Goal: Transaction & Acquisition: Download file/media

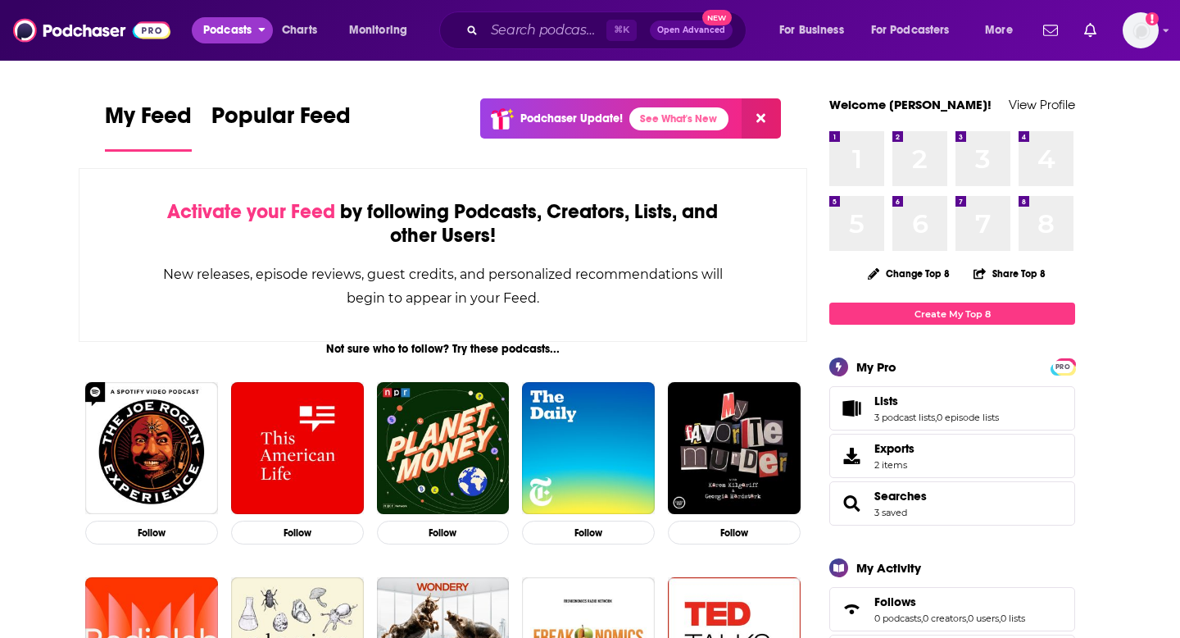
click at [248, 27] on span "Podcasts" at bounding box center [227, 30] width 48 height 23
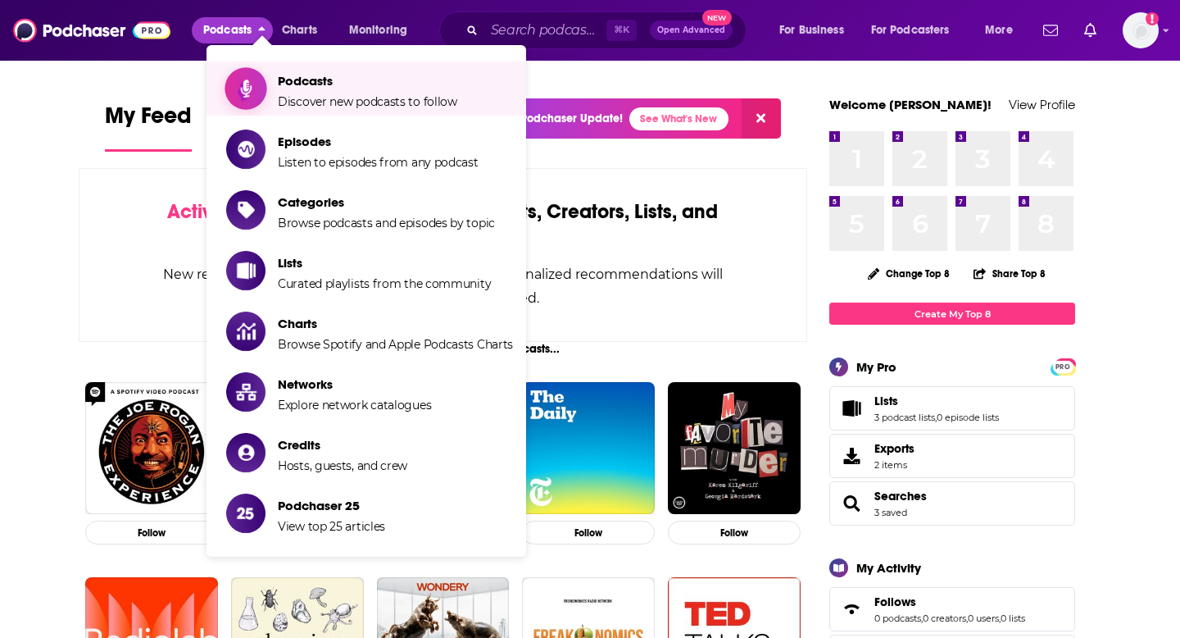
click at [276, 83] on link "Podcasts Discover new podcasts to follow" at bounding box center [369, 88] width 287 height 41
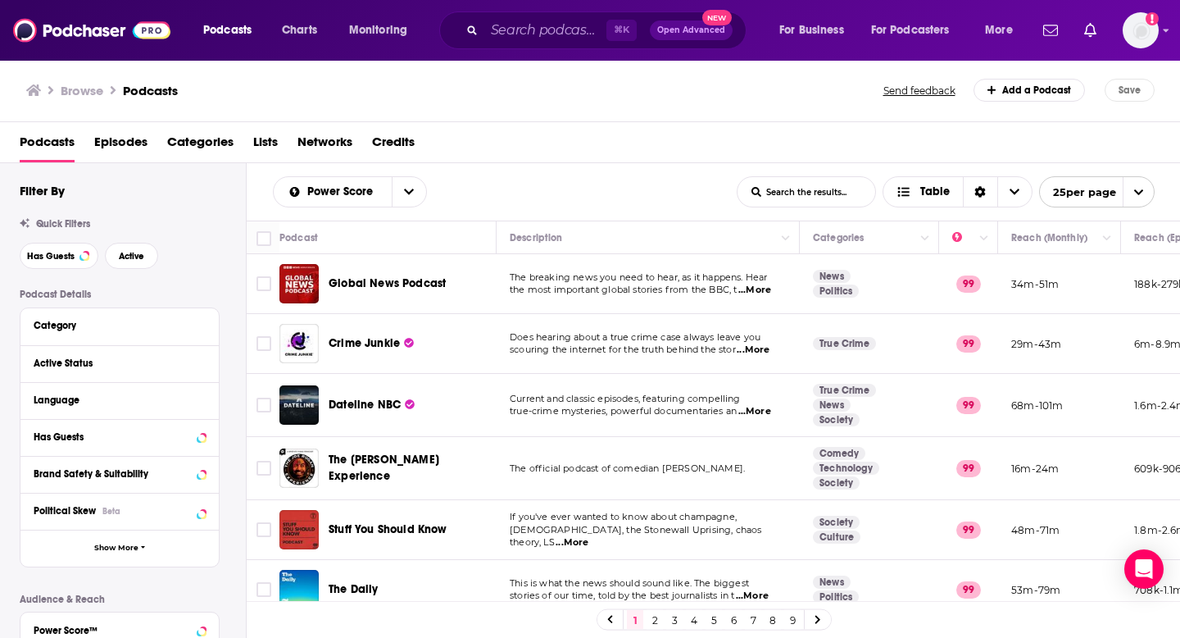
click at [260, 139] on span "Lists" at bounding box center [265, 146] width 25 height 34
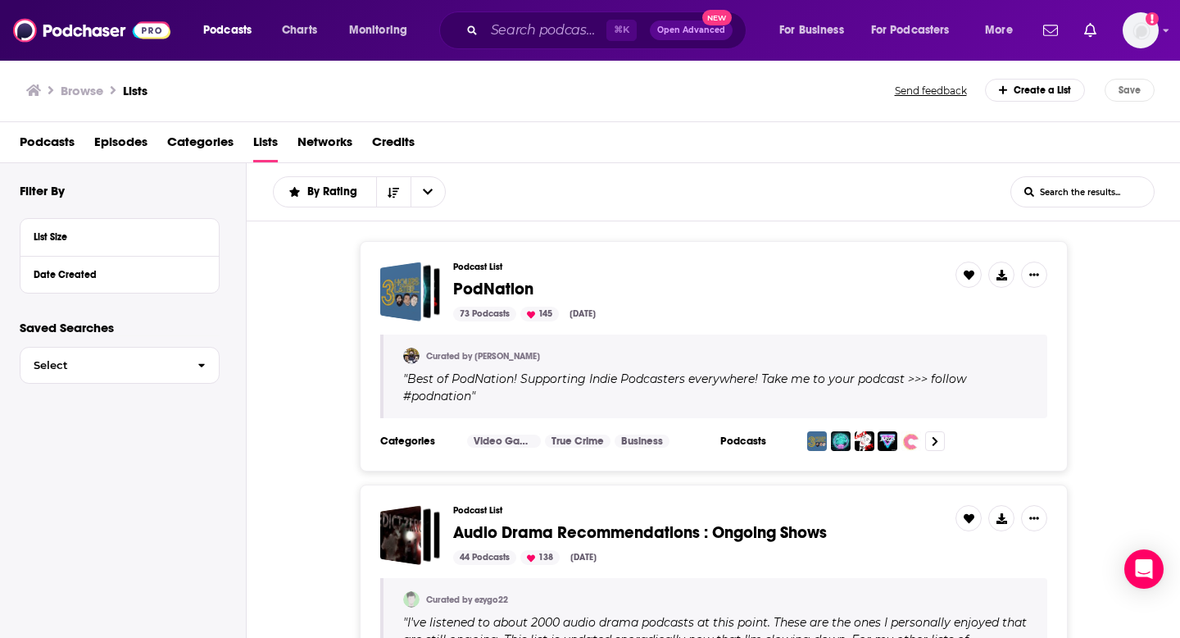
click at [1081, 197] on input "List Search Input" at bounding box center [1082, 192] width 143 height 30
type input "e"
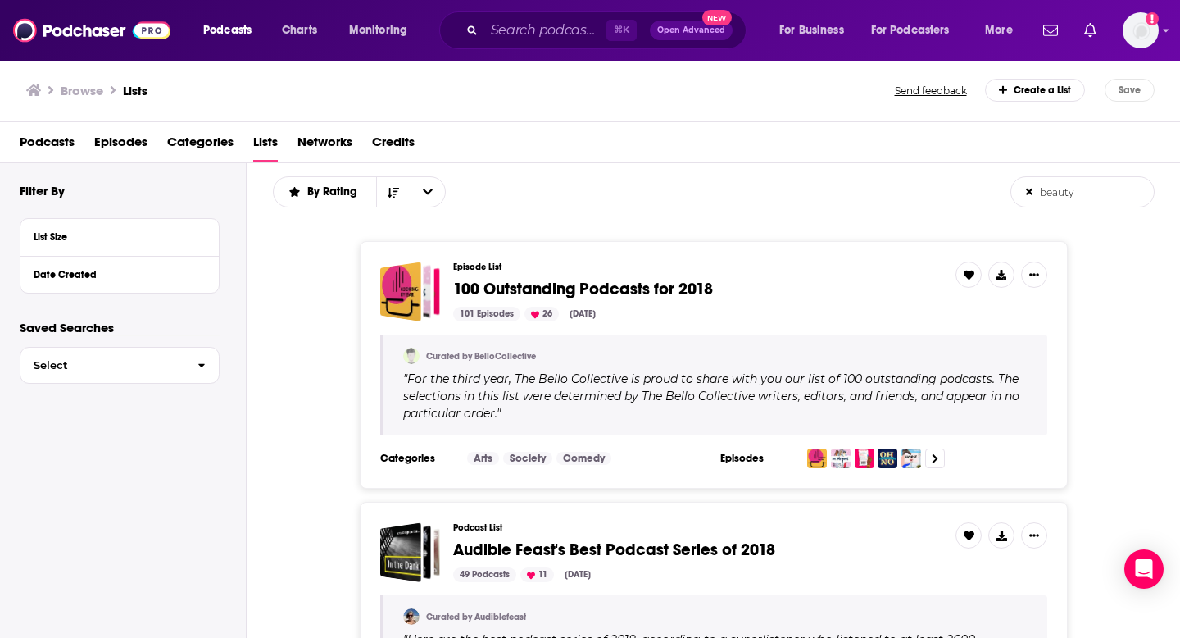
type input "beauty"
click at [80, 29] on img at bounding box center [91, 30] width 157 height 31
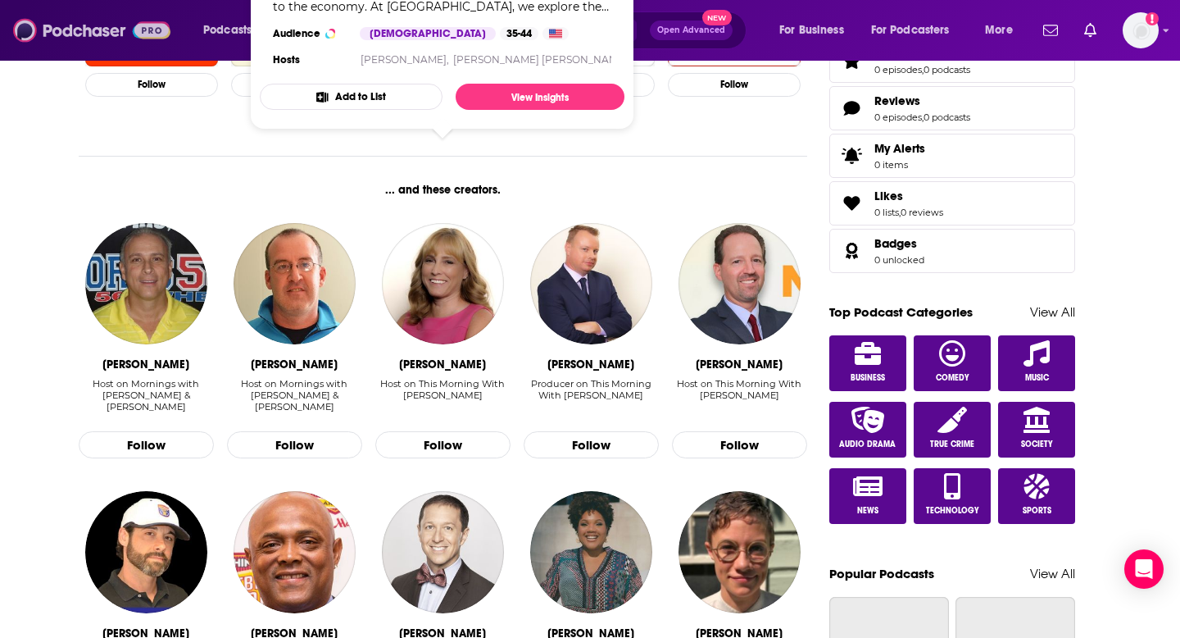
scroll to position [773, 0]
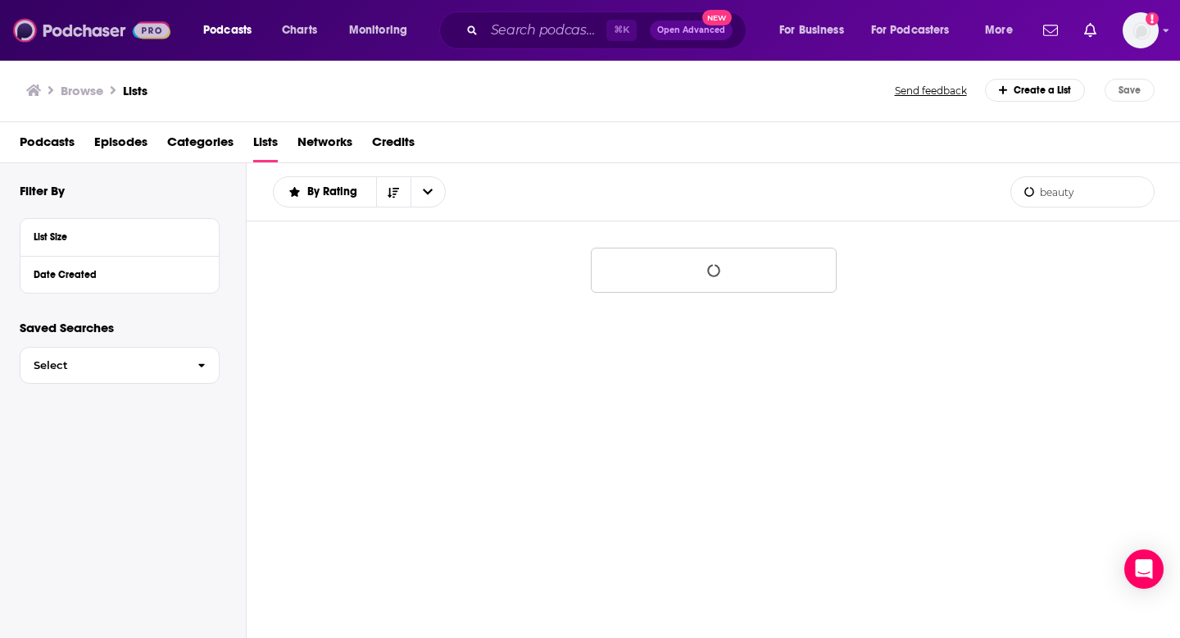
click at [83, 23] on img at bounding box center [91, 30] width 157 height 31
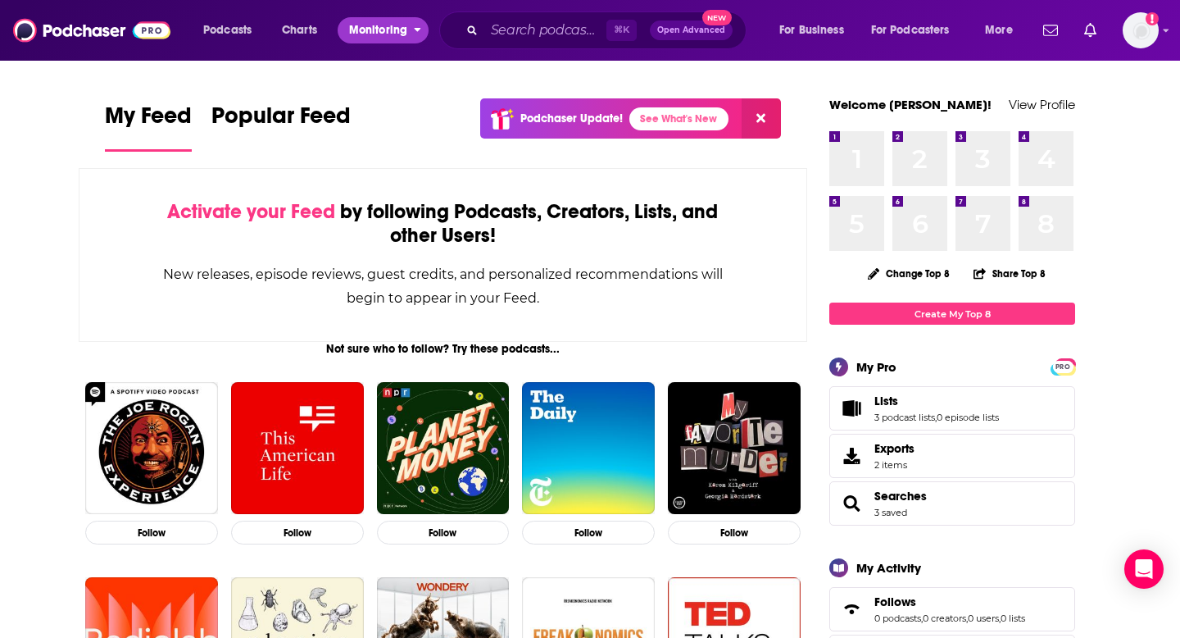
click at [373, 32] on span "Monitoring" at bounding box center [378, 30] width 58 height 23
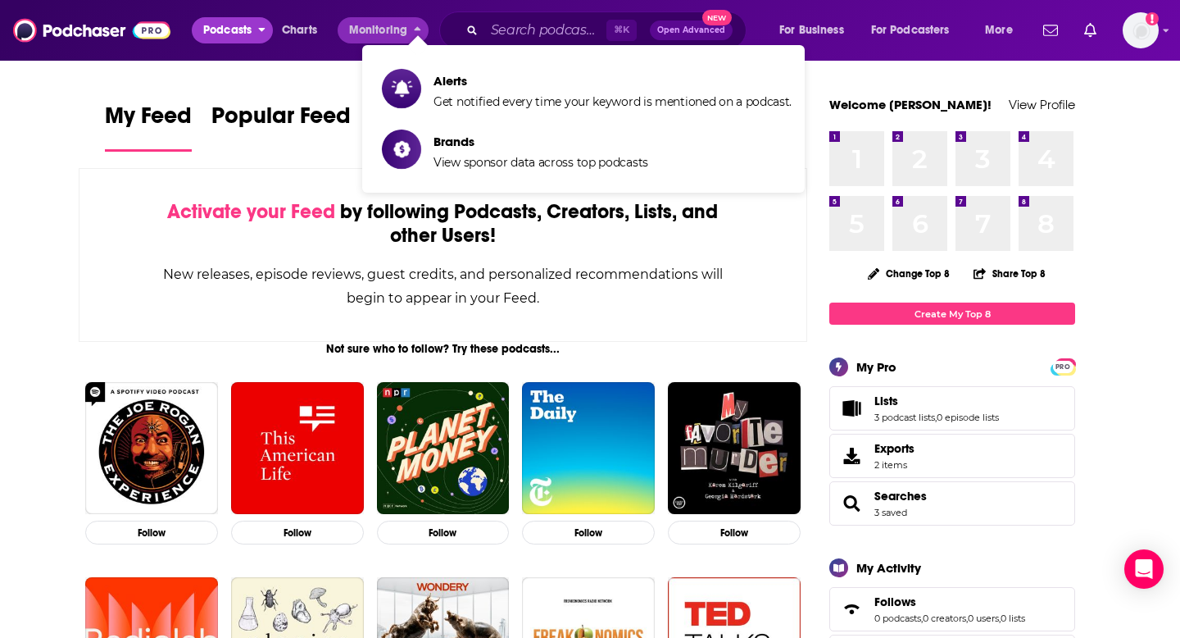
click at [225, 37] on span "Podcasts" at bounding box center [227, 30] width 48 height 23
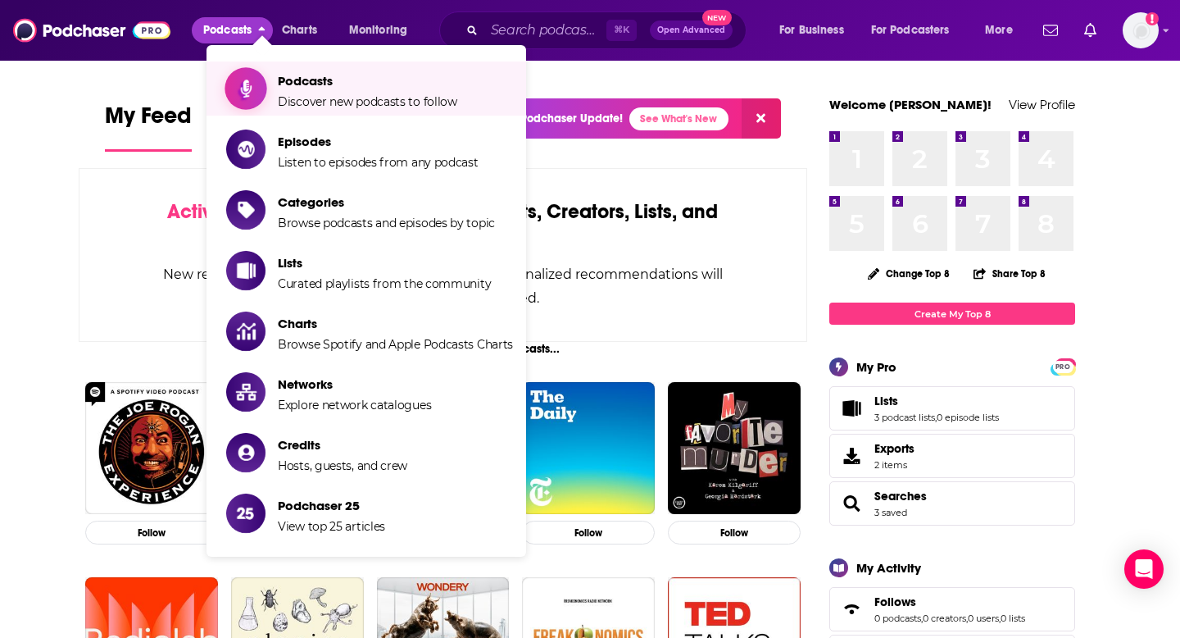
click at [268, 79] on link "Podcasts Discover new podcasts to follow" at bounding box center [369, 88] width 287 height 41
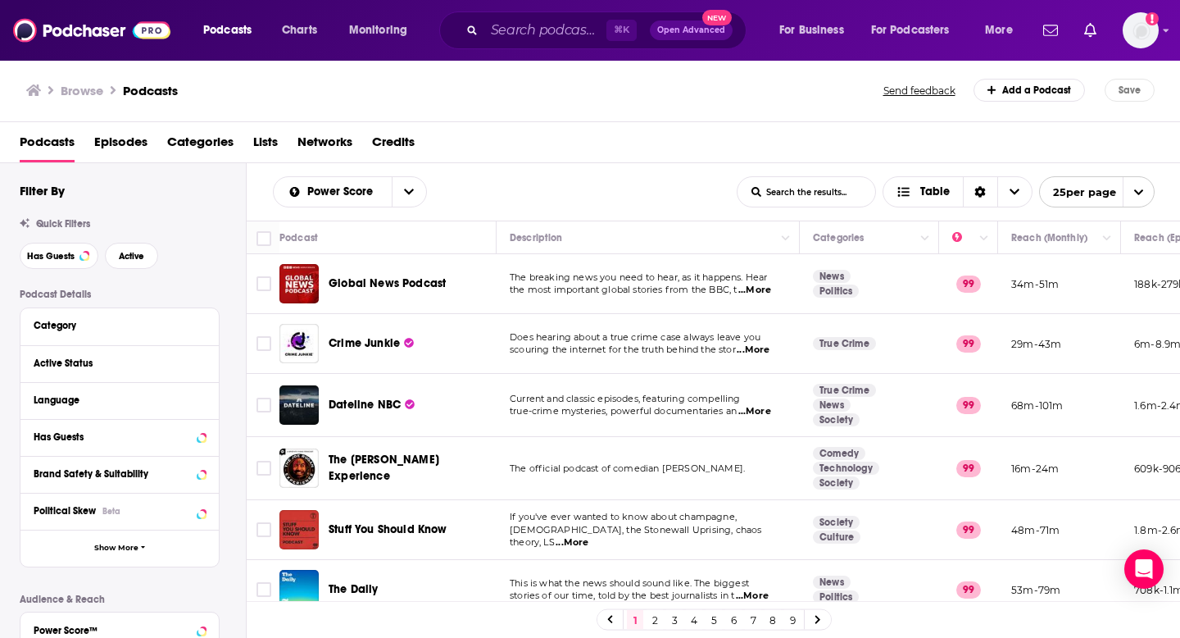
scroll to position [0, 3]
click at [112, 256] on button "Active" at bounding box center [131, 256] width 53 height 26
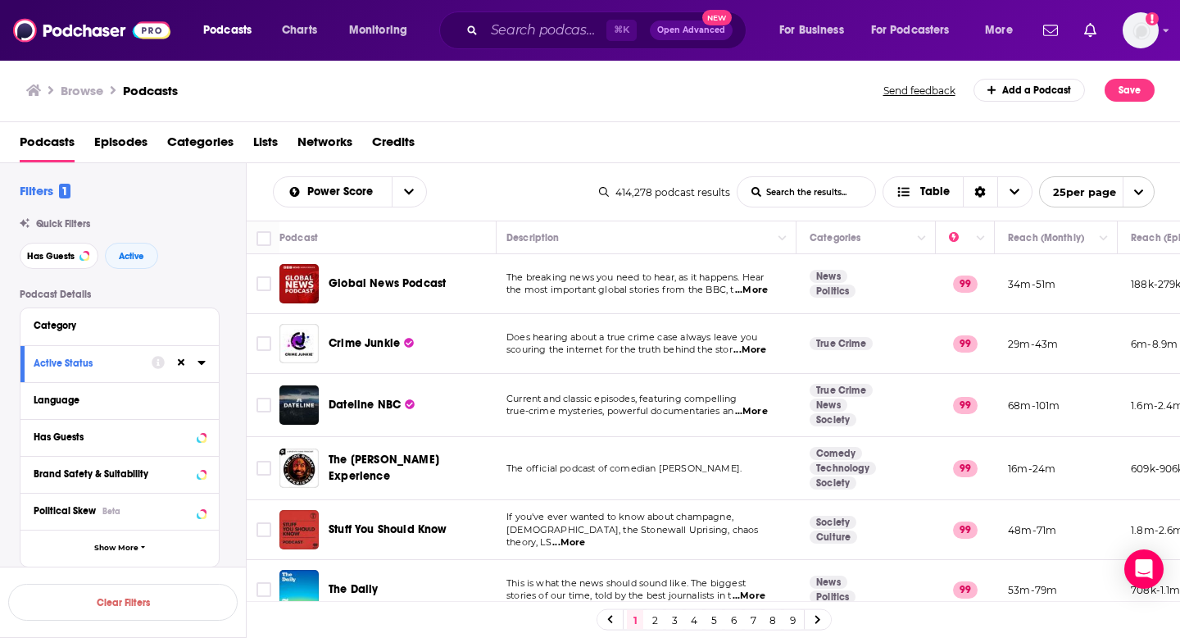
click at [779, 193] on input "List Search Input" at bounding box center [807, 192] width 138 height 30
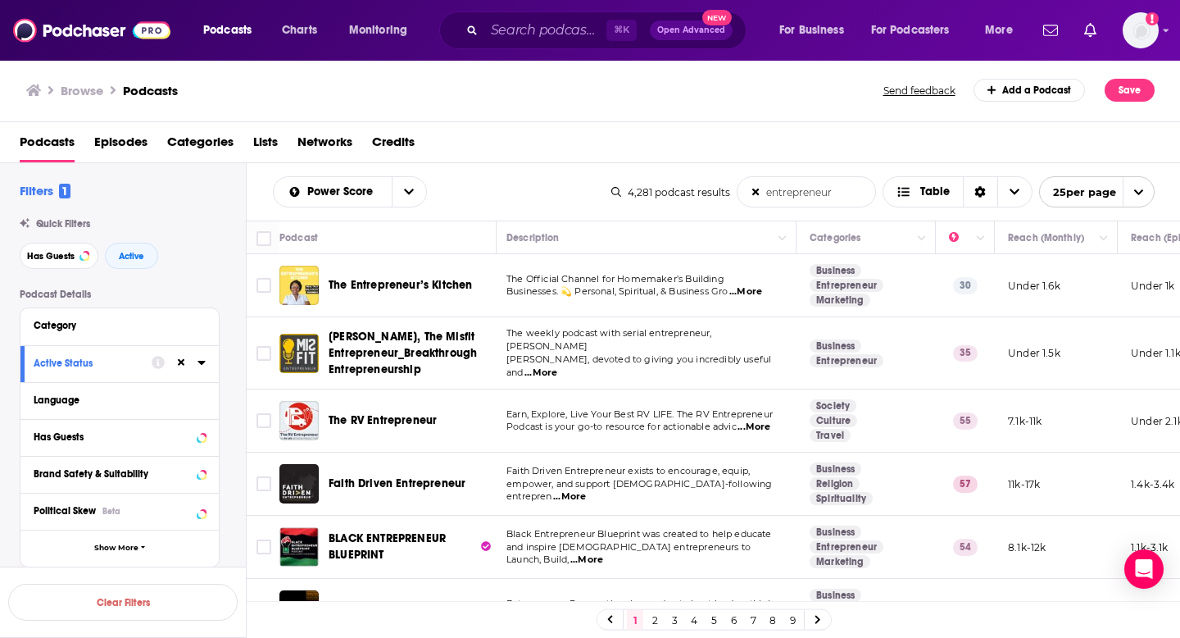
type input "entrepreneur"
click at [73, 257] on span "Has Guests" at bounding box center [51, 256] width 48 height 9
click at [855, 190] on input "entrepreneur" at bounding box center [807, 192] width 138 height 30
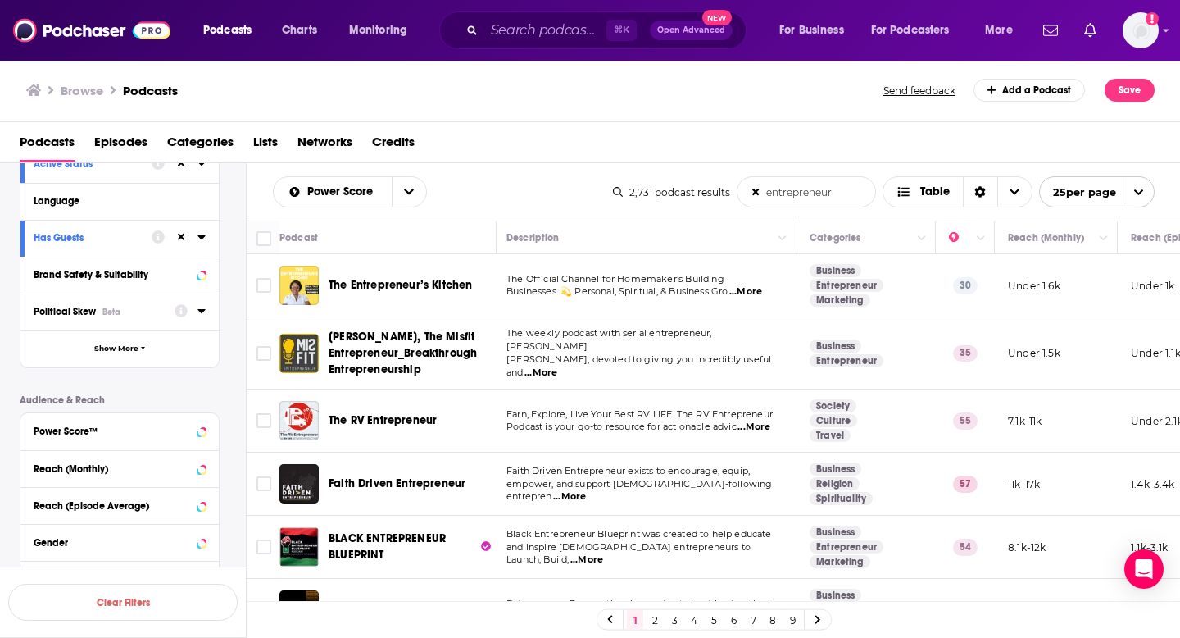
scroll to position [214, 0]
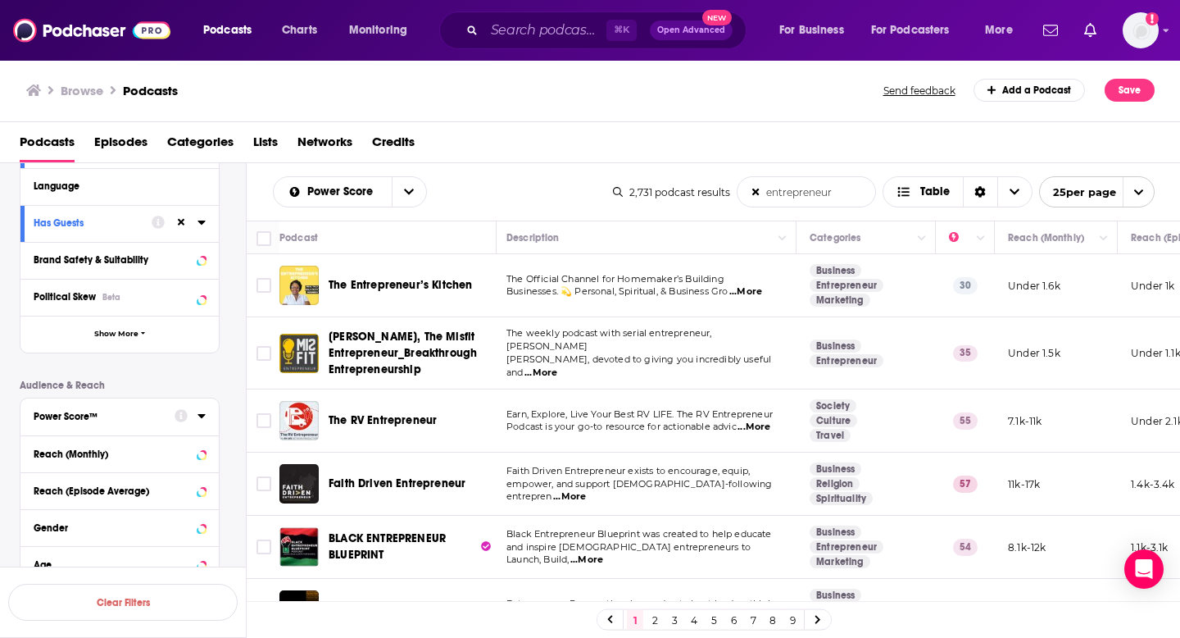
click at [106, 419] on div "Power Score™" at bounding box center [99, 416] width 130 height 11
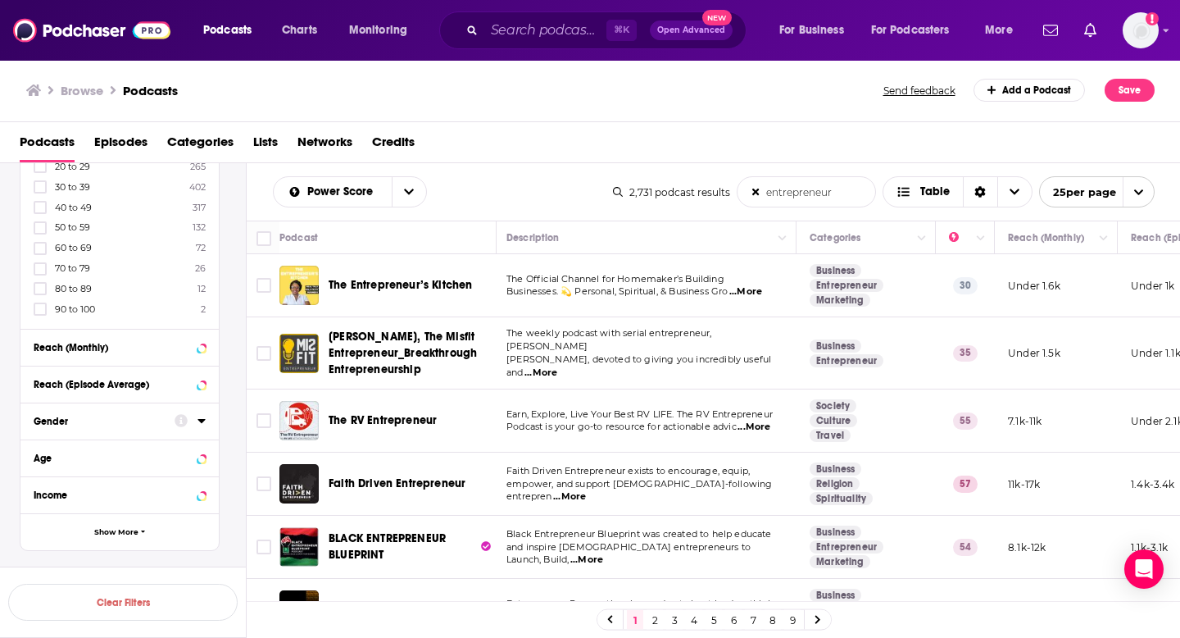
scroll to position [543, 0]
click at [40, 231] on icon at bounding box center [40, 232] width 10 height 7
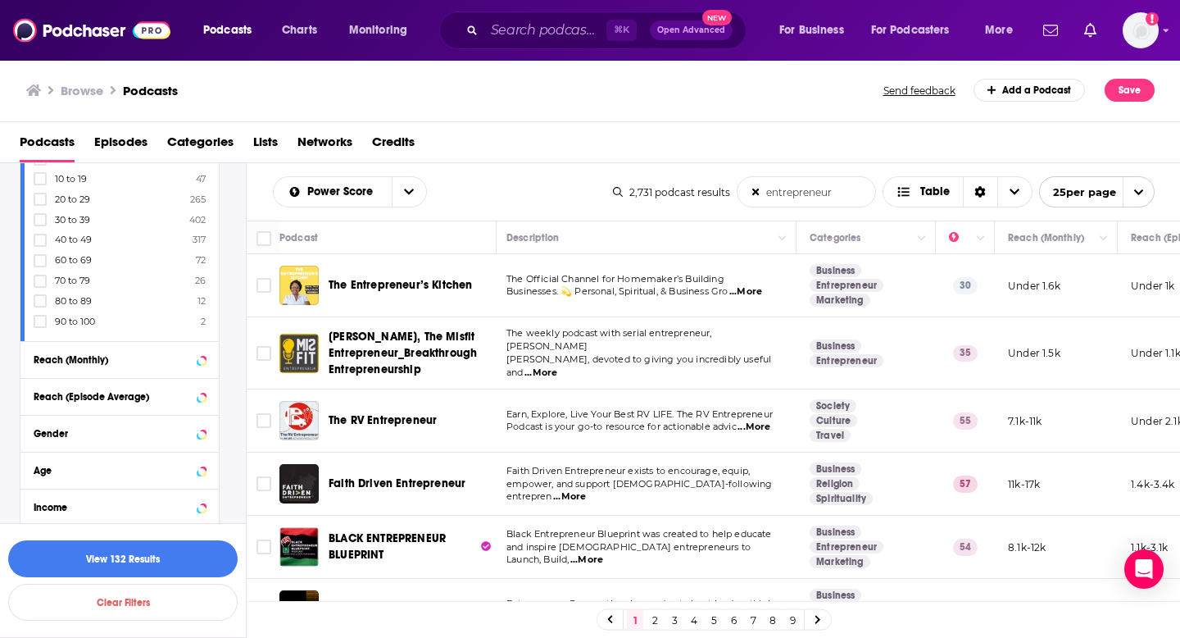
scroll to position [536, 0]
click at [43, 259] on icon at bounding box center [40, 262] width 10 height 10
click at [37, 277] on icon at bounding box center [40, 282] width 10 height 10
click at [40, 301] on icon at bounding box center [40, 301] width 10 height 7
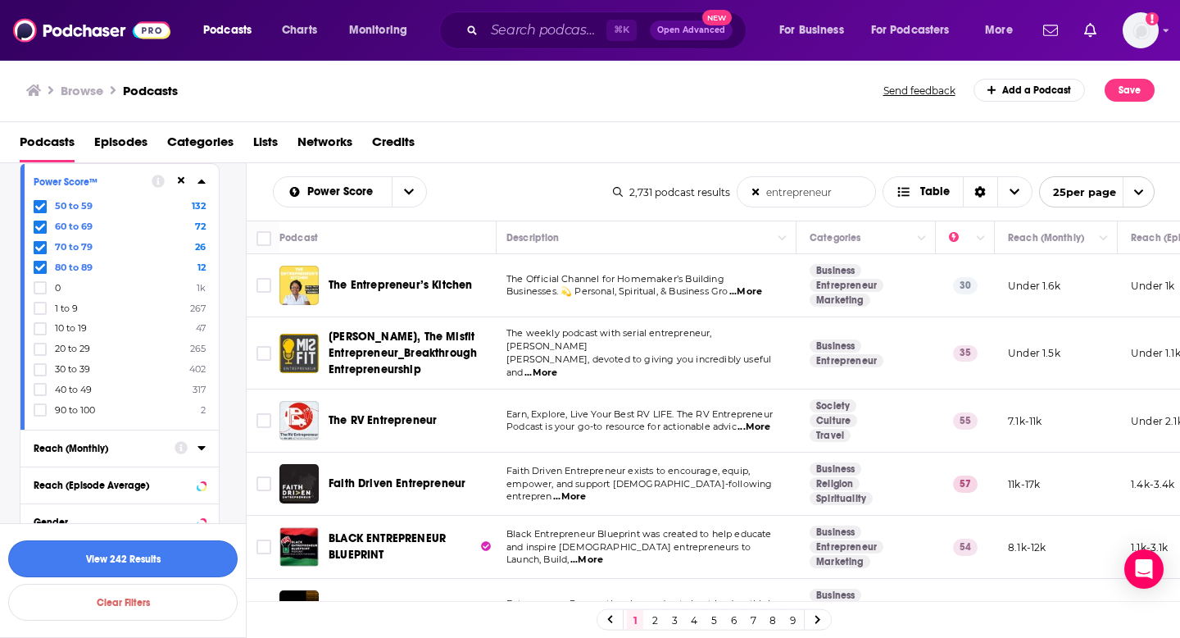
click at [164, 561] on button "View 242 Results" at bounding box center [122, 558] width 229 height 37
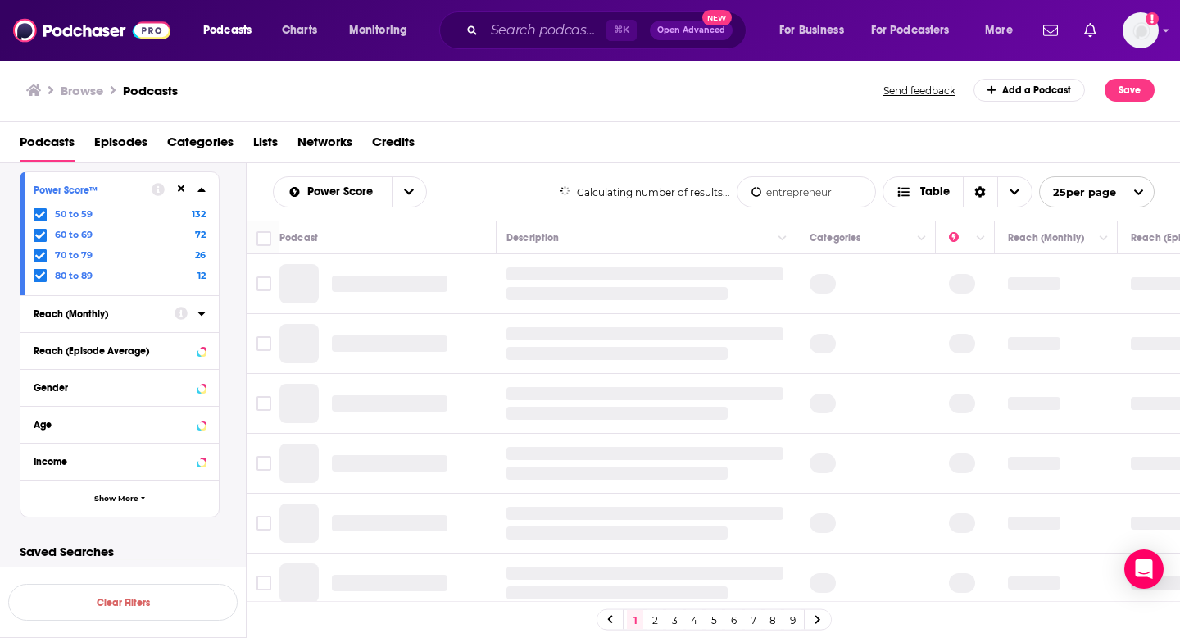
scroll to position [441, 0]
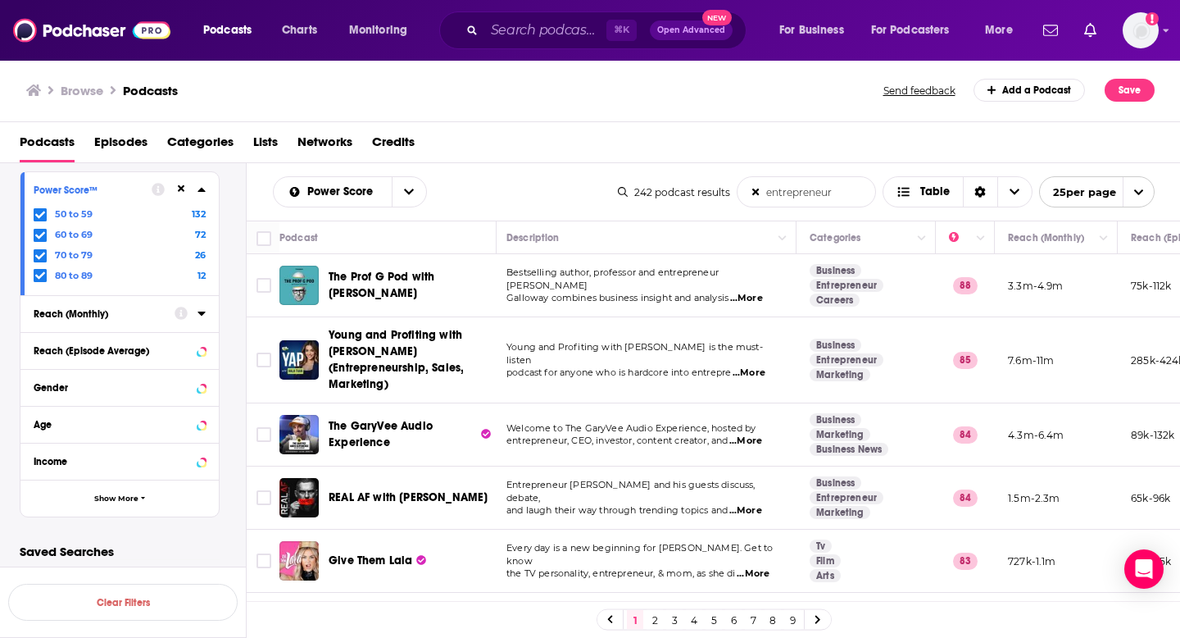
click at [830, 491] on link "Entrepreneur" at bounding box center [847, 497] width 74 height 13
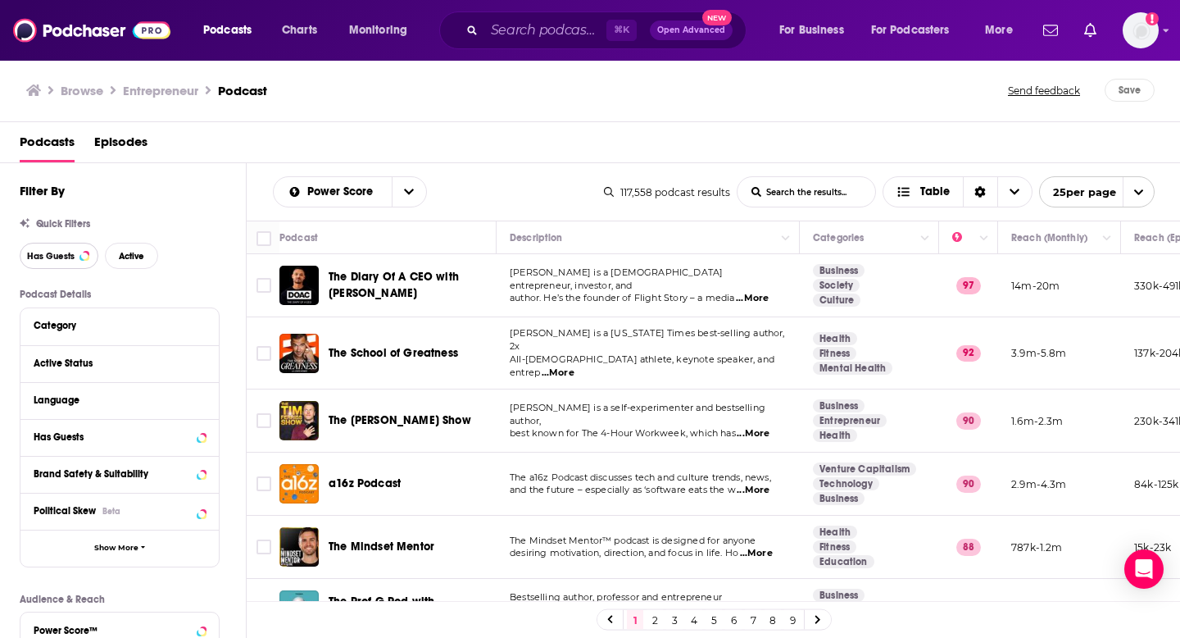
click at [67, 254] on span "Has Guests" at bounding box center [51, 256] width 48 height 9
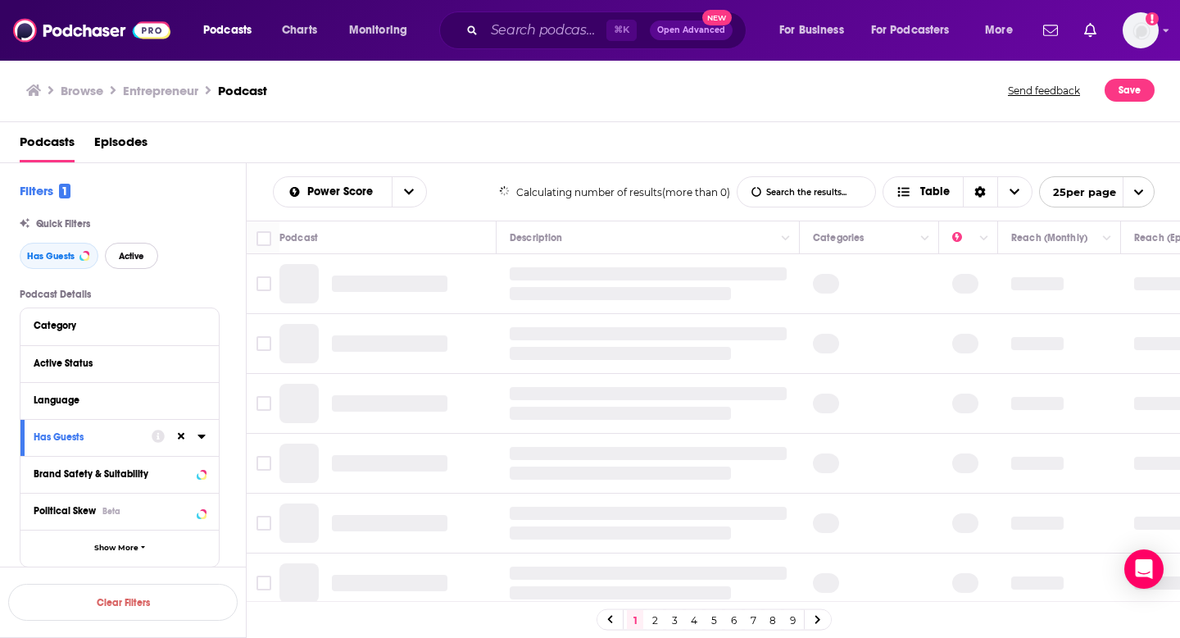
click at [126, 262] on button "Active" at bounding box center [131, 256] width 53 height 26
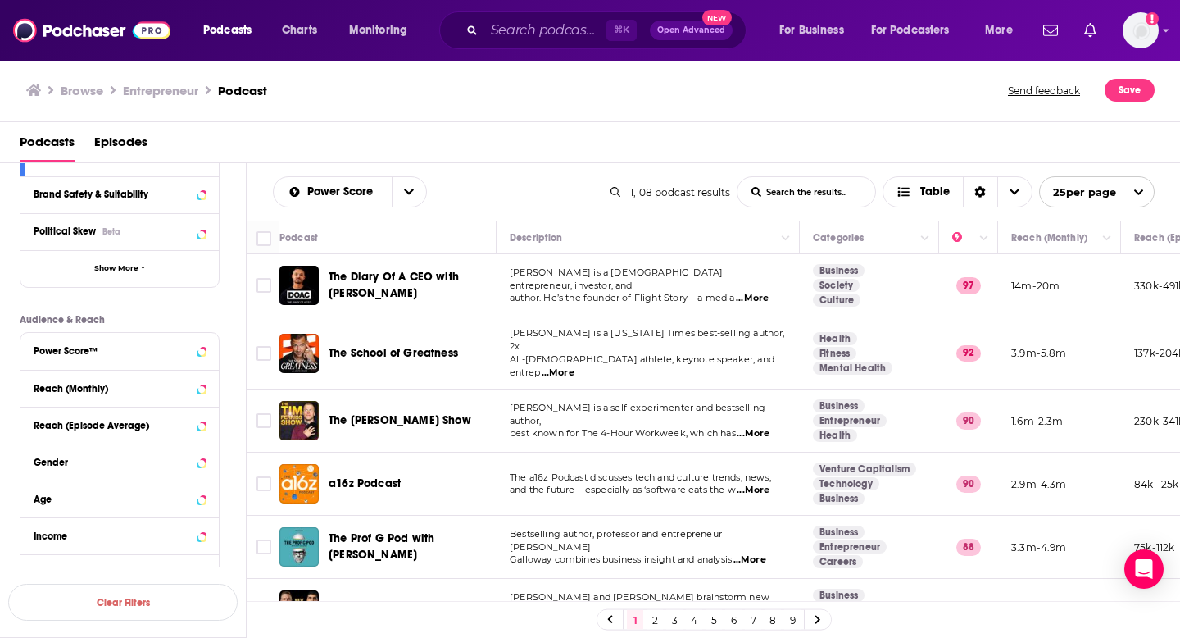
scroll to position [356, 0]
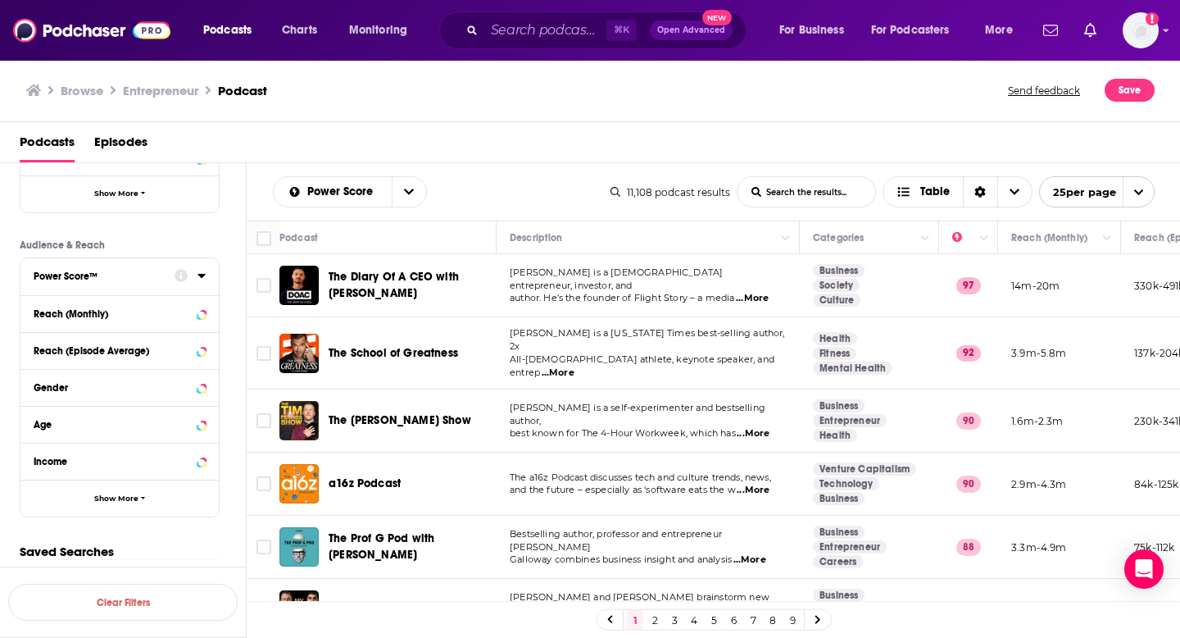
click at [91, 280] on div "Power Score™" at bounding box center [99, 275] width 130 height 11
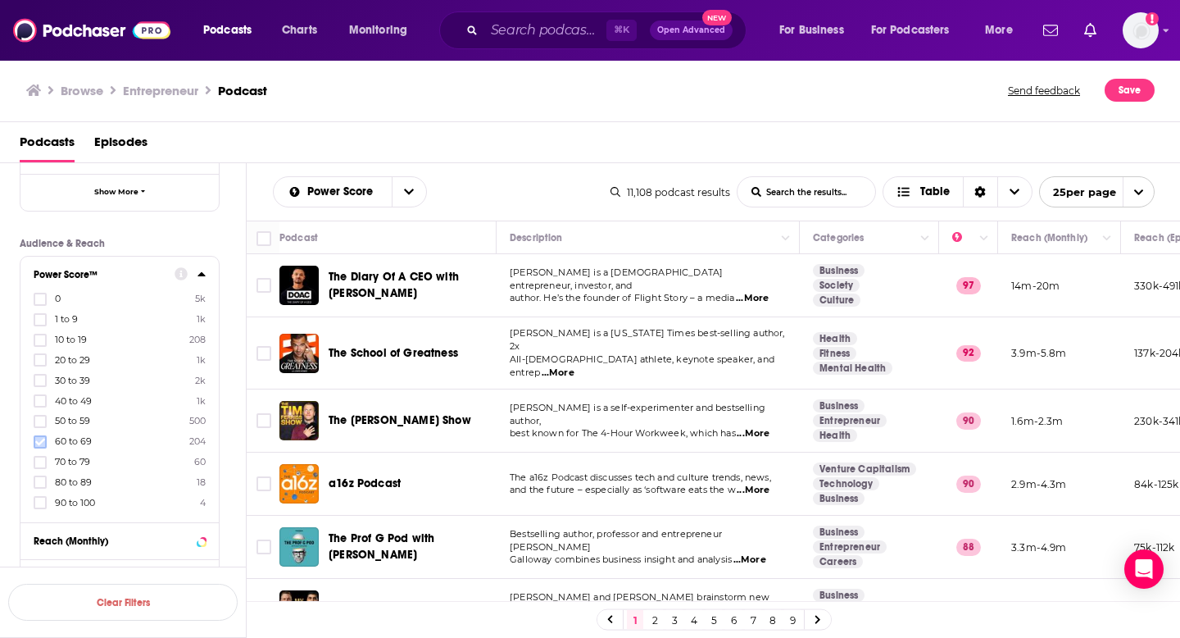
click at [39, 439] on icon at bounding box center [40, 442] width 10 height 10
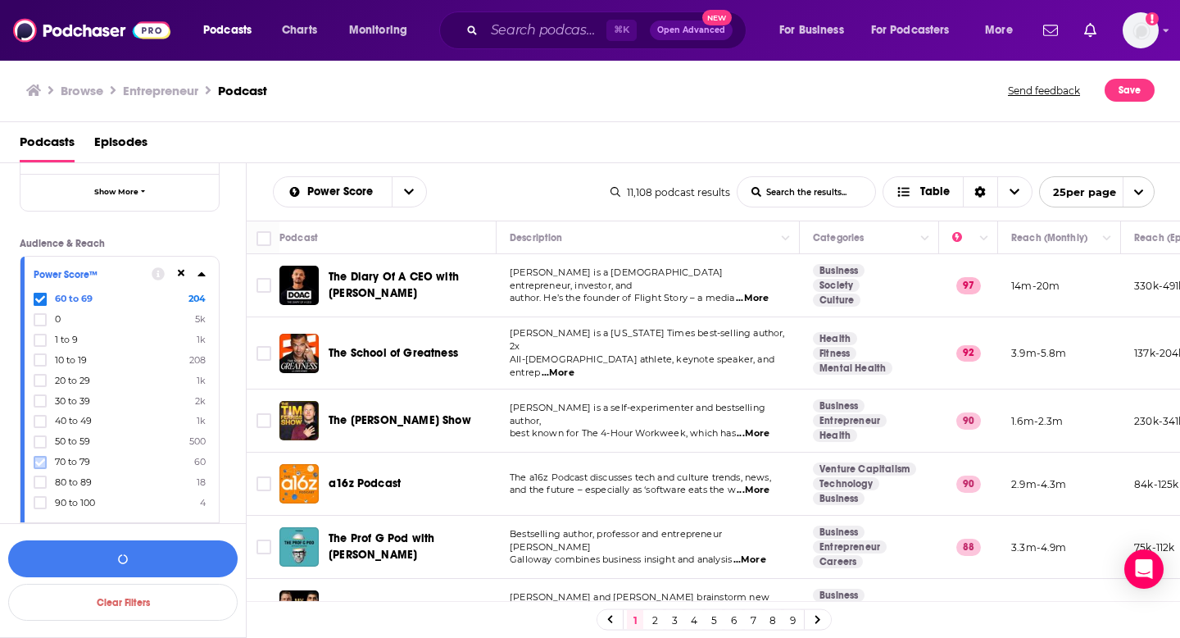
click at [41, 463] on icon at bounding box center [40, 462] width 10 height 10
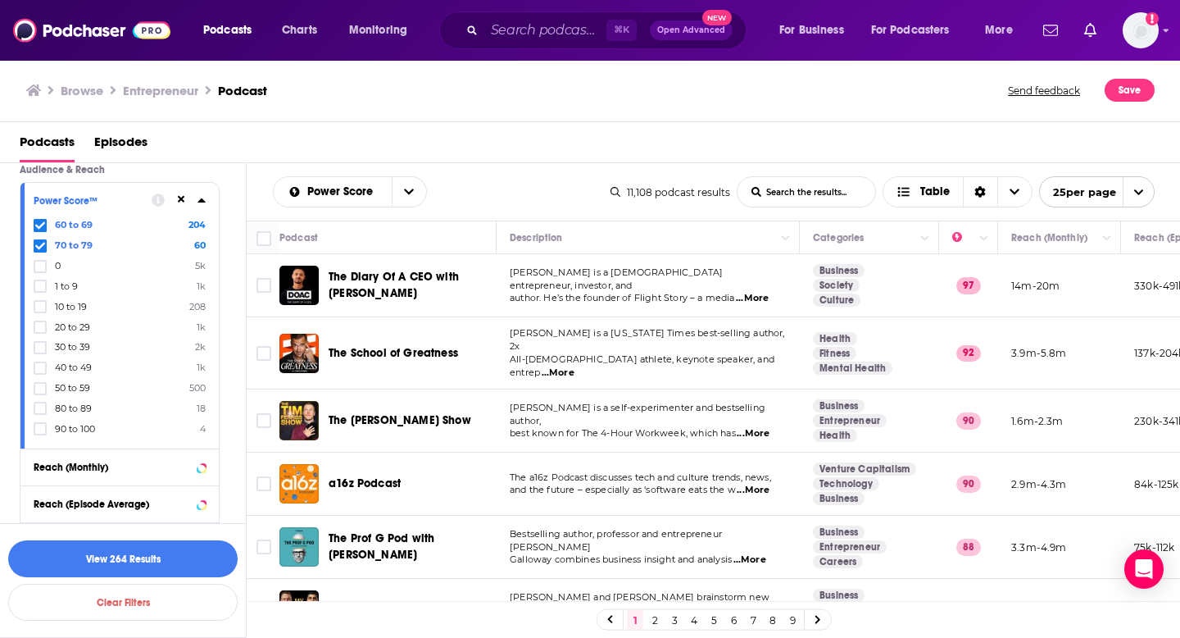
scroll to position [480, 0]
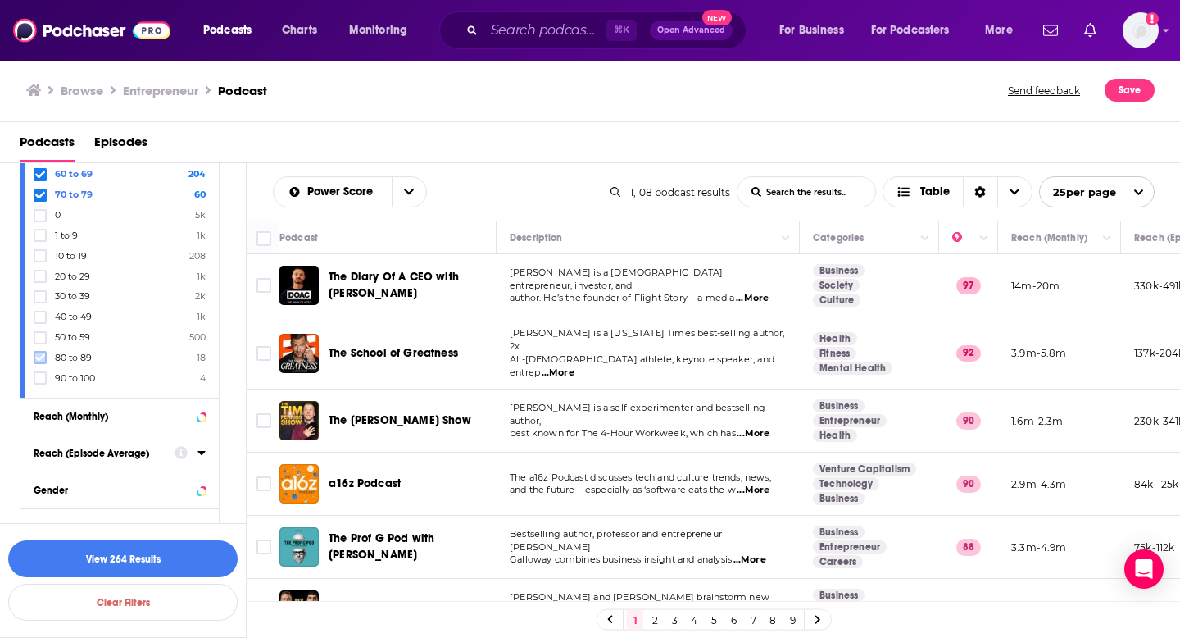
click at [41, 355] on icon at bounding box center [40, 357] width 10 height 7
click at [38, 379] on icon at bounding box center [40, 378] width 10 height 10
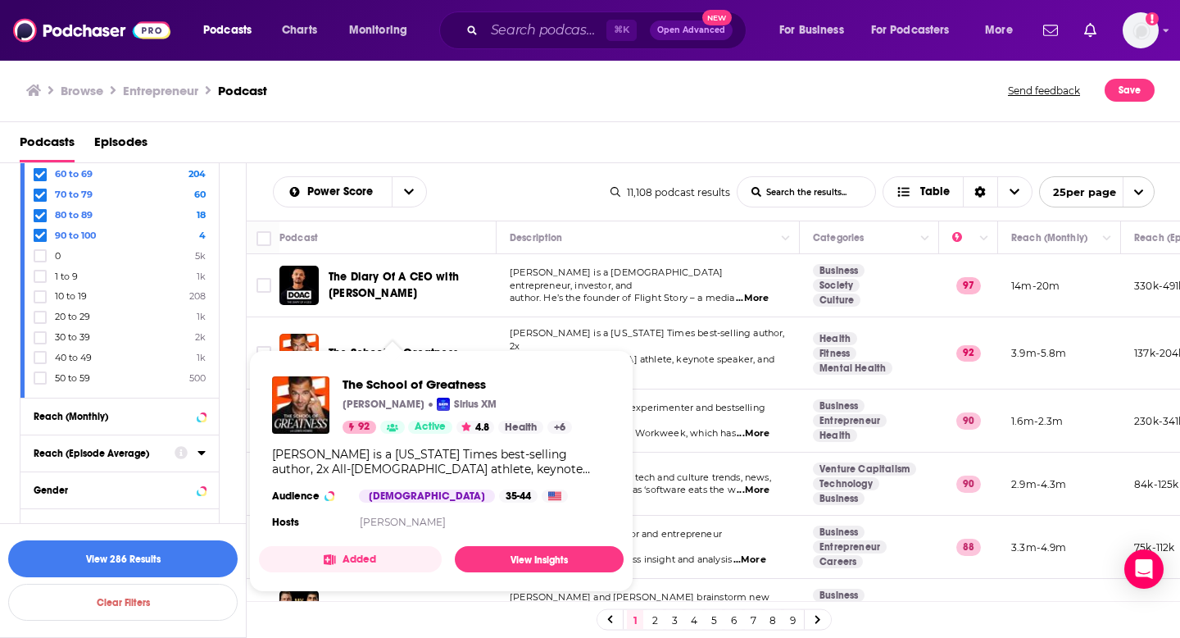
click at [625, 338] on span "[PERSON_NAME] is a [US_STATE] Times best-selling author, 2x" at bounding box center [647, 339] width 275 height 25
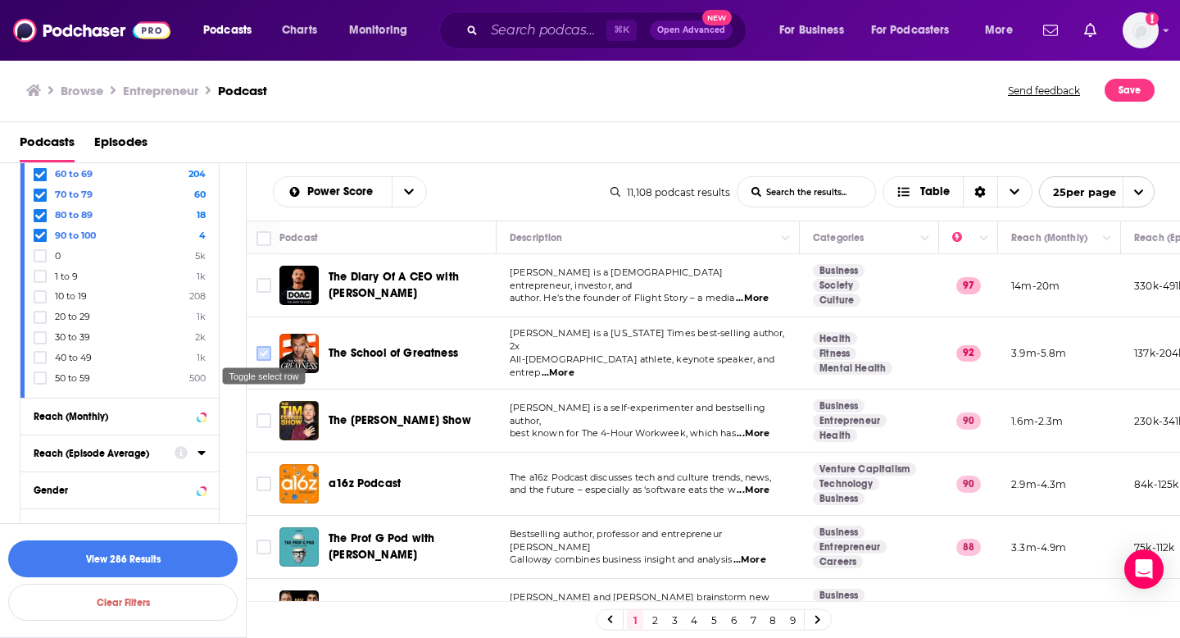
click at [261, 350] on input "Toggle select row" at bounding box center [264, 353] width 15 height 15
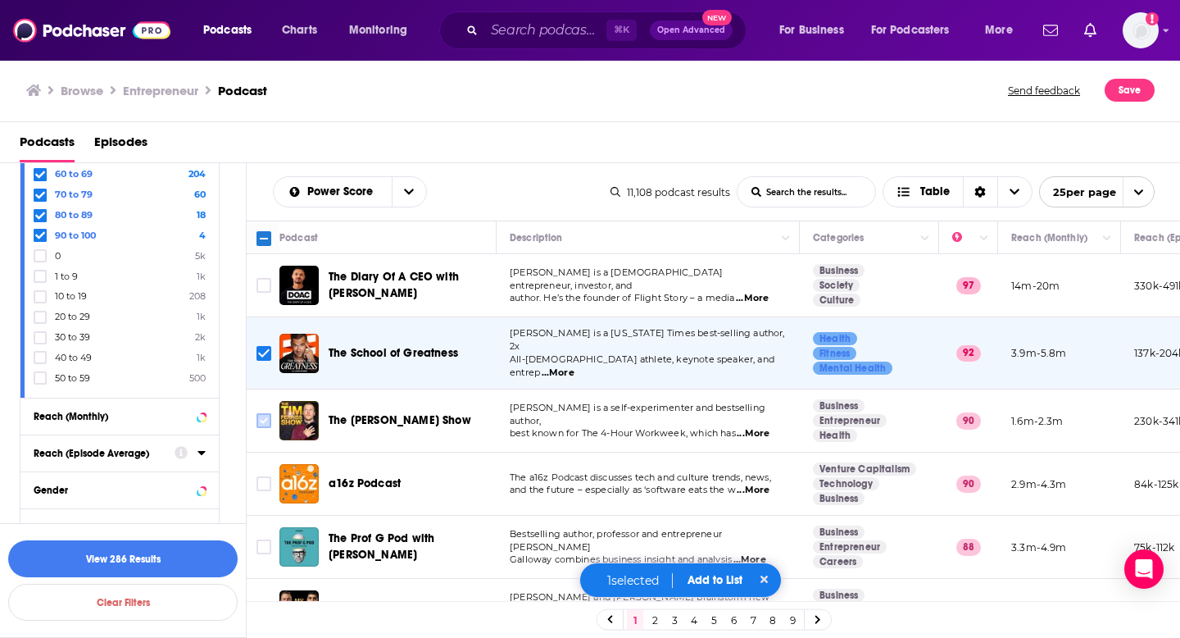
click at [264, 411] on icon "Toggle select row" at bounding box center [264, 421] width 20 height 20
click at [259, 417] on input "Toggle select row" at bounding box center [264, 420] width 15 height 15
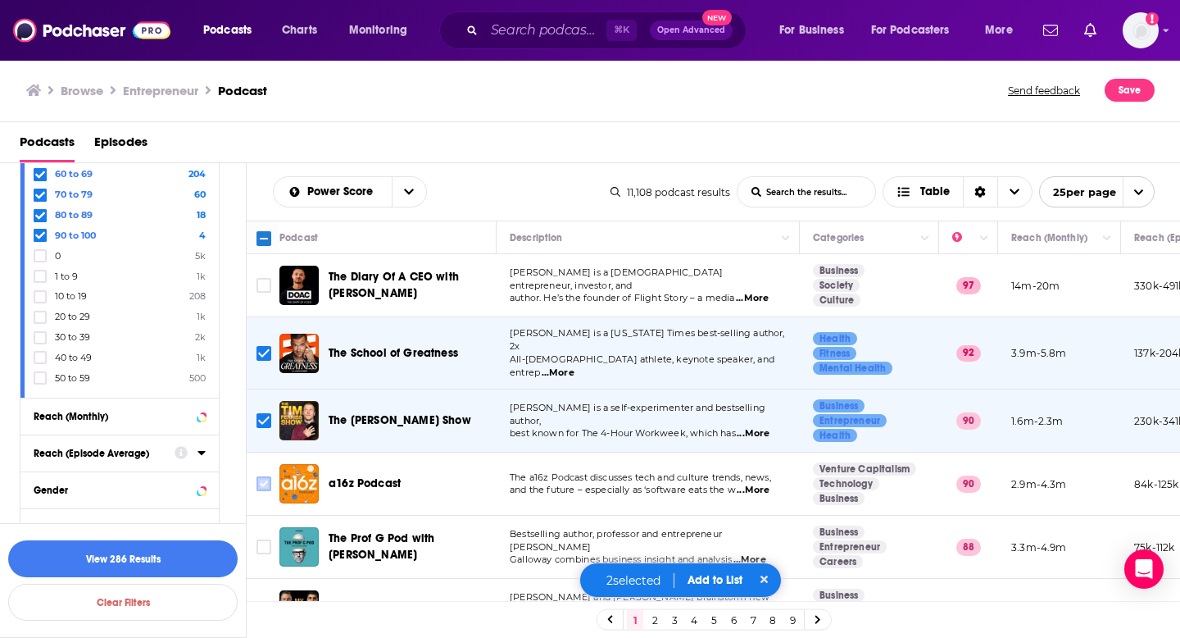
click at [267, 476] on input "Toggle select row" at bounding box center [264, 483] width 15 height 15
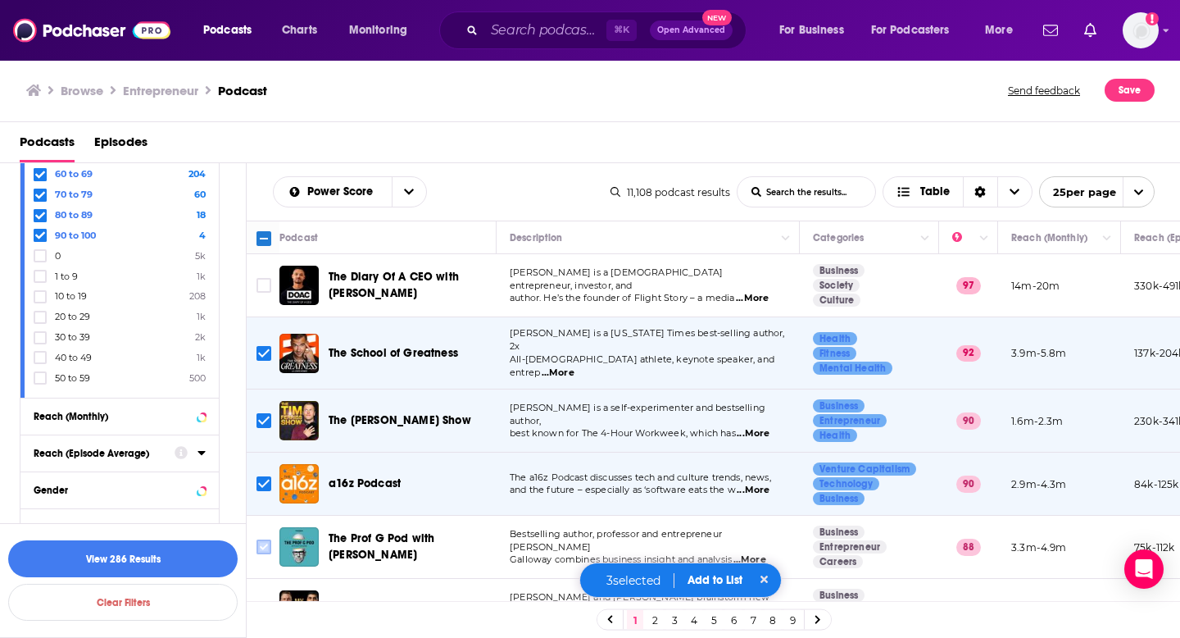
click at [266, 539] on input "Toggle select row" at bounding box center [264, 546] width 15 height 15
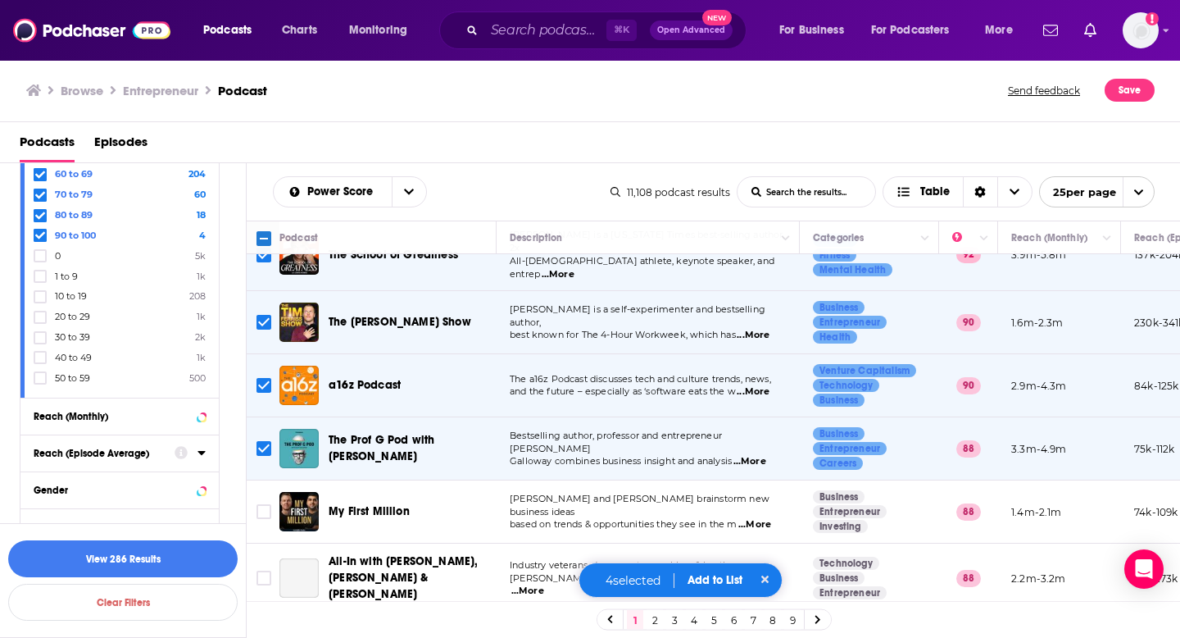
scroll to position [186, 0]
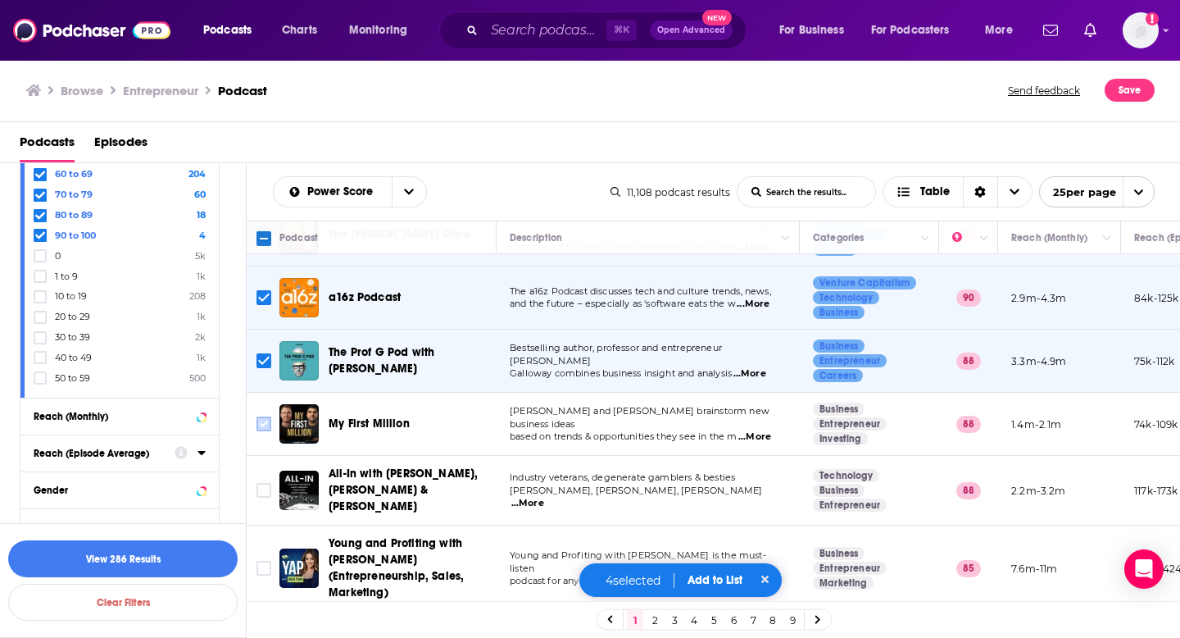
click at [270, 416] on input "Toggle select row" at bounding box center [264, 423] width 15 height 15
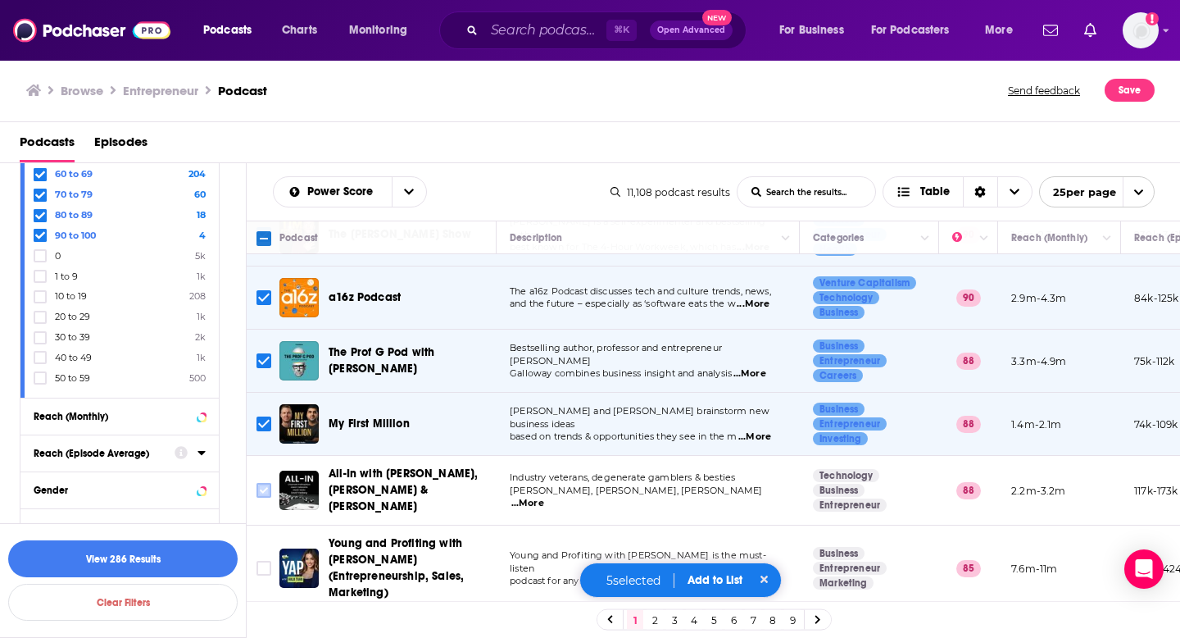
click at [267, 483] on input "Toggle select row" at bounding box center [264, 490] width 15 height 15
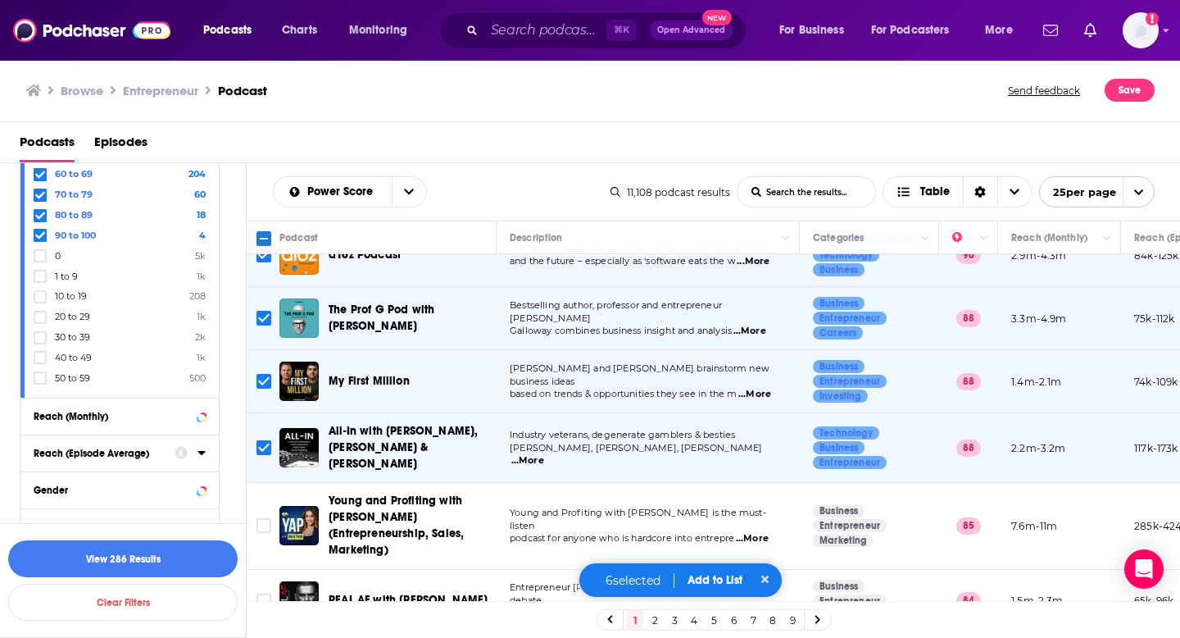
scroll to position [256, 0]
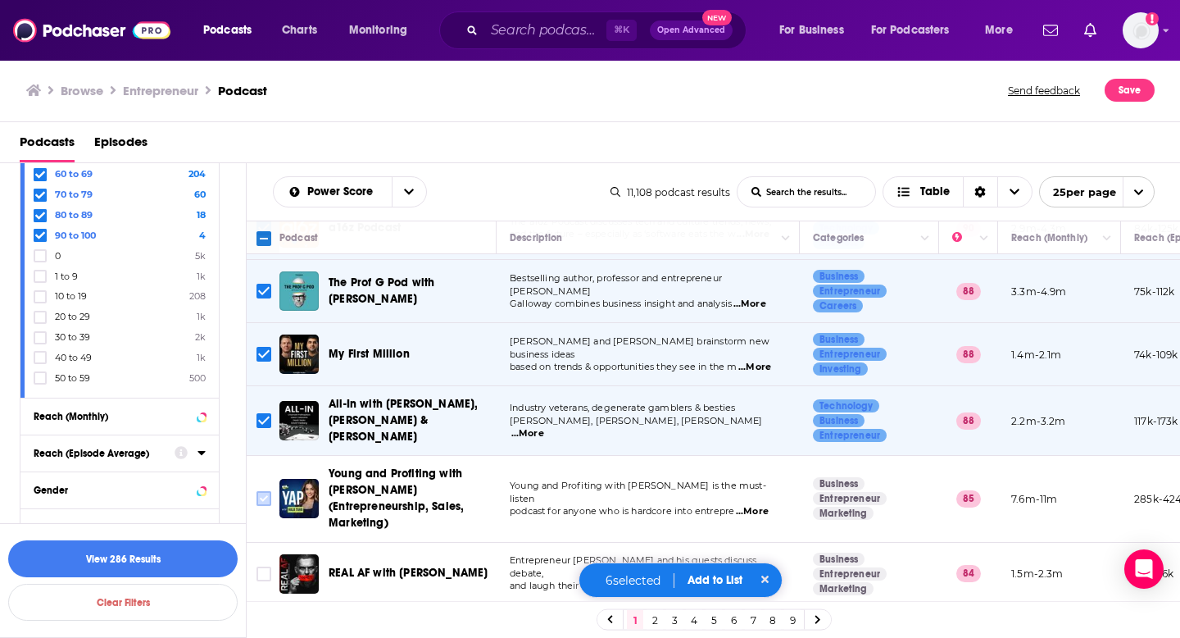
click at [265, 491] on input "Toggle select row" at bounding box center [264, 498] width 15 height 15
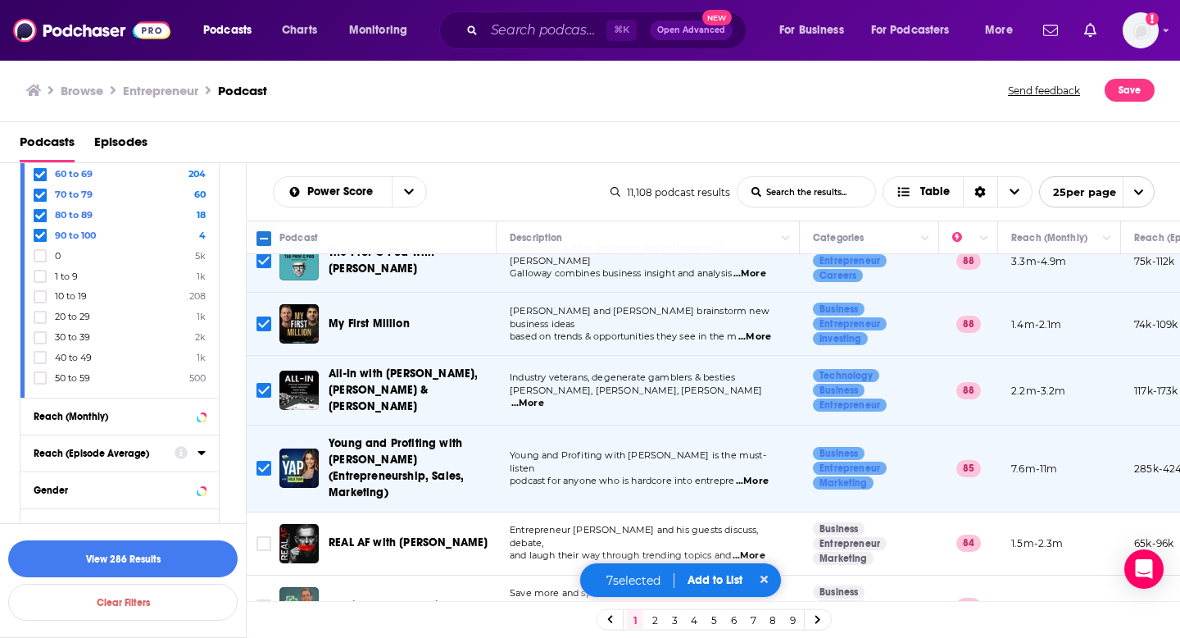
scroll to position [384, 0]
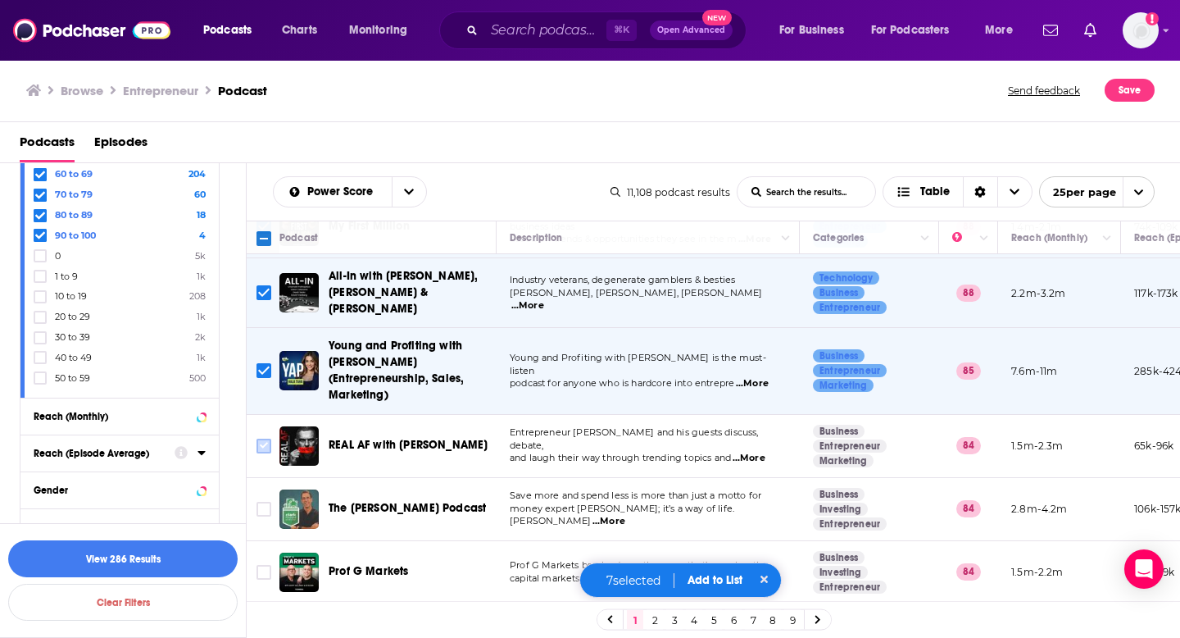
click at [266, 438] on input "Toggle select row" at bounding box center [264, 445] width 15 height 15
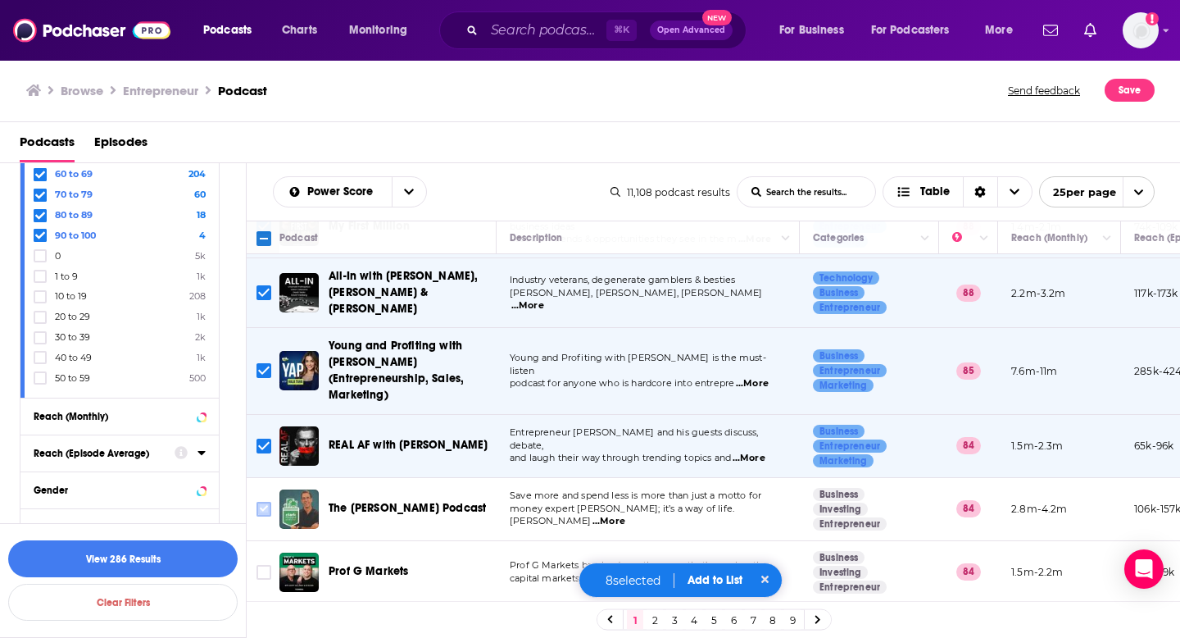
click at [260, 502] on input "Toggle select row" at bounding box center [264, 509] width 15 height 15
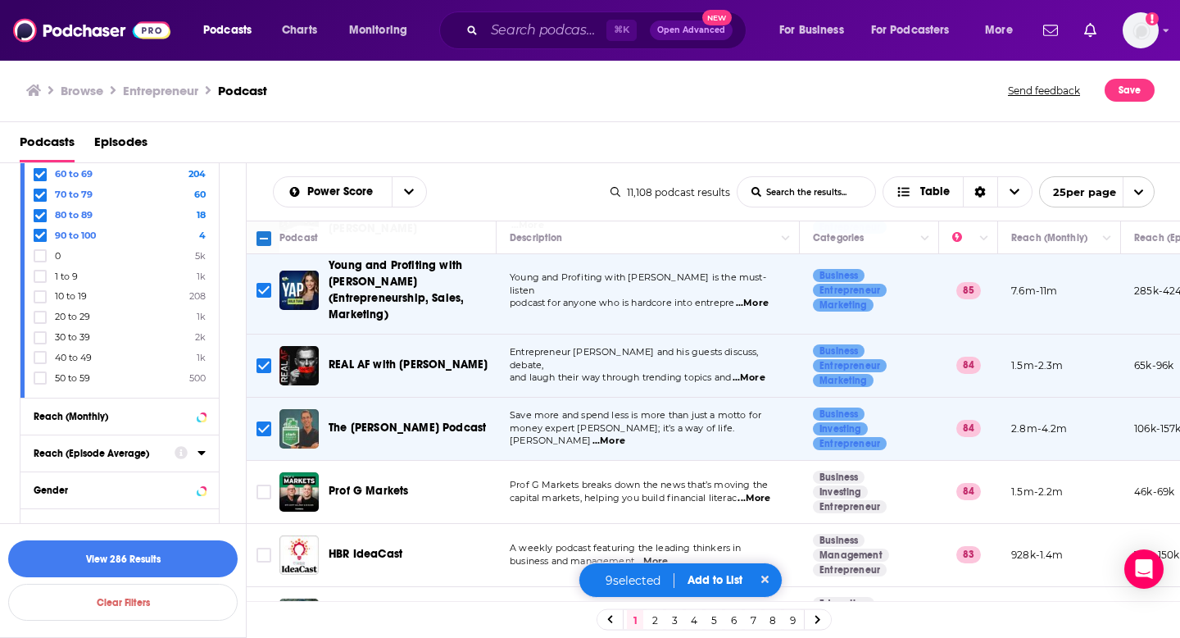
scroll to position [512, 0]
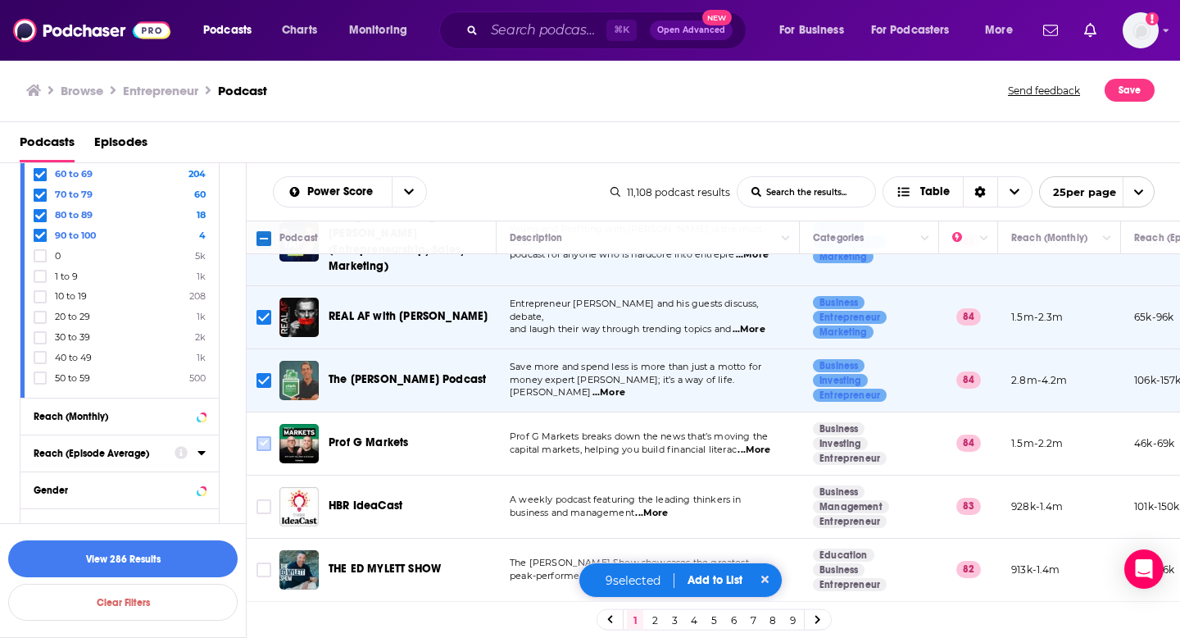
click at [263, 436] on input "Toggle select row" at bounding box center [264, 443] width 15 height 15
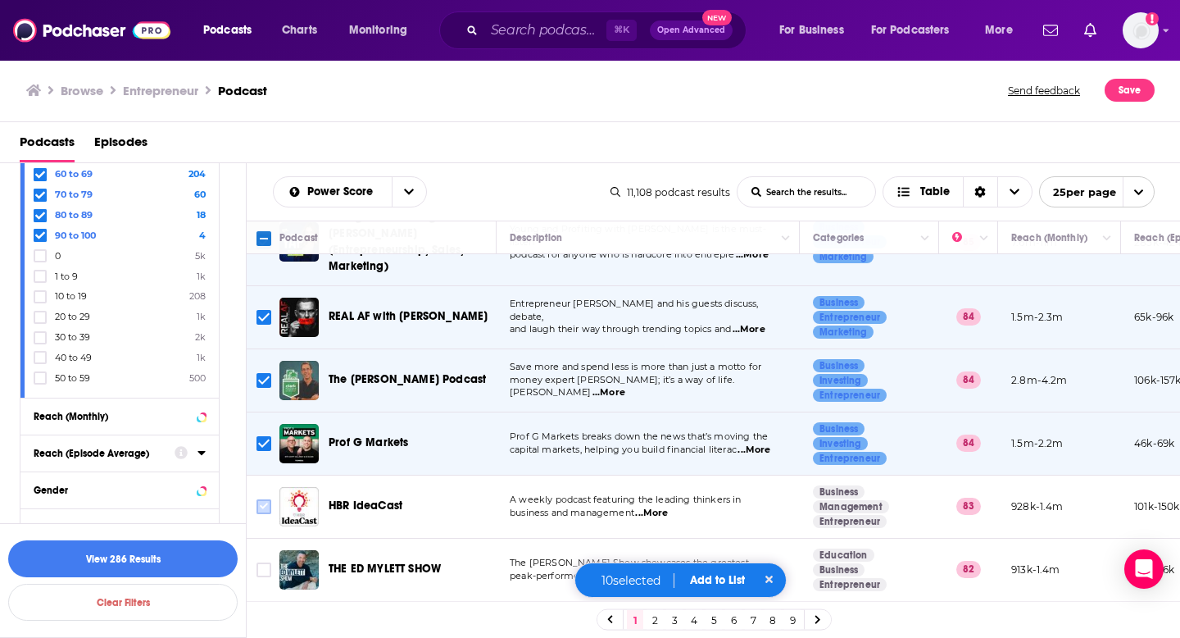
click at [264, 499] on input "Toggle select row" at bounding box center [264, 506] width 15 height 15
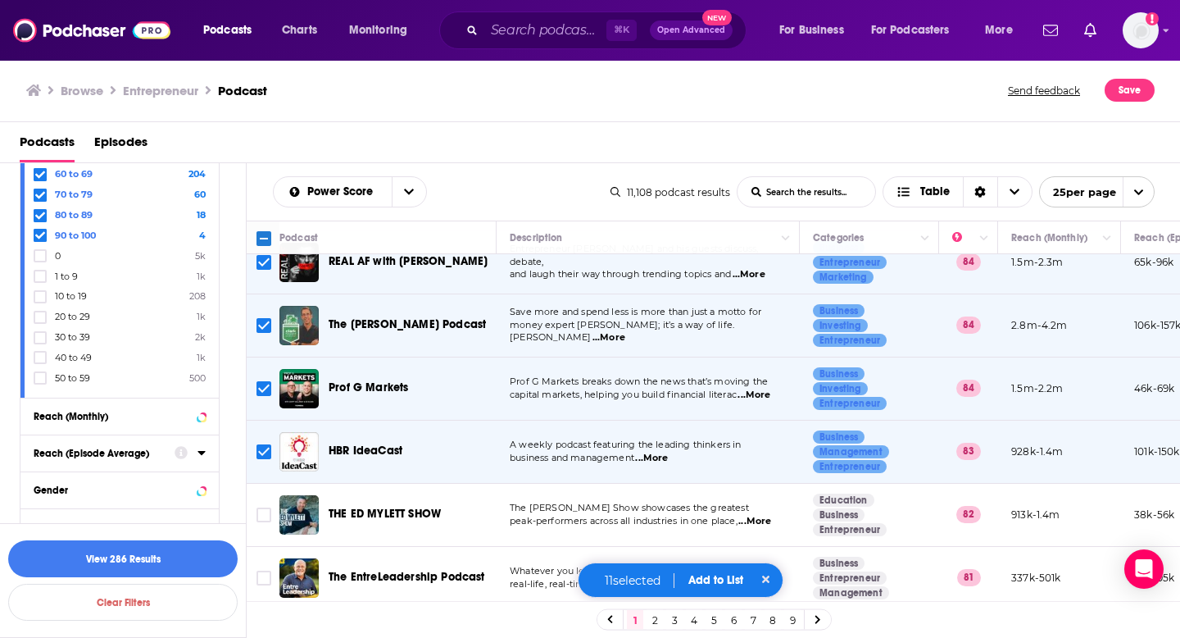
scroll to position [596, 0]
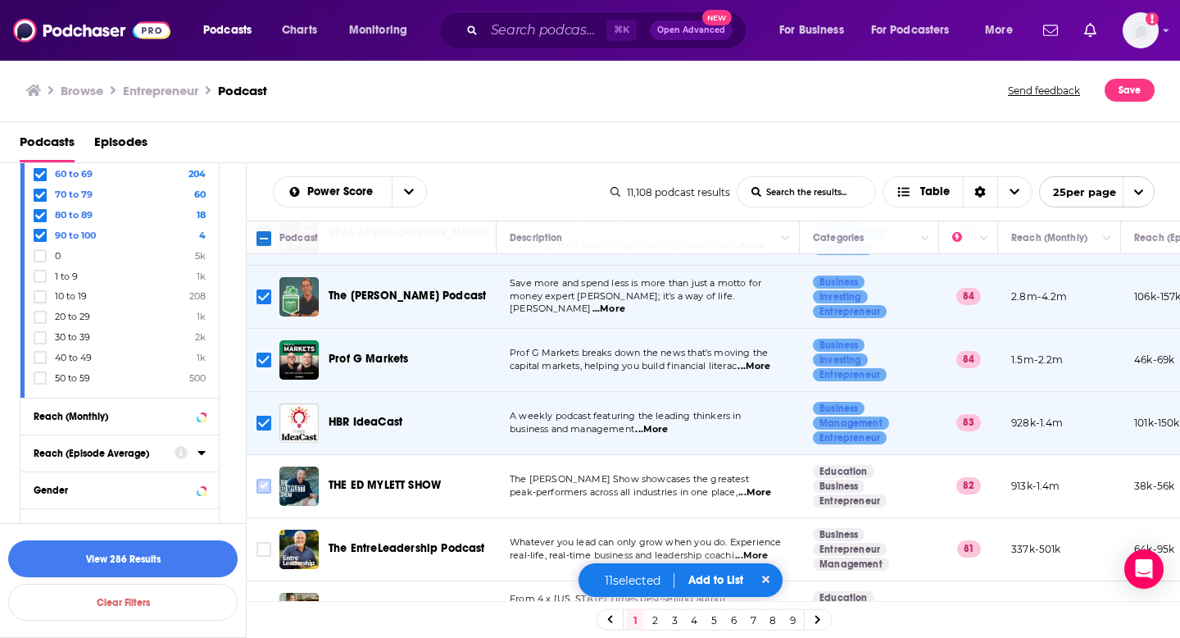
click at [270, 479] on input "Toggle select row" at bounding box center [264, 486] width 15 height 15
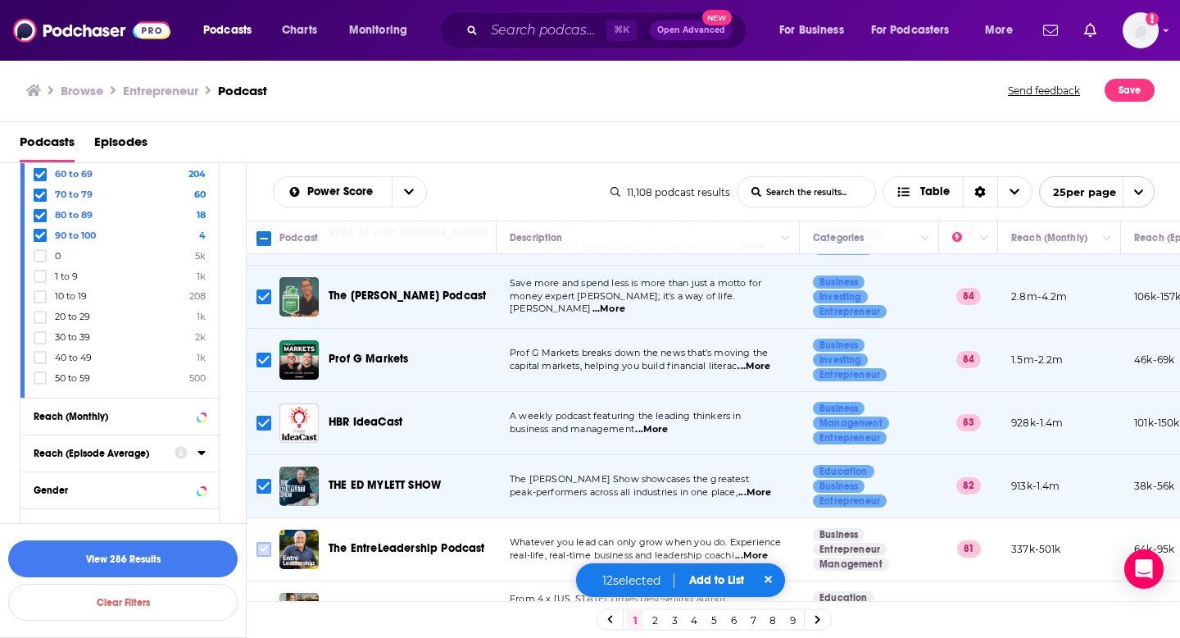
click at [266, 542] on input "Toggle select row" at bounding box center [264, 549] width 15 height 15
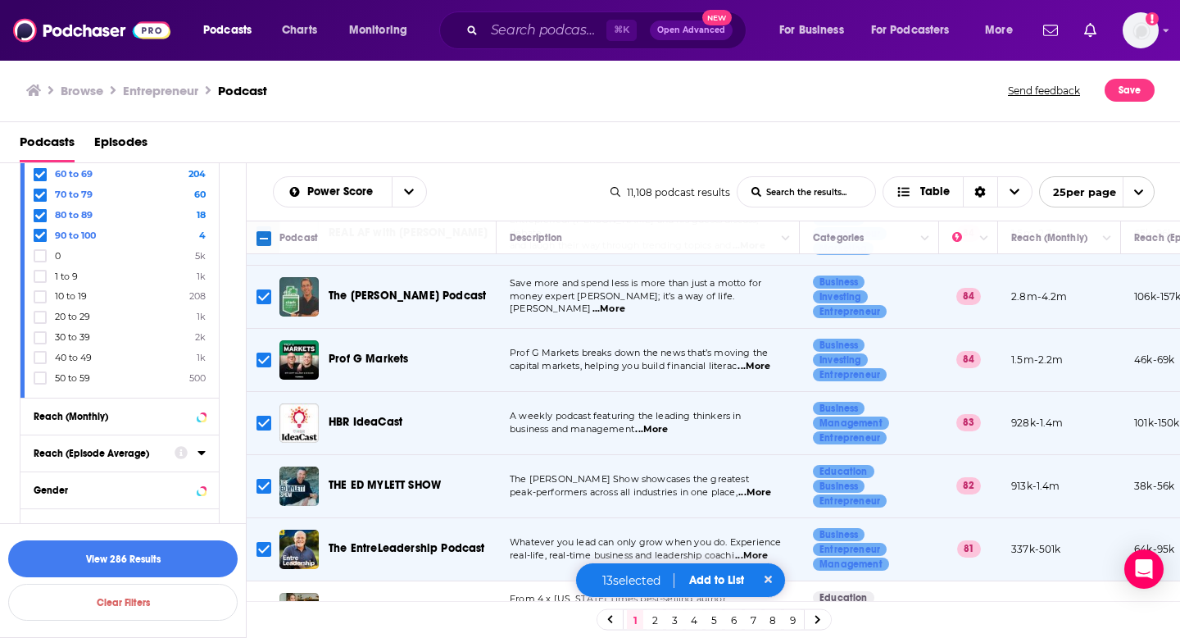
scroll to position [766, 0]
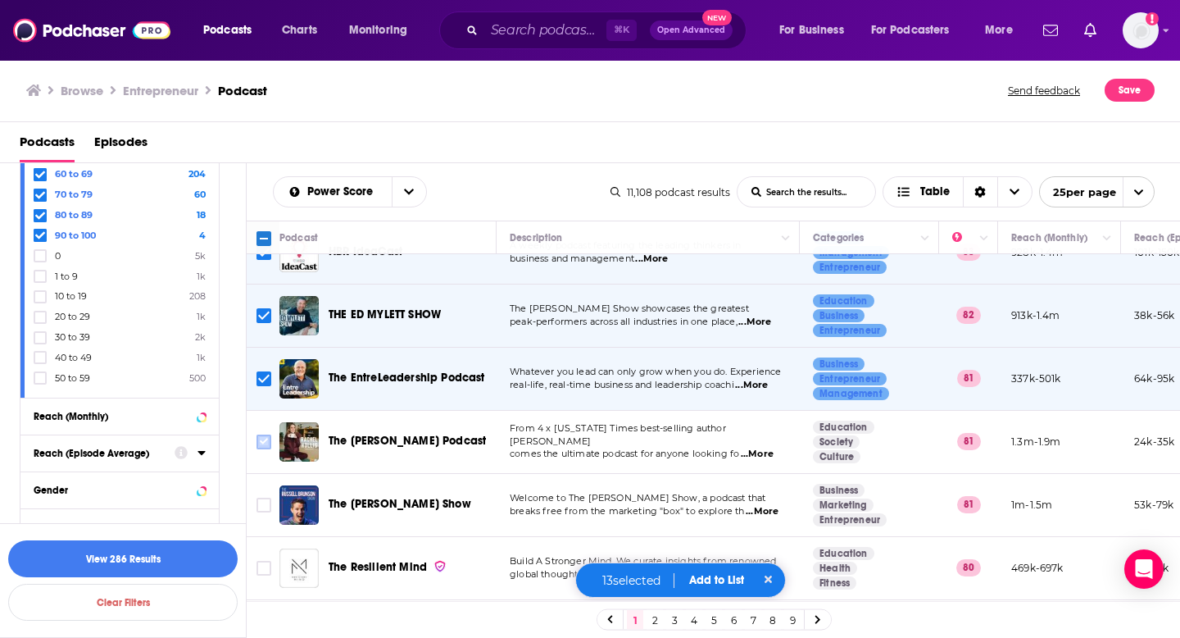
click at [265, 434] on input "Toggle select row" at bounding box center [264, 441] width 15 height 15
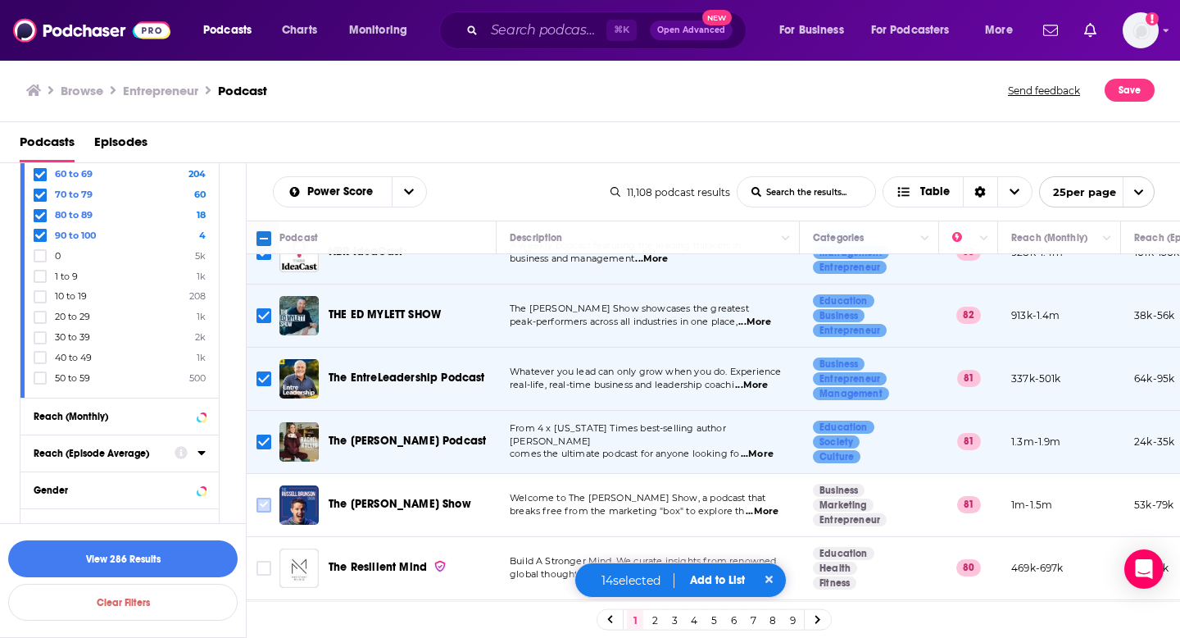
click at [259, 495] on icon "Toggle select row" at bounding box center [264, 505] width 20 height 20
click at [259, 561] on input "Toggle select row" at bounding box center [264, 568] width 15 height 15
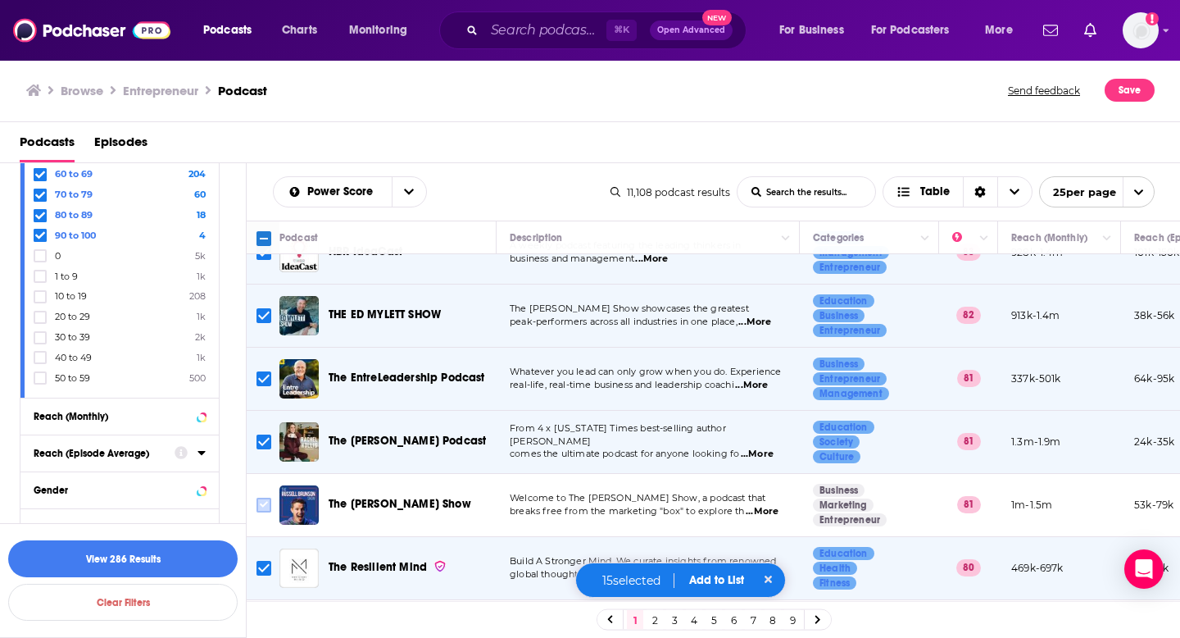
click at [263, 497] on input "Toggle select row" at bounding box center [264, 504] width 15 height 15
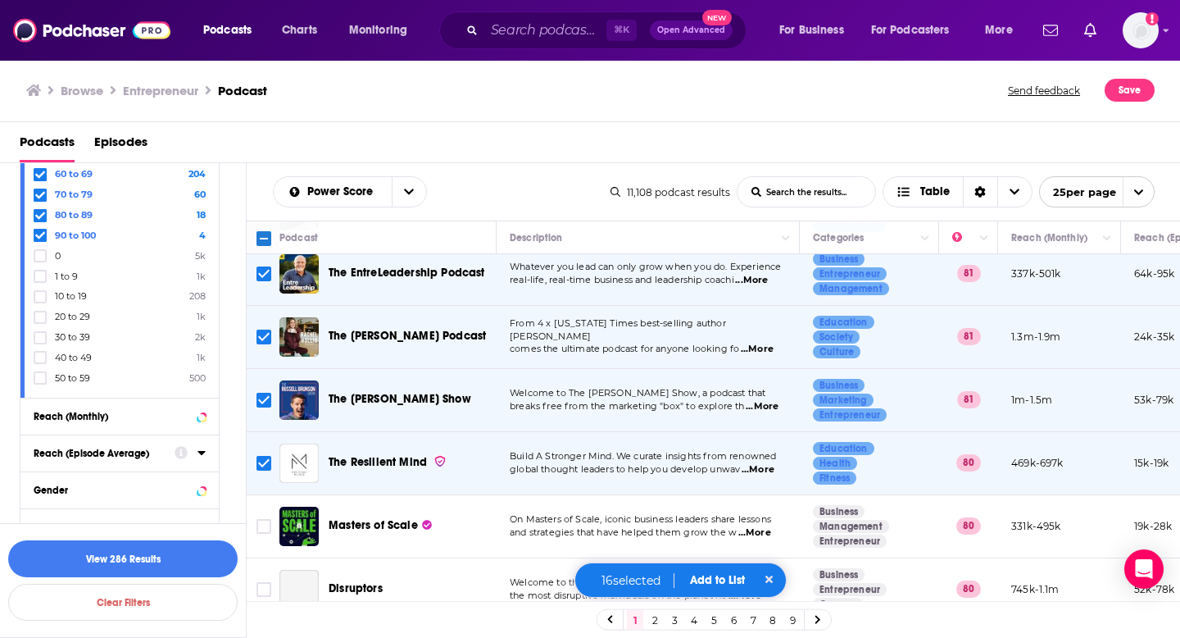
scroll to position [893, 0]
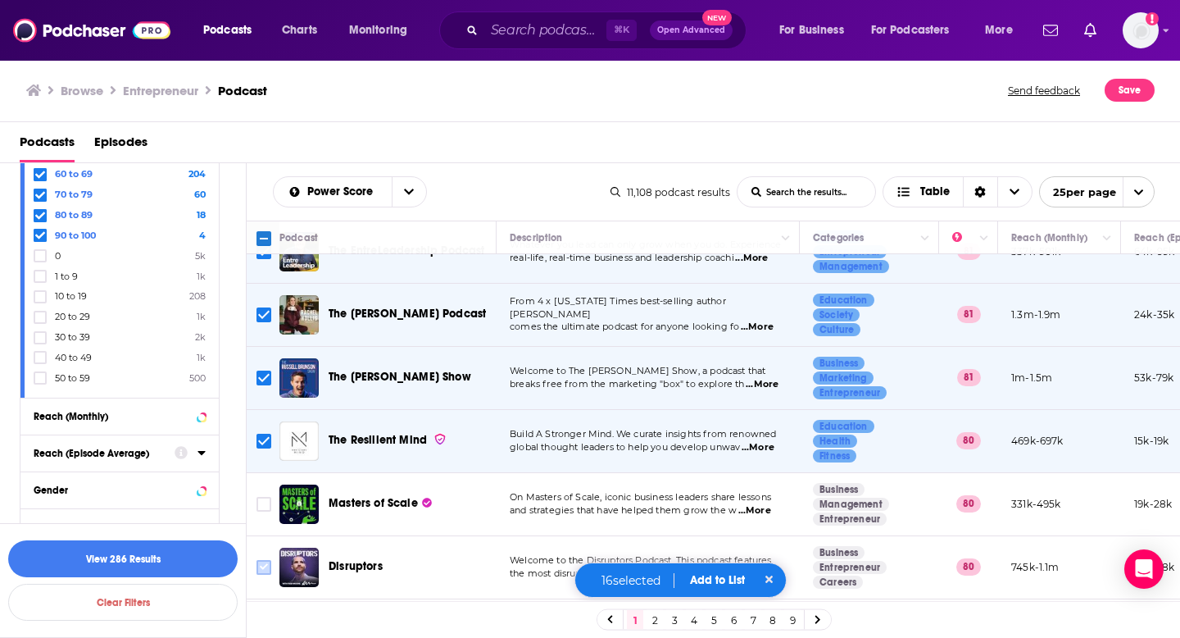
click at [267, 560] on input "Toggle select row" at bounding box center [264, 567] width 15 height 15
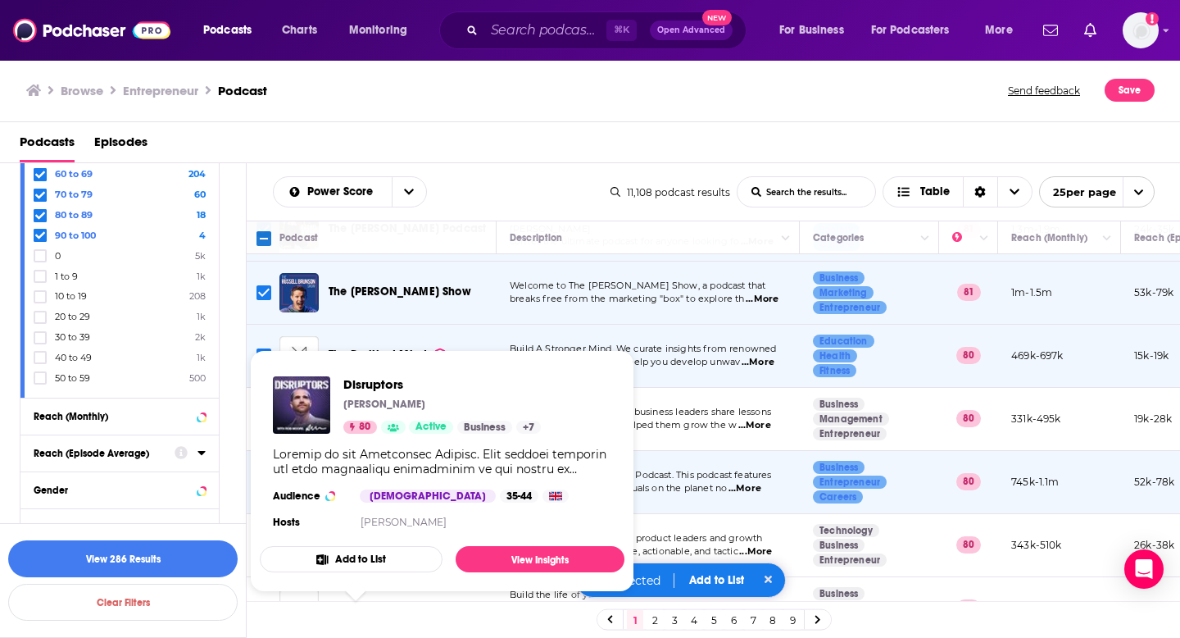
scroll to position [1017, 0]
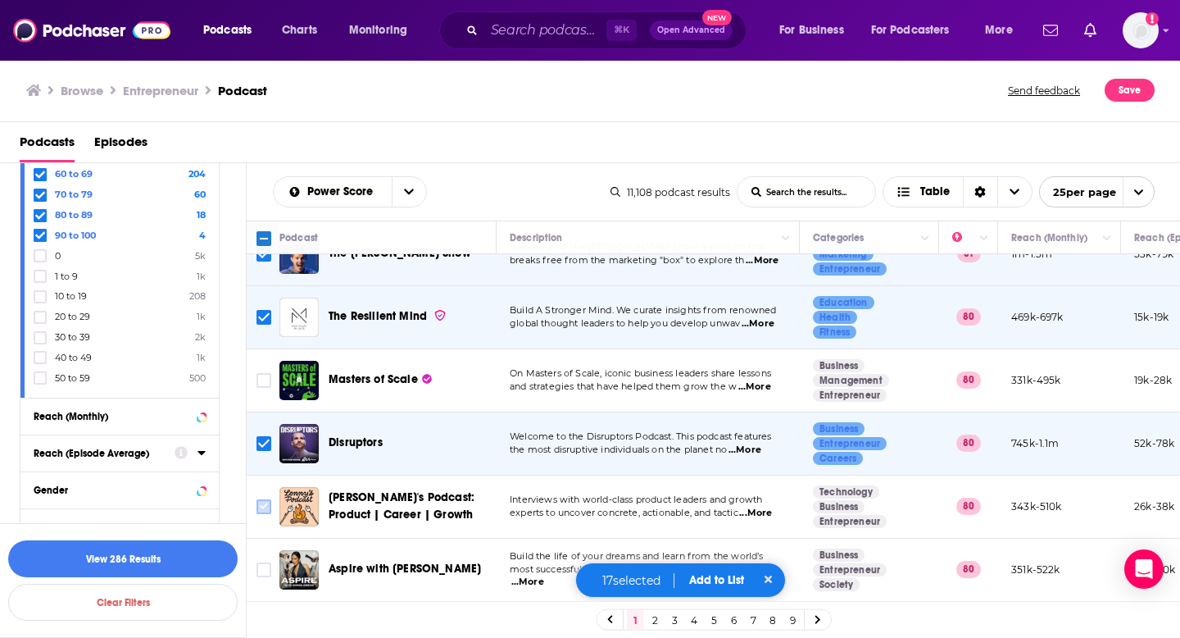
click at [271, 497] on icon "Toggle select row" at bounding box center [264, 507] width 20 height 20
click at [261, 499] on input "Toggle select row" at bounding box center [264, 506] width 15 height 15
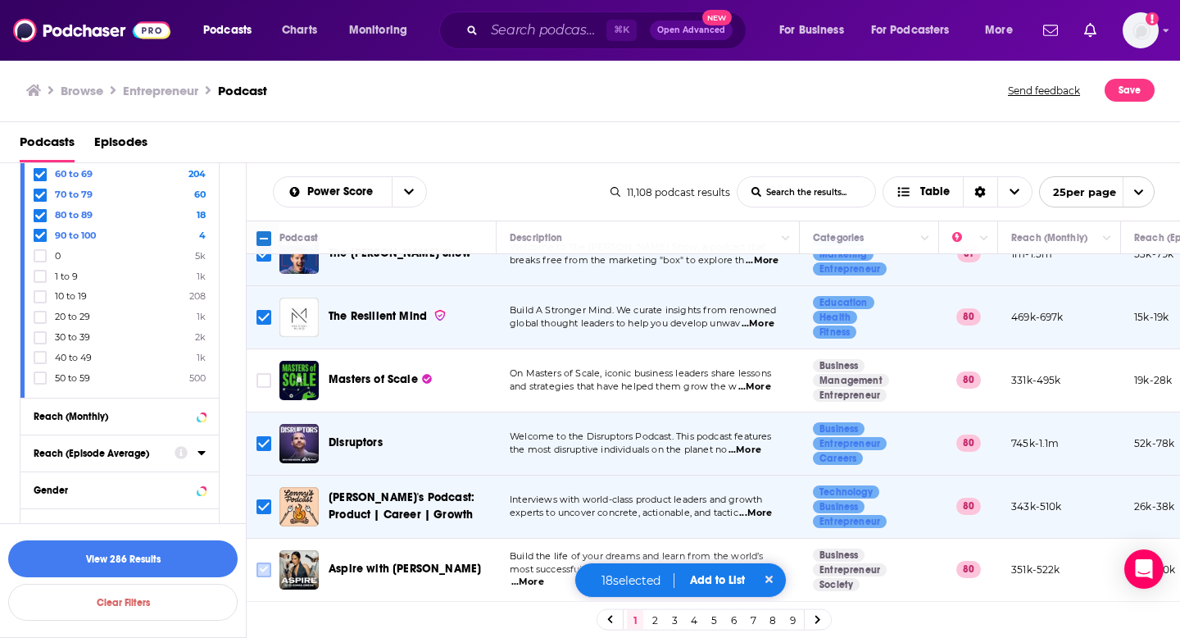
click at [265, 562] on input "Toggle select row" at bounding box center [264, 569] width 15 height 15
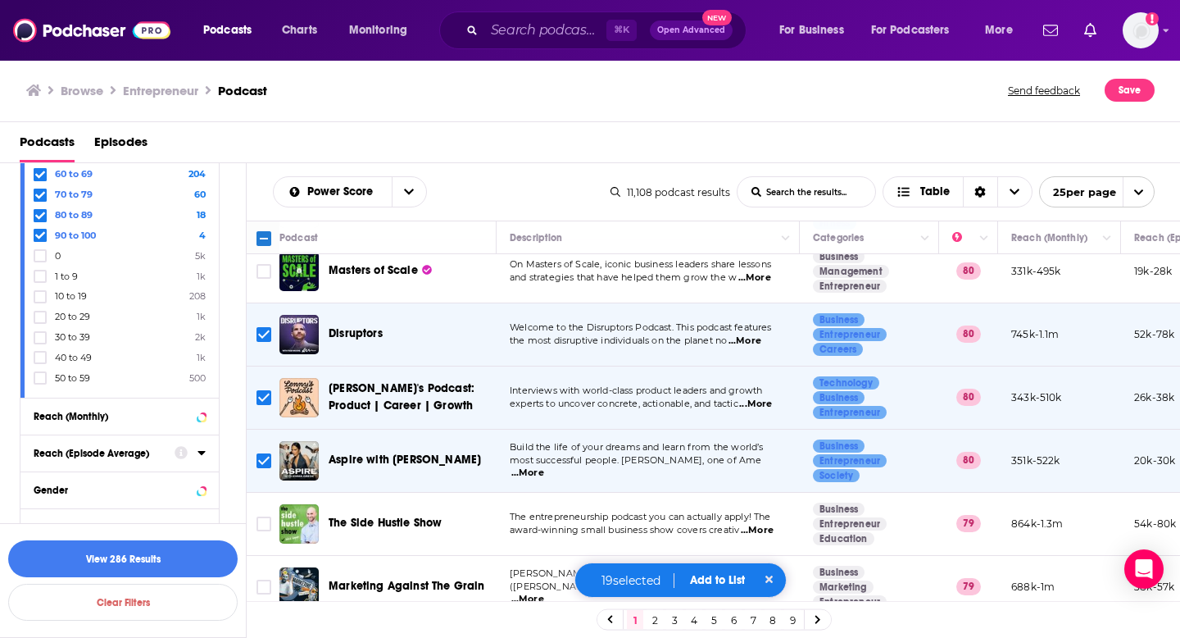
scroll to position [1140, 0]
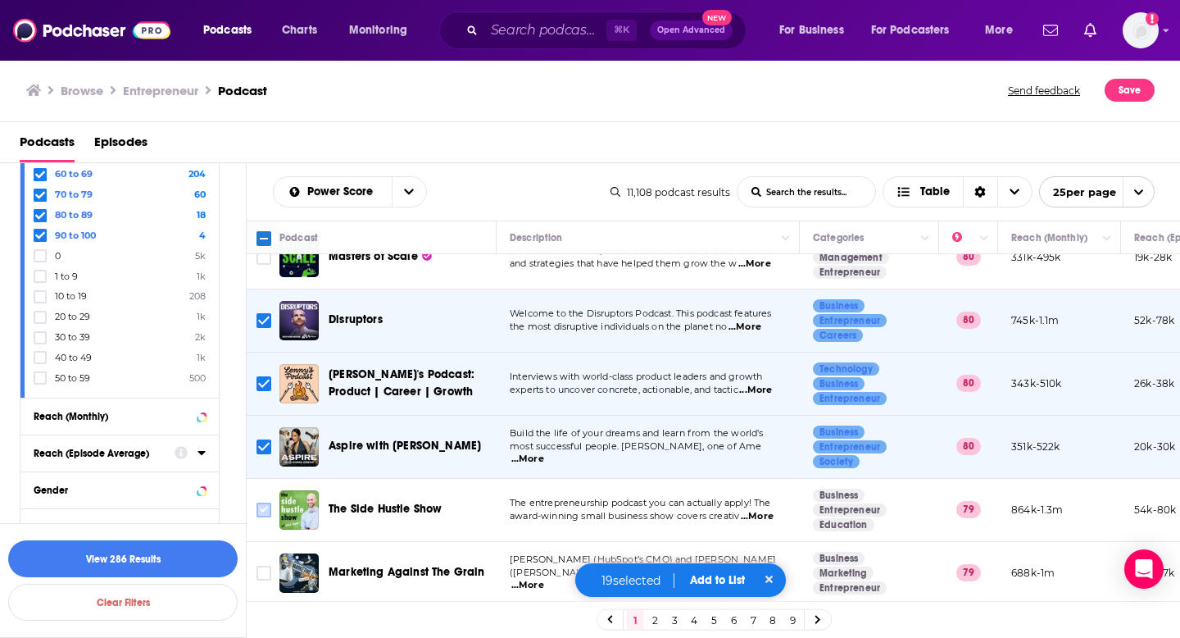
click at [261, 502] on input "Toggle select row" at bounding box center [264, 509] width 15 height 15
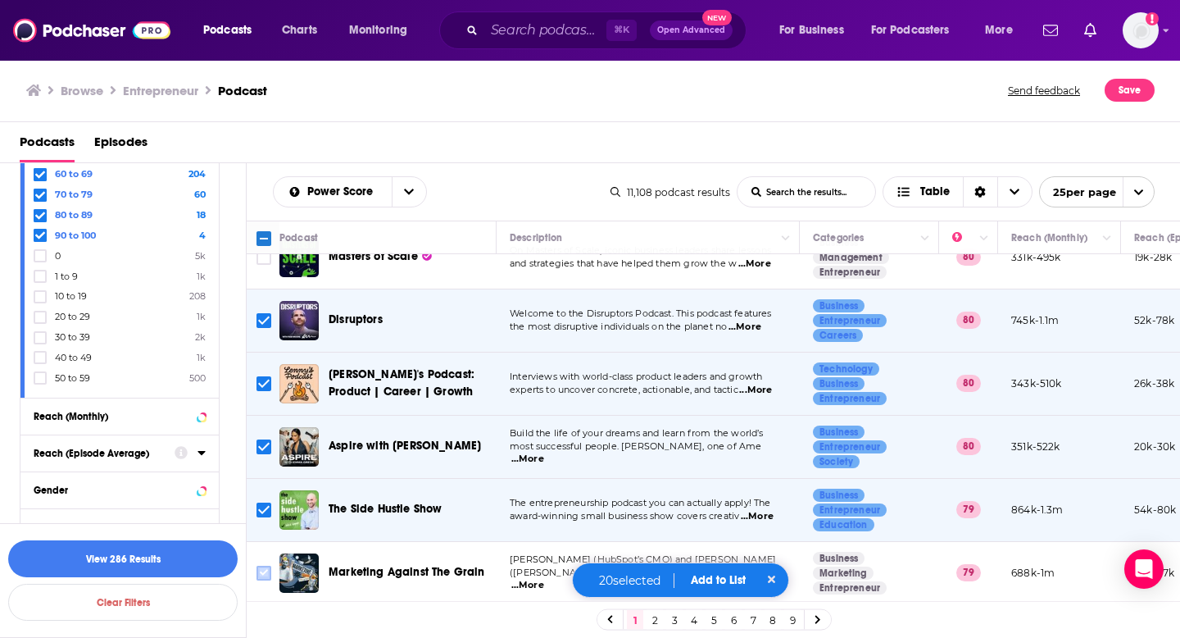
click at [266, 565] on input "Toggle select row" at bounding box center [264, 572] width 15 height 15
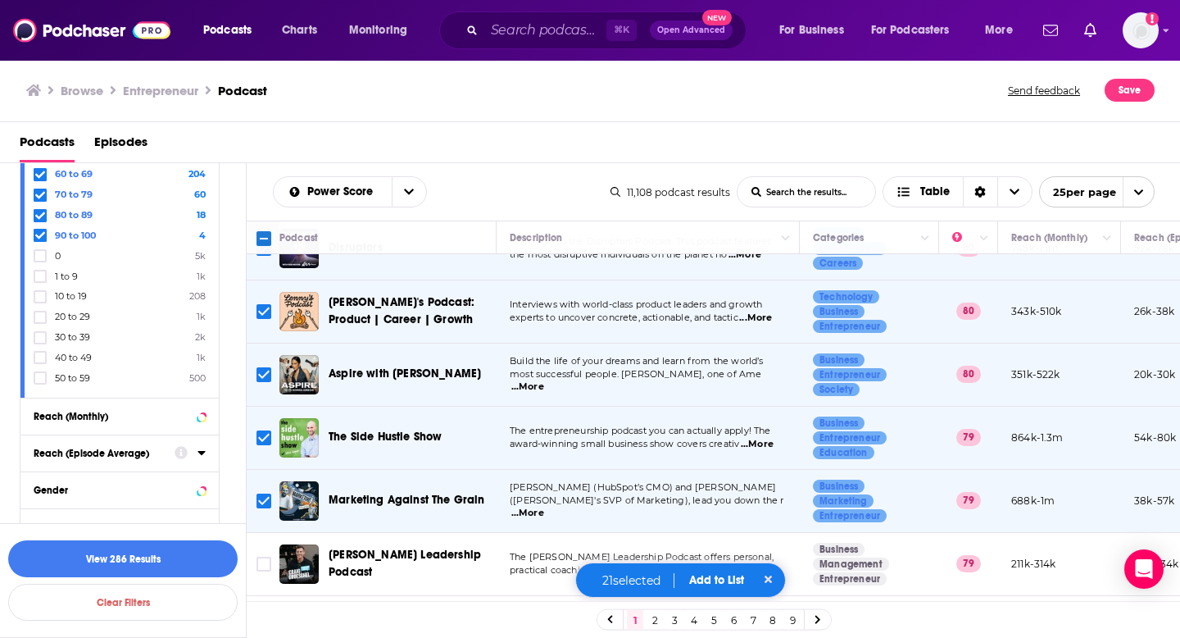
scroll to position [1233, 0]
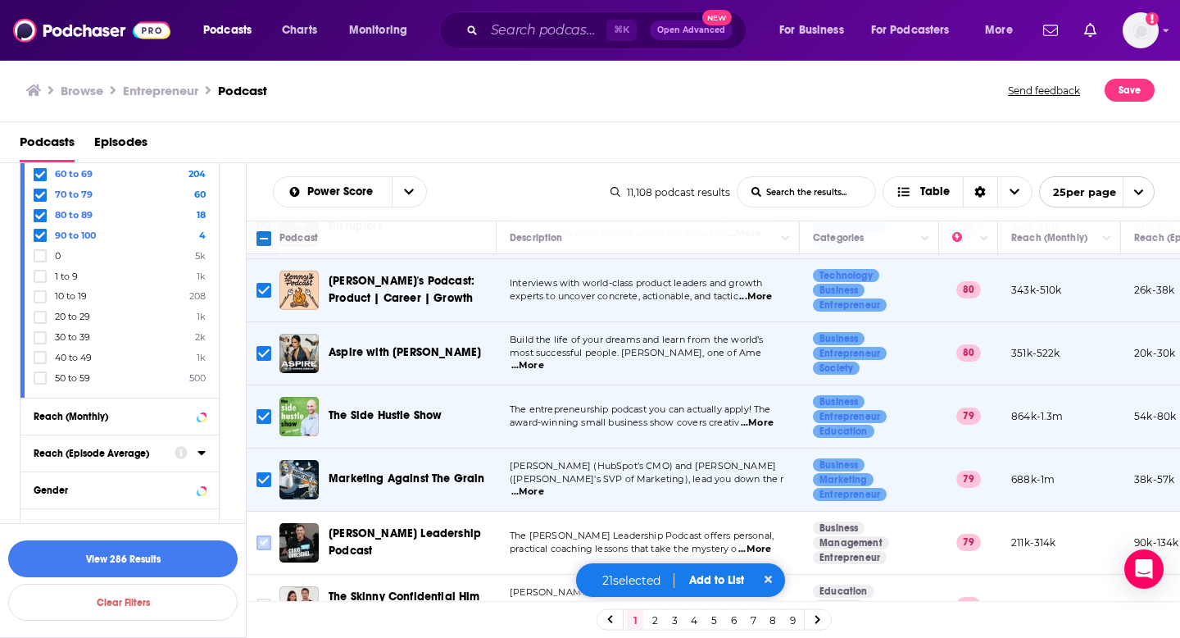
click at [262, 535] on input "Toggle select row" at bounding box center [264, 542] width 15 height 15
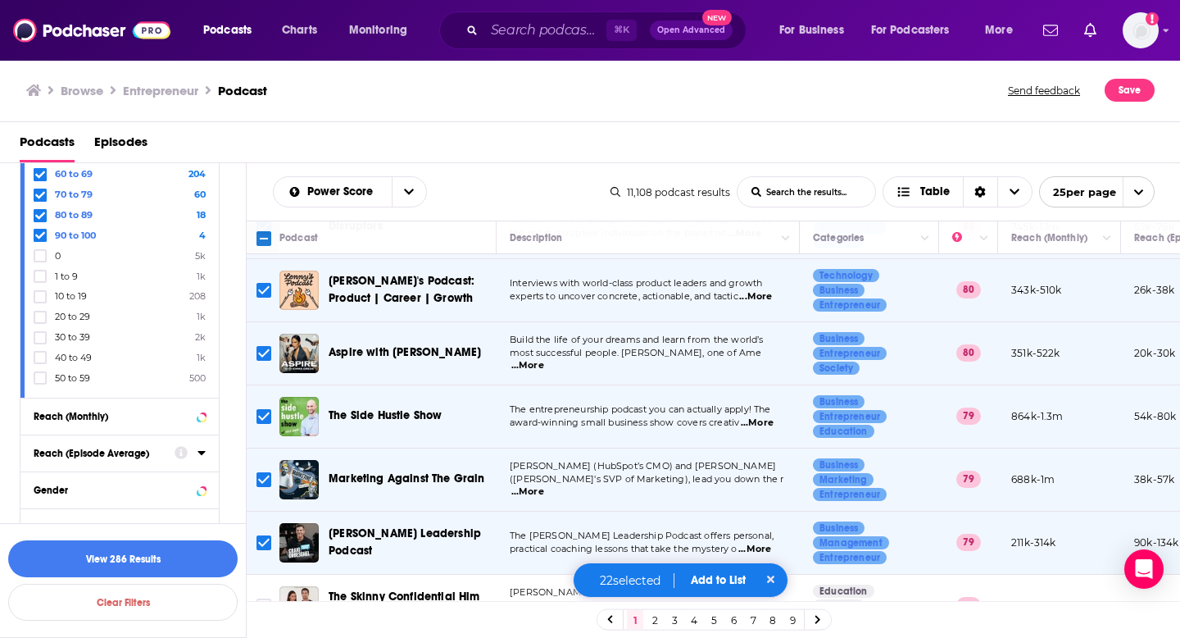
click at [659, 619] on link "2" at bounding box center [655, 620] width 16 height 20
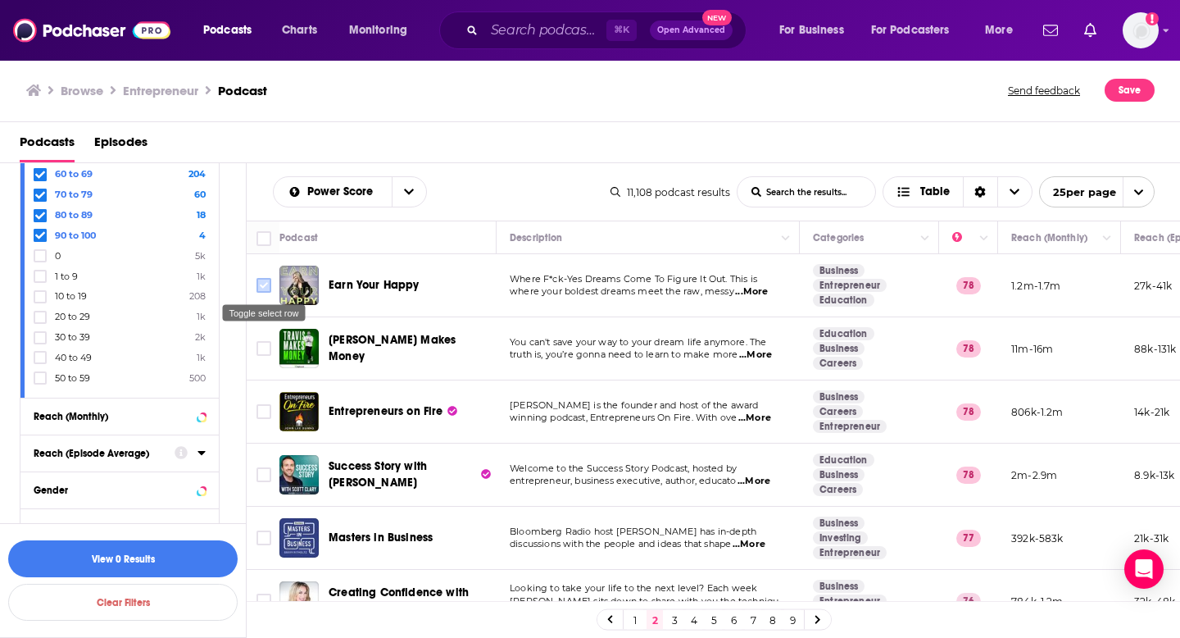
click at [260, 288] on input "Toggle select row" at bounding box center [264, 285] width 15 height 15
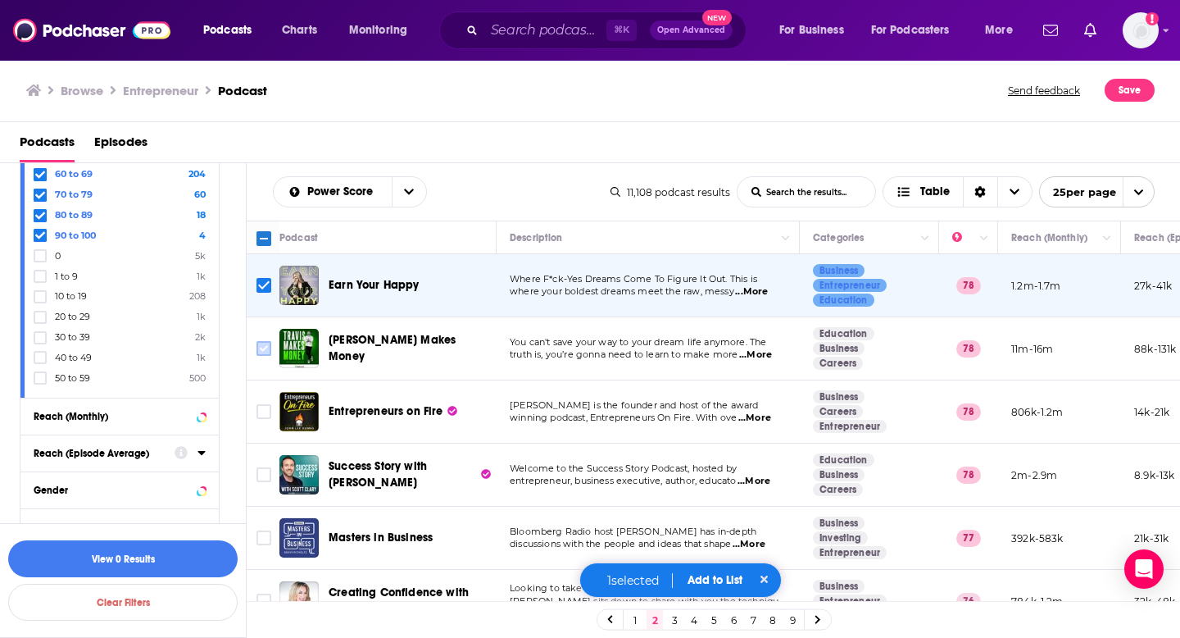
click at [259, 343] on input "Toggle select row" at bounding box center [264, 348] width 15 height 15
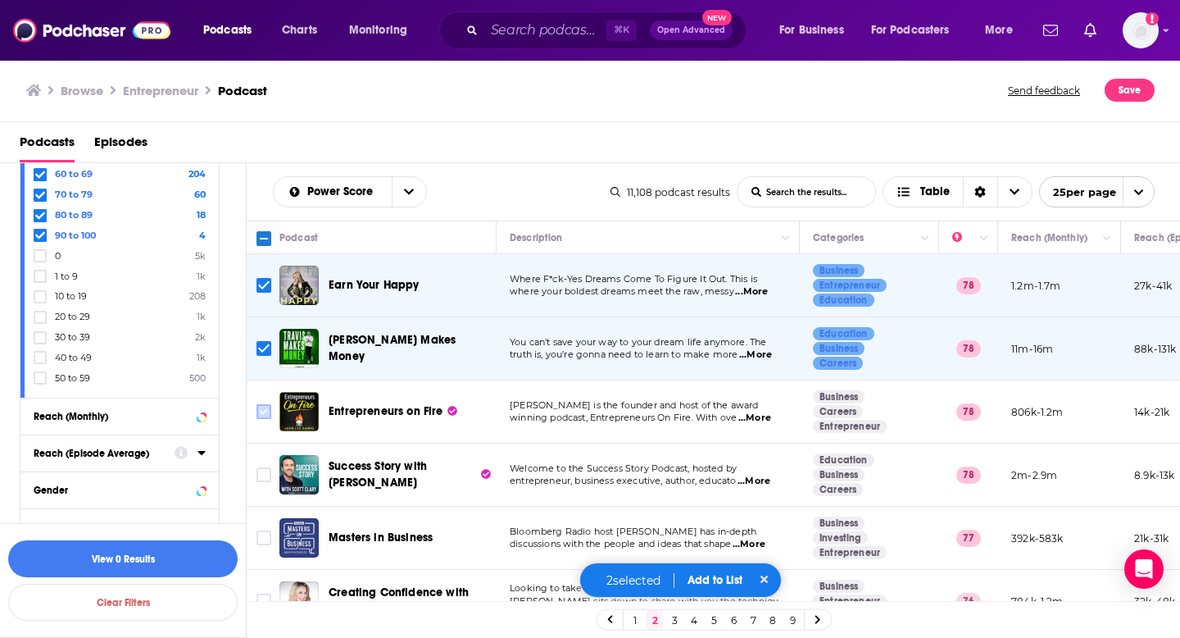
click at [262, 414] on input "Toggle select row" at bounding box center [264, 411] width 15 height 15
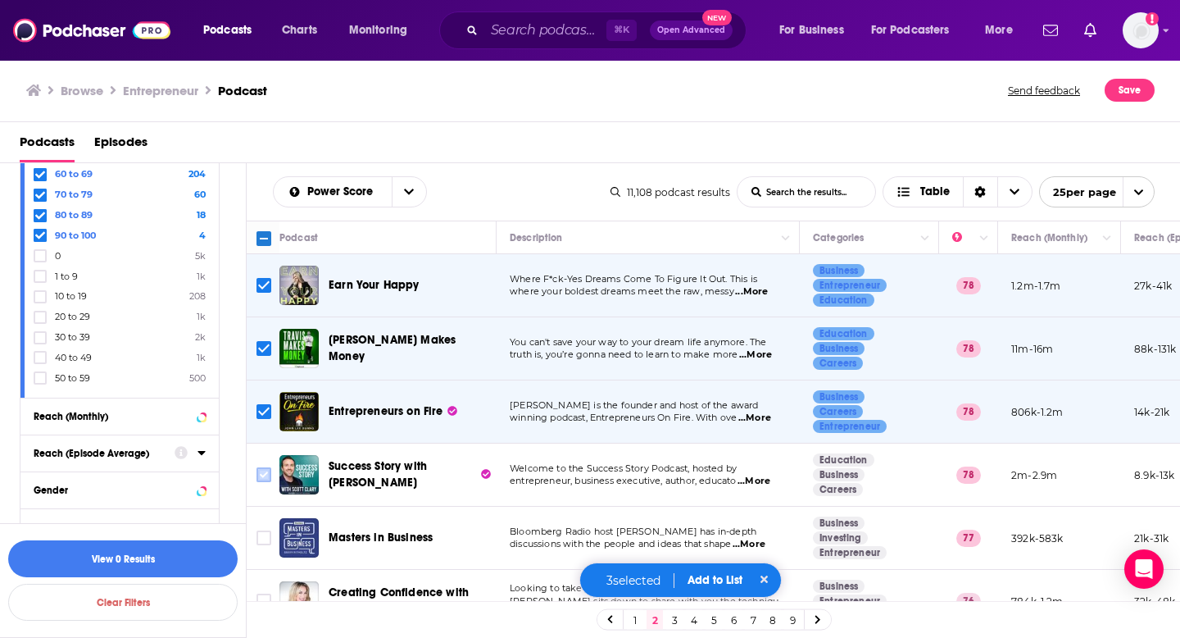
click at [263, 478] on input "Toggle select row" at bounding box center [264, 474] width 15 height 15
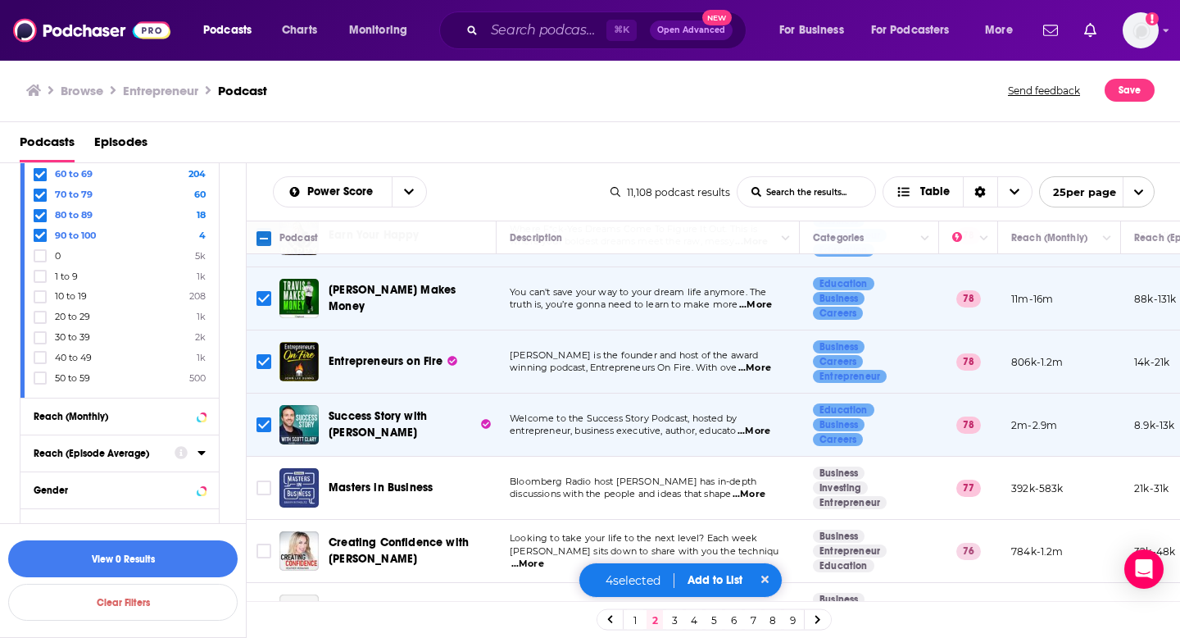
scroll to position [66, 0]
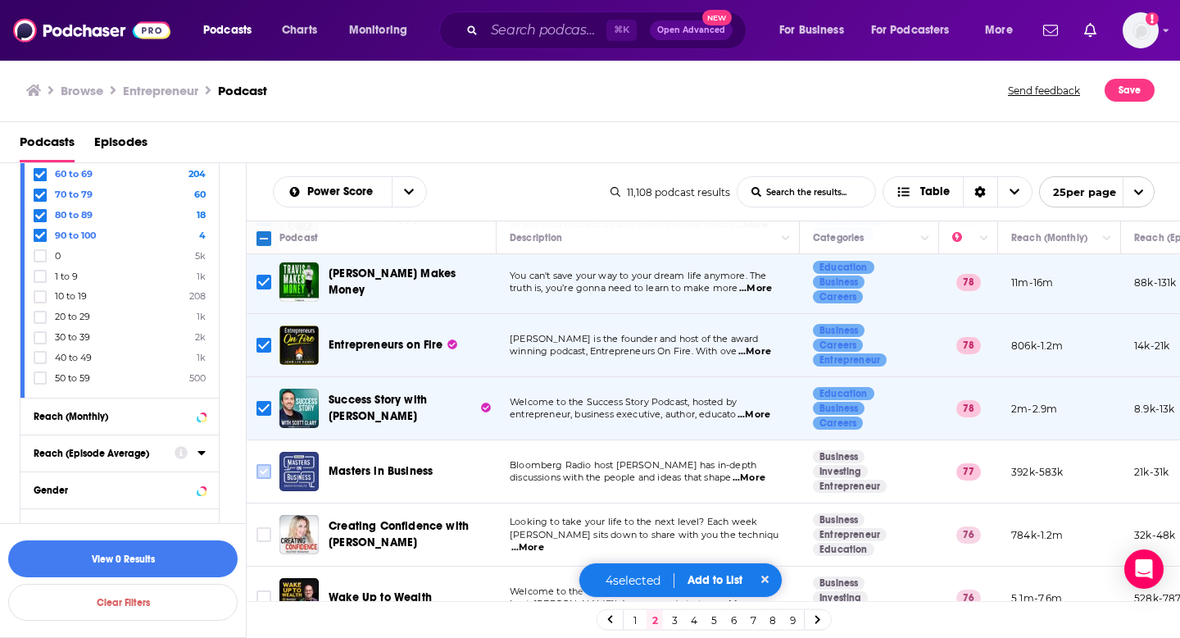
click at [270, 465] on input "Toggle select row" at bounding box center [264, 471] width 15 height 15
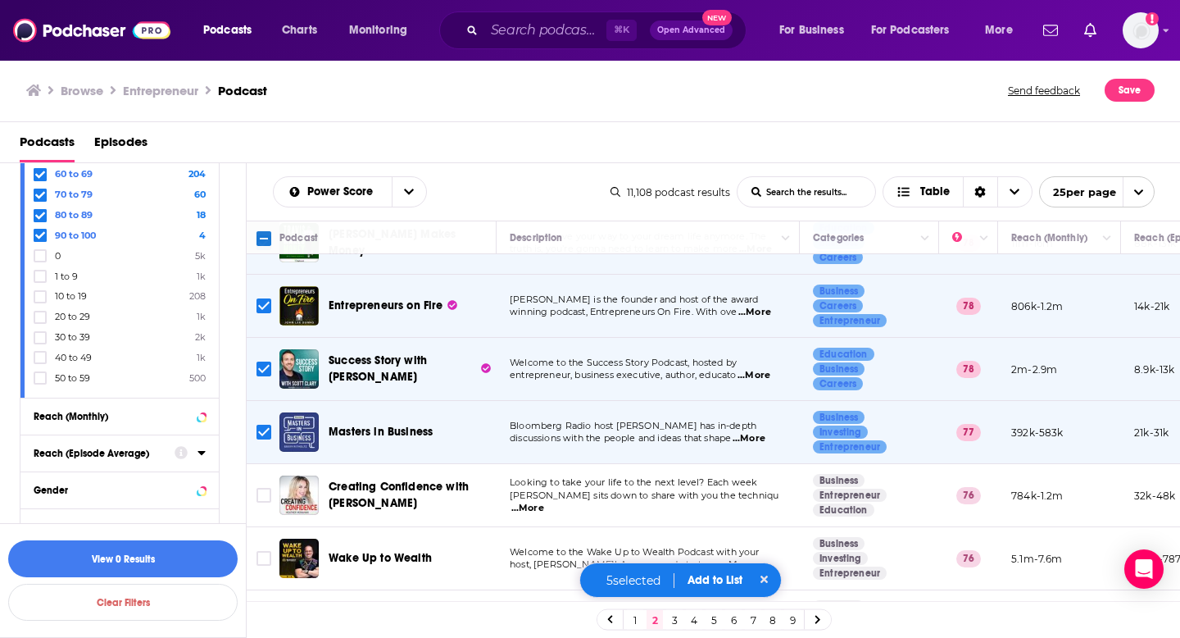
scroll to position [109, 0]
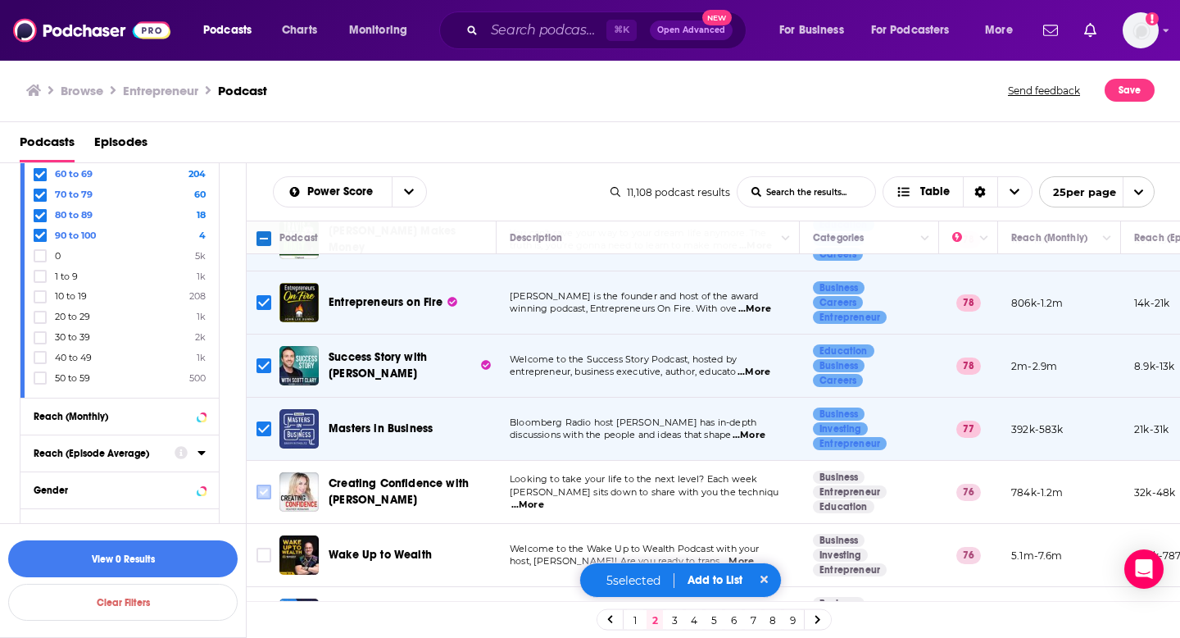
click at [266, 497] on input "Toggle select row" at bounding box center [264, 491] width 15 height 15
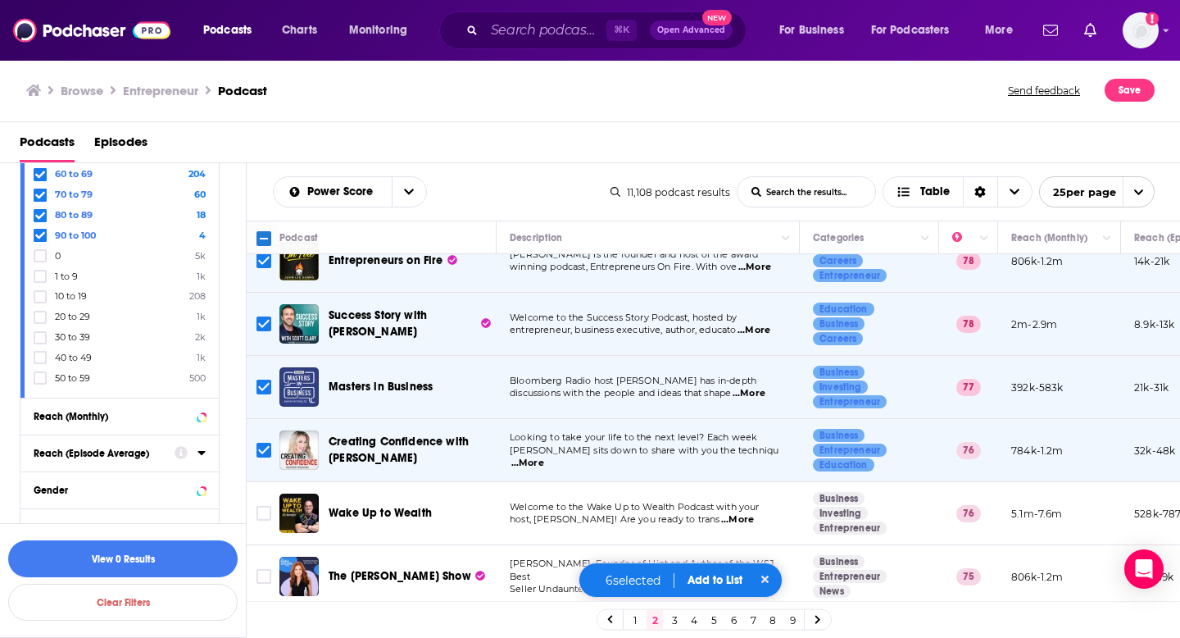
scroll to position [215, 0]
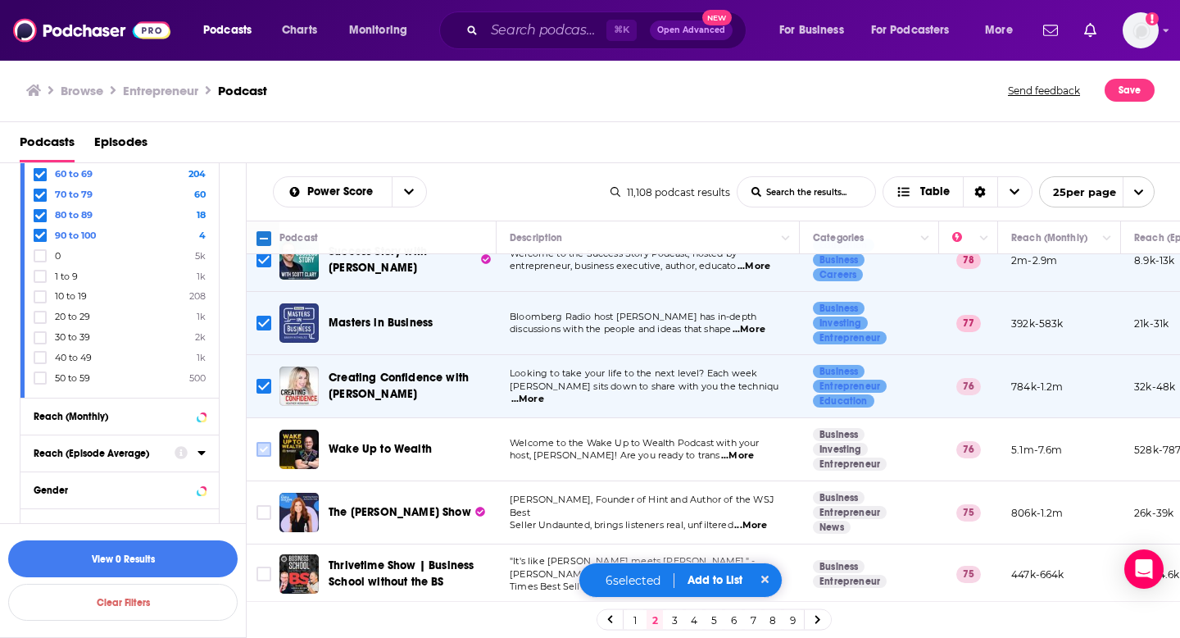
click at [258, 445] on input "Toggle select row" at bounding box center [264, 449] width 15 height 15
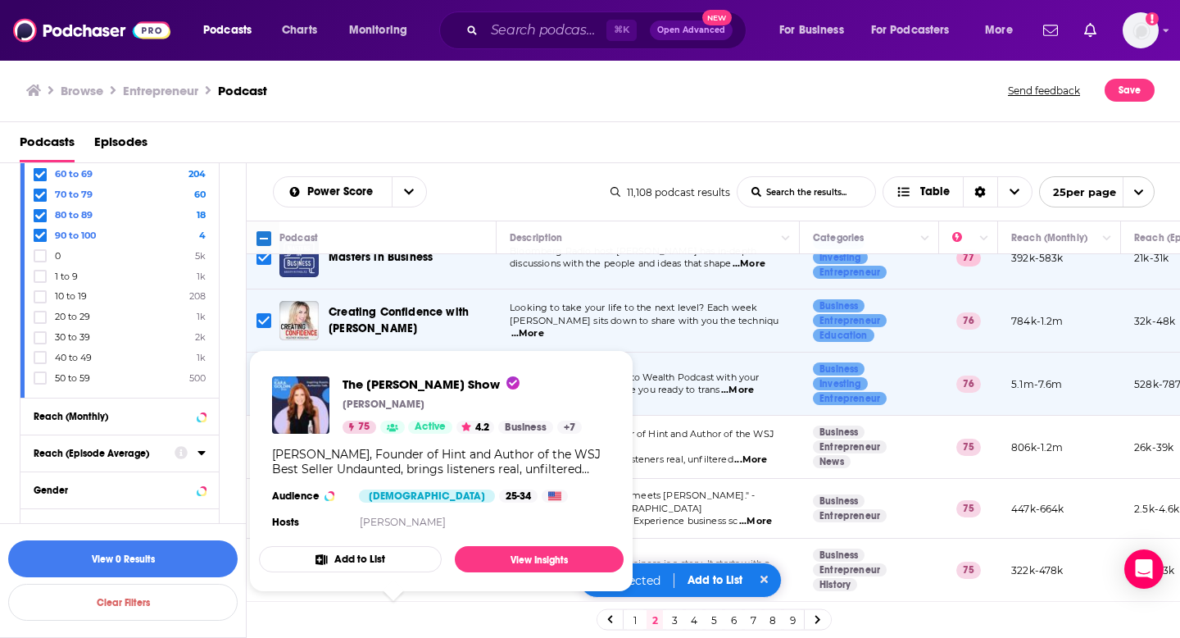
scroll to position [285, 0]
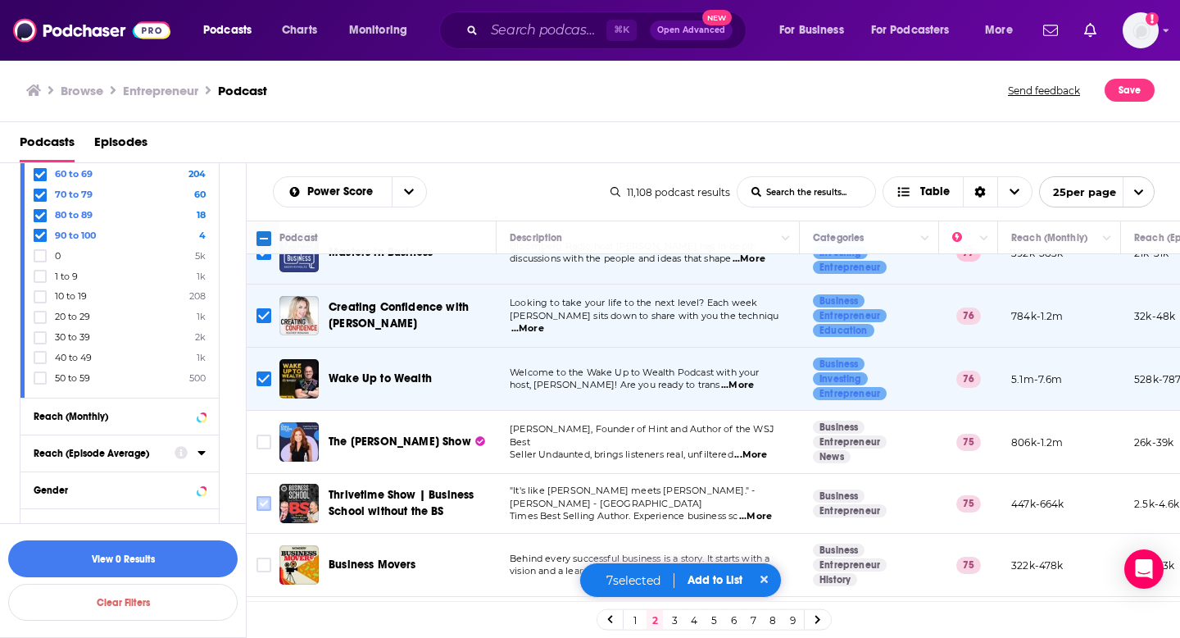
click at [258, 501] on input "Toggle select row" at bounding box center [264, 503] width 15 height 15
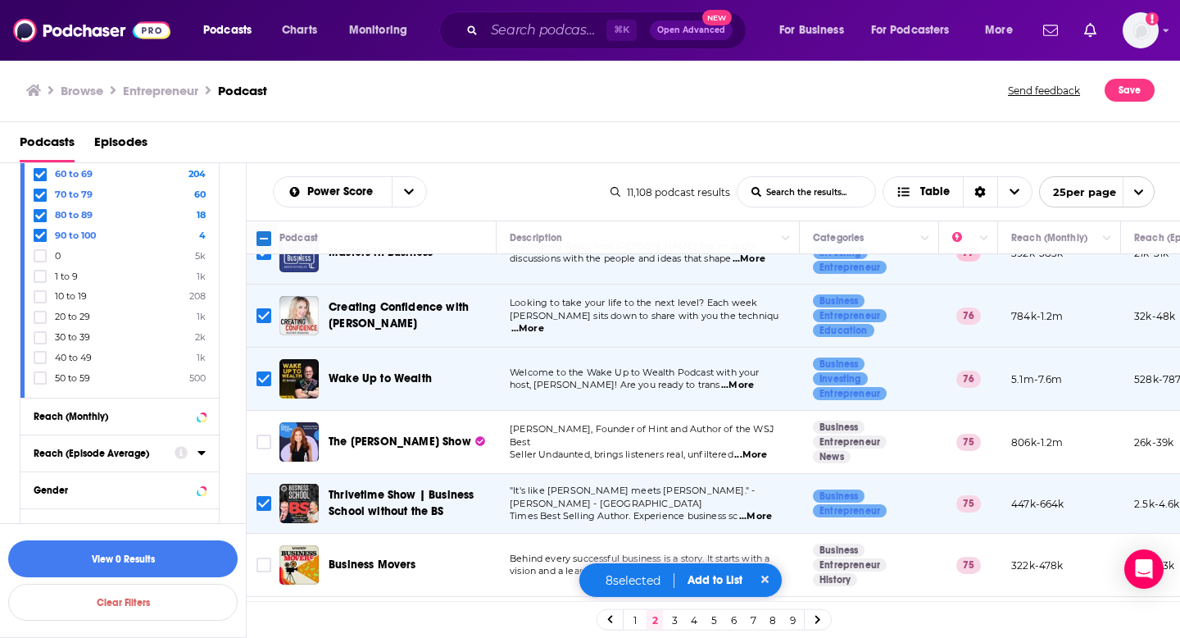
click at [275, 561] on td at bounding box center [263, 565] width 33 height 63
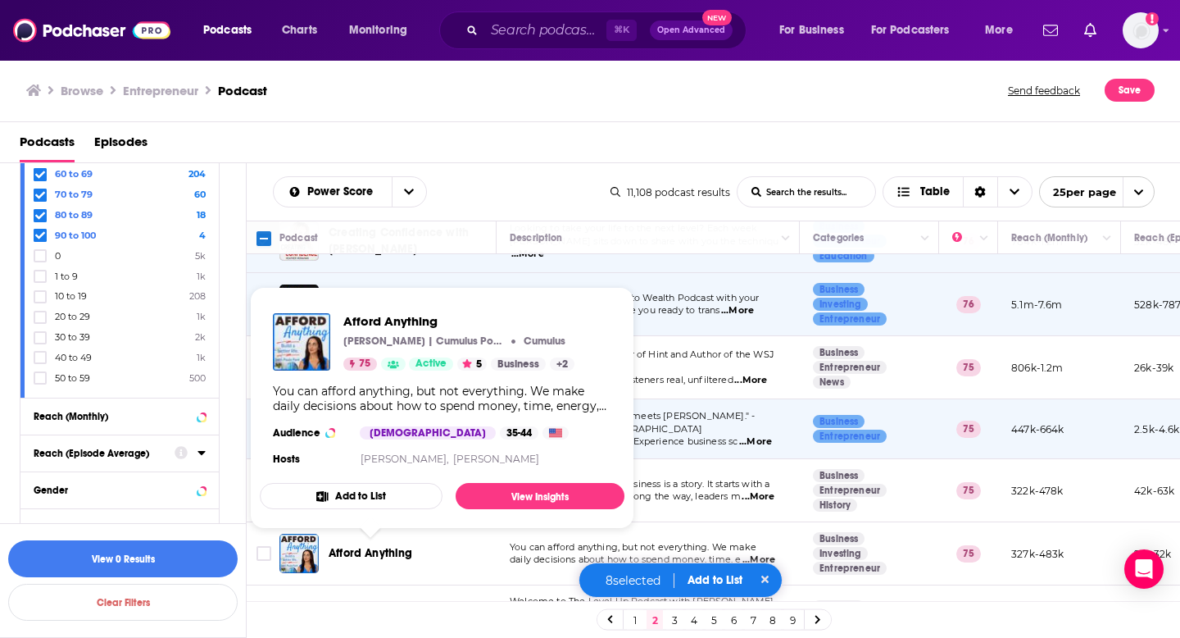
scroll to position [364, 0]
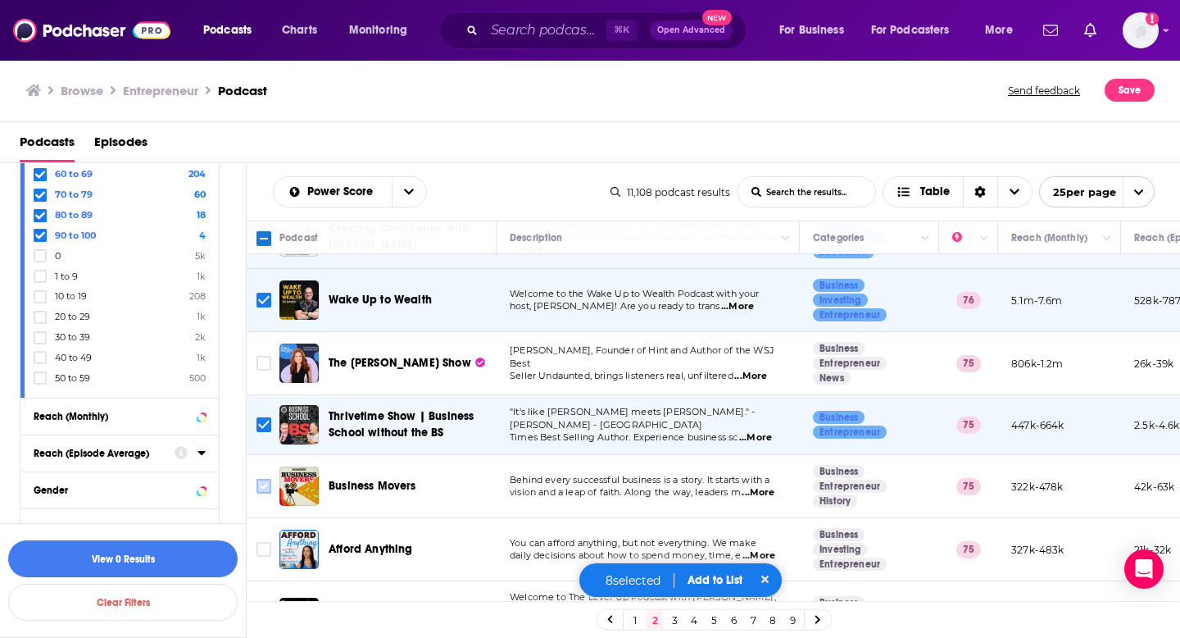
click at [265, 490] on input "Toggle select row" at bounding box center [264, 486] width 15 height 15
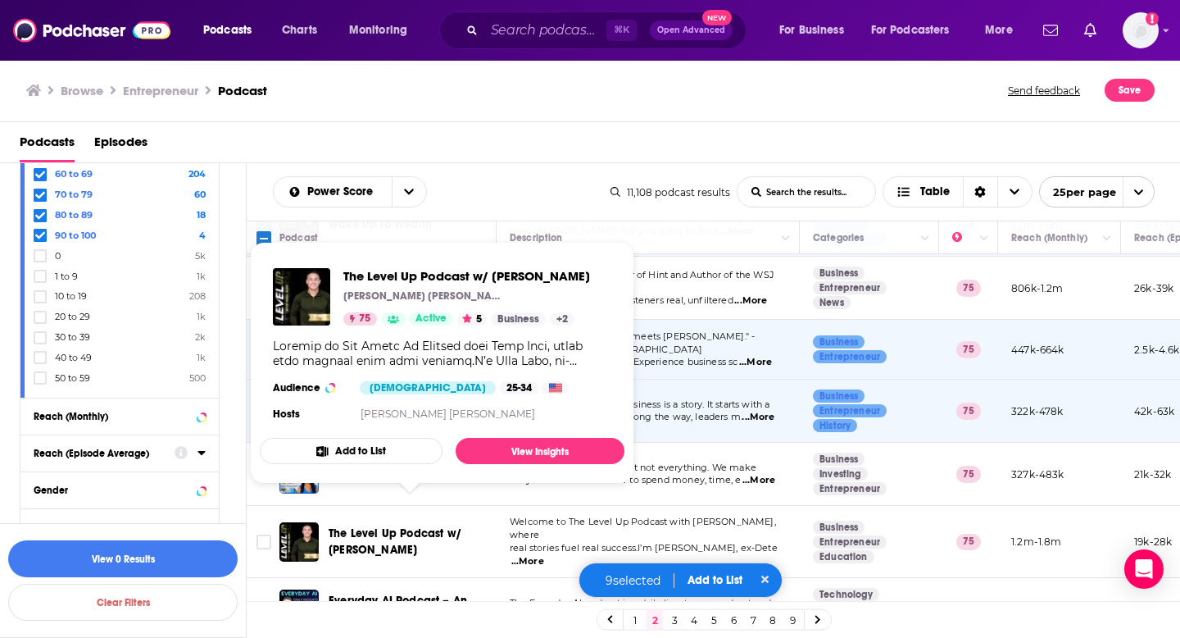
scroll to position [466, 0]
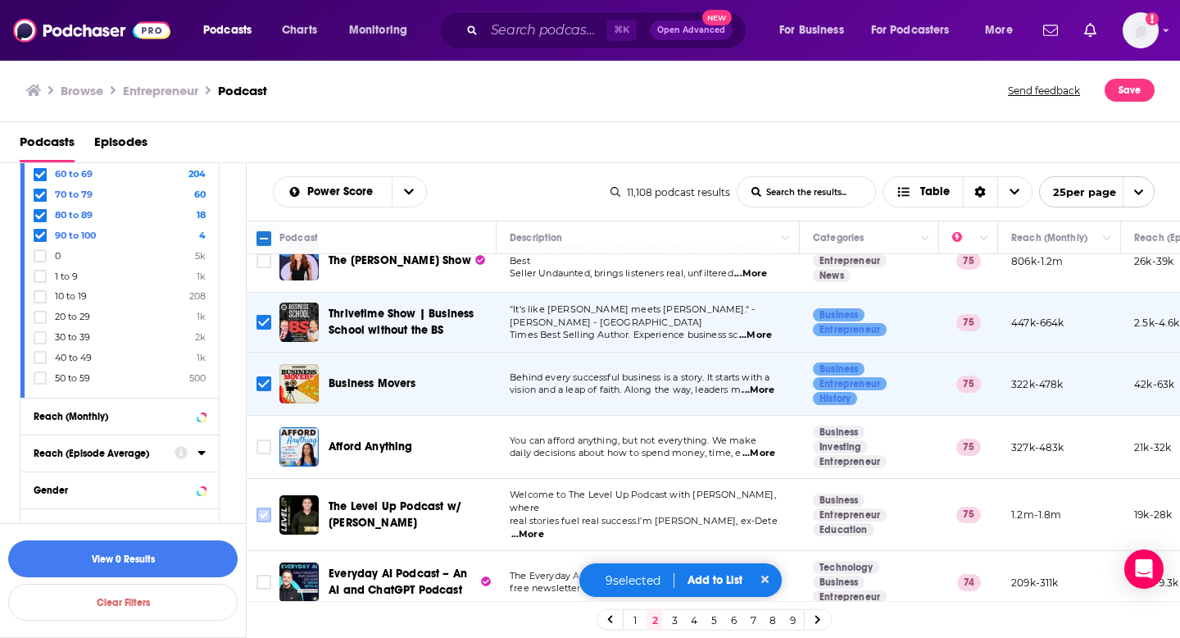
click at [258, 507] on input "Toggle select row" at bounding box center [264, 514] width 15 height 15
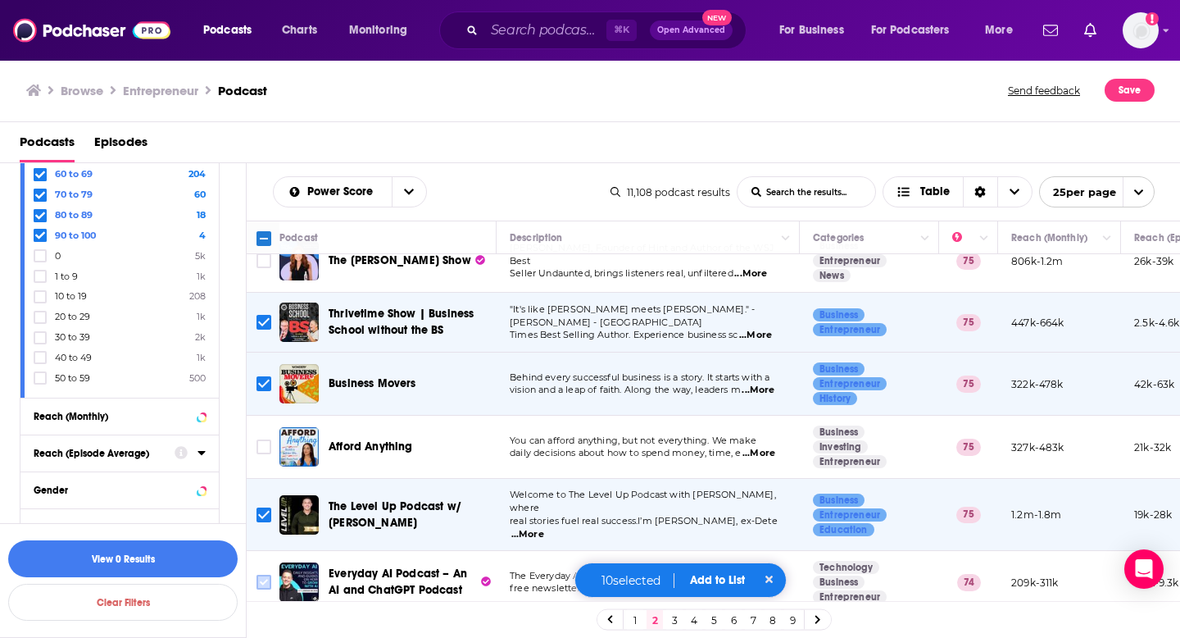
click at [266, 575] on input "Toggle select row" at bounding box center [264, 582] width 15 height 15
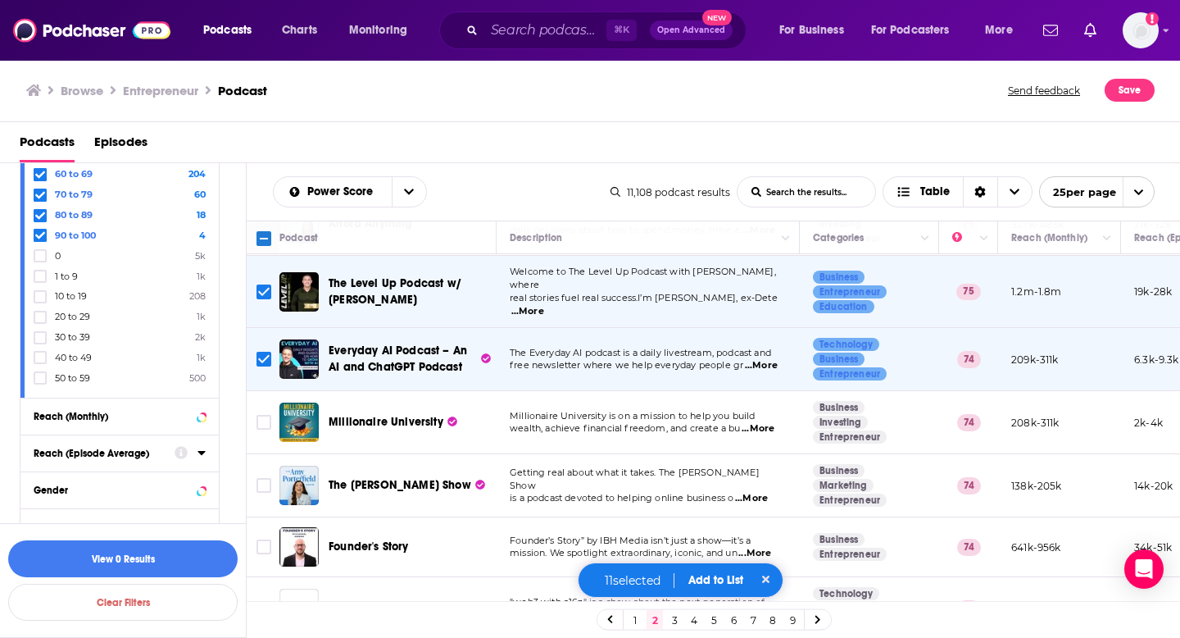
scroll to position [710, 0]
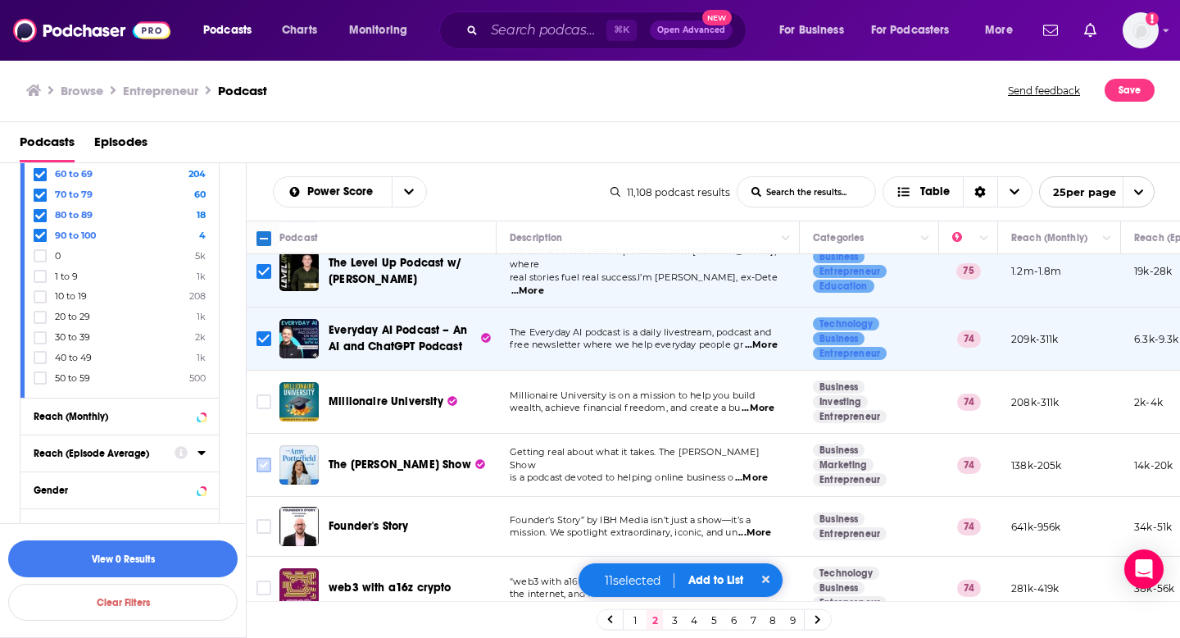
click at [265, 463] on input "Toggle select row" at bounding box center [264, 464] width 15 height 15
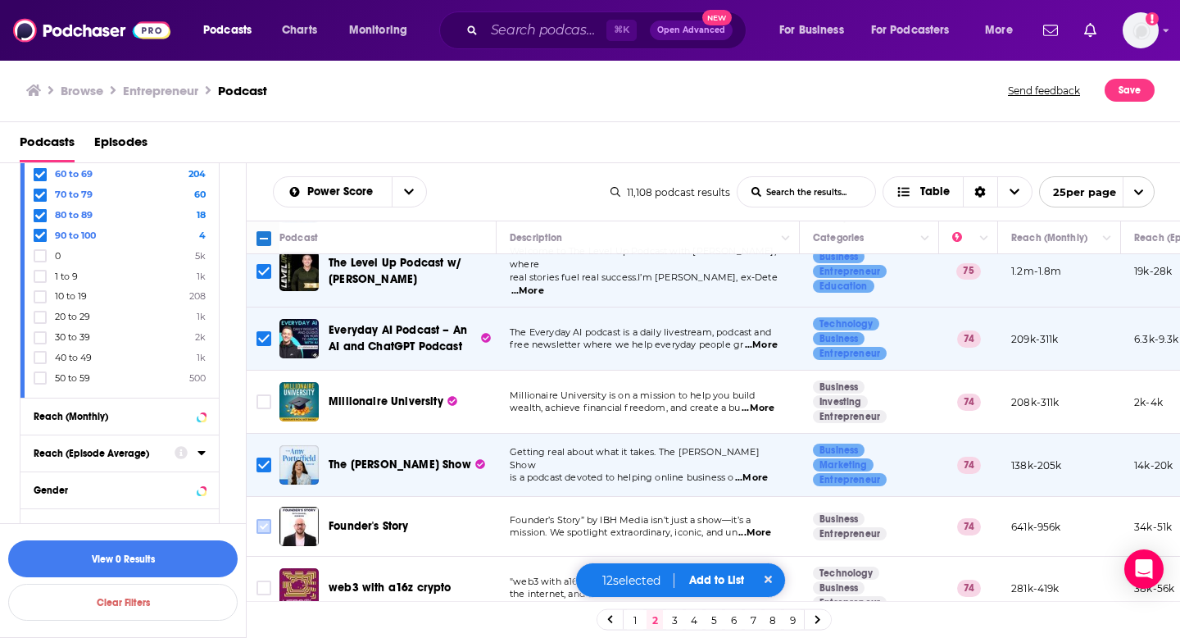
click at [266, 522] on input "Toggle select row" at bounding box center [264, 526] width 15 height 15
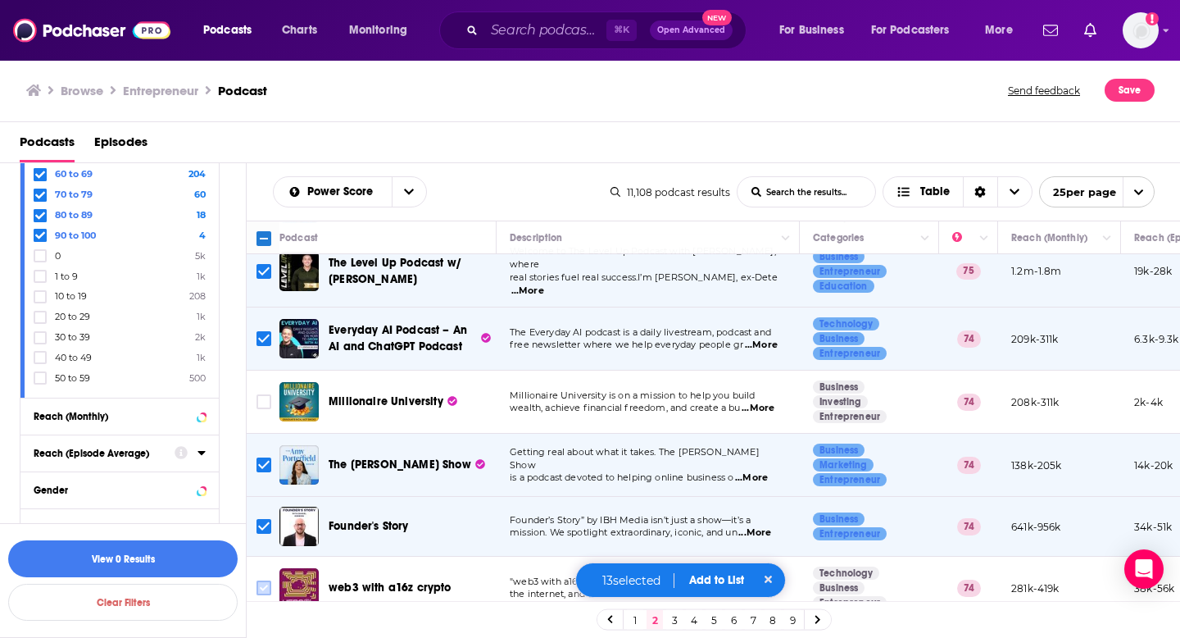
click at [266, 584] on input "Toggle select row" at bounding box center [264, 587] width 15 height 15
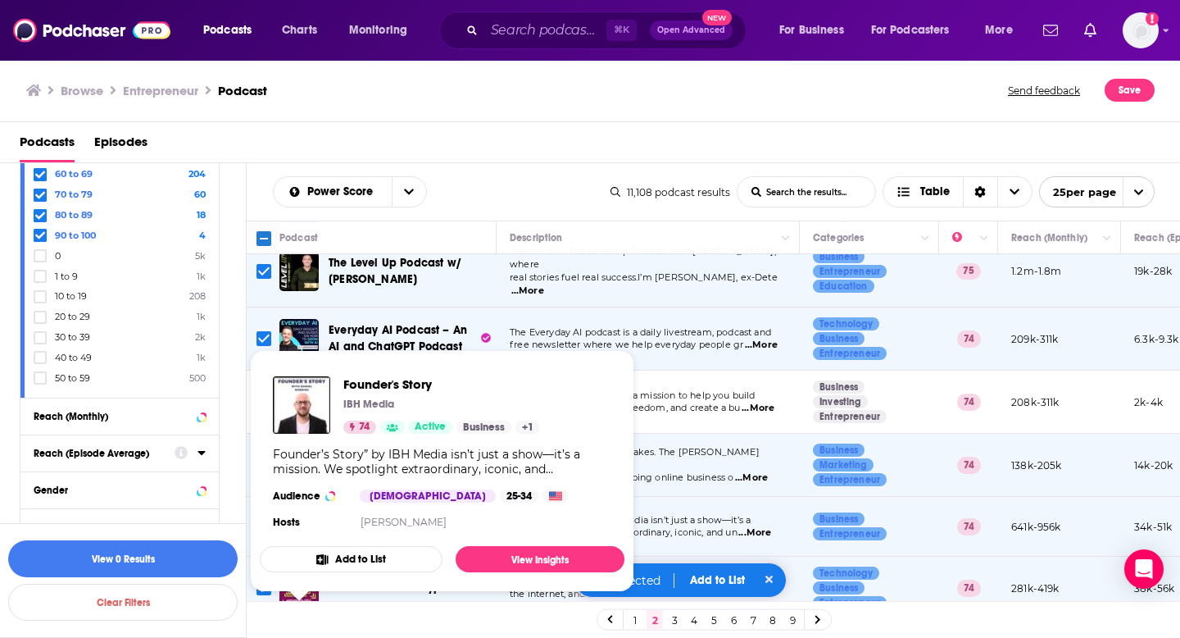
scroll to position [919, 0]
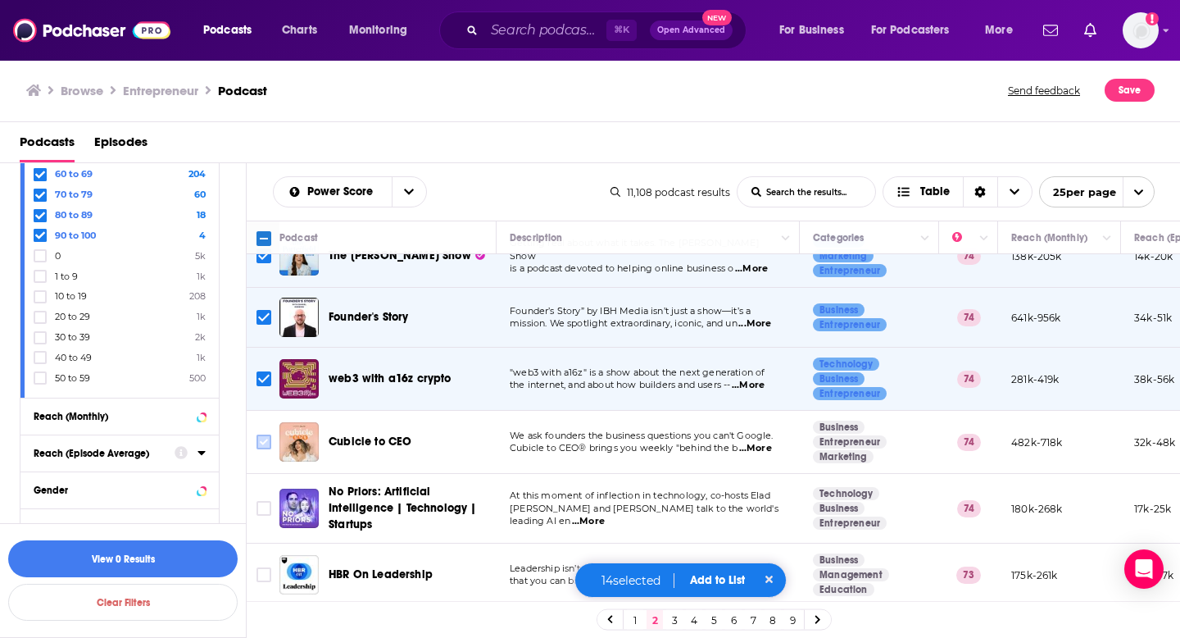
click at [266, 434] on input "Toggle select row" at bounding box center [264, 441] width 15 height 15
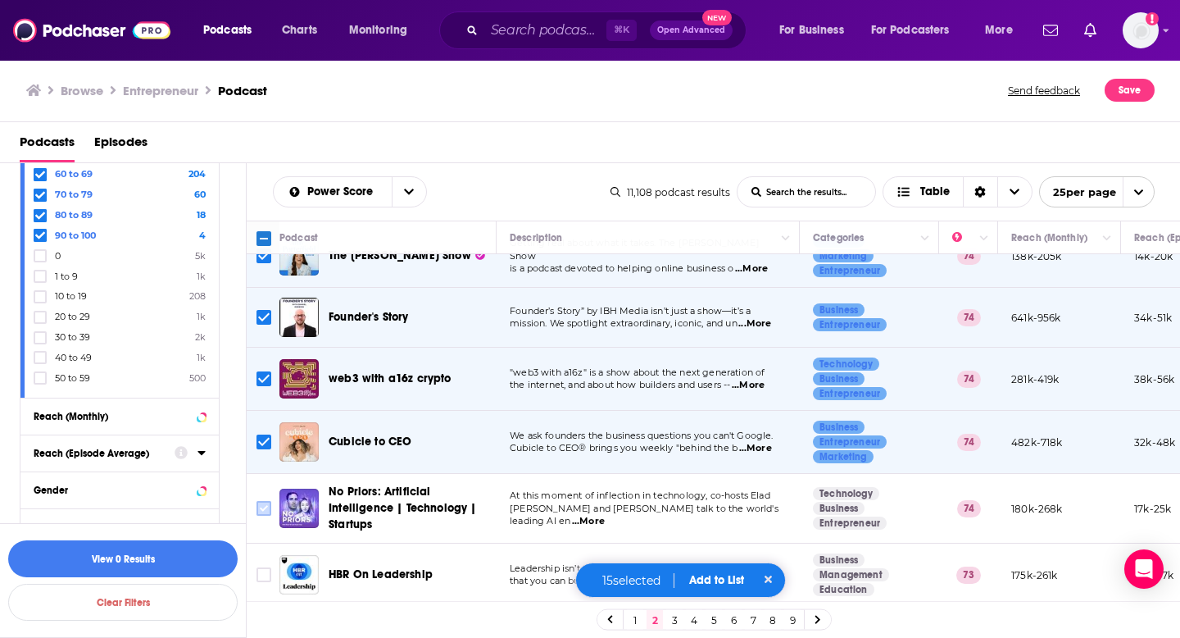
click at [258, 503] on input "Toggle select row" at bounding box center [264, 508] width 15 height 15
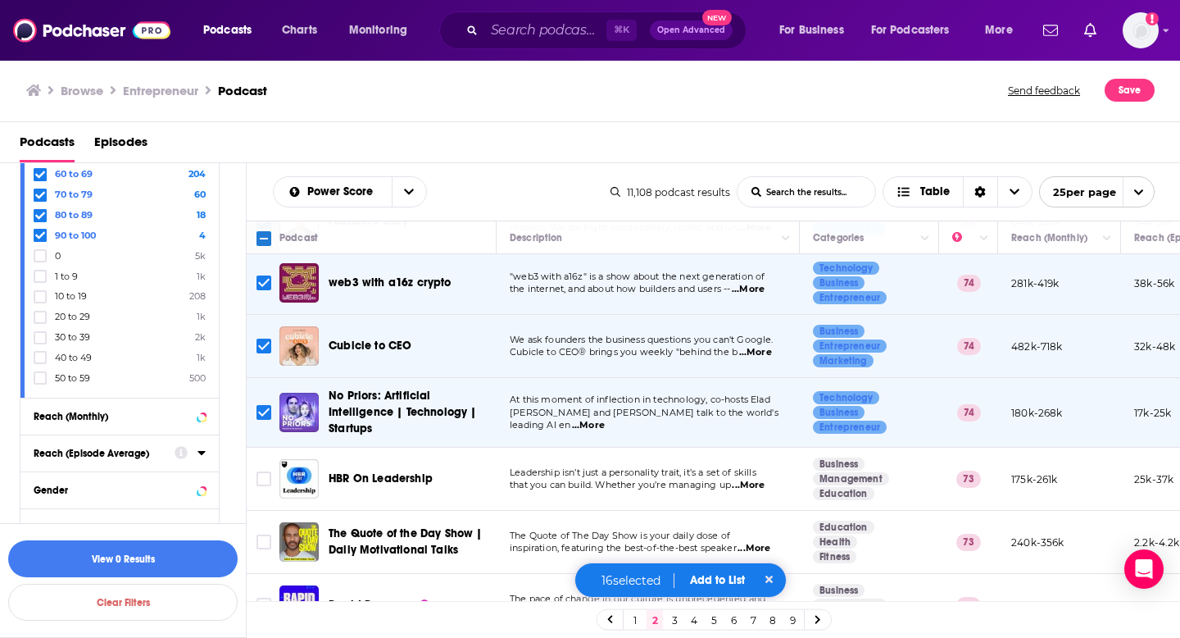
scroll to position [1015, 0]
click at [260, 470] on input "Toggle select row" at bounding box center [264, 477] width 15 height 15
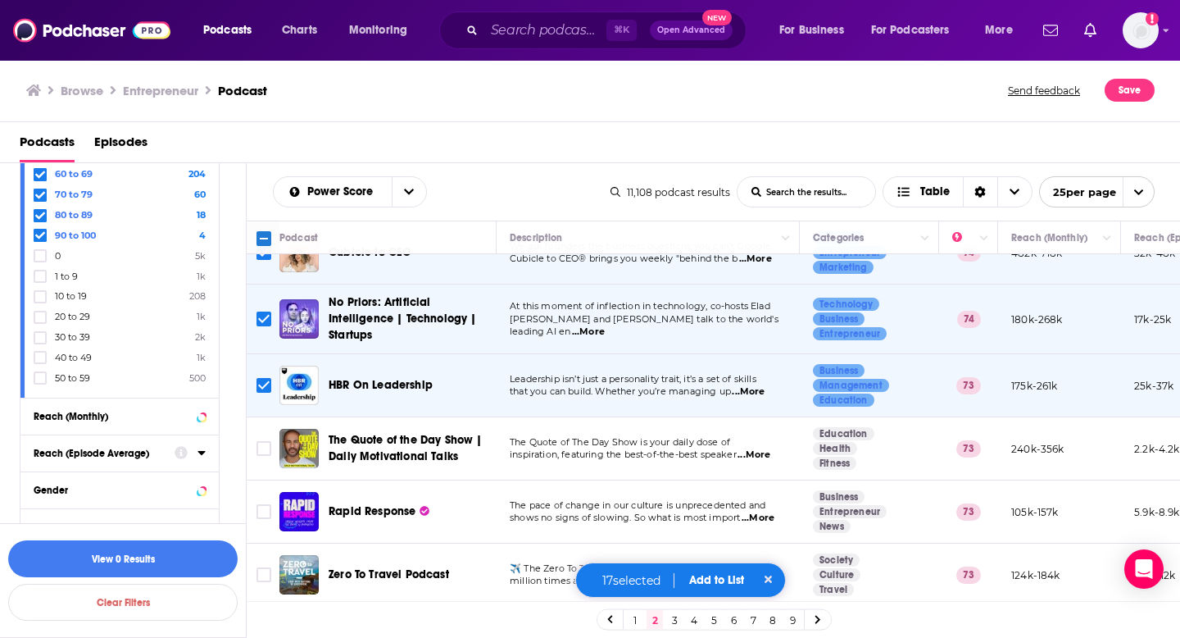
scroll to position [1115, 0]
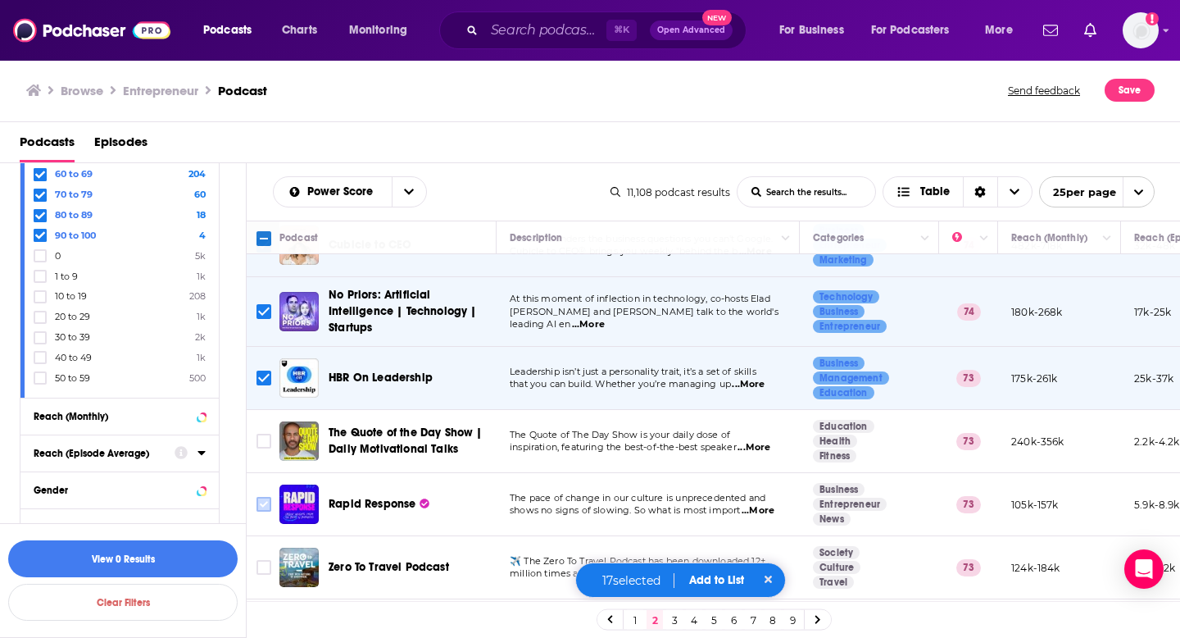
click at [262, 497] on input "Toggle select row" at bounding box center [264, 504] width 15 height 15
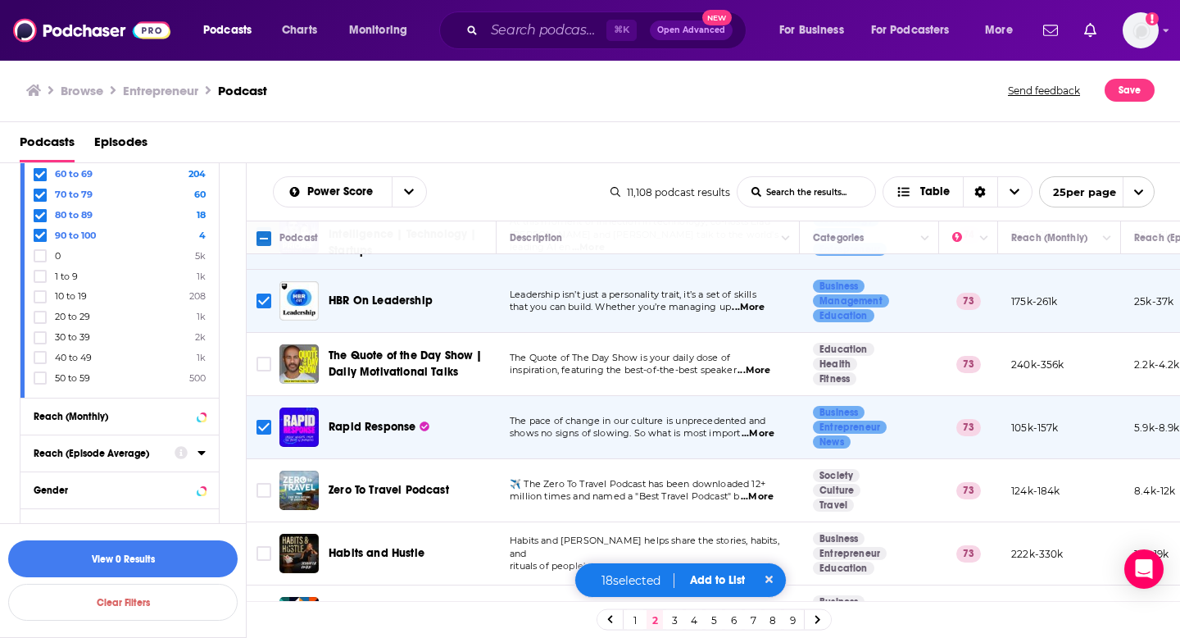
scroll to position [1227, 0]
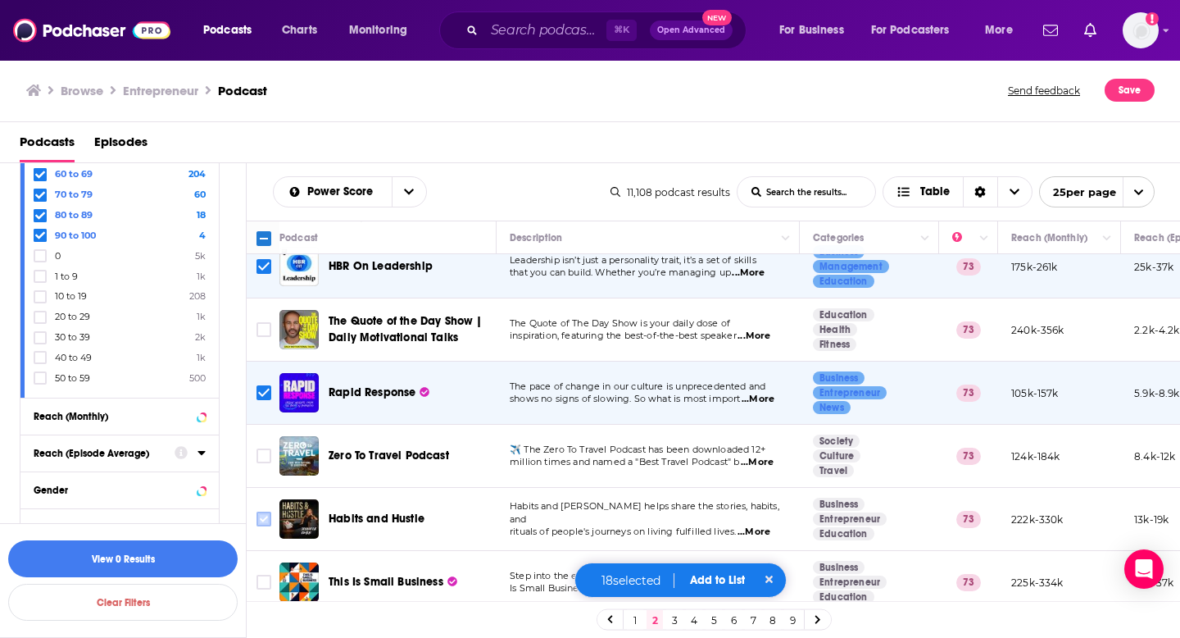
click at [264, 516] on input "Toggle select row" at bounding box center [264, 518] width 15 height 15
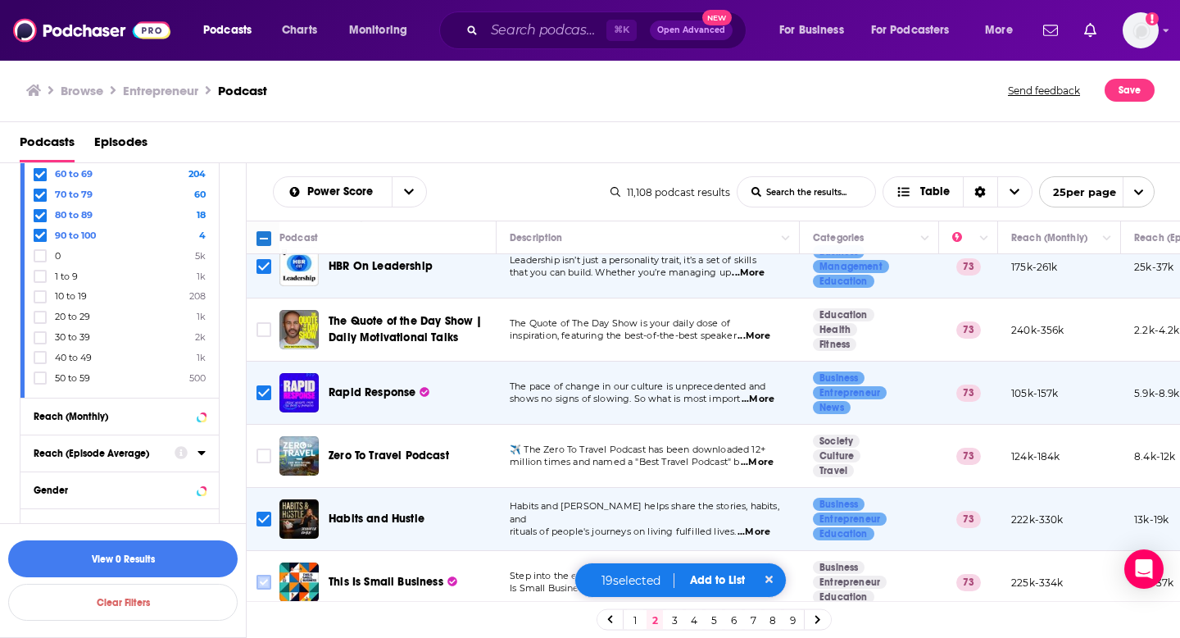
click at [261, 575] on input "Toggle select row" at bounding box center [264, 582] width 15 height 15
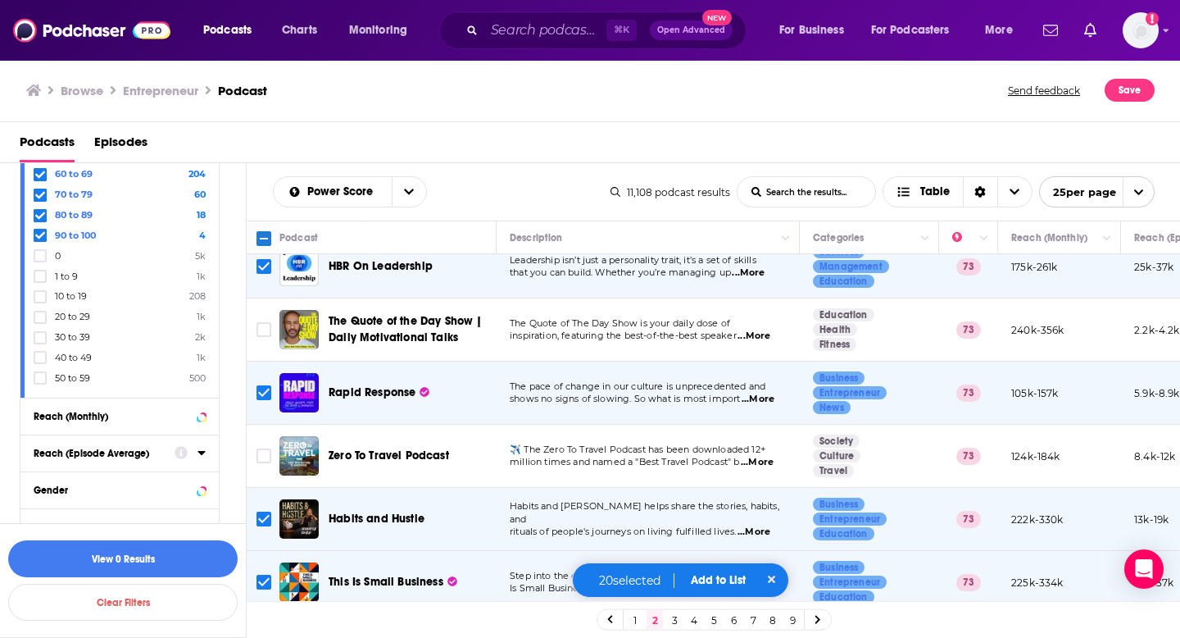
click at [678, 623] on link "3" at bounding box center [674, 620] width 16 height 20
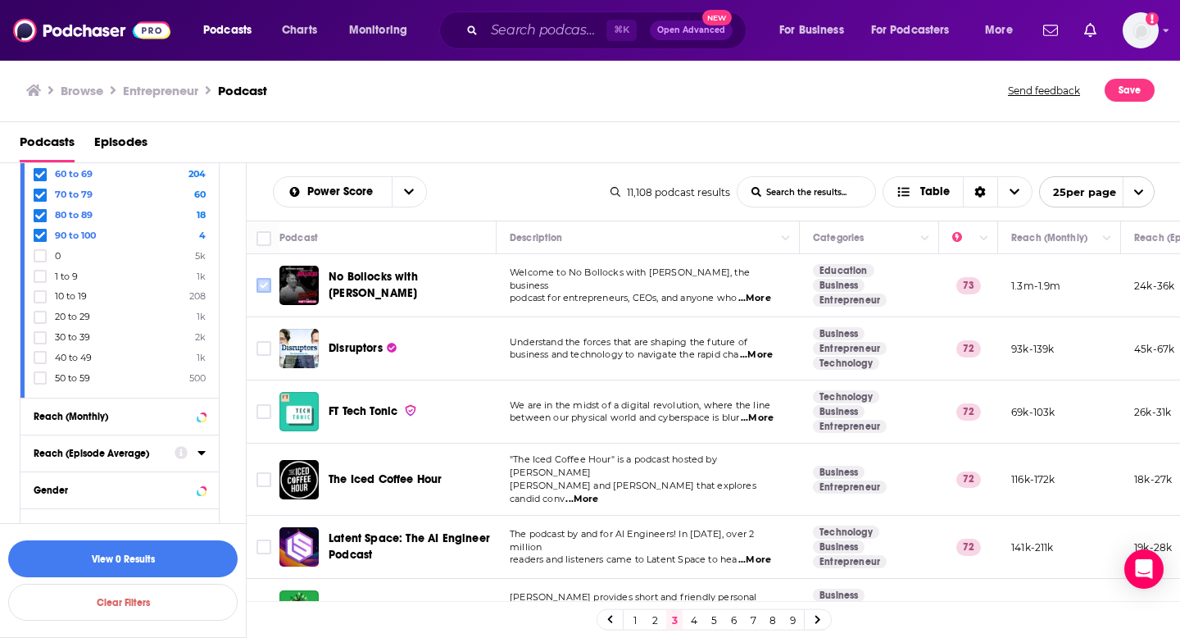
click at [265, 284] on input "Toggle select row" at bounding box center [264, 285] width 15 height 15
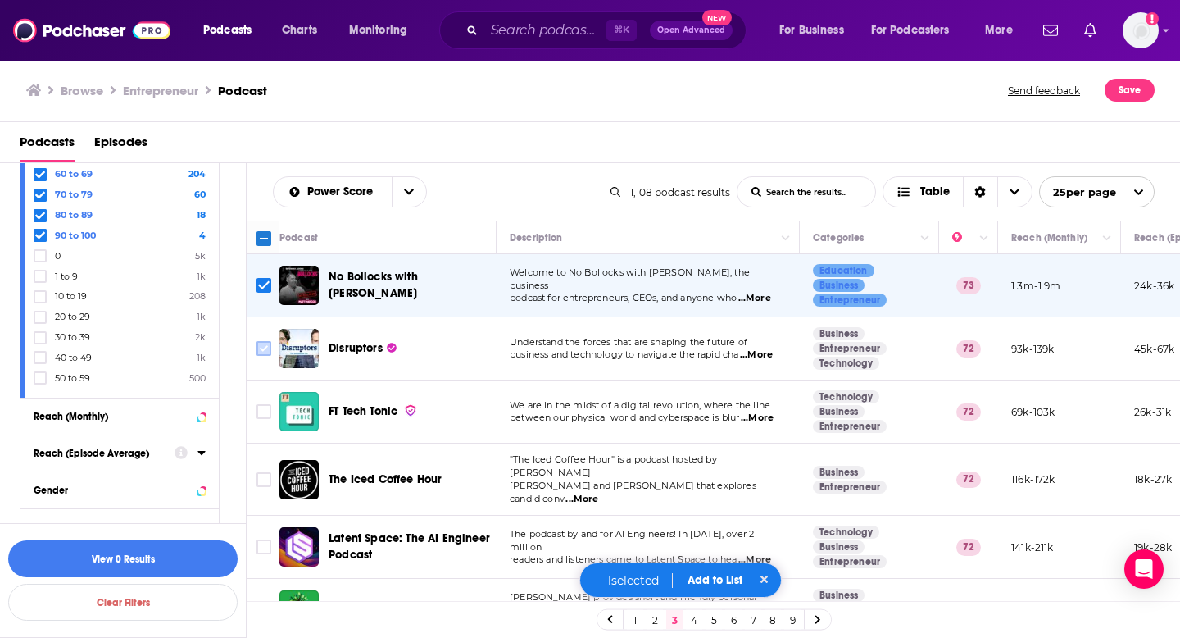
click at [266, 350] on input "Toggle select row" at bounding box center [264, 348] width 15 height 15
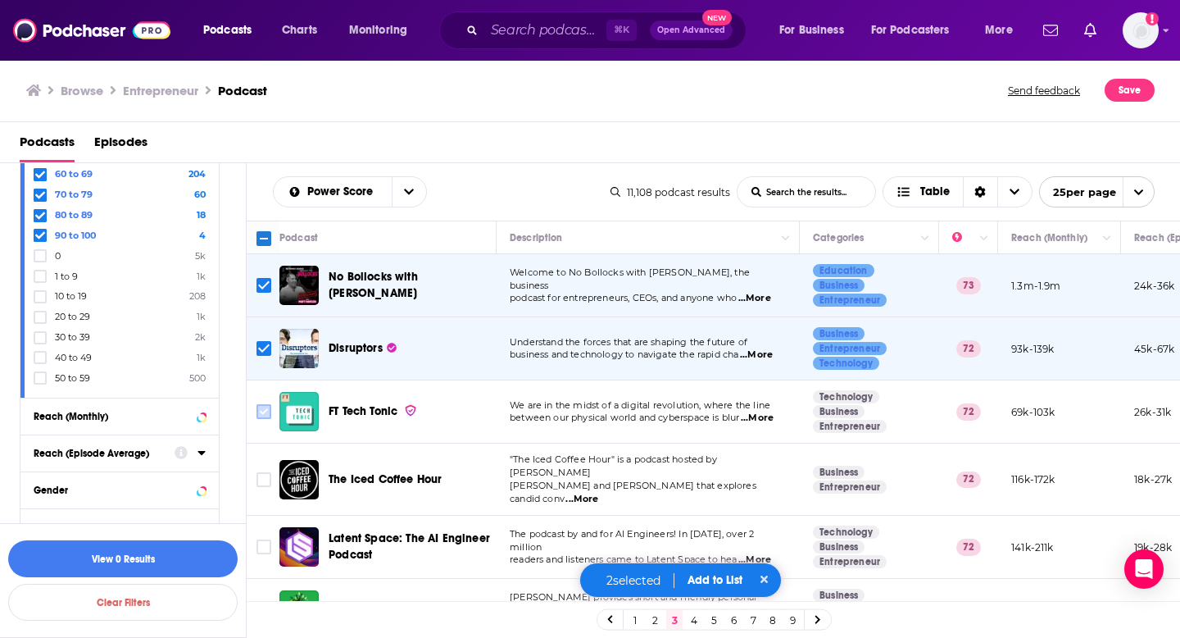
click at [267, 411] on input "Toggle select row" at bounding box center [264, 411] width 15 height 15
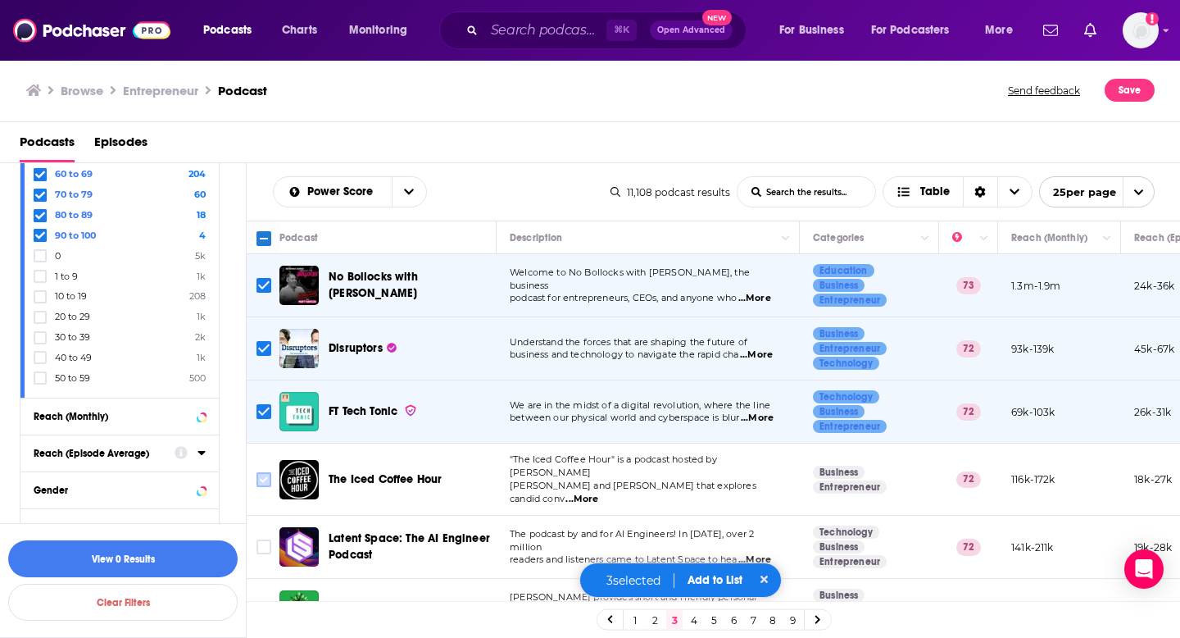
click at [266, 472] on input "Toggle select row" at bounding box center [264, 479] width 15 height 15
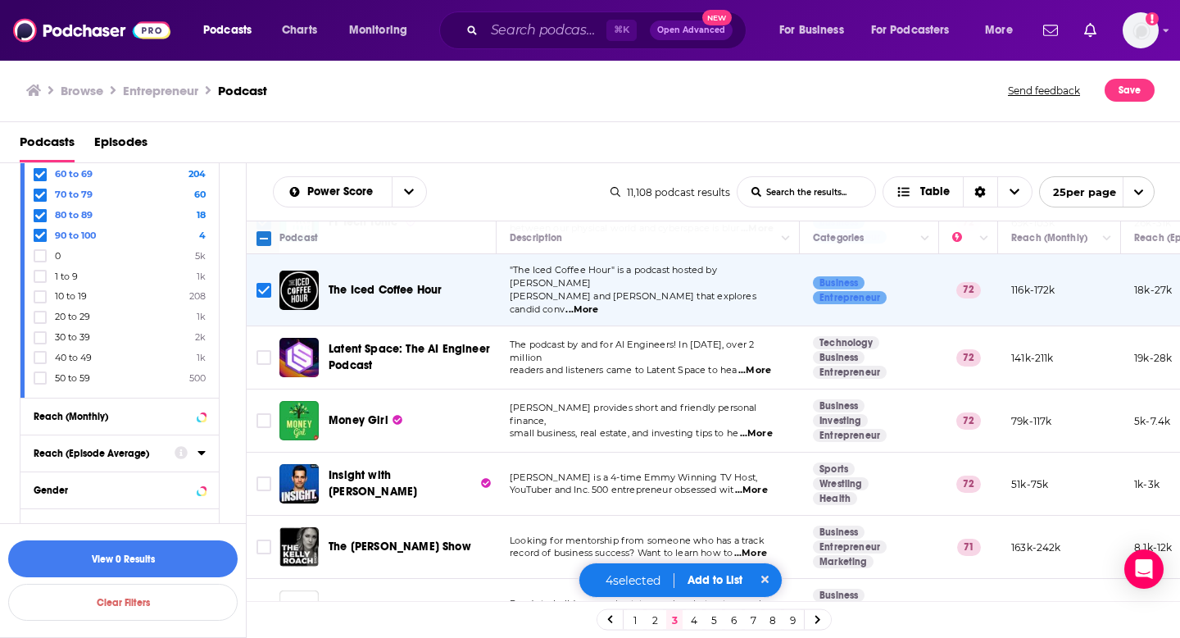
scroll to position [204, 0]
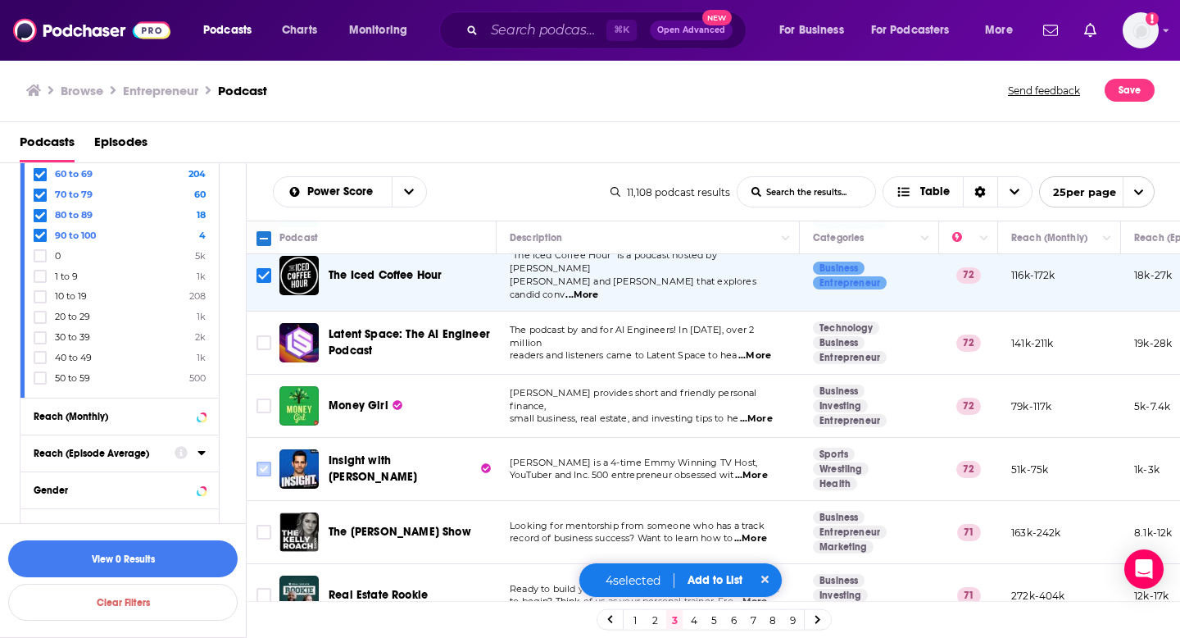
click at [261, 461] on input "Toggle select row" at bounding box center [264, 468] width 15 height 15
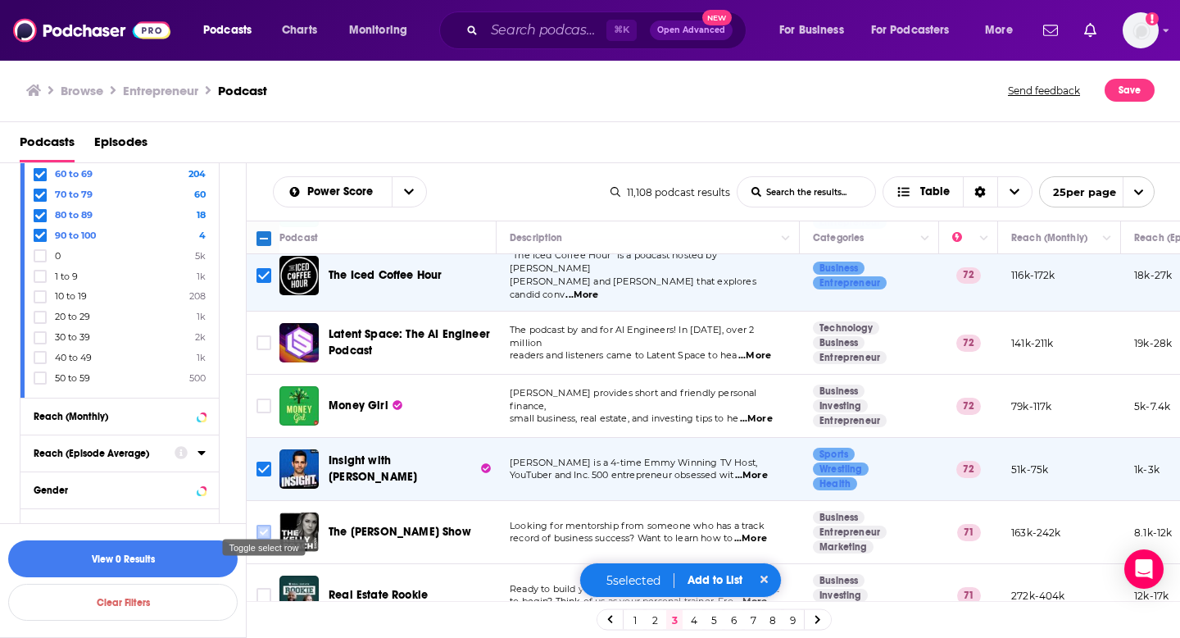
click at [267, 525] on input "Toggle select row" at bounding box center [264, 532] width 15 height 15
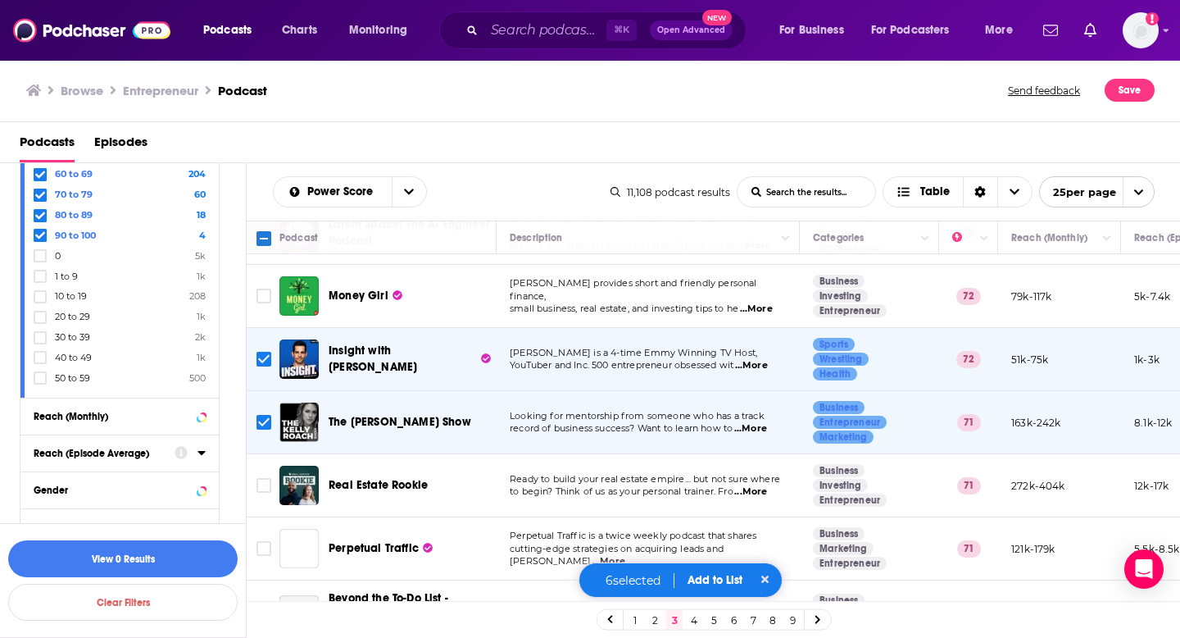
scroll to position [442, 0]
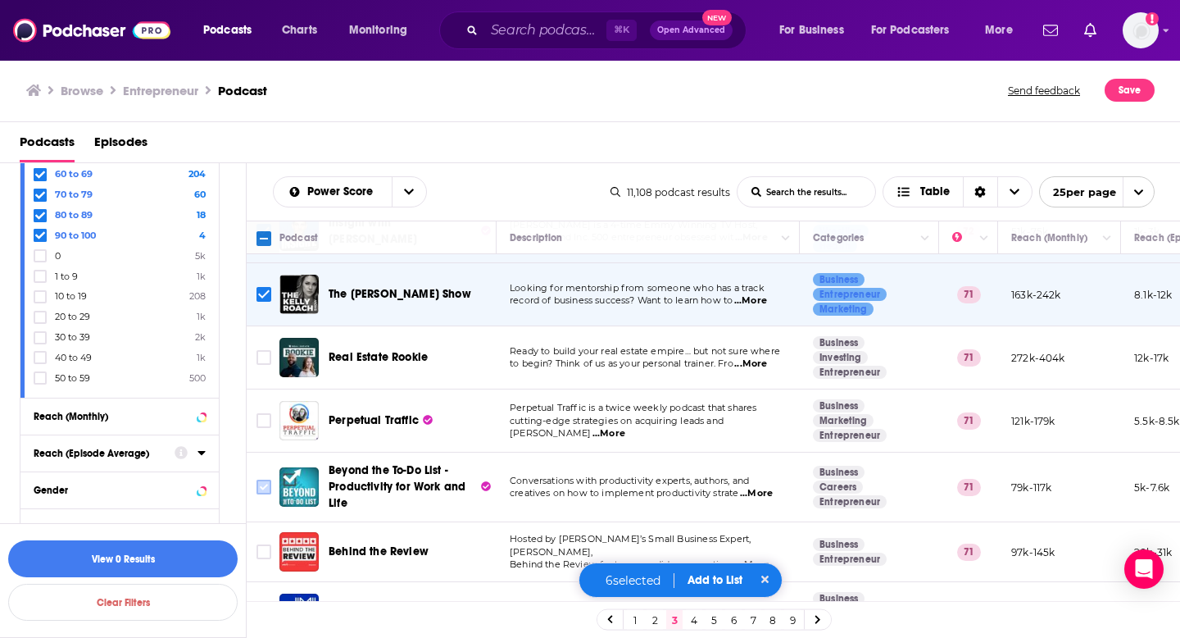
click at [261, 479] on input "Toggle select row" at bounding box center [264, 486] width 15 height 15
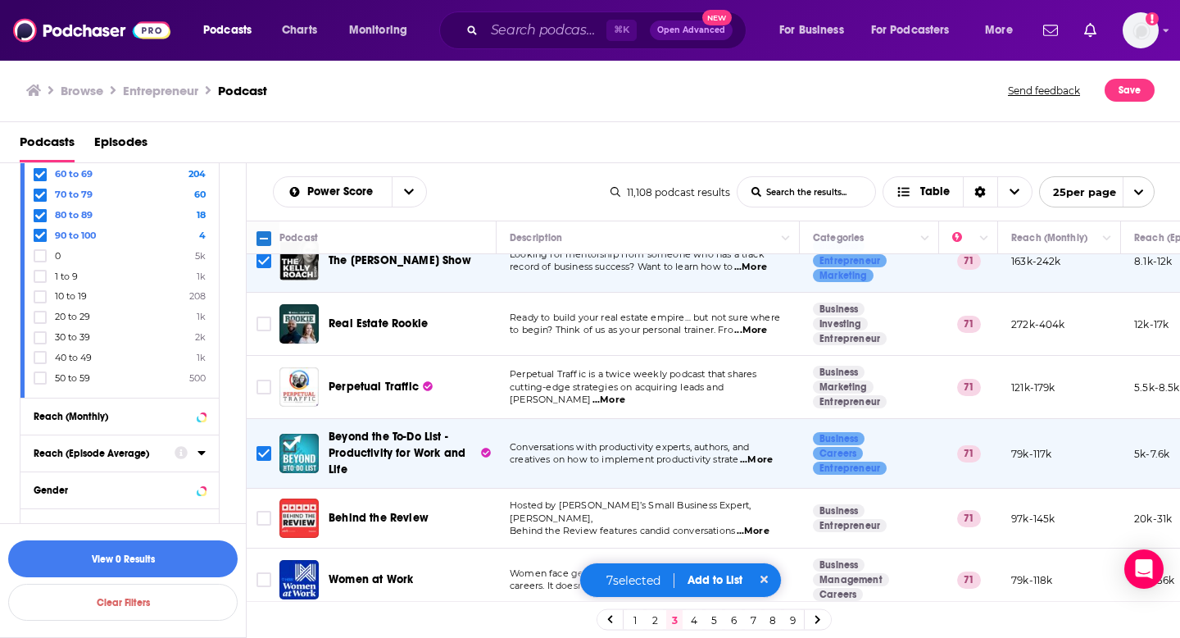
scroll to position [478, 0]
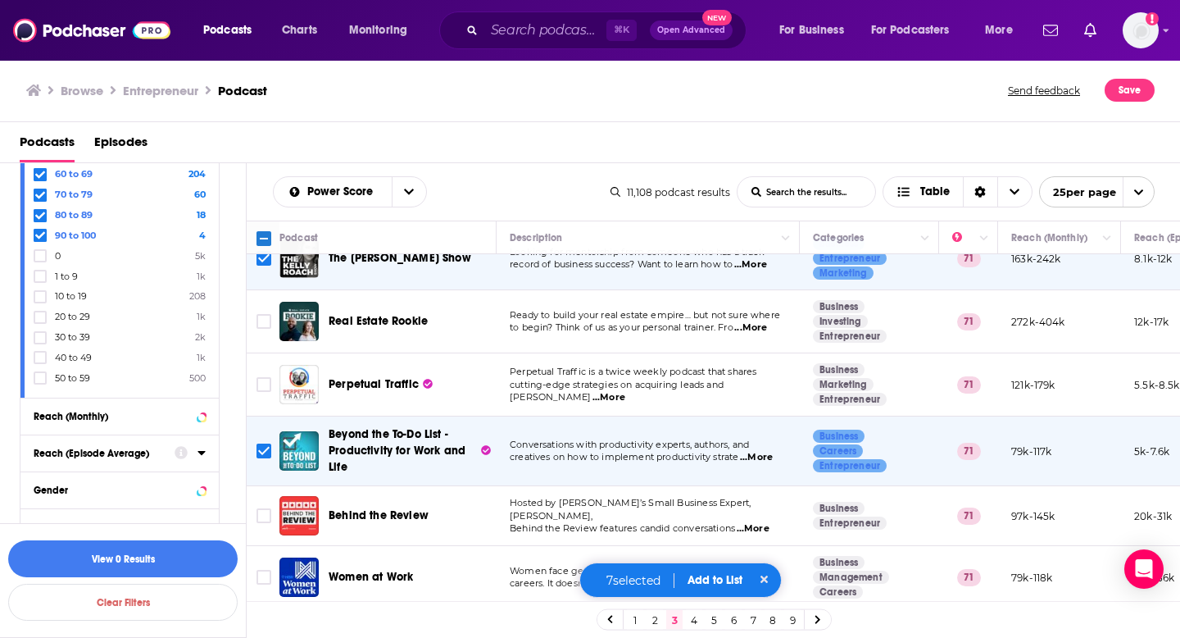
click at [766, 522] on span "...More" at bounding box center [753, 528] width 33 height 13
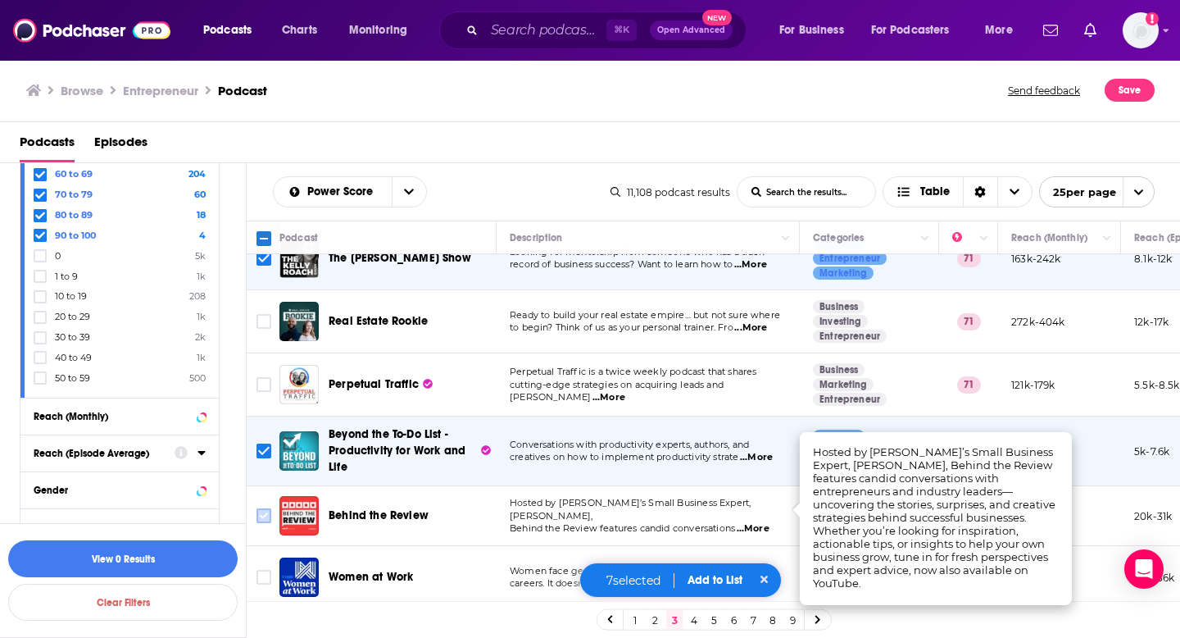
click at [266, 508] on input "Toggle select row" at bounding box center [264, 515] width 15 height 15
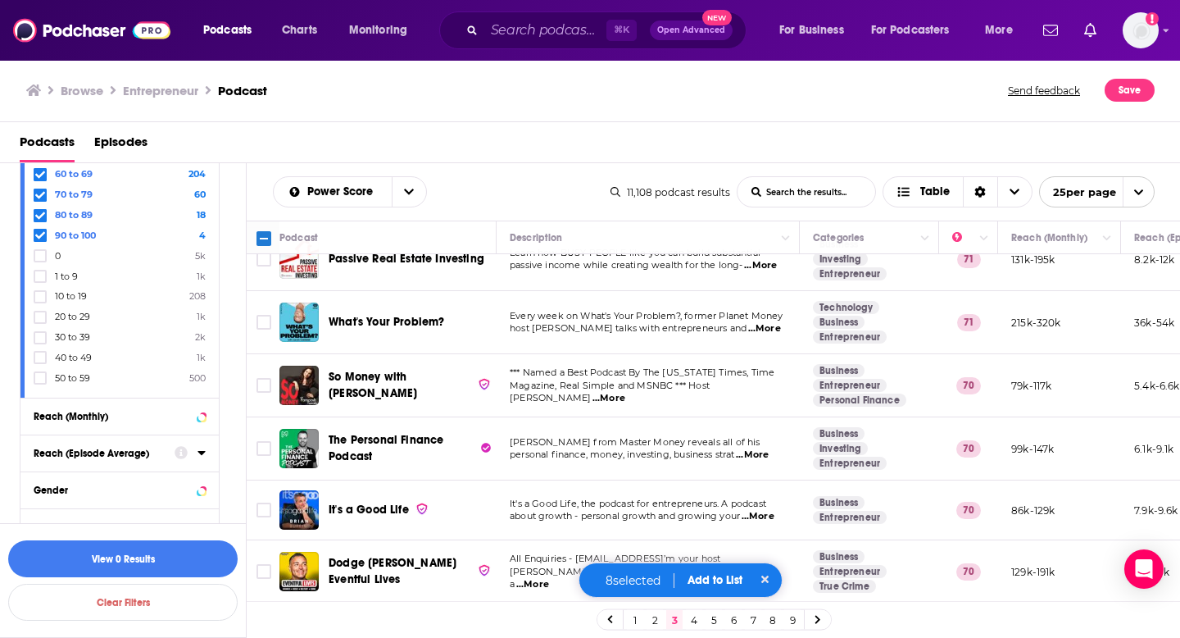
scroll to position [860, 0]
click at [772, 509] on span "...More" at bounding box center [758, 515] width 33 height 13
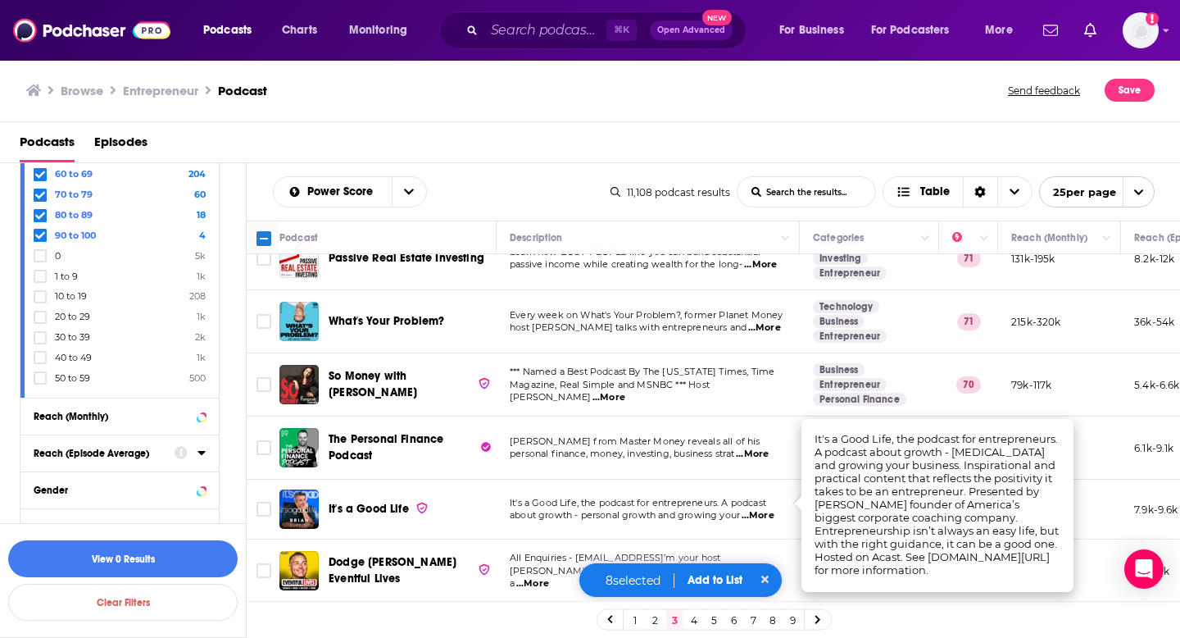
click at [689, 509] on span "about growth - personal growth and growing your" at bounding box center [625, 514] width 230 height 11
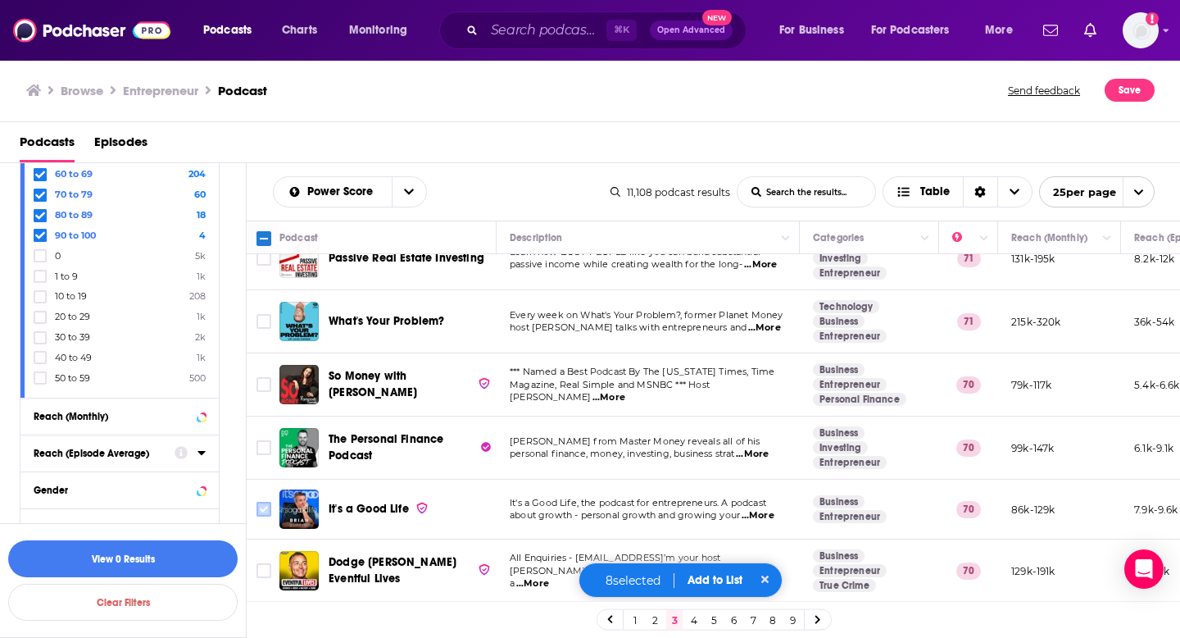
click at [267, 502] on input "Toggle select row" at bounding box center [264, 509] width 15 height 15
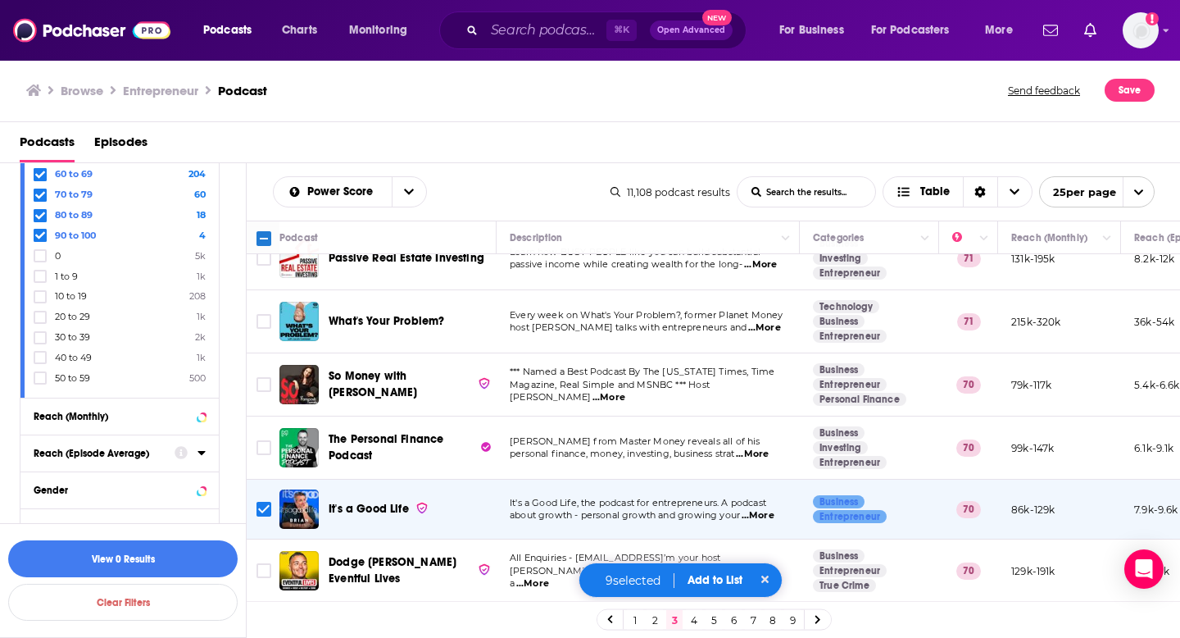
click at [693, 620] on link "4" at bounding box center [694, 620] width 16 height 20
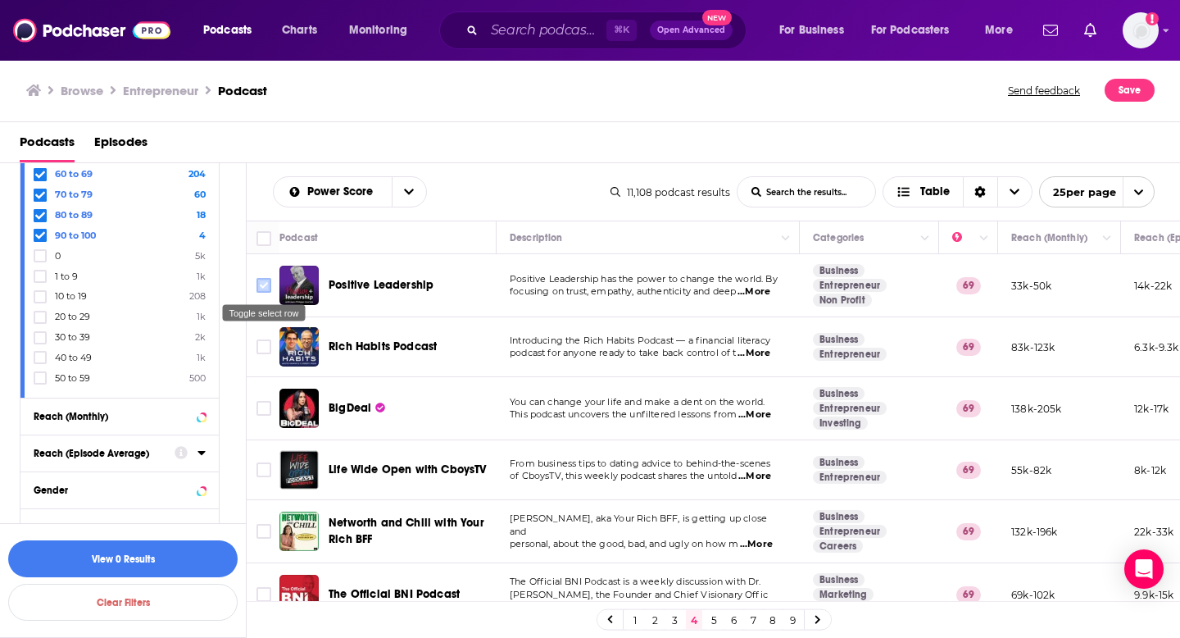
click at [261, 288] on input "Toggle select row" at bounding box center [264, 285] width 15 height 15
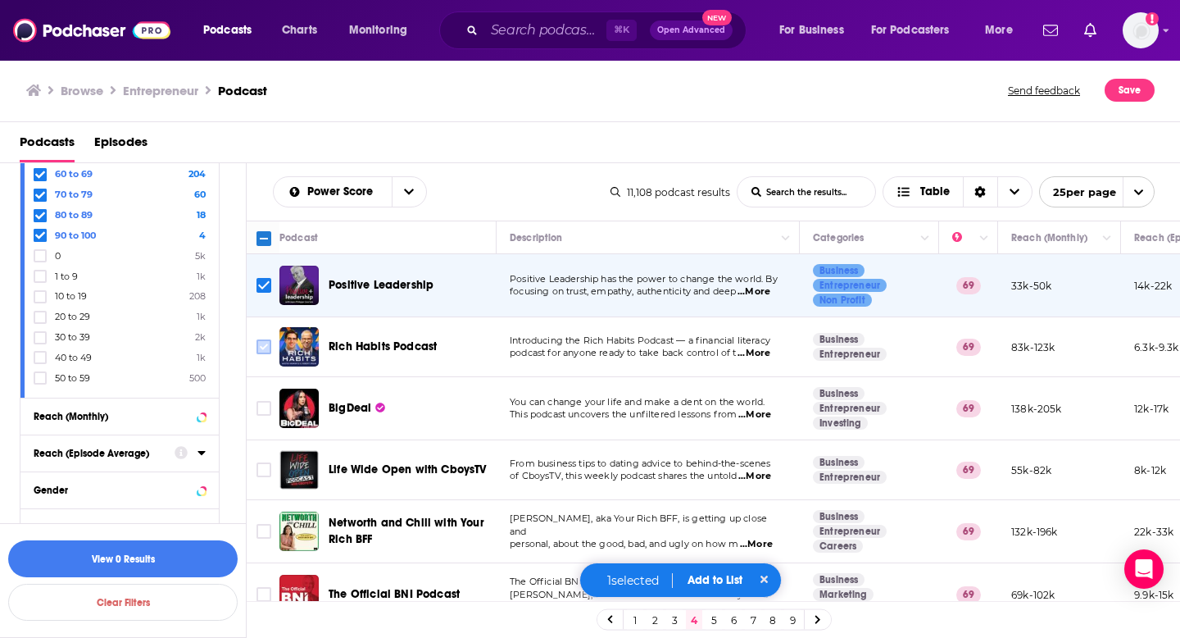
click at [267, 340] on input "Toggle select row" at bounding box center [264, 346] width 15 height 15
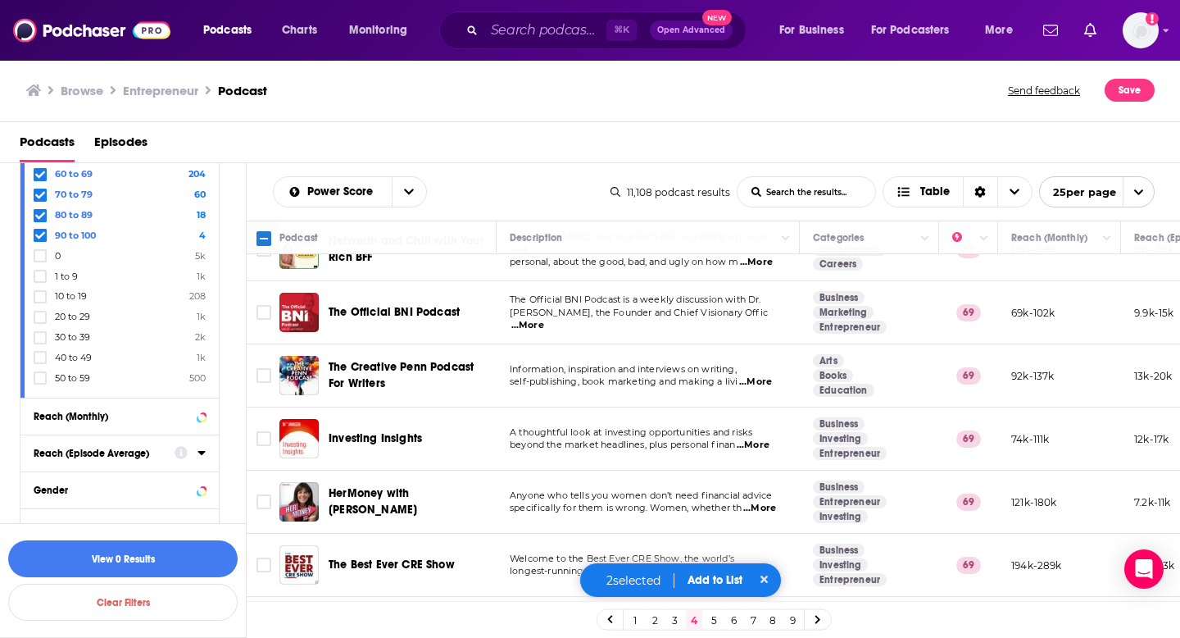
scroll to position [286, 0]
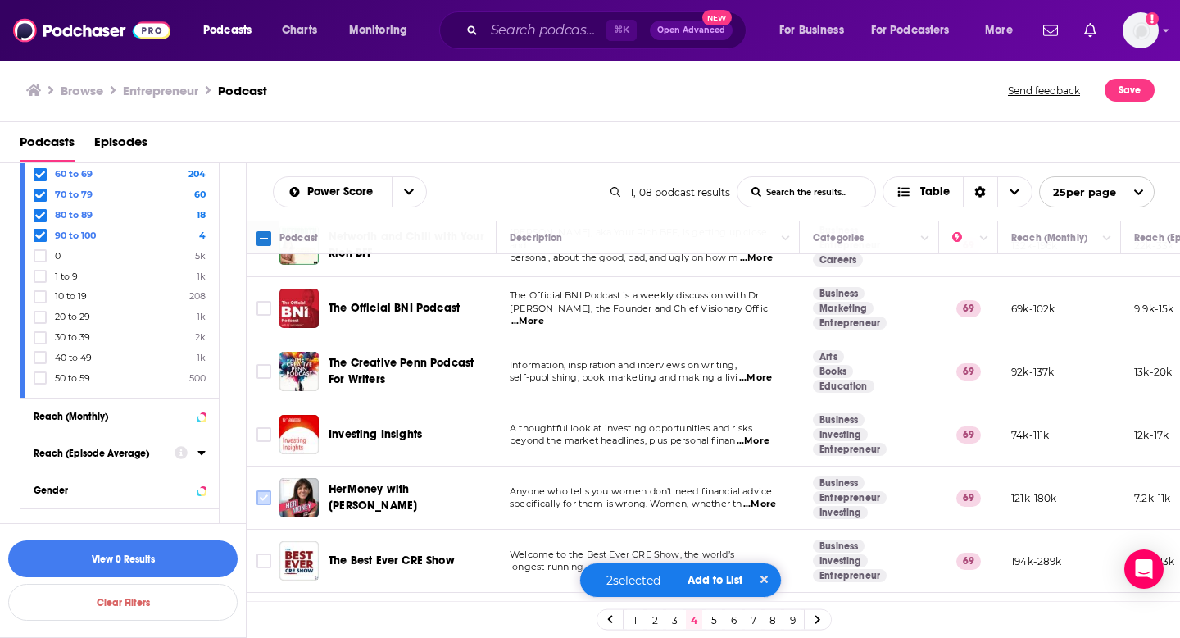
click at [264, 501] on input "Toggle select row" at bounding box center [264, 497] width 15 height 15
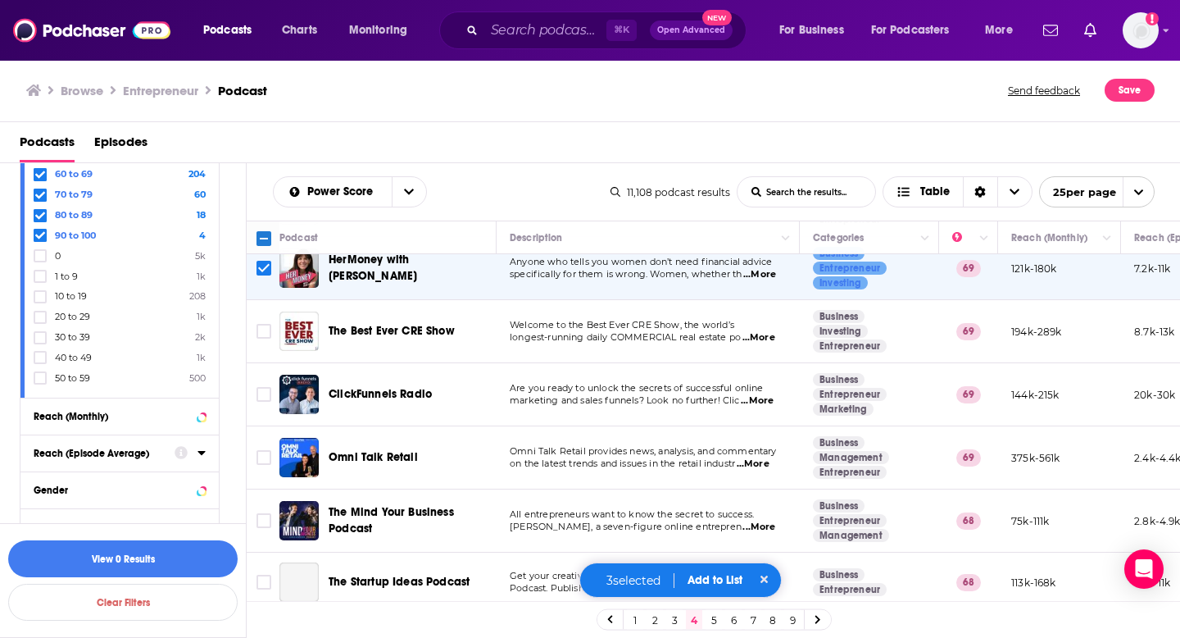
scroll to position [568, 0]
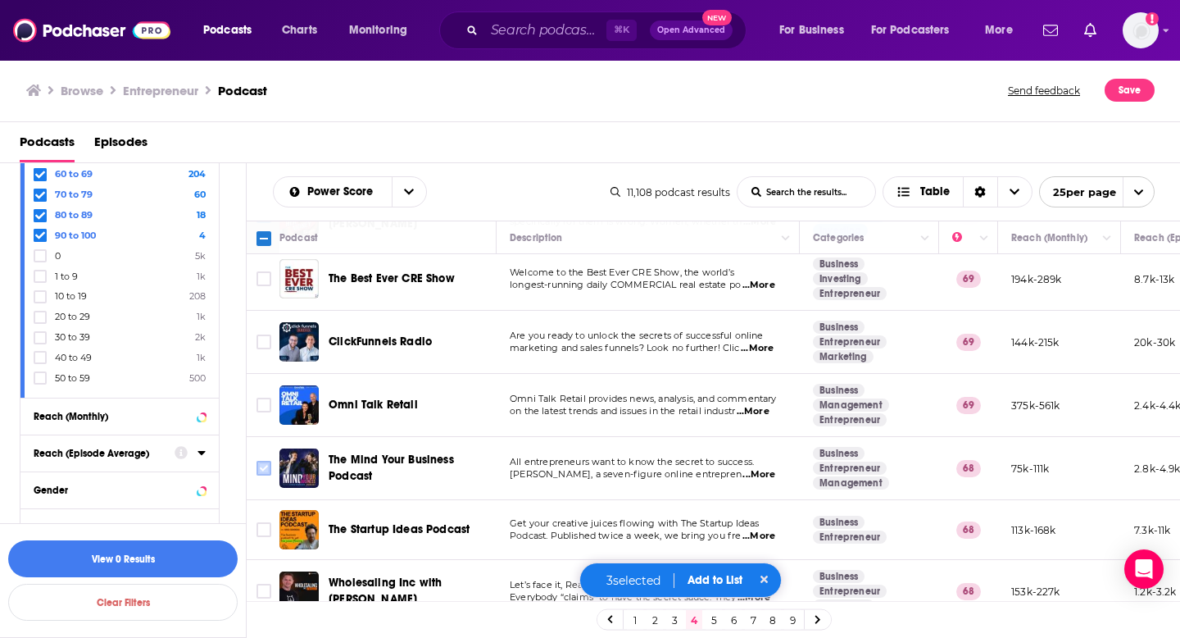
click at [263, 469] on input "Toggle select row" at bounding box center [264, 468] width 15 height 15
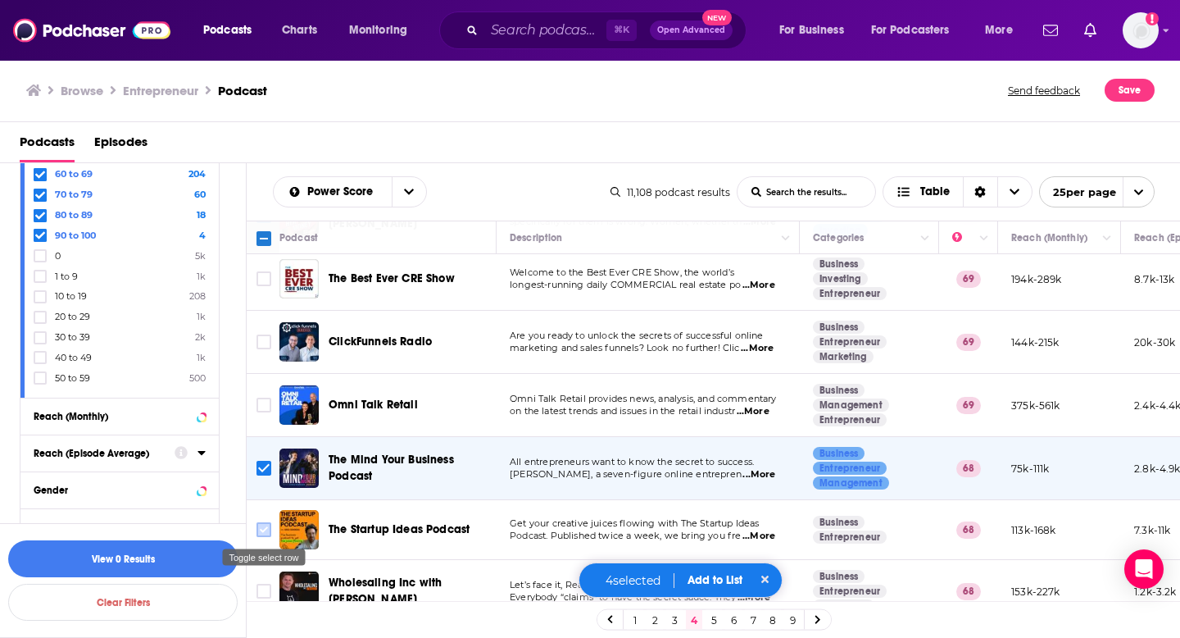
click at [266, 529] on input "Toggle select row" at bounding box center [264, 529] width 15 height 15
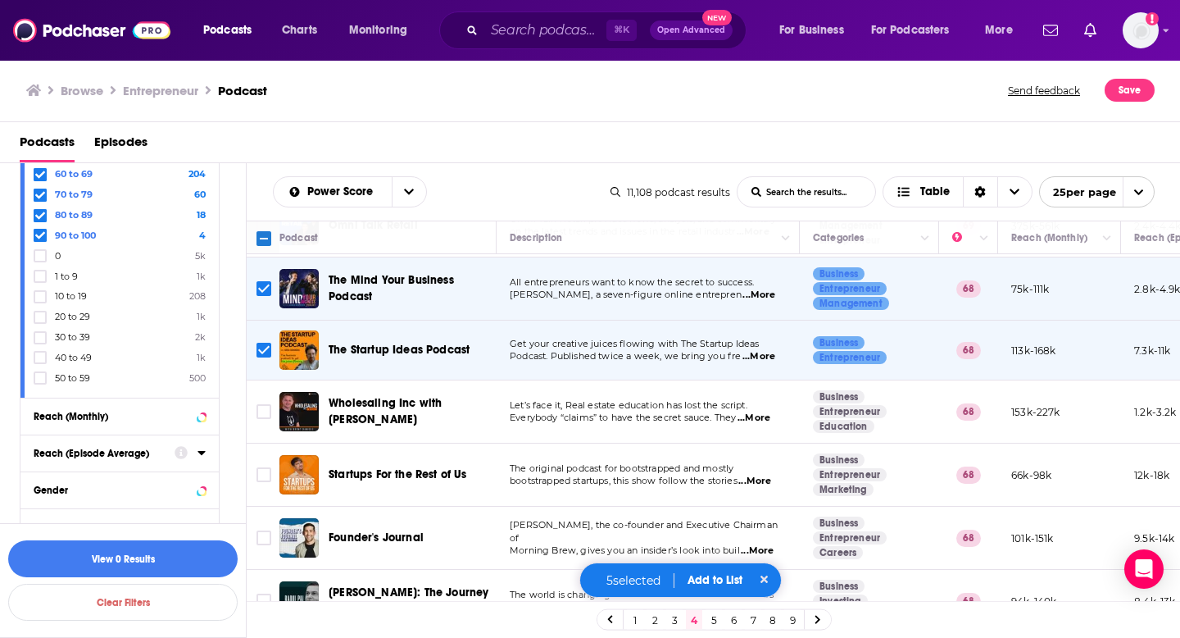
scroll to position [753, 0]
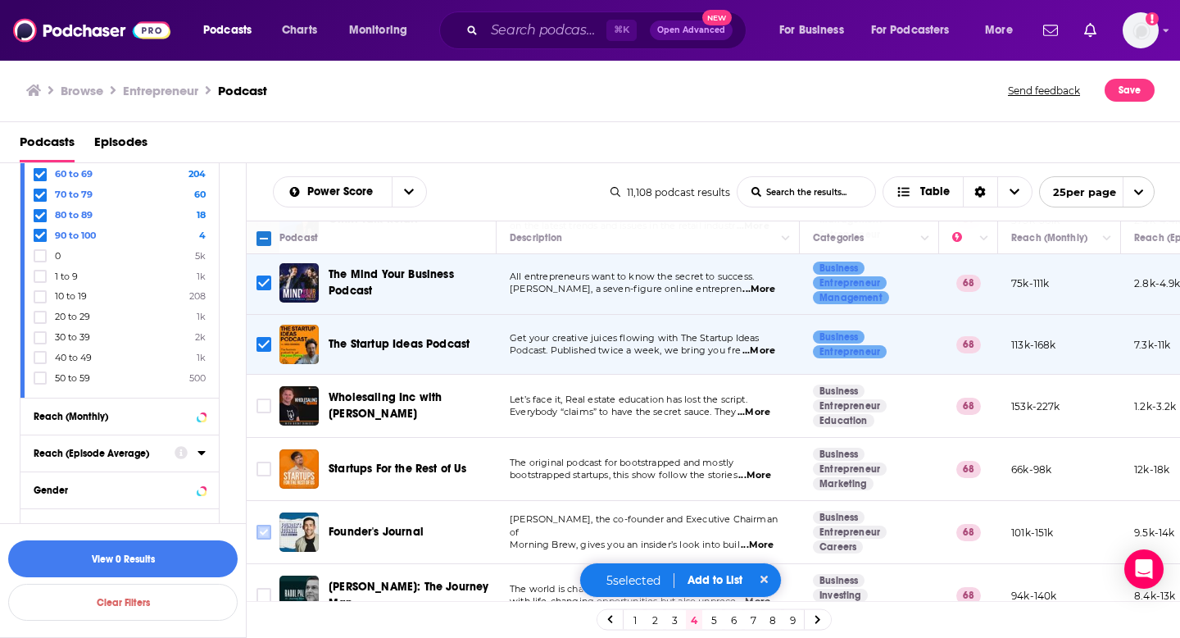
click at [270, 528] on input "Toggle select row" at bounding box center [264, 532] width 15 height 15
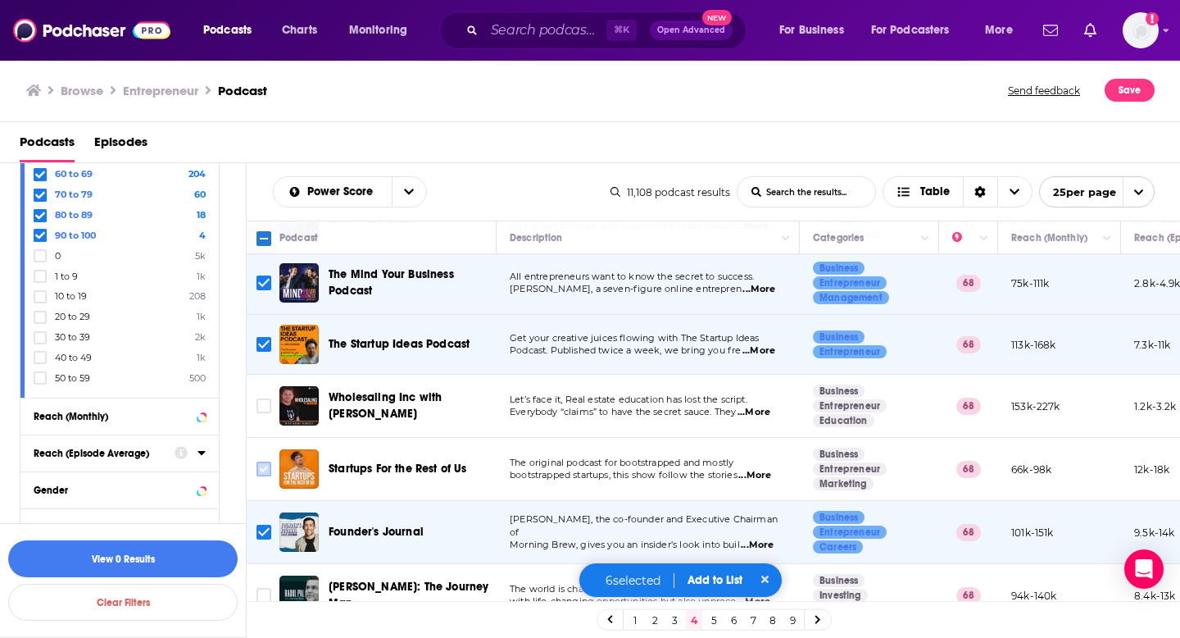
click at [266, 470] on input "Toggle select row" at bounding box center [264, 468] width 15 height 15
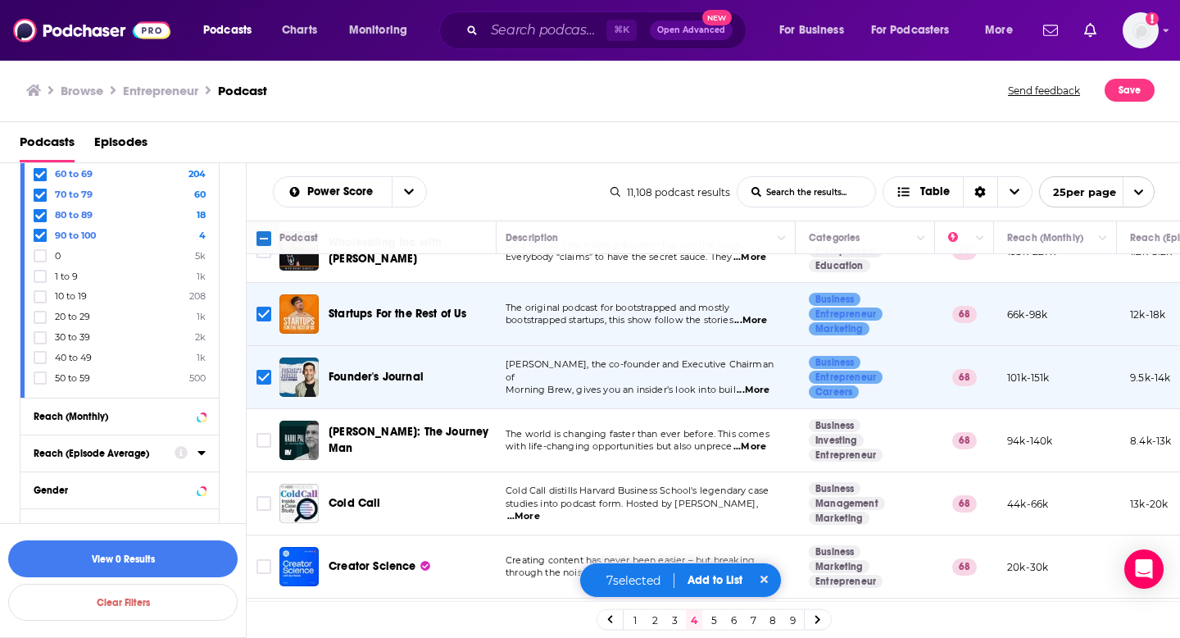
scroll to position [920, 4]
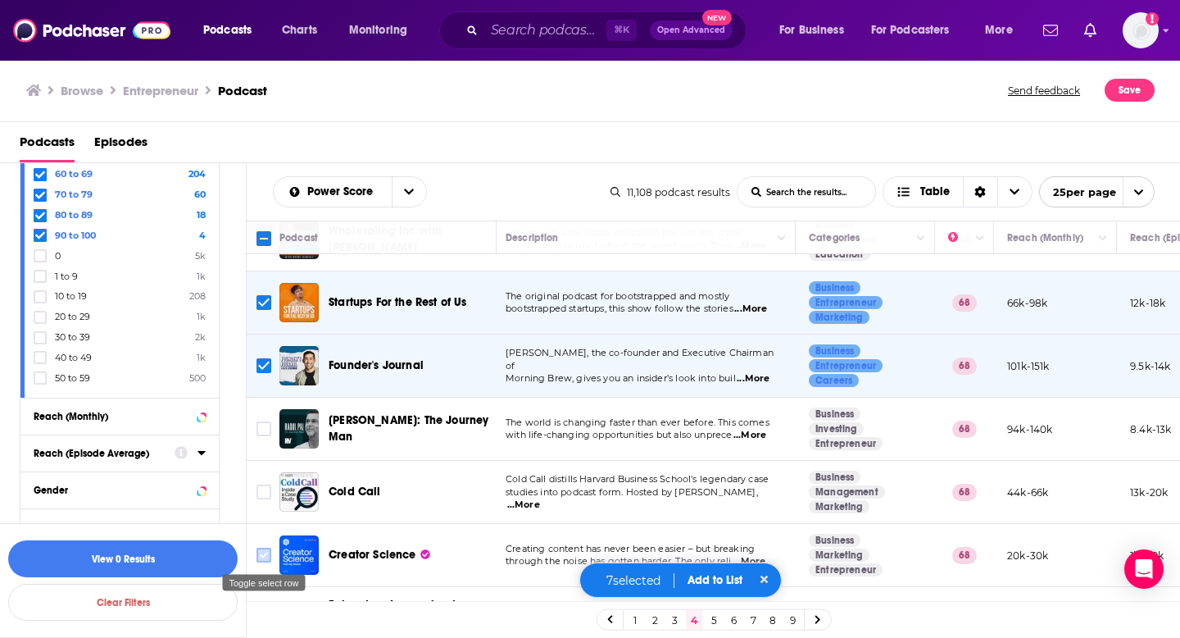
click at [270, 552] on input "Toggle select row" at bounding box center [264, 554] width 15 height 15
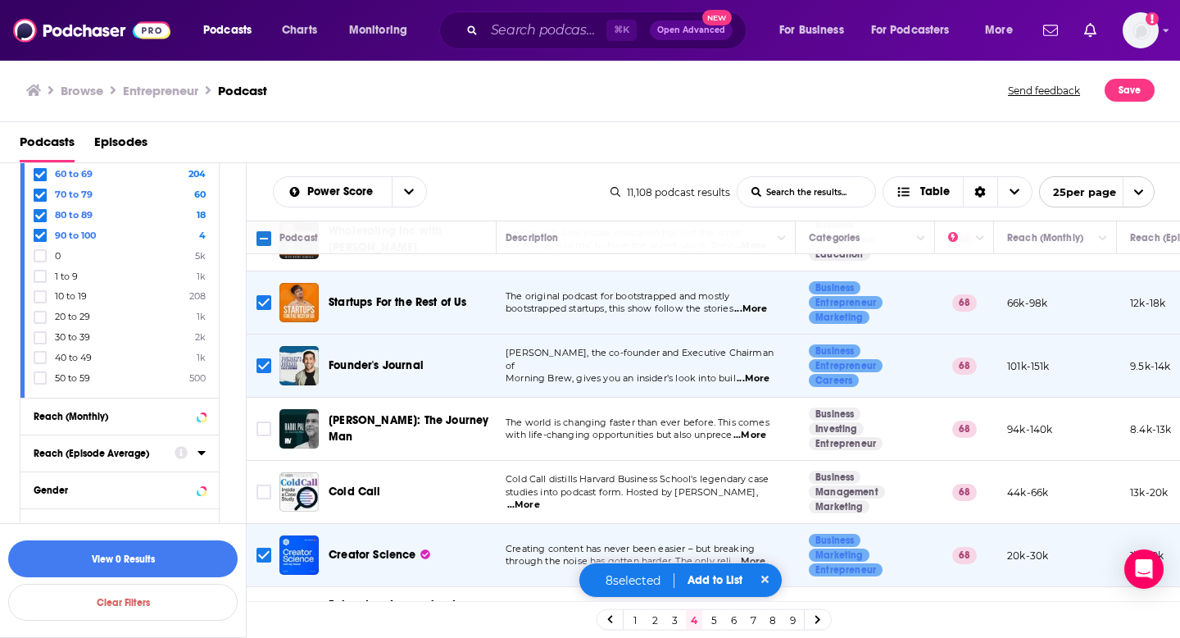
click at [269, 502] on td at bounding box center [263, 492] width 33 height 63
click at [268, 497] on input "Toggle select row" at bounding box center [264, 491] width 15 height 15
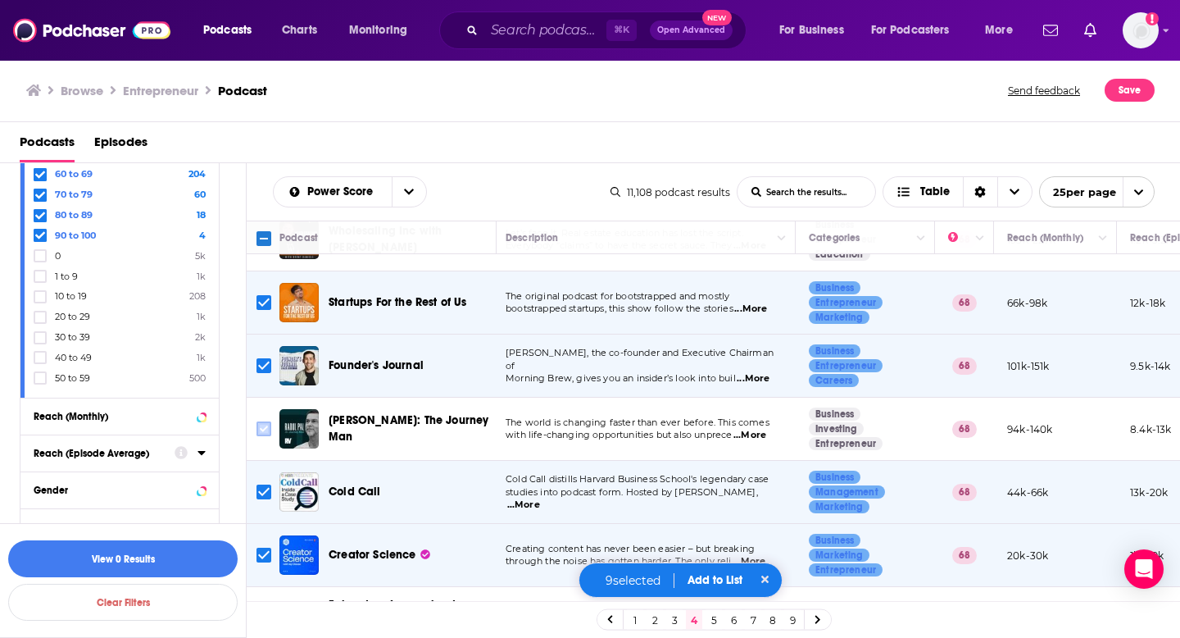
click at [266, 429] on input "Toggle select row" at bounding box center [264, 428] width 15 height 15
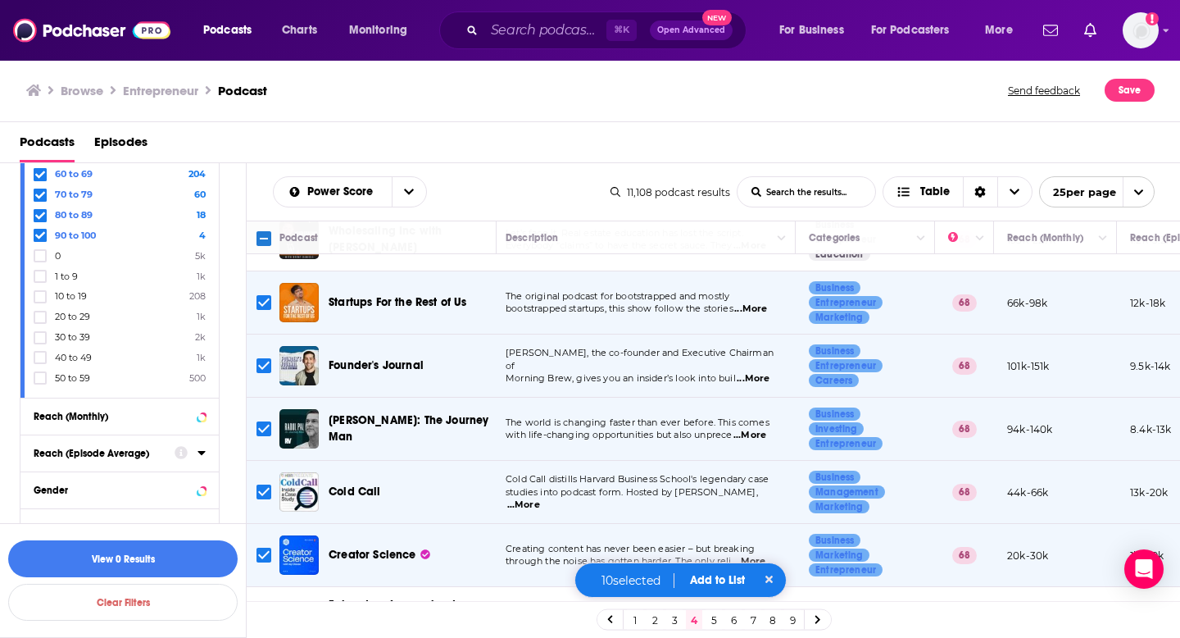
scroll to position [802, 4]
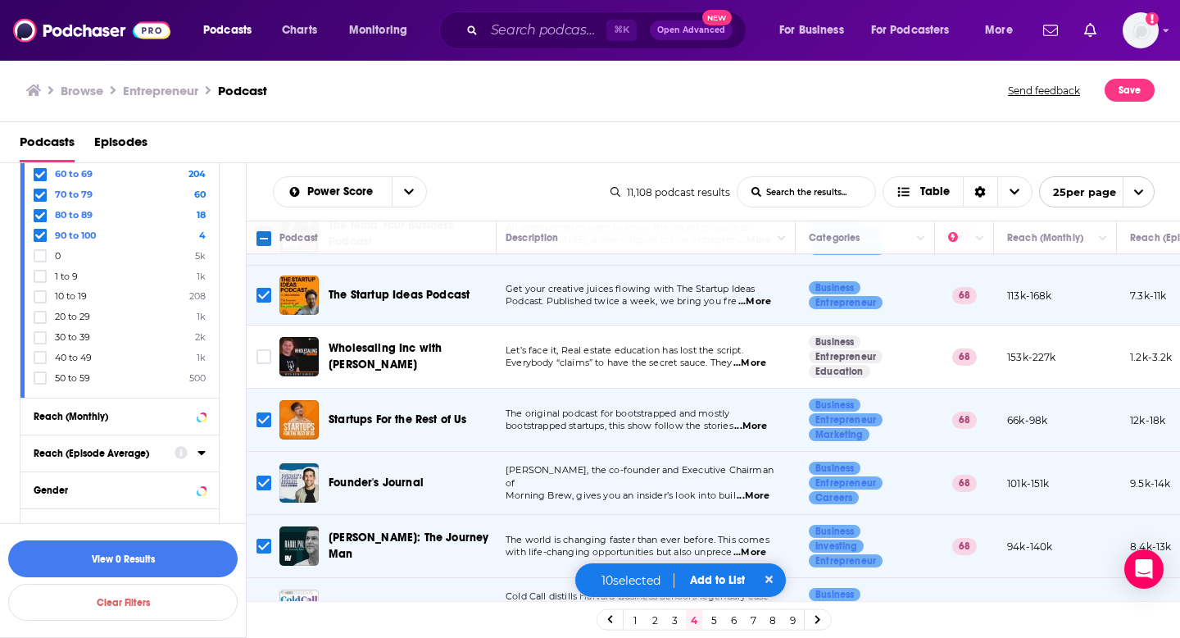
click at [715, 619] on link "5" at bounding box center [714, 620] width 16 height 20
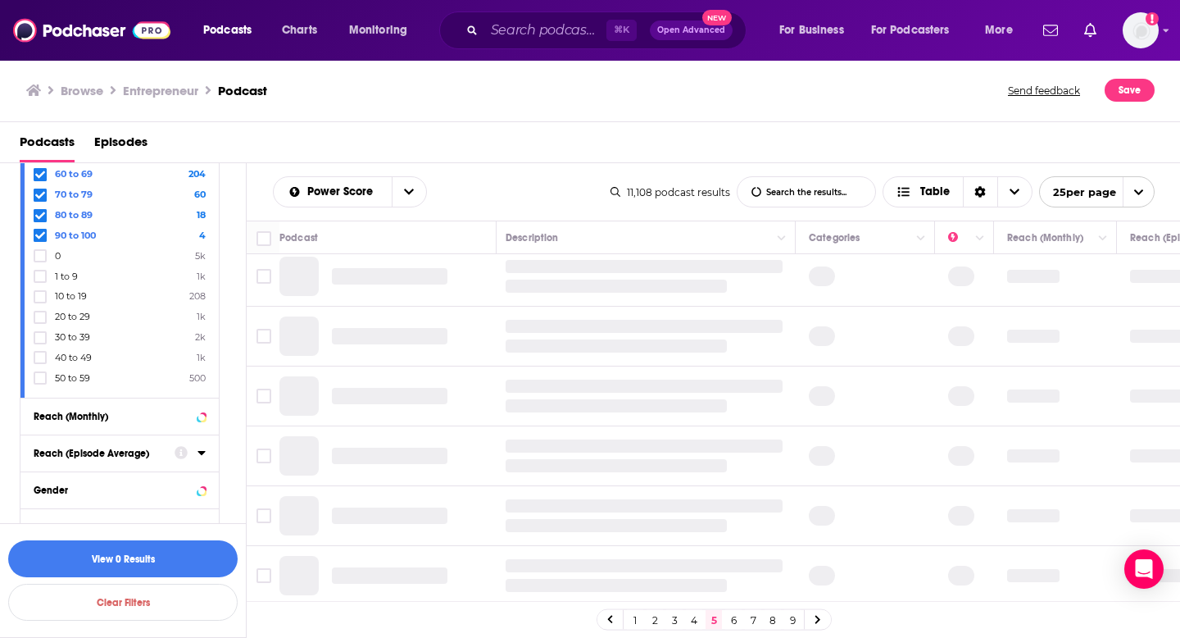
scroll to position [0, 4]
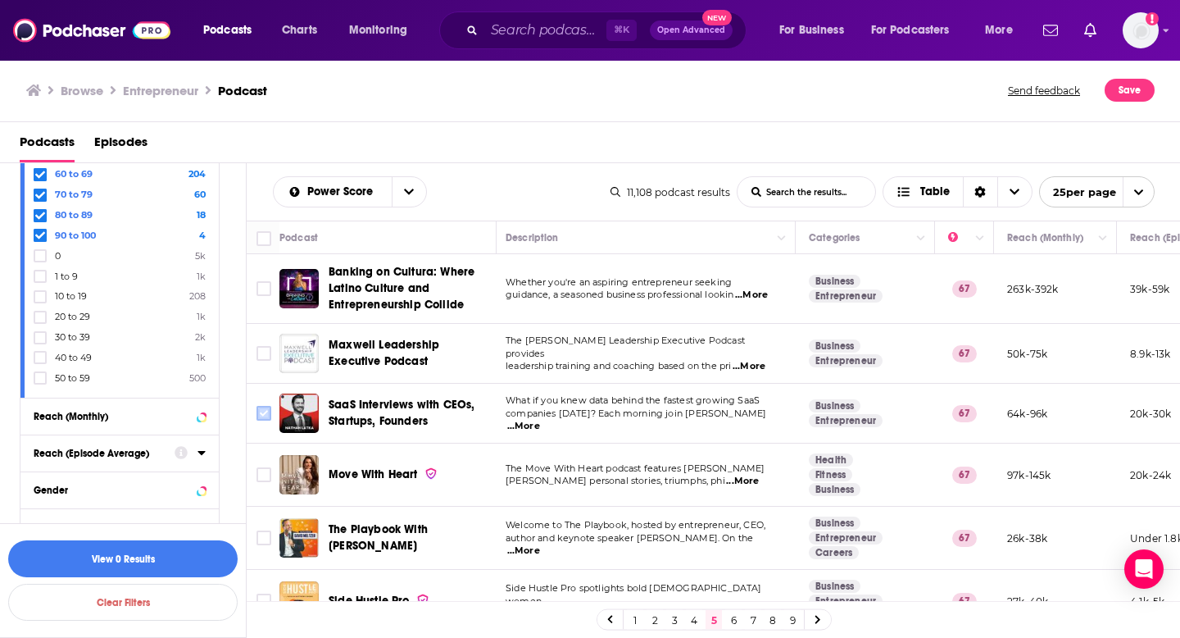
click at [265, 416] on input "Toggle select row" at bounding box center [264, 413] width 15 height 15
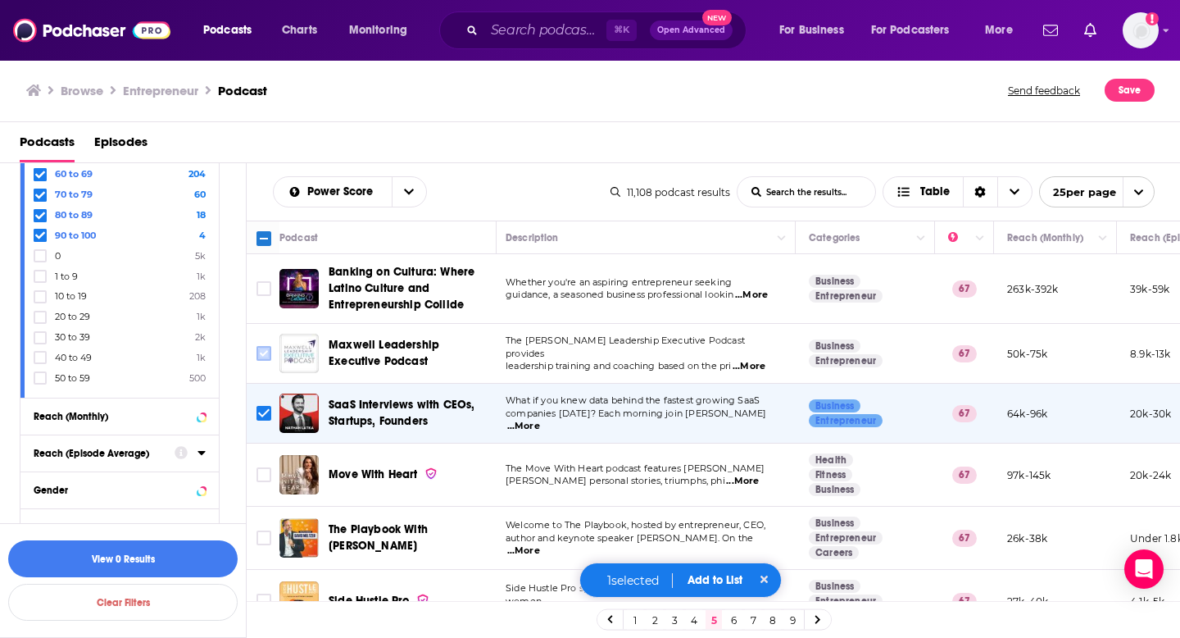
click at [268, 347] on input "Toggle select row" at bounding box center [264, 353] width 15 height 15
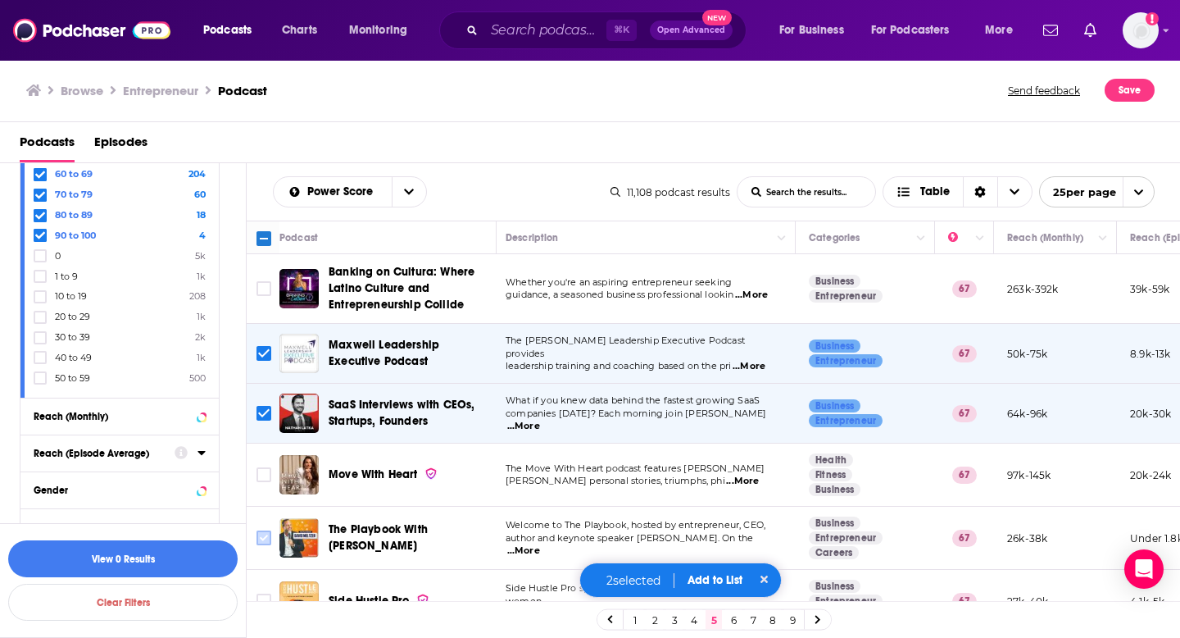
click at [262, 536] on input "Toggle select row" at bounding box center [264, 537] width 15 height 15
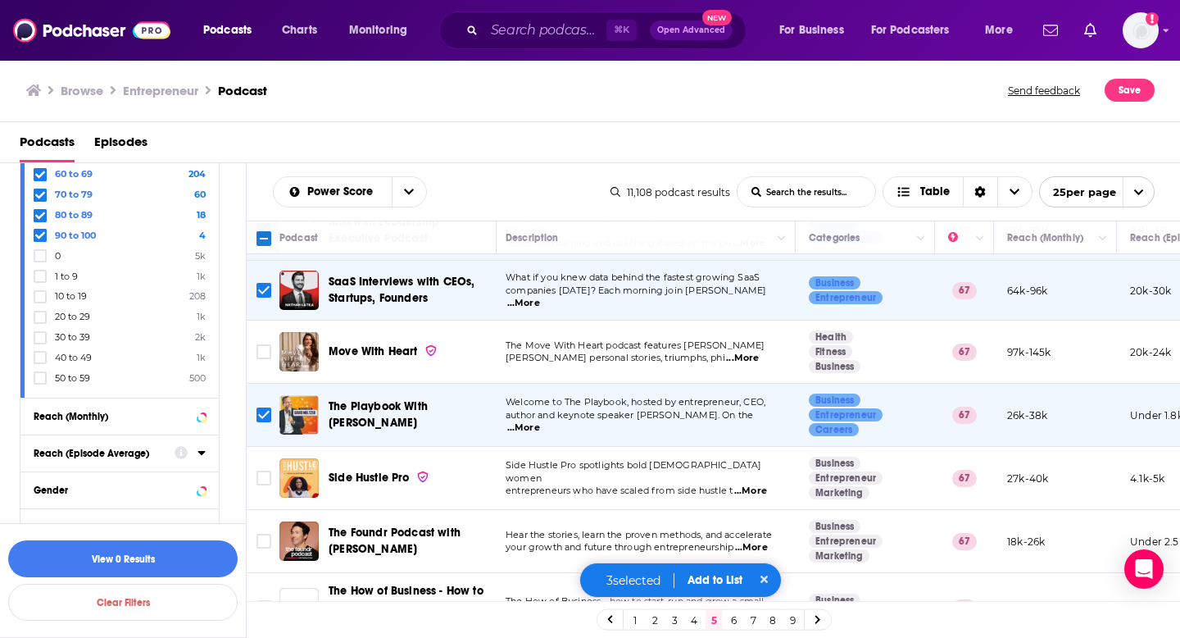
scroll to position [126, 4]
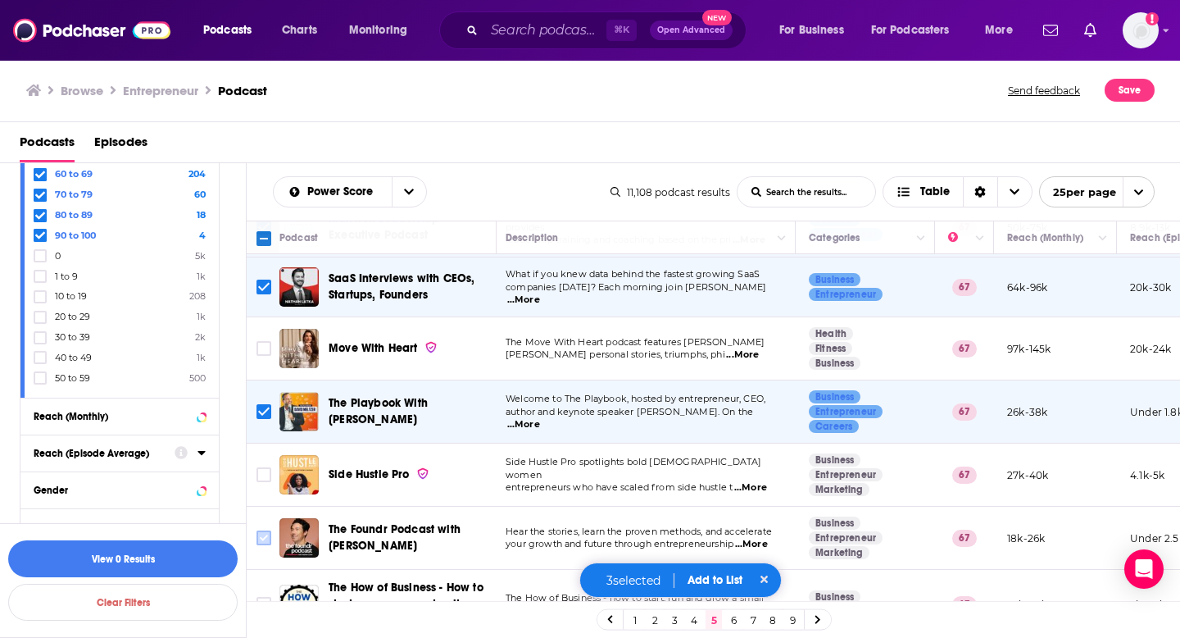
click at [268, 538] on input "Toggle select row" at bounding box center [264, 537] width 15 height 15
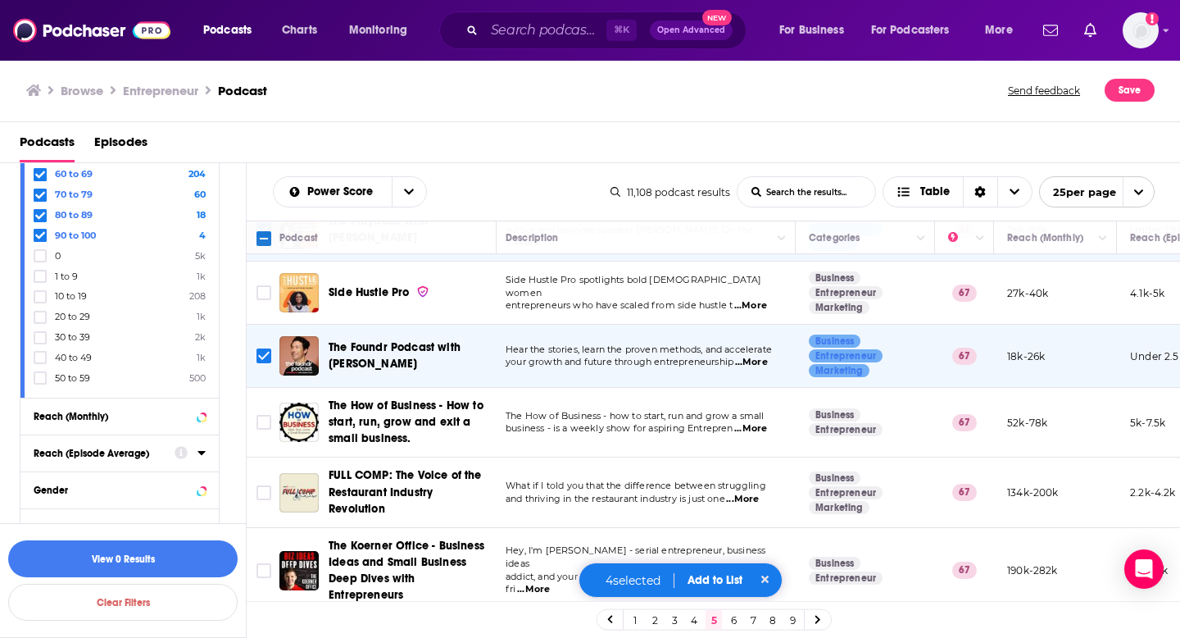
scroll to position [316, 4]
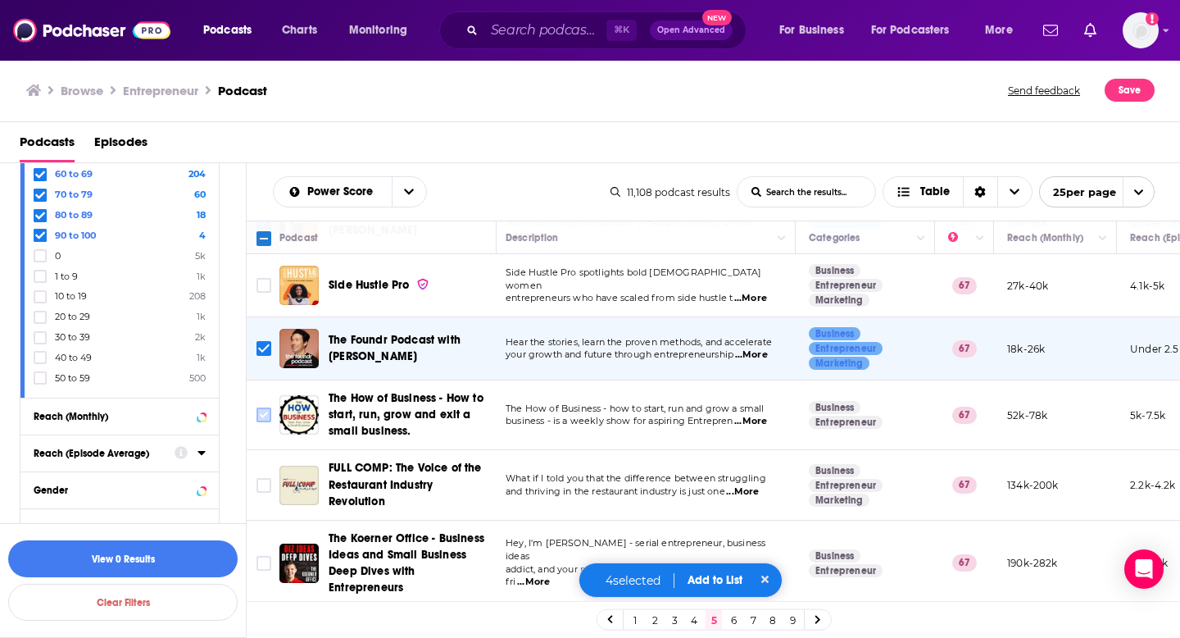
click at [264, 415] on input "Toggle select row" at bounding box center [264, 414] width 15 height 15
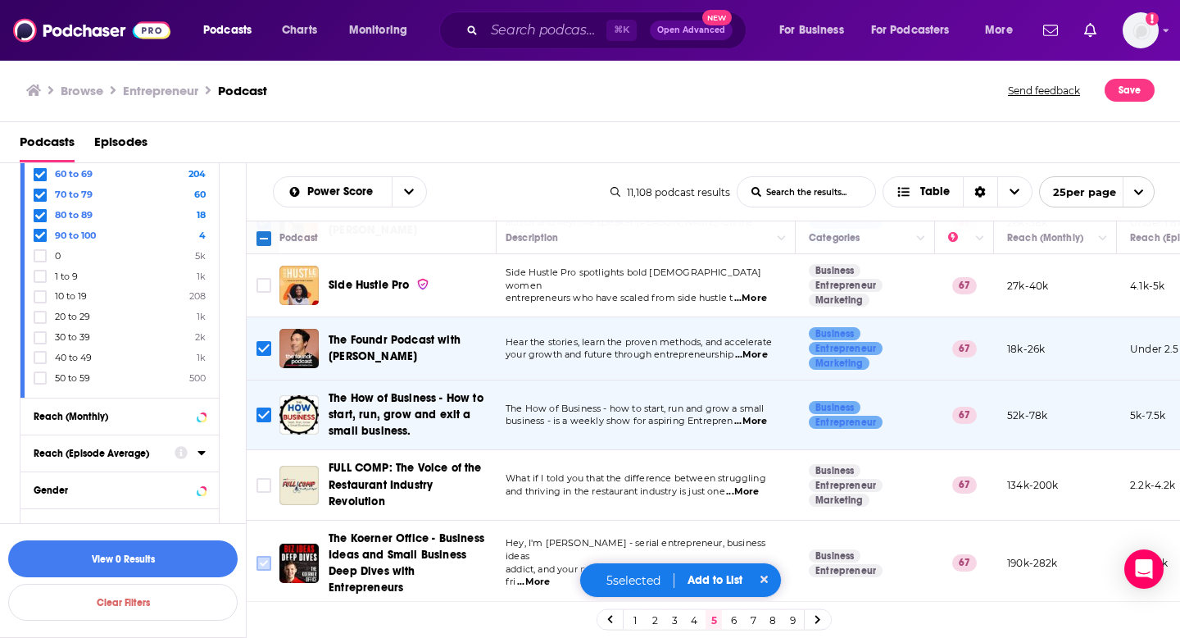
click at [266, 564] on input "Toggle select row" at bounding box center [264, 563] width 15 height 15
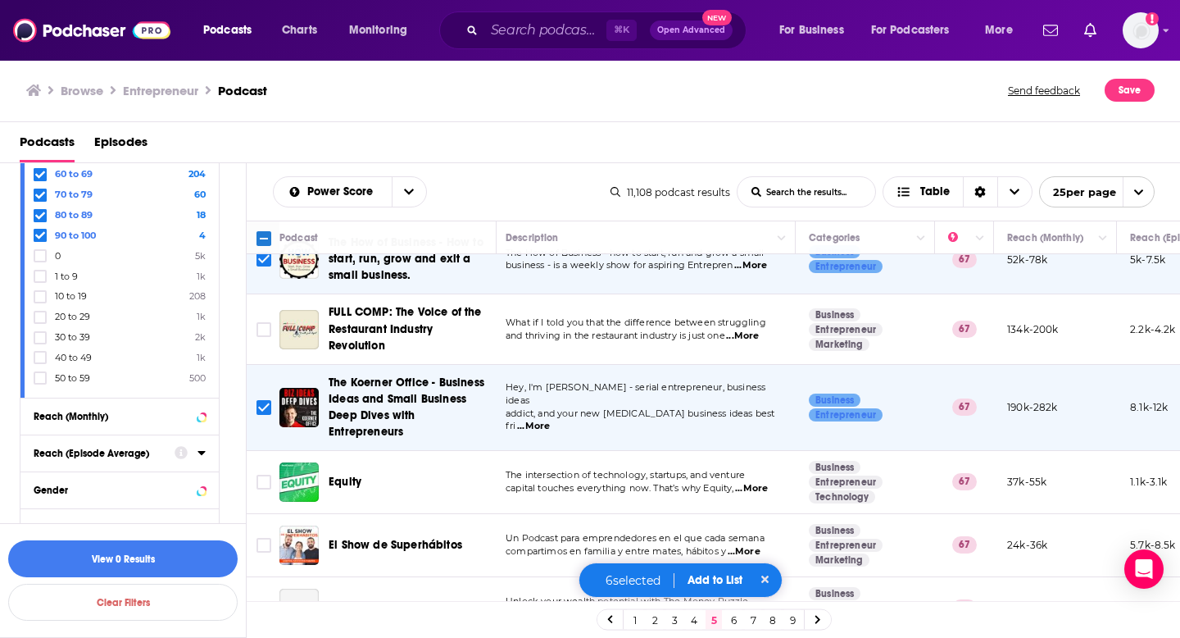
scroll to position [480, 4]
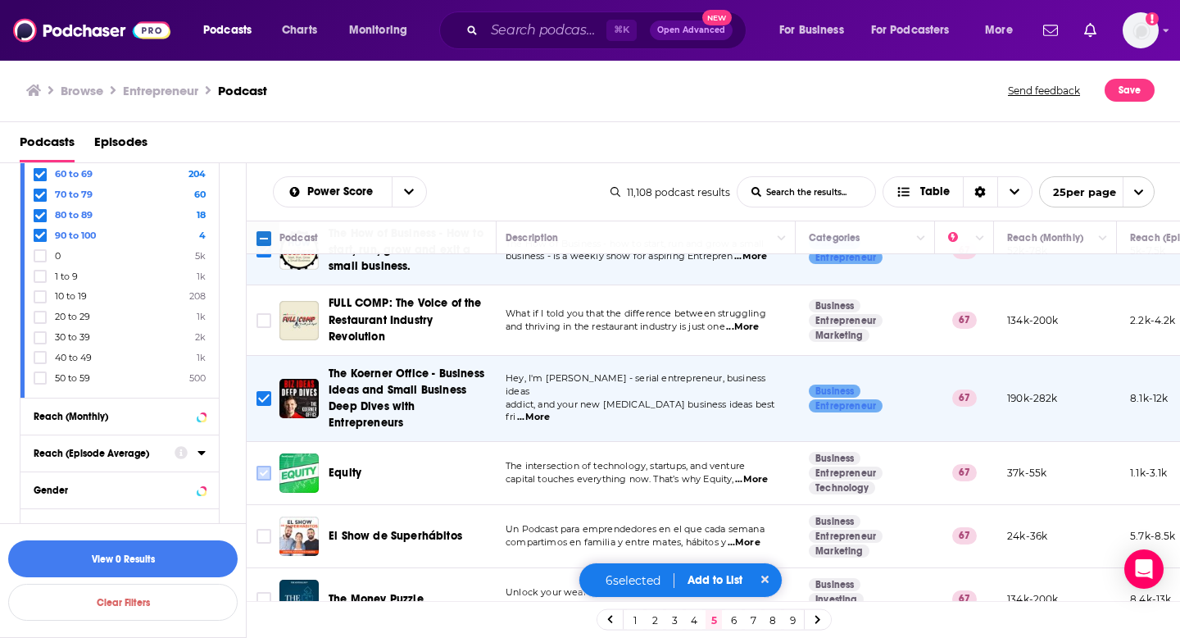
click at [271, 466] on icon "Toggle select row" at bounding box center [264, 473] width 20 height 20
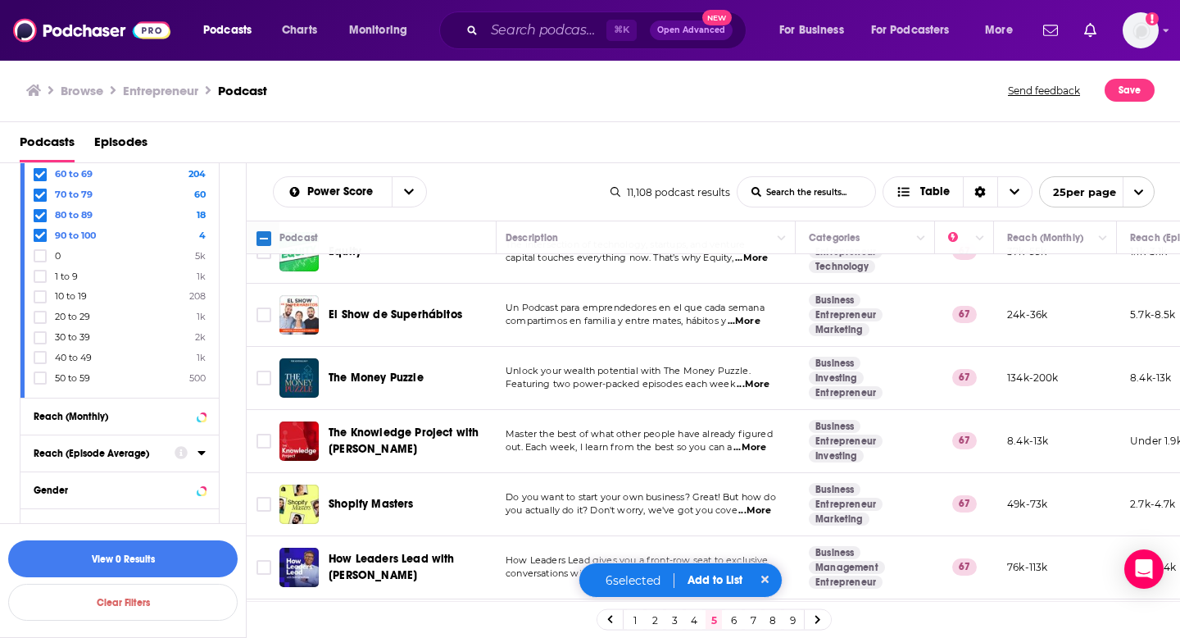
scroll to position [703, 4]
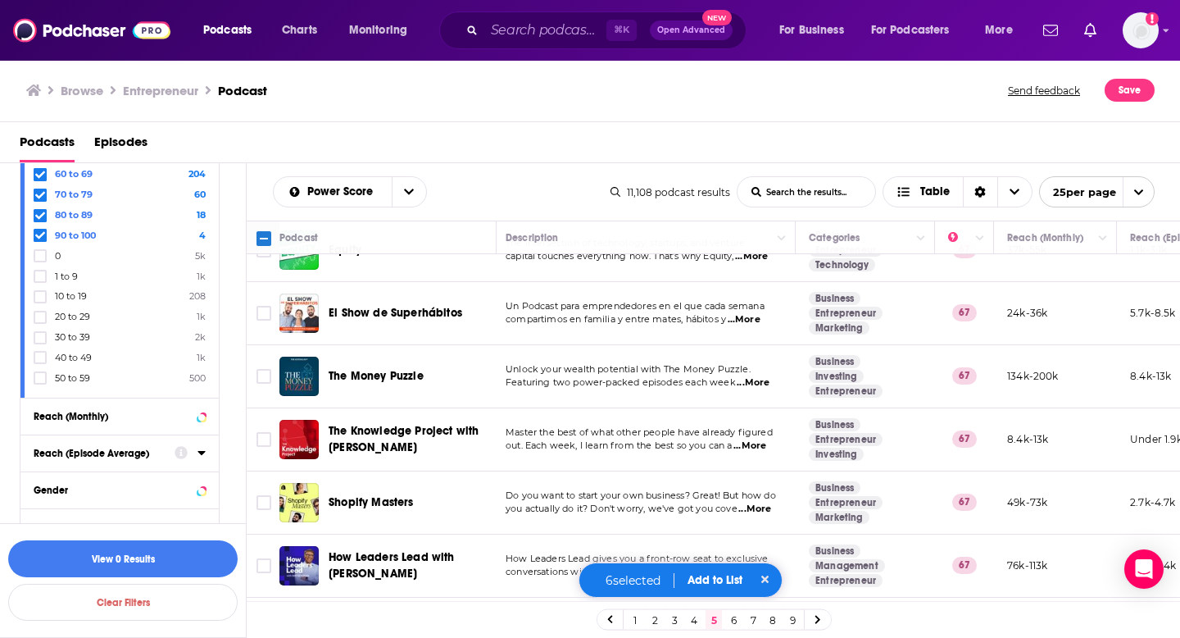
click at [764, 515] on span "...More" at bounding box center [754, 508] width 33 height 13
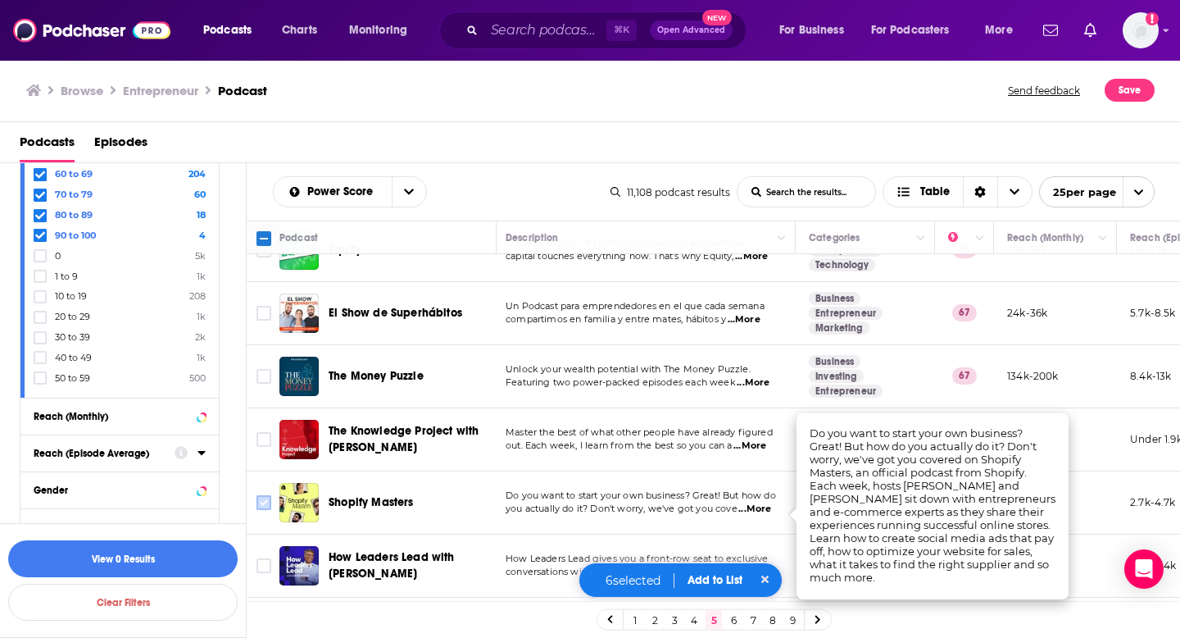
click at [261, 506] on input "Toggle select row" at bounding box center [264, 502] width 15 height 15
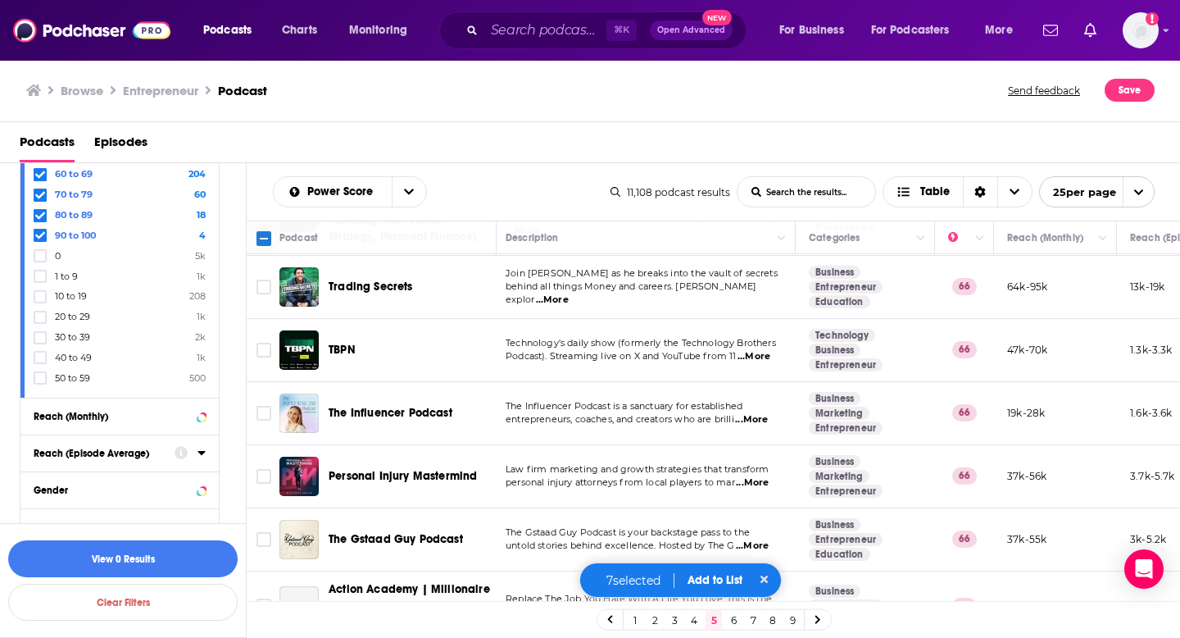
scroll to position [1292, 4]
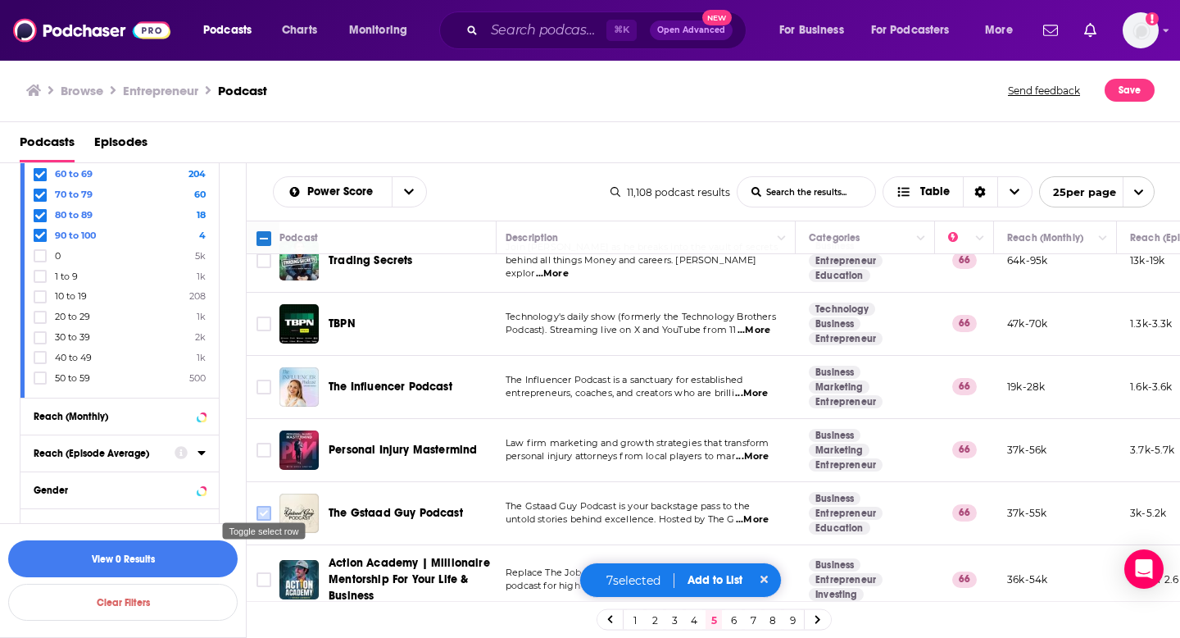
click at [261, 509] on input "Toggle select row" at bounding box center [264, 513] width 15 height 15
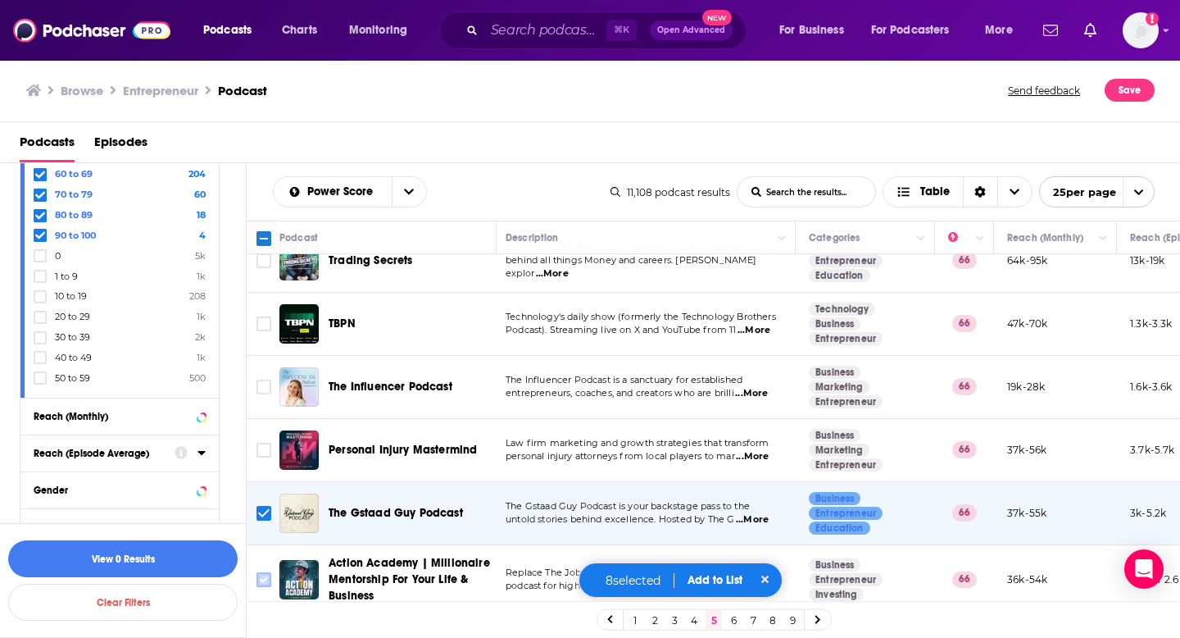
click at [261, 572] on input "Toggle select row" at bounding box center [264, 579] width 15 height 15
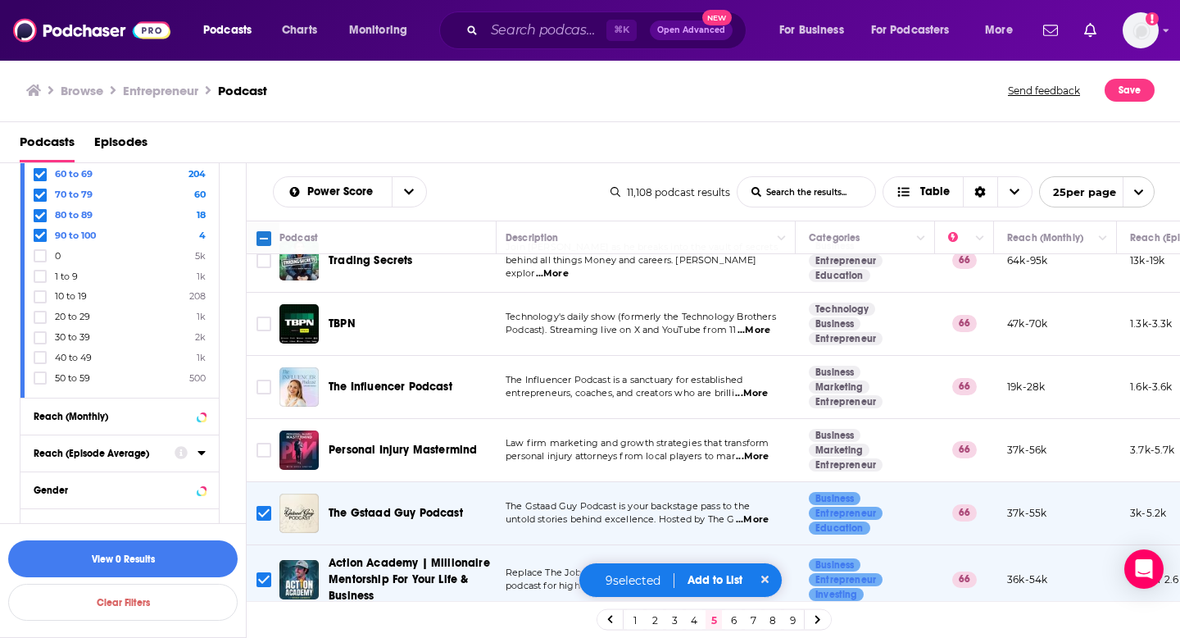
click at [752, 324] on span "...More" at bounding box center [754, 330] width 33 height 13
click at [266, 316] on input "Toggle select row" at bounding box center [264, 323] width 15 height 15
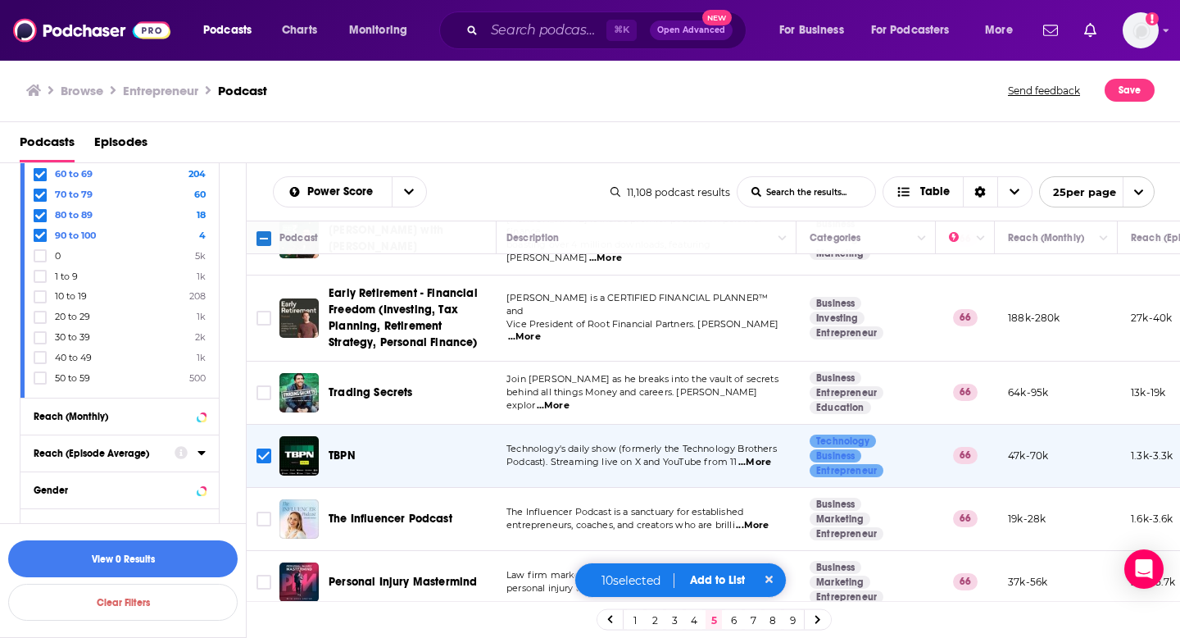
scroll to position [1292, 3]
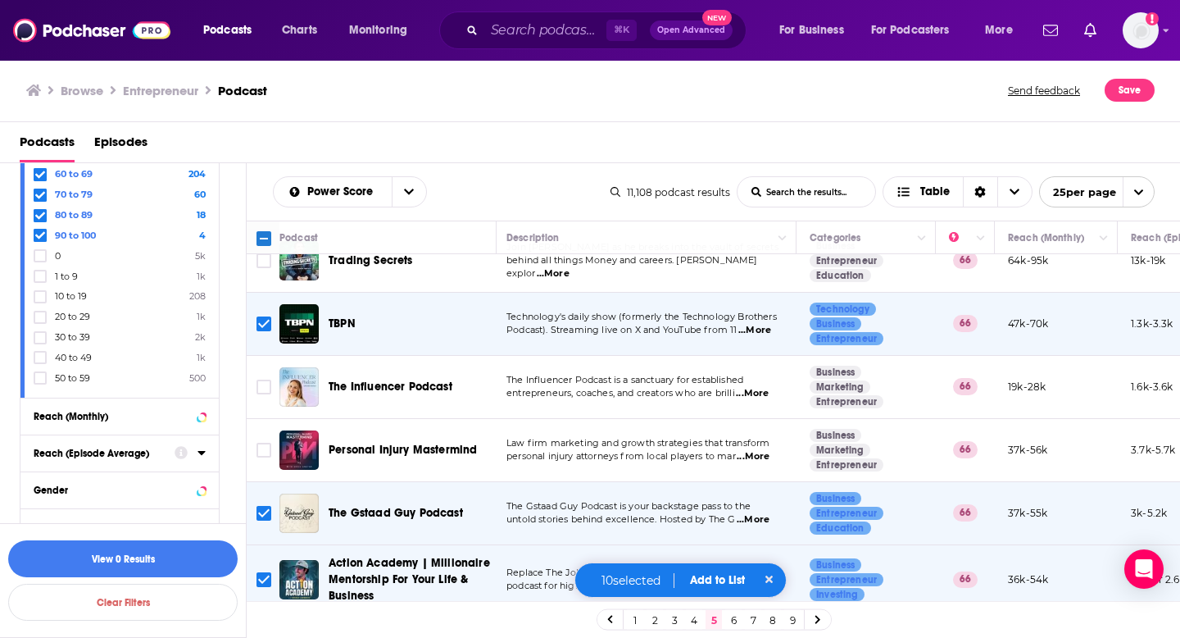
click at [731, 620] on link "6" at bounding box center [733, 620] width 16 height 20
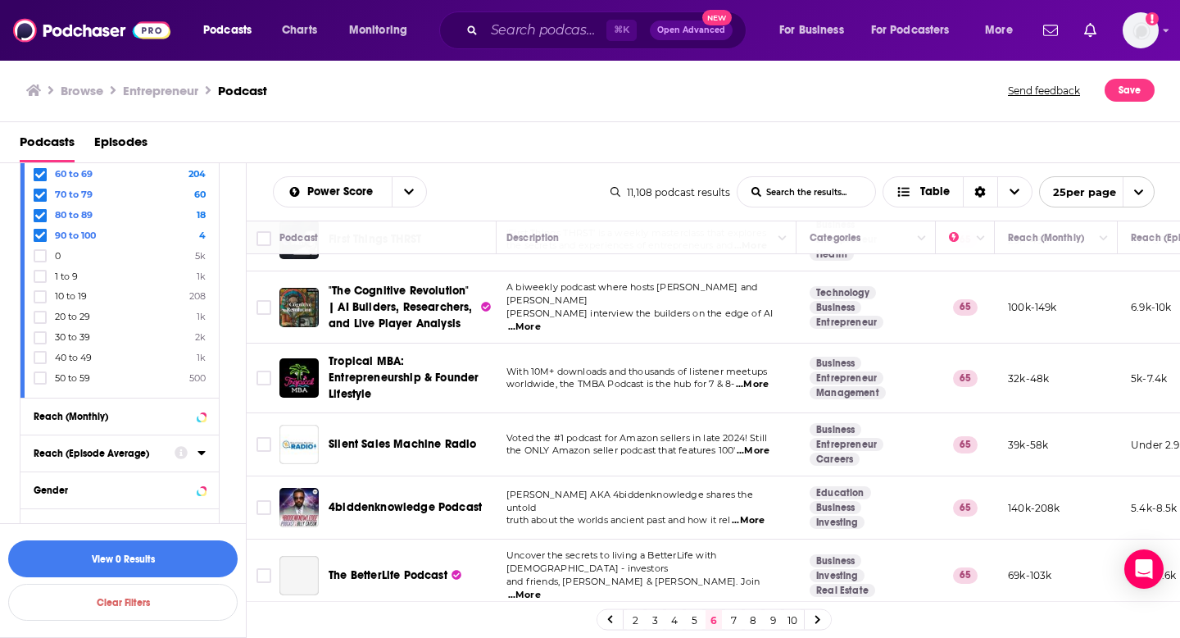
scroll to position [391, 3]
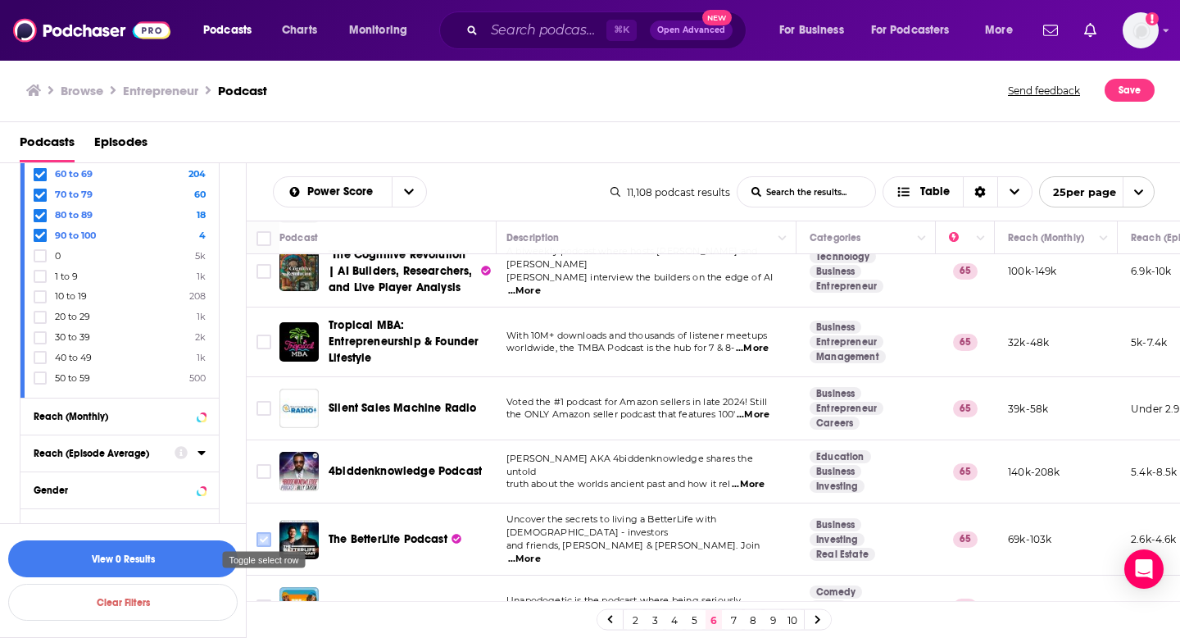
click at [265, 534] on input "Toggle select row" at bounding box center [264, 539] width 15 height 15
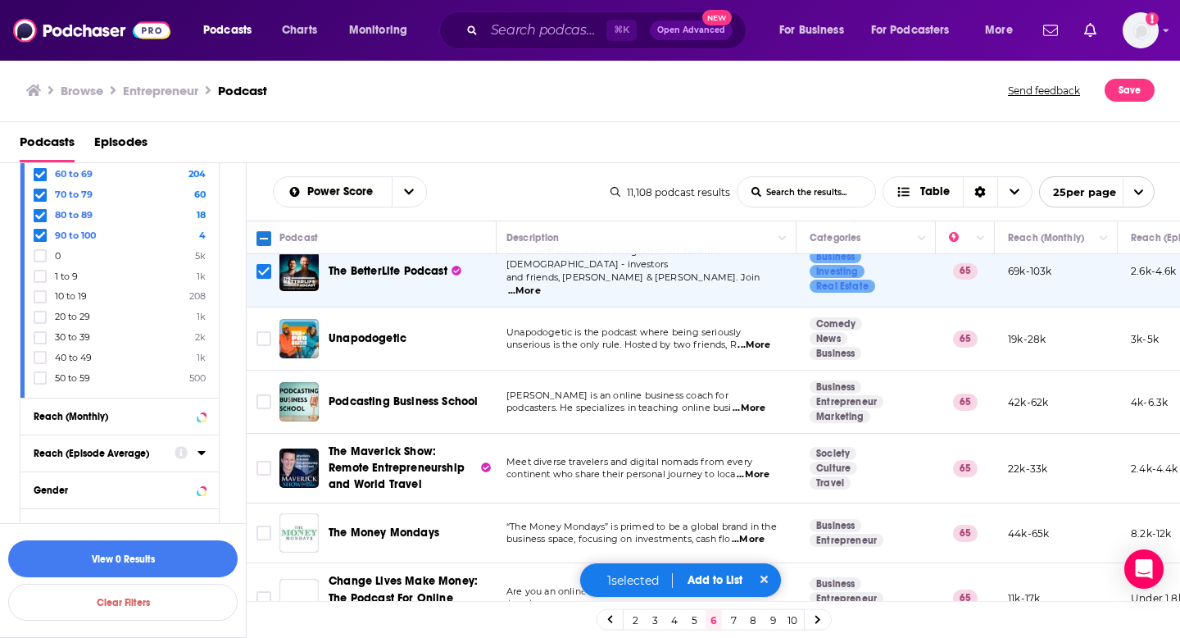
scroll to position [665, 3]
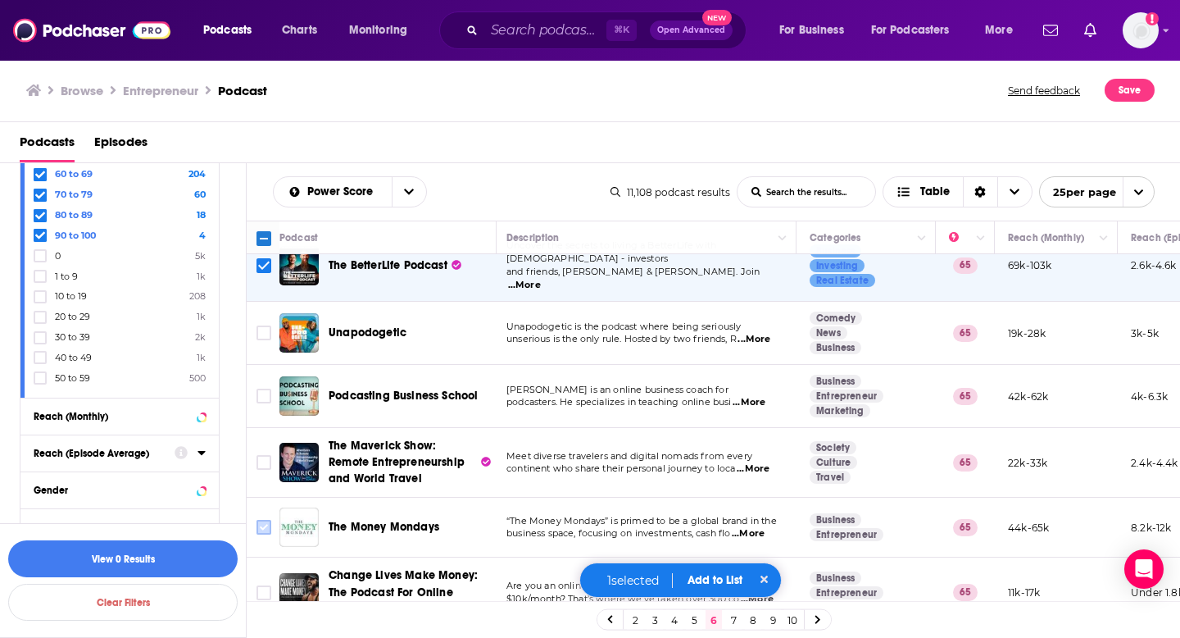
click at [263, 520] on input "Toggle select row" at bounding box center [264, 527] width 15 height 15
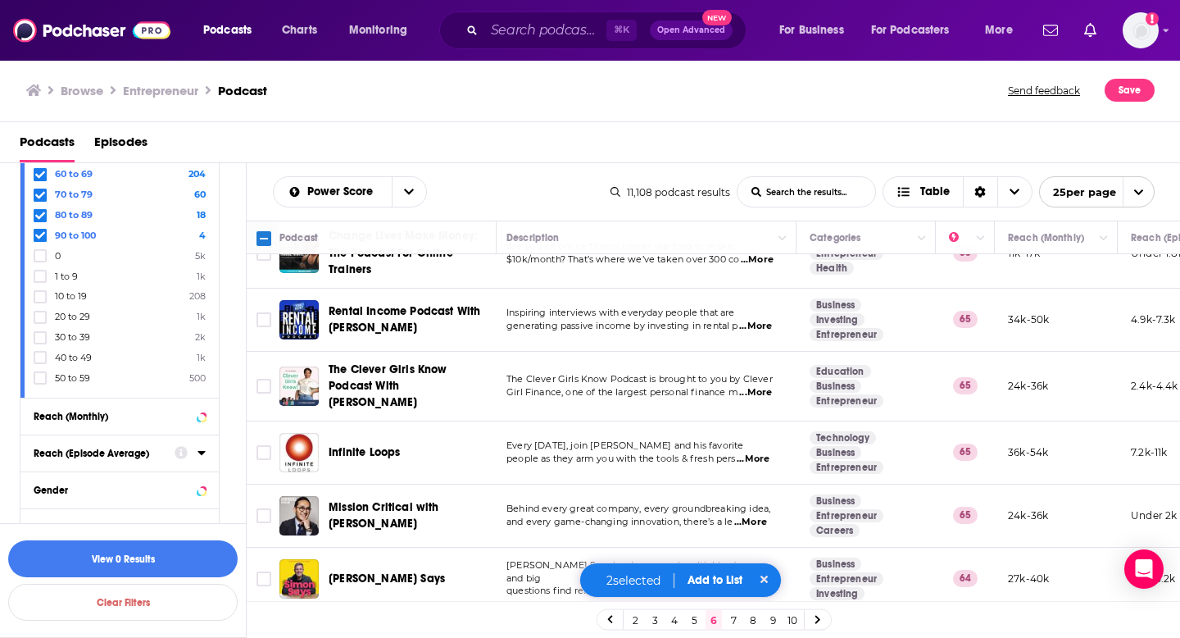
scroll to position [1007, 3]
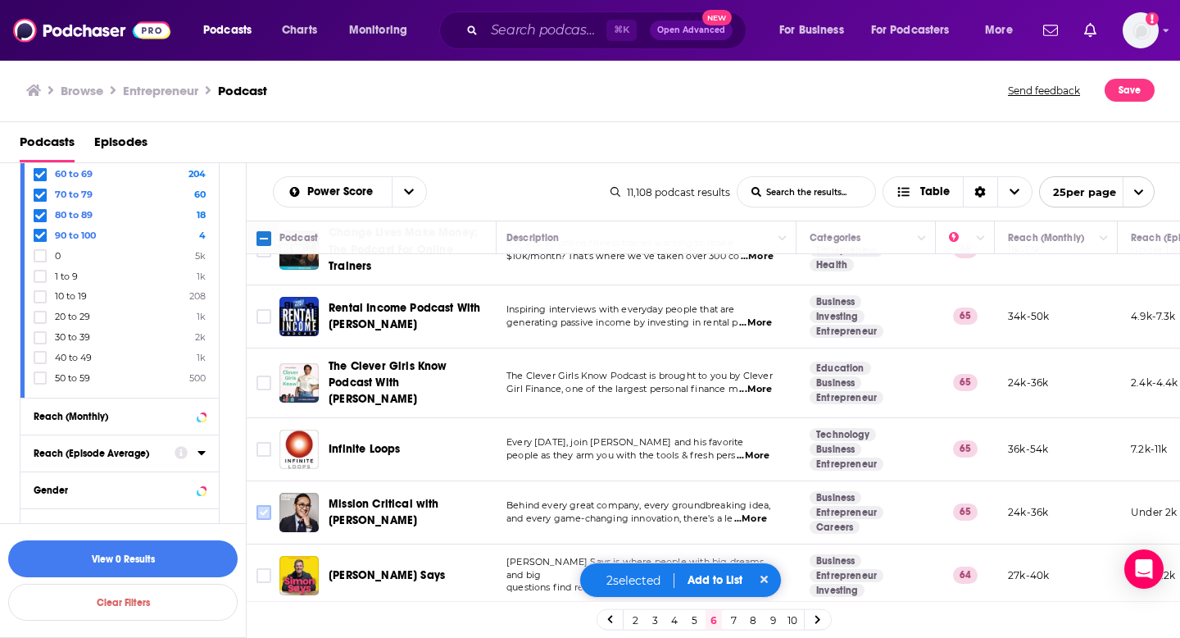
click at [271, 502] on icon "Toggle select row" at bounding box center [264, 512] width 20 height 20
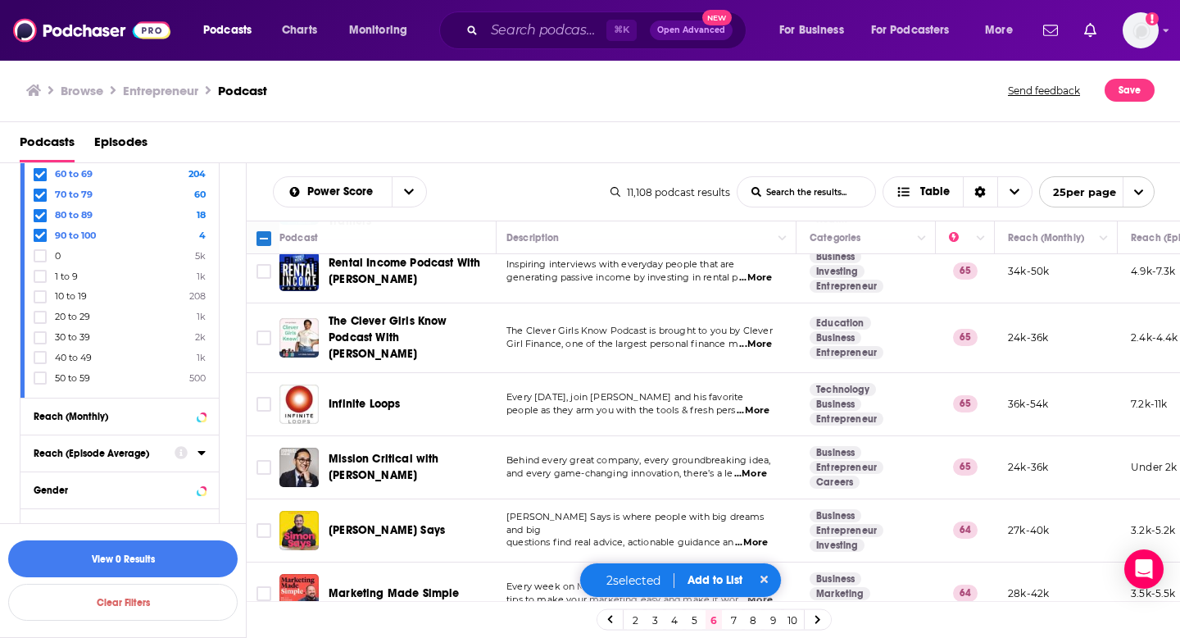
scroll to position [1060, 3]
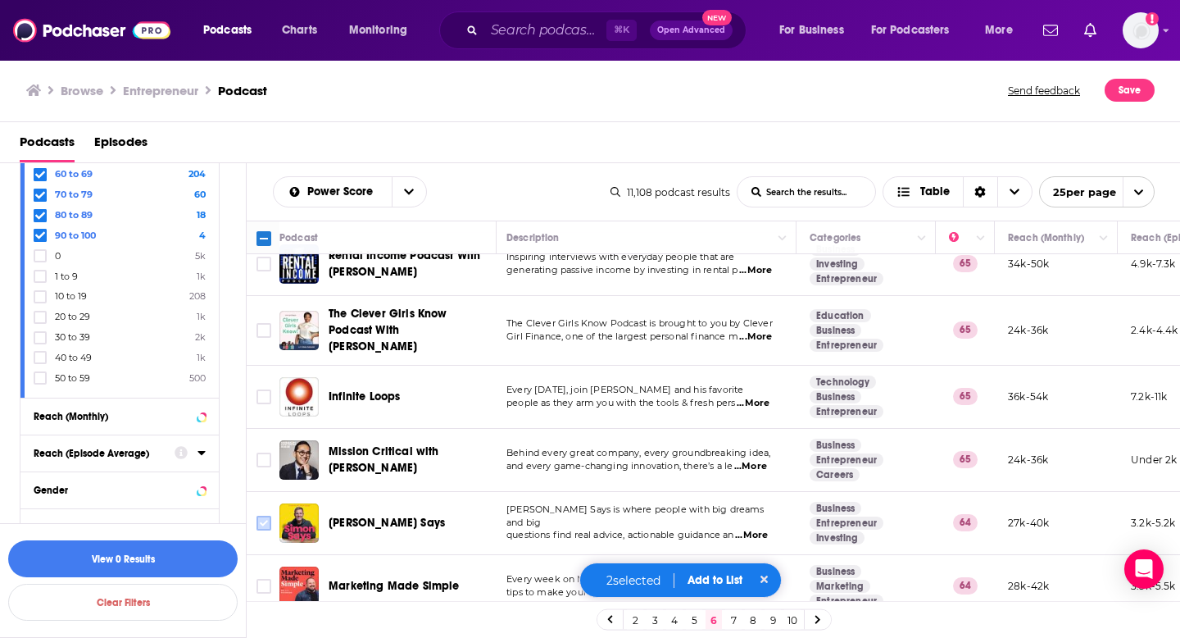
click at [268, 515] on input "Toggle select row" at bounding box center [264, 522] width 15 height 15
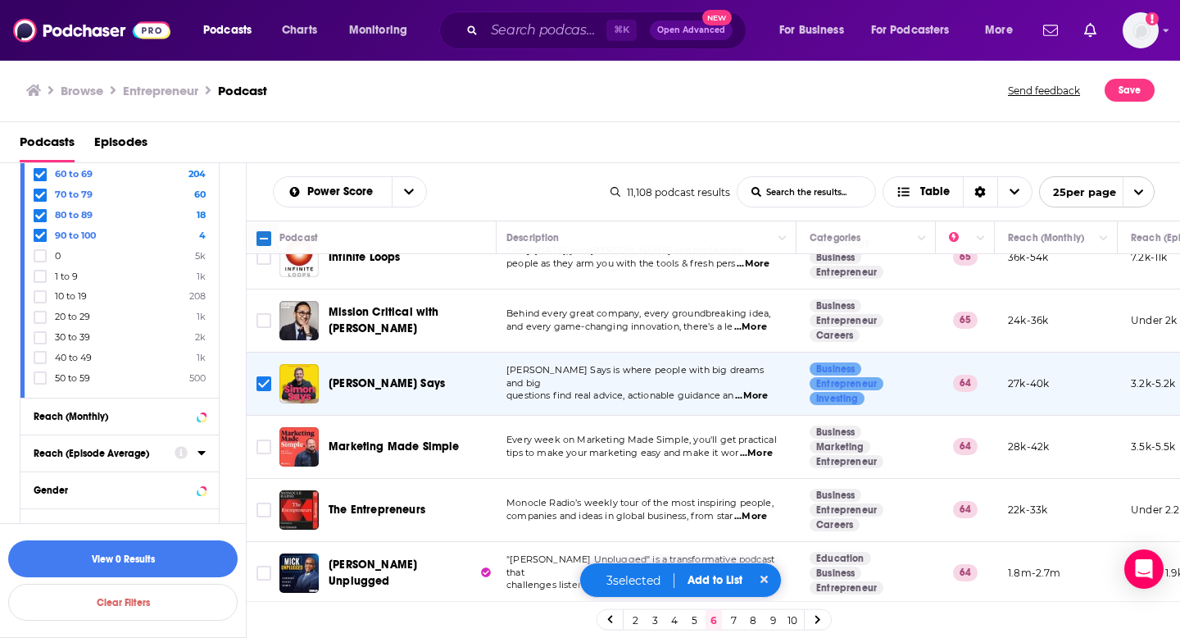
scroll to position [1210, 3]
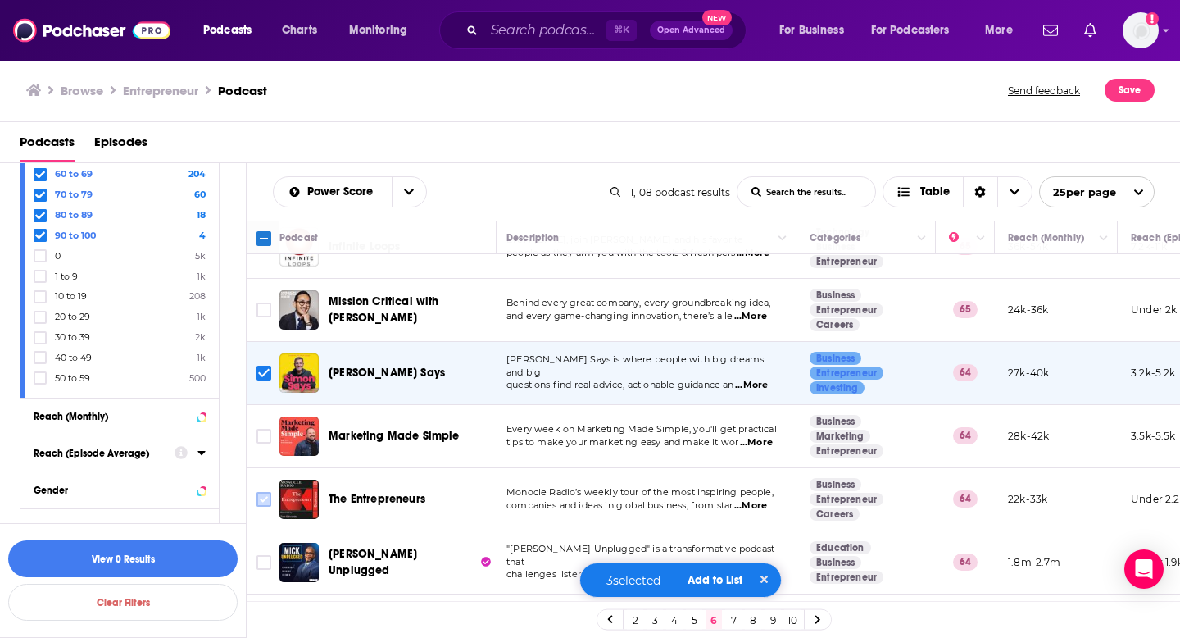
click at [266, 489] on icon "Toggle select row" at bounding box center [264, 499] width 20 height 20
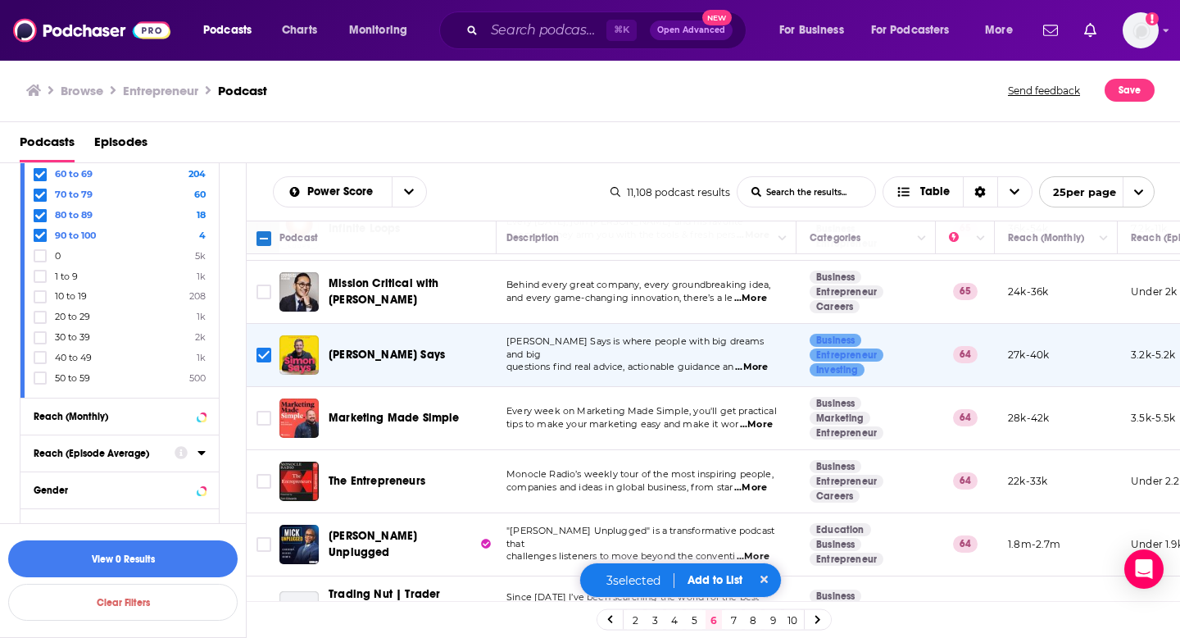
scroll to position [1250, 3]
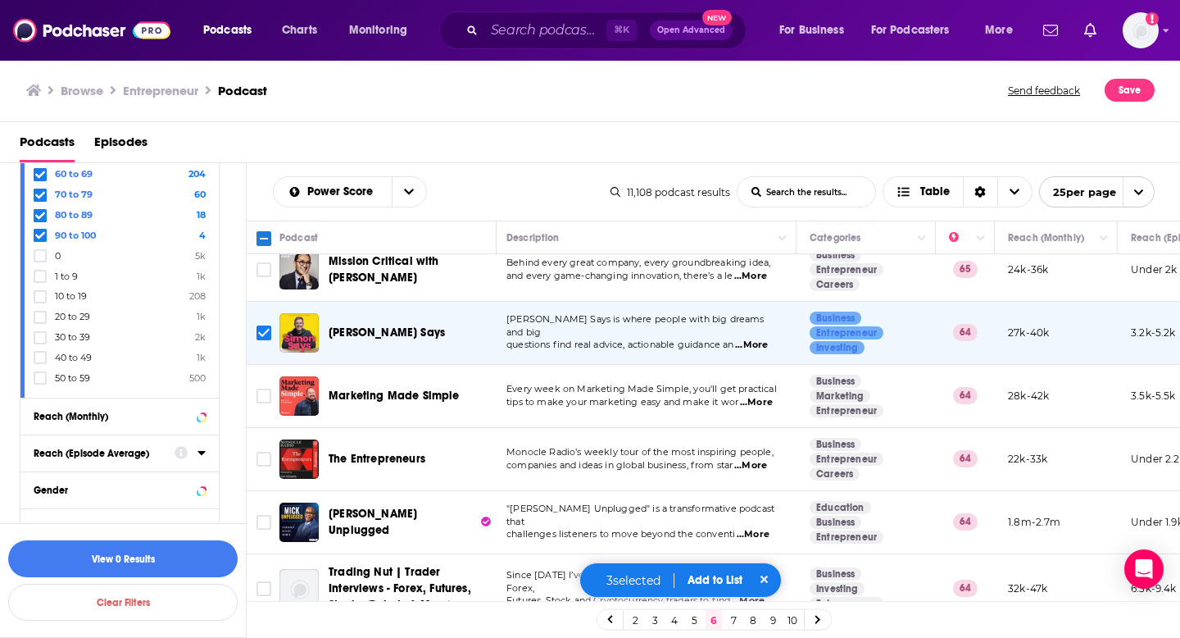
click at [733, 616] on link "7" at bounding box center [733, 620] width 16 height 20
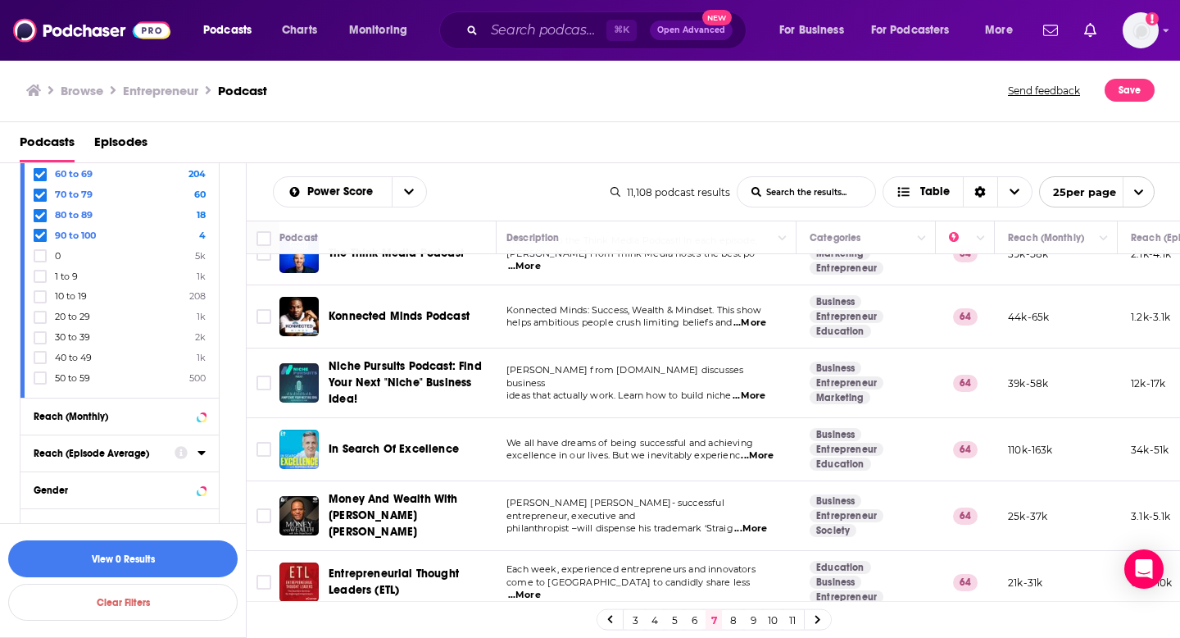
scroll to position [36, 3]
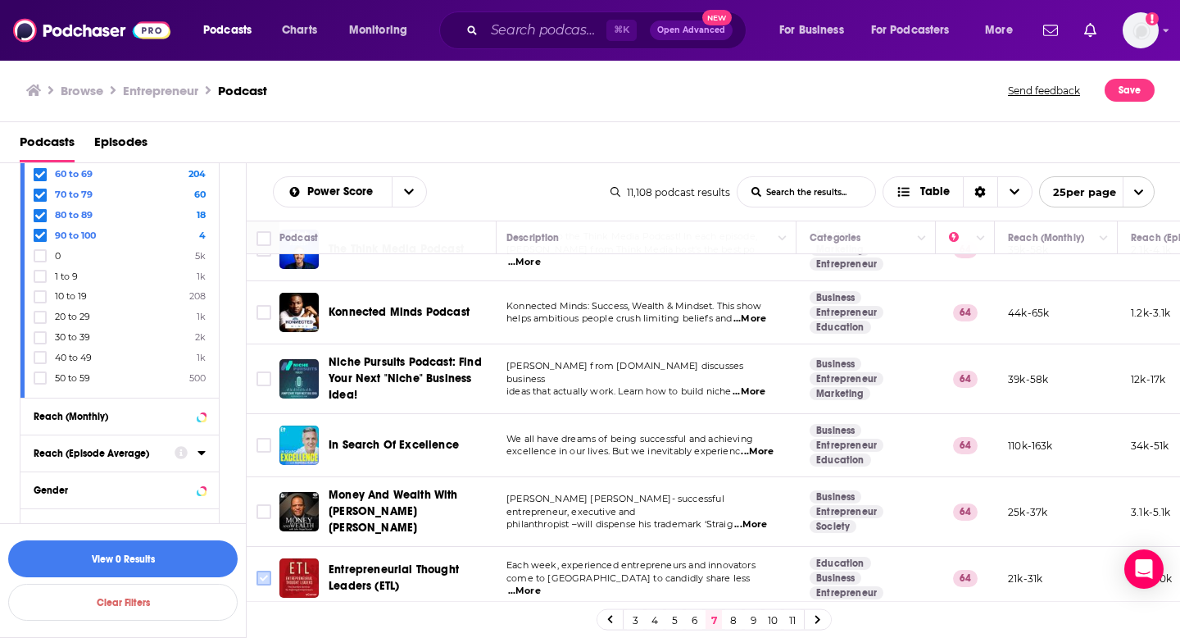
click at [269, 572] on input "Toggle select row" at bounding box center [264, 577] width 15 height 15
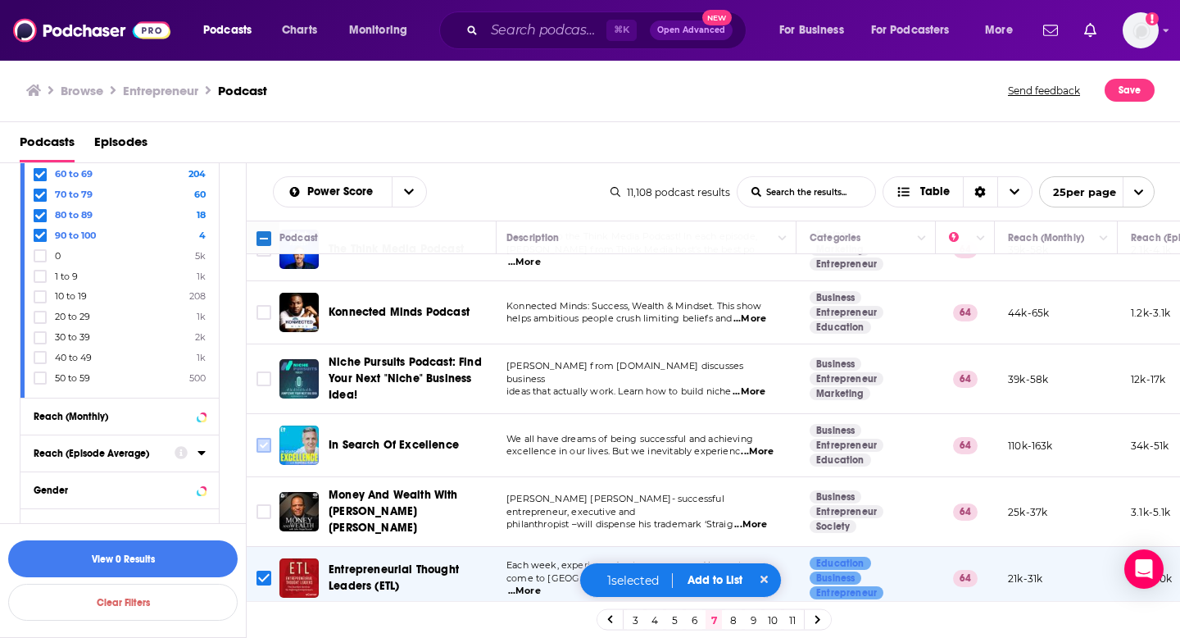
click at [261, 450] on input "Toggle select row" at bounding box center [264, 445] width 15 height 15
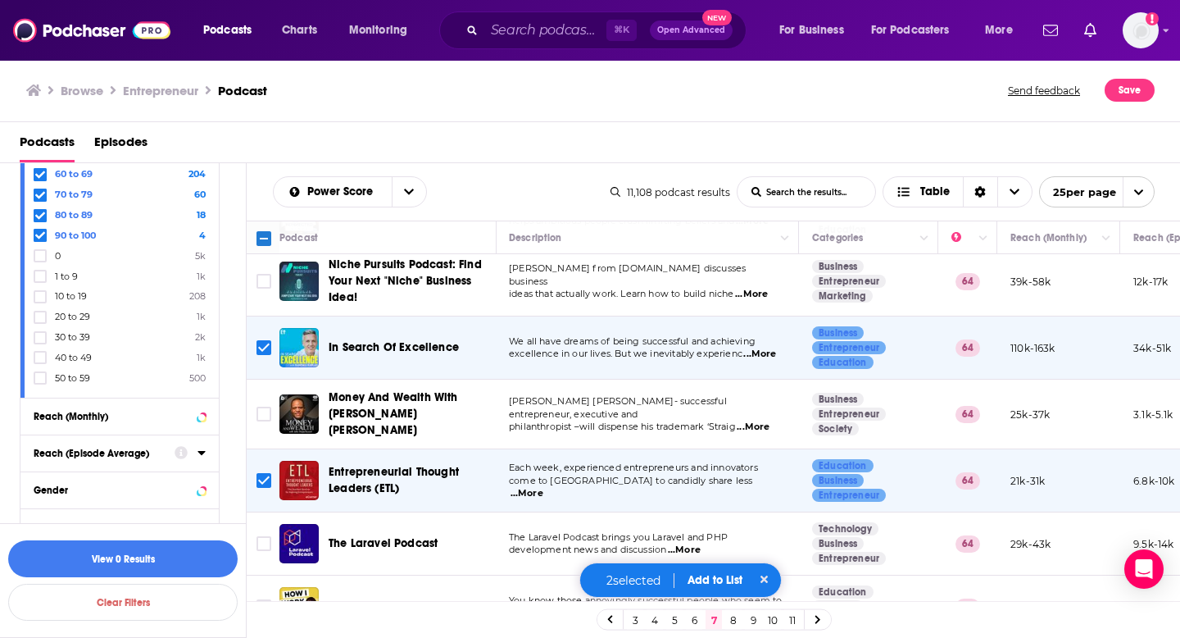
scroll to position [329, 1]
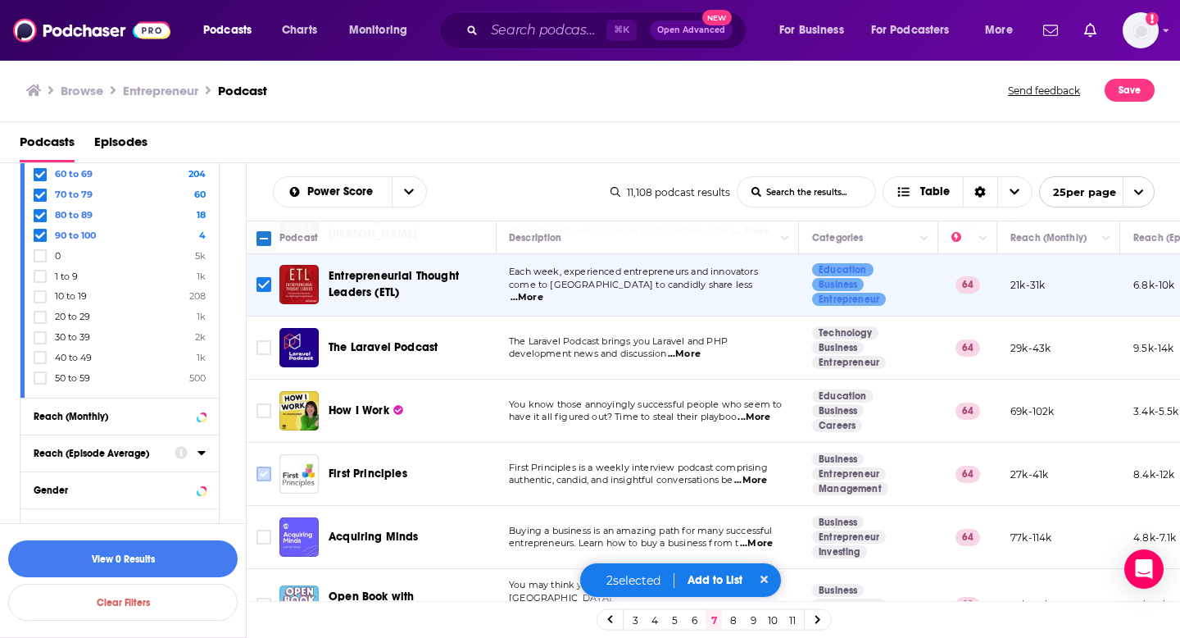
click at [266, 471] on input "Toggle select row" at bounding box center [264, 473] width 15 height 15
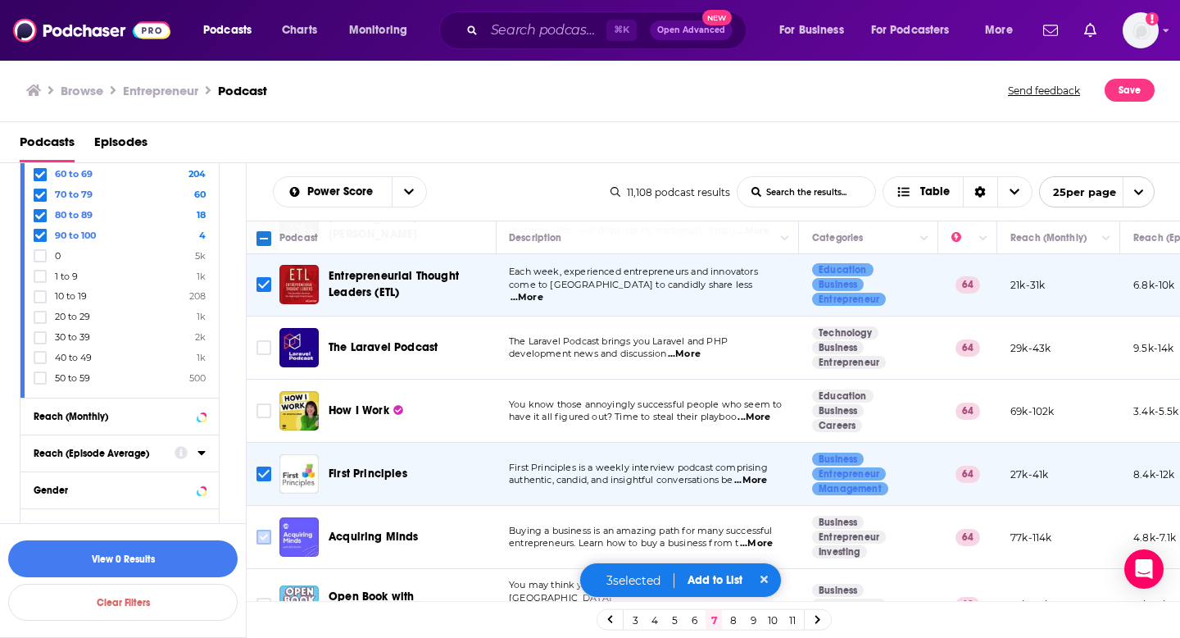
click at [264, 530] on input "Toggle select row" at bounding box center [264, 536] width 15 height 15
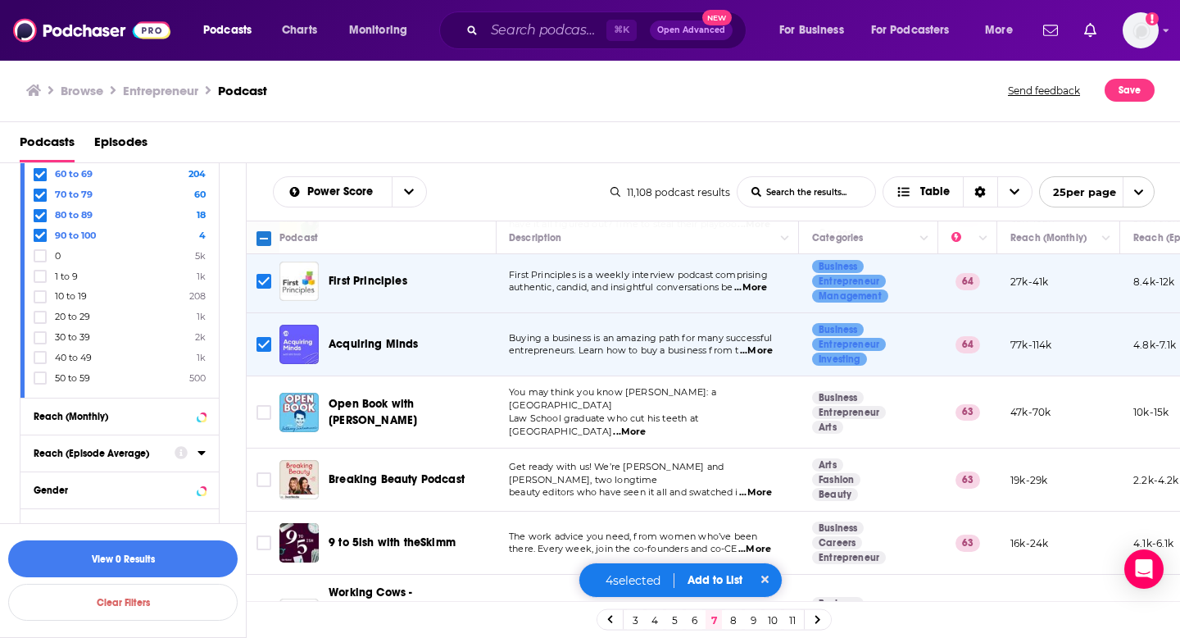
scroll to position [534, 1]
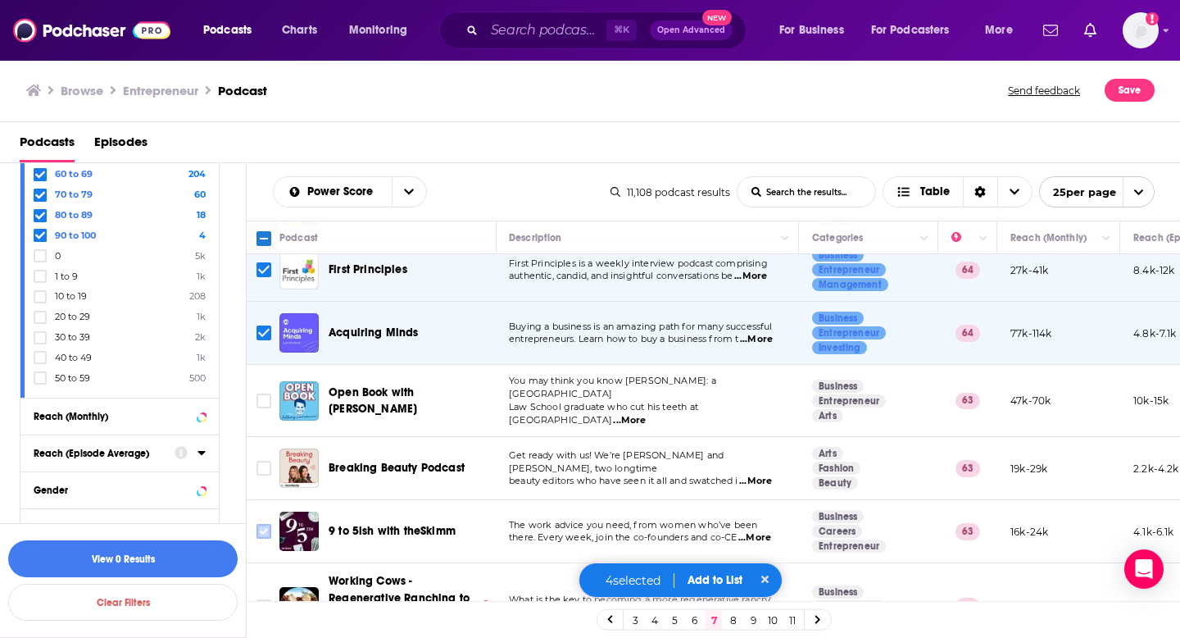
click at [266, 524] on input "Toggle select row" at bounding box center [264, 531] width 15 height 15
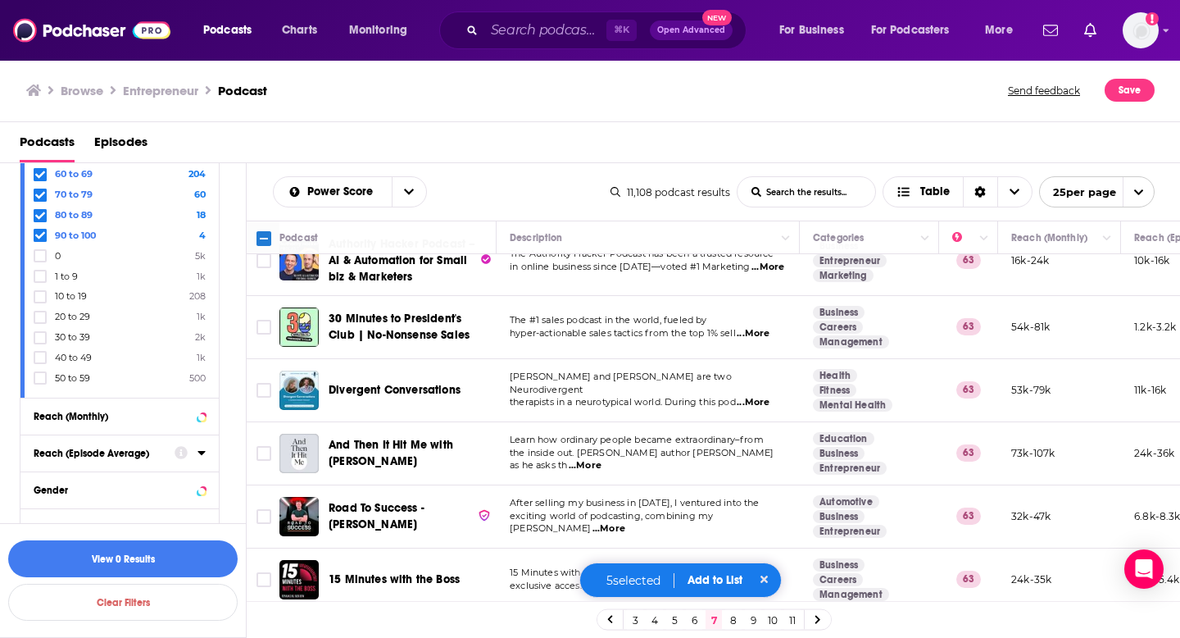
scroll to position [1089, 0]
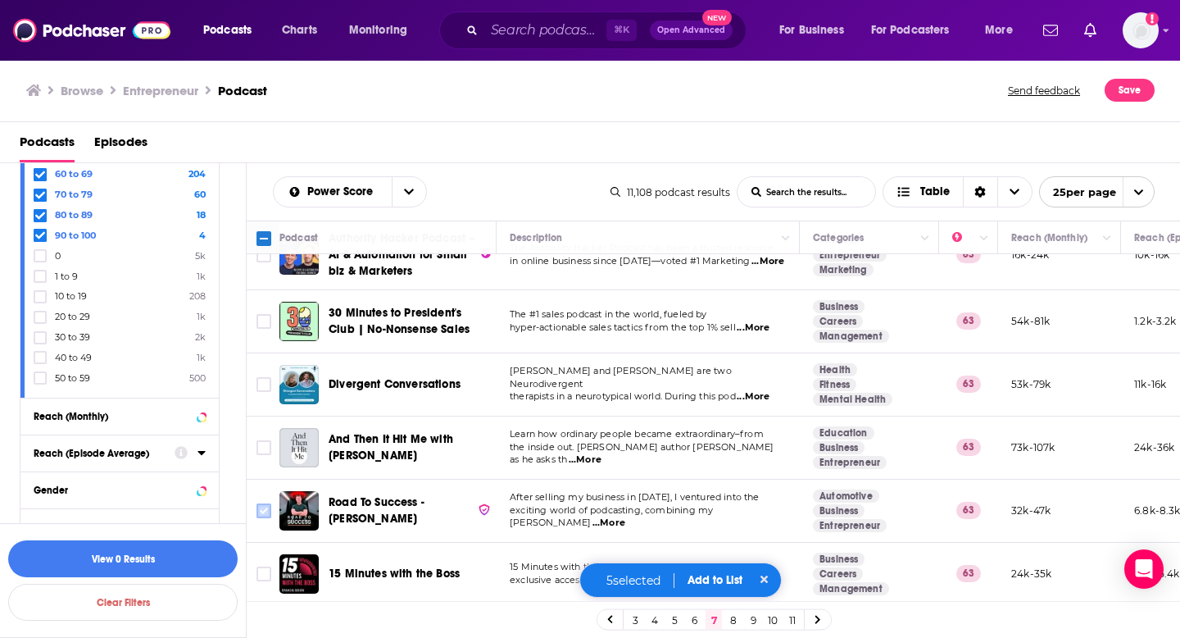
click at [265, 503] on input "Toggle select row" at bounding box center [264, 510] width 15 height 15
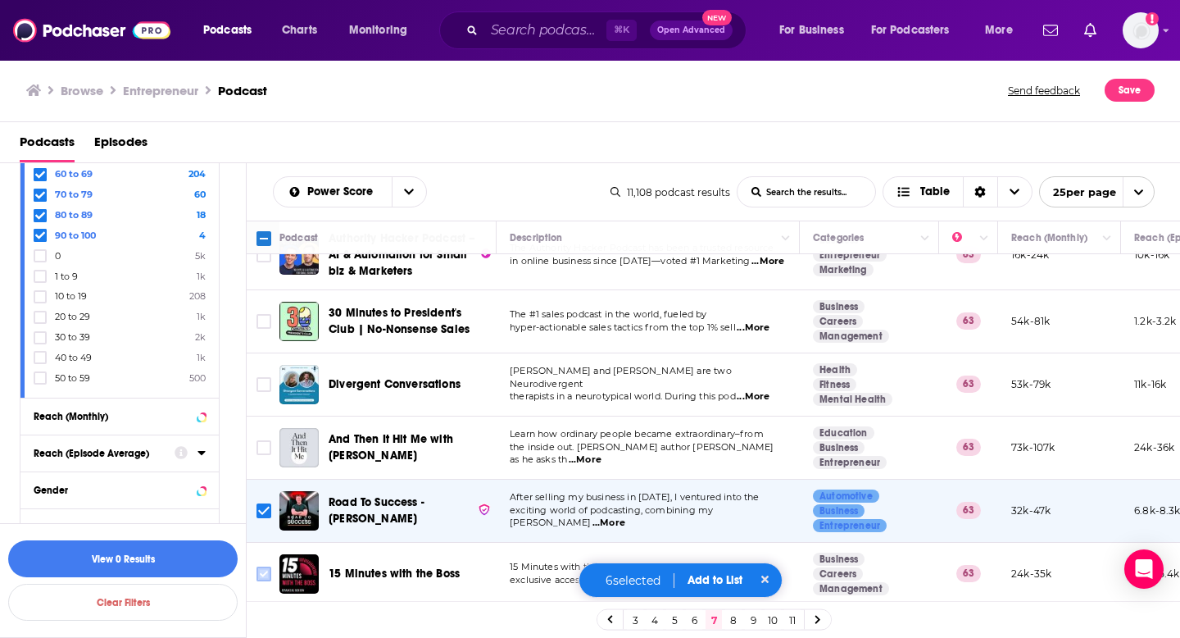
click at [265, 566] on input "Toggle select row" at bounding box center [264, 573] width 15 height 15
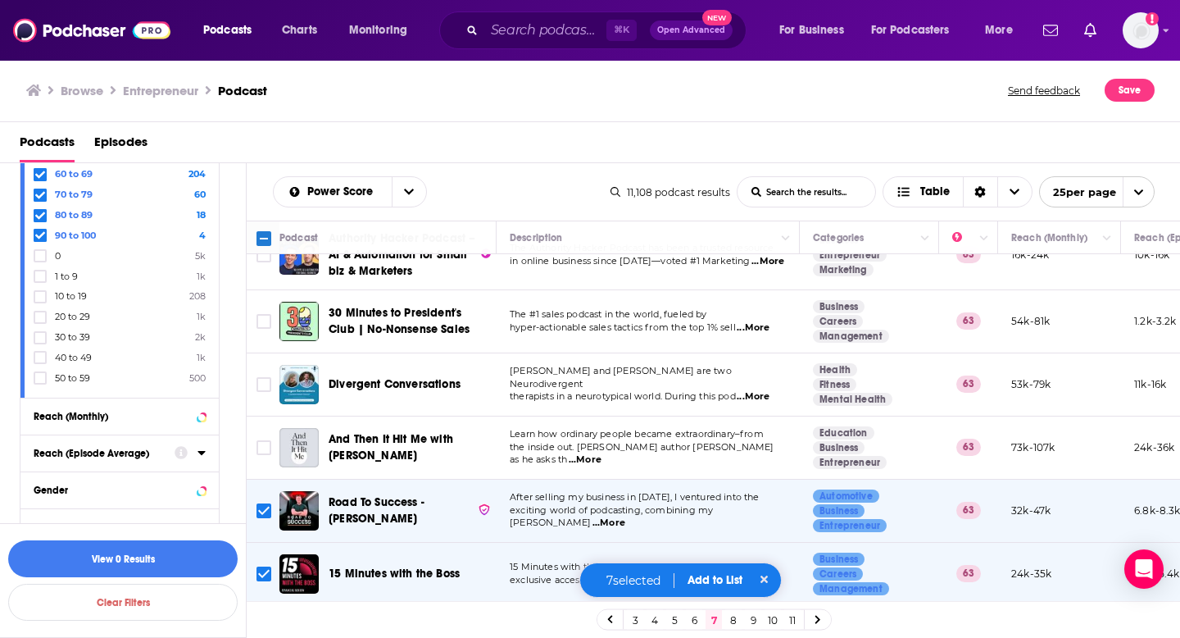
click at [729, 623] on link "8" at bounding box center [733, 620] width 16 height 20
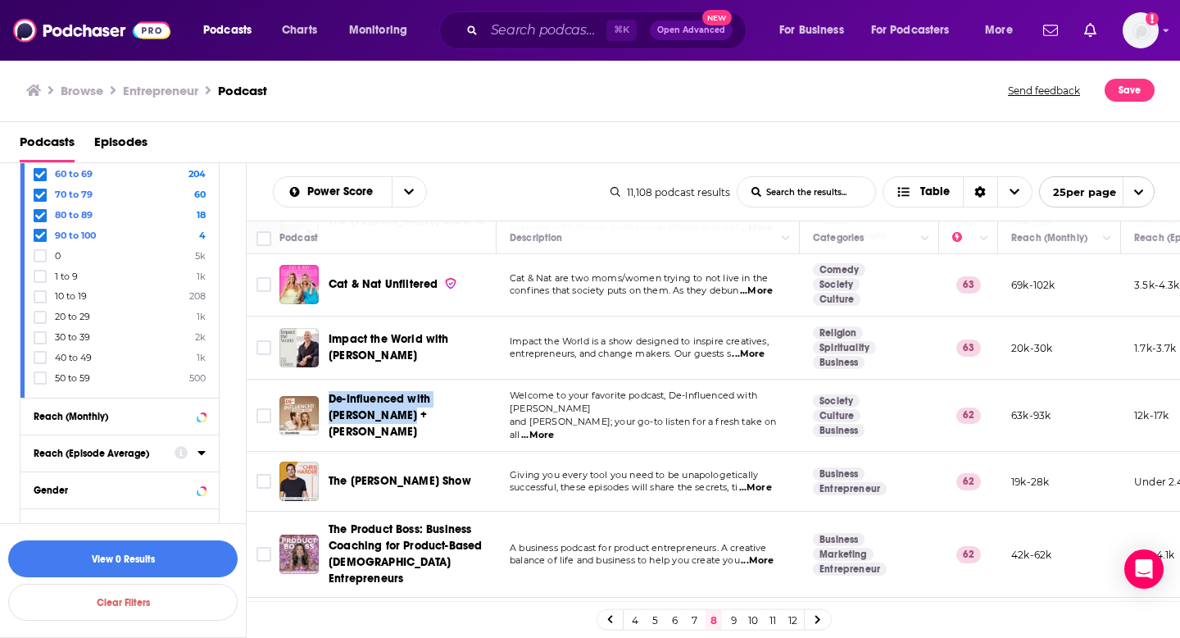
scroll to position [333, 0]
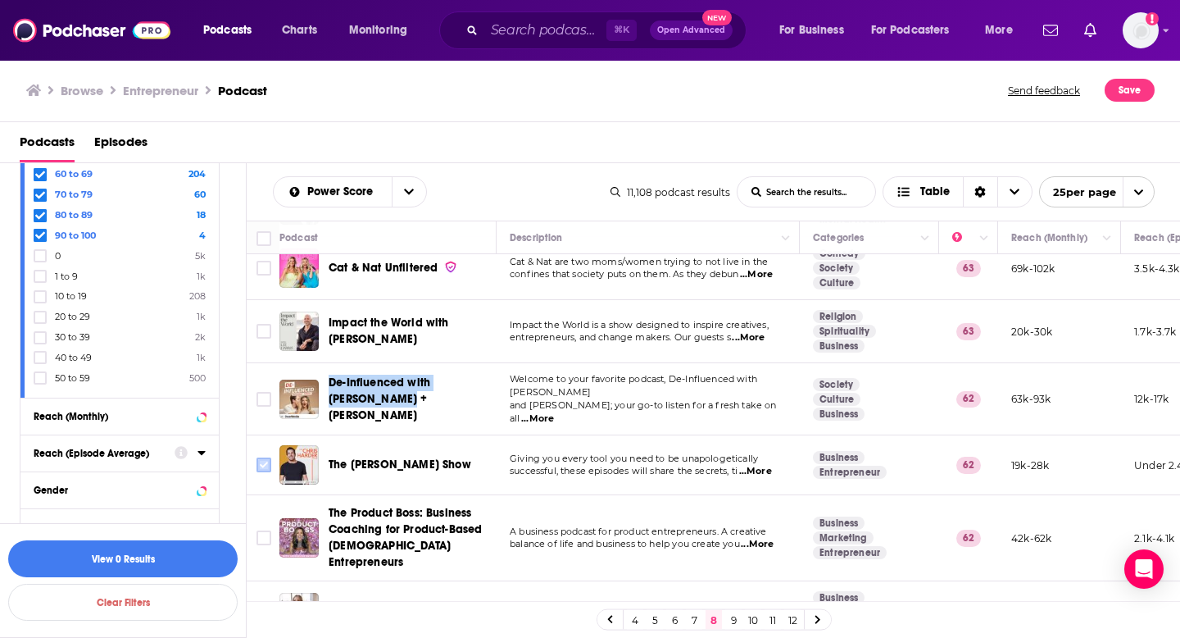
click at [257, 457] on input "Toggle select row" at bounding box center [264, 464] width 15 height 15
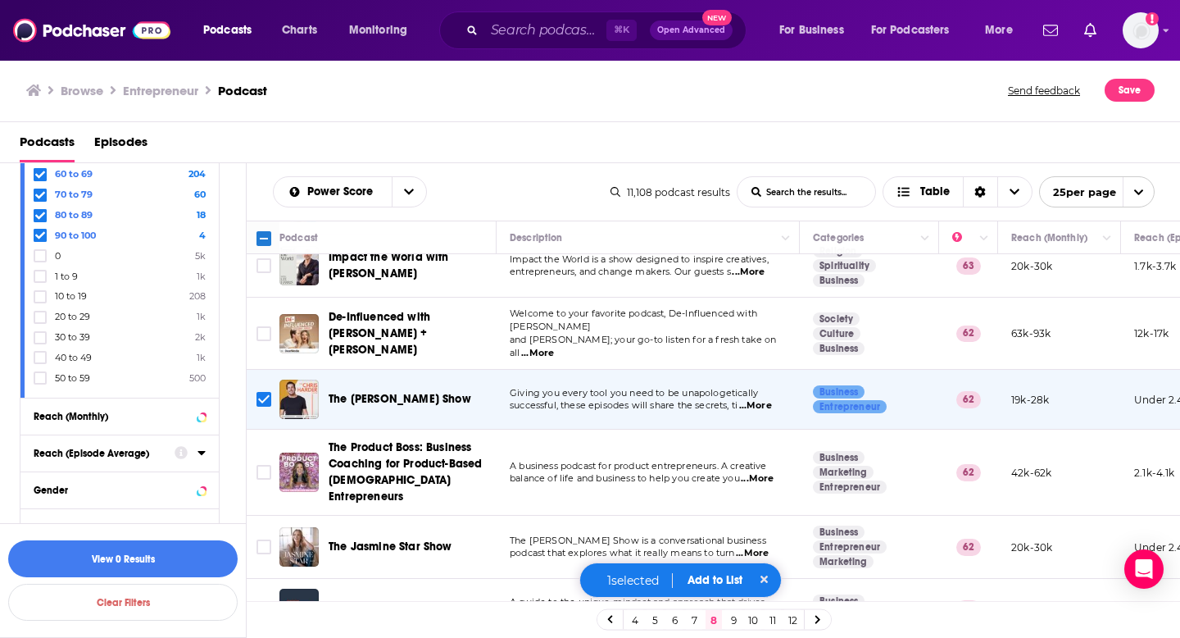
scroll to position [401, 0]
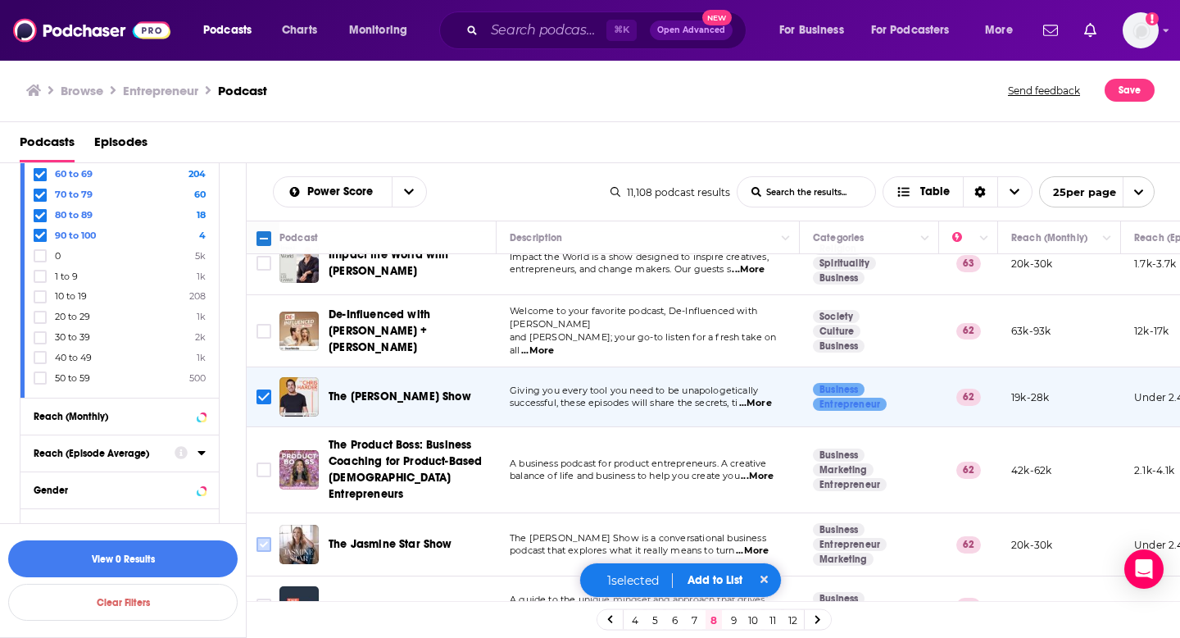
click at [265, 537] on input "Toggle select row" at bounding box center [264, 544] width 15 height 15
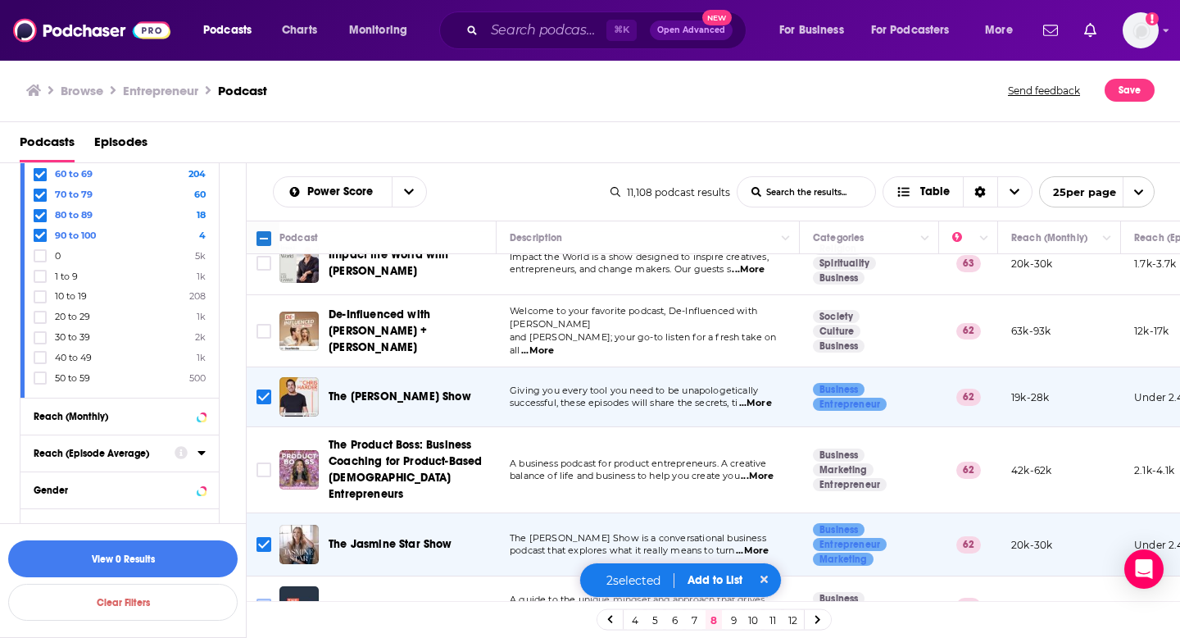
click at [257, 598] on input "Toggle select row" at bounding box center [264, 605] width 15 height 15
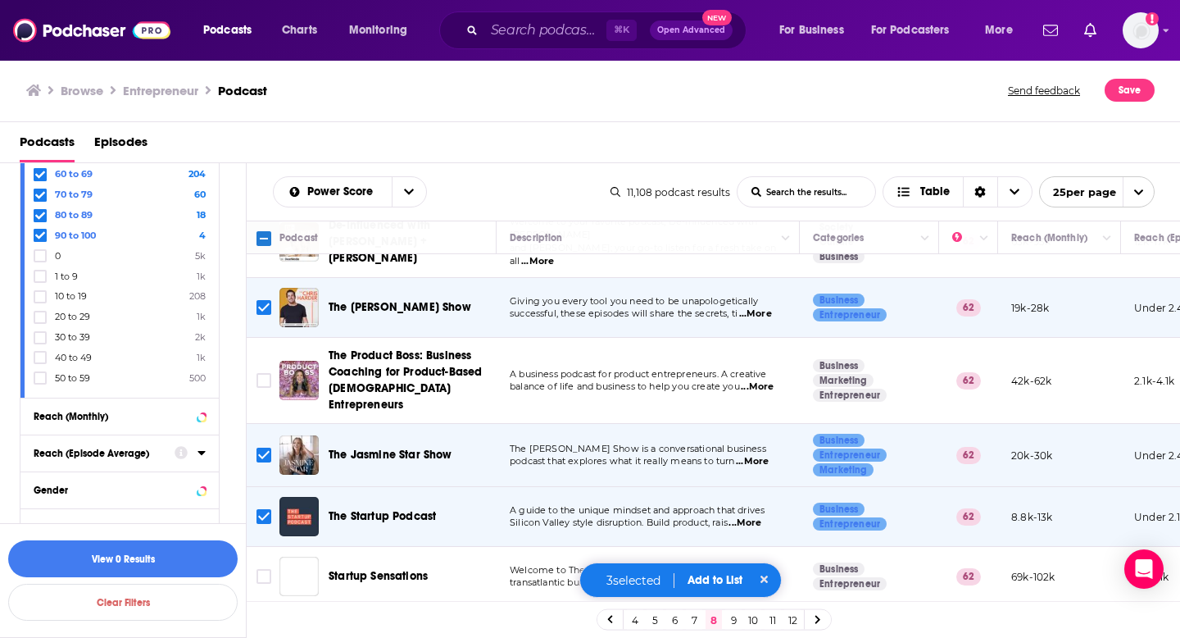
scroll to position [529, 0]
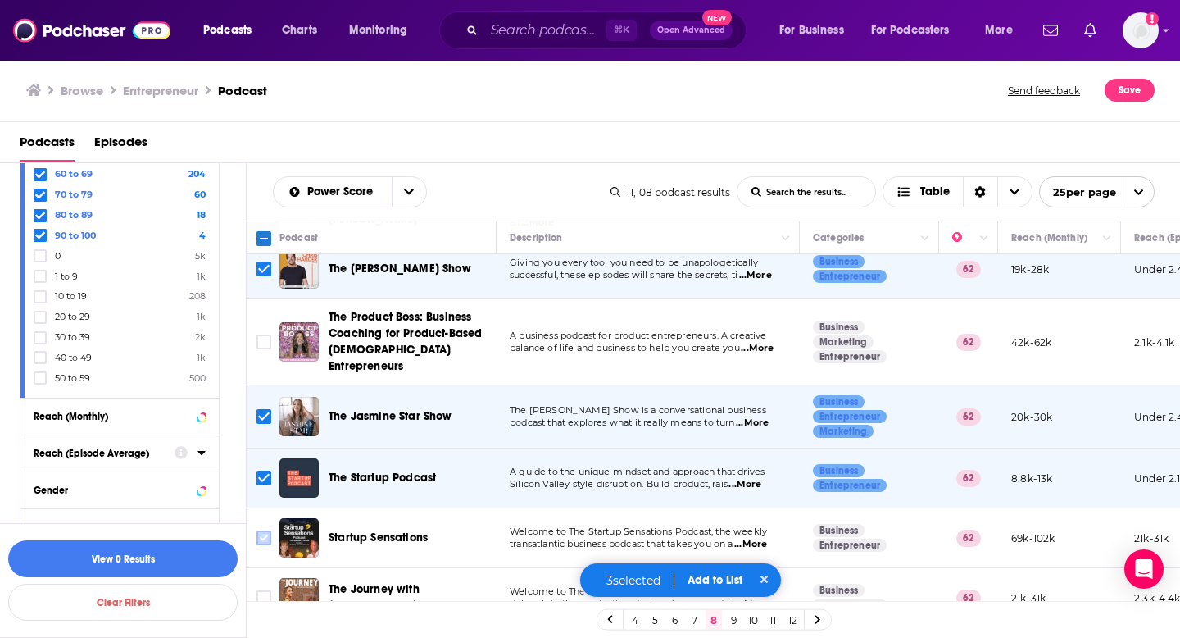
click at [259, 530] on input "Toggle select row" at bounding box center [264, 537] width 15 height 15
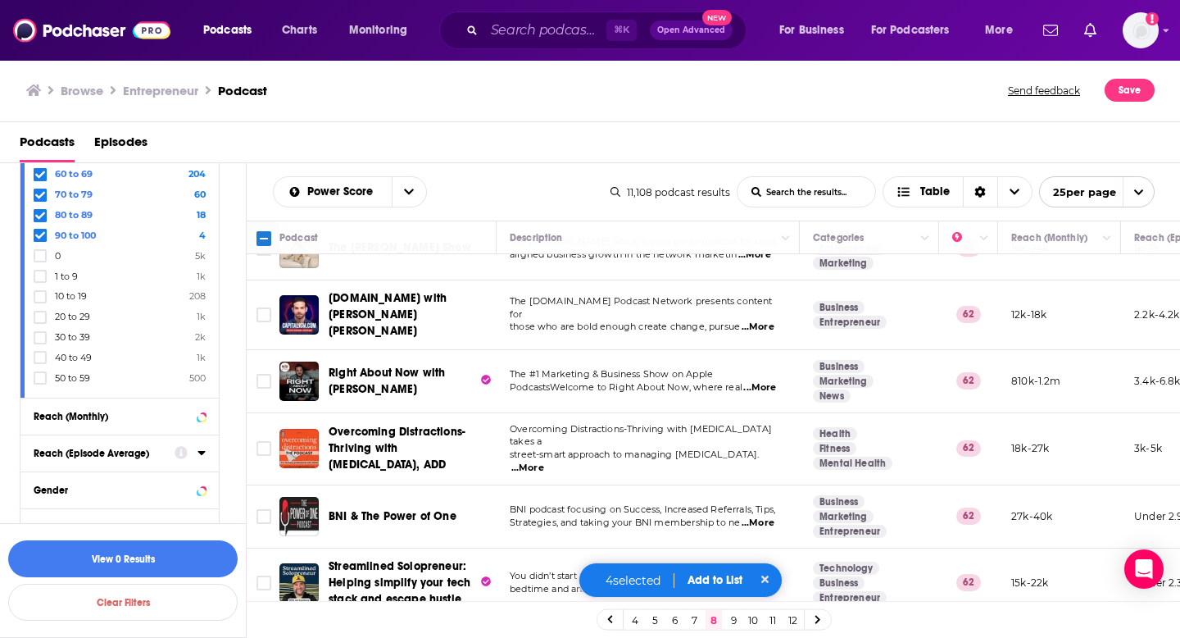
scroll to position [1202, 0]
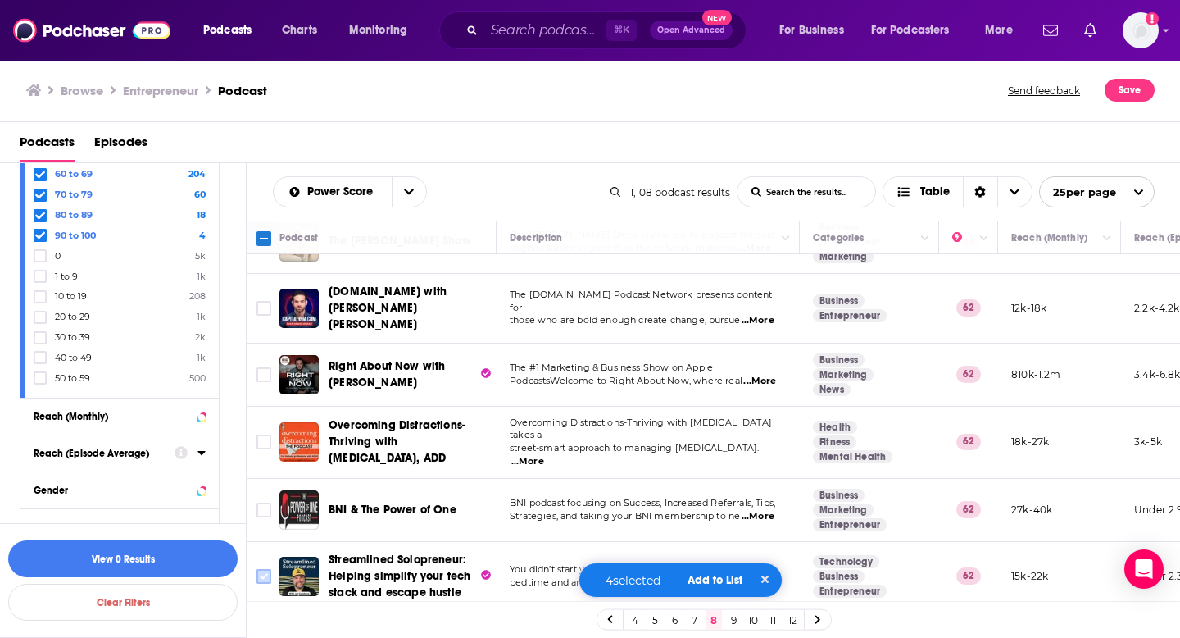
click at [269, 569] on input "Toggle select row" at bounding box center [264, 576] width 15 height 15
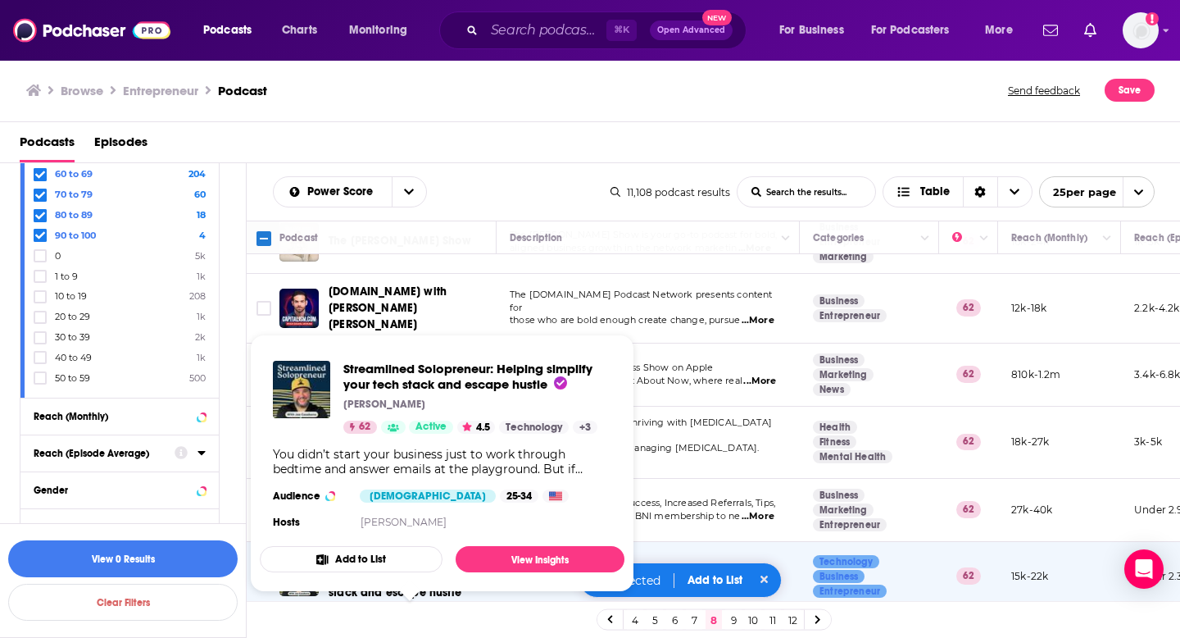
scroll to position [1227, 0]
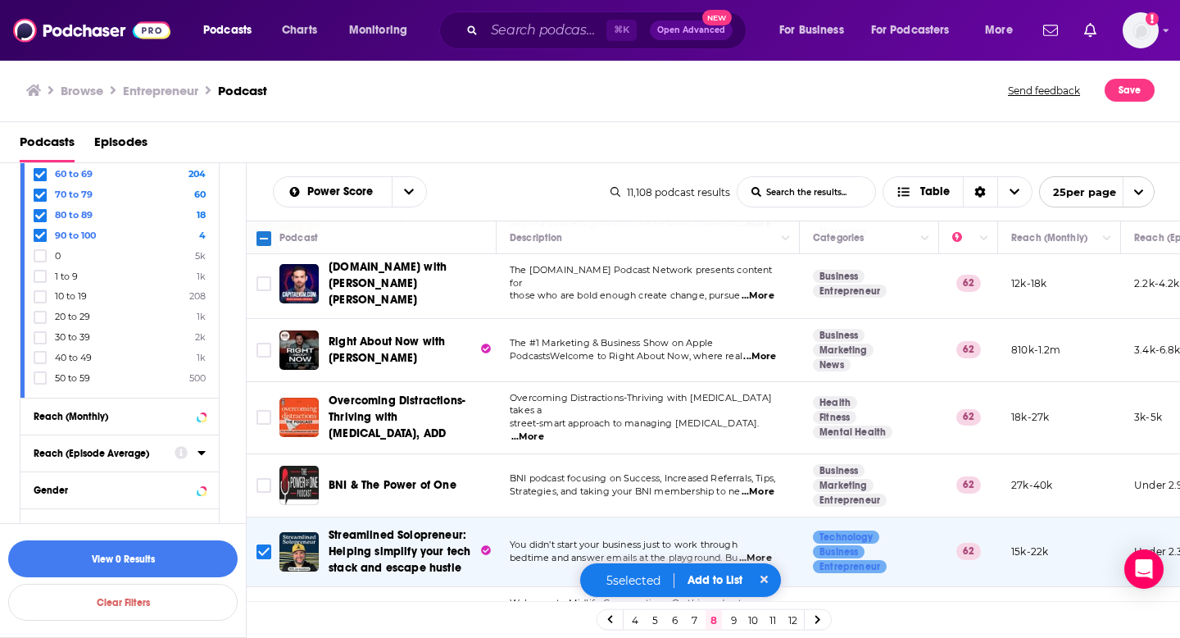
click at [732, 620] on link "9" at bounding box center [733, 620] width 16 height 20
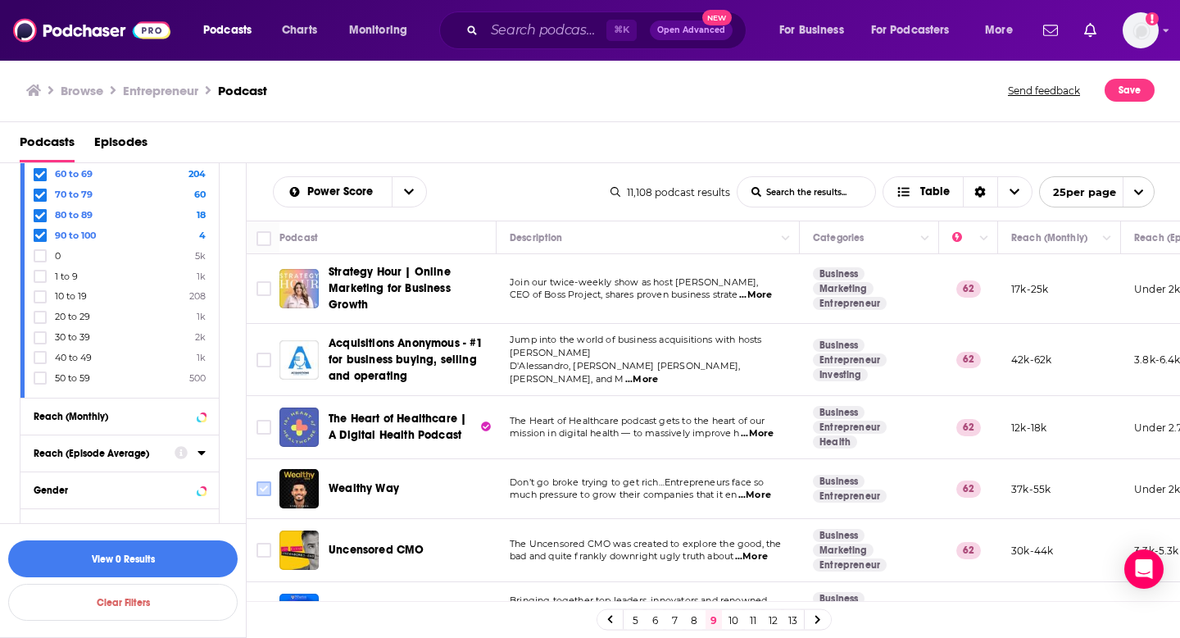
click at [260, 484] on input "Toggle select row" at bounding box center [264, 488] width 15 height 15
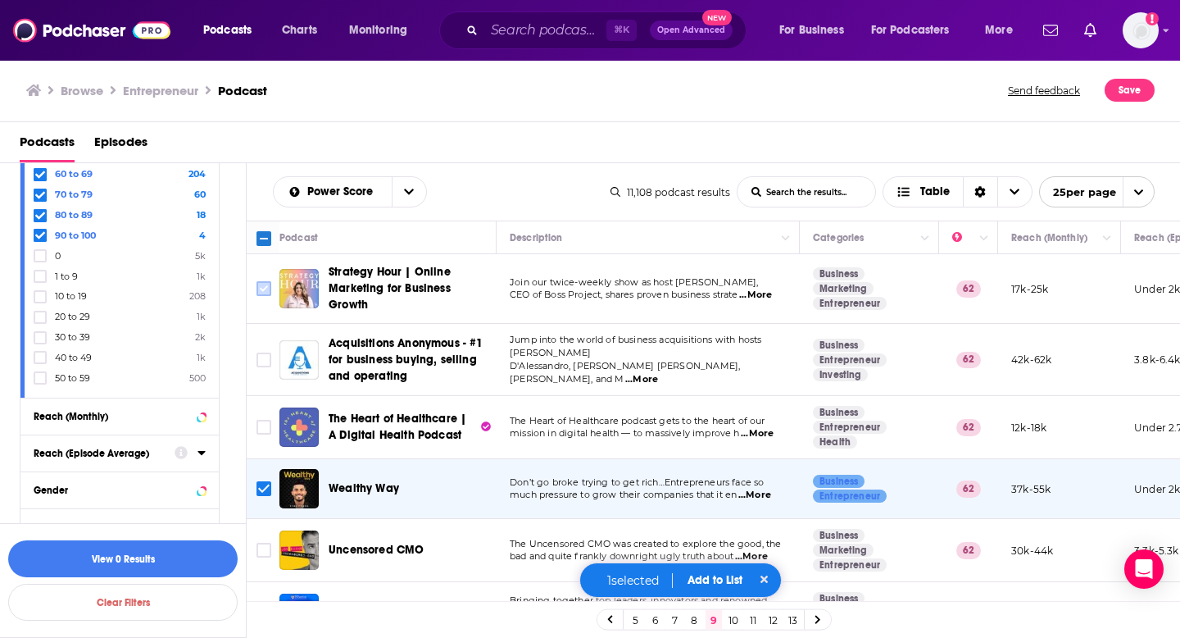
click at [270, 293] on input "Toggle select row" at bounding box center [264, 288] width 15 height 15
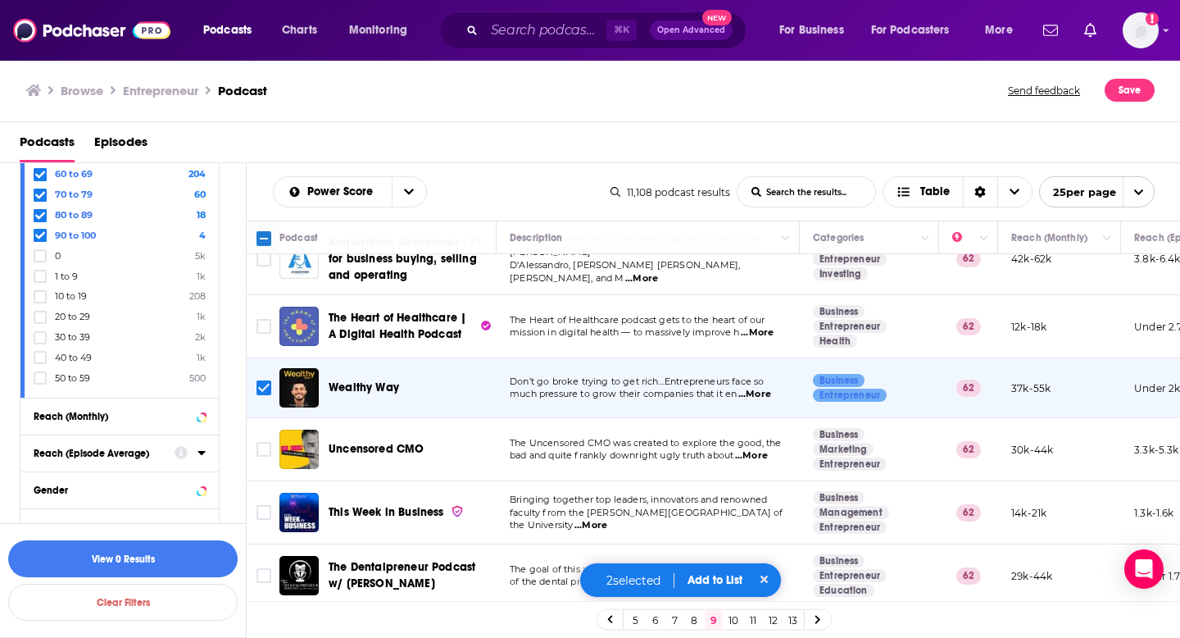
scroll to position [125, 0]
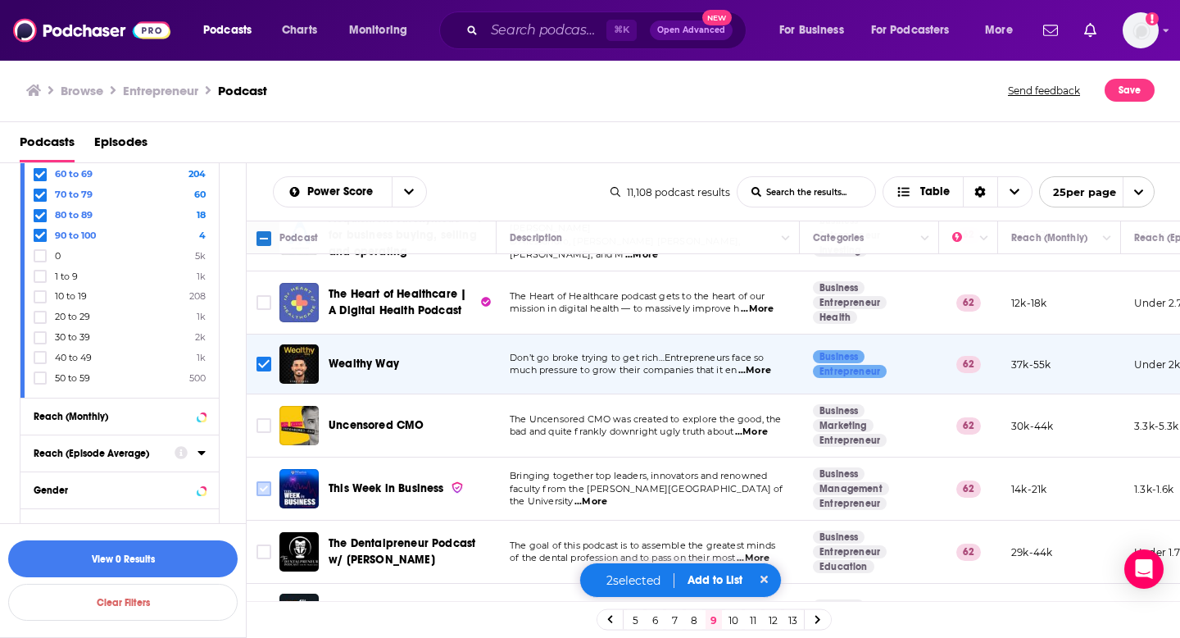
click at [270, 494] on icon "Toggle select row" at bounding box center [264, 489] width 20 height 20
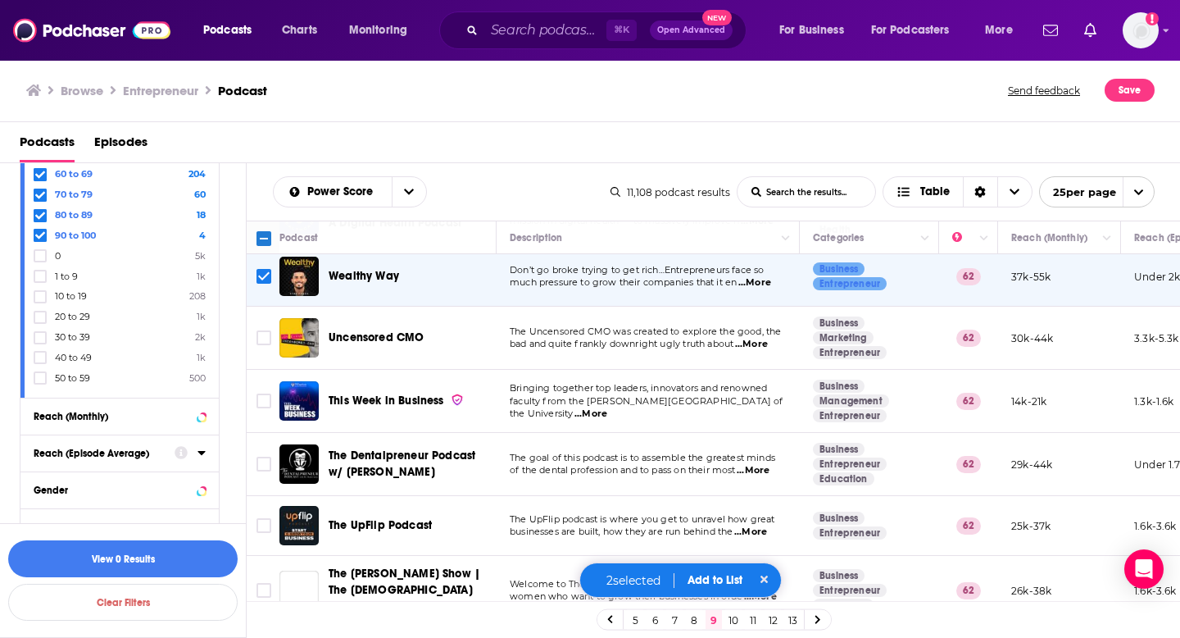
scroll to position [215, 0]
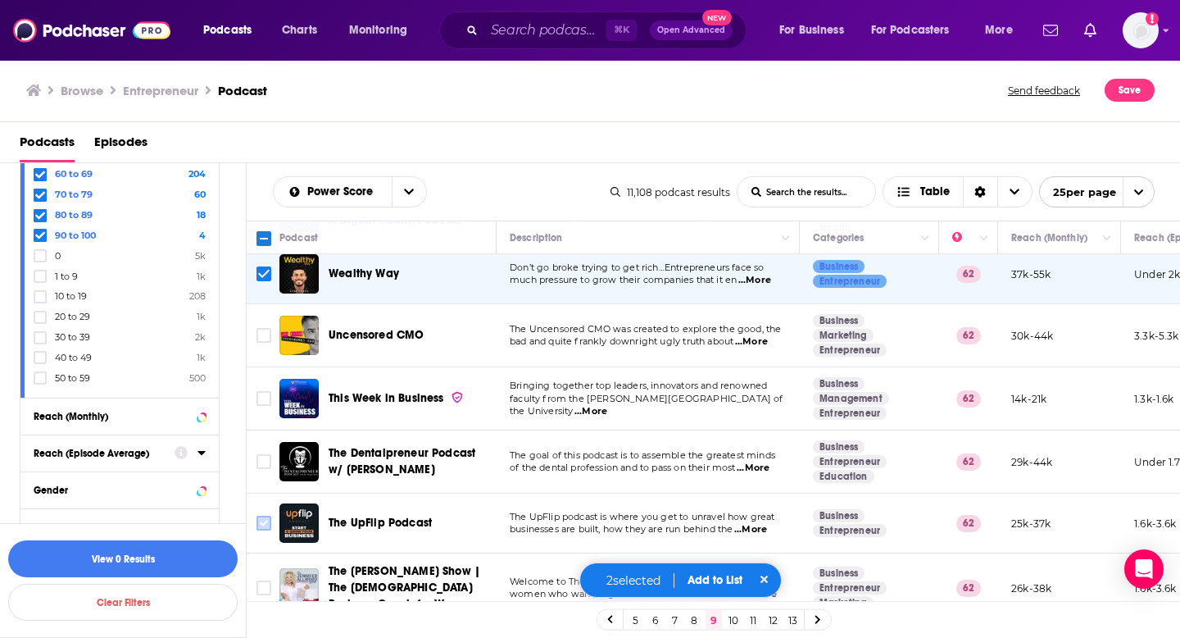
click at [264, 518] on input "Toggle select row" at bounding box center [264, 522] width 15 height 15
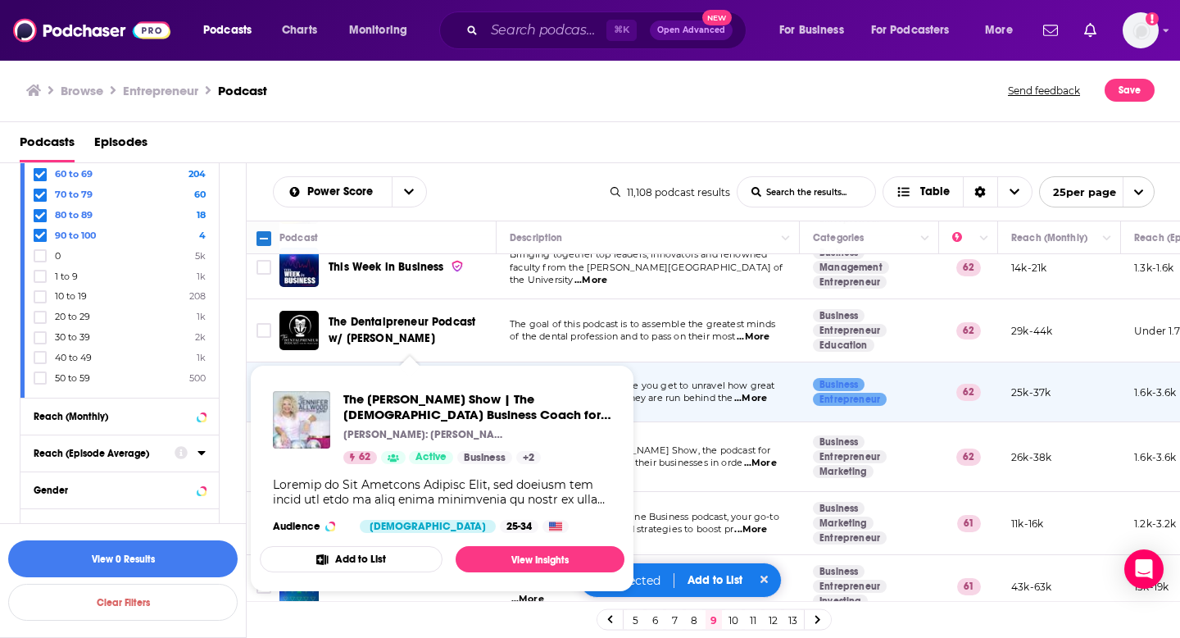
scroll to position [389, 0]
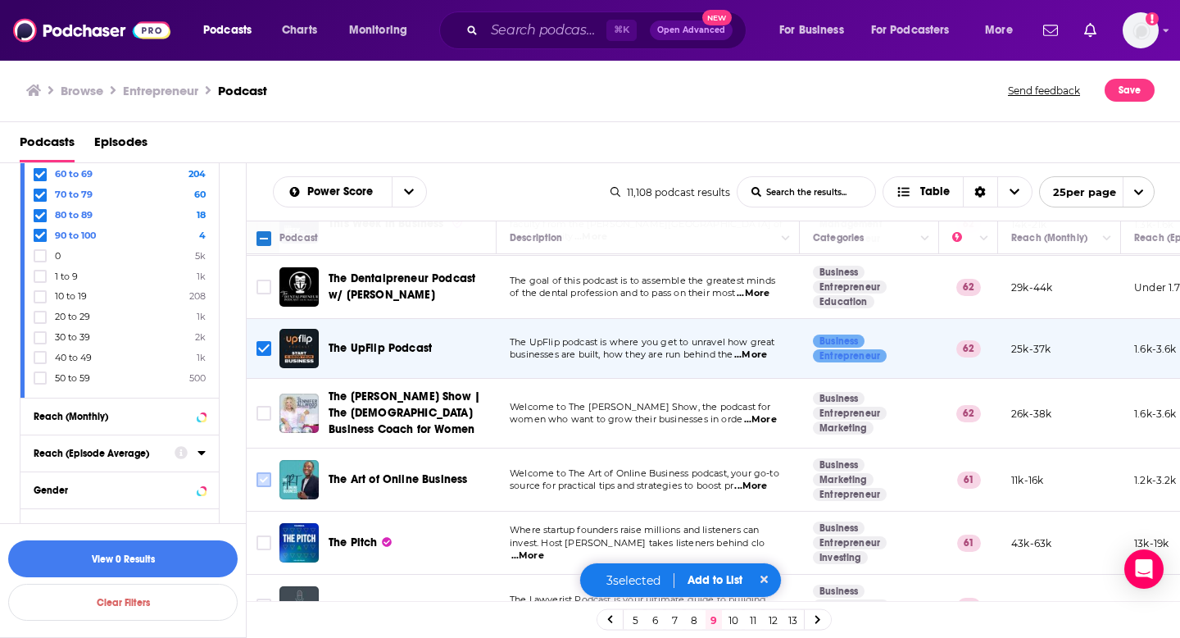
click at [266, 476] on input "Toggle select row" at bounding box center [264, 479] width 15 height 15
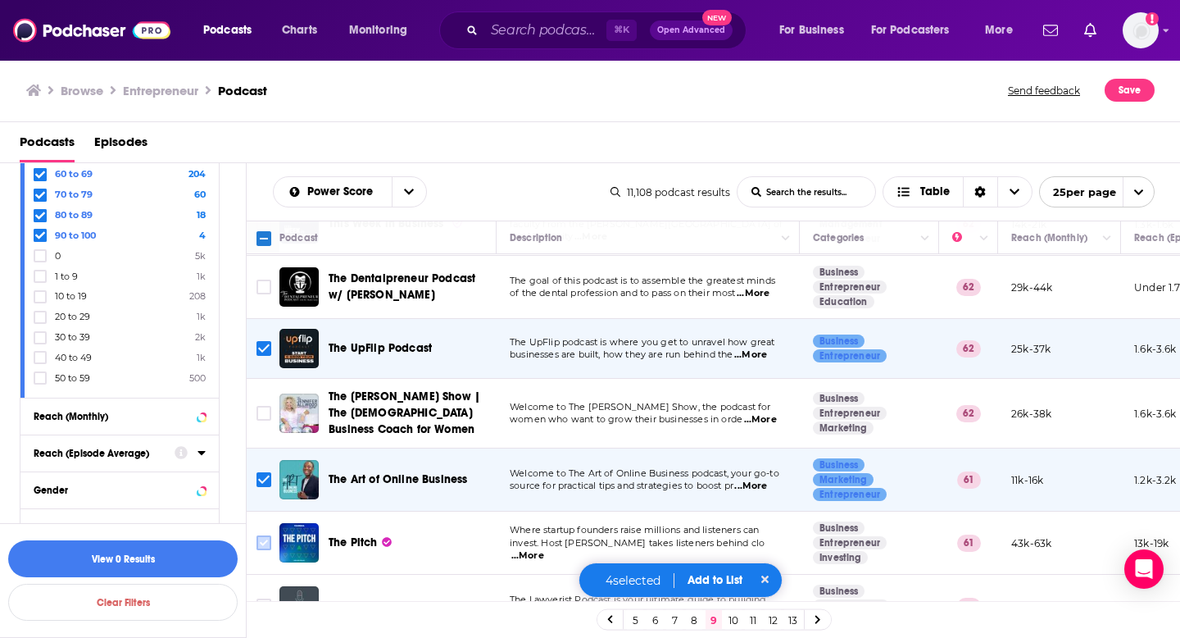
click at [266, 538] on input "Toggle select row" at bounding box center [264, 542] width 15 height 15
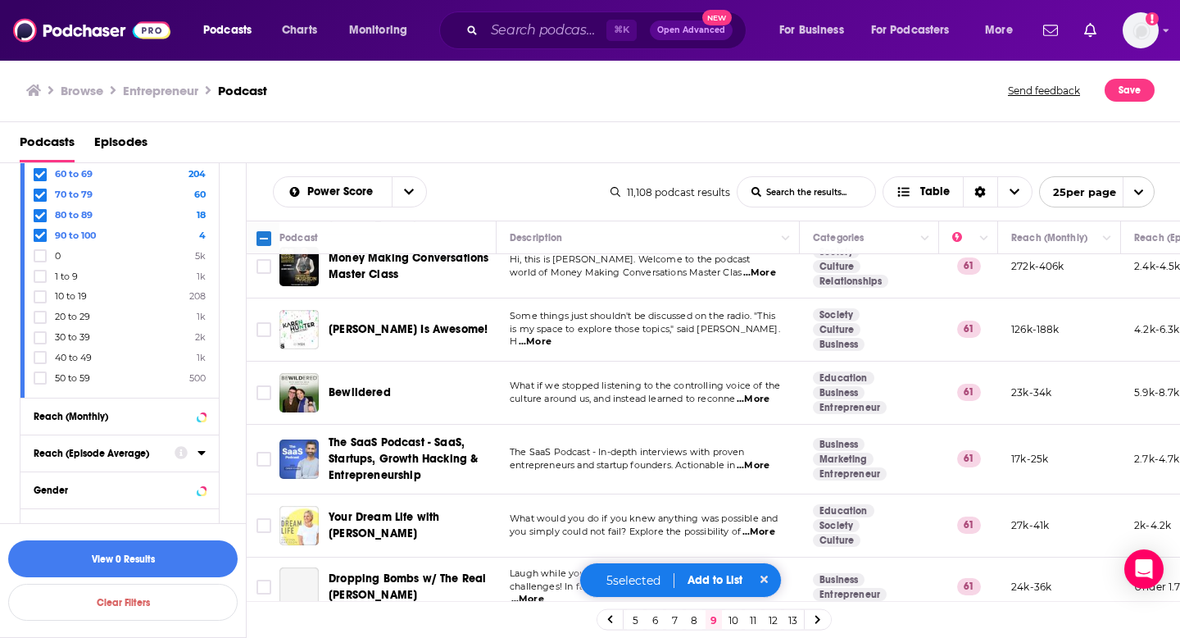
scroll to position [918, 0]
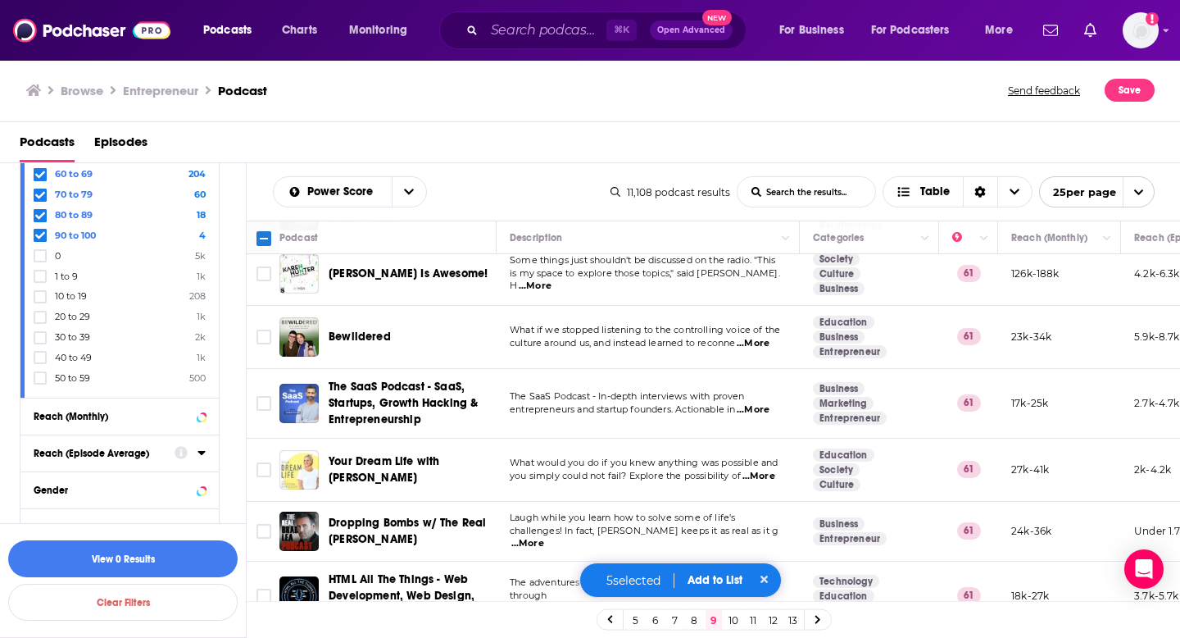
click at [274, 400] on td at bounding box center [263, 404] width 33 height 70
click at [269, 400] on input "Toggle select row" at bounding box center [264, 403] width 15 height 15
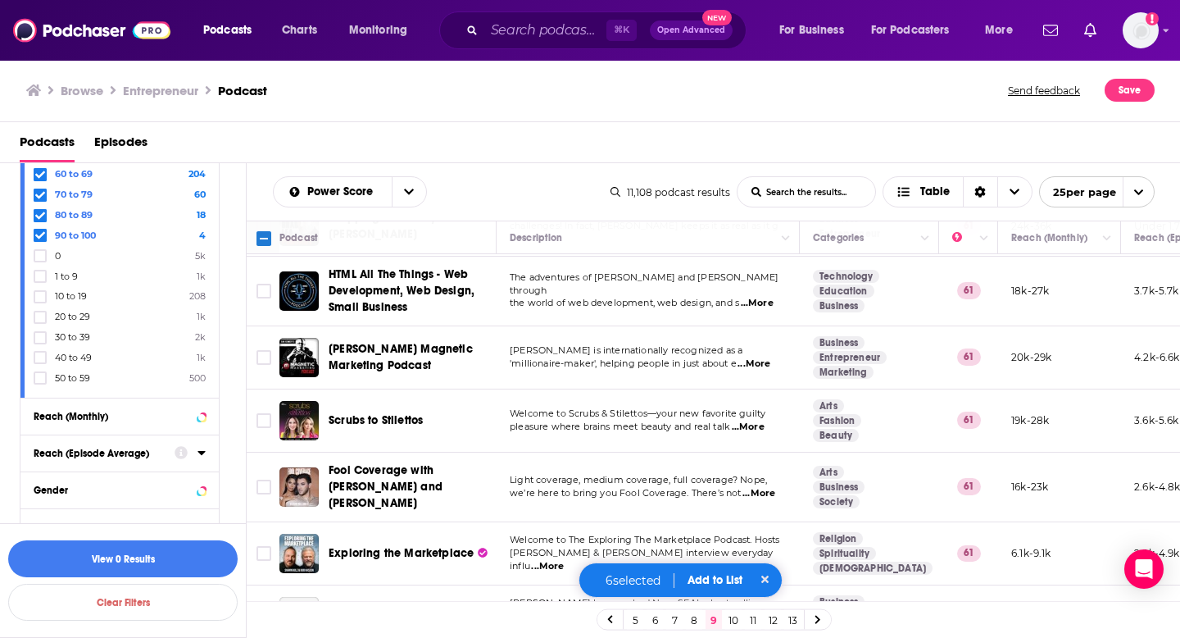
scroll to position [1250, 0]
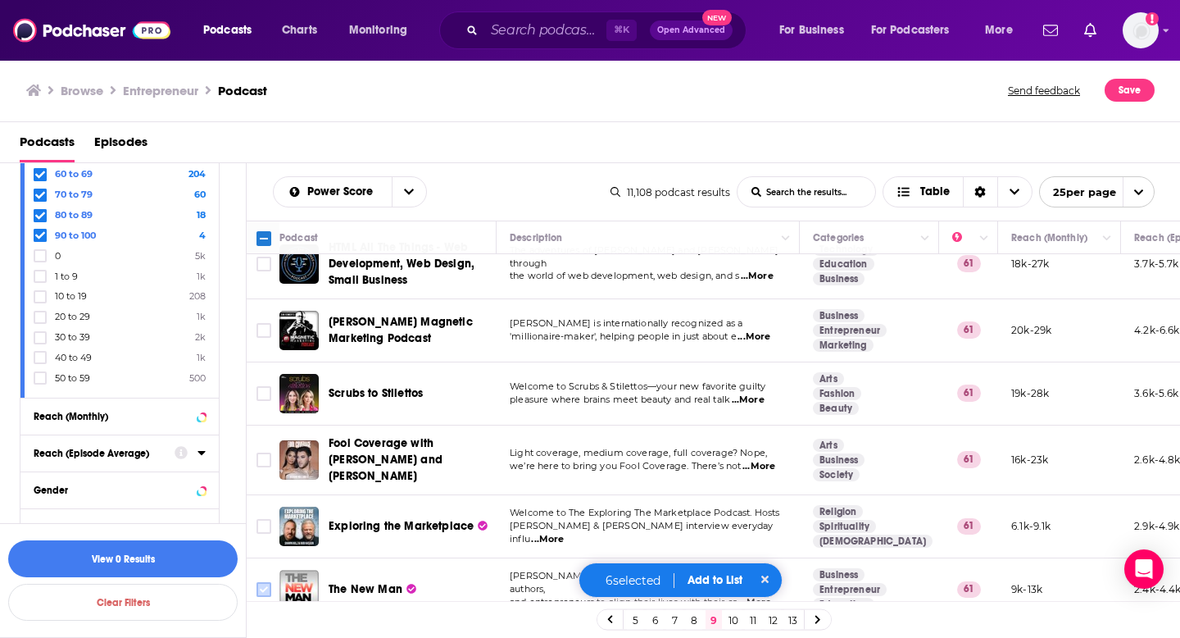
click at [266, 582] on input "Toggle select row" at bounding box center [264, 589] width 15 height 15
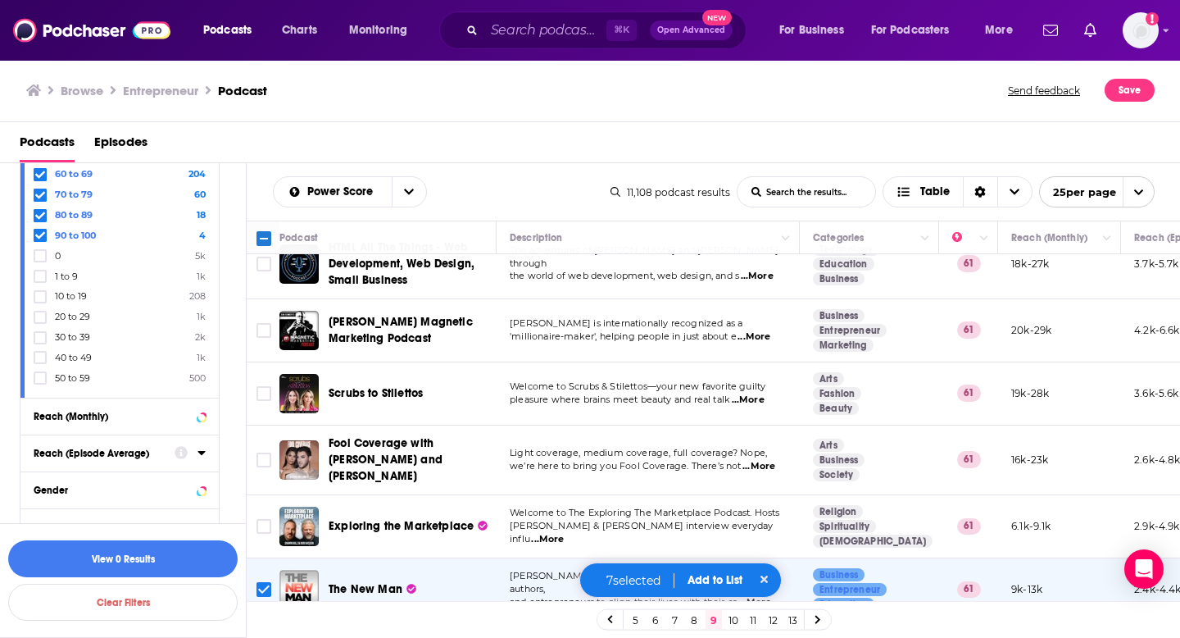
click at [733, 614] on link "10" at bounding box center [733, 620] width 16 height 20
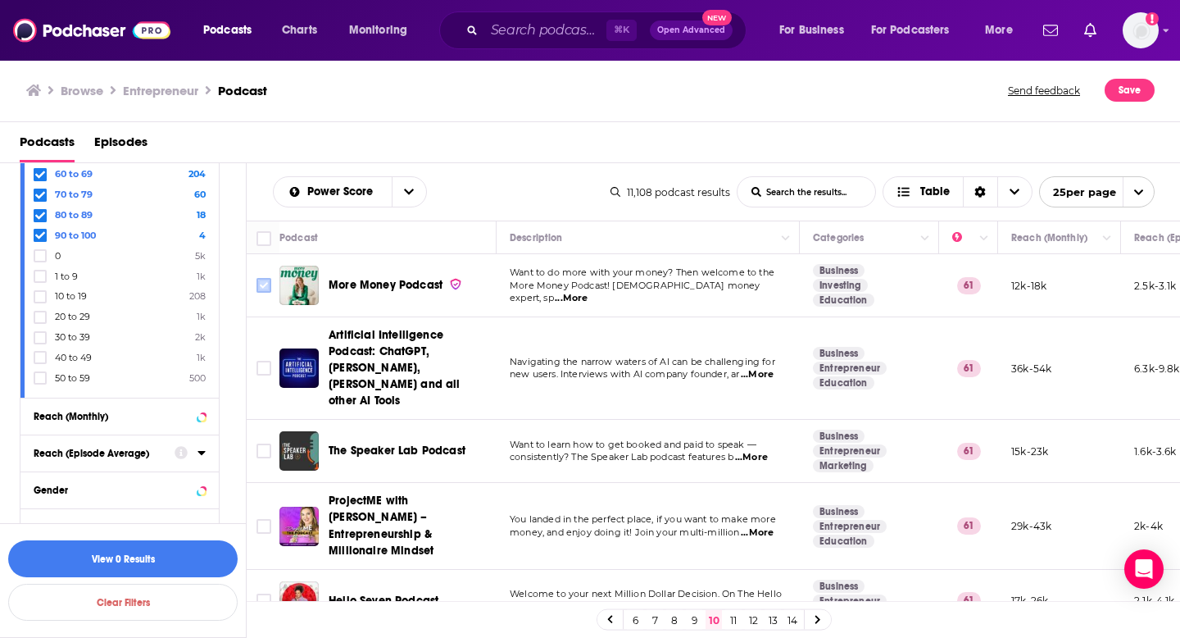
click at [268, 288] on input "Toggle select row" at bounding box center [264, 285] width 15 height 15
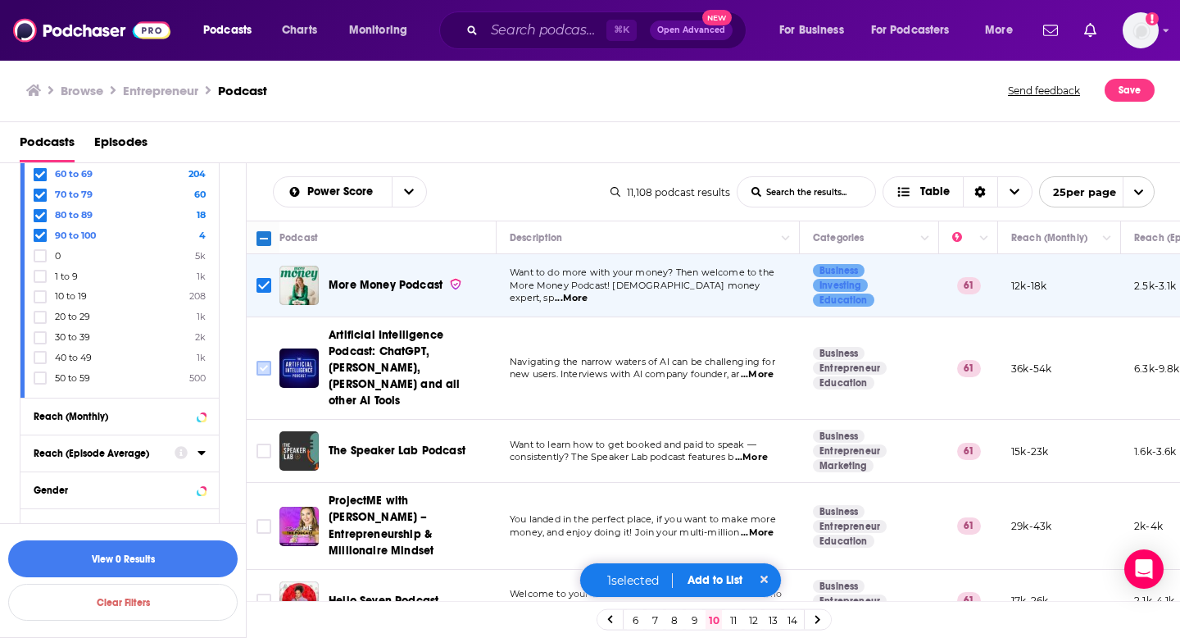
click at [266, 361] on input "Toggle select row" at bounding box center [264, 368] width 15 height 15
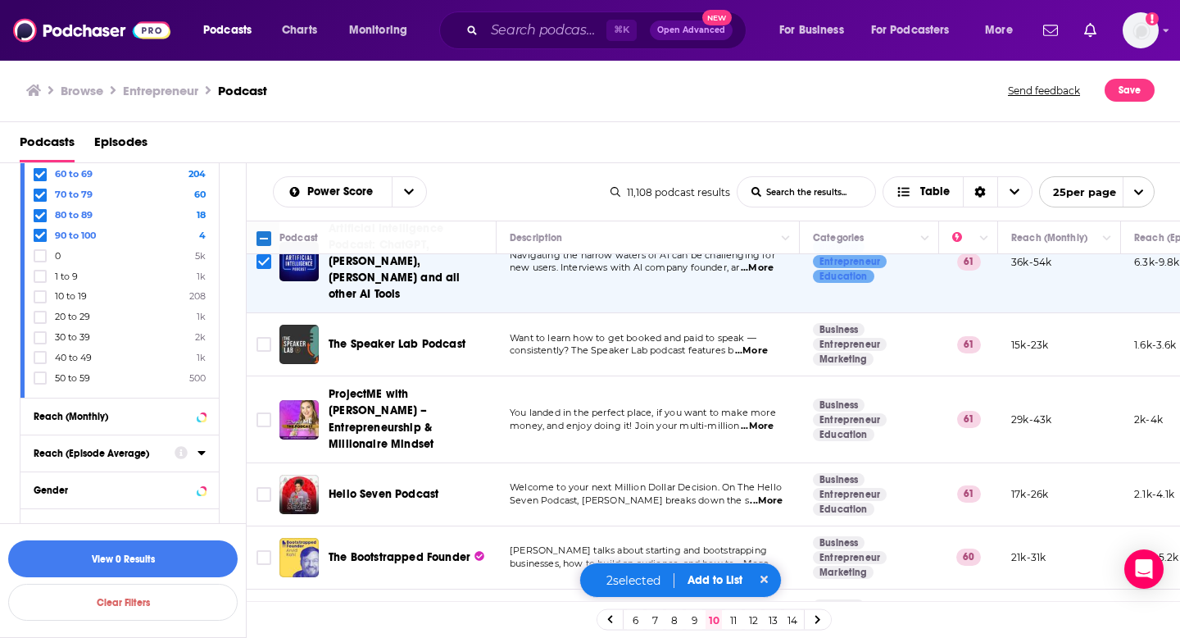
scroll to position [147, 0]
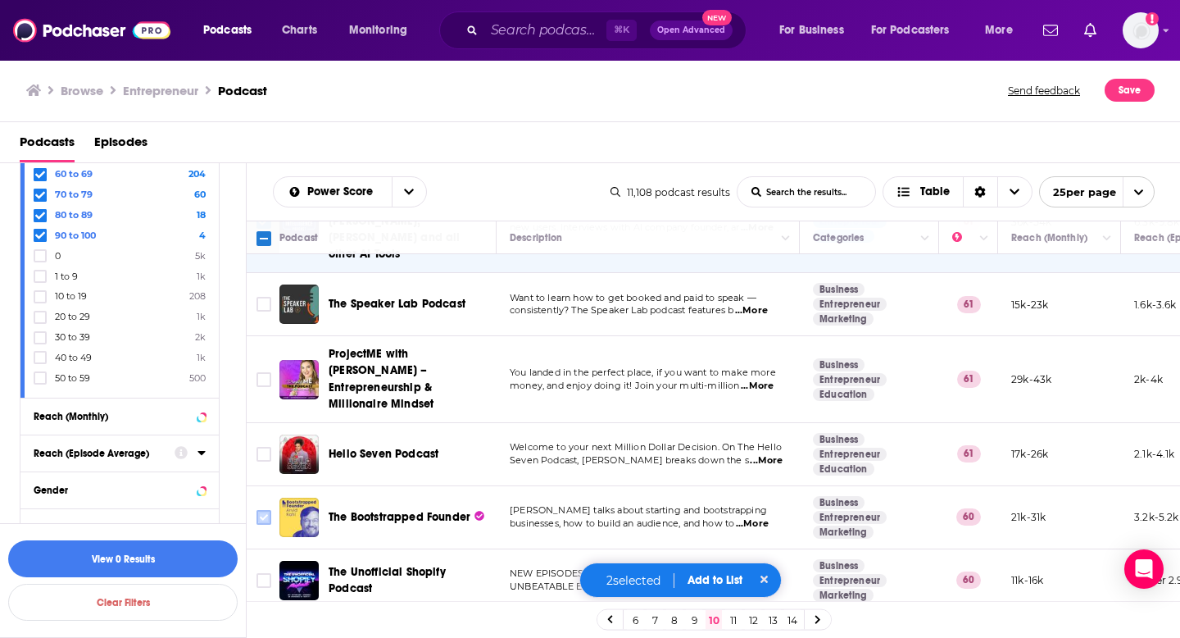
click at [261, 510] on input "Toggle select row" at bounding box center [264, 517] width 15 height 15
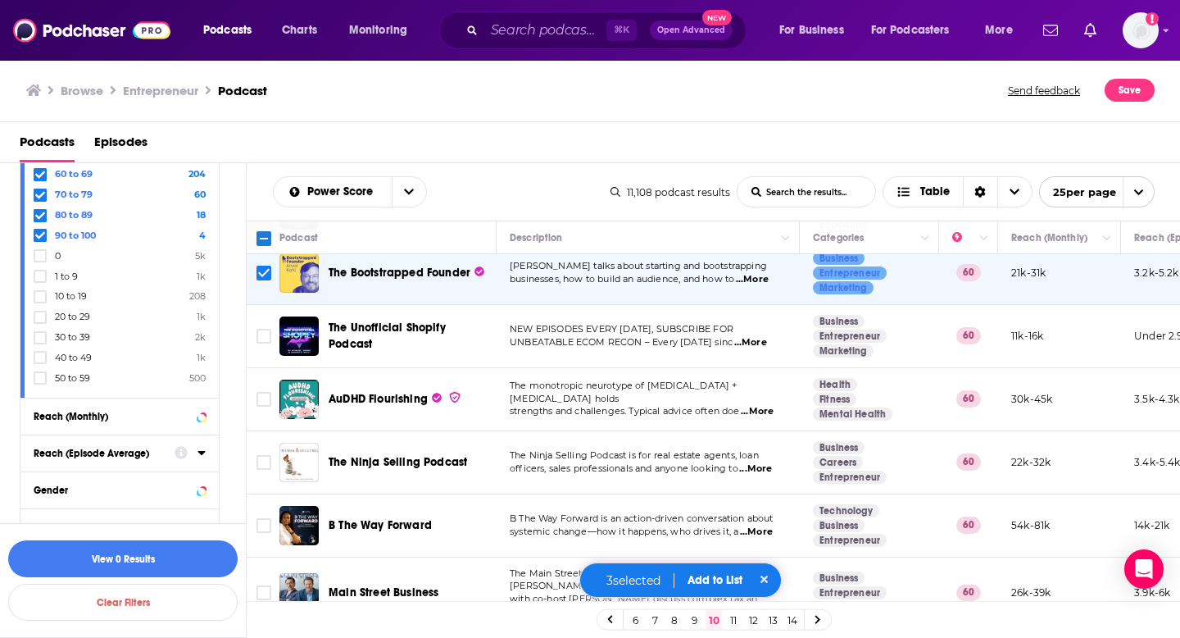
scroll to position [450, 0]
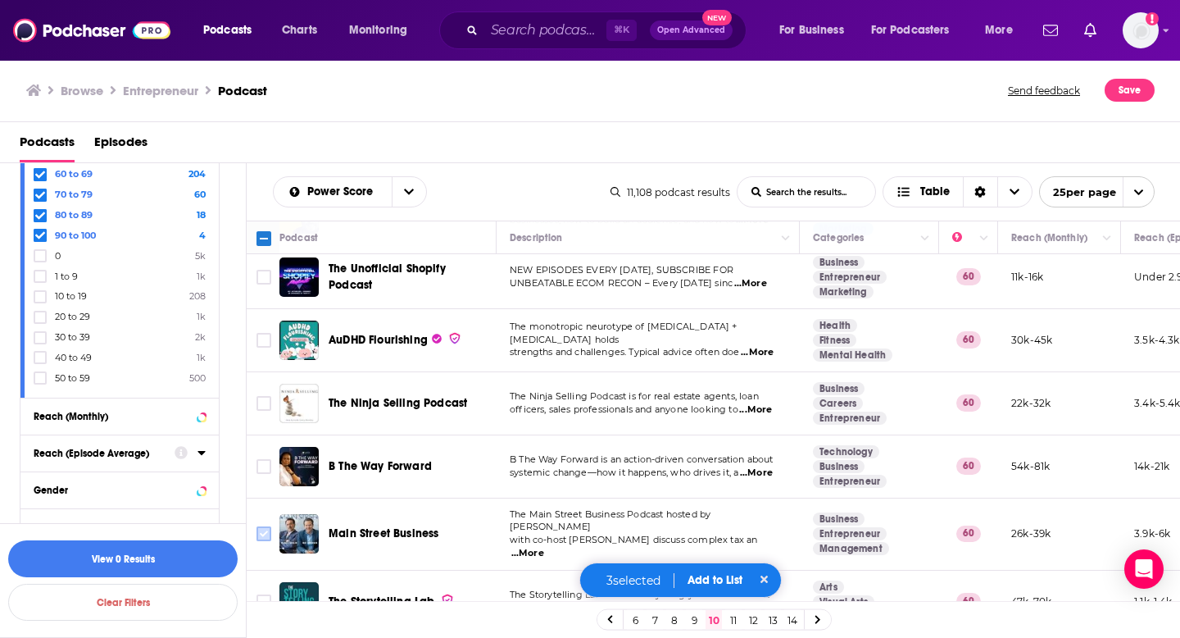
click at [259, 526] on input "Toggle select row" at bounding box center [264, 533] width 15 height 15
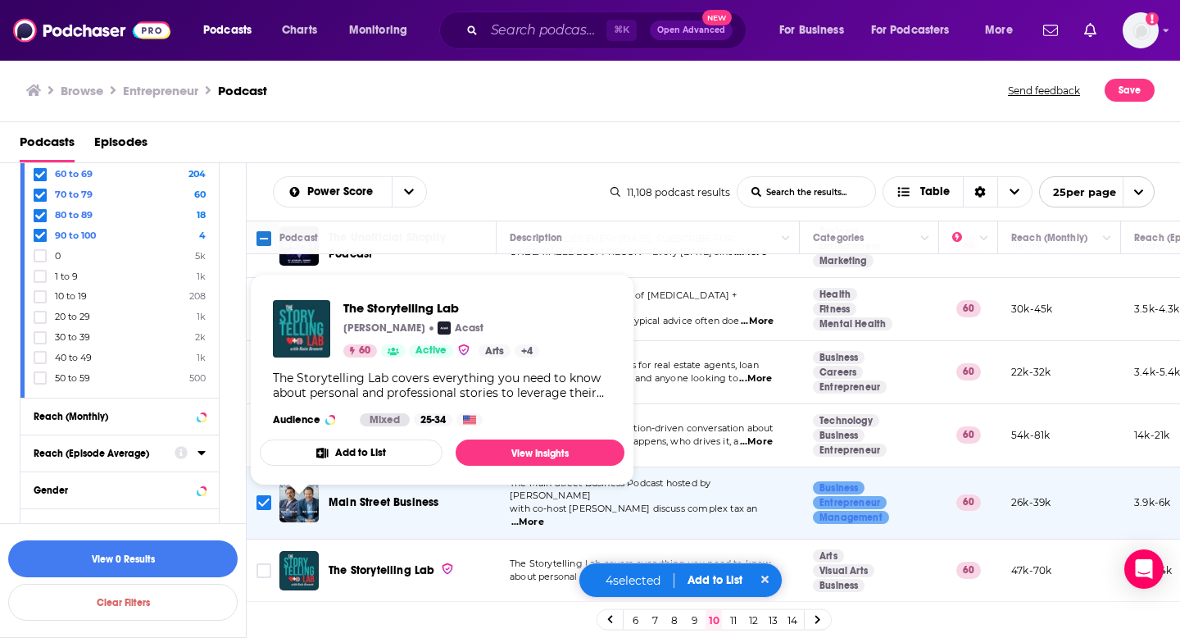
scroll to position [492, 0]
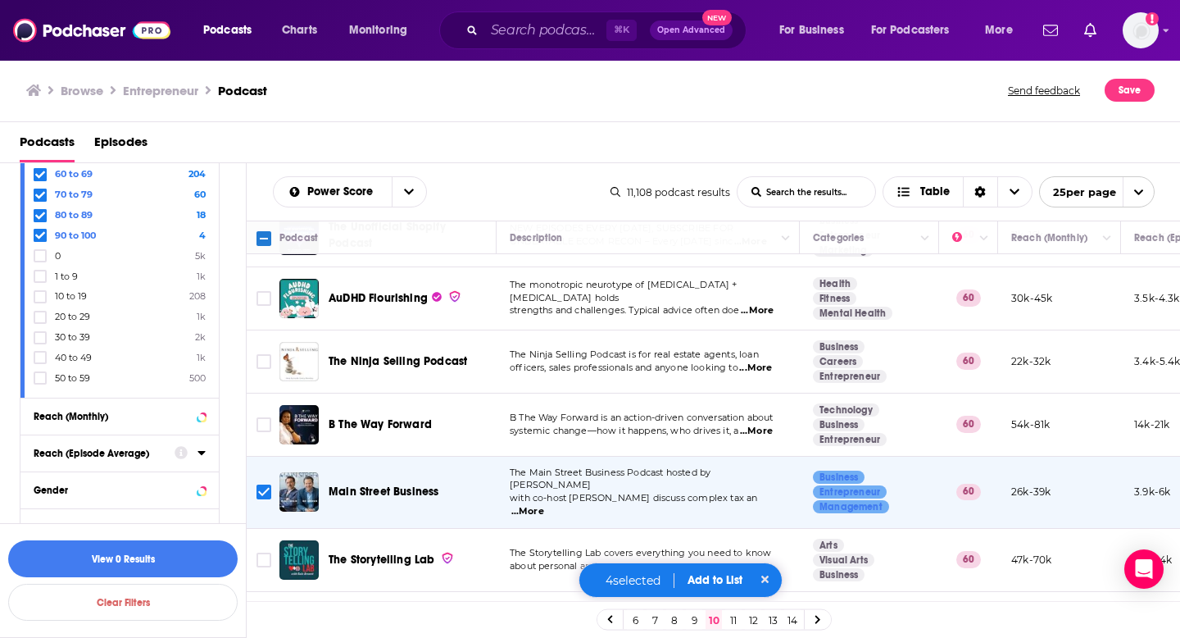
click at [270, 615] on input "Toggle select row" at bounding box center [264, 622] width 15 height 15
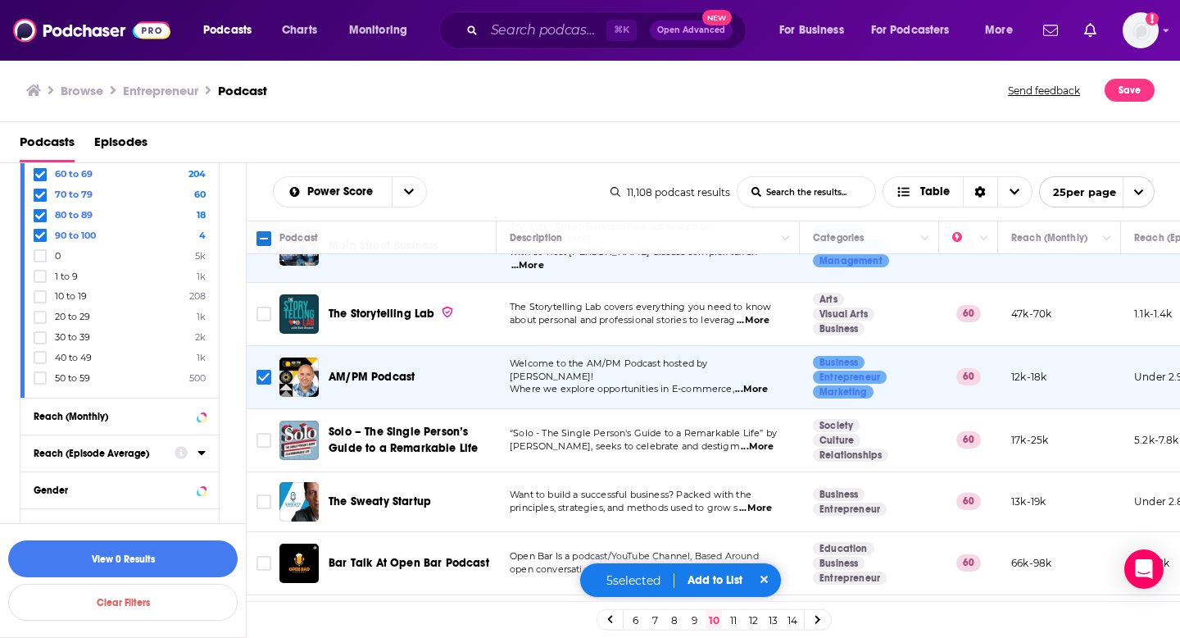
scroll to position [804, 0]
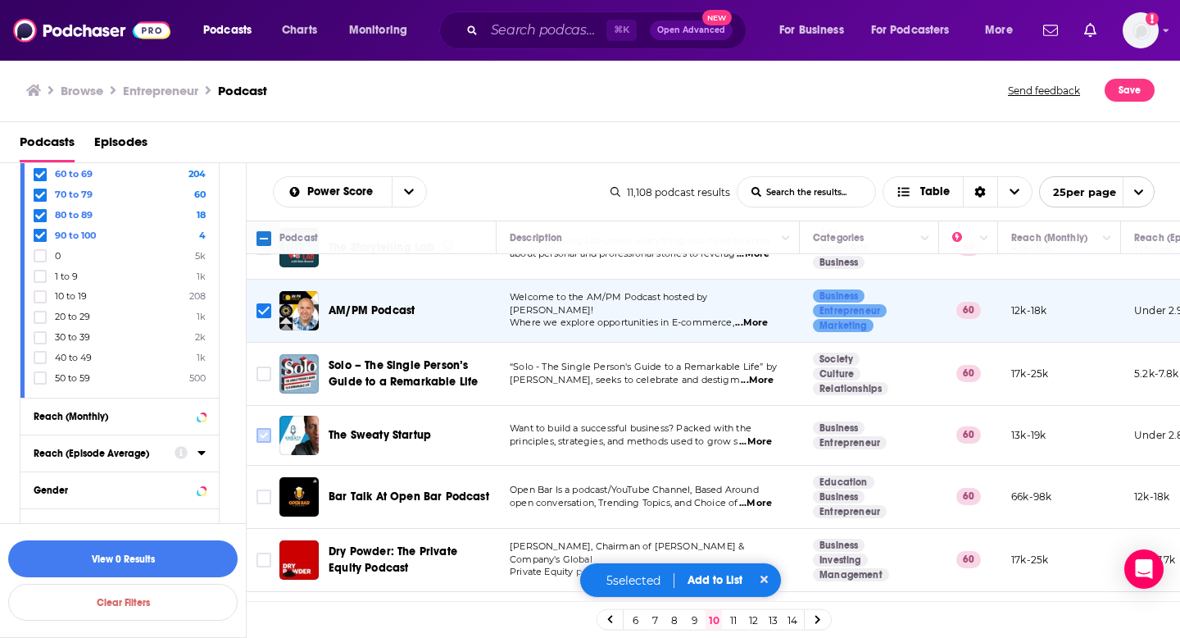
click at [259, 428] on input "Toggle select row" at bounding box center [264, 435] width 15 height 15
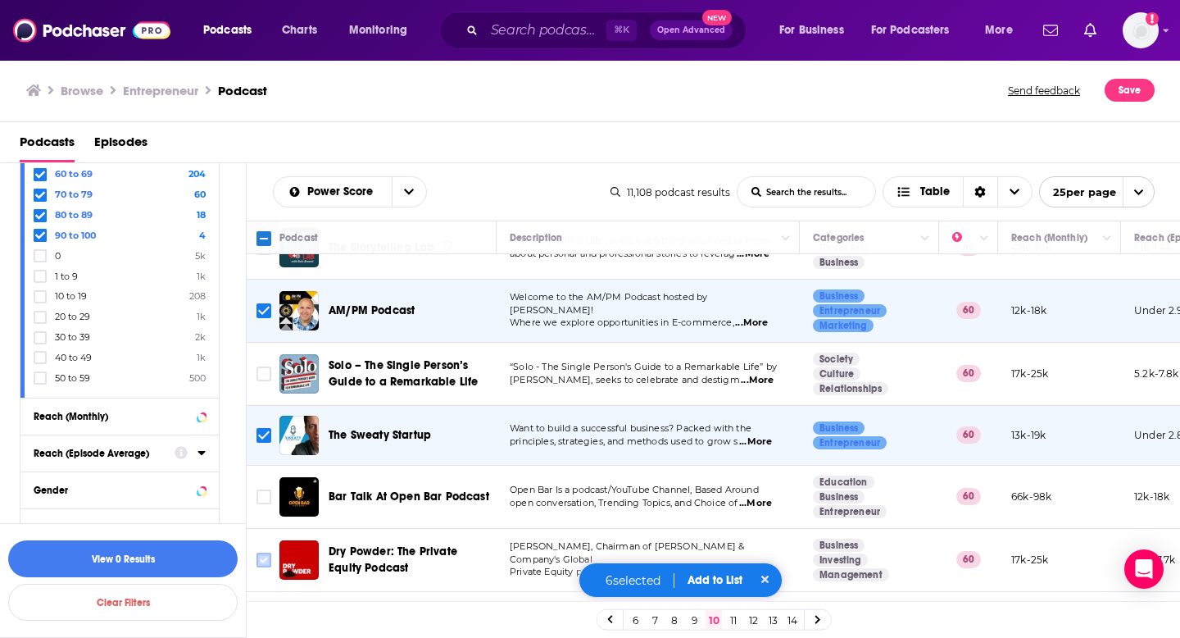
click at [266, 552] on input "Toggle select row" at bounding box center [264, 559] width 15 height 15
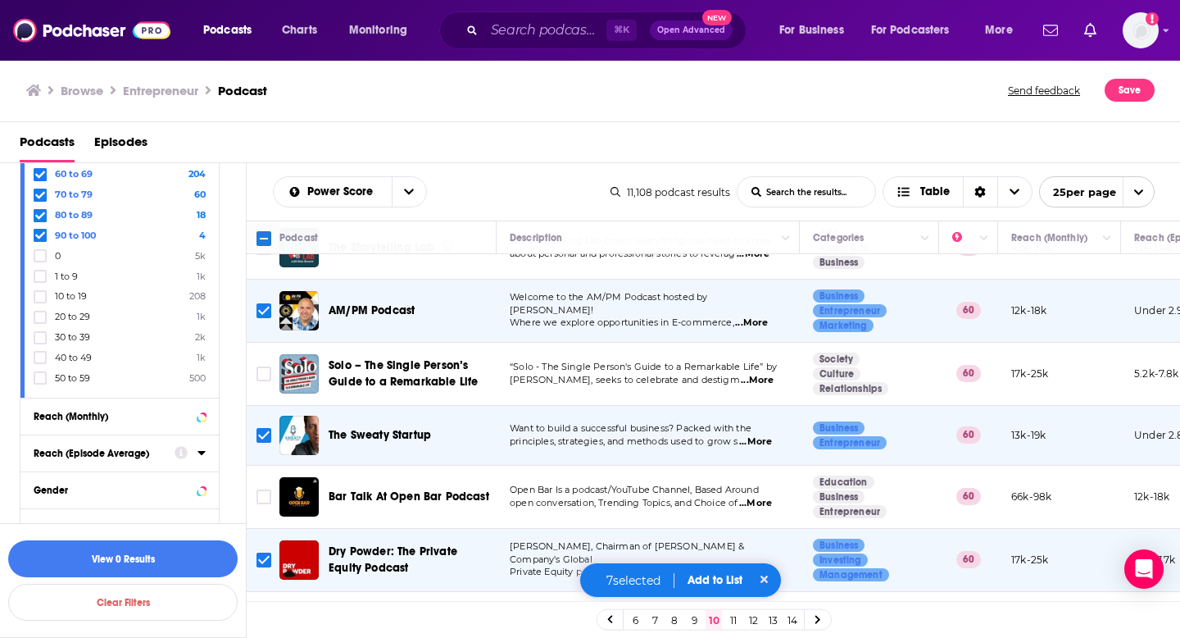
click at [265, 615] on input "Toggle select row" at bounding box center [264, 622] width 15 height 15
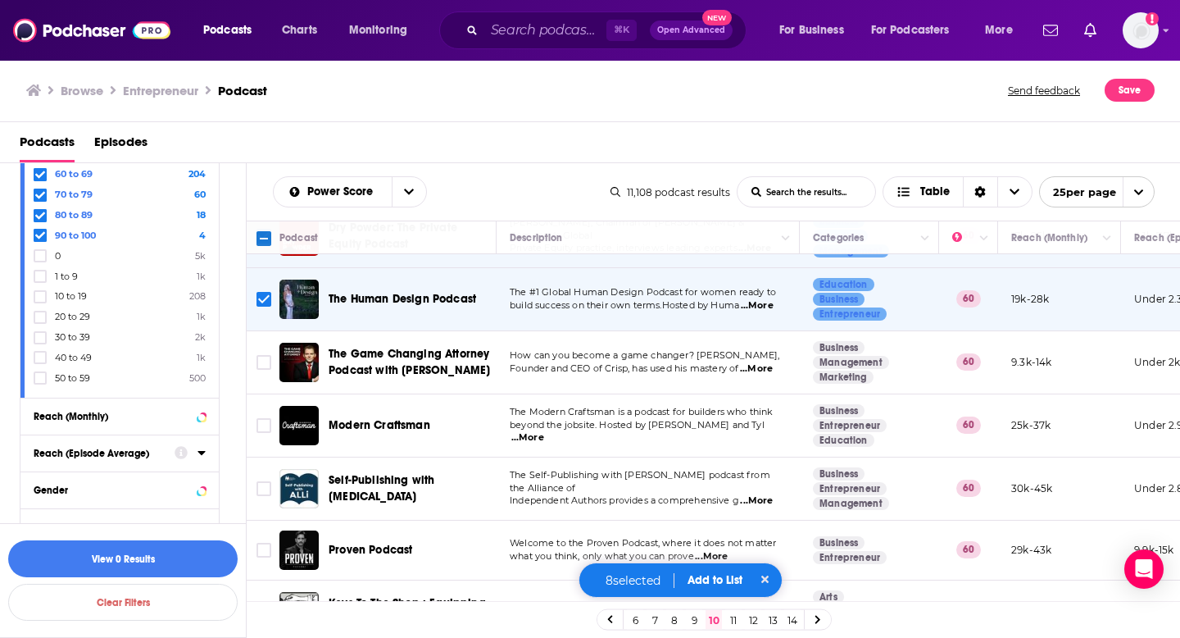
scroll to position [1247, 0]
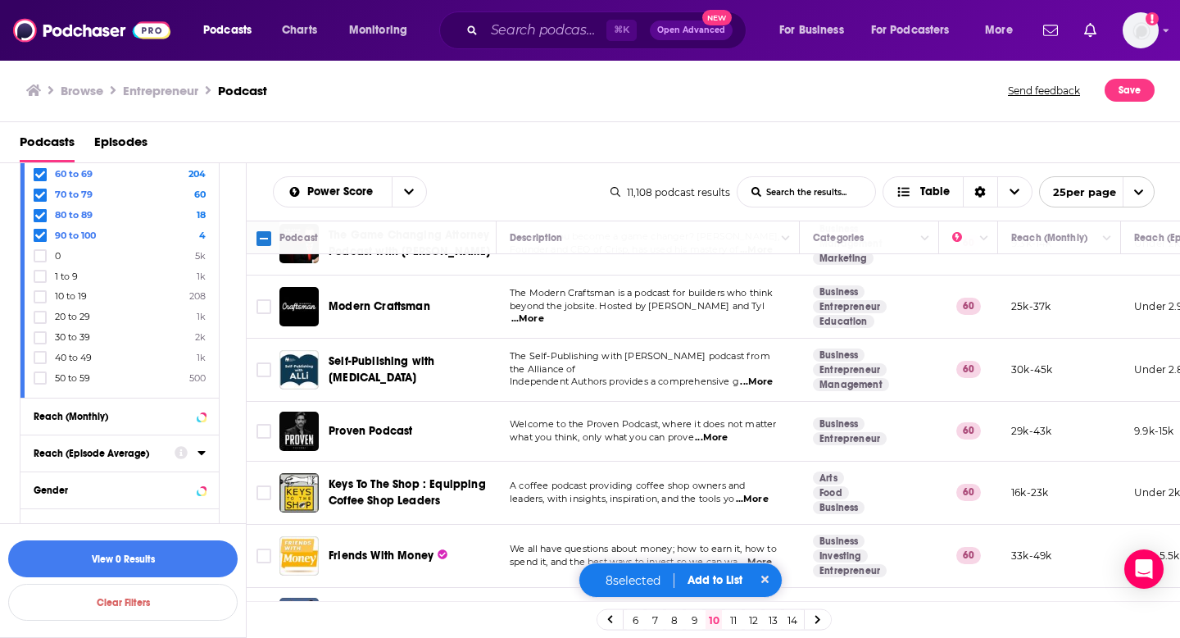
click at [257, 610] on input "Toggle select row" at bounding box center [264, 617] width 15 height 15
click at [261, 548] on input "Toggle select row" at bounding box center [264, 555] width 15 height 15
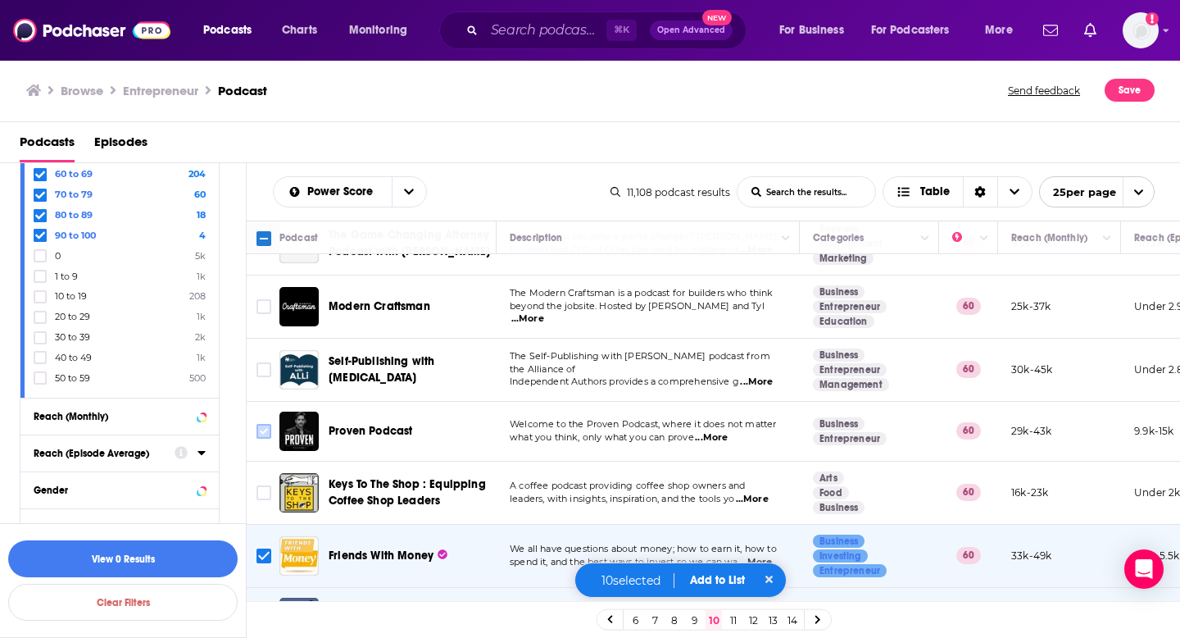
click at [268, 424] on input "Toggle select row" at bounding box center [264, 431] width 15 height 15
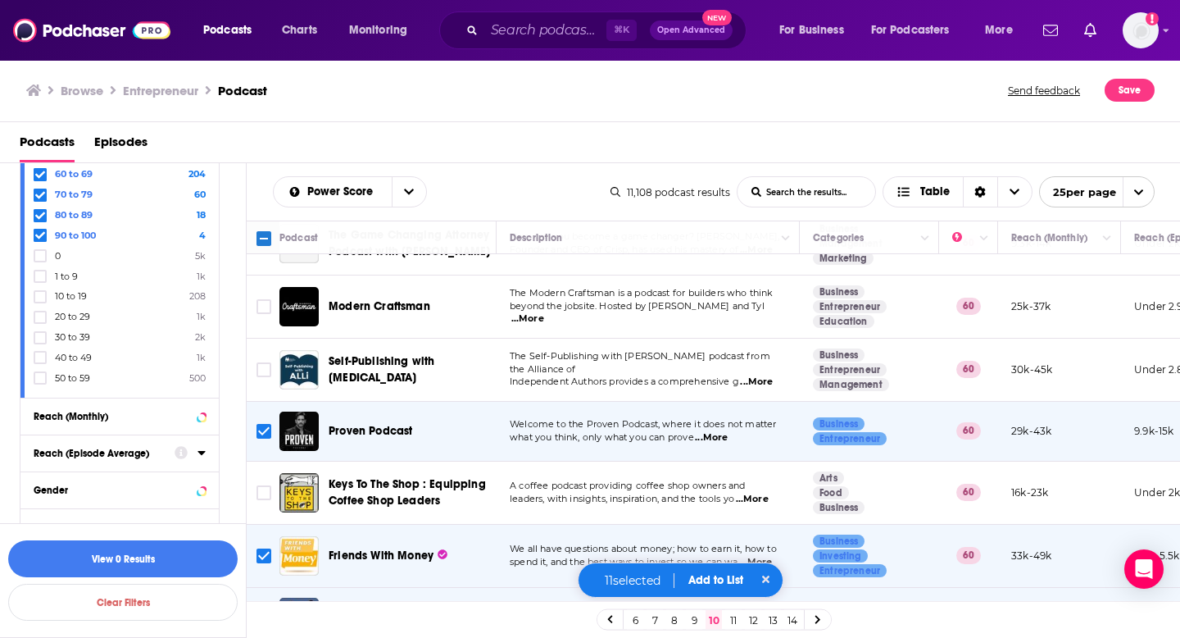
click at [732, 617] on link "11" at bounding box center [733, 620] width 16 height 20
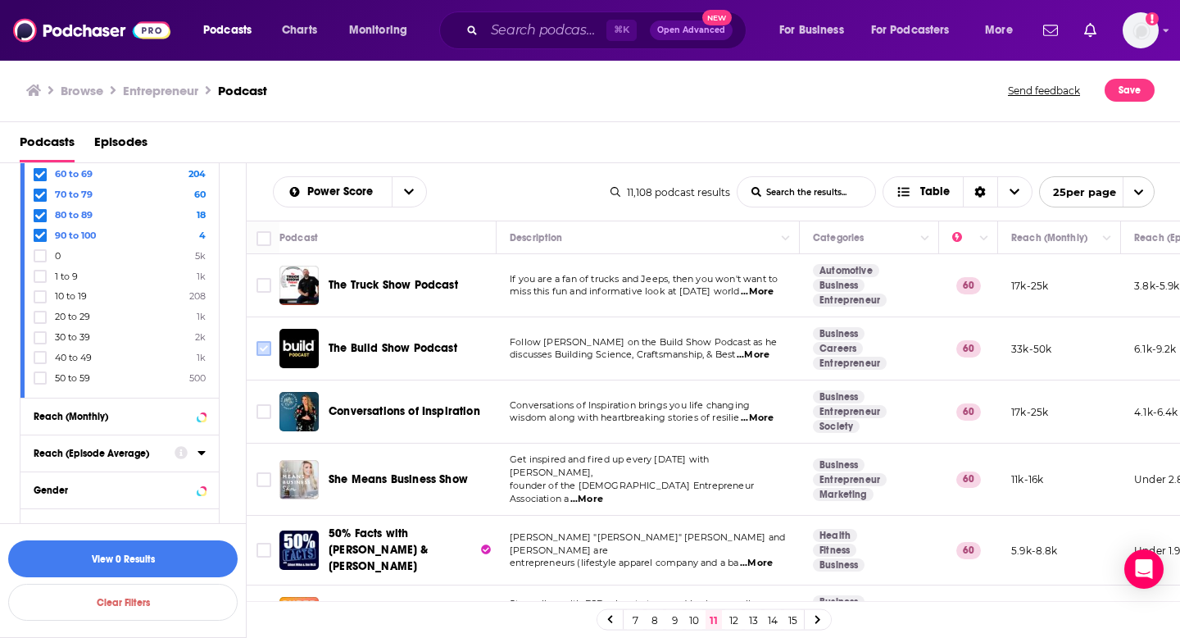
click at [268, 352] on input "Toggle select row" at bounding box center [264, 348] width 15 height 15
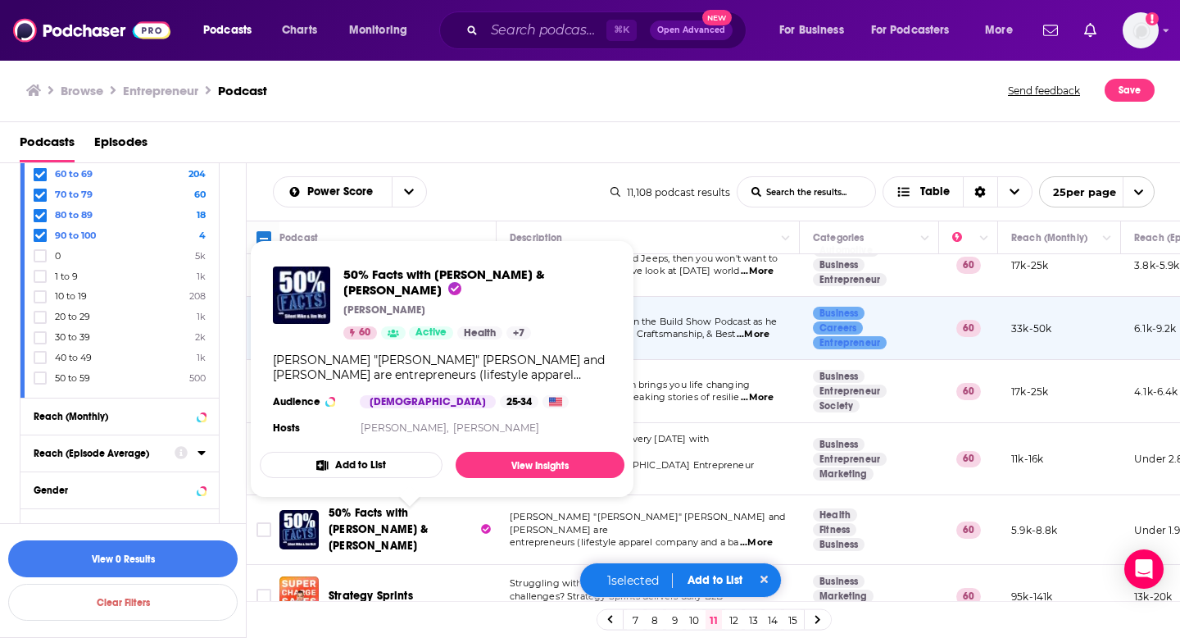
scroll to position [25, 0]
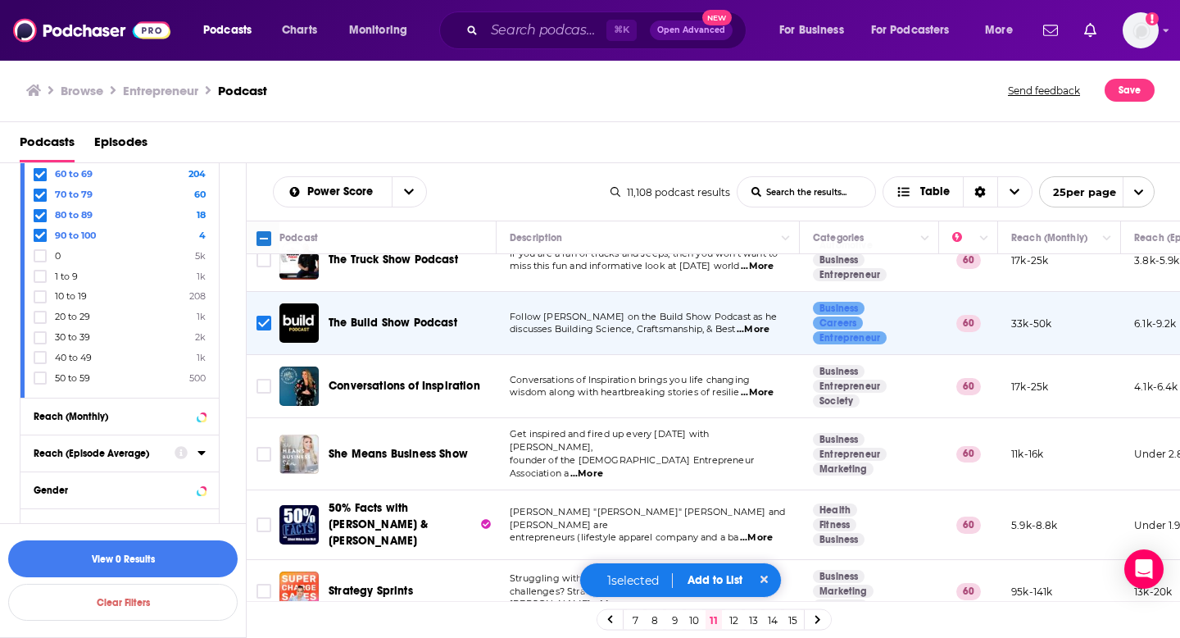
click at [773, 531] on span "...More" at bounding box center [756, 537] width 33 height 13
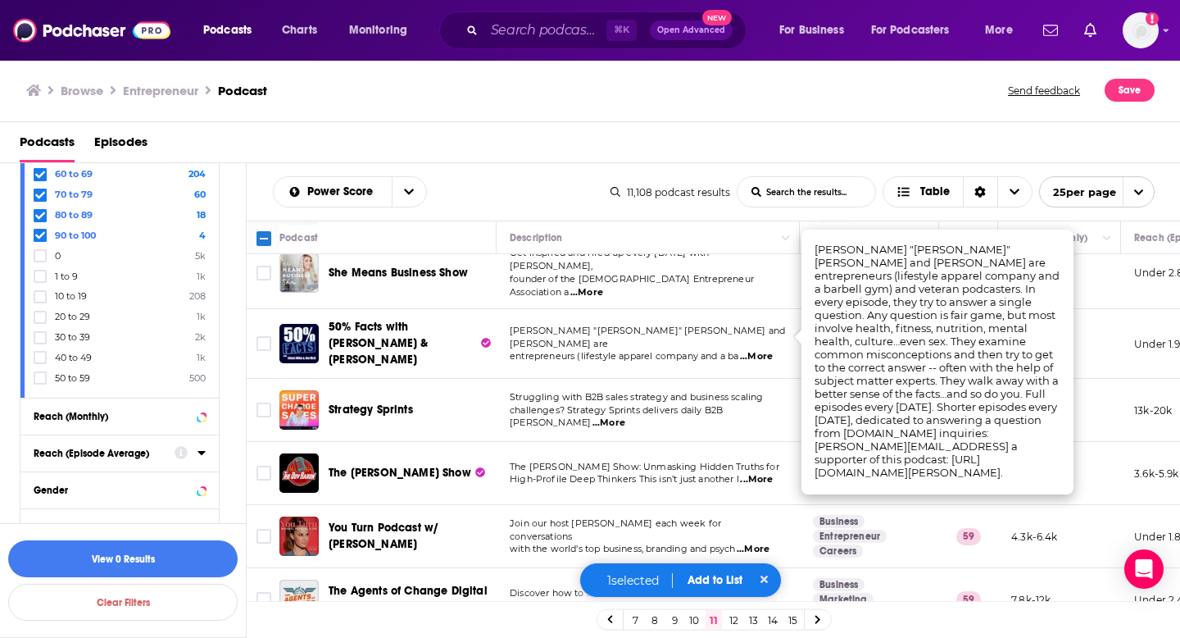
scroll to position [209, 0]
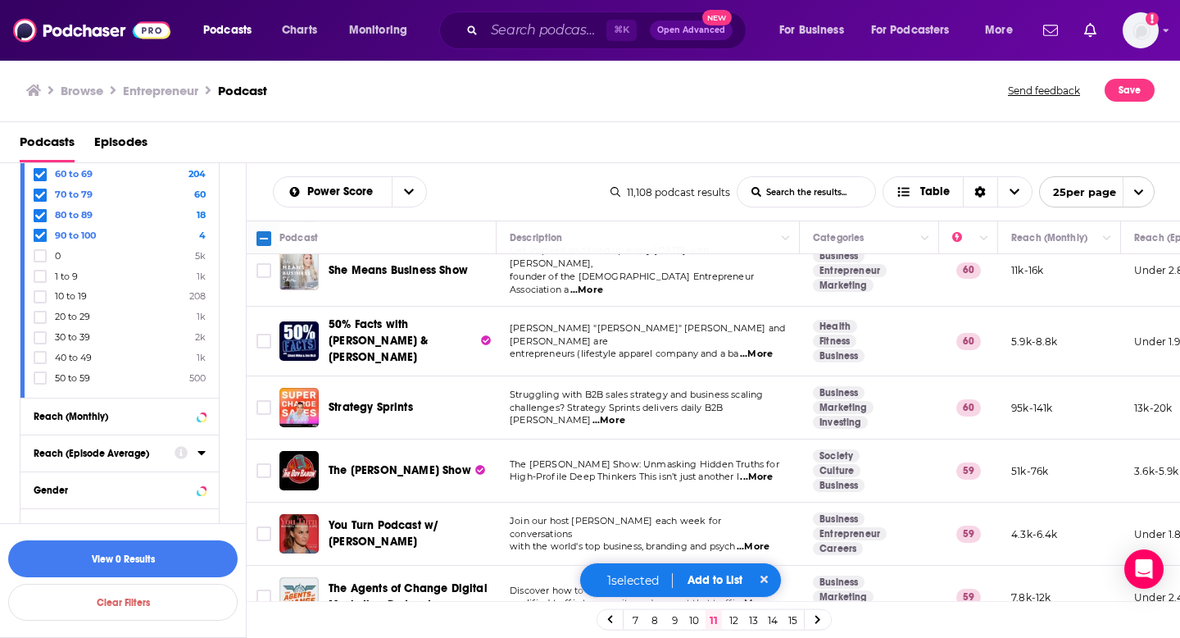
click at [770, 540] on span "...More" at bounding box center [753, 546] width 33 height 13
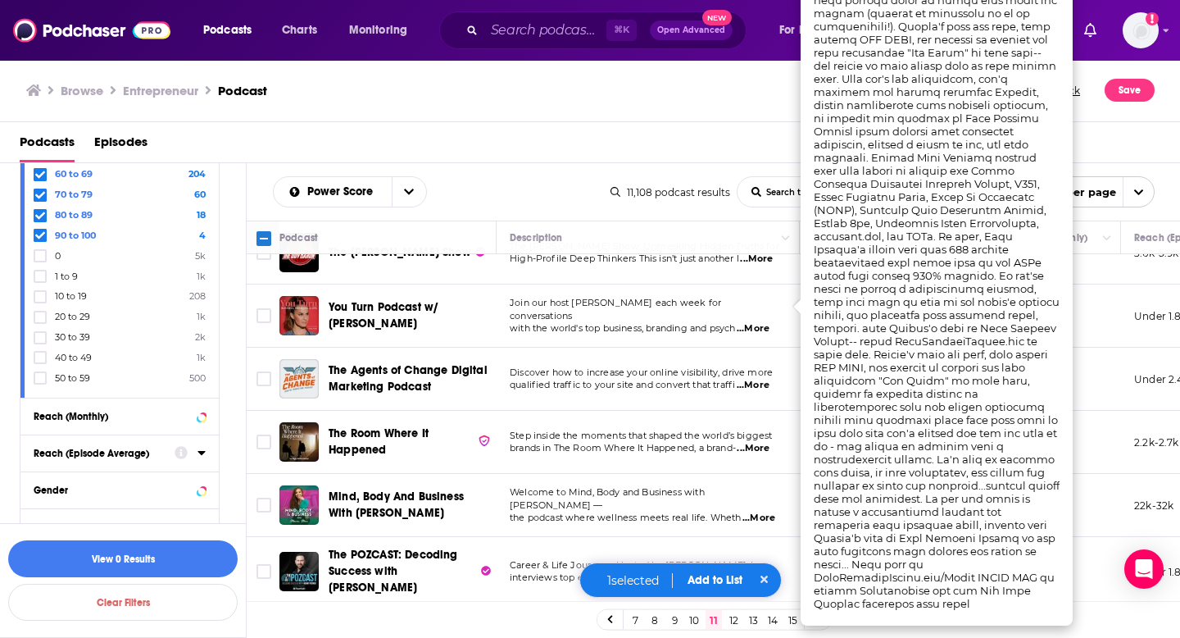
scroll to position [432, 0]
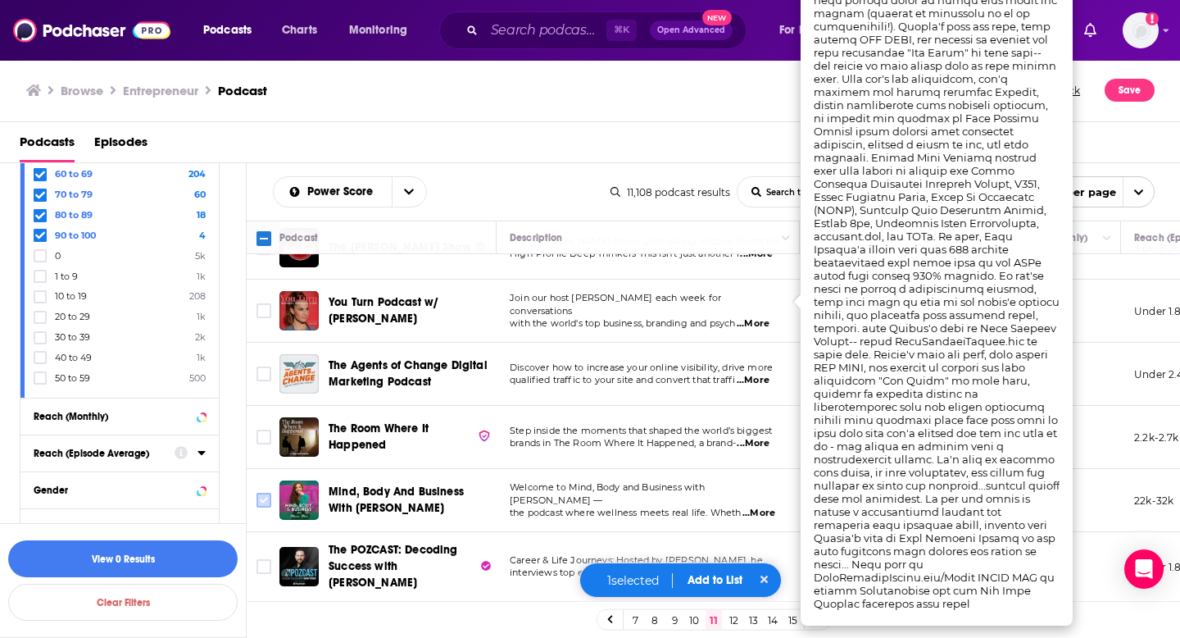
click at [271, 491] on icon "Toggle select row" at bounding box center [264, 500] width 20 height 20
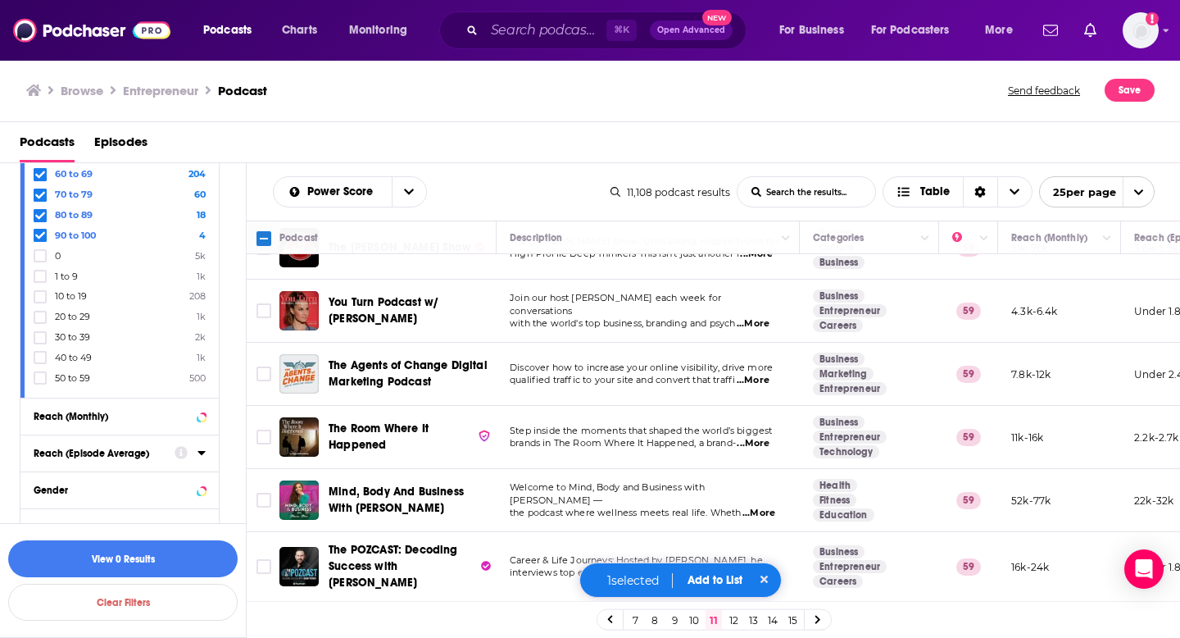
scroll to position [437, 0]
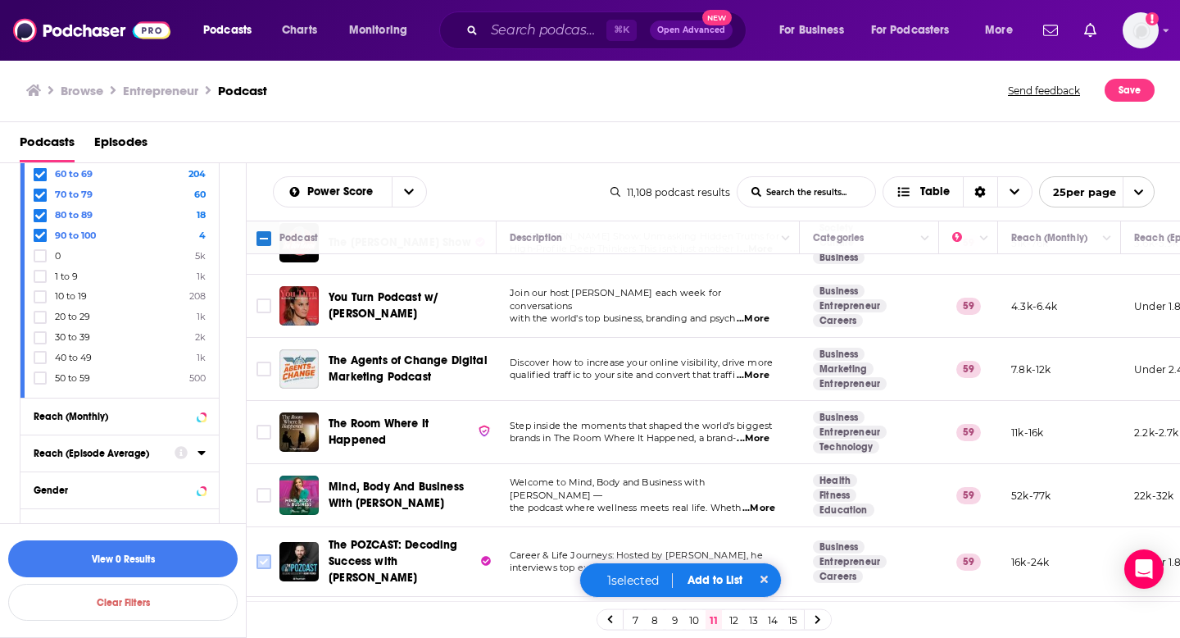
click at [257, 554] on input "Toggle select row" at bounding box center [264, 561] width 15 height 15
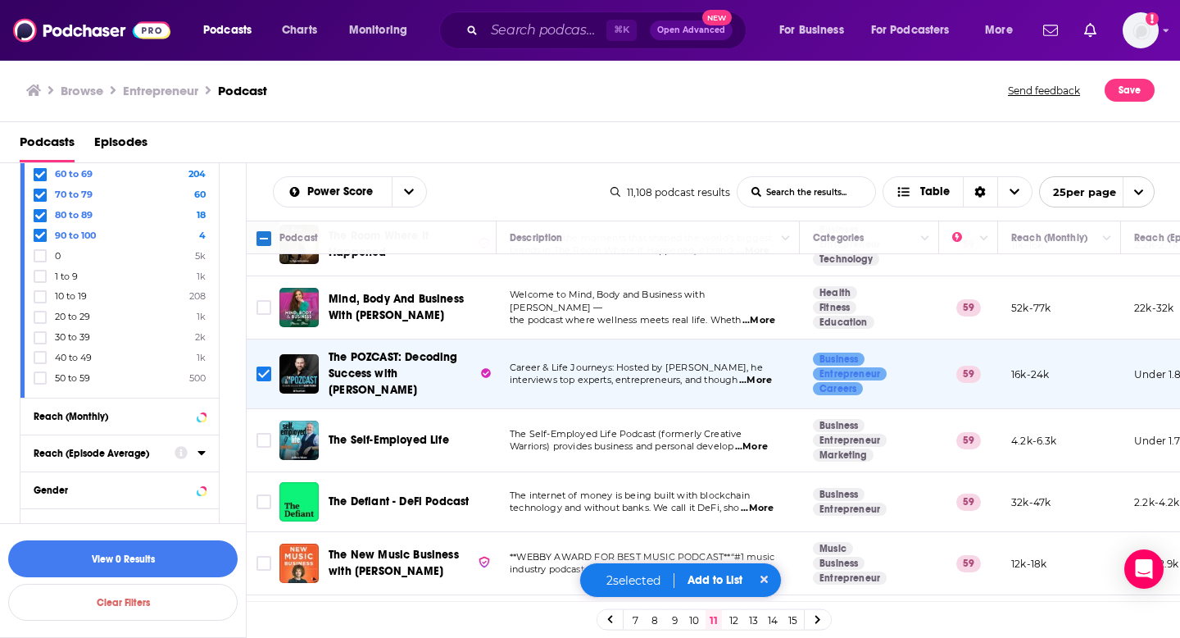
scroll to position [753, 0]
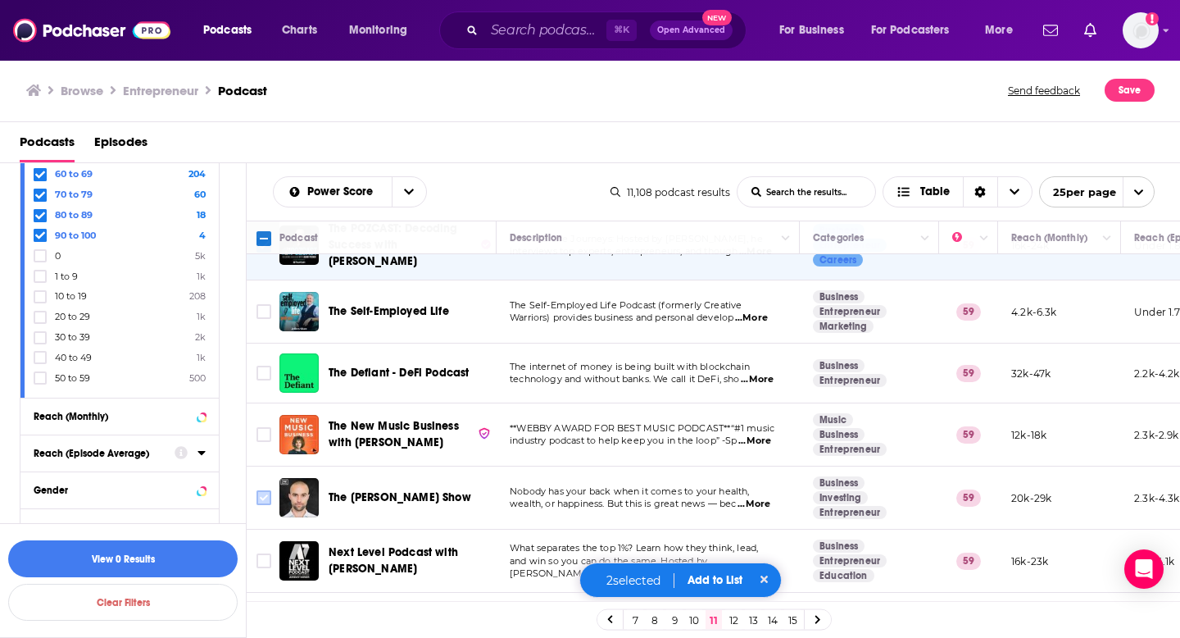
click at [266, 490] on input "Toggle select row" at bounding box center [264, 497] width 15 height 15
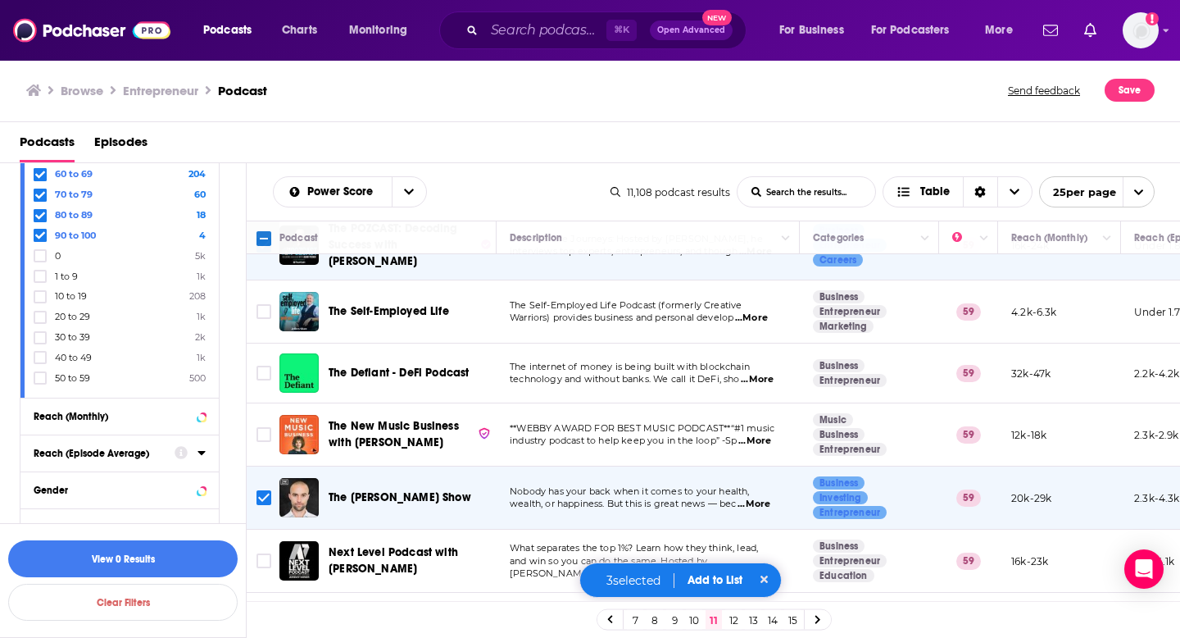
scroll to position [781, 0]
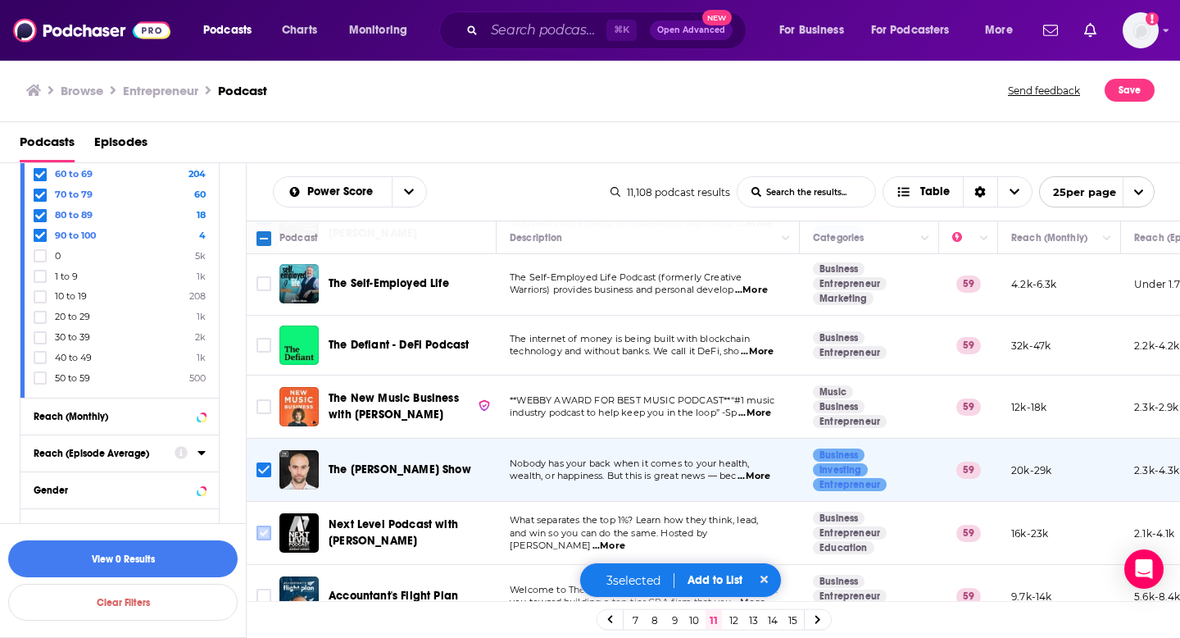
click at [266, 525] on input "Toggle select row" at bounding box center [264, 532] width 15 height 15
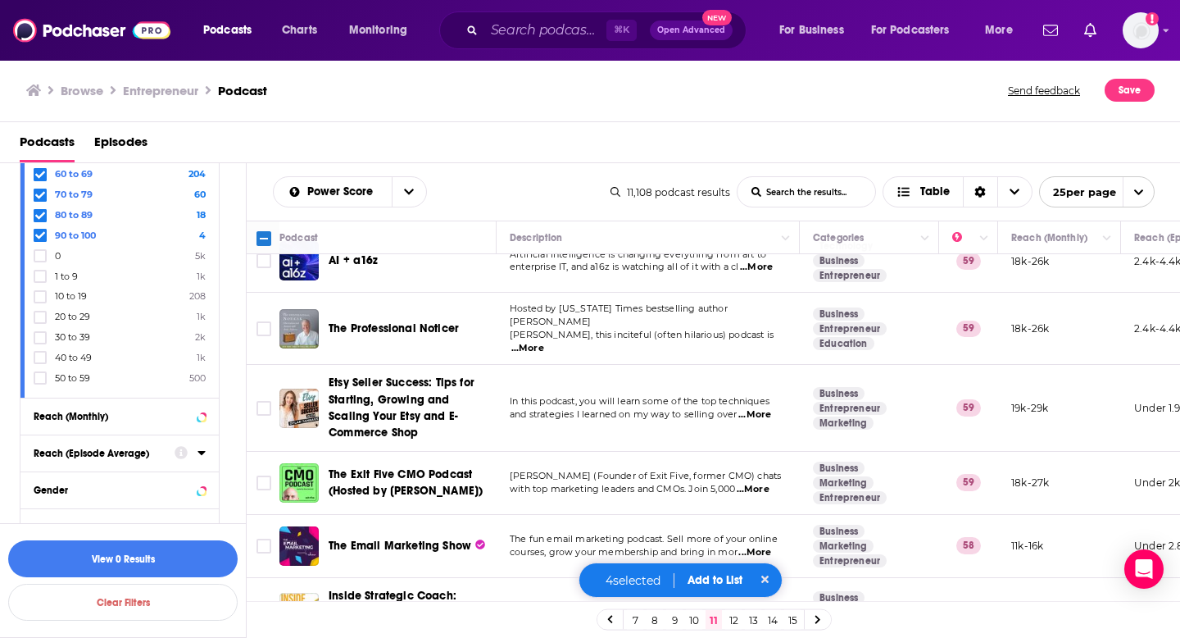
scroll to position [1250, 0]
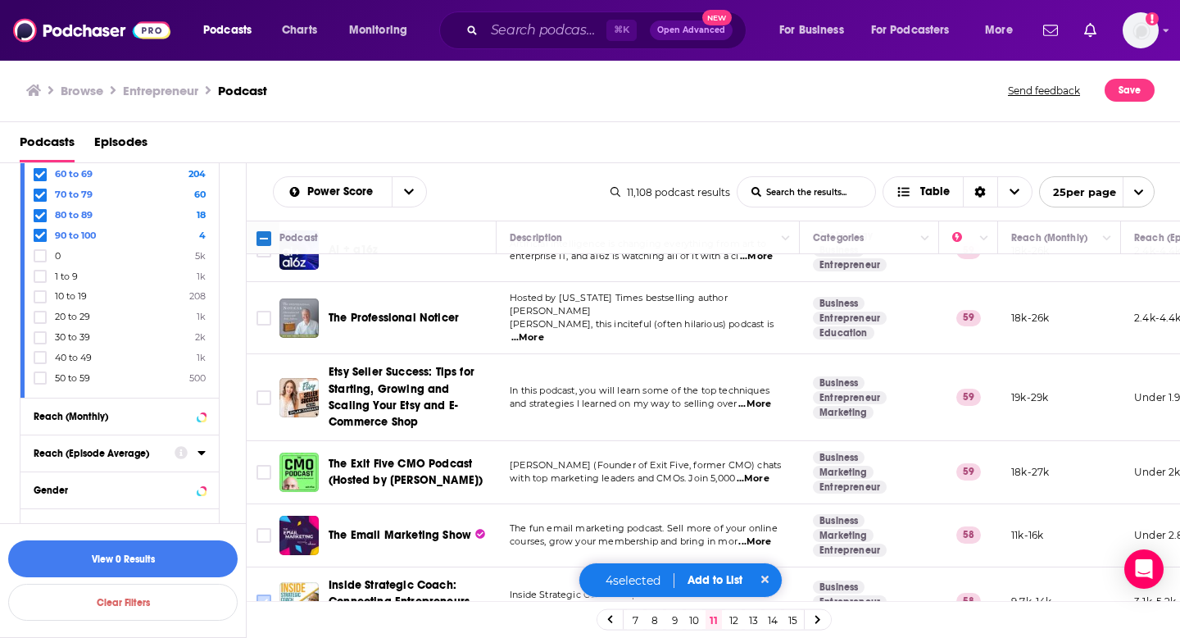
click at [266, 594] on input "Toggle select row" at bounding box center [264, 601] width 15 height 15
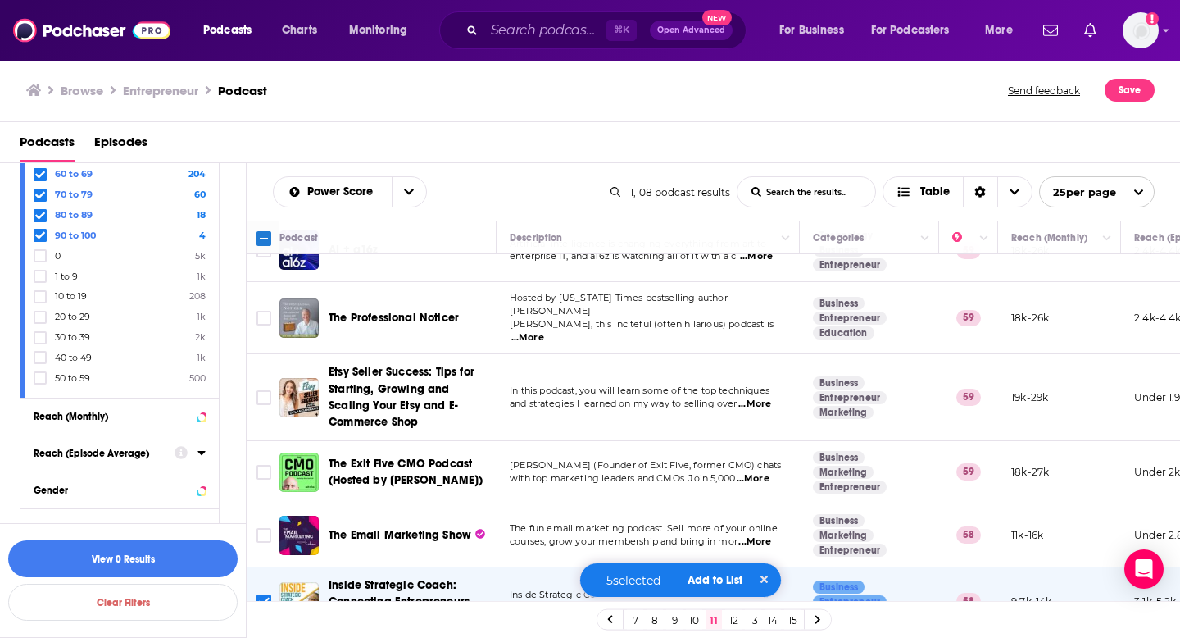
click at [733, 622] on link "12" at bounding box center [733, 620] width 16 height 20
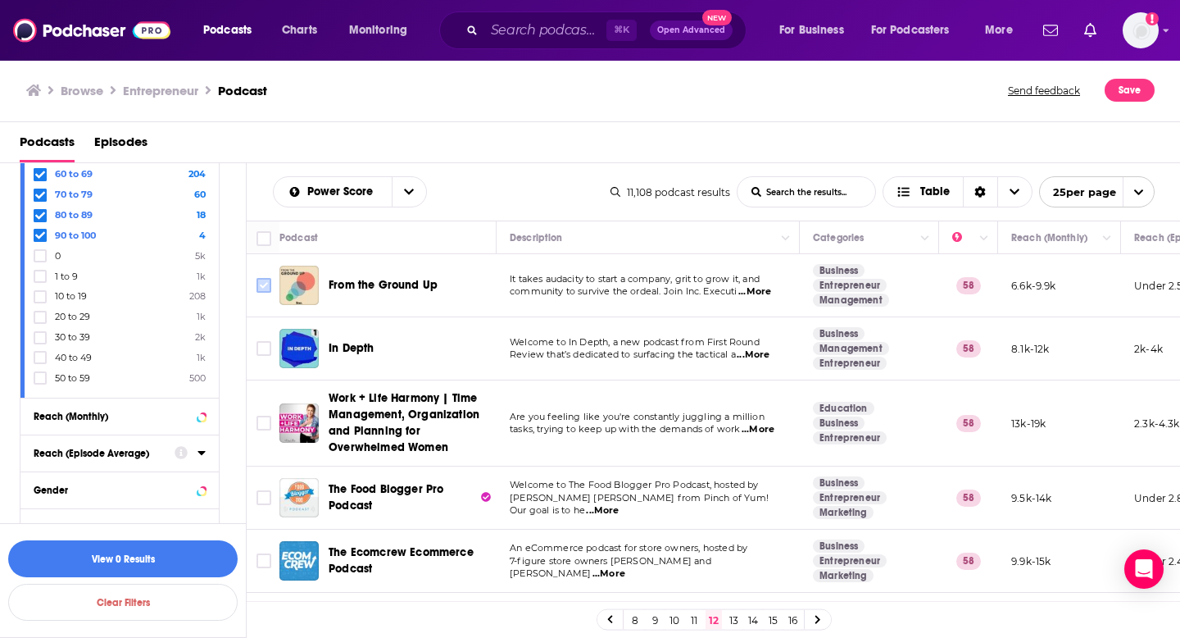
click at [268, 287] on input "Toggle select row" at bounding box center [264, 285] width 15 height 15
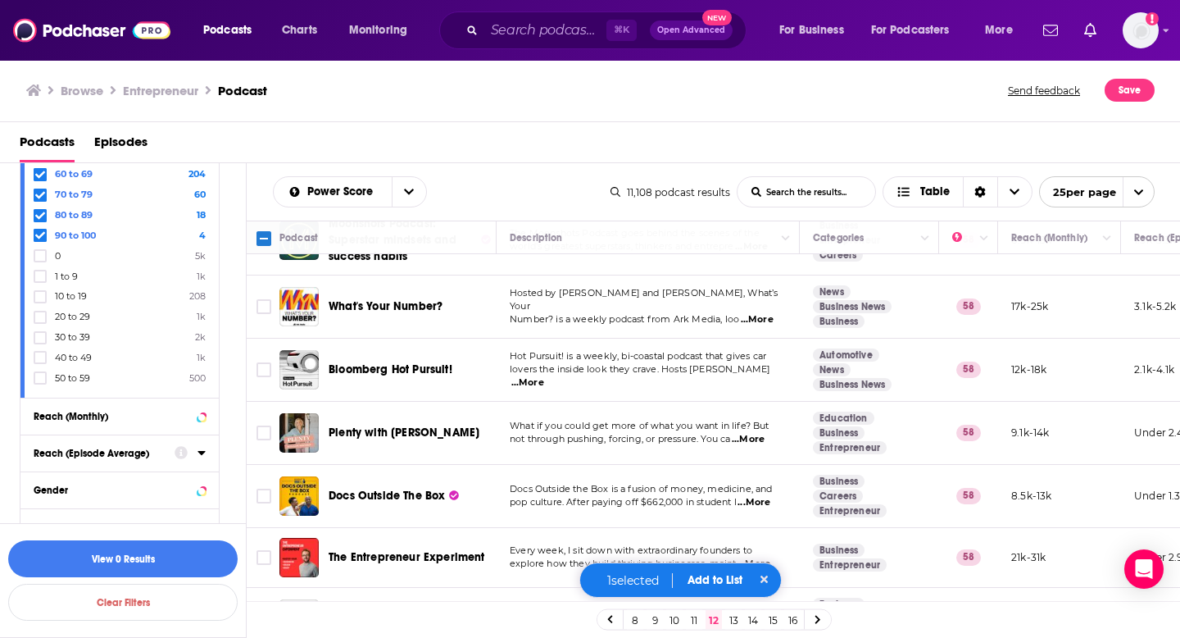
scroll to position [1321, 0]
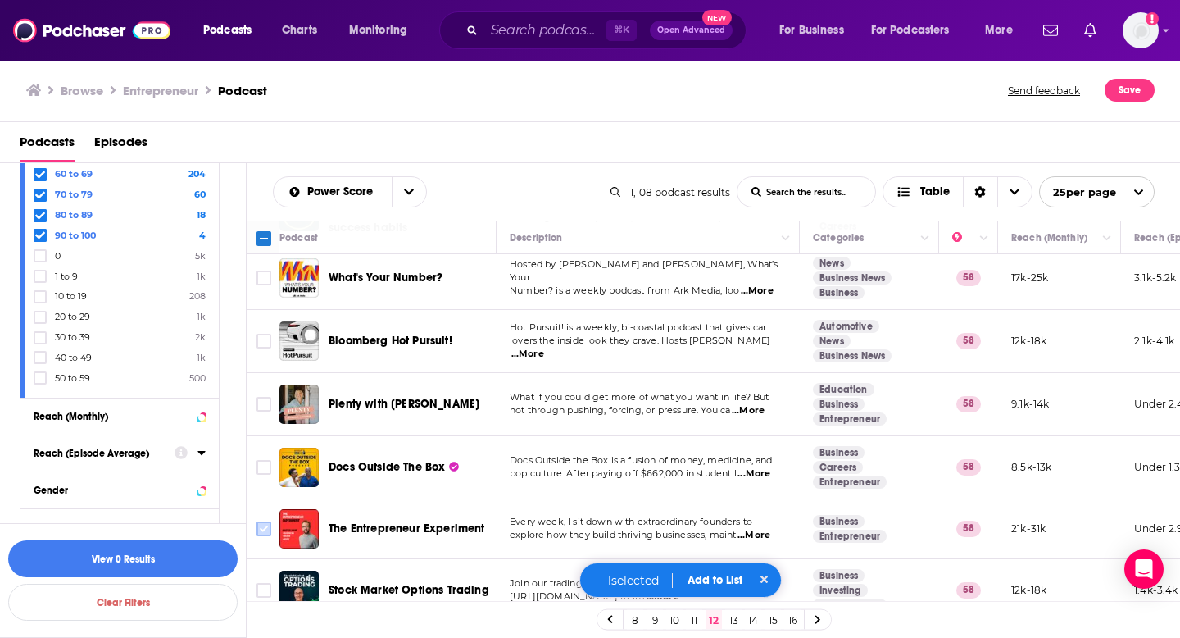
click at [264, 521] on input "Toggle select row" at bounding box center [264, 528] width 15 height 15
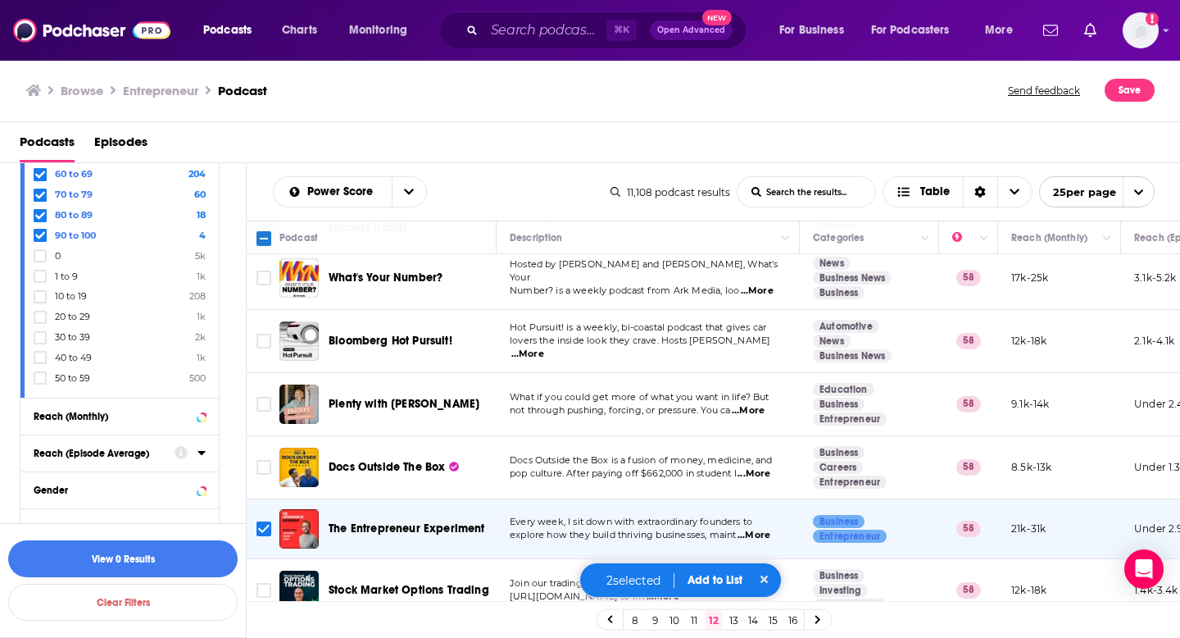
scroll to position [1351, 0]
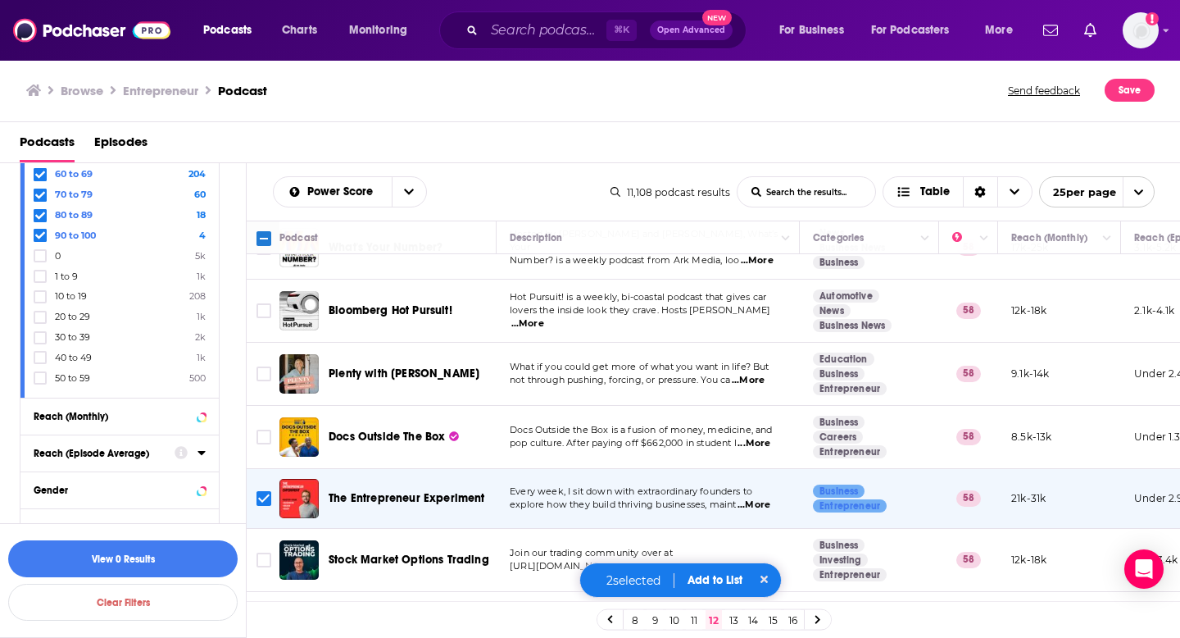
click at [265, 615] on input "Toggle select row" at bounding box center [264, 622] width 15 height 15
click at [734, 619] on link "13" at bounding box center [733, 620] width 16 height 20
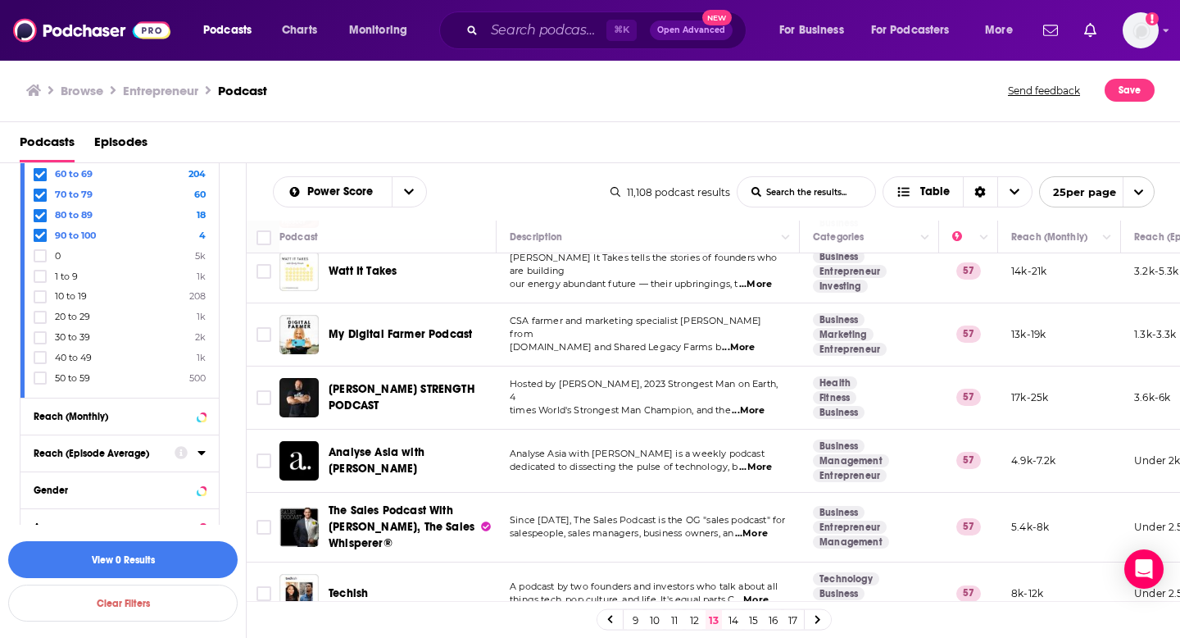
scroll to position [1306, 0]
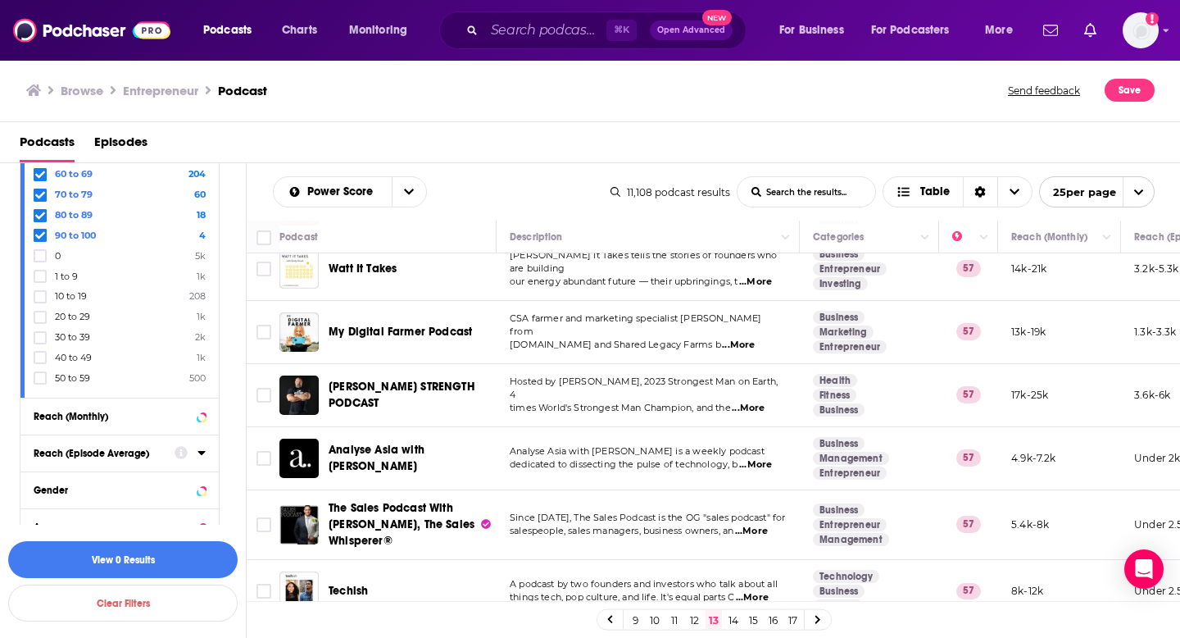
click at [734, 614] on link "14" at bounding box center [733, 620] width 16 height 20
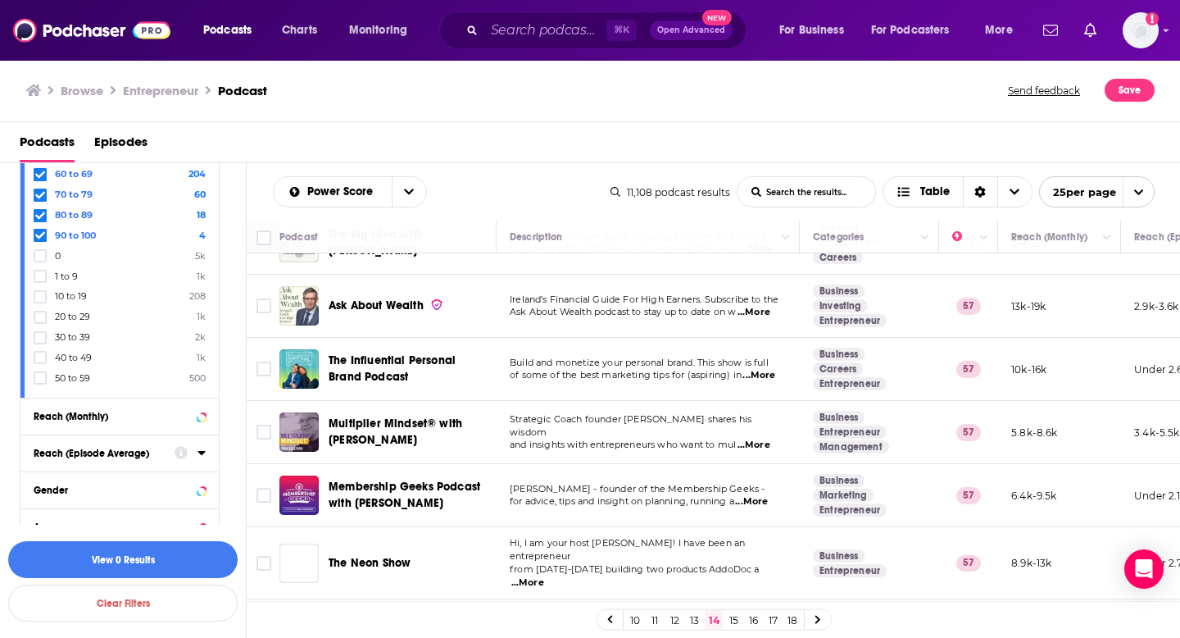
scroll to position [169, 0]
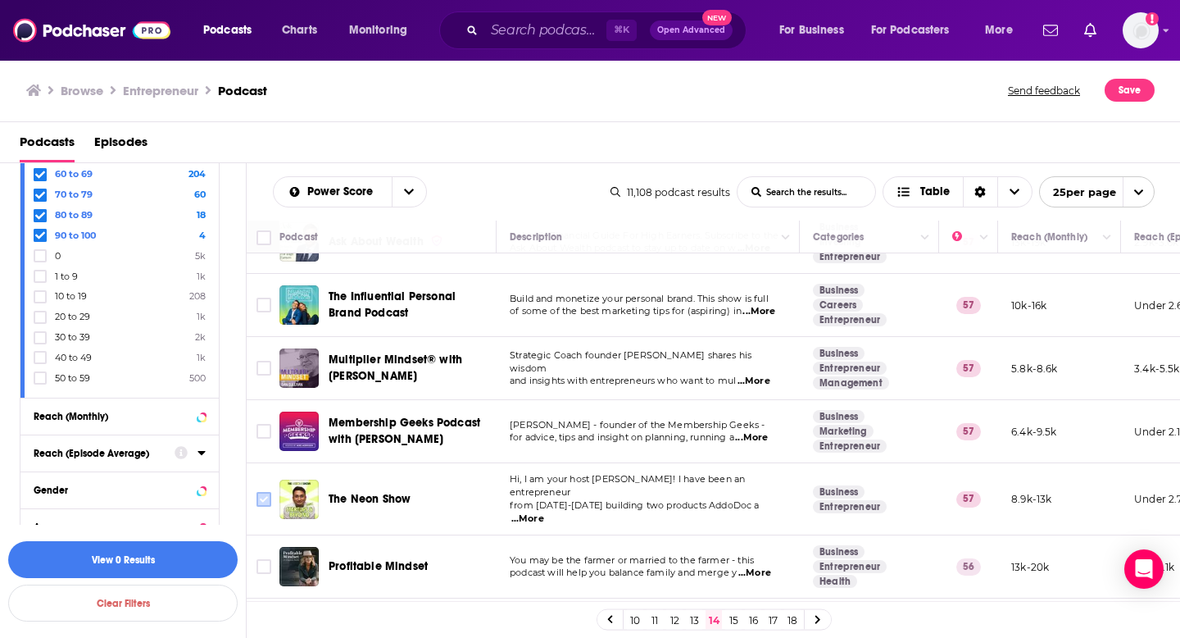
click at [266, 493] on input "Toggle select row" at bounding box center [264, 499] width 15 height 15
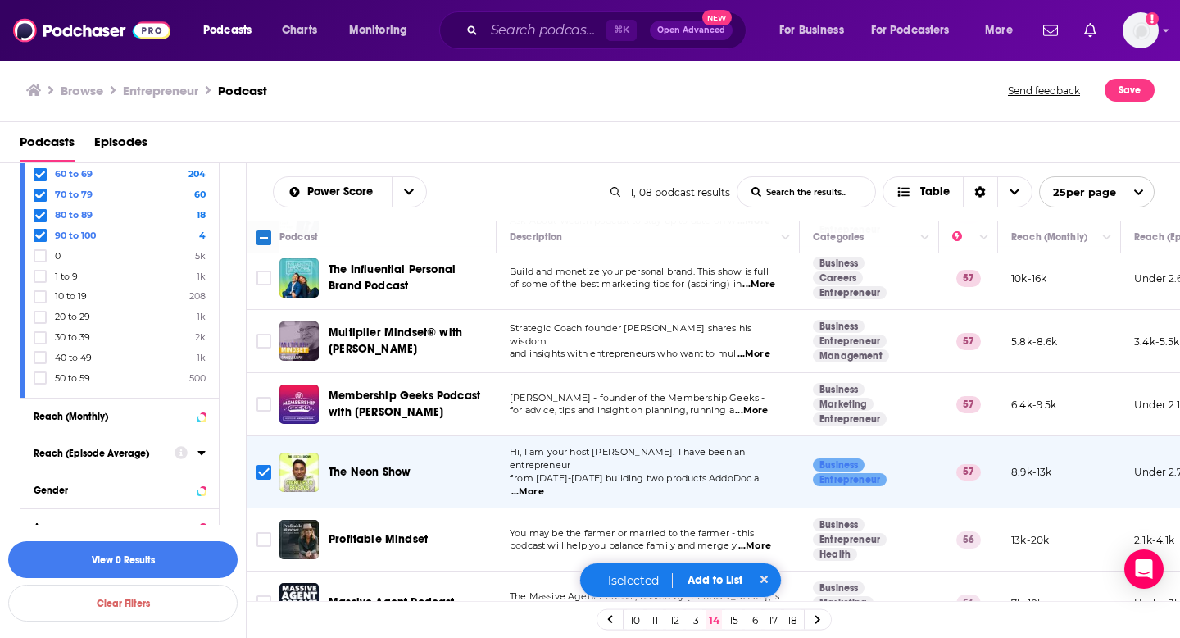
scroll to position [202, 0]
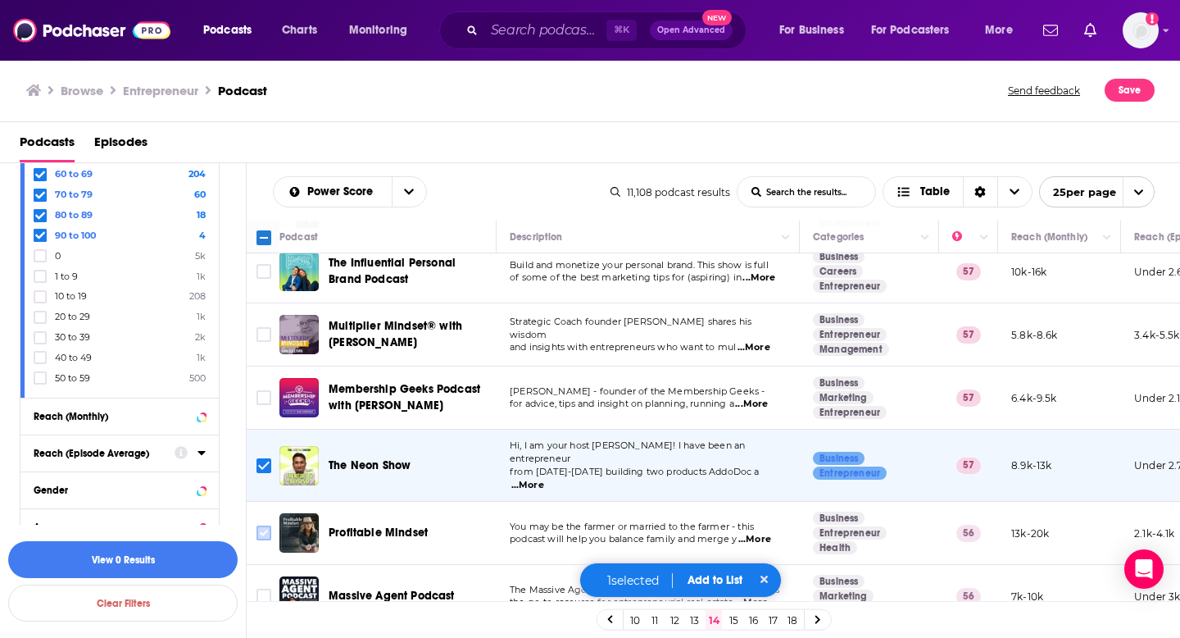
click at [269, 525] on input "Toggle select row" at bounding box center [264, 532] width 15 height 15
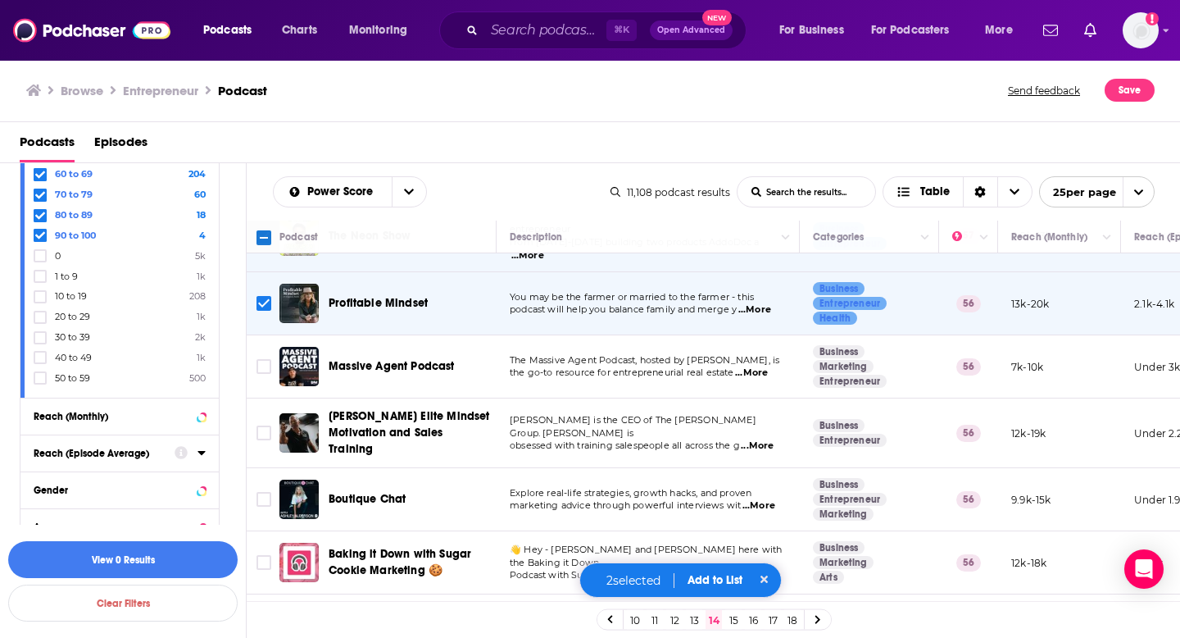
scroll to position [436, 0]
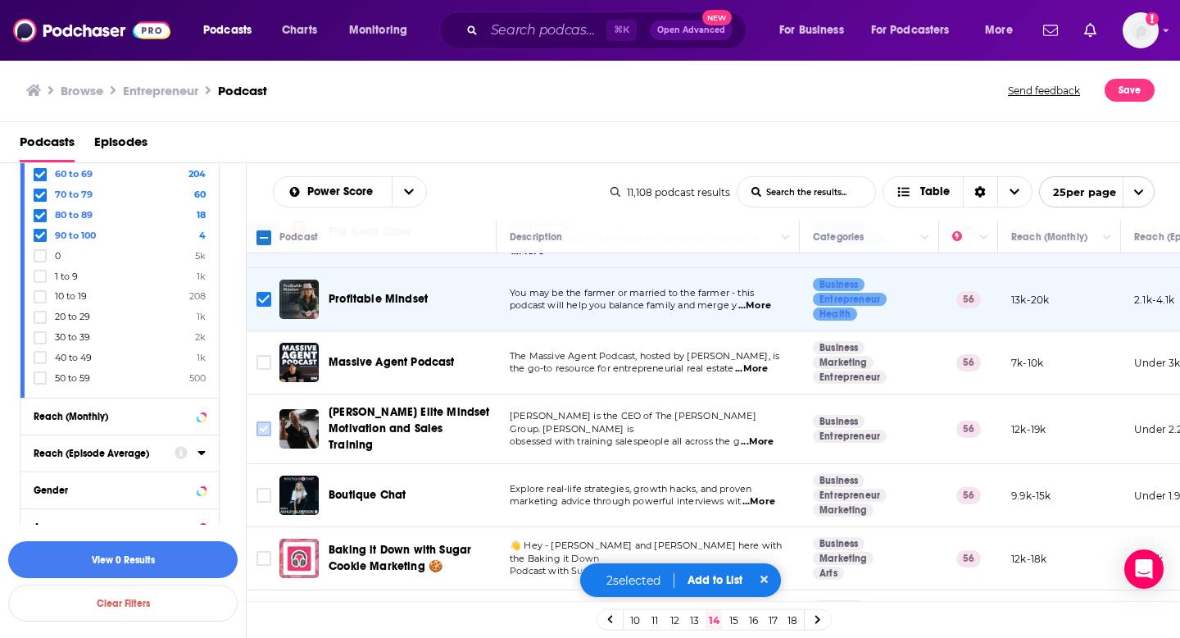
click at [267, 421] on input "Toggle select row" at bounding box center [264, 428] width 15 height 15
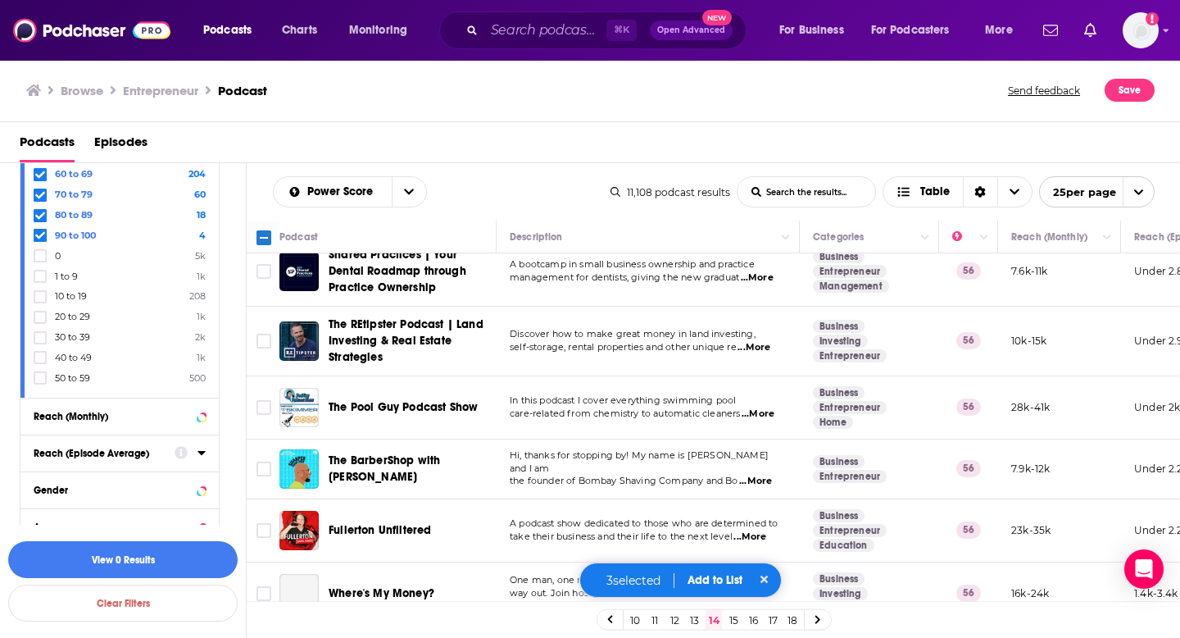
scroll to position [1106, 0]
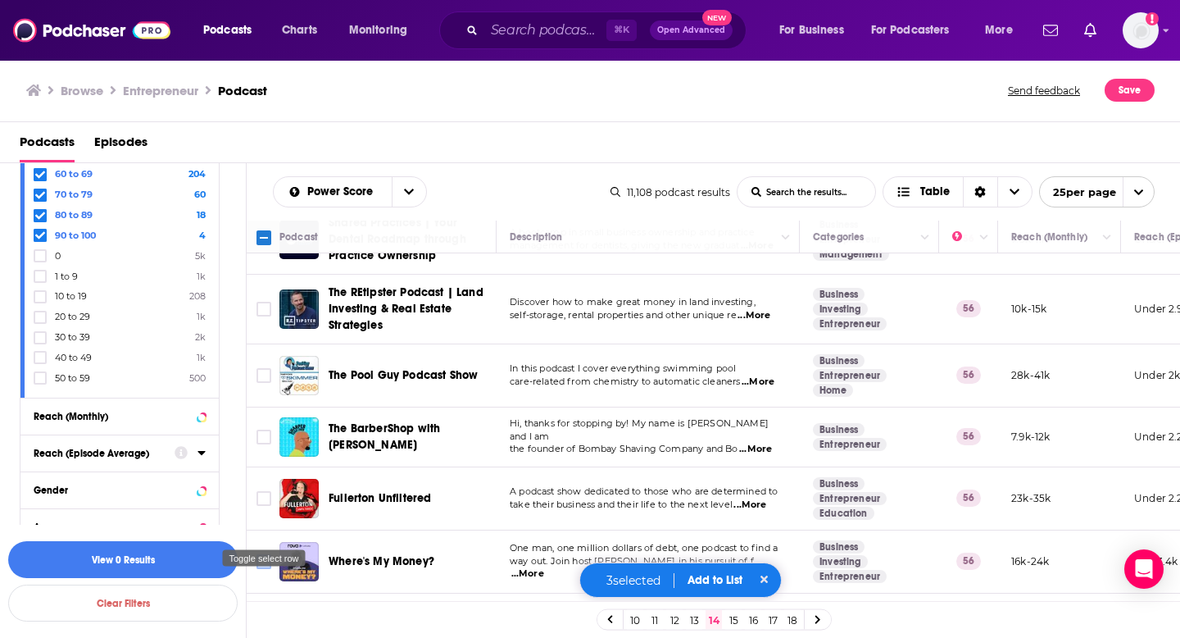
click at [270, 554] on input "Toggle select row" at bounding box center [264, 561] width 15 height 15
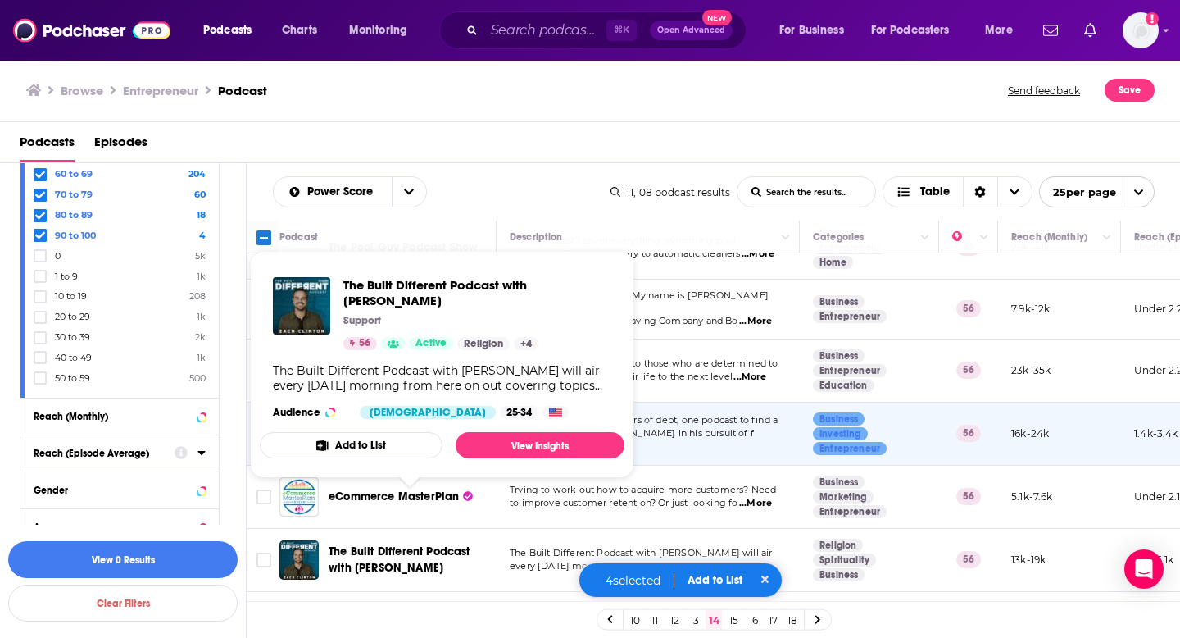
scroll to position [1253, 0]
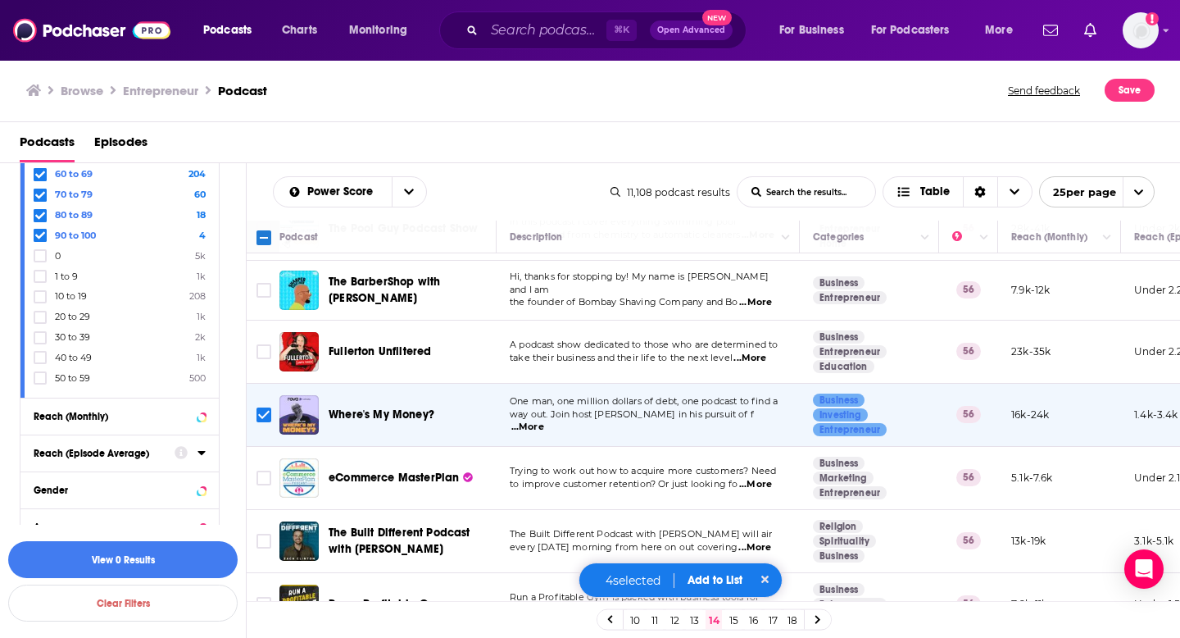
click at [731, 616] on link "15" at bounding box center [733, 620] width 16 height 20
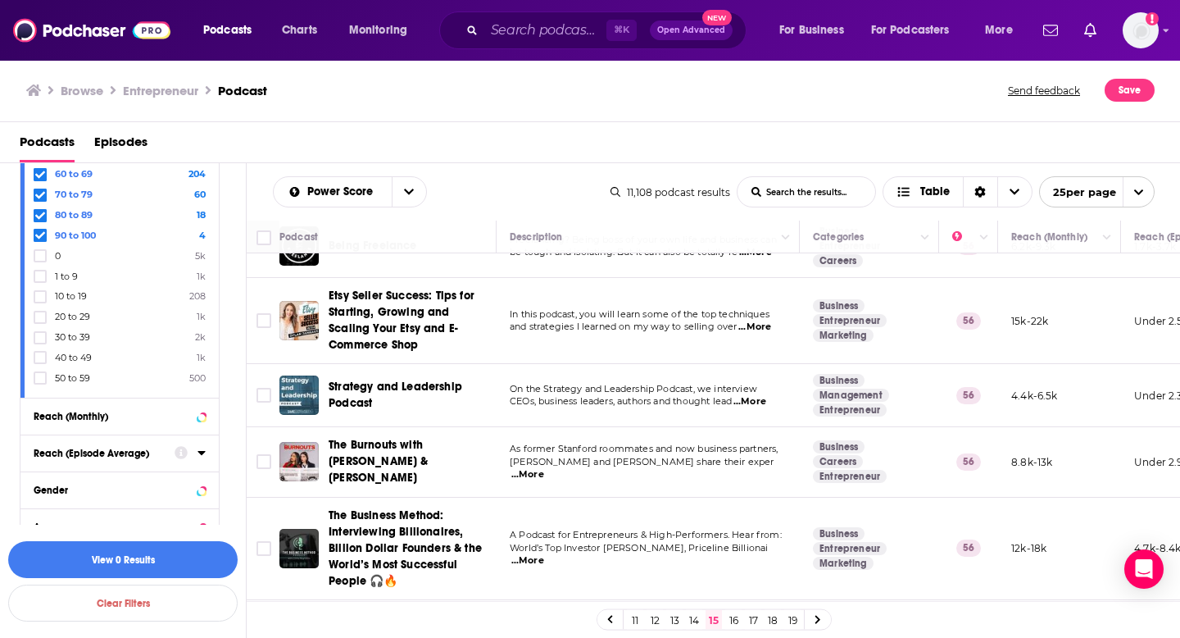
scroll to position [52, 0]
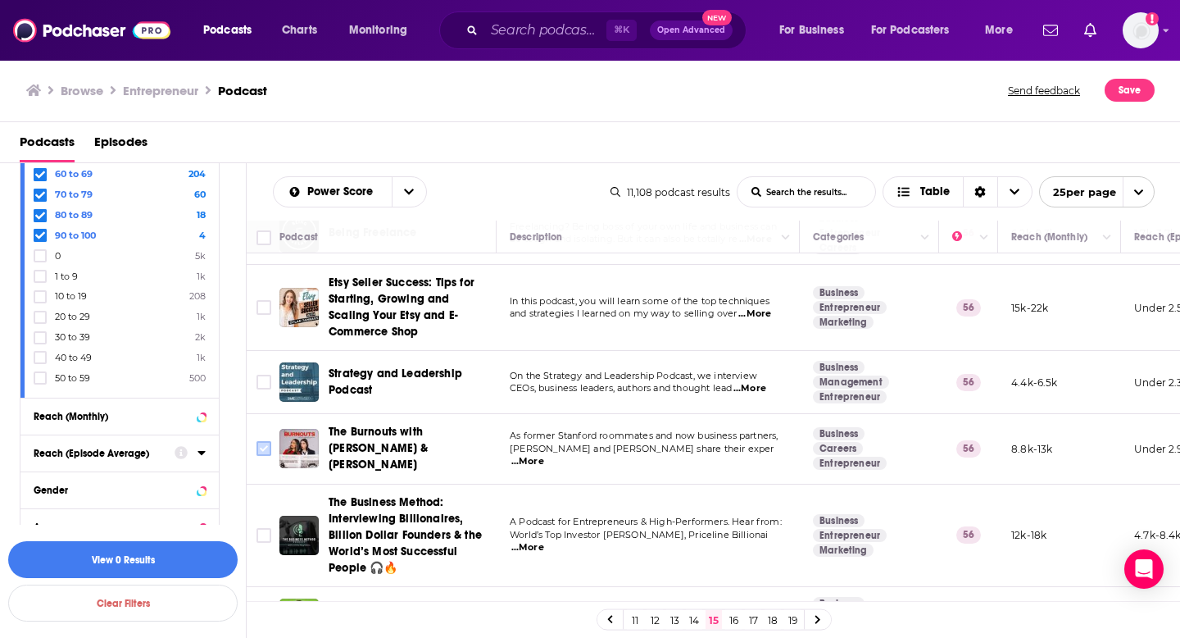
click at [261, 444] on input "Toggle select row" at bounding box center [264, 448] width 15 height 15
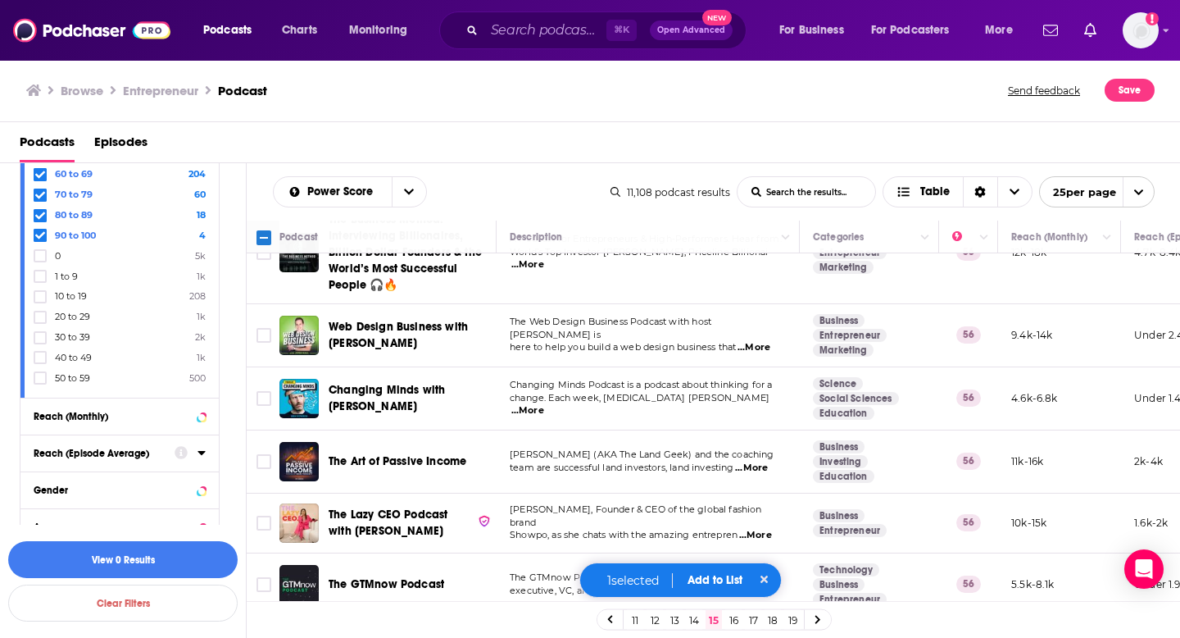
scroll to position [339, 0]
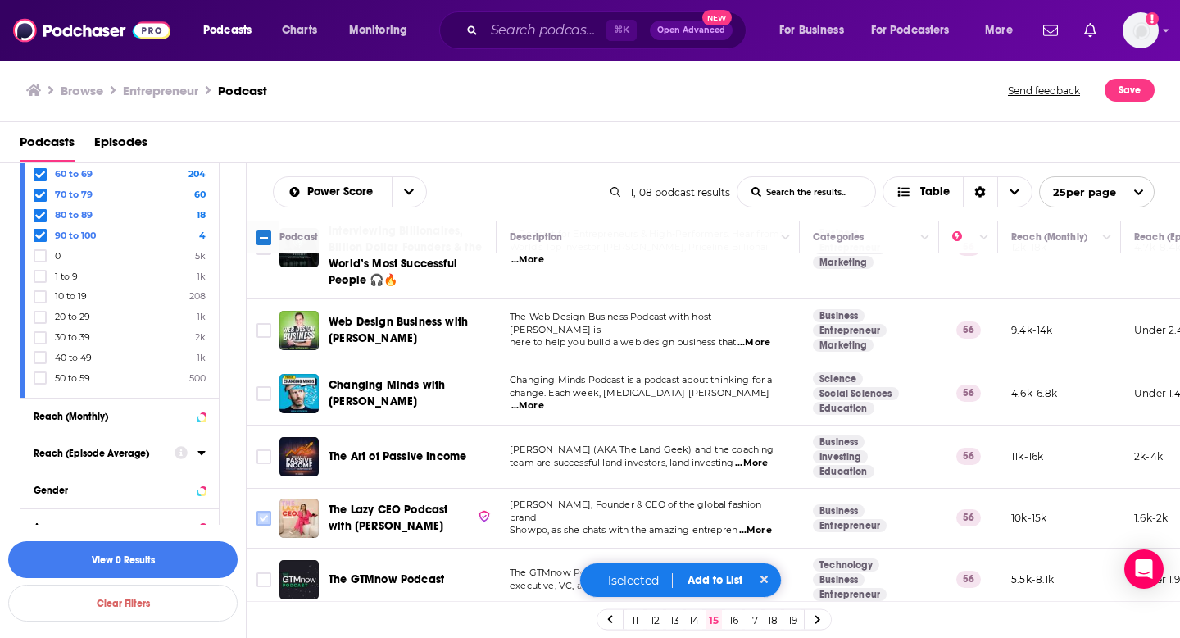
click at [268, 511] on input "Toggle select row" at bounding box center [264, 518] width 15 height 15
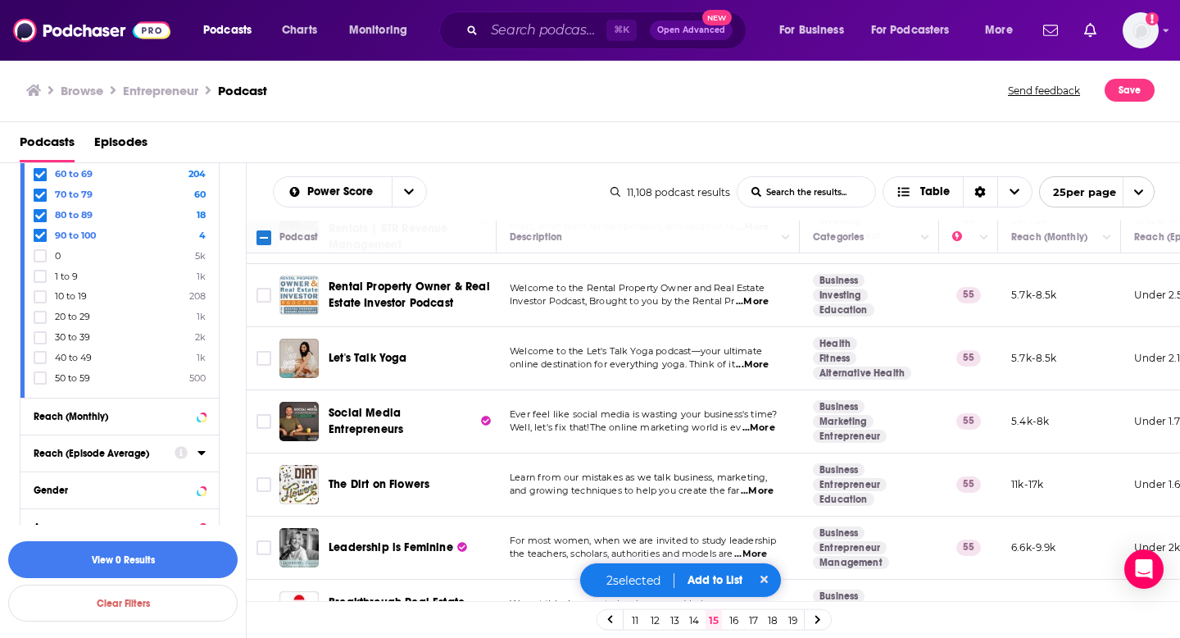
scroll to position [1355, 0]
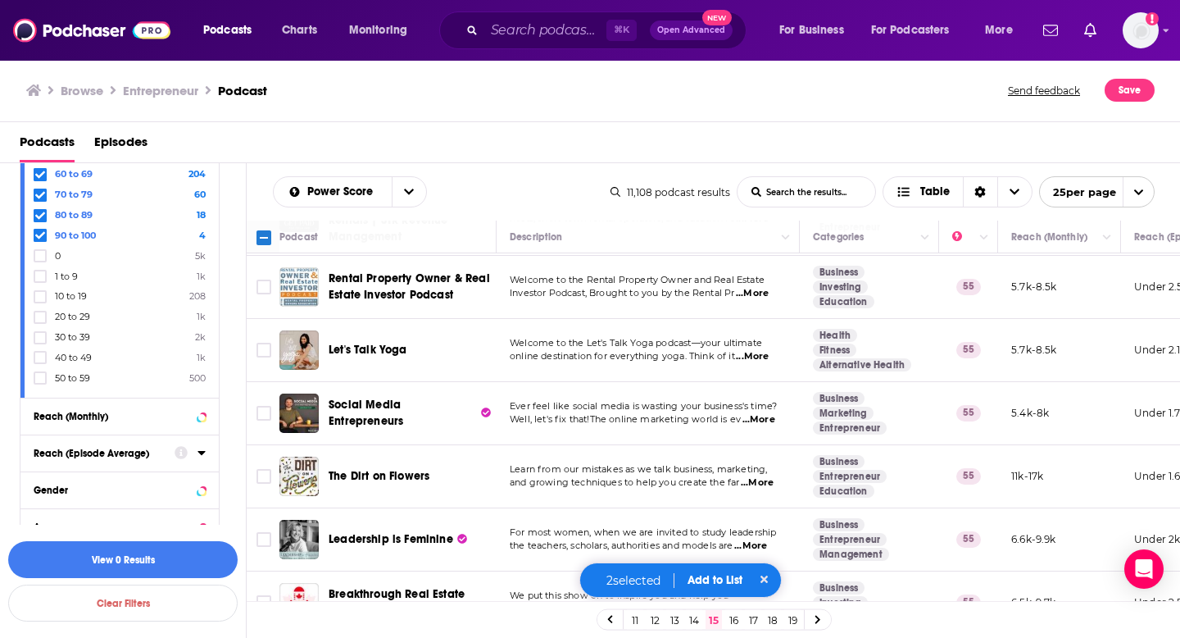
click at [733, 618] on link "16" at bounding box center [733, 620] width 16 height 20
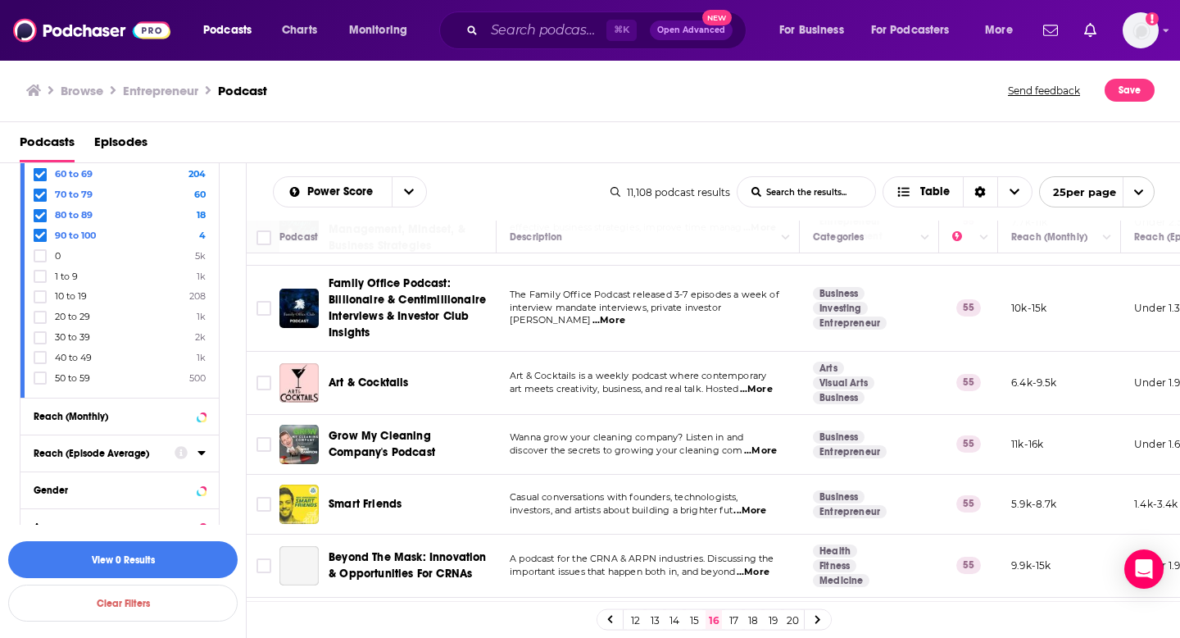
scroll to position [211, 0]
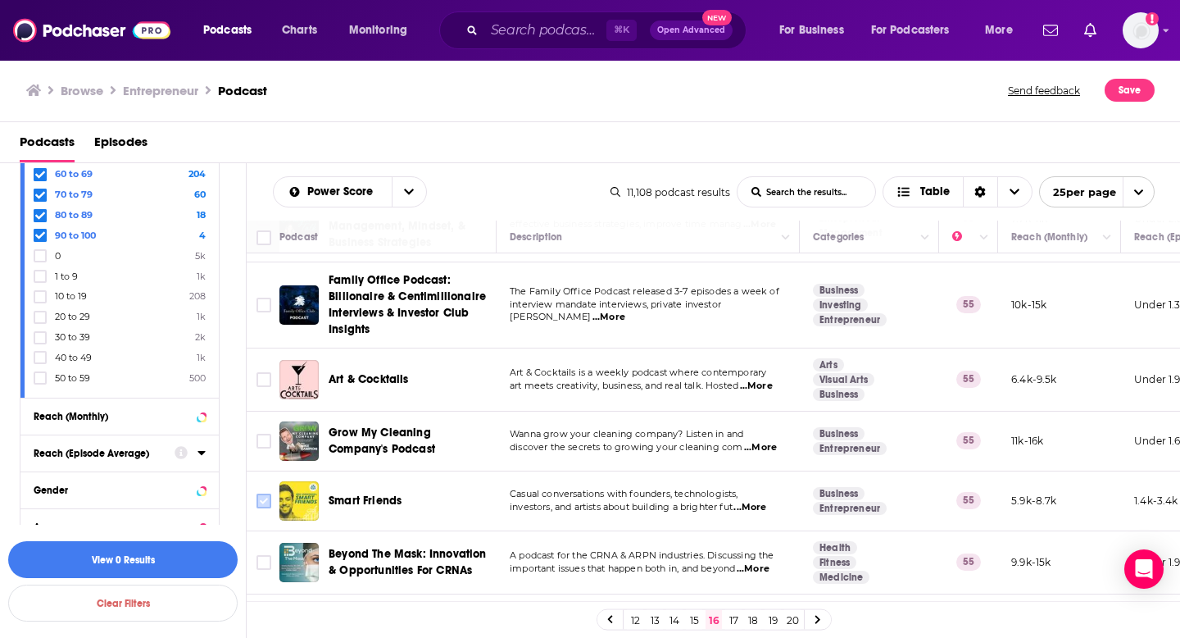
click at [266, 495] on input "Toggle select row" at bounding box center [264, 500] width 15 height 15
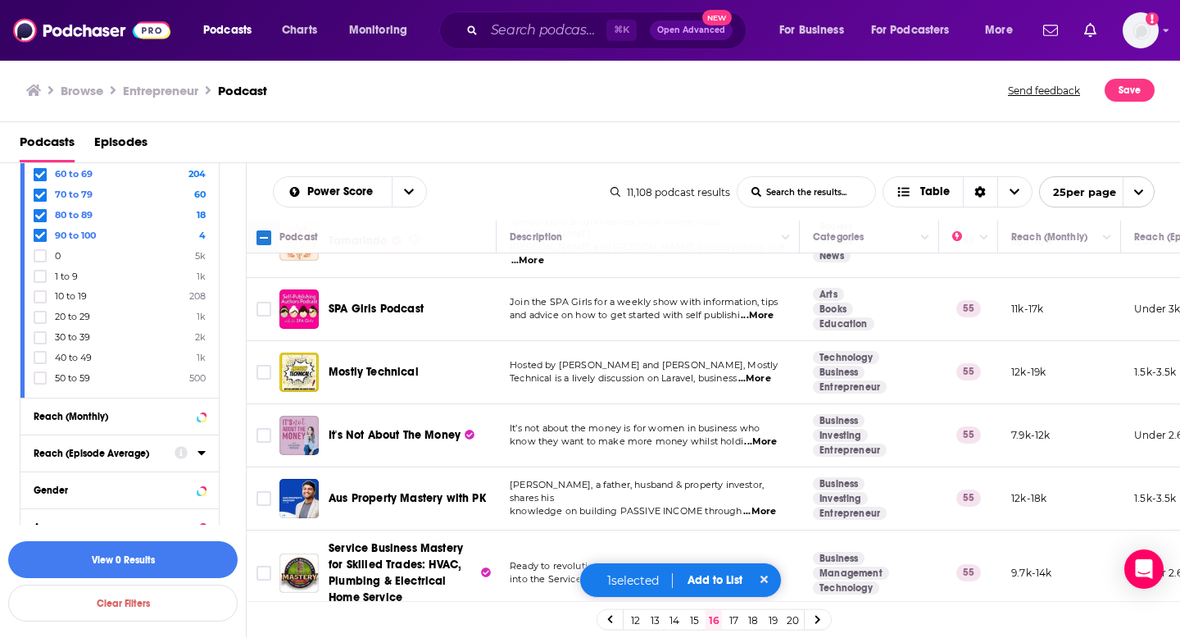
scroll to position [942, 0]
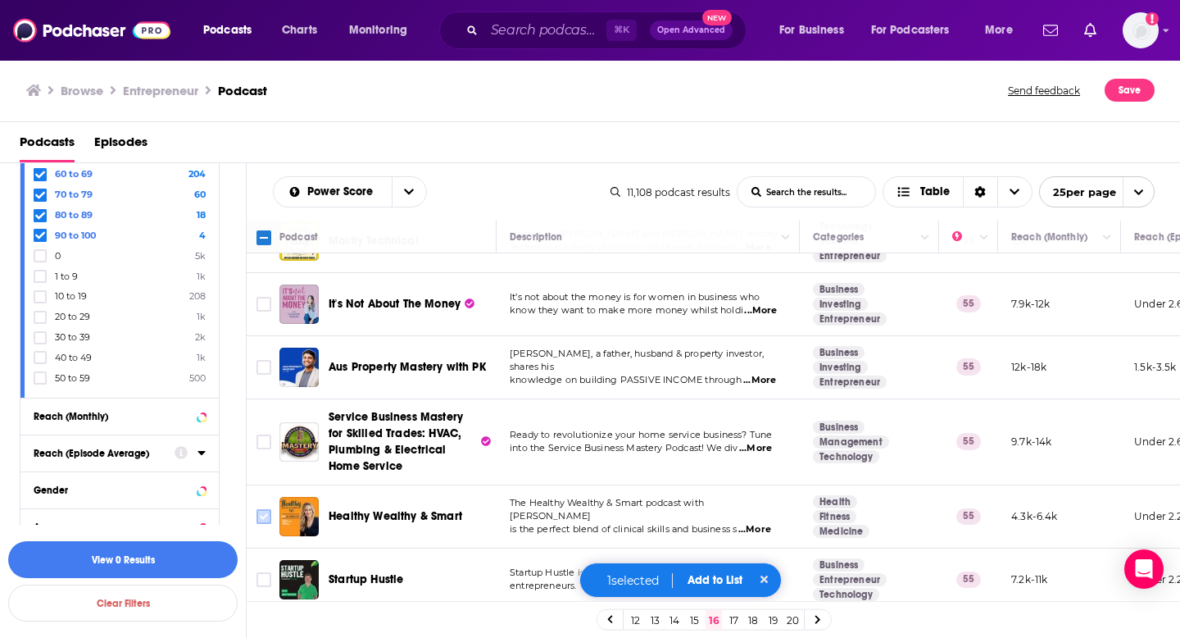
click at [266, 509] on input "Toggle select row" at bounding box center [264, 516] width 15 height 15
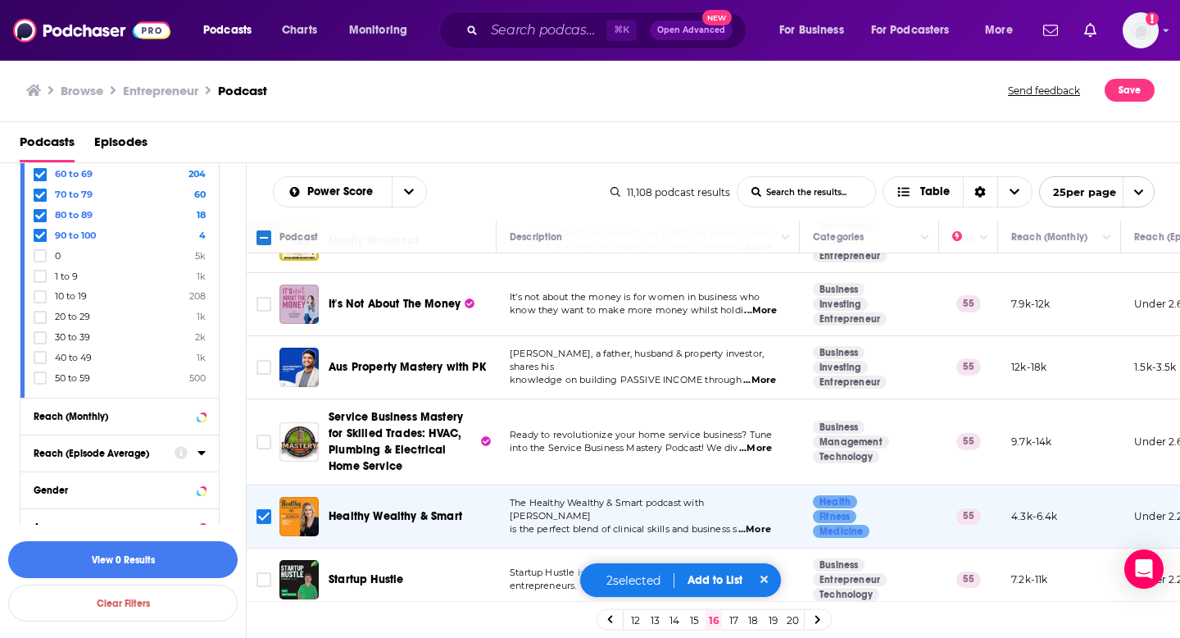
scroll to position [971, 0]
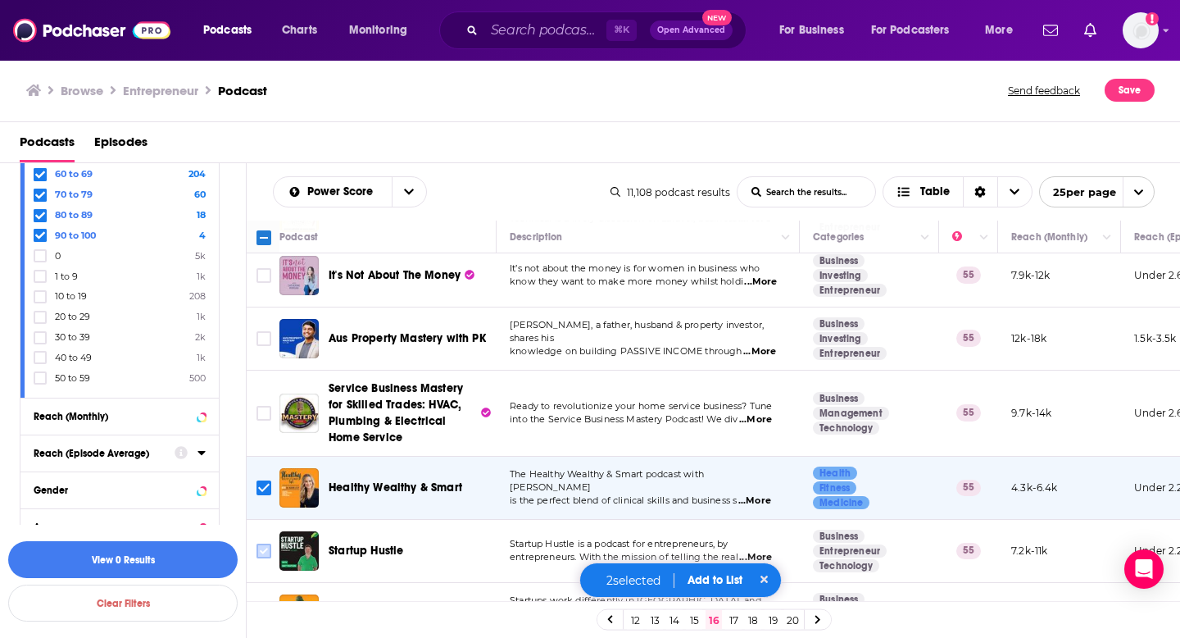
click at [268, 543] on input "Toggle select row" at bounding box center [264, 550] width 15 height 15
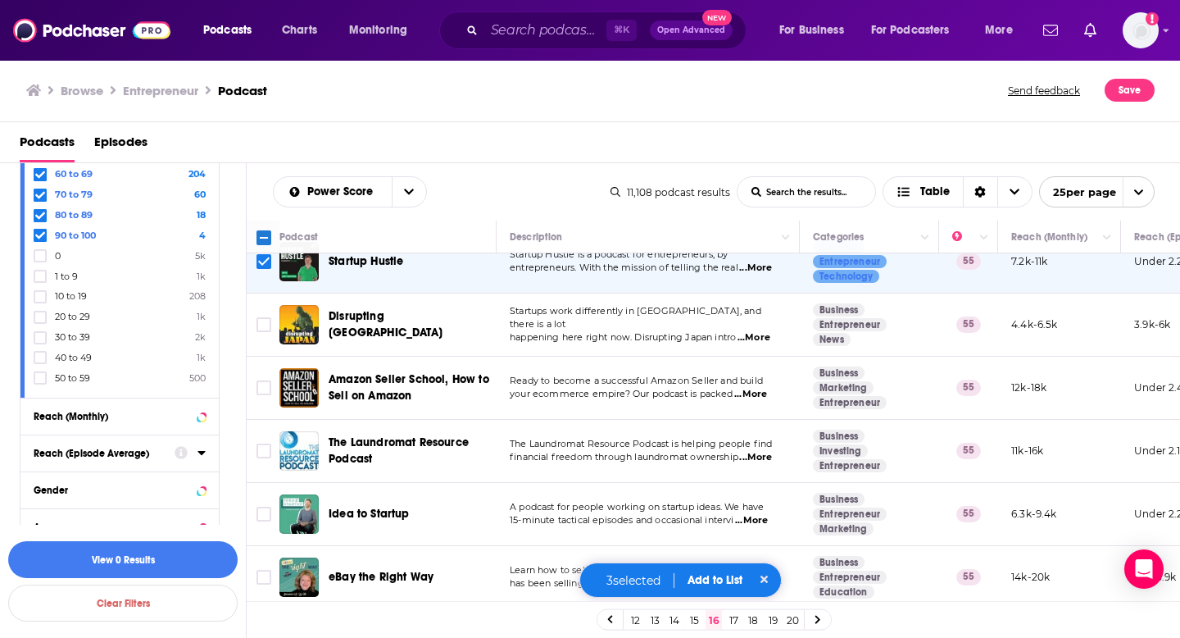
scroll to position [1273, 0]
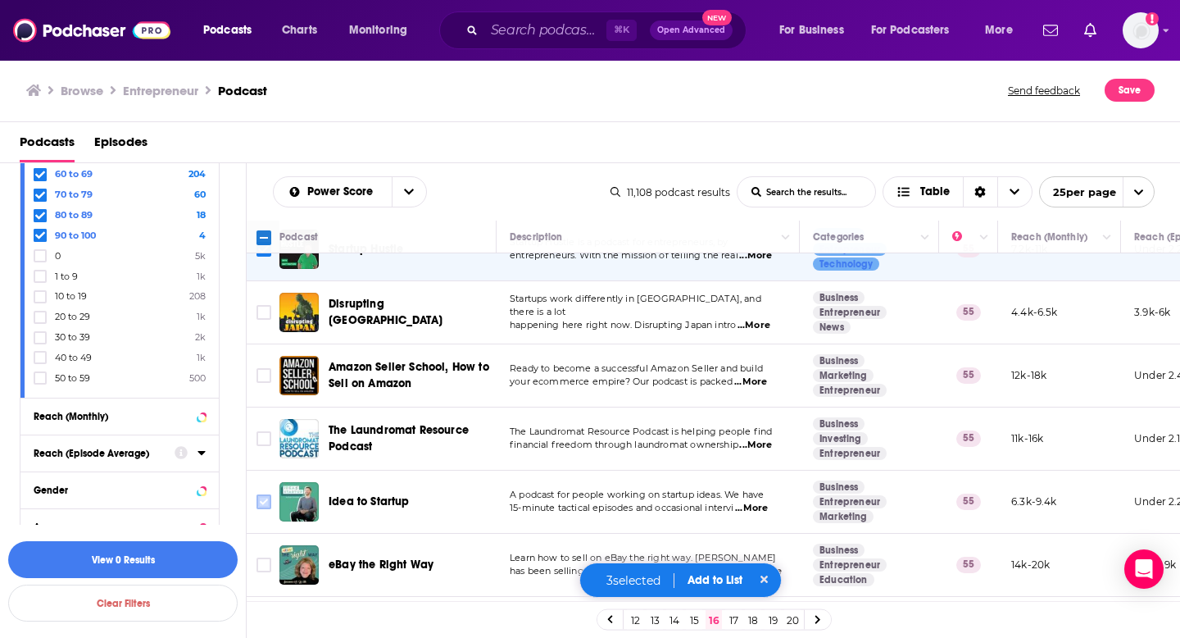
click at [262, 494] on input "Toggle select row" at bounding box center [264, 501] width 15 height 15
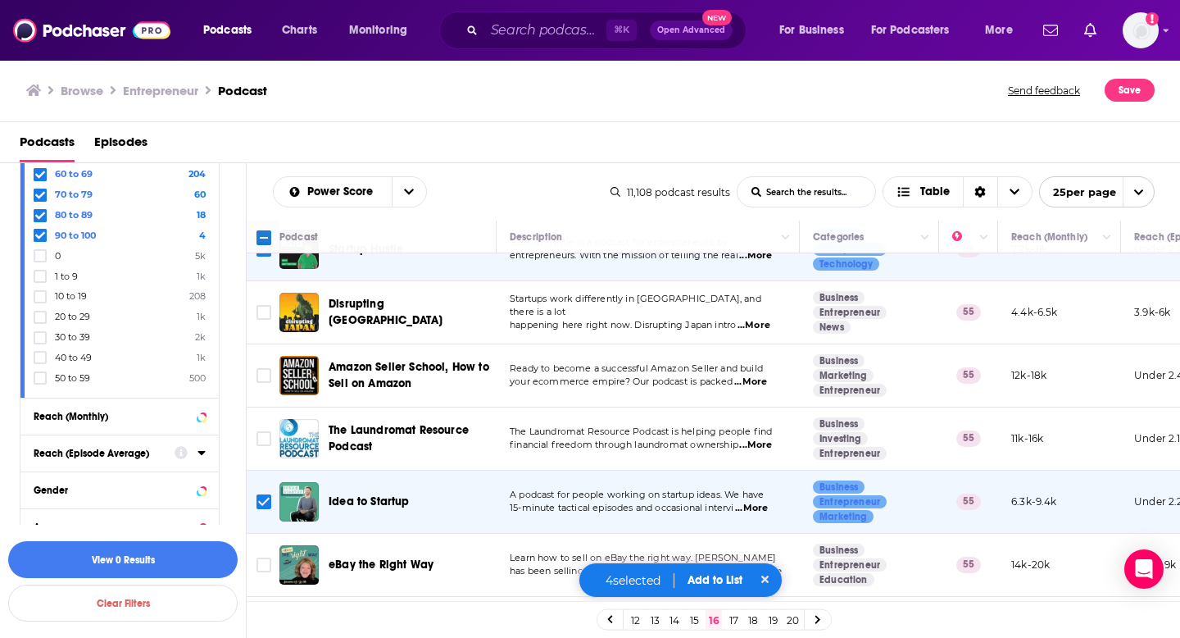
scroll to position [1319, 0]
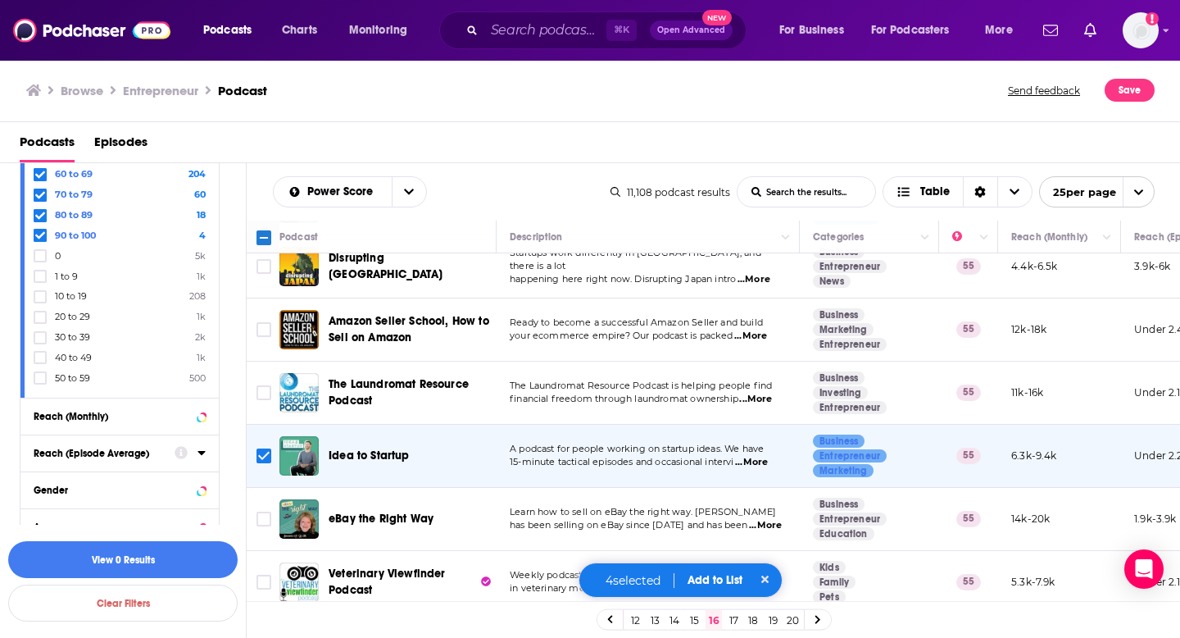
click at [734, 619] on link "17" at bounding box center [733, 620] width 16 height 20
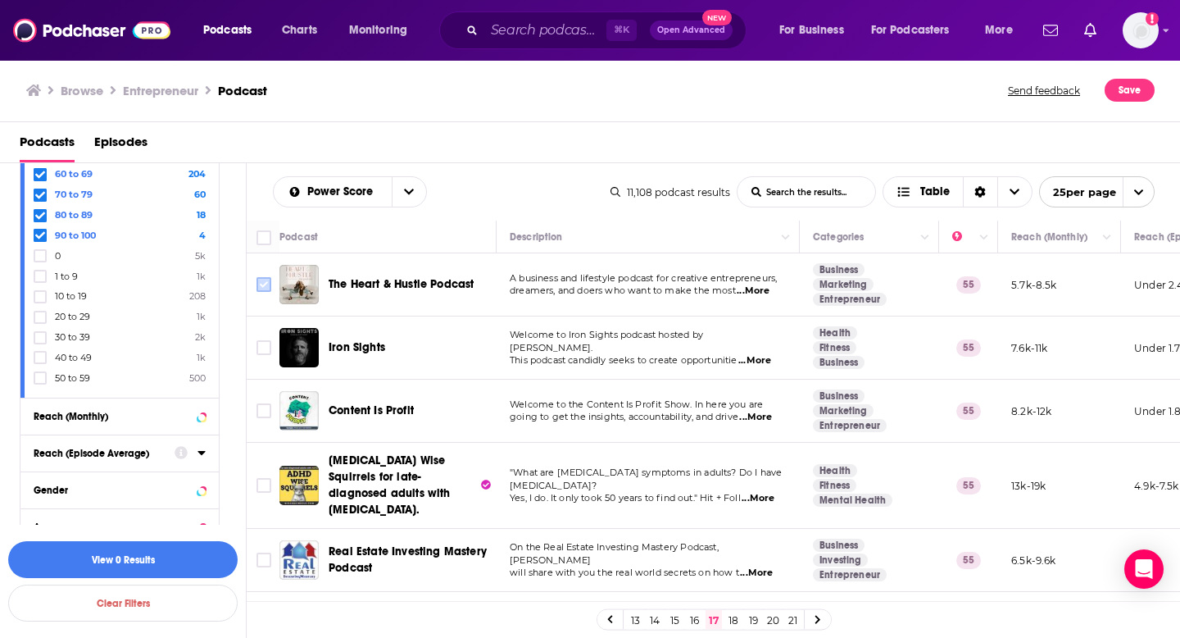
click at [266, 283] on input "Toggle select row" at bounding box center [264, 284] width 15 height 15
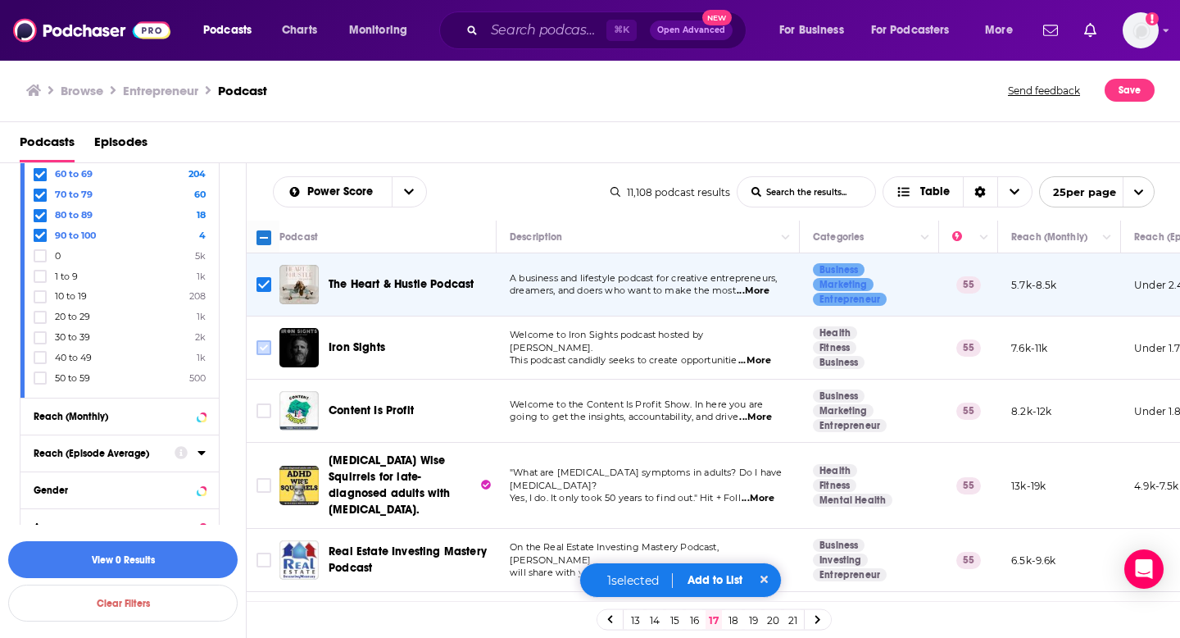
click at [263, 350] on input "Toggle select row" at bounding box center [264, 347] width 15 height 15
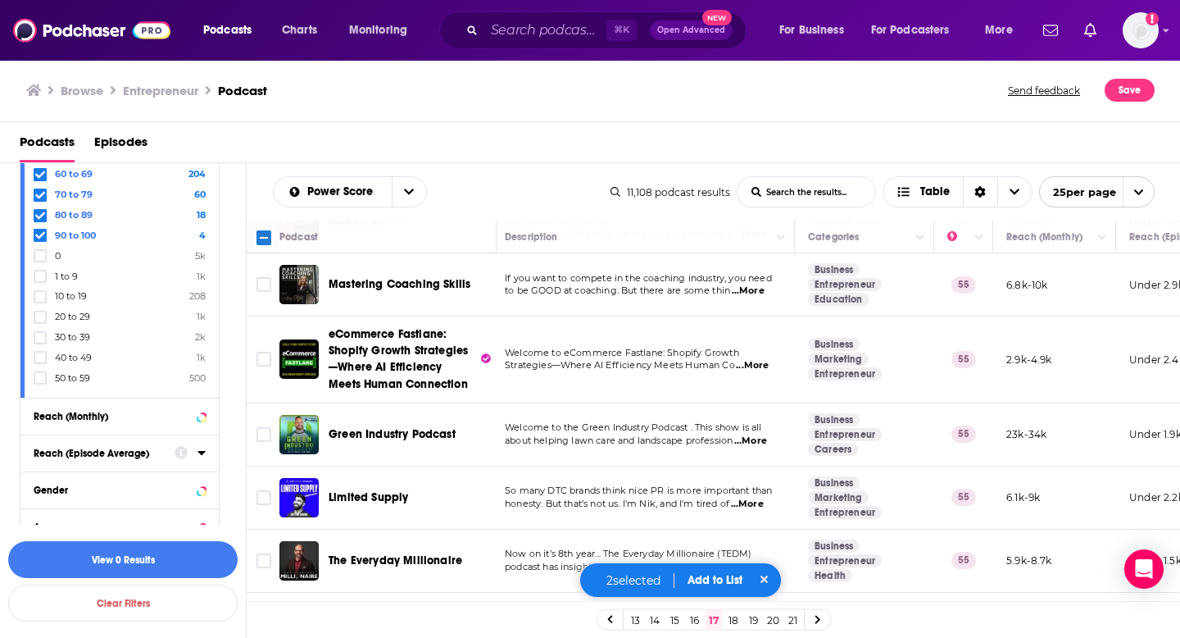
scroll to position [570, 5]
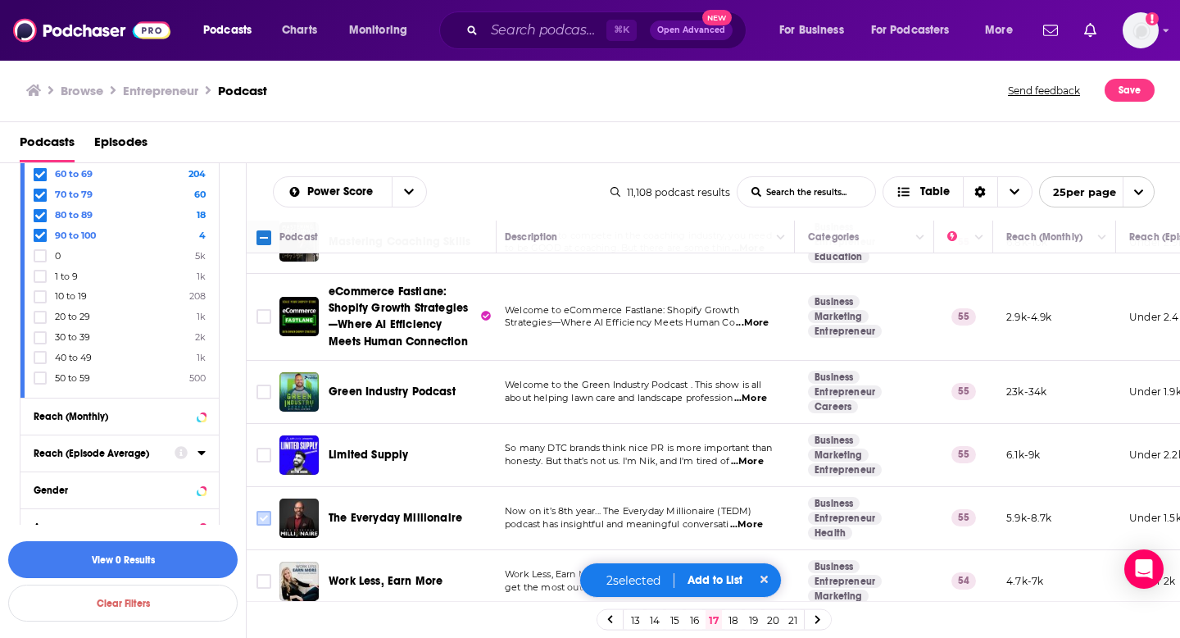
click at [264, 511] on input "Toggle select row" at bounding box center [264, 518] width 15 height 15
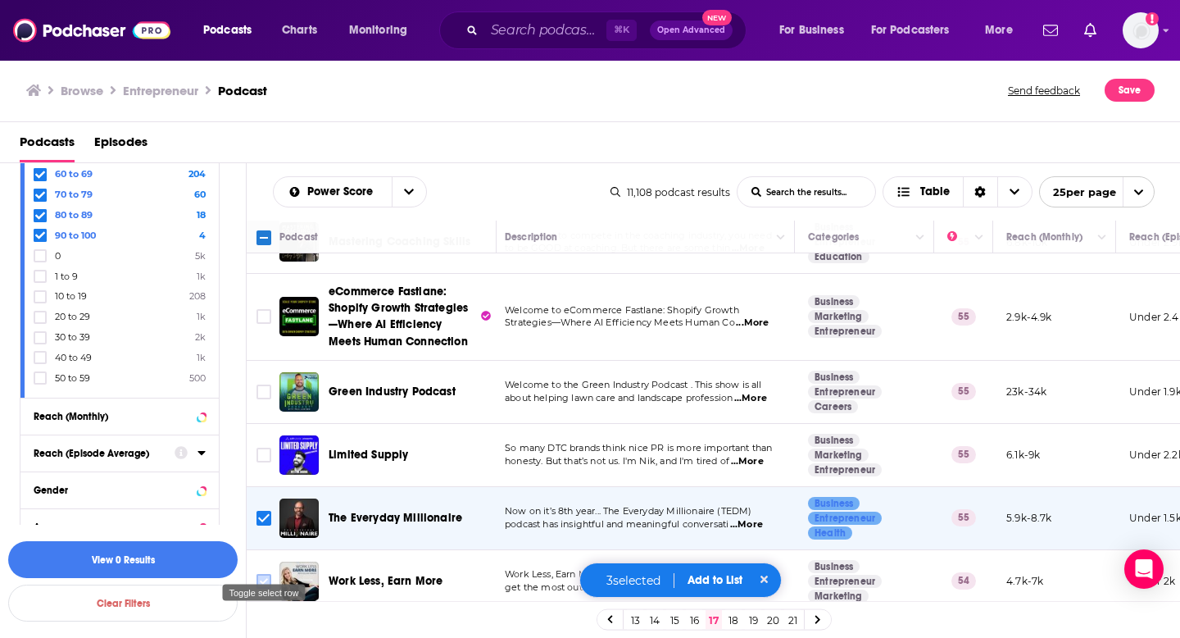
click at [262, 574] on input "Toggle select row" at bounding box center [264, 581] width 15 height 15
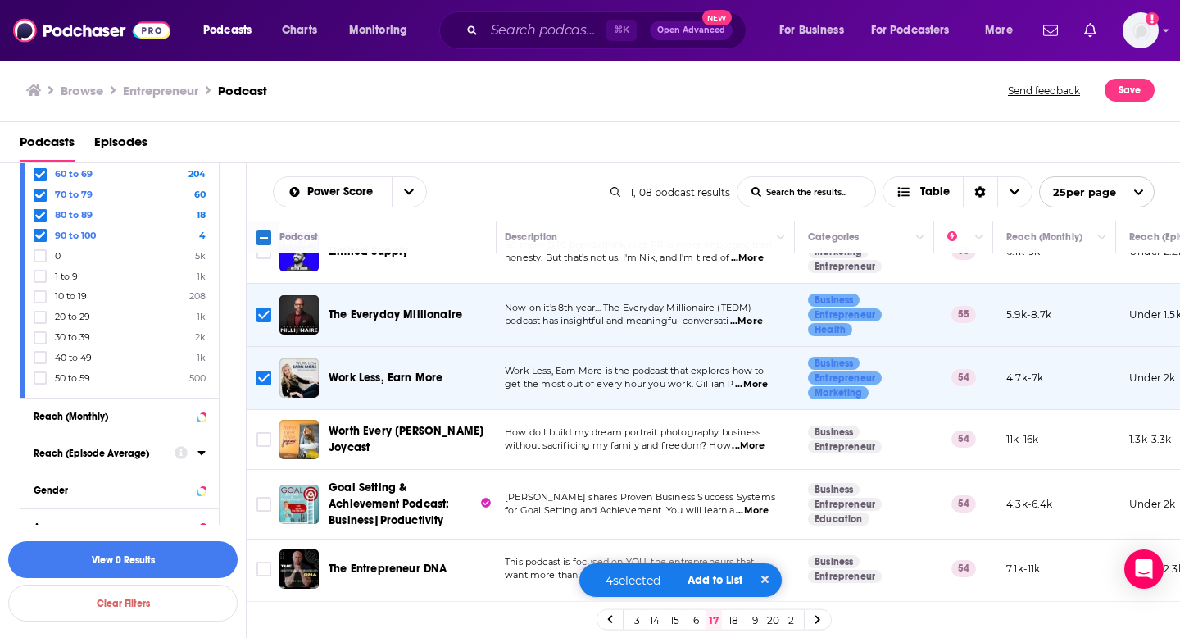
scroll to position [837, 5]
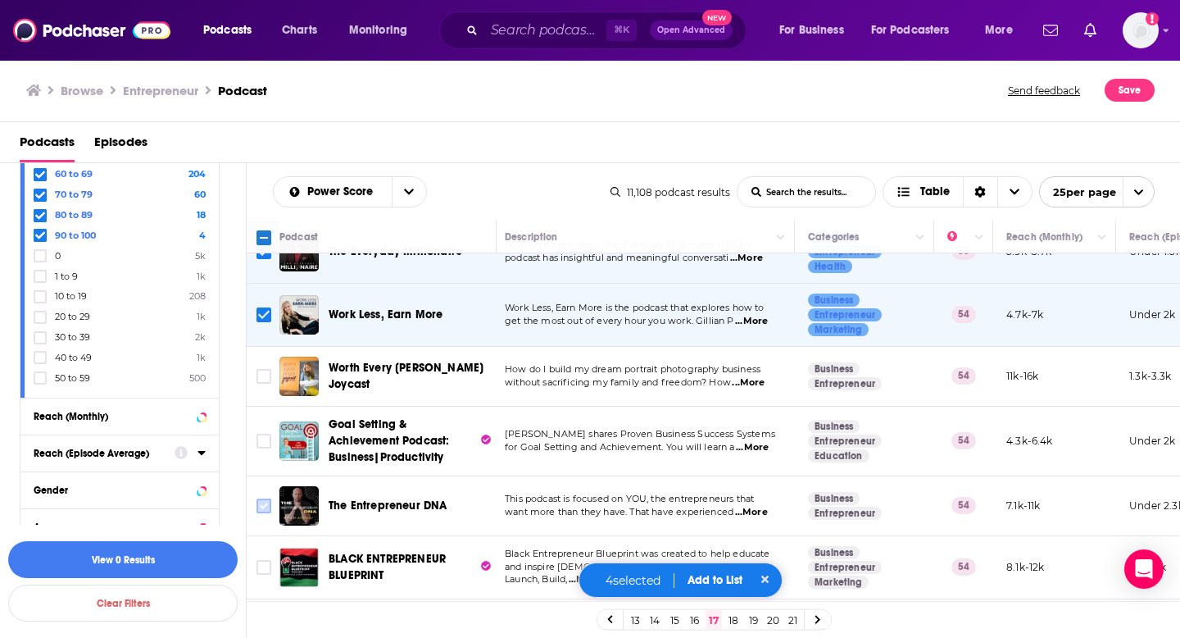
click at [261, 498] on input "Toggle select row" at bounding box center [264, 505] width 15 height 15
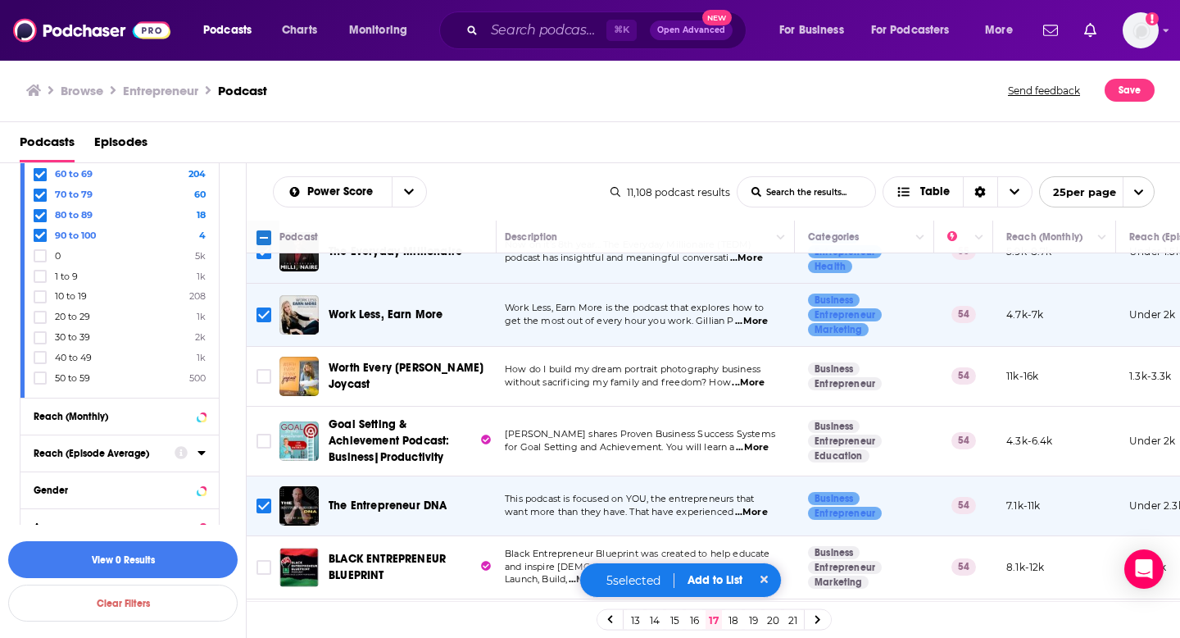
scroll to position [986, 5]
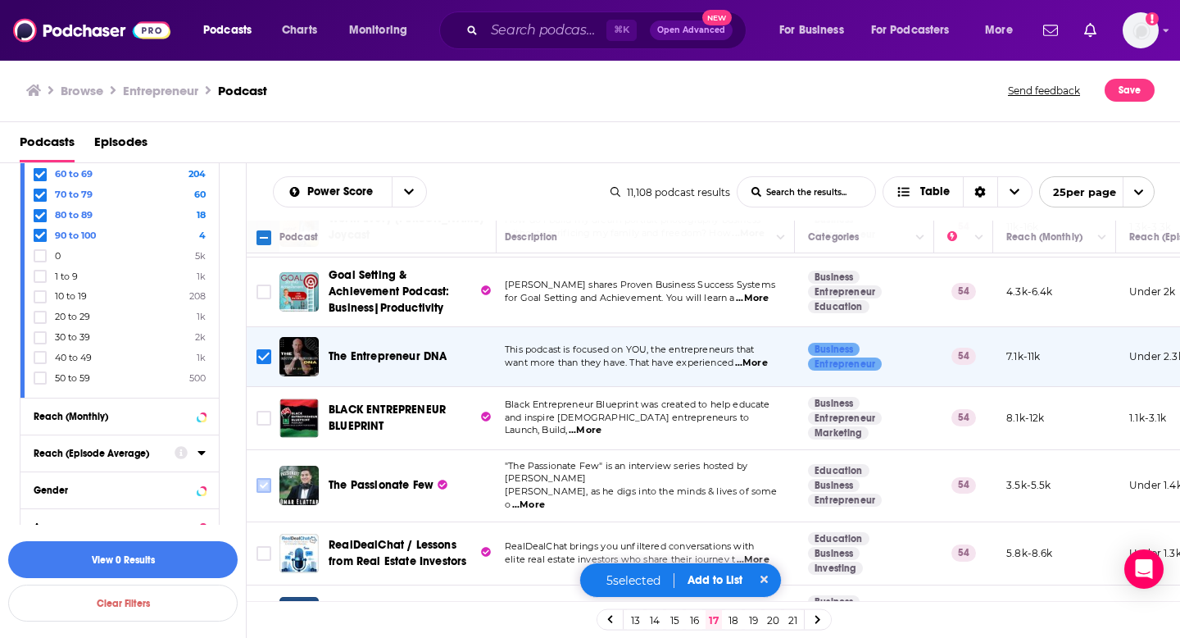
click at [267, 478] on input "Toggle select row" at bounding box center [264, 485] width 15 height 15
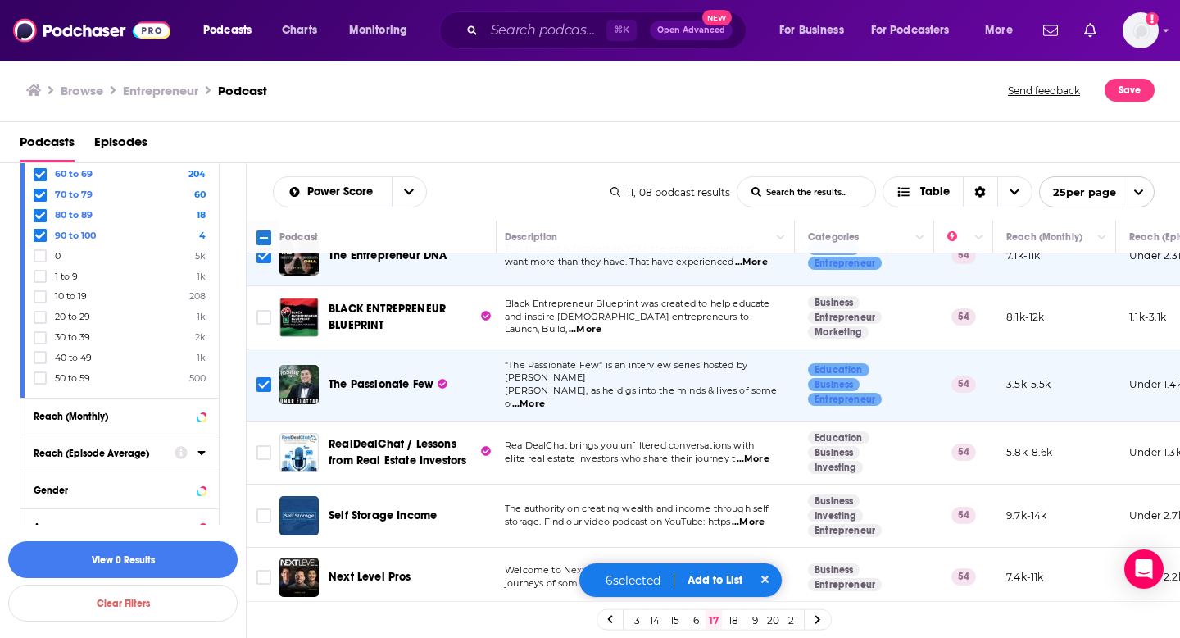
scroll to position [1141, 5]
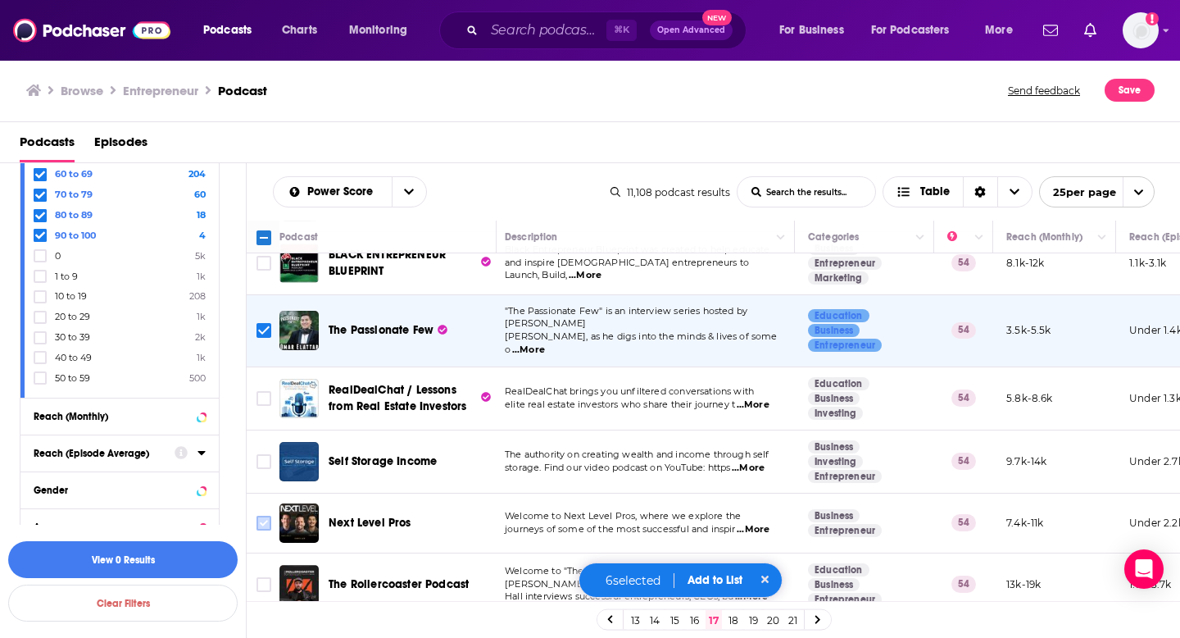
click at [259, 515] on input "Toggle select row" at bounding box center [264, 522] width 15 height 15
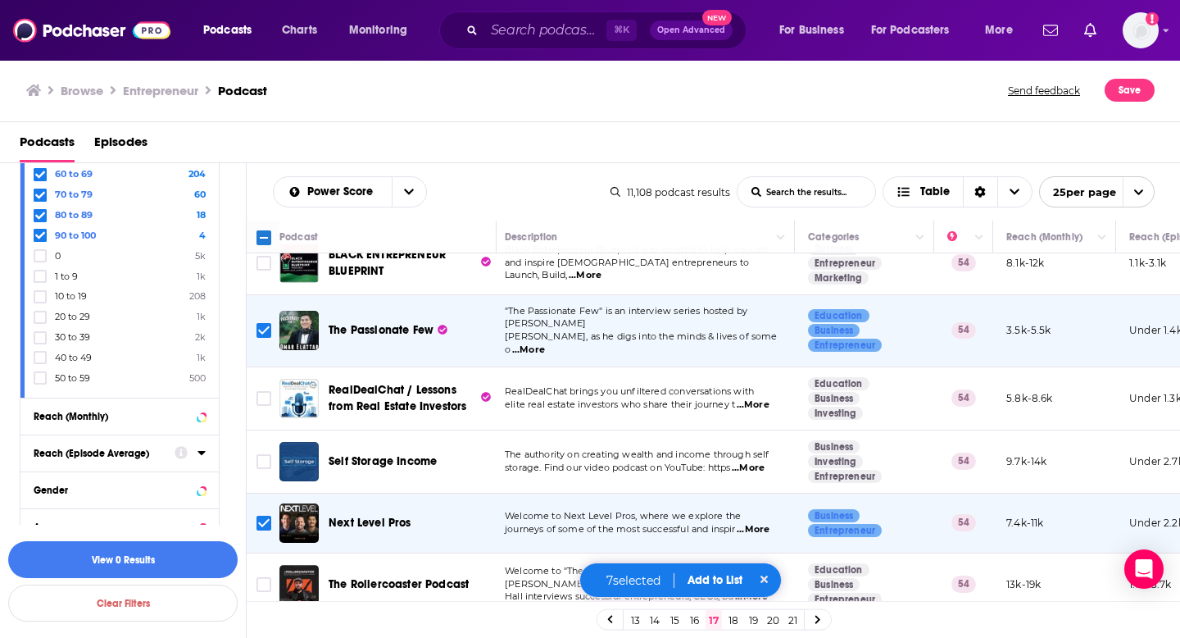
click at [733, 616] on link "18" at bounding box center [733, 620] width 16 height 20
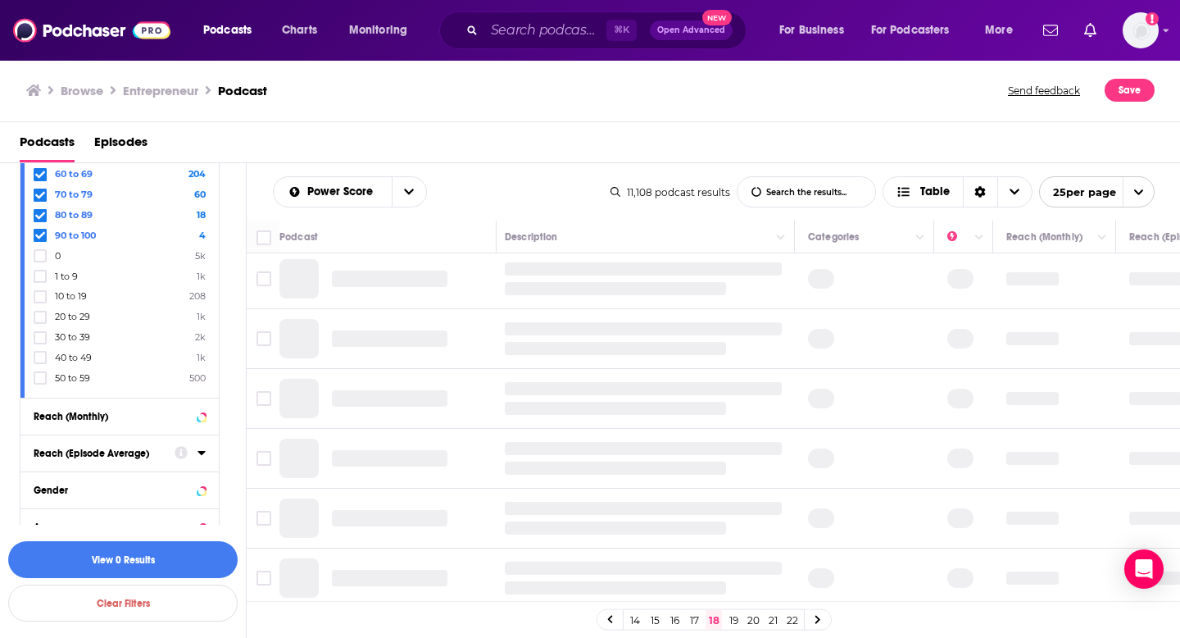
scroll to position [0, 5]
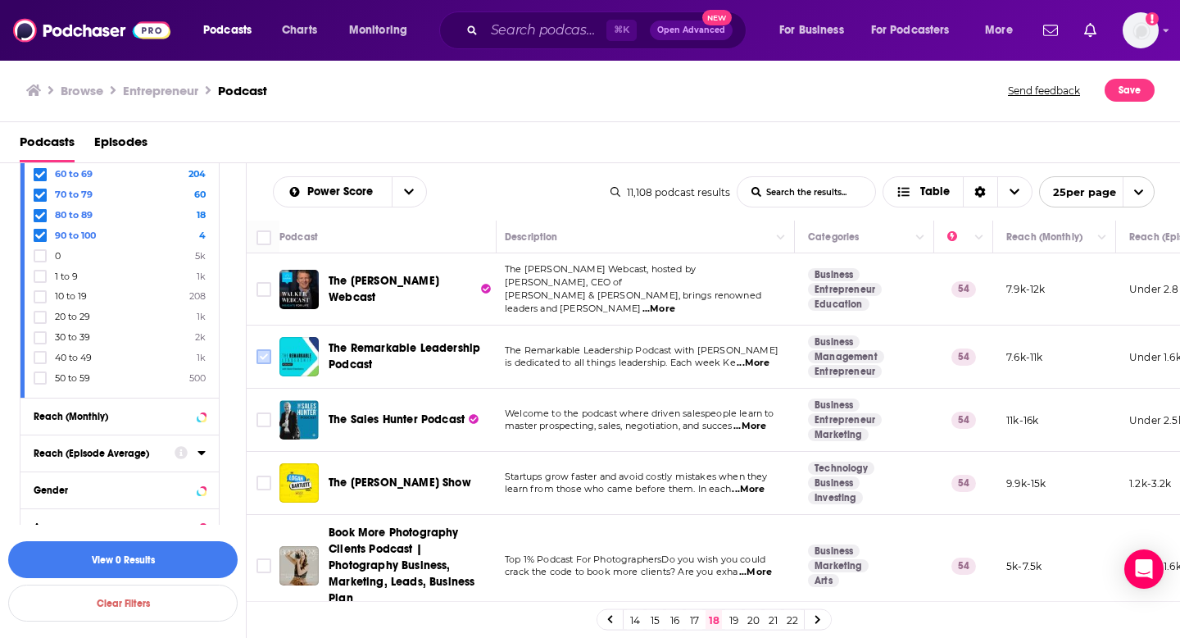
click at [259, 349] on input "Toggle select row" at bounding box center [264, 356] width 15 height 15
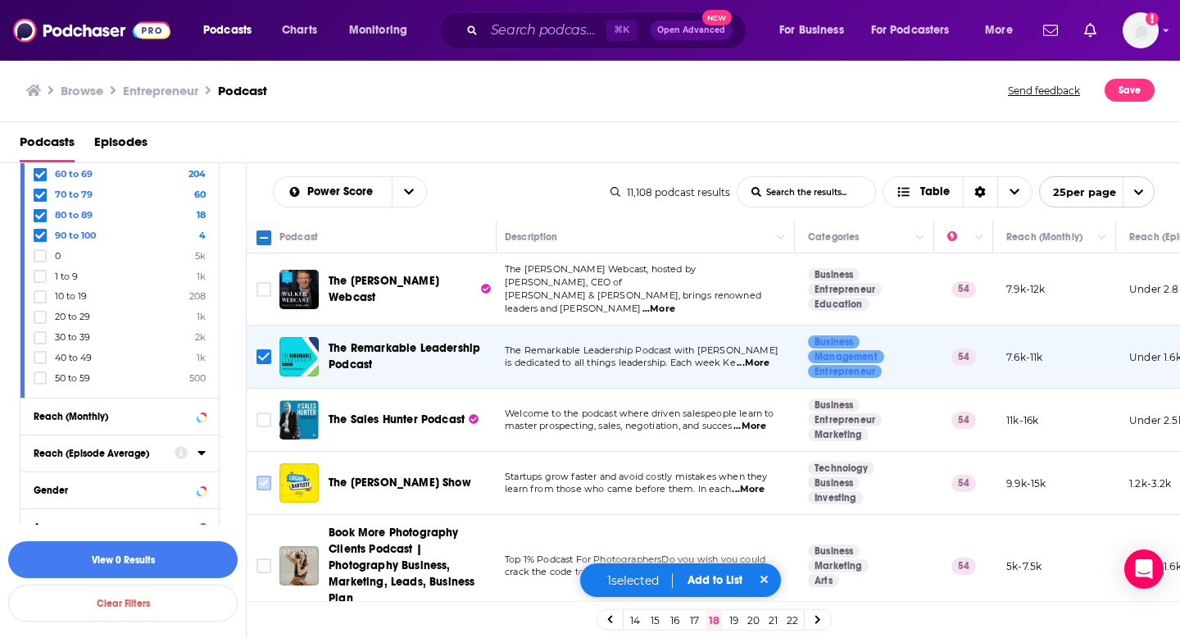
click at [263, 475] on input "Toggle select row" at bounding box center [264, 482] width 15 height 15
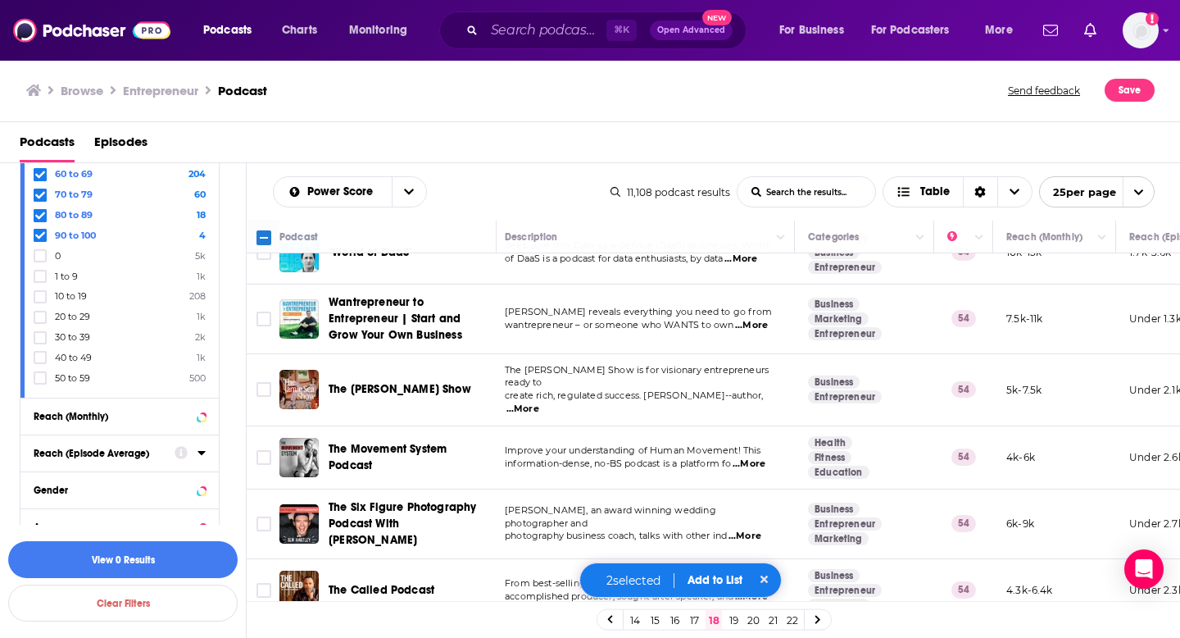
scroll to position [1083, 5]
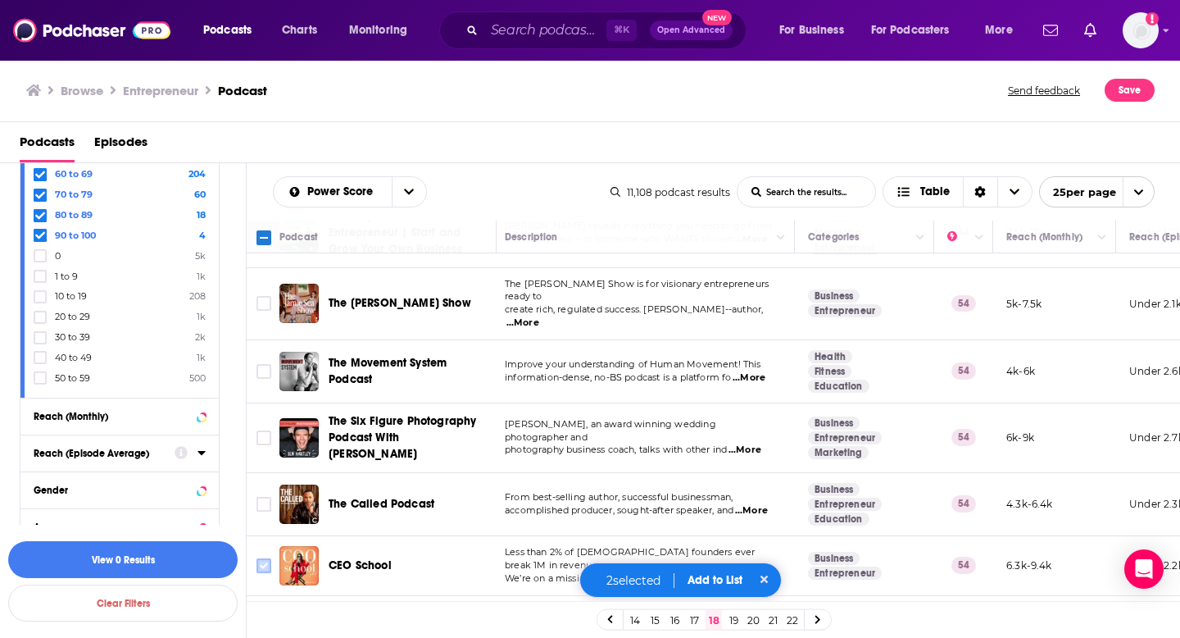
click at [267, 558] on input "Toggle select row" at bounding box center [264, 565] width 15 height 15
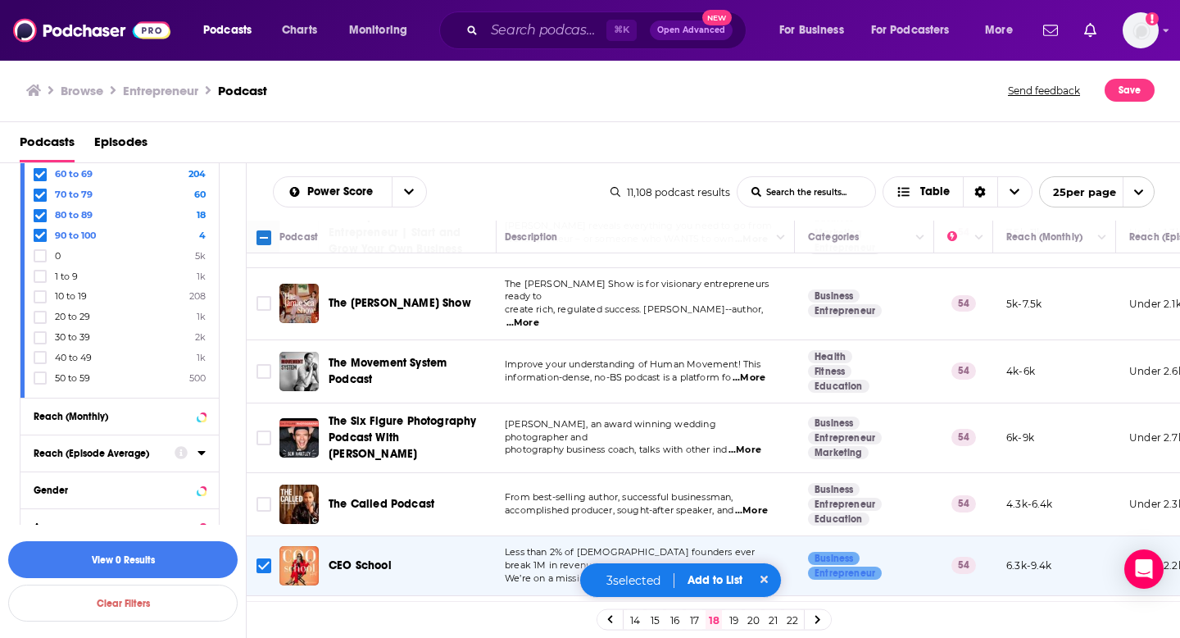
click at [768, 572] on span "...More" at bounding box center [754, 578] width 33 height 13
click at [738, 616] on link "19" at bounding box center [733, 620] width 16 height 20
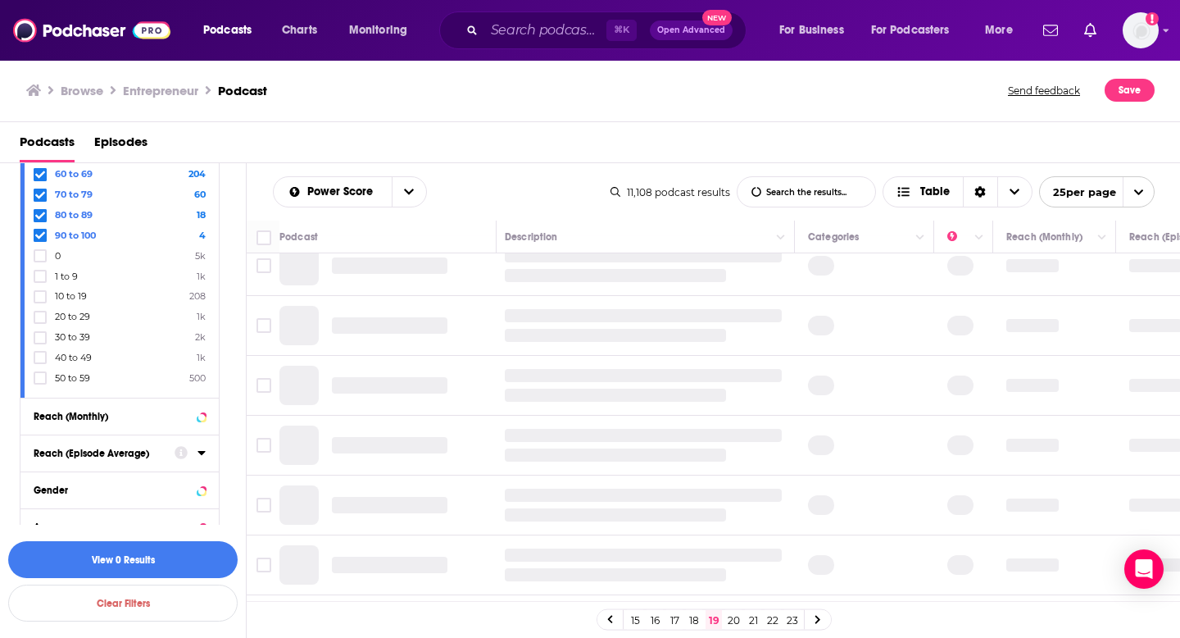
scroll to position [0, 5]
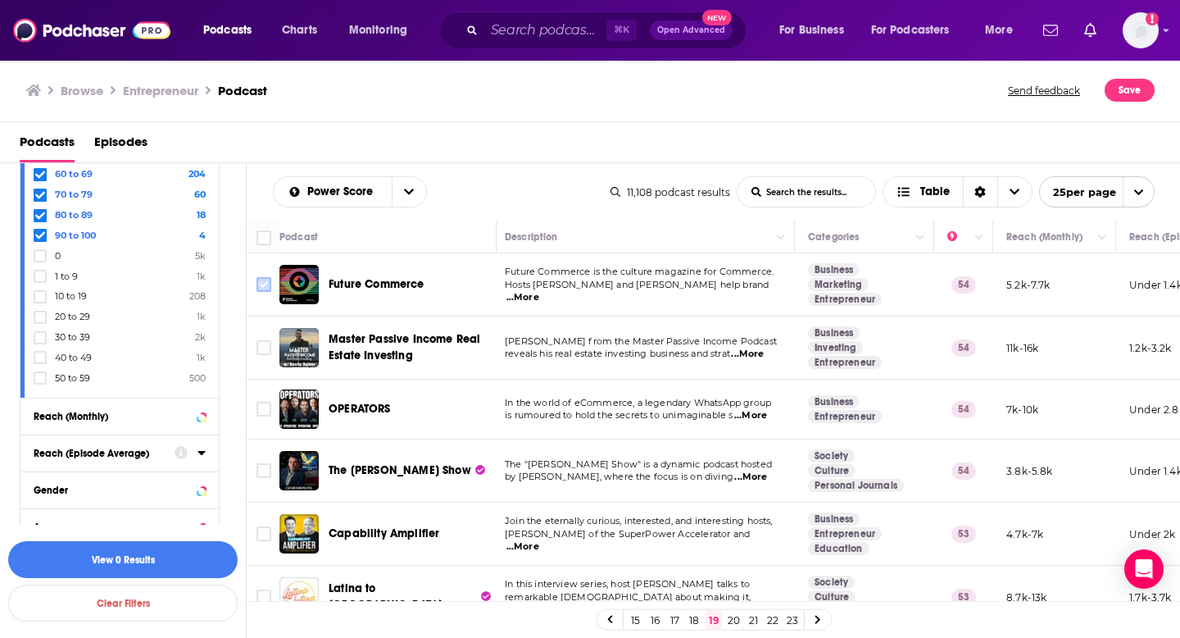
click at [260, 292] on input "Toggle select row" at bounding box center [264, 284] width 15 height 15
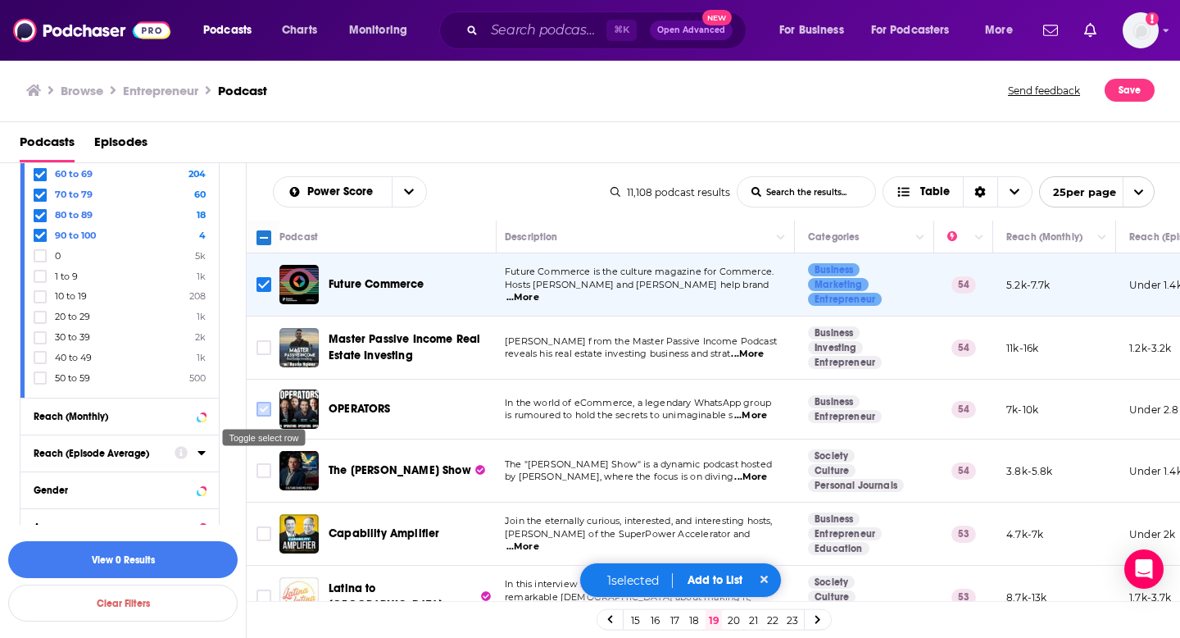
click at [266, 416] on input "Toggle select row" at bounding box center [264, 409] width 15 height 15
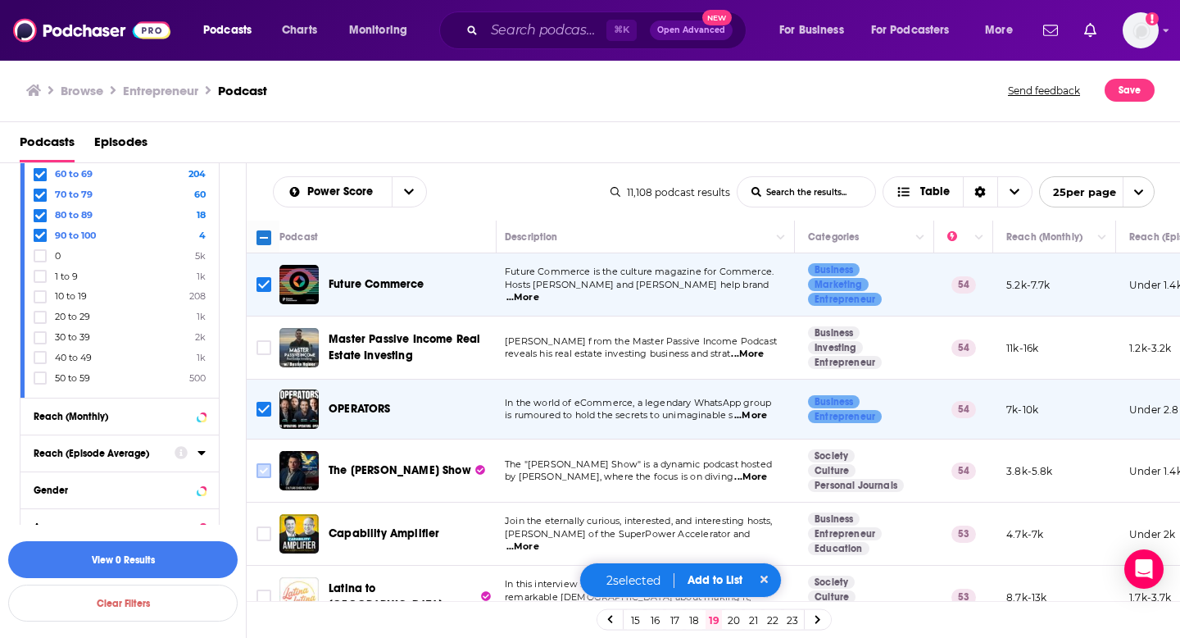
click at [260, 472] on input "Toggle select row" at bounding box center [264, 470] width 15 height 15
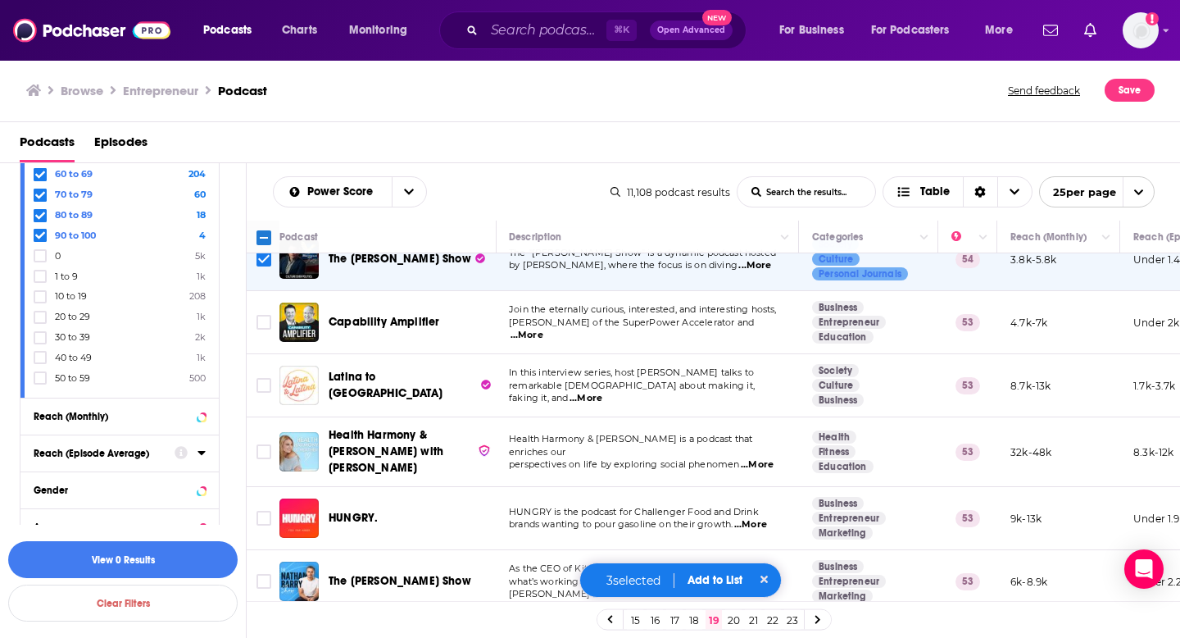
scroll to position [211, 0]
click at [764, 525] on span "...More" at bounding box center [751, 524] width 33 height 13
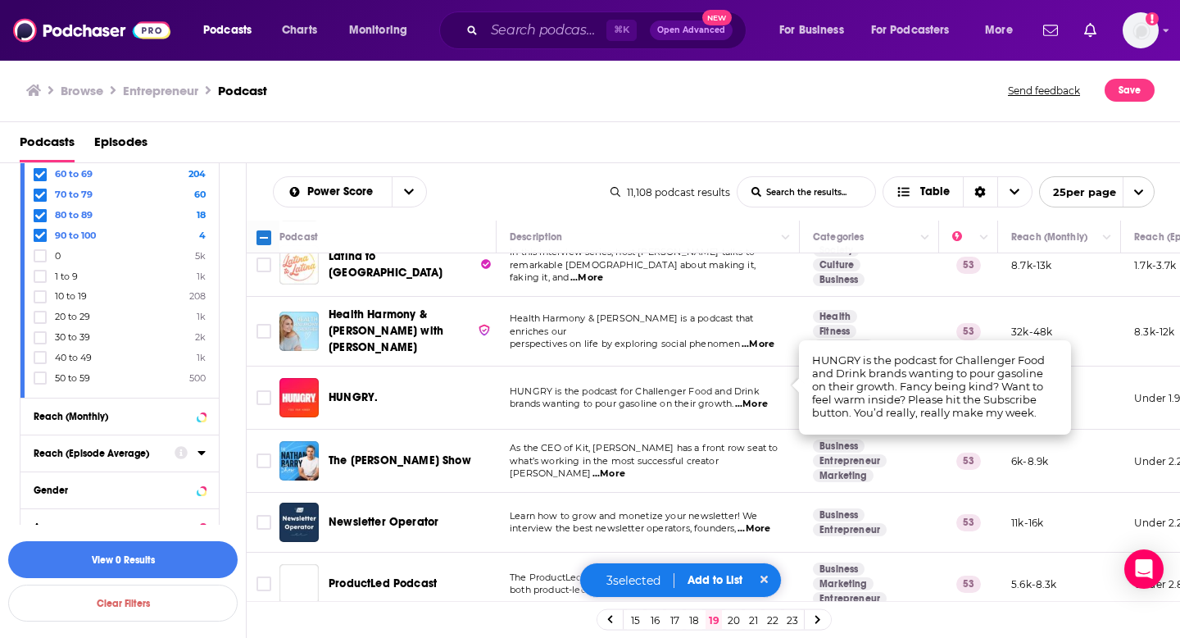
scroll to position [352, 0]
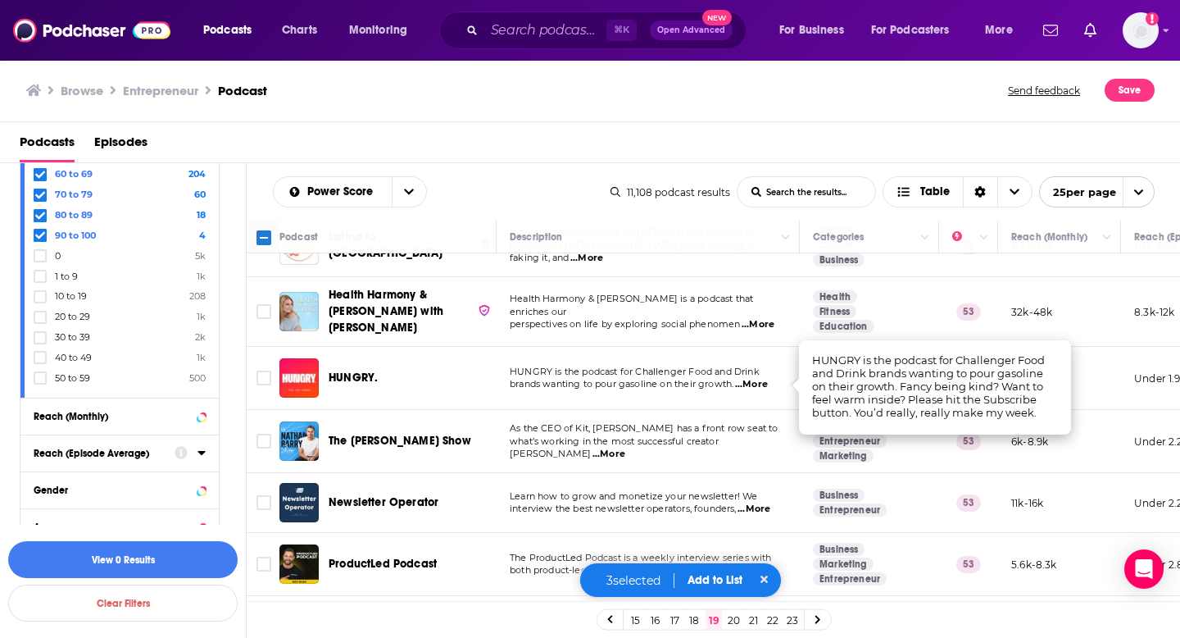
click at [625, 450] on span "...More" at bounding box center [609, 453] width 33 height 13
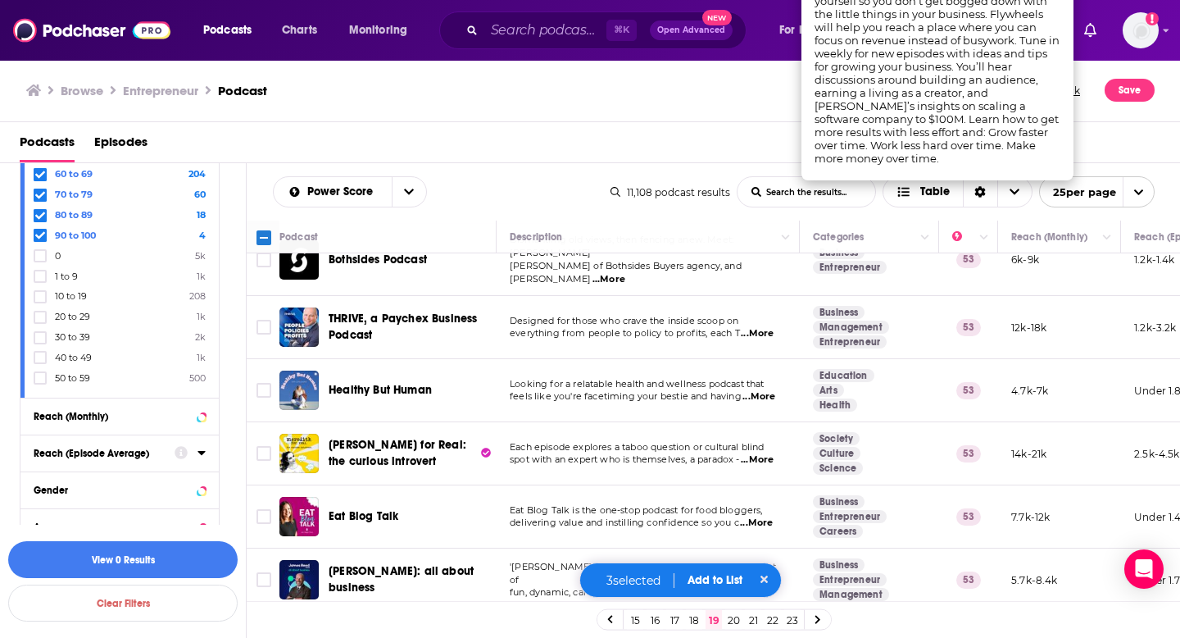
scroll to position [1043, 0]
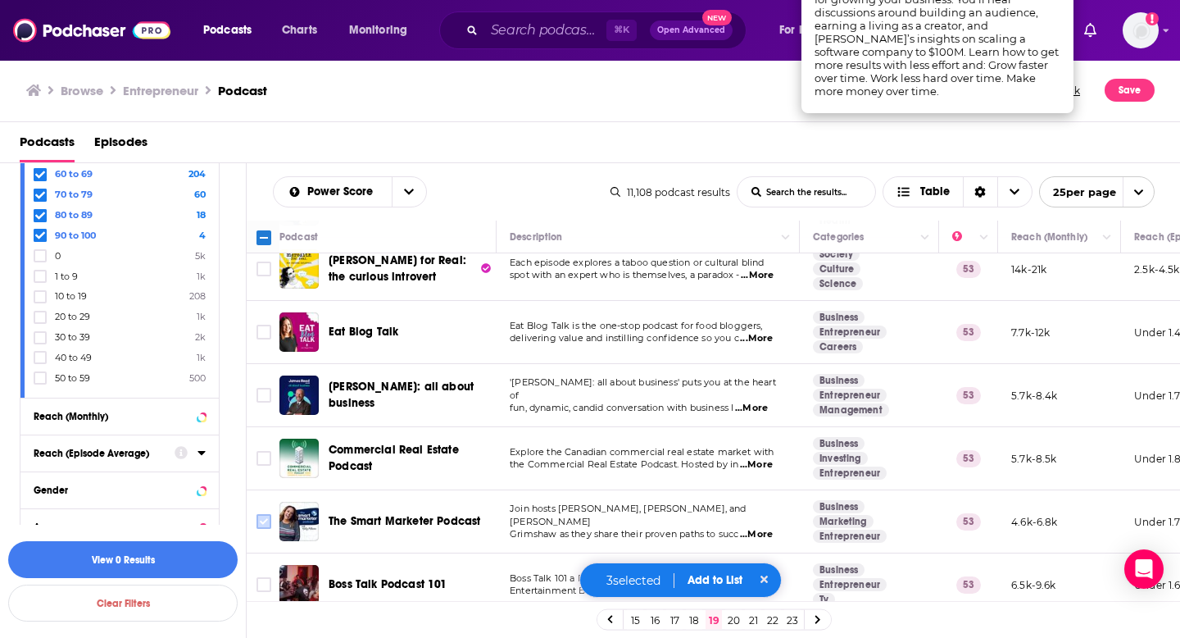
click at [265, 514] on input "Toggle select row" at bounding box center [264, 521] width 15 height 15
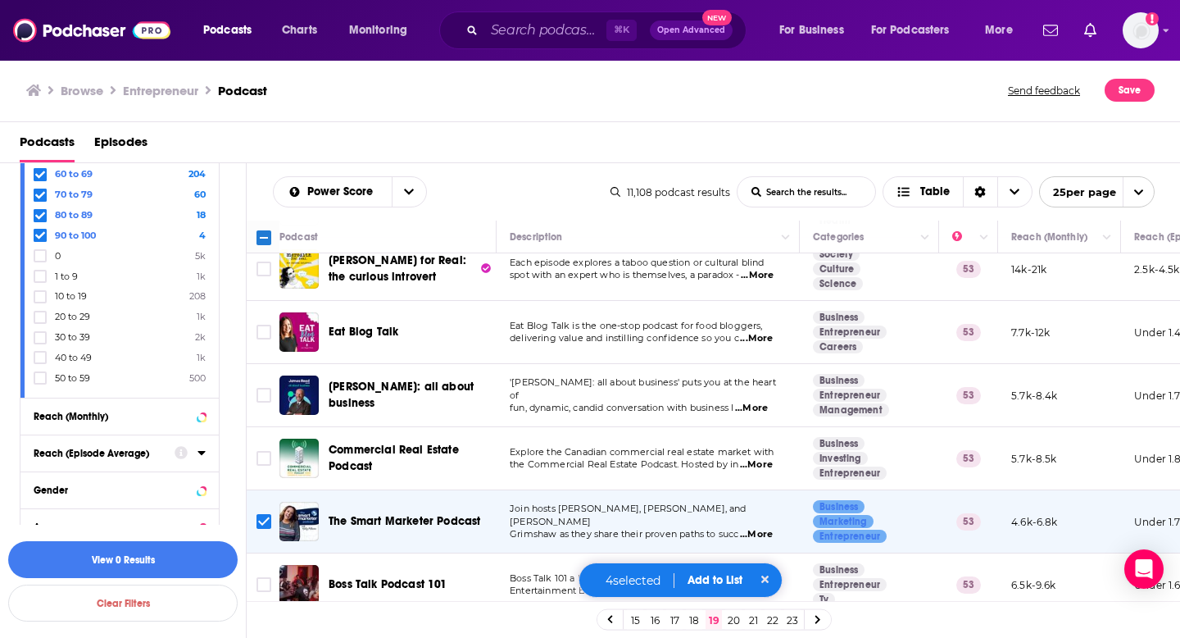
click at [733, 619] on link "20" at bounding box center [733, 620] width 16 height 20
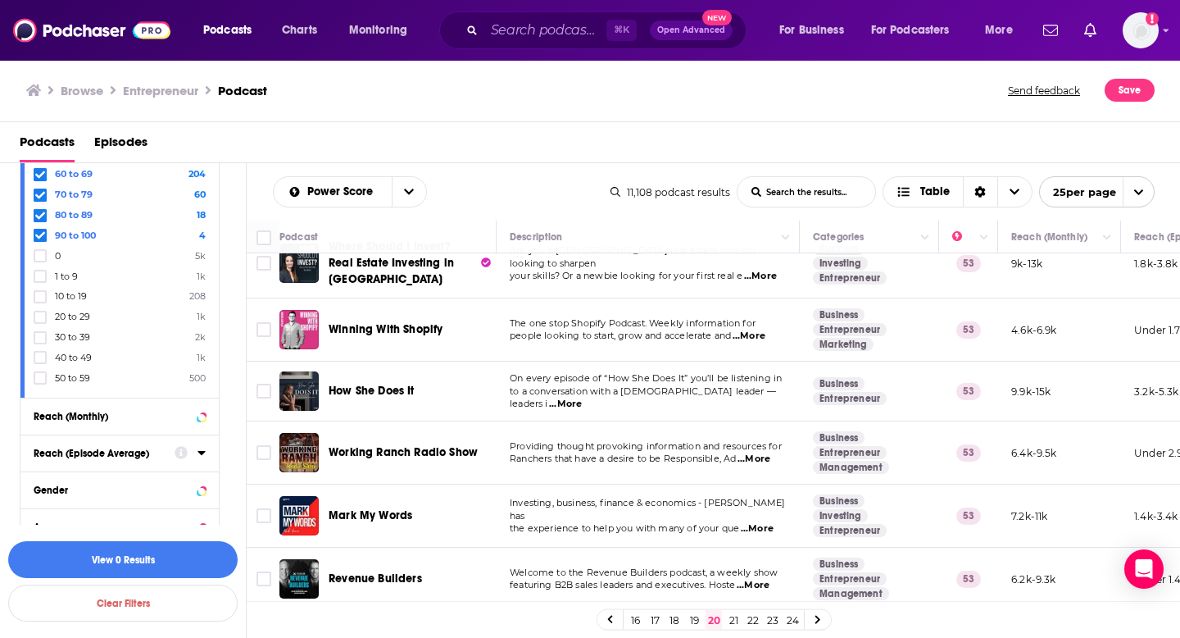
scroll to position [75, 0]
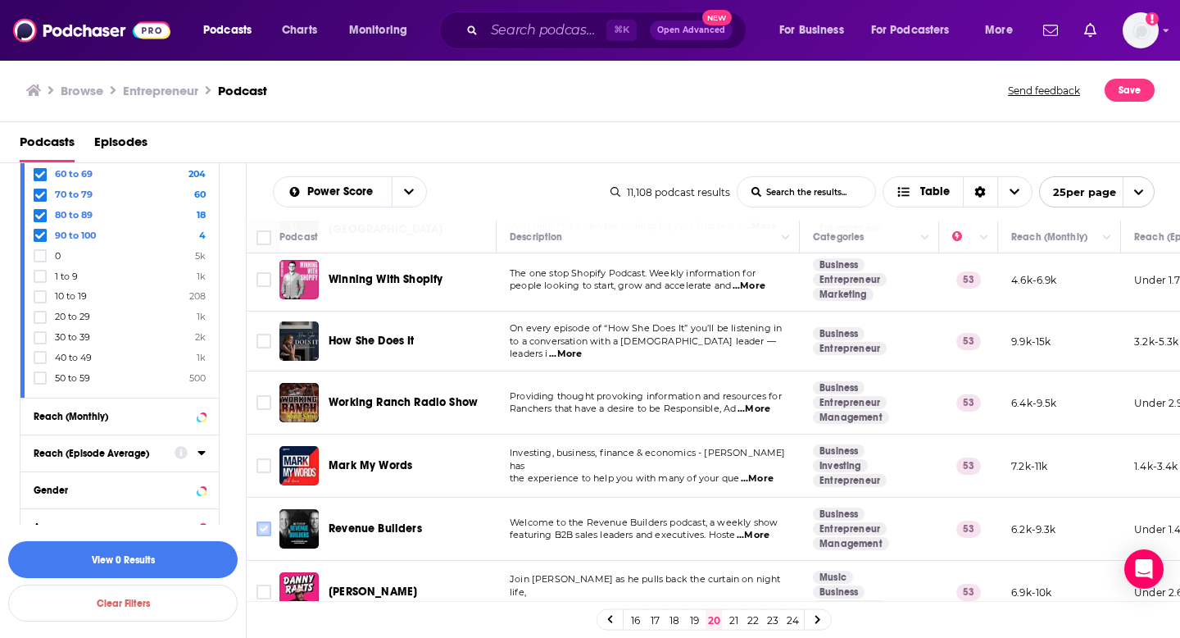
click at [265, 525] on input "Toggle select row" at bounding box center [264, 528] width 15 height 15
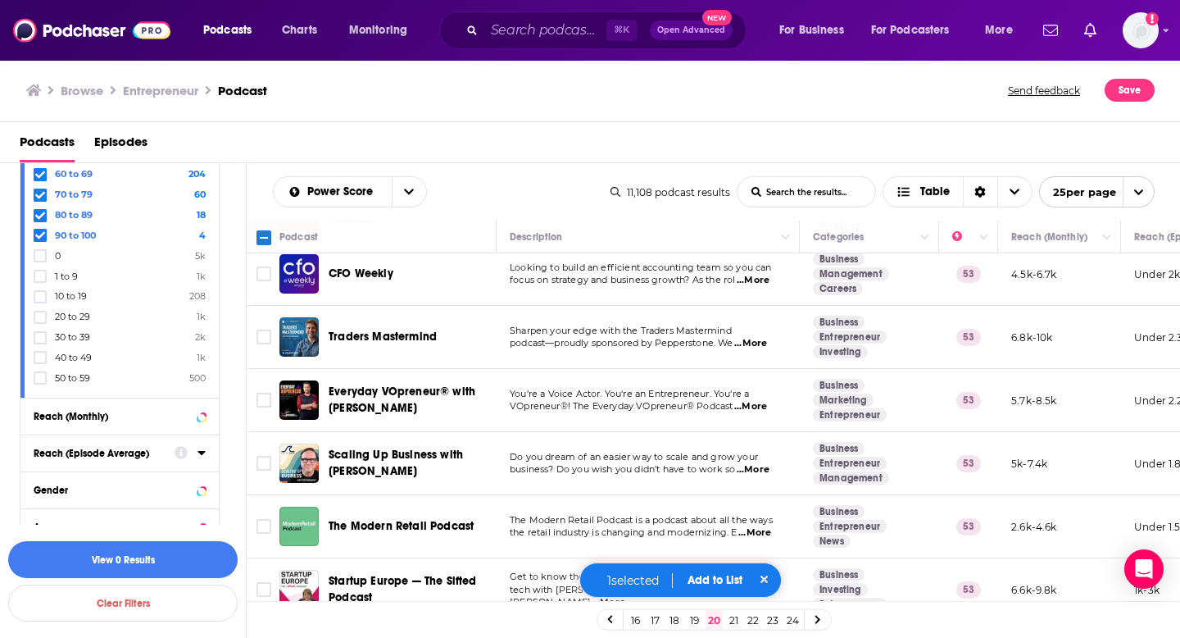
scroll to position [1224, 0]
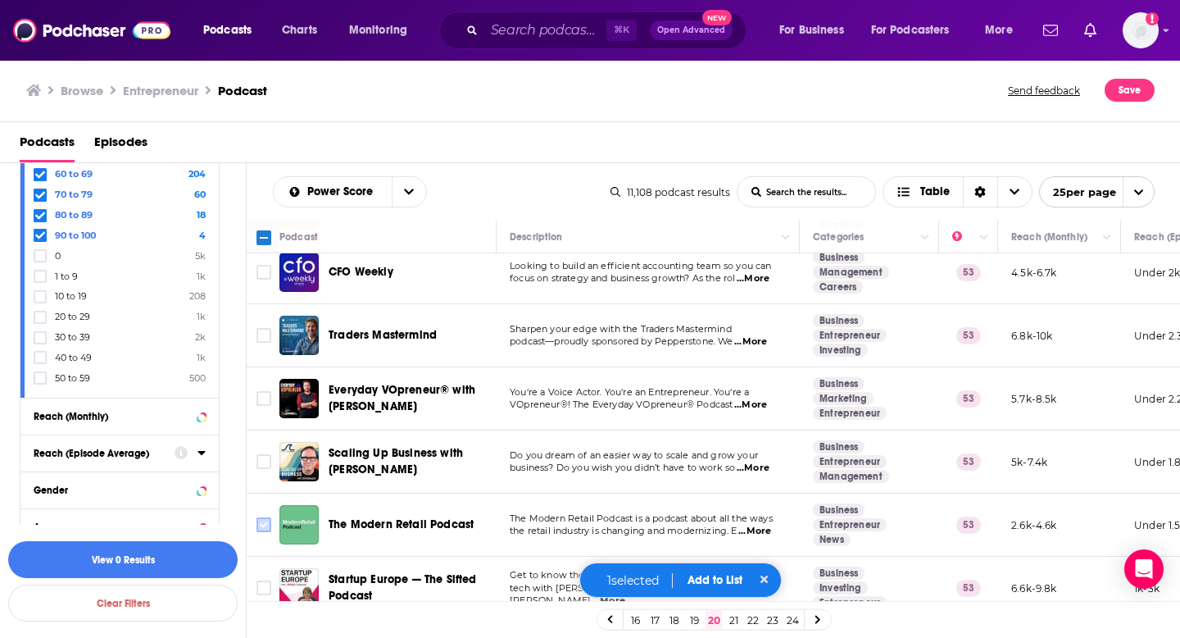
click at [266, 517] on input "Toggle select row" at bounding box center [264, 524] width 15 height 15
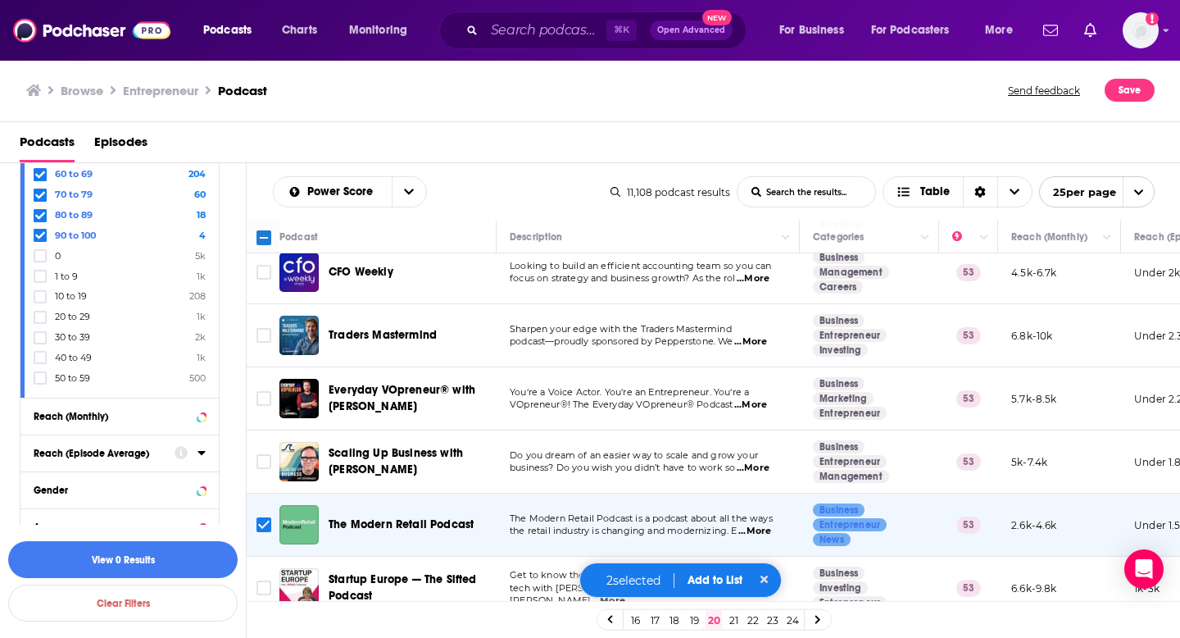
click at [733, 621] on link "21" at bounding box center [733, 620] width 16 height 20
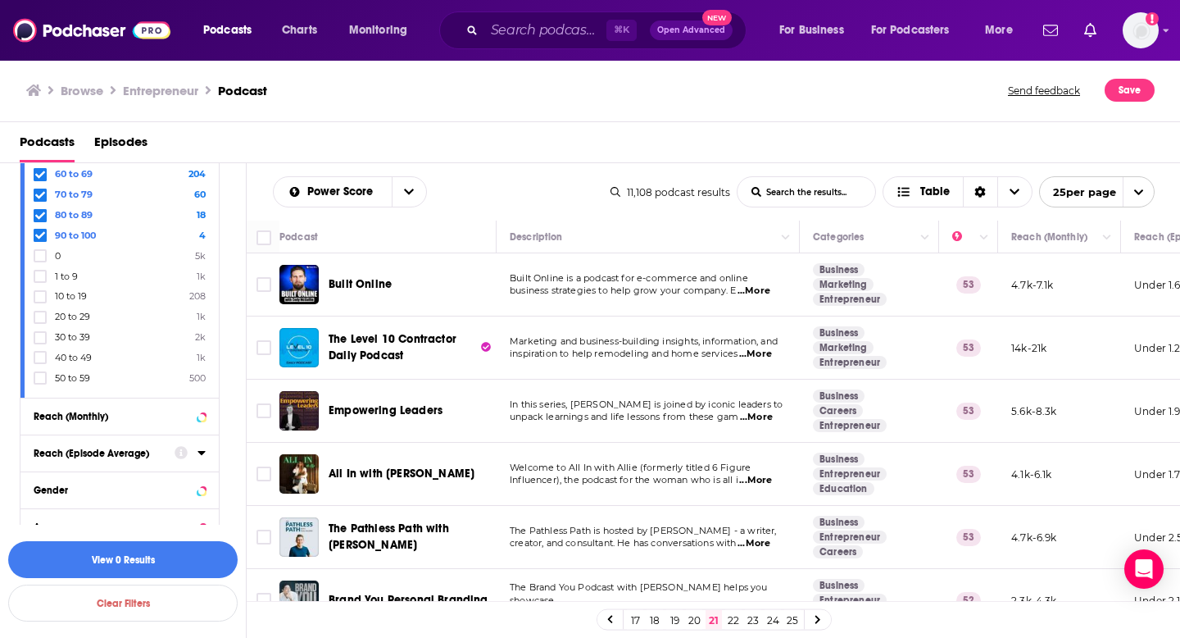
click at [747, 293] on span "...More" at bounding box center [754, 290] width 33 height 13
click at [265, 408] on input "Toggle select row" at bounding box center [264, 410] width 15 height 15
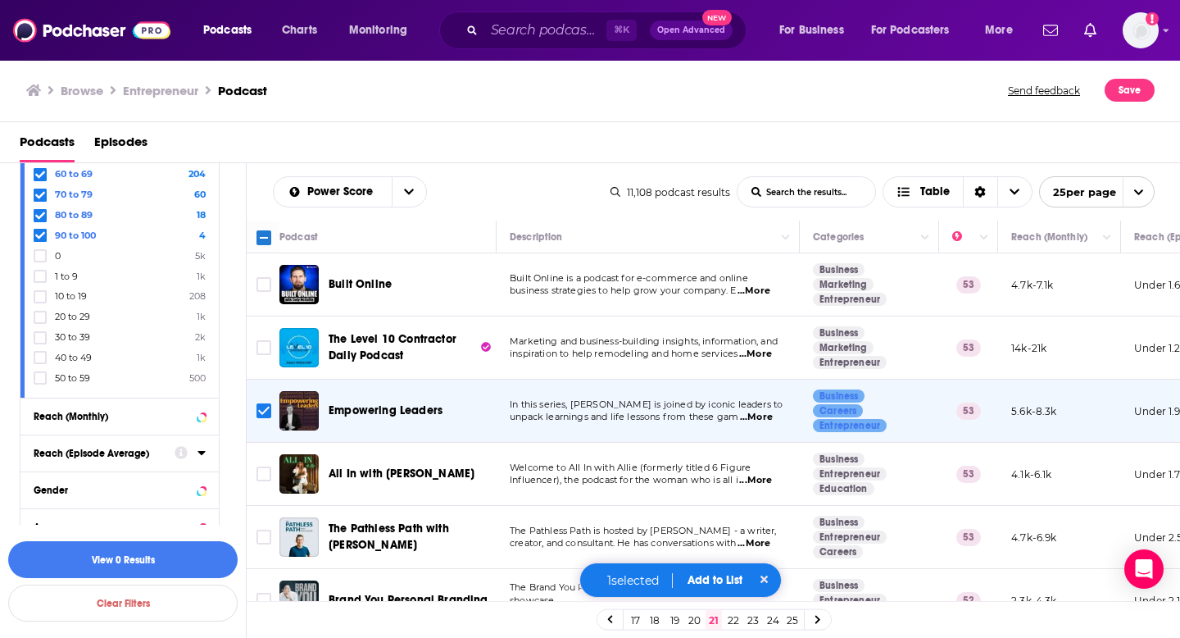
click at [778, 483] on p "Influencer), the podcast for the woman who is all i ...More" at bounding box center [648, 480] width 276 height 13
click at [762, 482] on span "...More" at bounding box center [755, 480] width 33 height 13
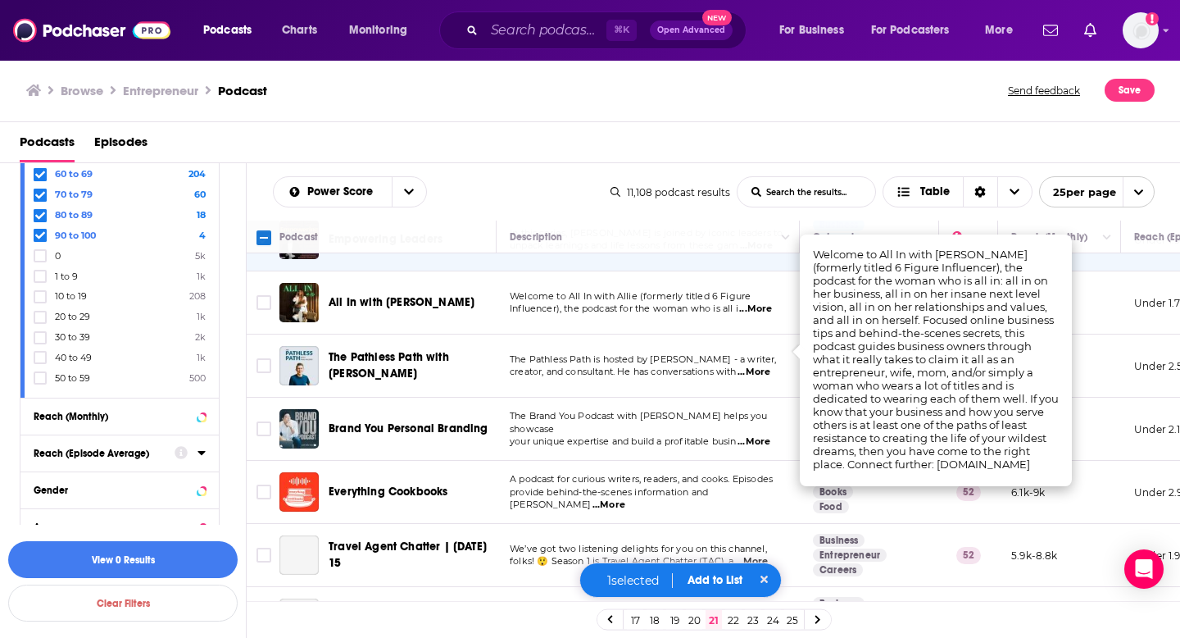
scroll to position [270, 0]
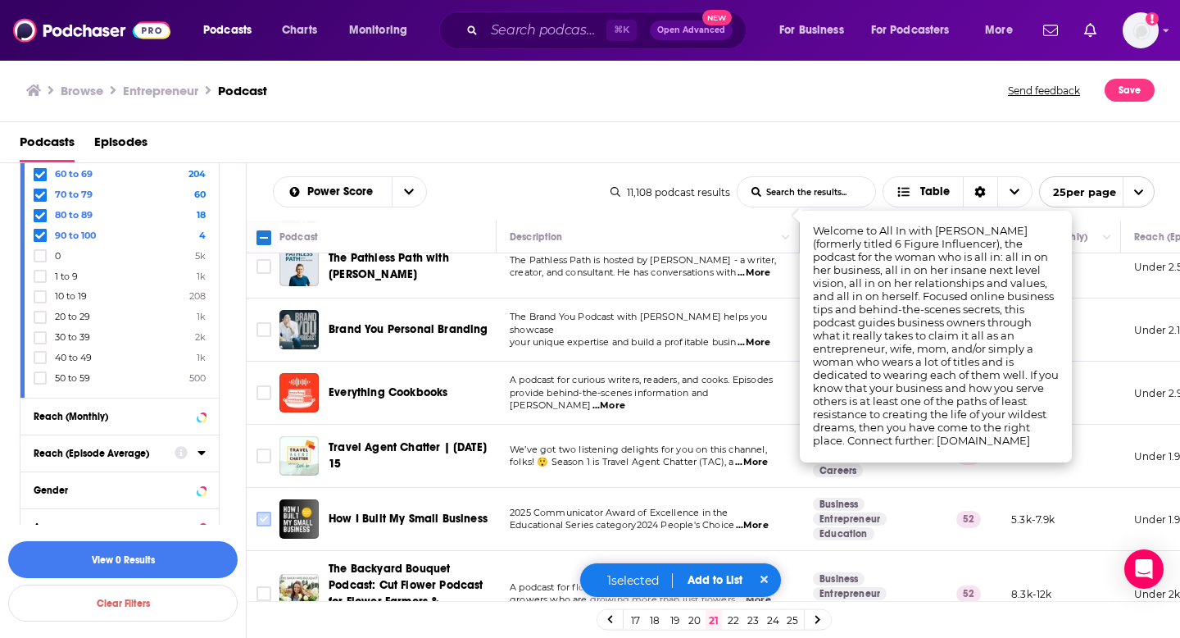
click at [264, 518] on input "Toggle select row" at bounding box center [264, 518] width 15 height 15
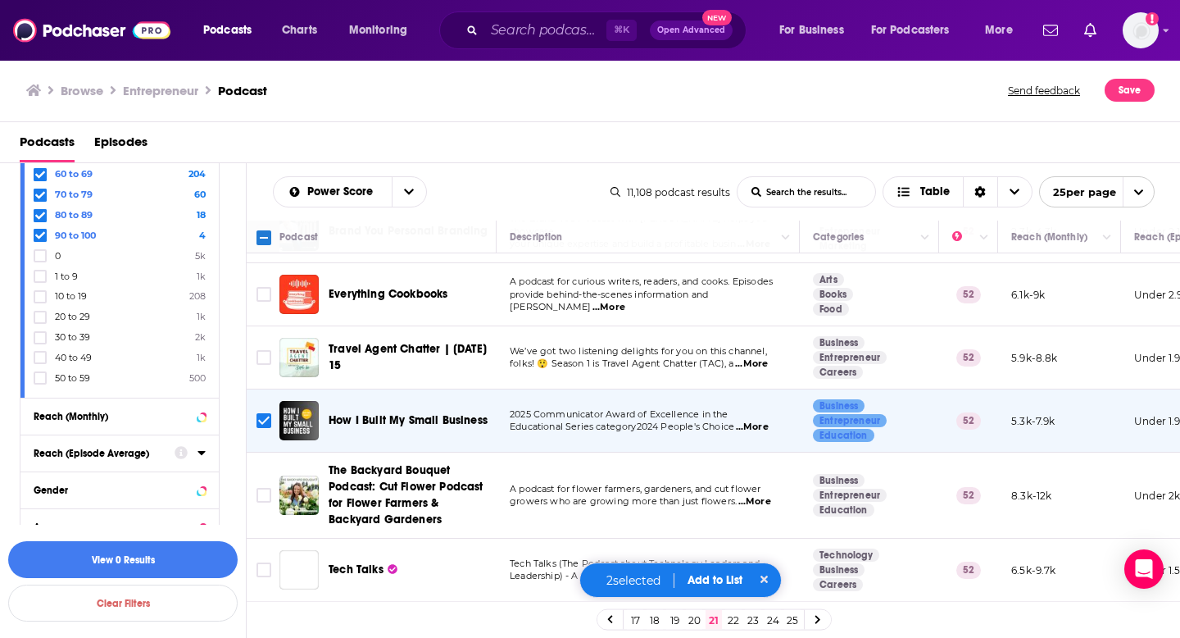
scroll to position [466, 0]
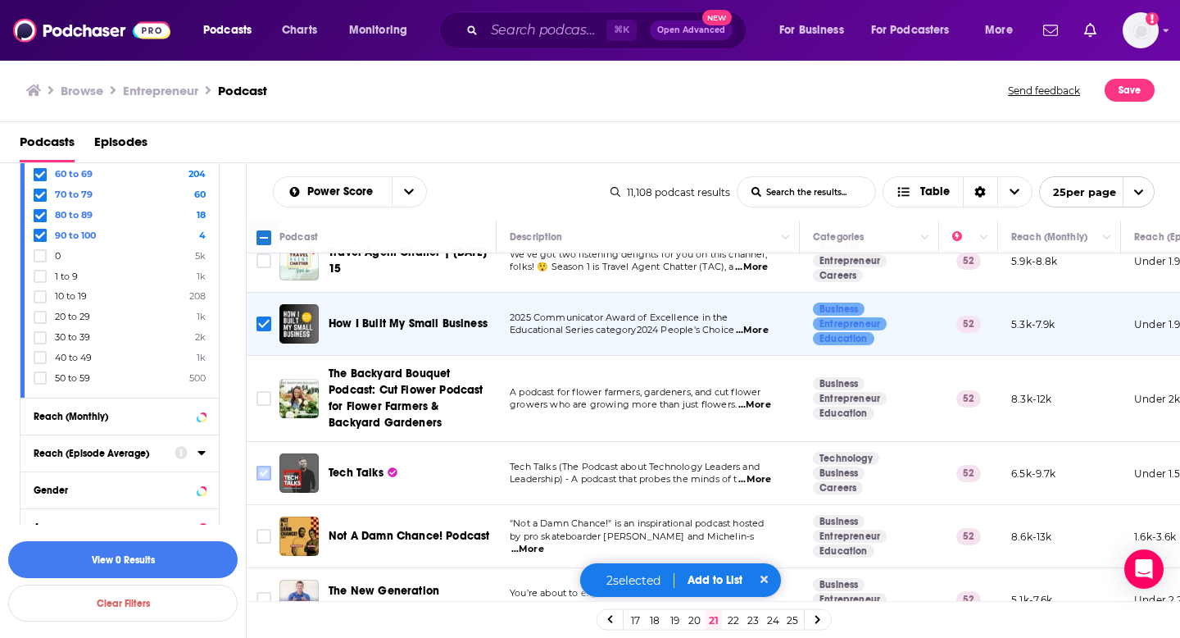
click at [263, 476] on input "Toggle select row" at bounding box center [264, 473] width 15 height 15
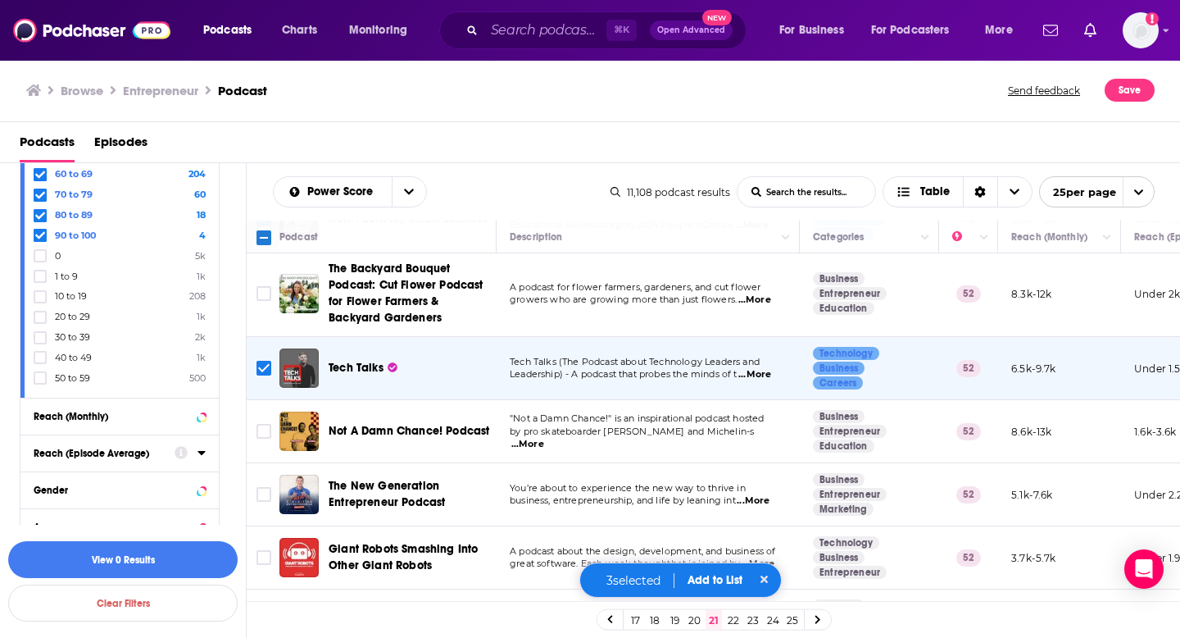
scroll to position [598, 0]
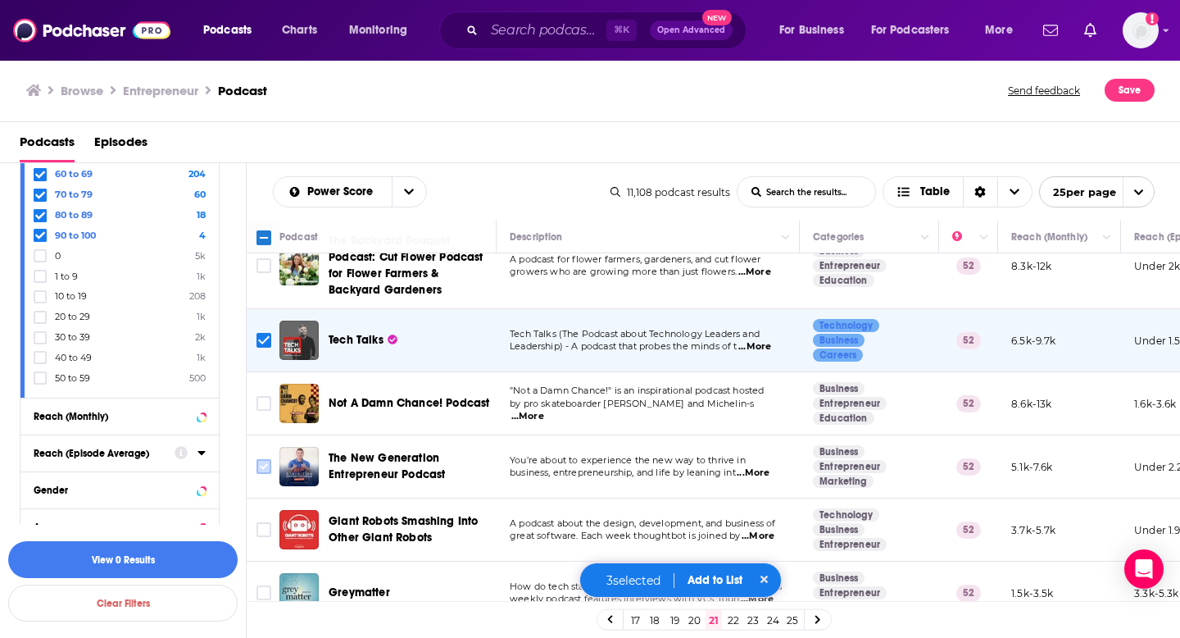
click at [261, 466] on input "Toggle select row" at bounding box center [264, 466] width 15 height 15
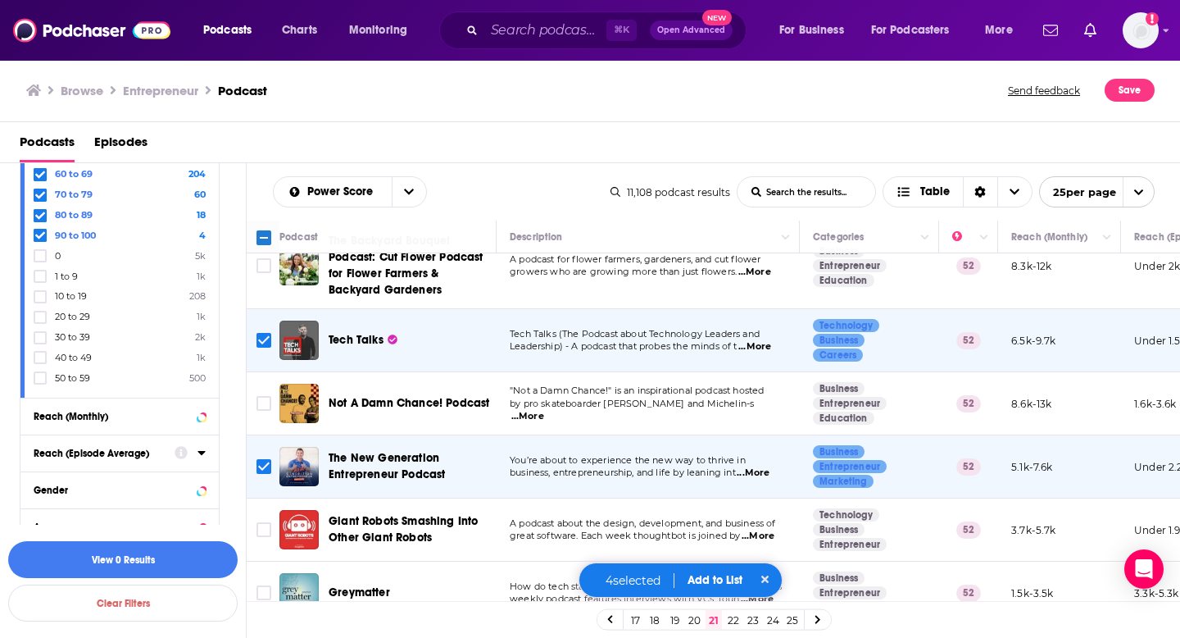
scroll to position [658, 0]
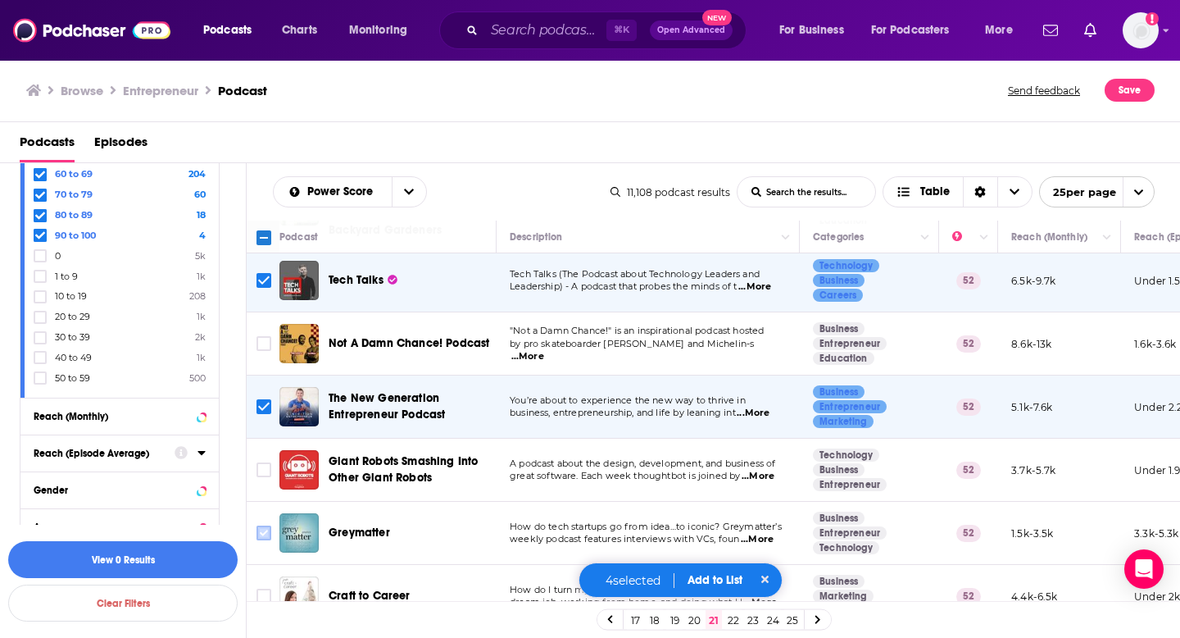
click at [270, 532] on input "Toggle select row" at bounding box center [264, 532] width 15 height 15
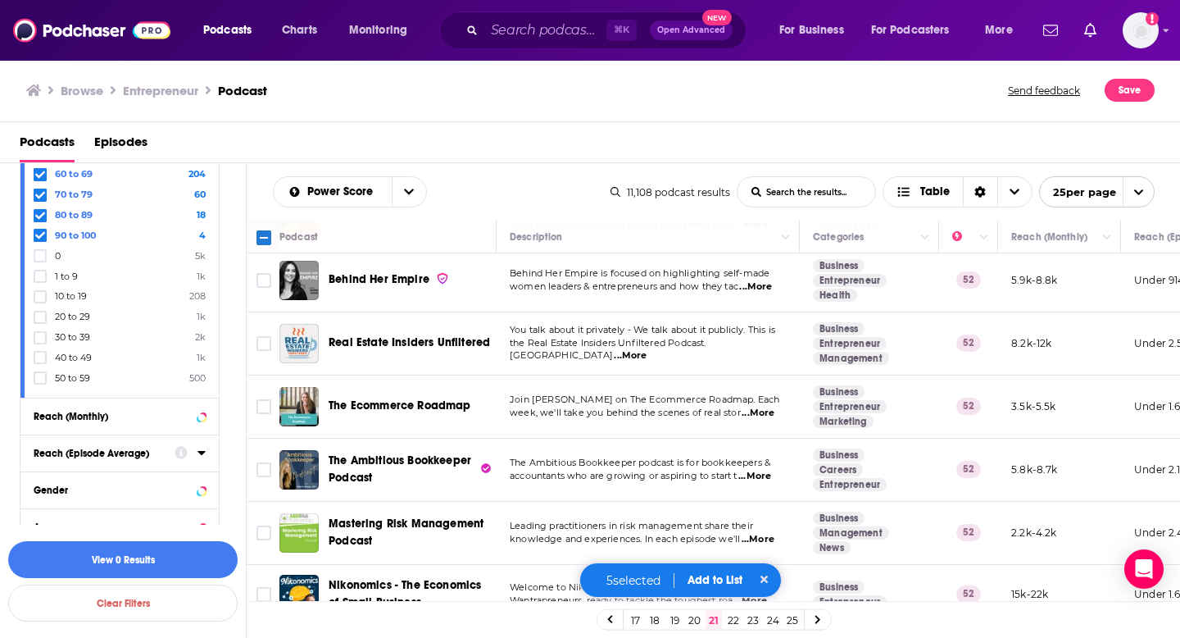
scroll to position [1250, 0]
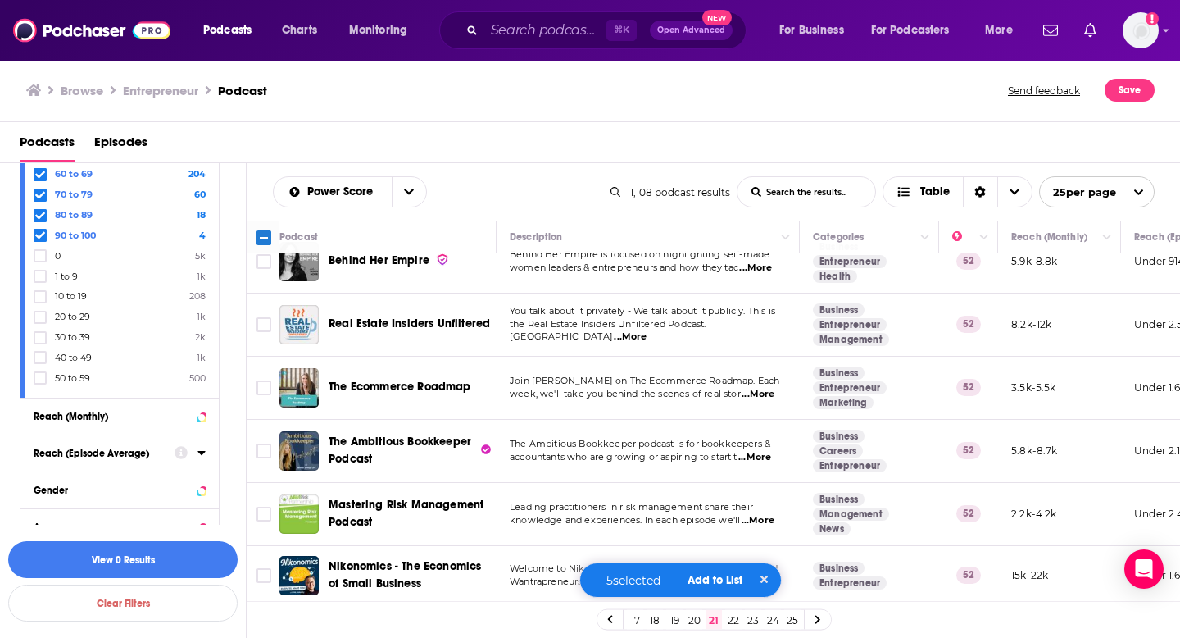
click at [730, 613] on link "22" at bounding box center [733, 620] width 16 height 20
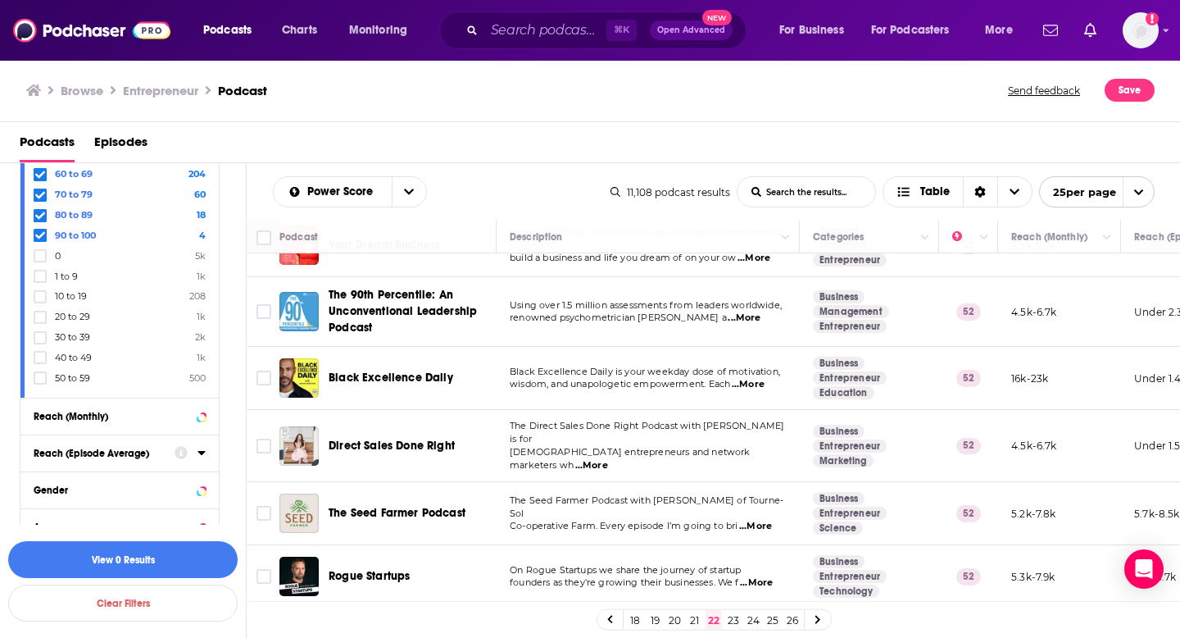
scroll to position [269, 0]
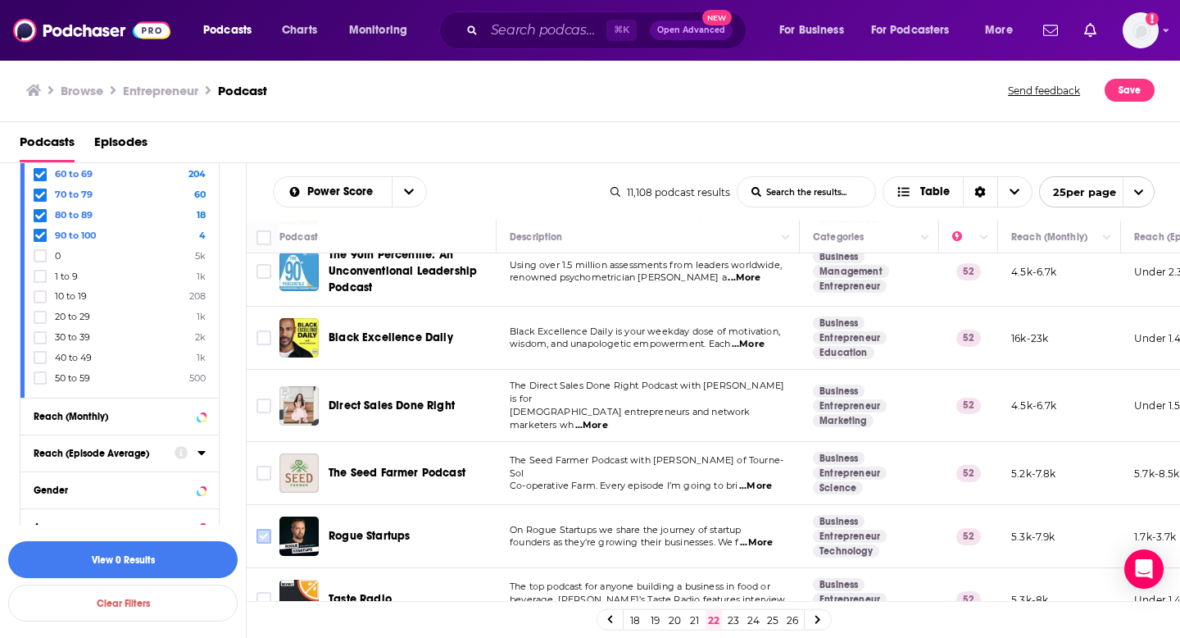
click at [257, 529] on input "Toggle select row" at bounding box center [264, 536] width 15 height 15
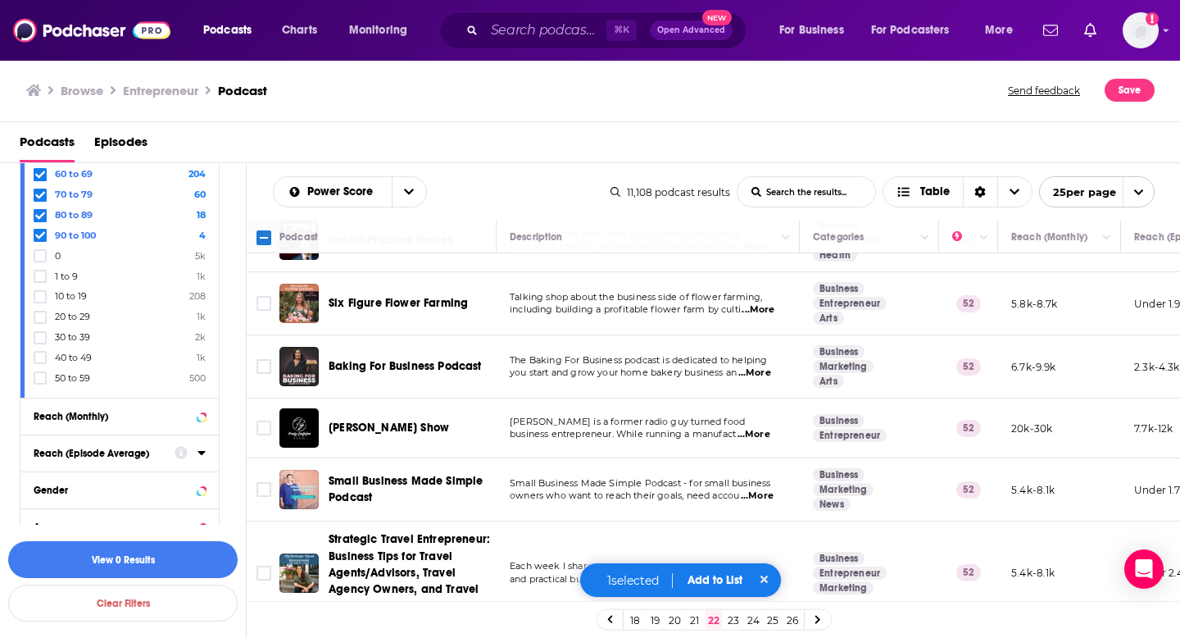
scroll to position [1269, 0]
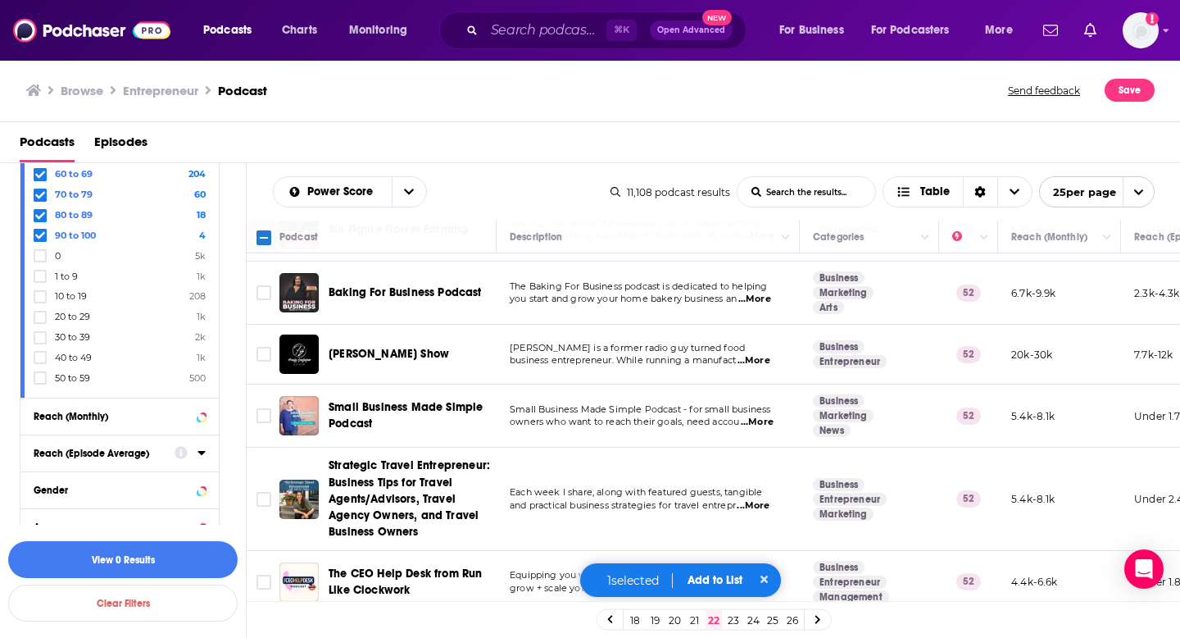
click at [735, 620] on link "23" at bounding box center [733, 620] width 16 height 20
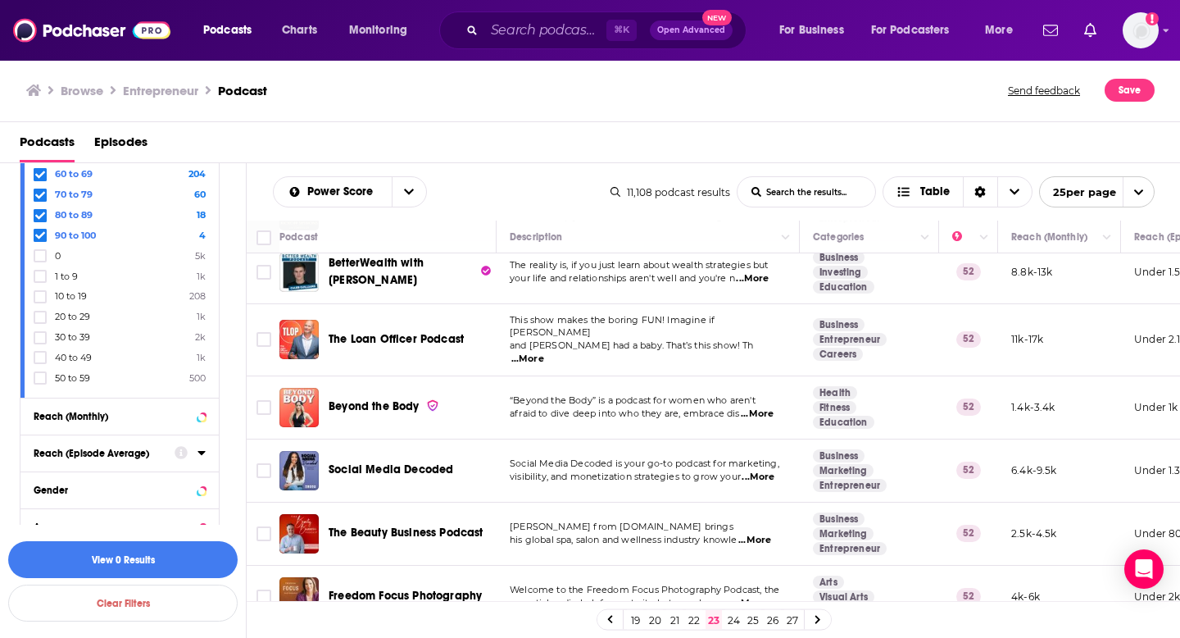
scroll to position [357, 0]
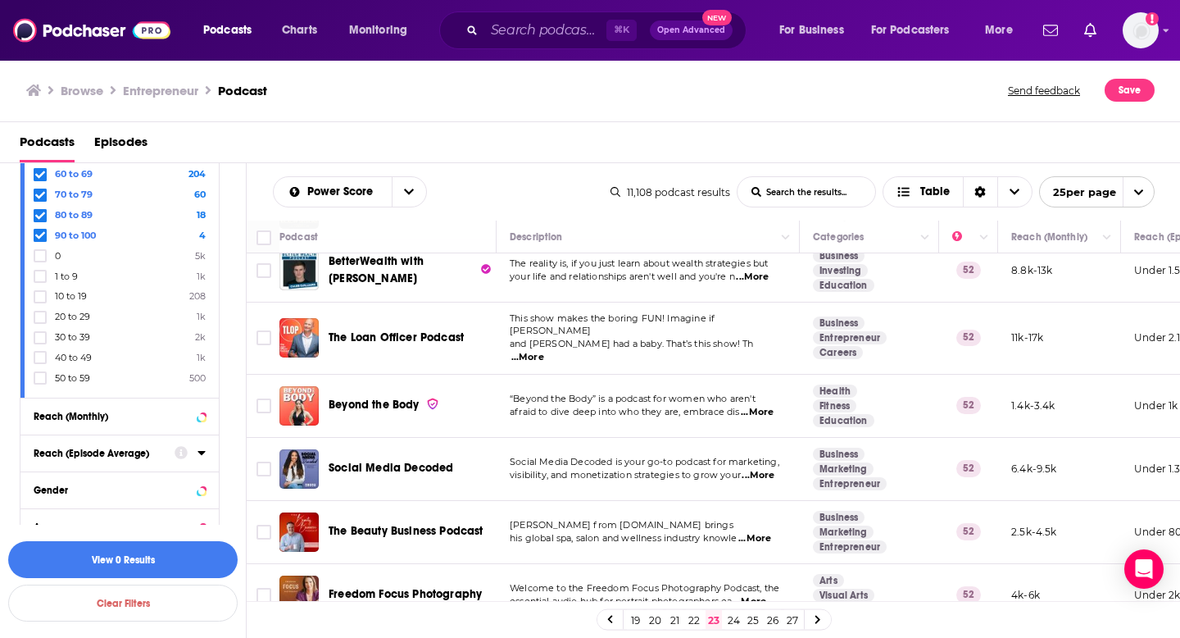
click at [760, 532] on span "...More" at bounding box center [754, 538] width 33 height 13
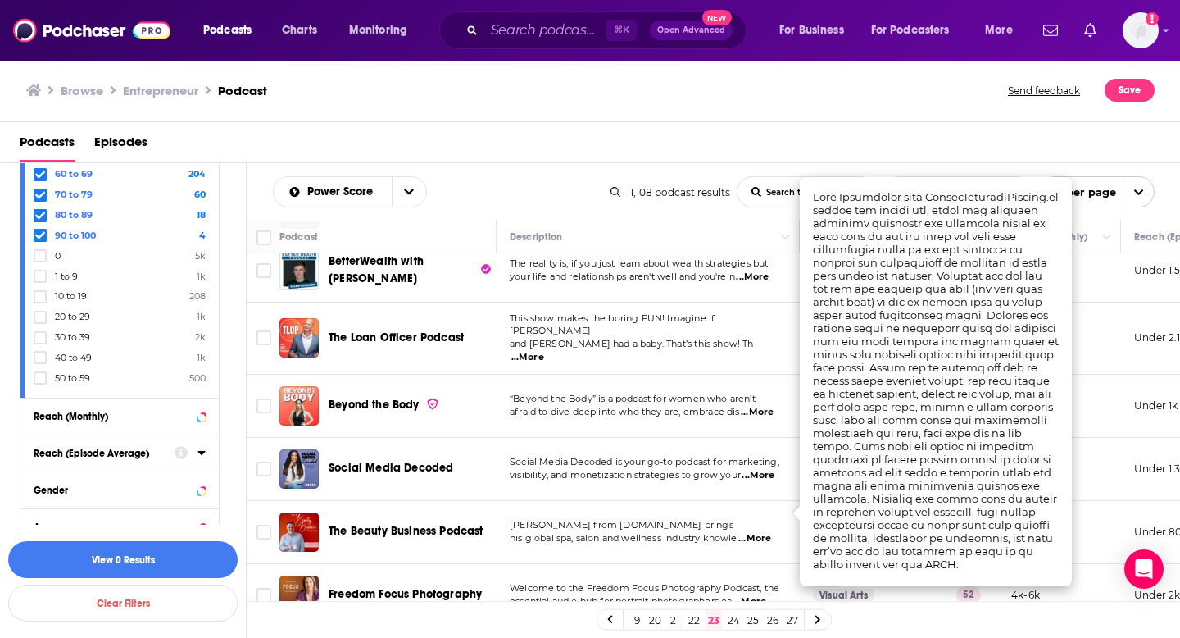
scroll to position [366, 0]
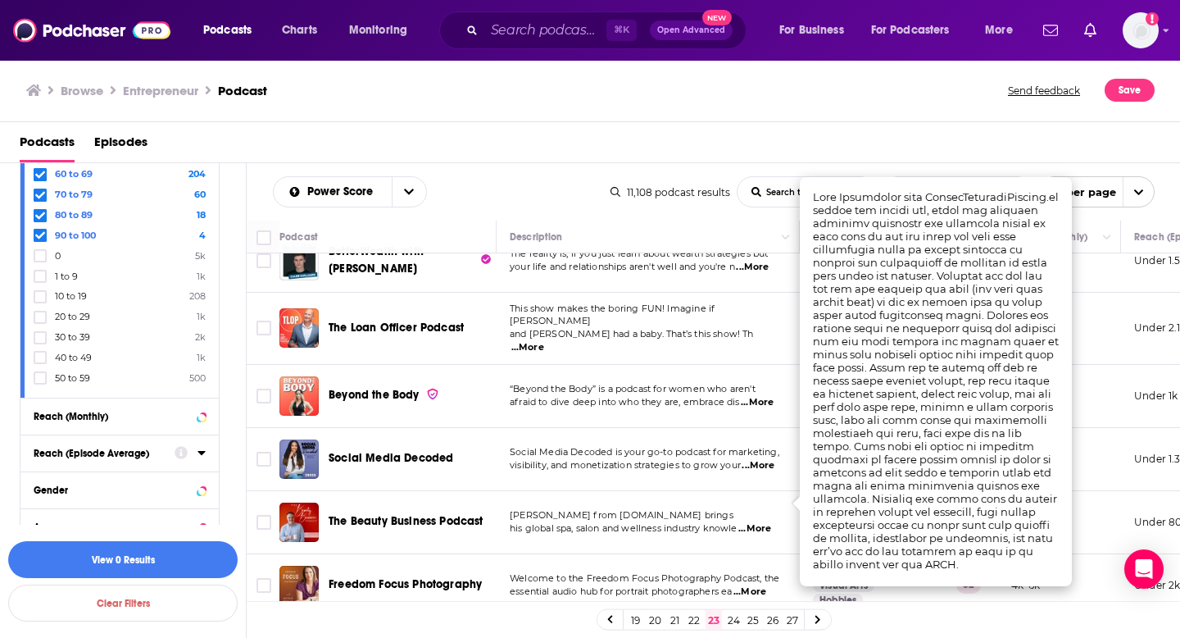
click at [735, 616] on link "24" at bounding box center [733, 620] width 16 height 20
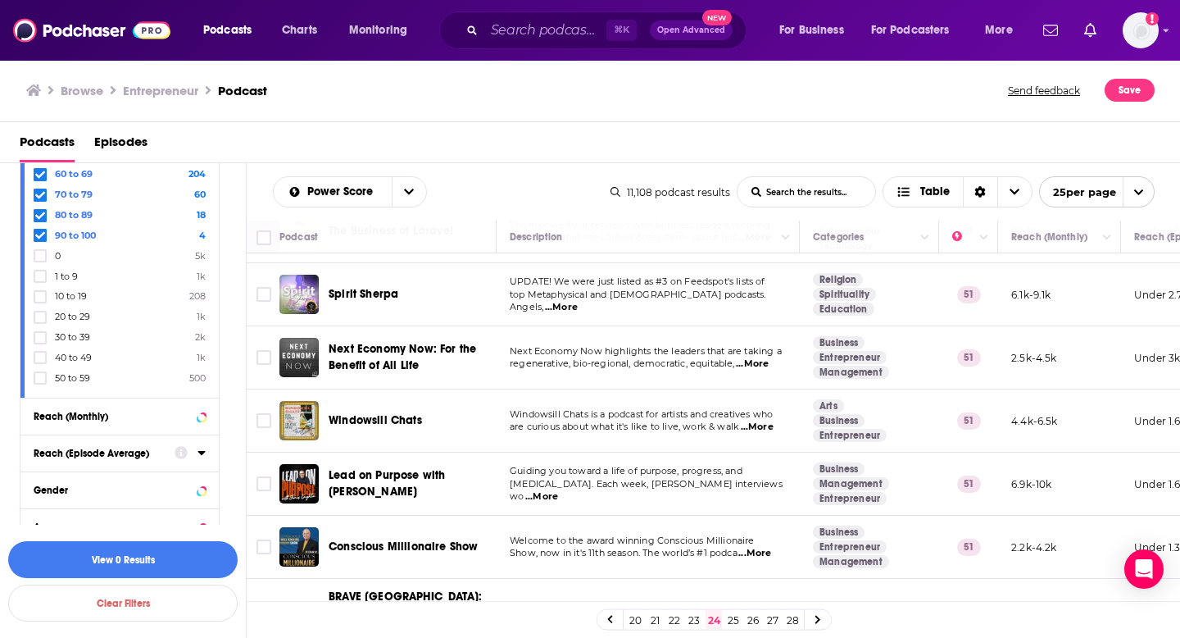
scroll to position [260, 0]
click at [261, 550] on input "Toggle select row" at bounding box center [264, 545] width 15 height 15
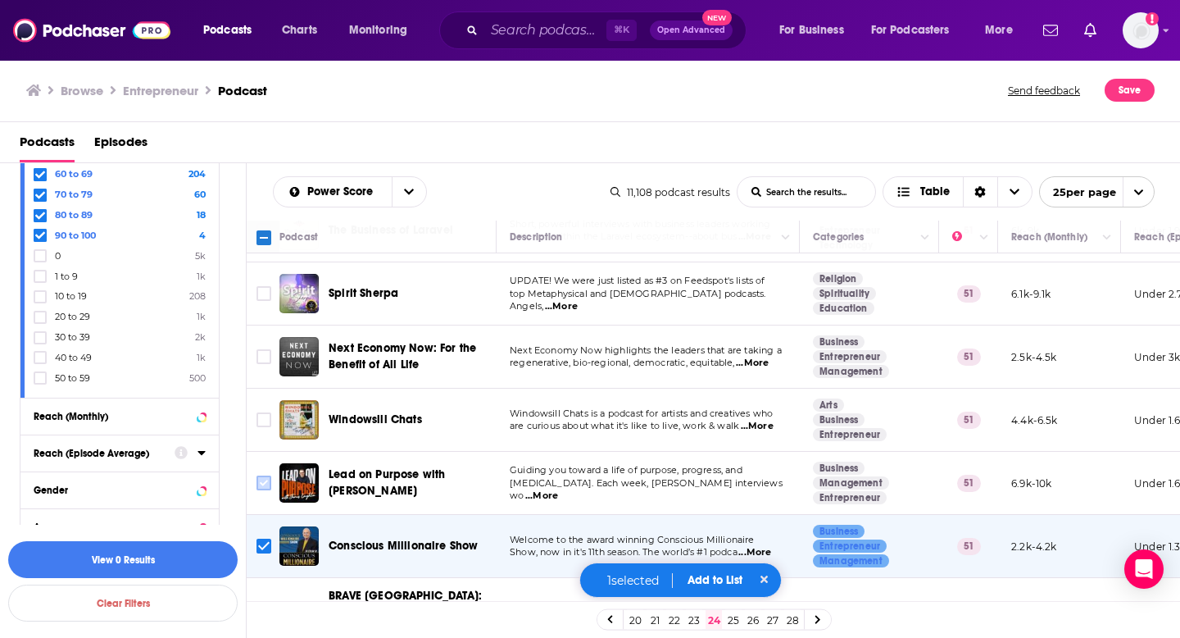
click at [254, 483] on icon "Toggle select row" at bounding box center [264, 483] width 20 height 20
click at [261, 487] on input "Toggle select row" at bounding box center [264, 482] width 15 height 15
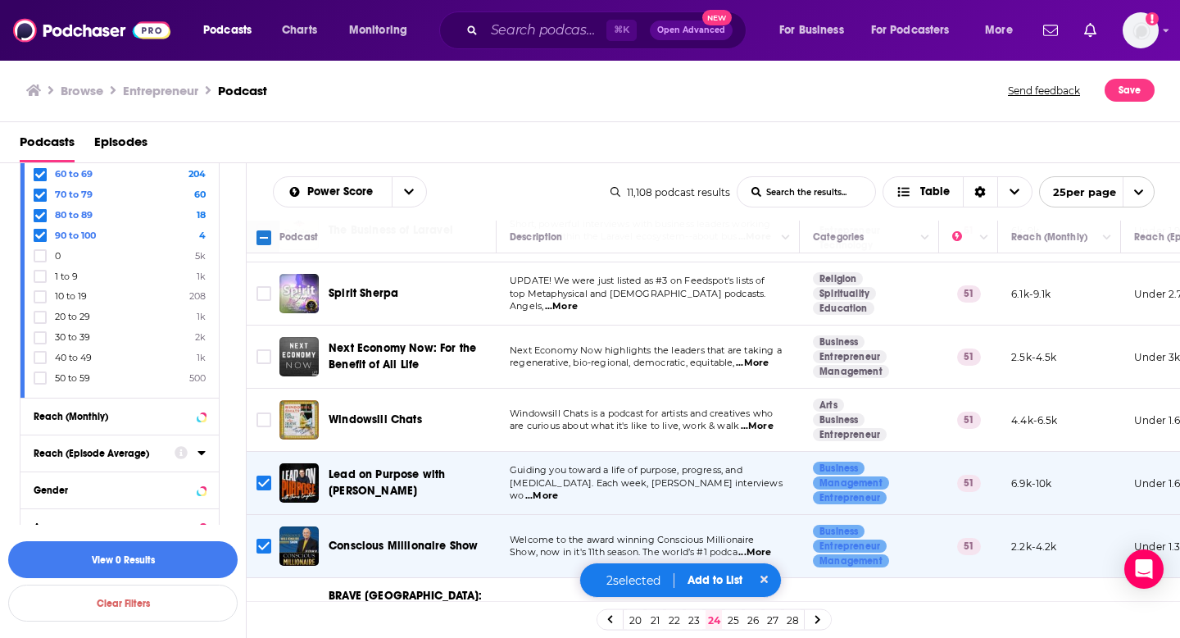
click at [735, 620] on link "25" at bounding box center [733, 620] width 16 height 20
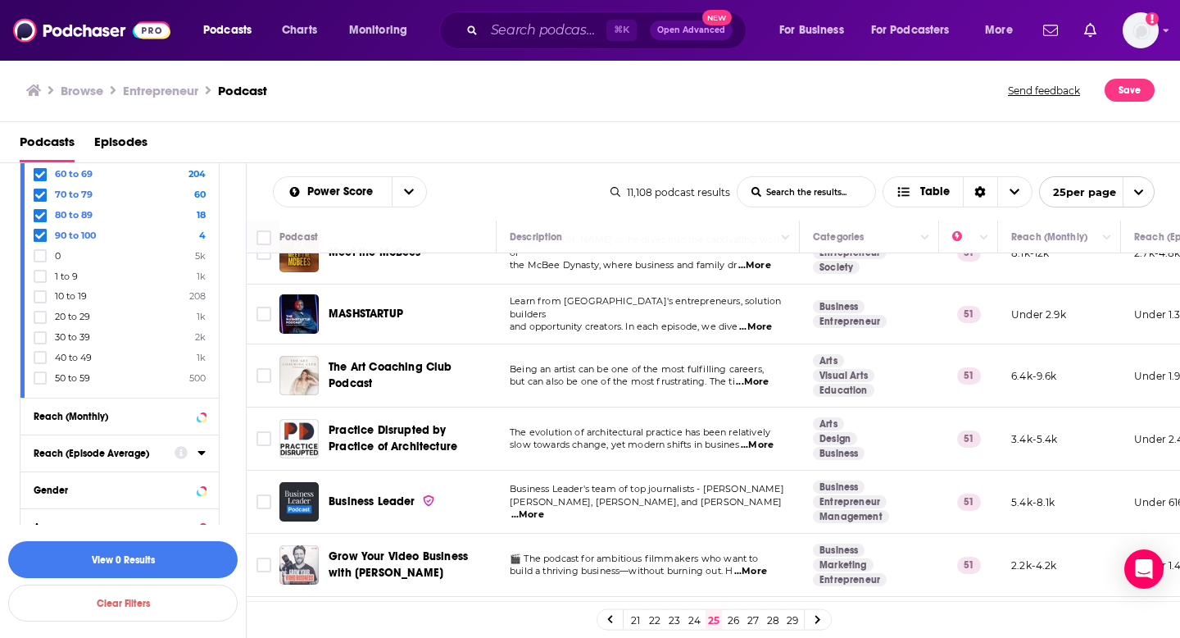
scroll to position [232, 0]
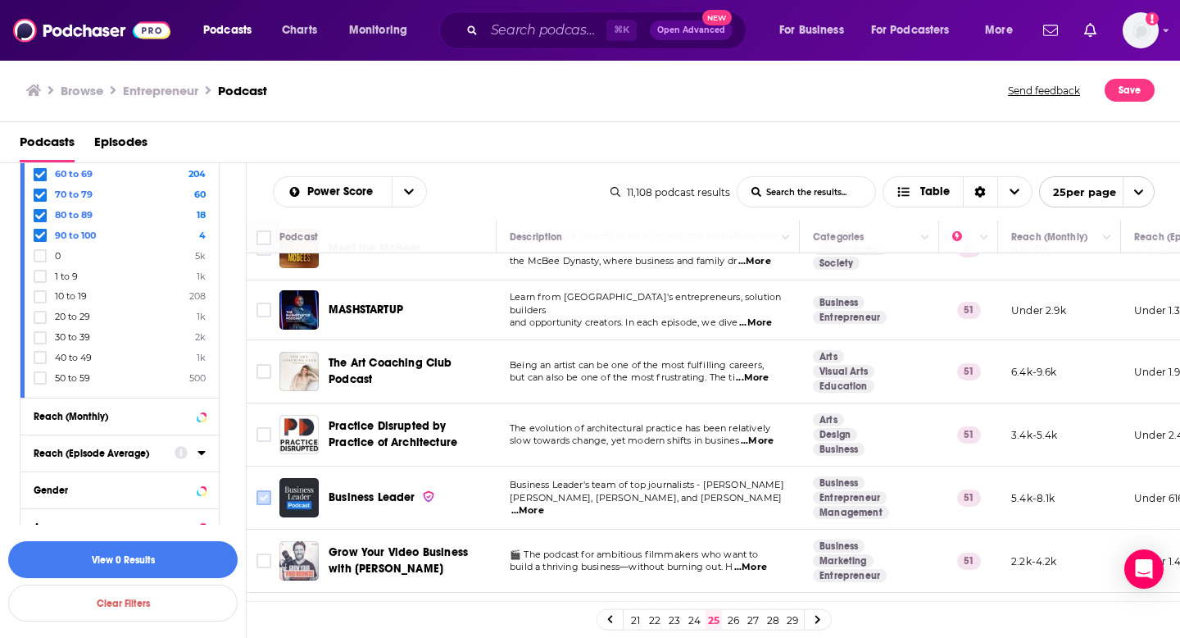
click at [271, 496] on icon "Toggle select row" at bounding box center [264, 498] width 20 height 20
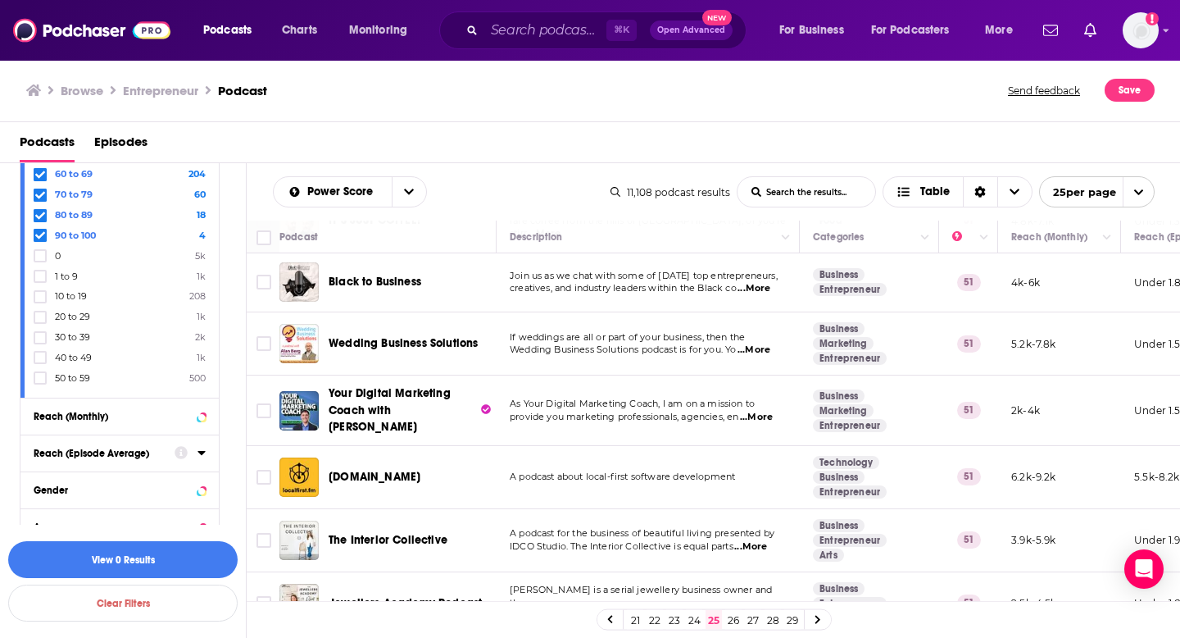
scroll to position [1233, 0]
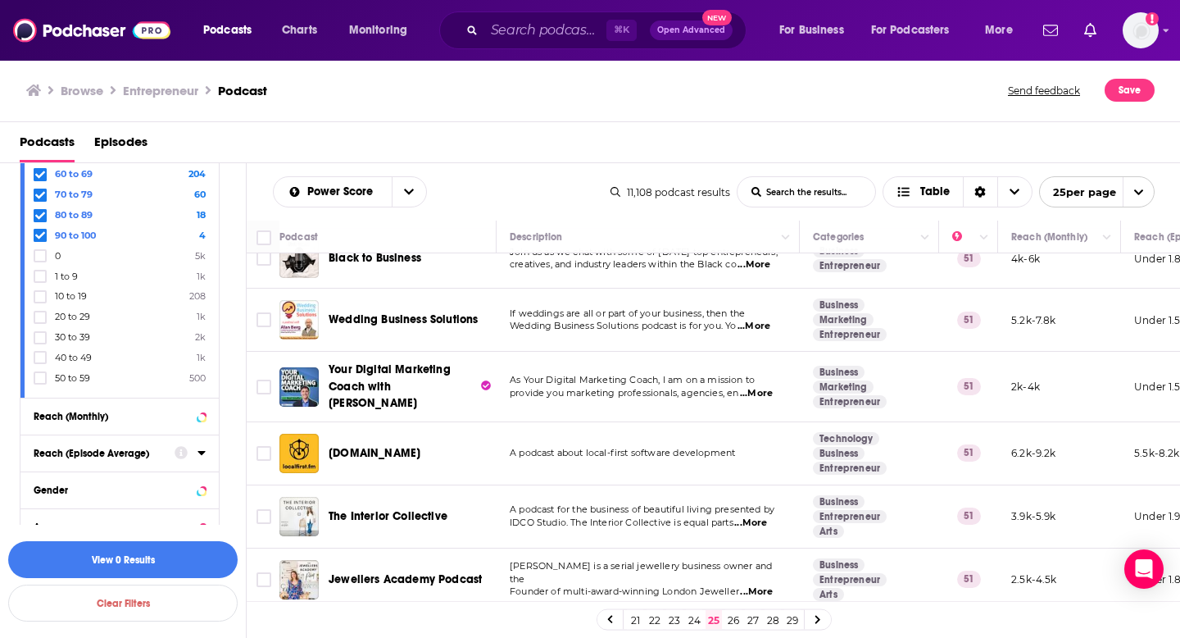
click at [731, 618] on link "26" at bounding box center [733, 620] width 16 height 20
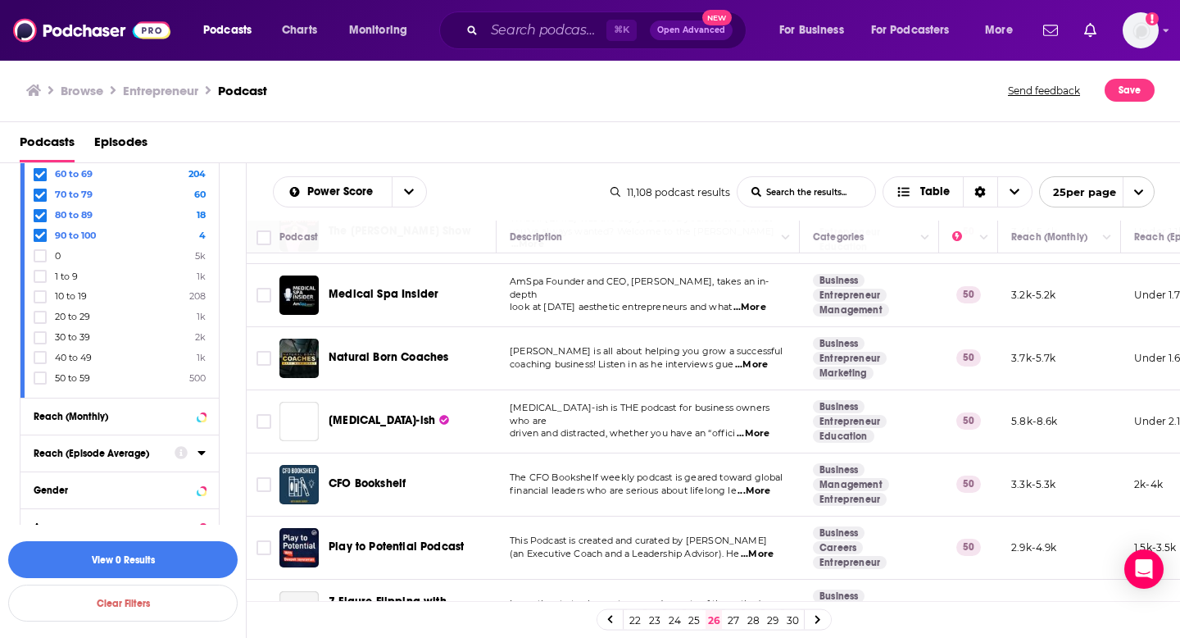
scroll to position [1237, 0]
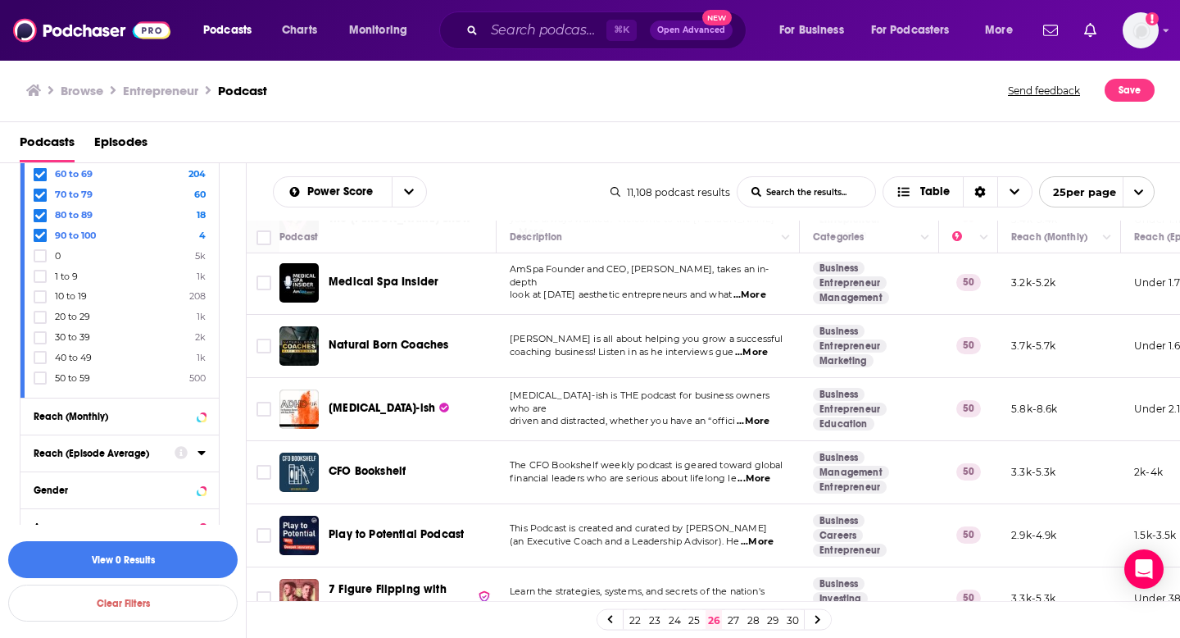
click at [763, 535] on span "...More" at bounding box center [757, 541] width 33 height 13
click at [736, 619] on link "27" at bounding box center [733, 620] width 16 height 20
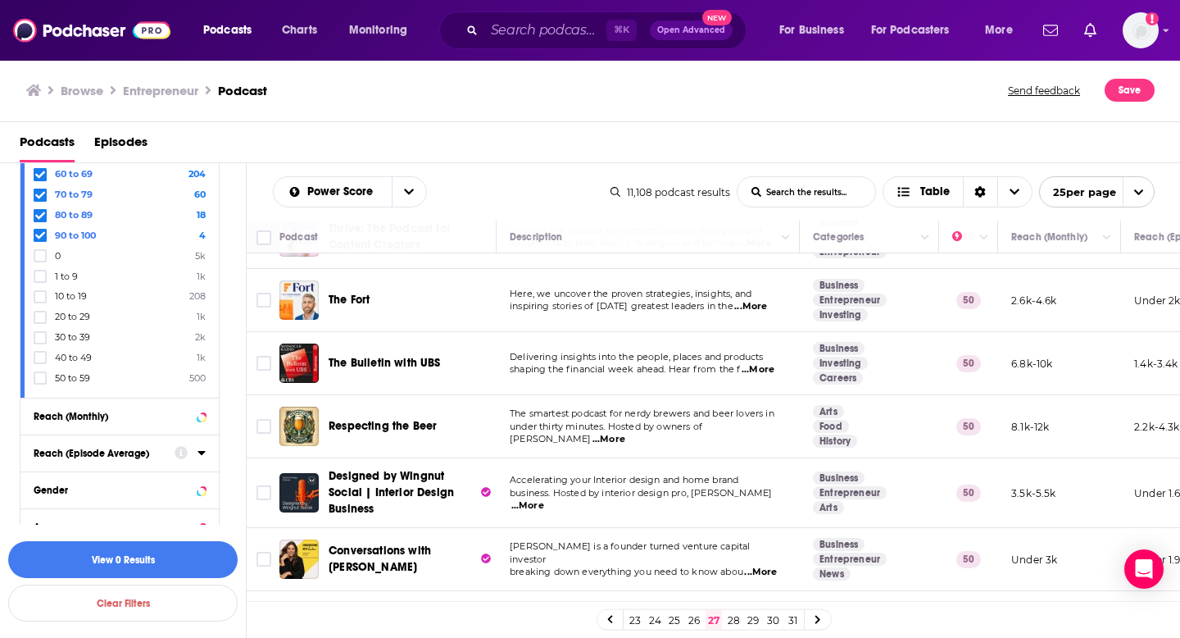
scroll to position [719, 0]
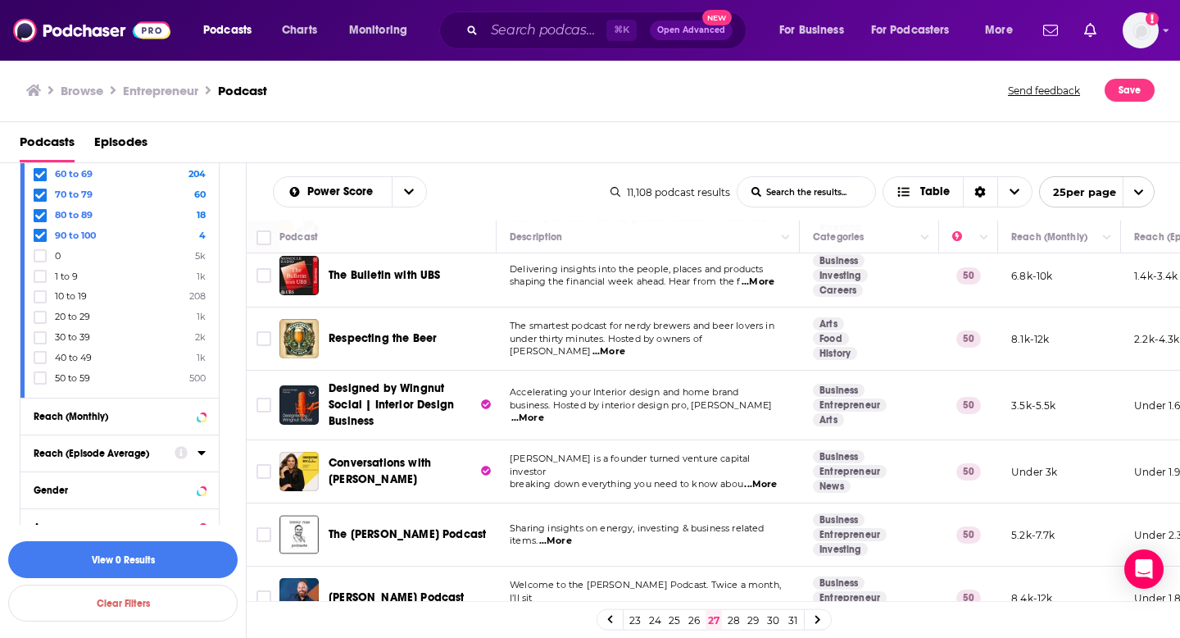
click at [771, 478] on span "...More" at bounding box center [760, 484] width 33 height 13
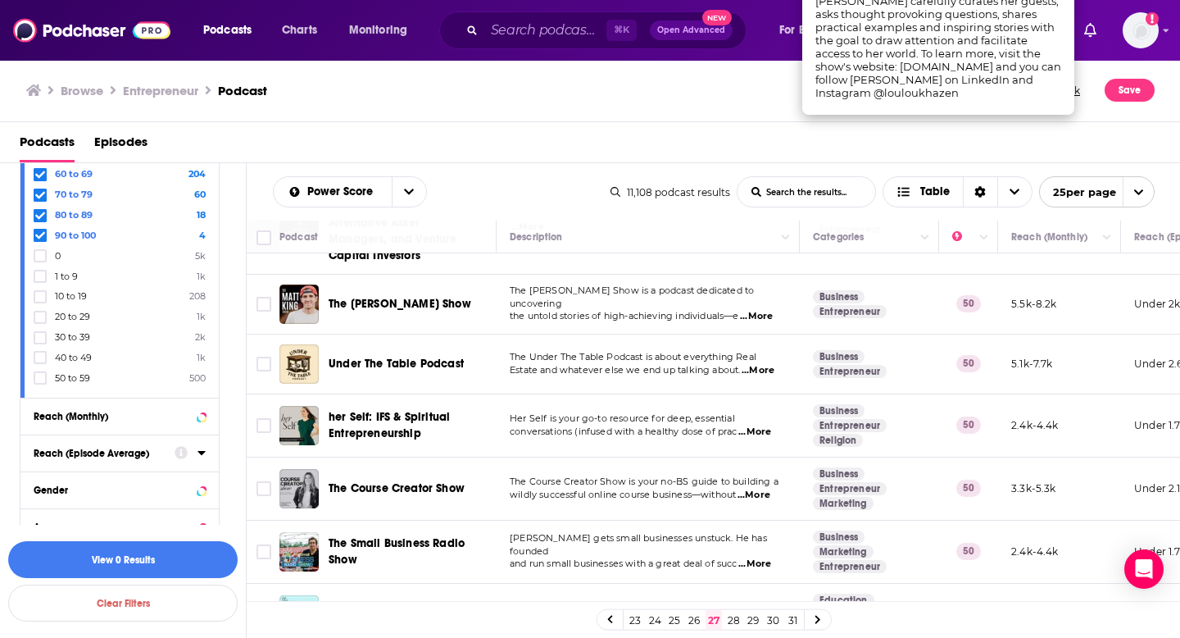
scroll to position [1273, 0]
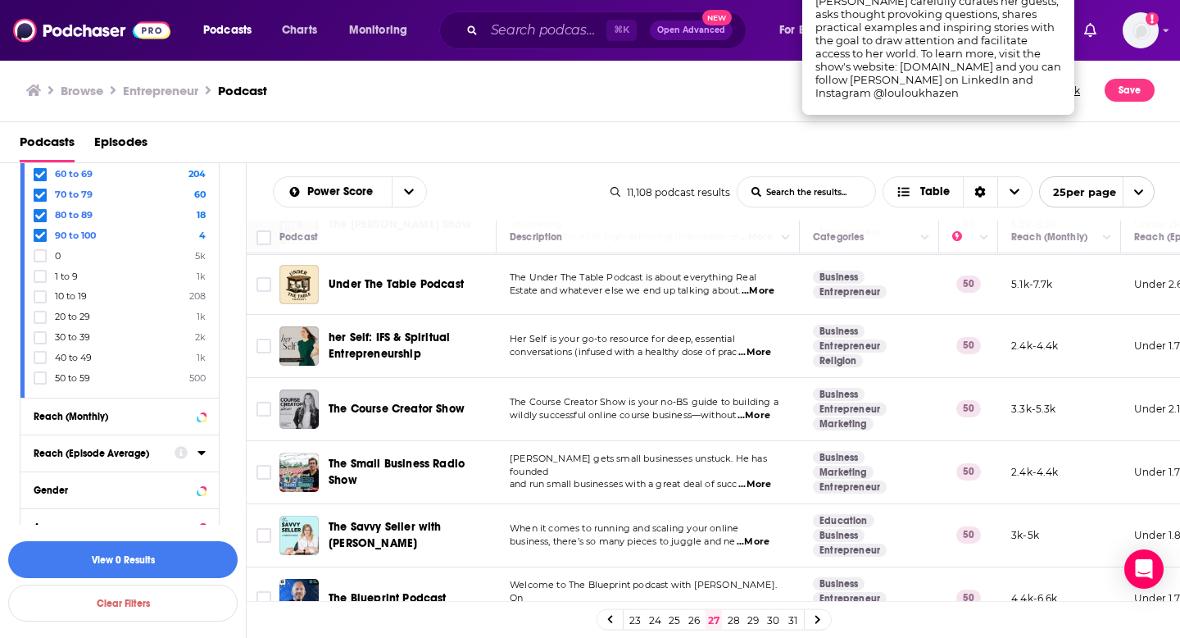
click at [733, 618] on link "28" at bounding box center [733, 620] width 16 height 20
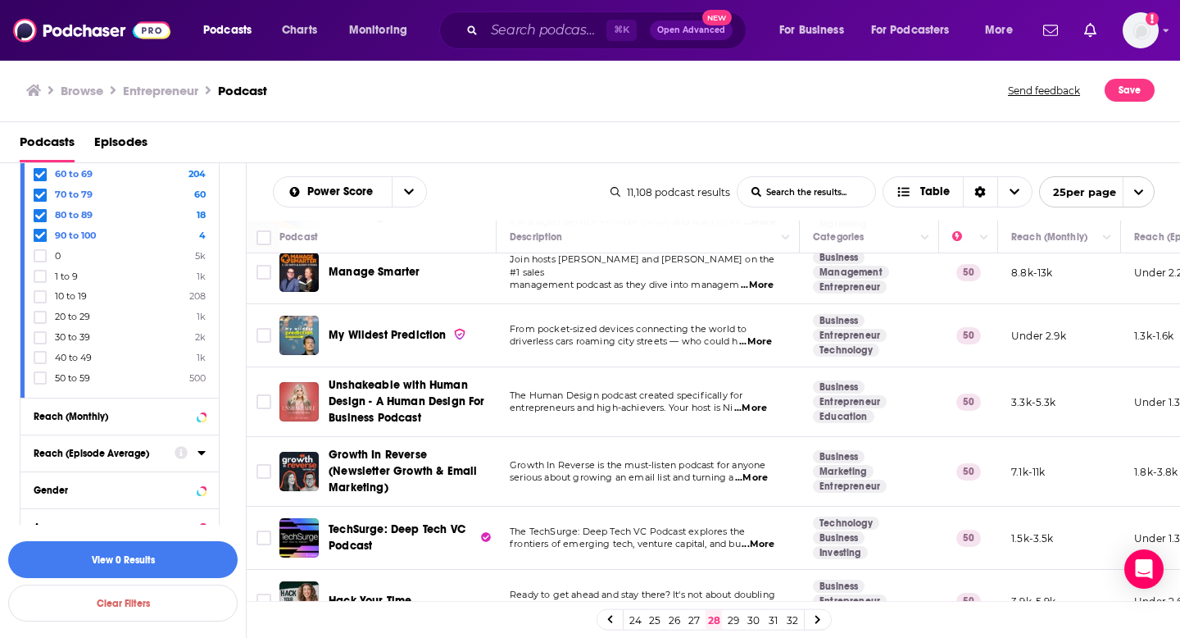
scroll to position [390, 0]
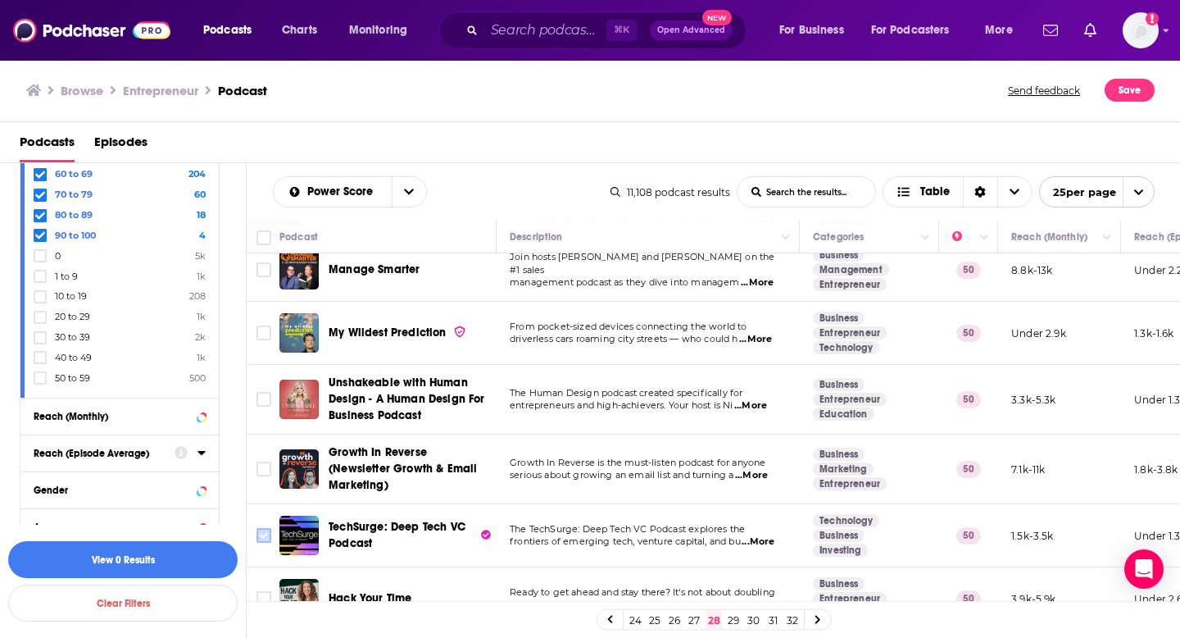
click at [256, 534] on icon "Toggle select row" at bounding box center [264, 535] width 20 height 20
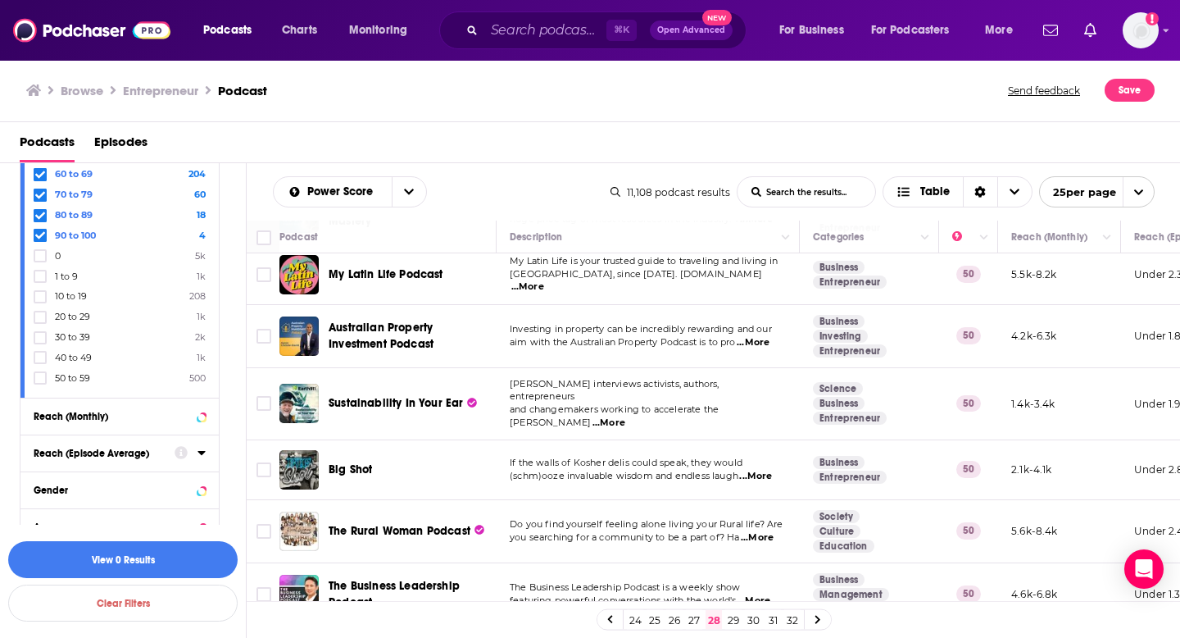
scroll to position [1148, 0]
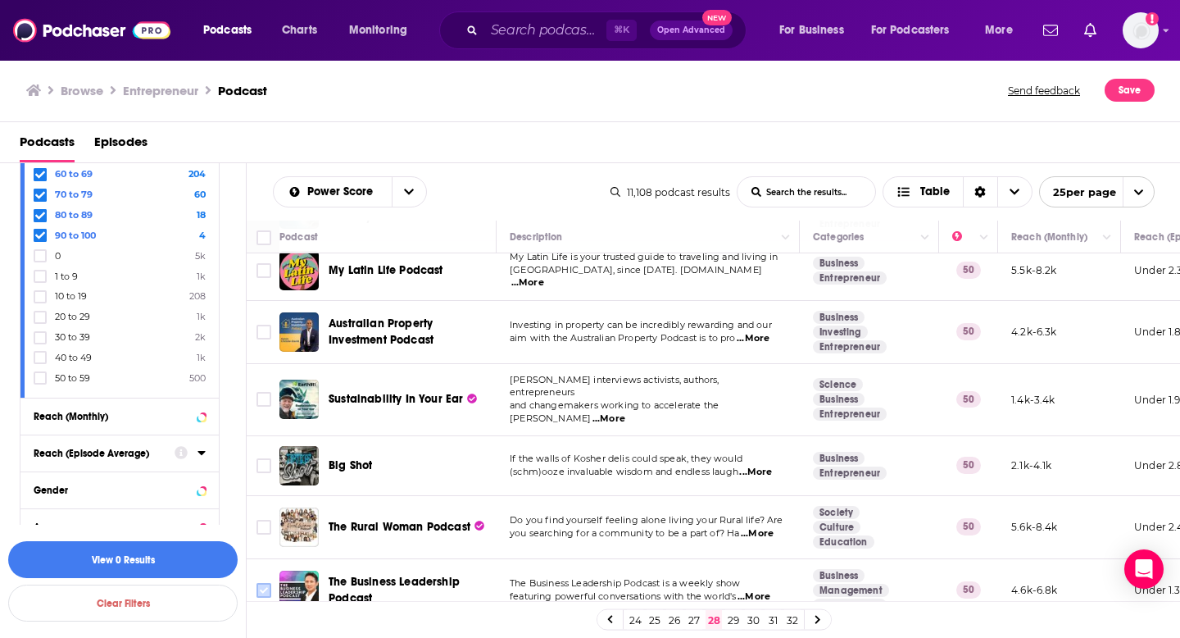
click at [266, 583] on input "Toggle select row" at bounding box center [264, 590] width 15 height 15
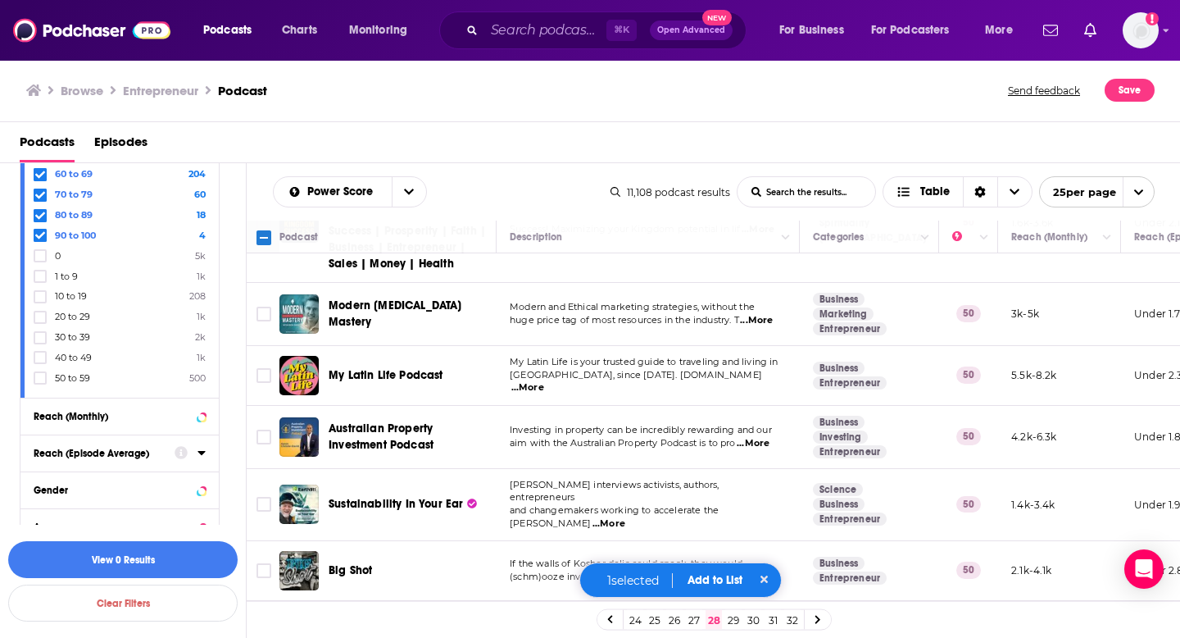
scroll to position [1069, 0]
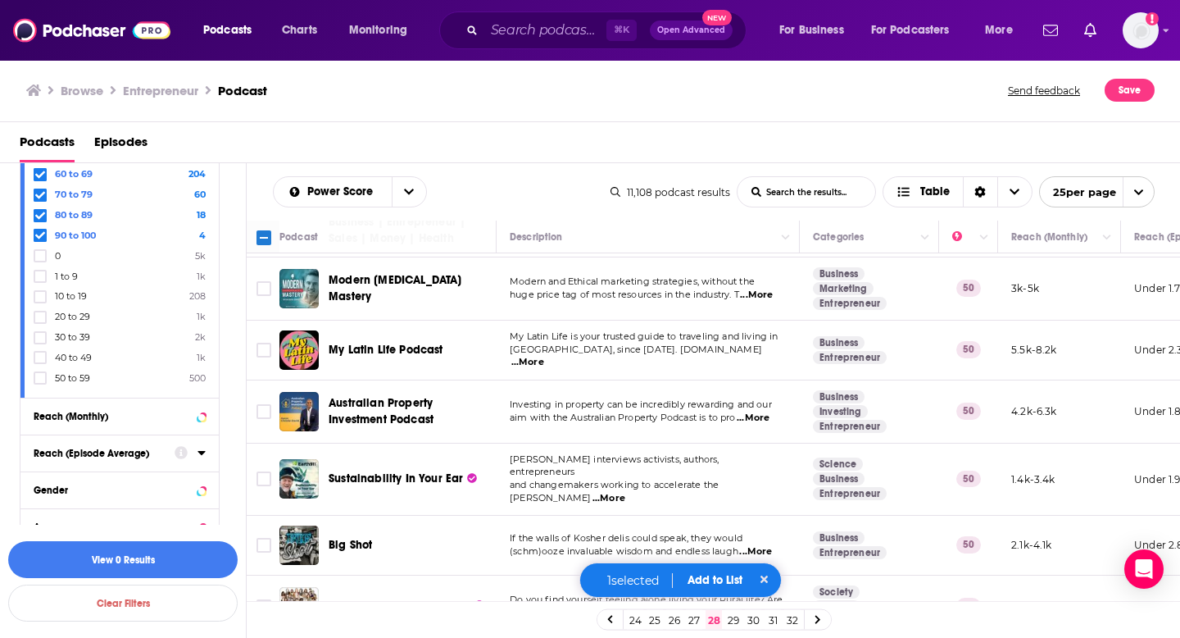
click at [733, 617] on link "29" at bounding box center [733, 620] width 16 height 20
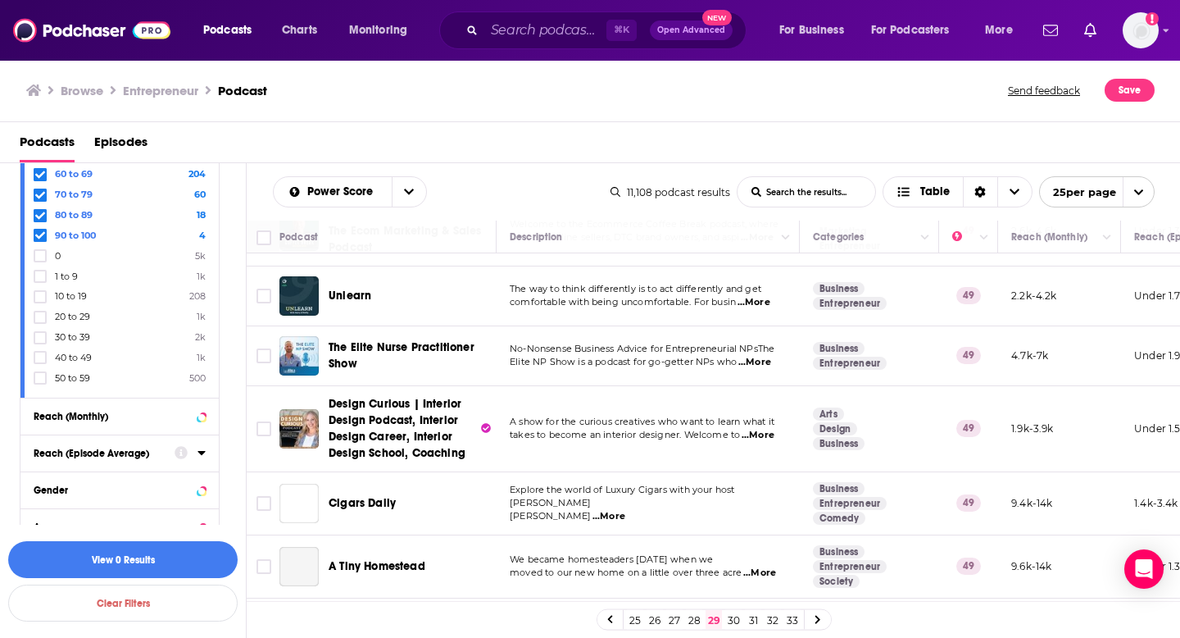
scroll to position [1167, 0]
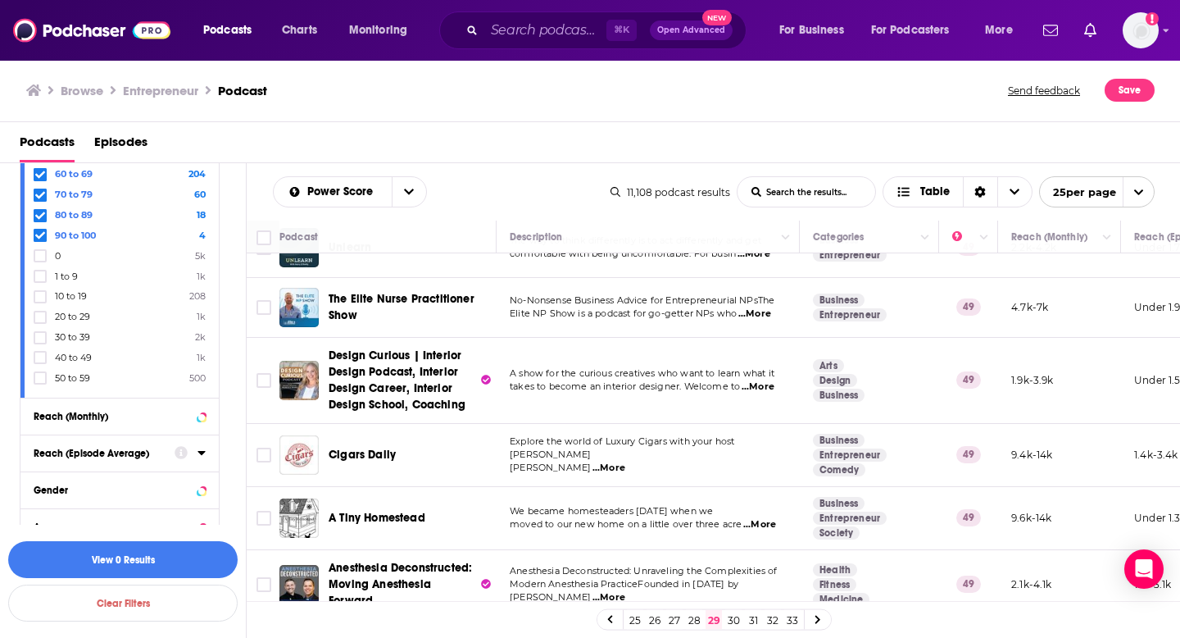
click at [731, 620] on link "30" at bounding box center [733, 620] width 16 height 20
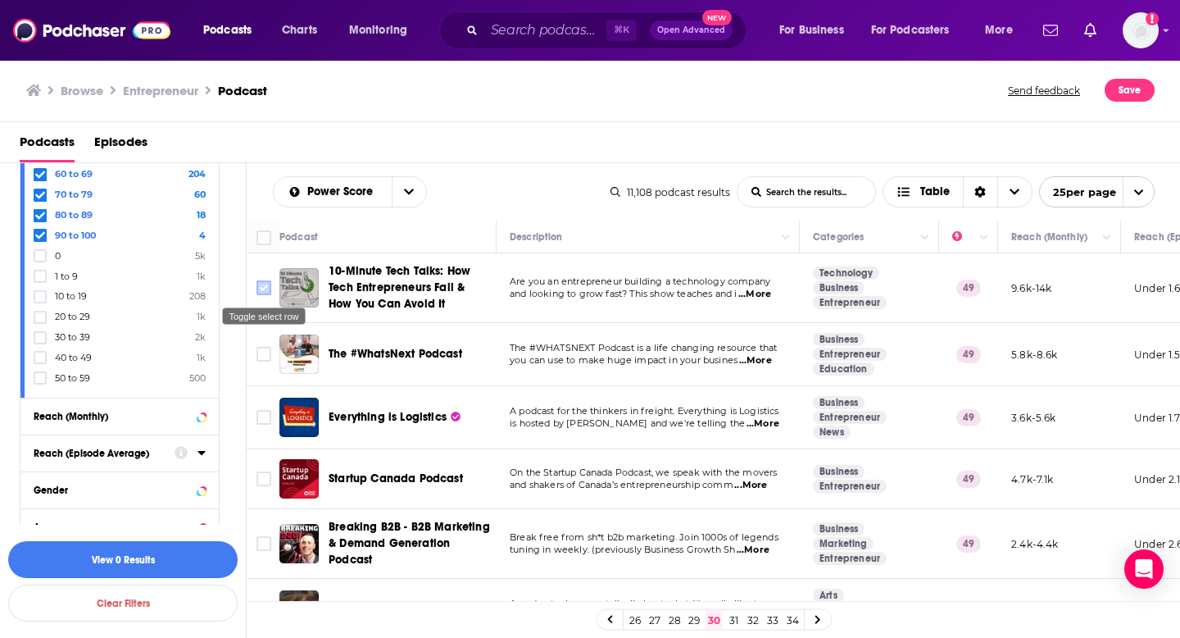
click at [263, 291] on input "Toggle select row" at bounding box center [264, 287] width 15 height 15
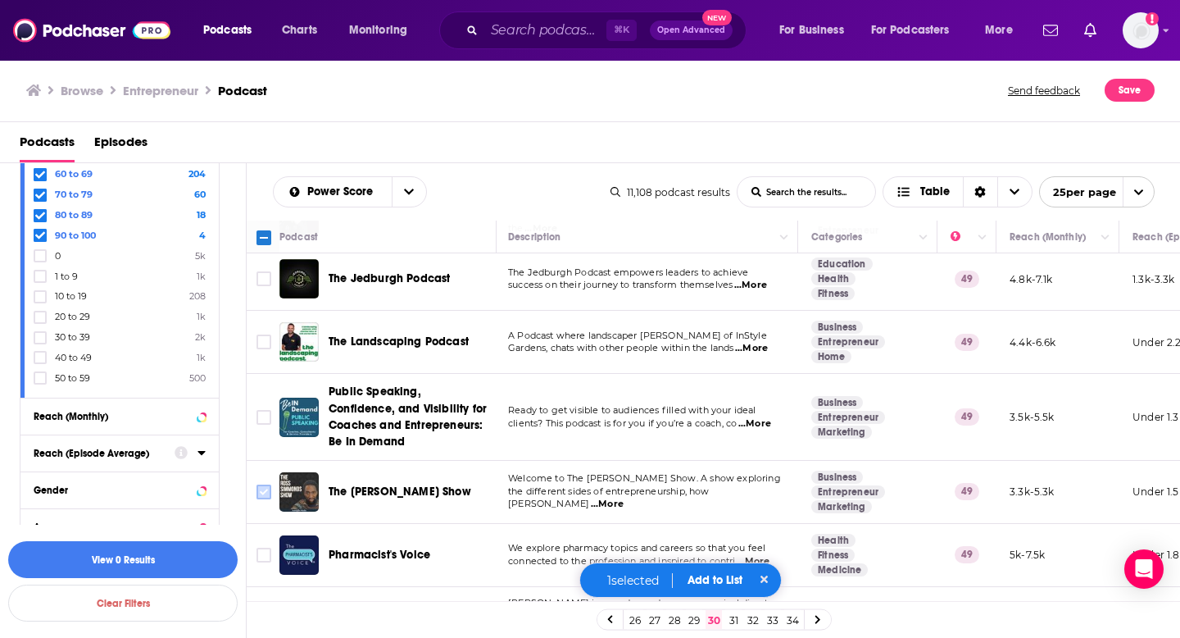
scroll to position [765, 2]
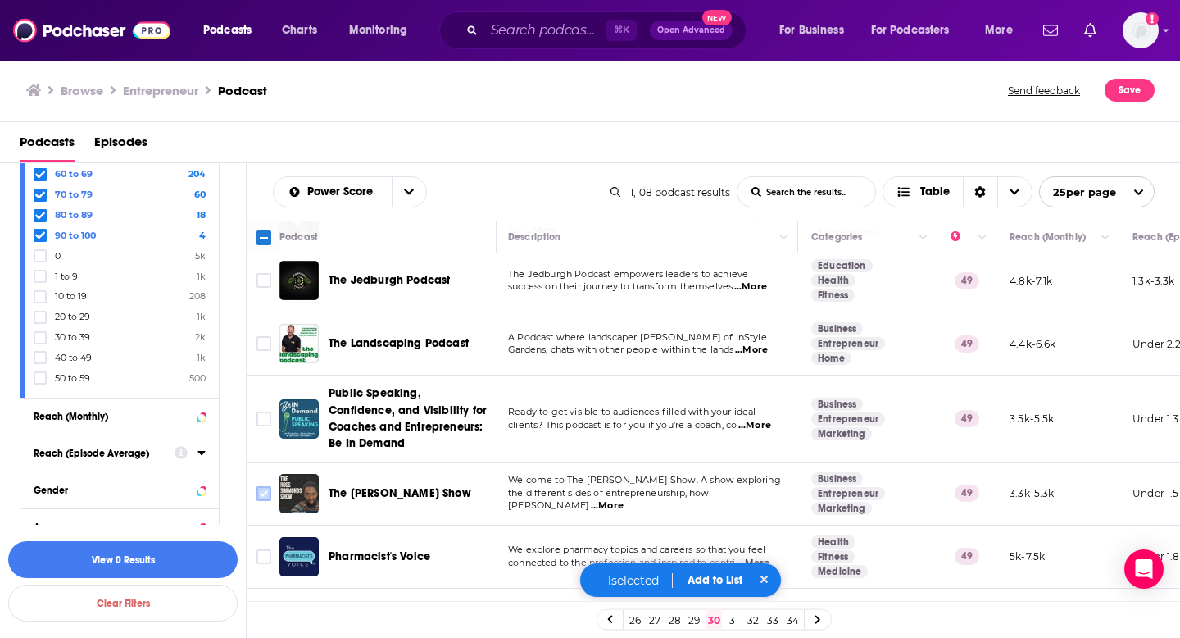
click at [260, 490] on input "Toggle select row" at bounding box center [264, 493] width 15 height 15
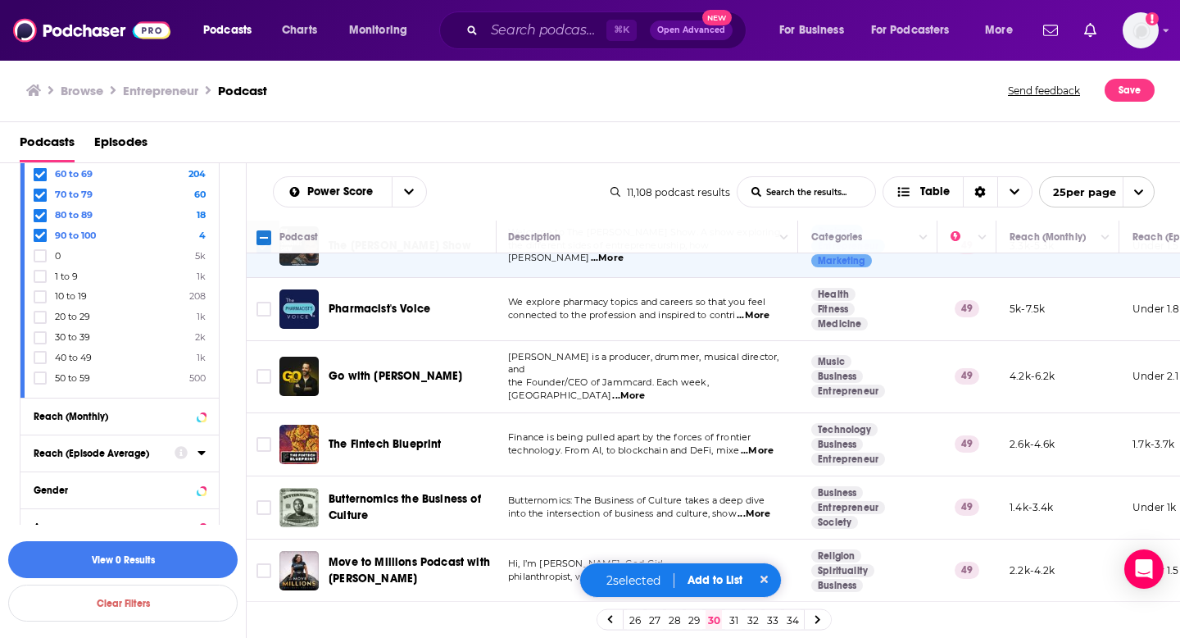
scroll to position [1035, 2]
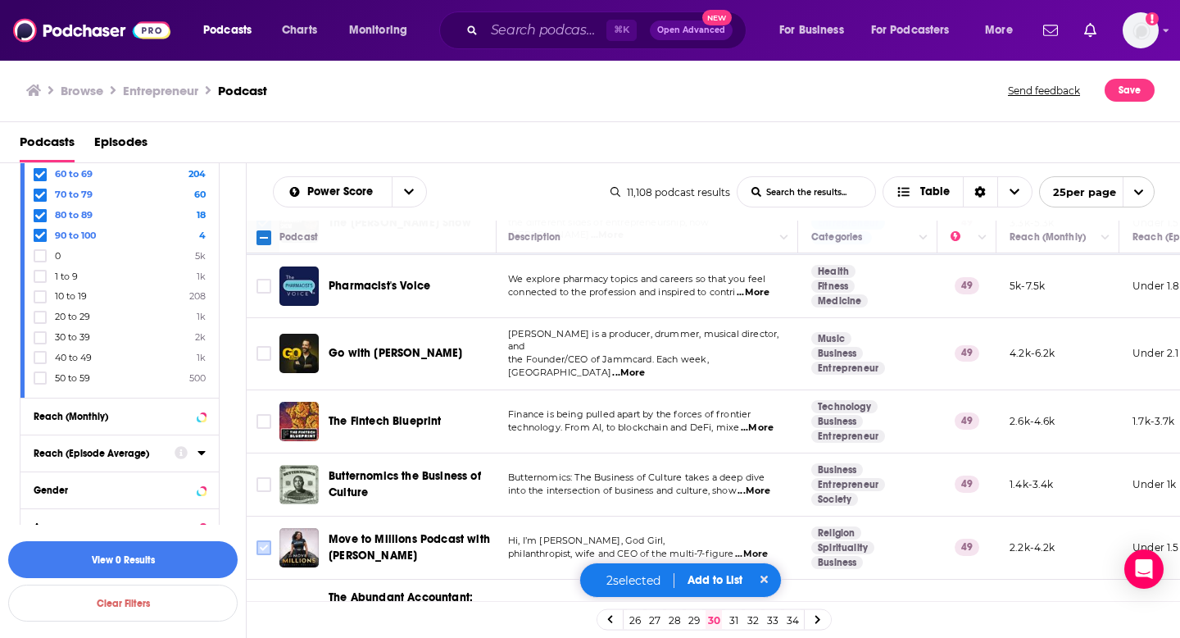
click at [268, 540] on input "Toggle select row" at bounding box center [264, 547] width 15 height 15
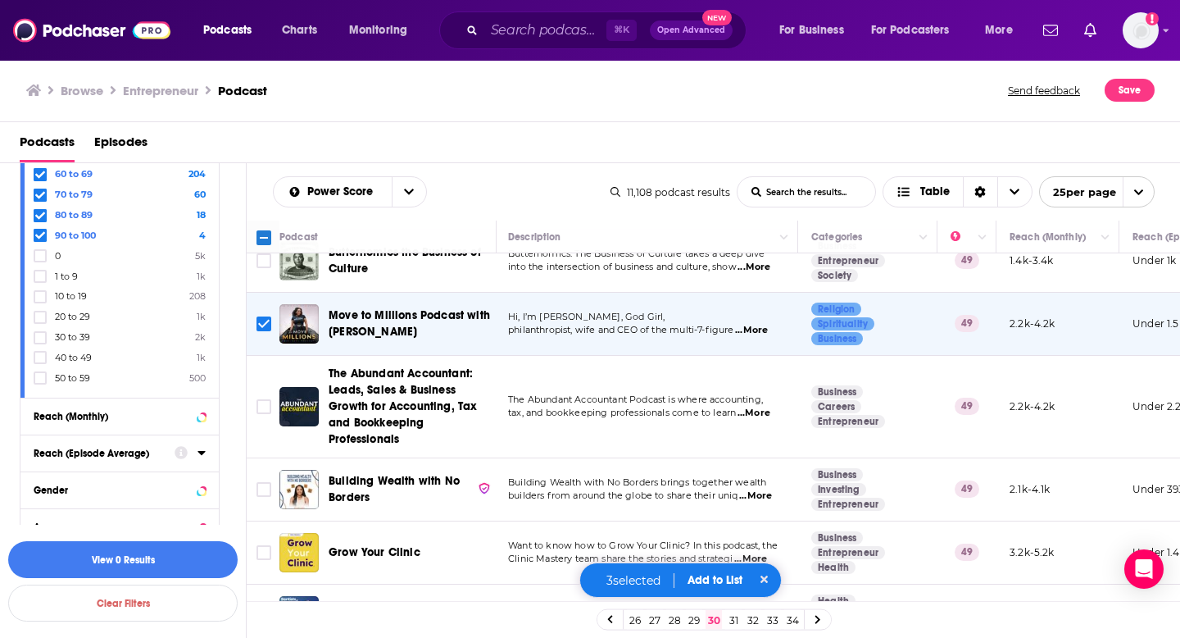
scroll to position [1292, 2]
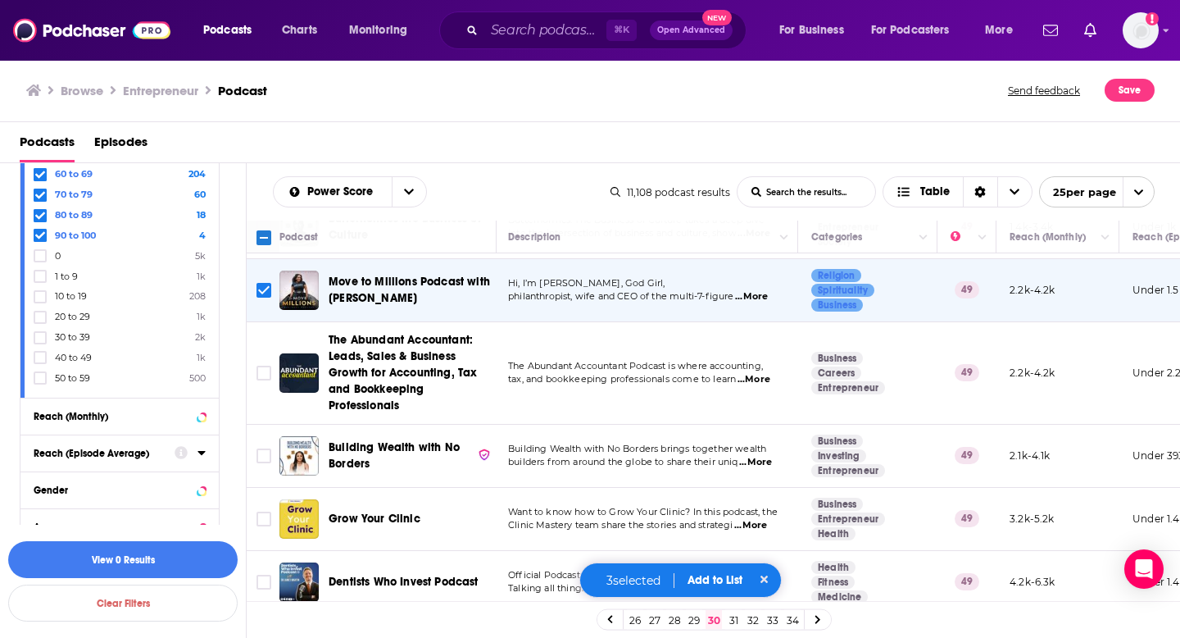
click at [736, 618] on link "31" at bounding box center [733, 620] width 16 height 20
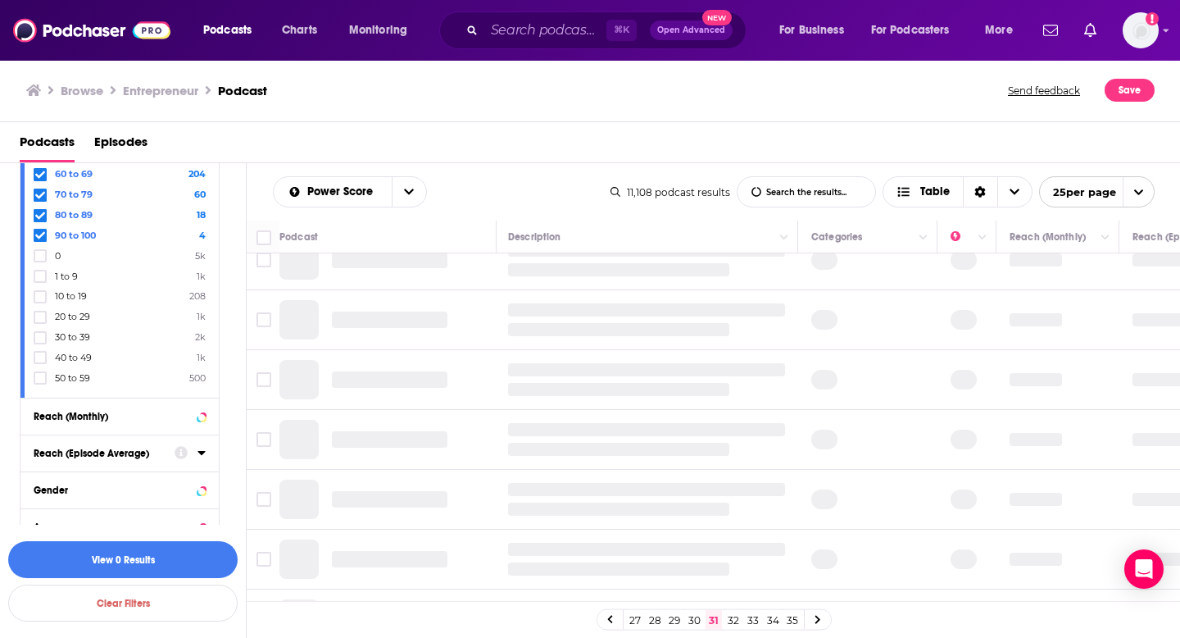
scroll to position [0, 2]
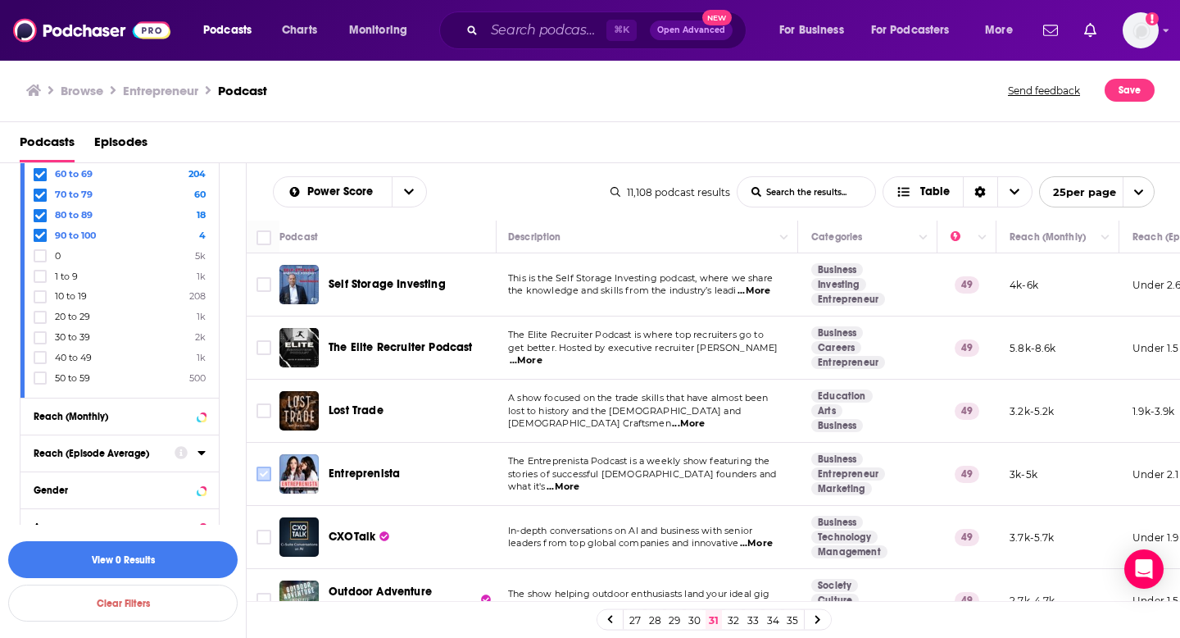
click at [258, 476] on input "Toggle select row" at bounding box center [264, 473] width 15 height 15
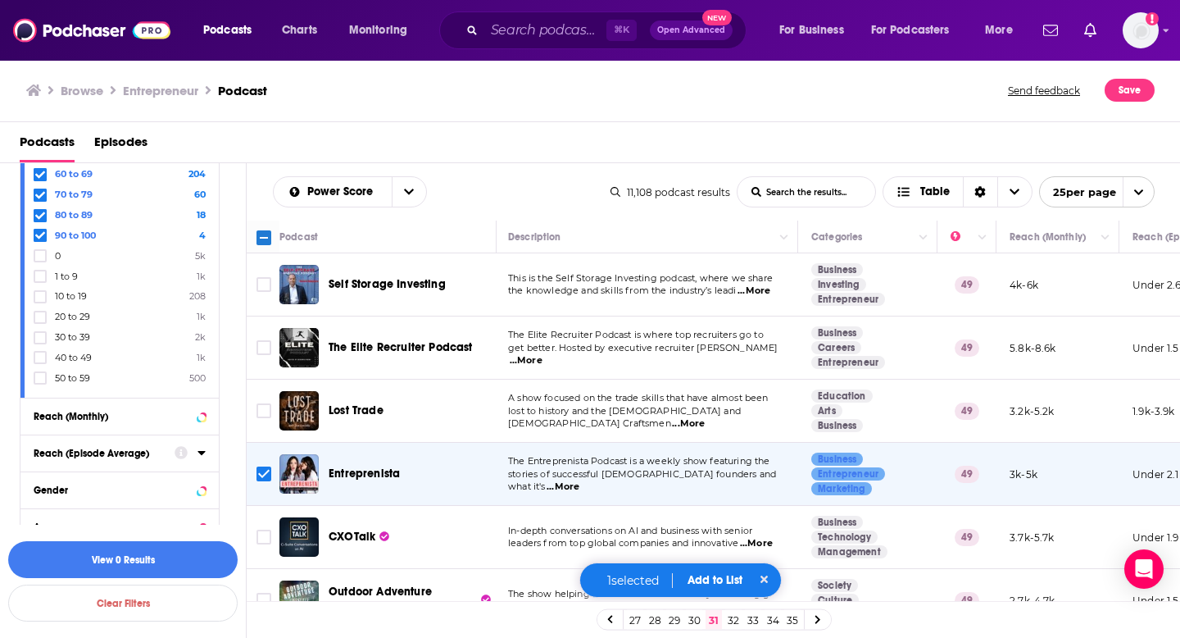
scroll to position [132, 2]
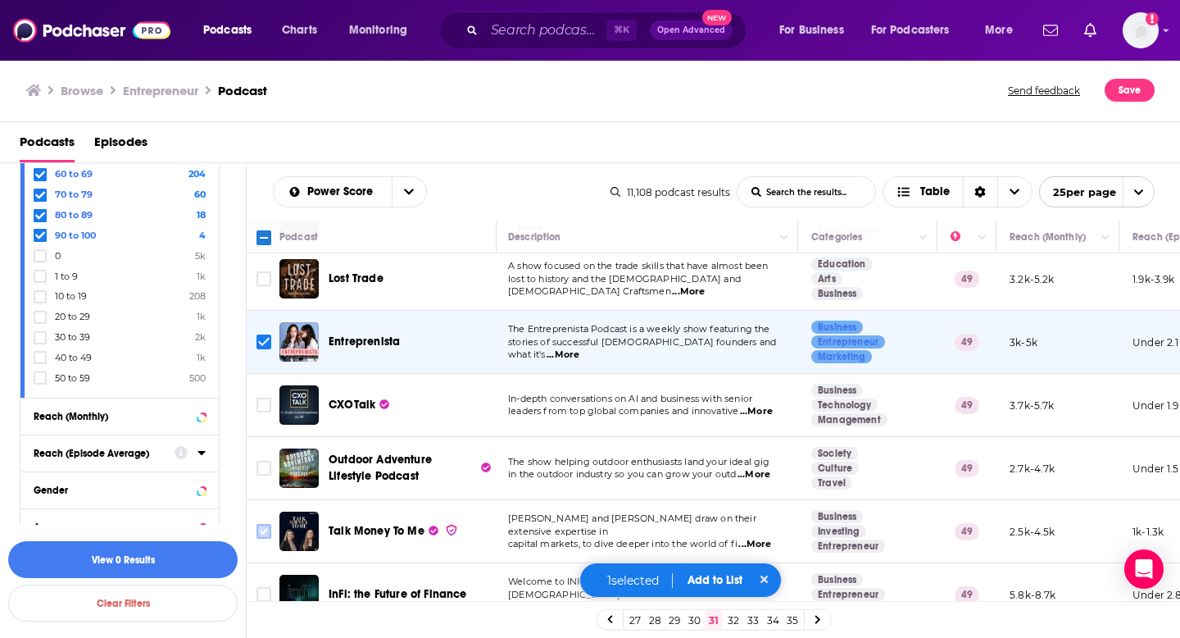
click at [271, 531] on icon "Toggle select row" at bounding box center [264, 531] width 20 height 20
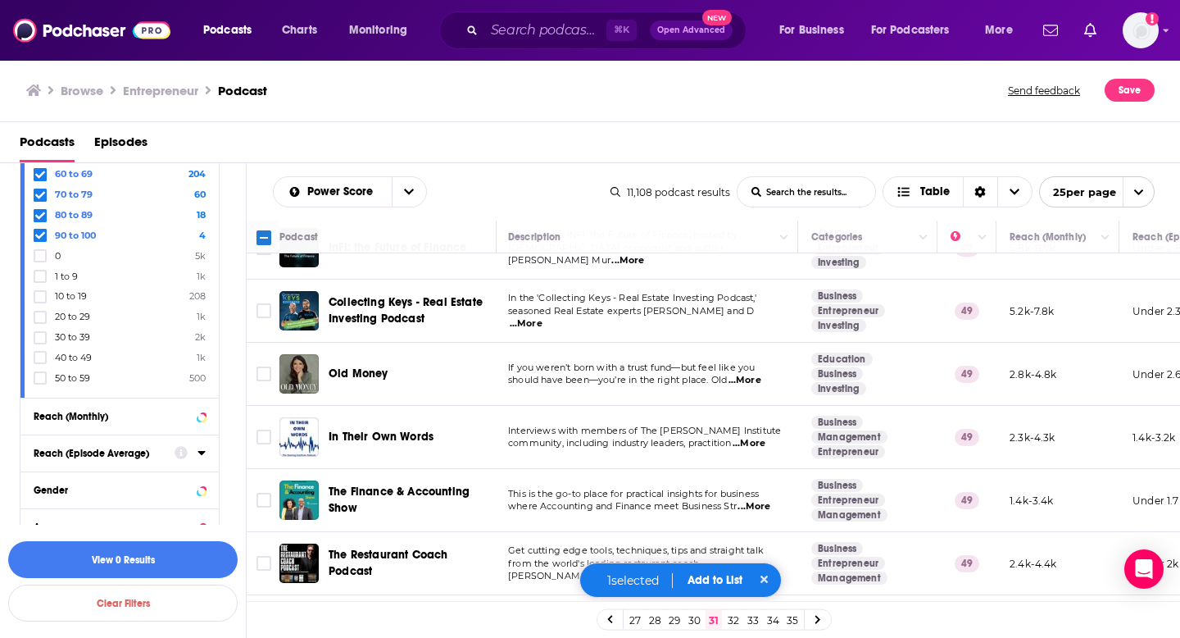
scroll to position [619, 2]
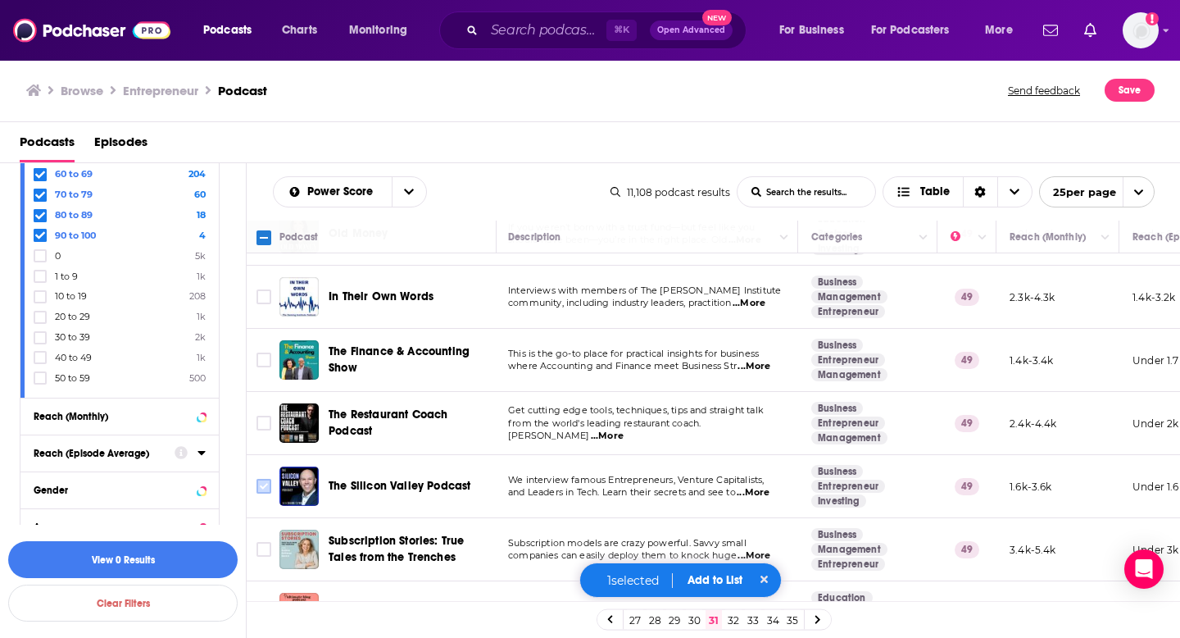
click at [261, 484] on input "Toggle select row" at bounding box center [264, 486] width 15 height 15
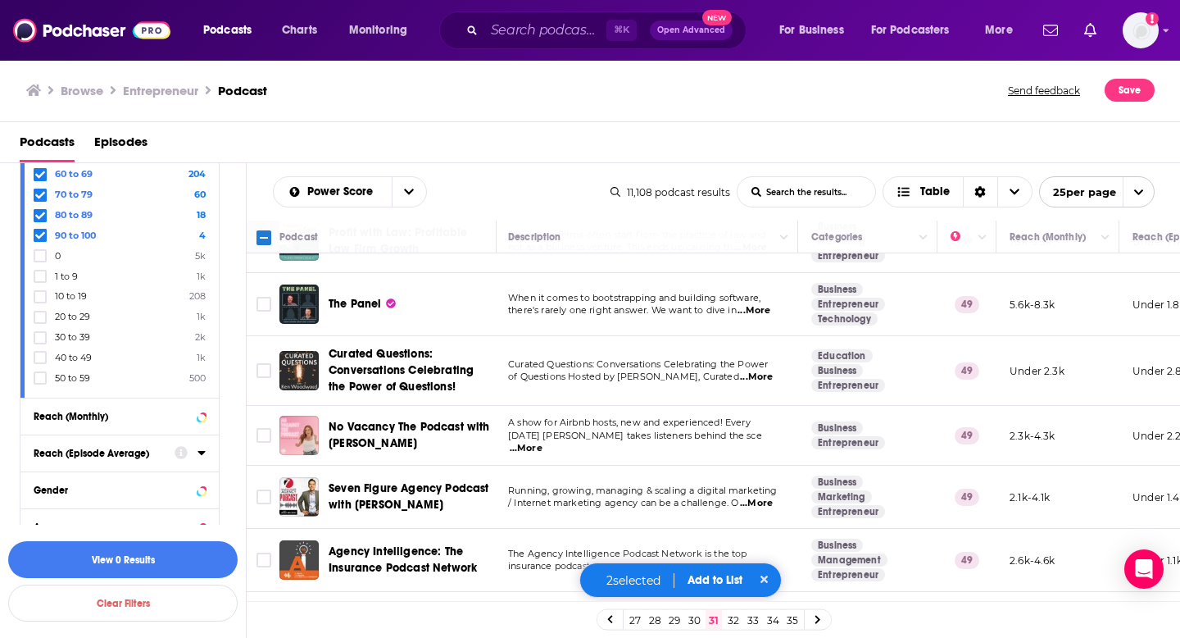
scroll to position [1230, 2]
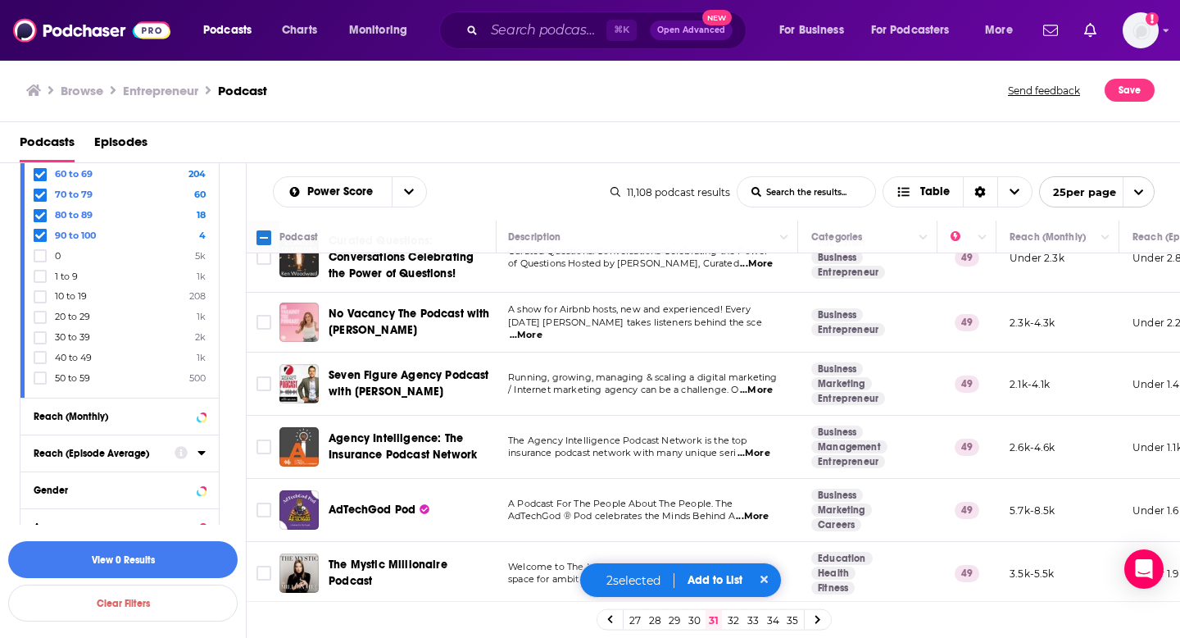
click at [739, 615] on link "32" at bounding box center [733, 620] width 16 height 20
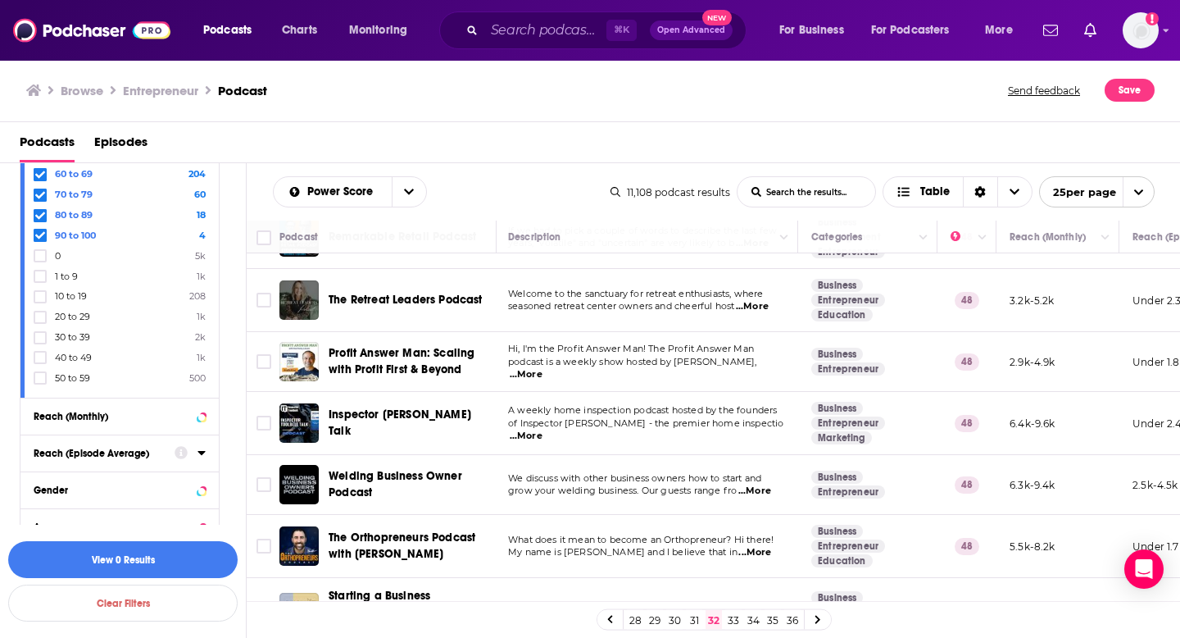
scroll to position [756, 2]
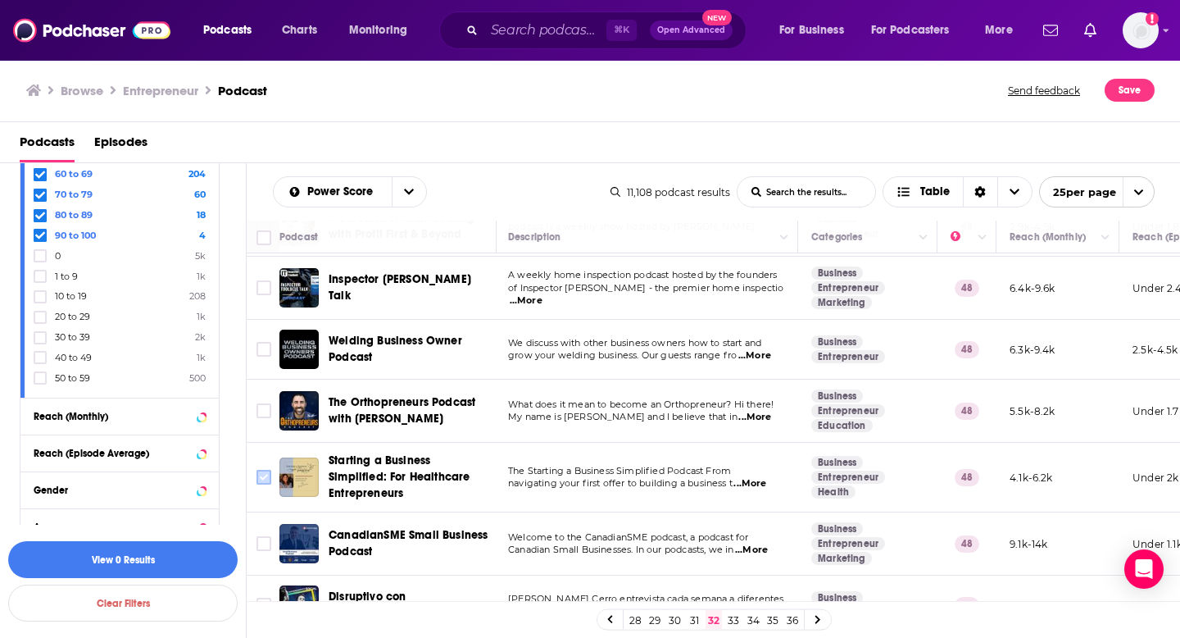
click at [266, 470] on input "Toggle select row" at bounding box center [264, 477] width 15 height 15
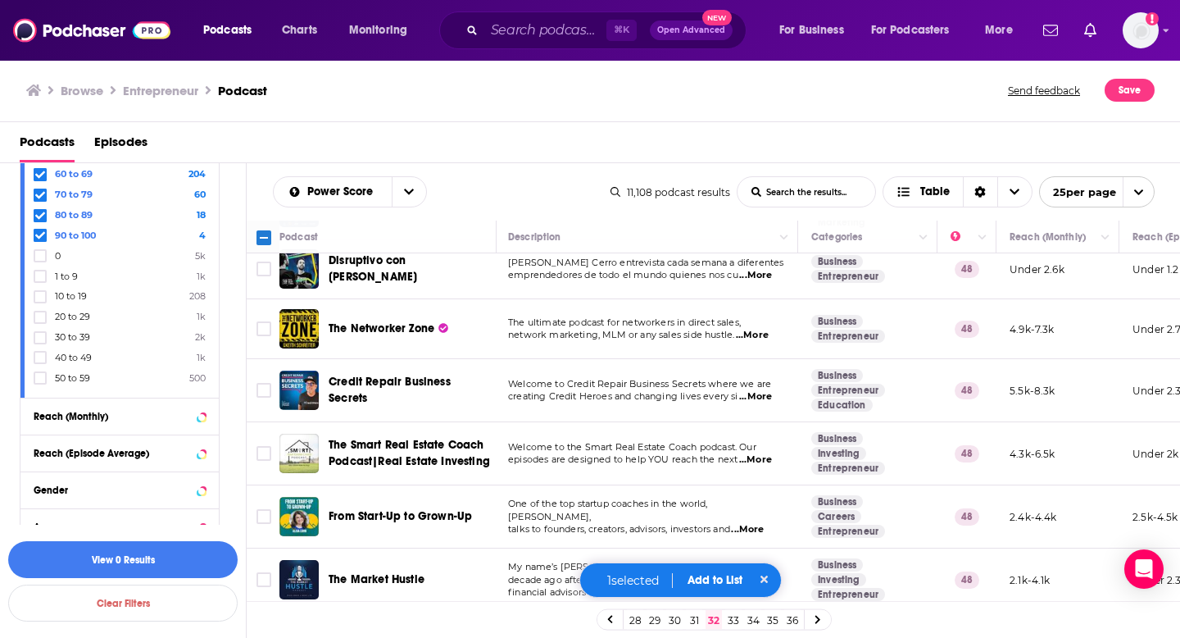
scroll to position [1106, 2]
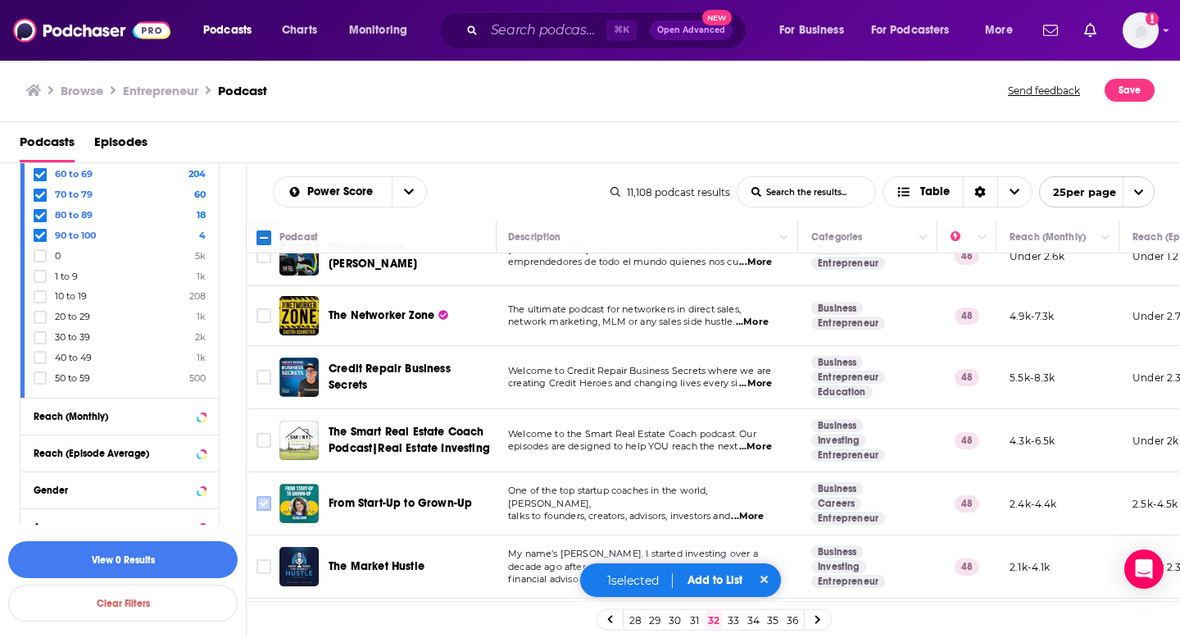
click at [262, 496] on input "Toggle select row" at bounding box center [264, 503] width 15 height 15
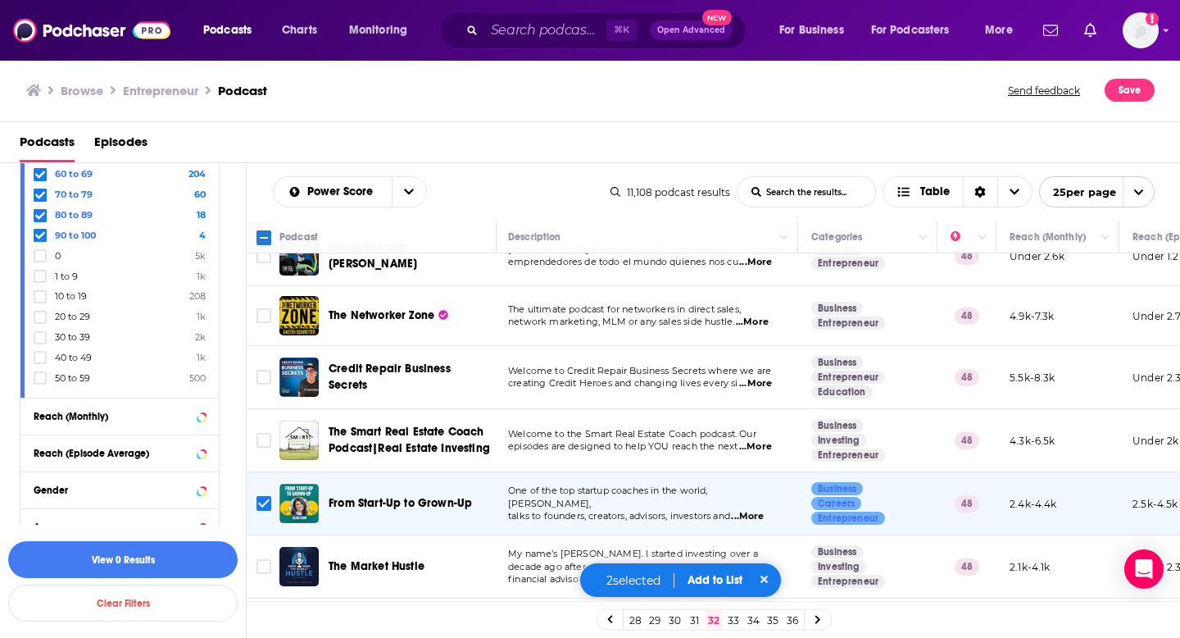
scroll to position [1210, 2]
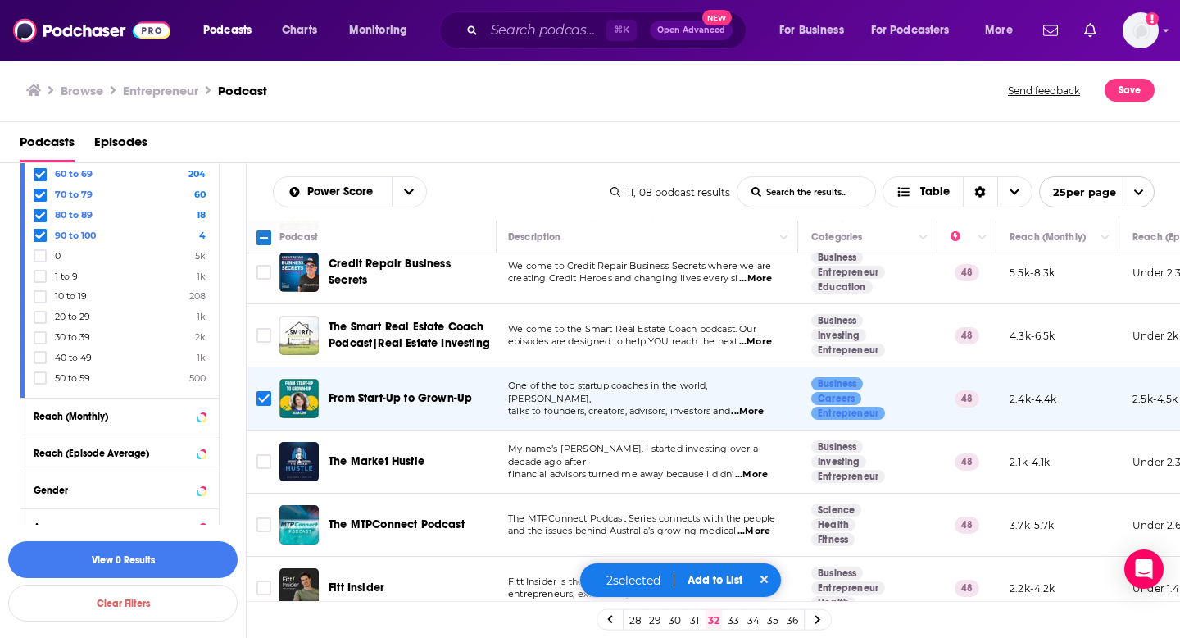
click at [733, 617] on link "33" at bounding box center [733, 620] width 16 height 20
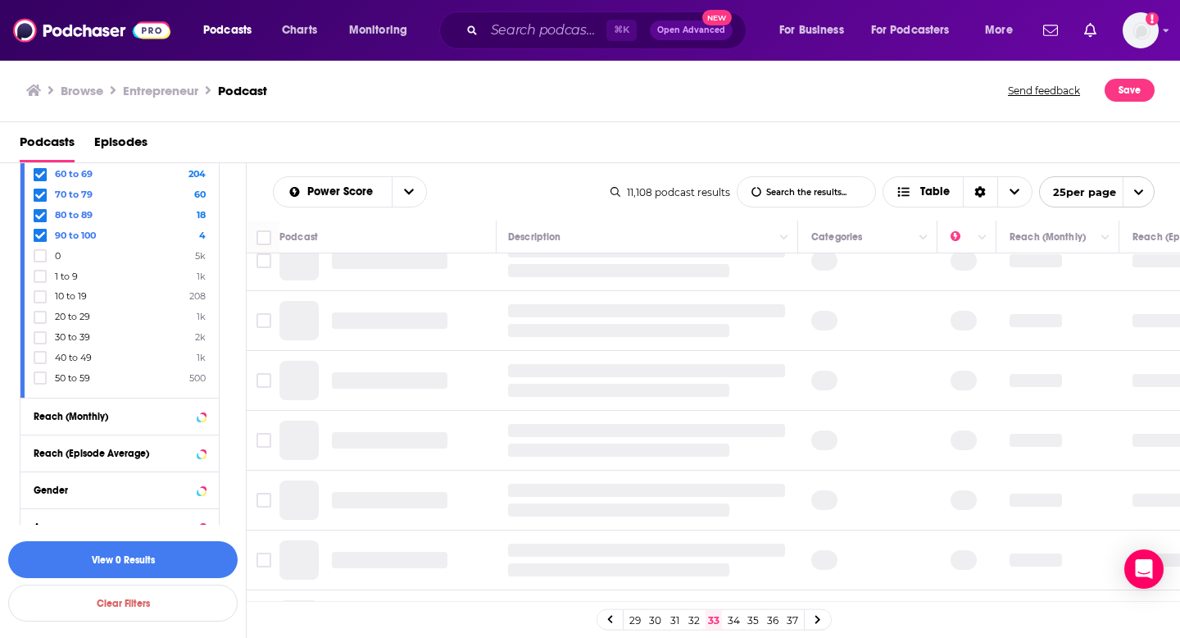
scroll to position [0, 2]
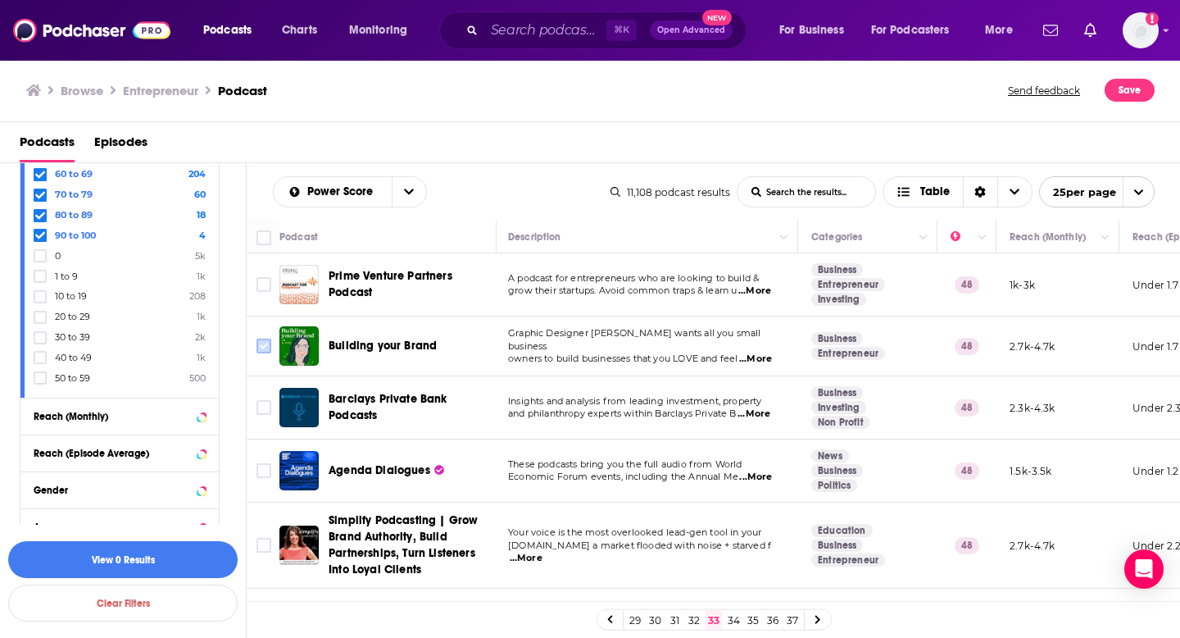
click at [266, 343] on input "Toggle select row" at bounding box center [264, 345] width 15 height 15
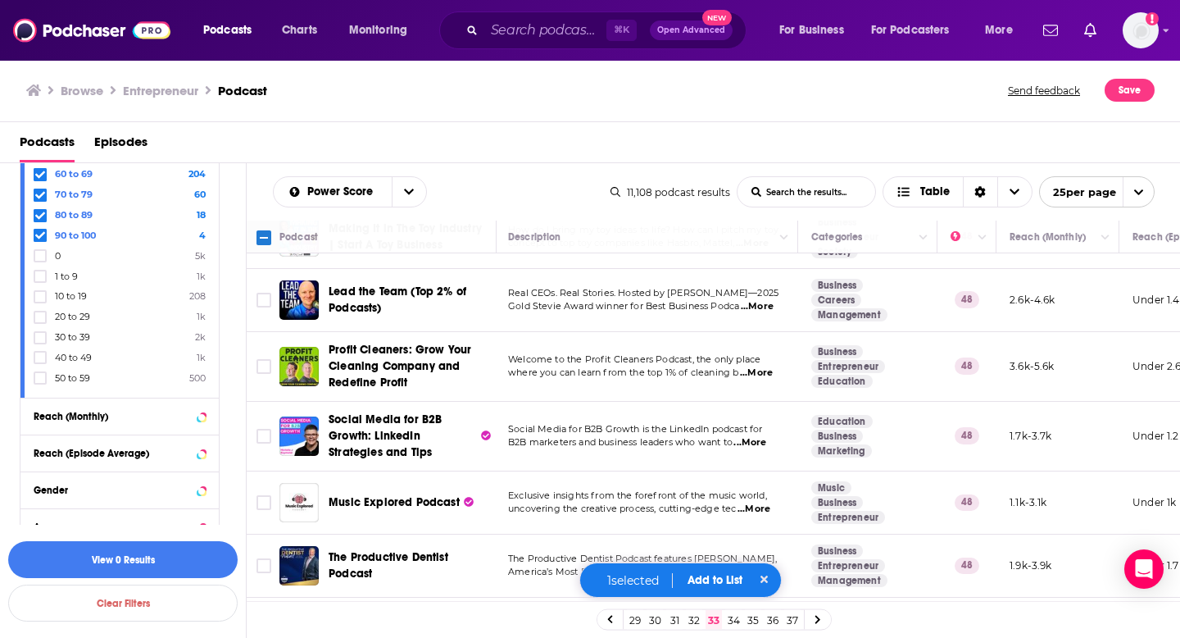
scroll to position [1296, 2]
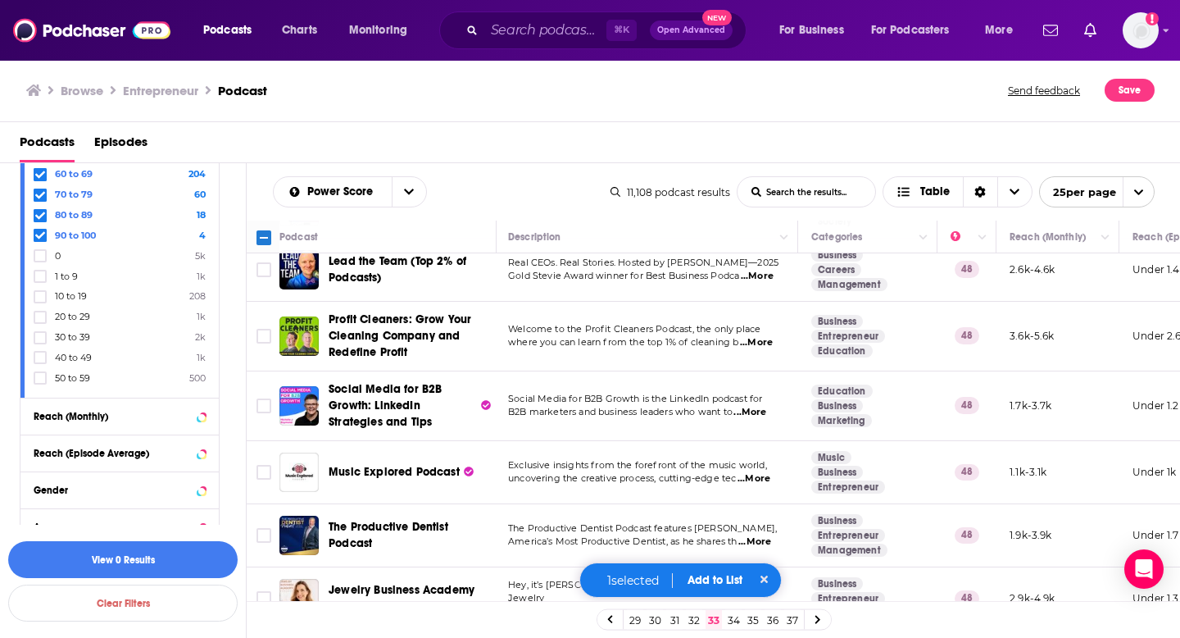
click at [732, 621] on link "34" at bounding box center [733, 620] width 16 height 20
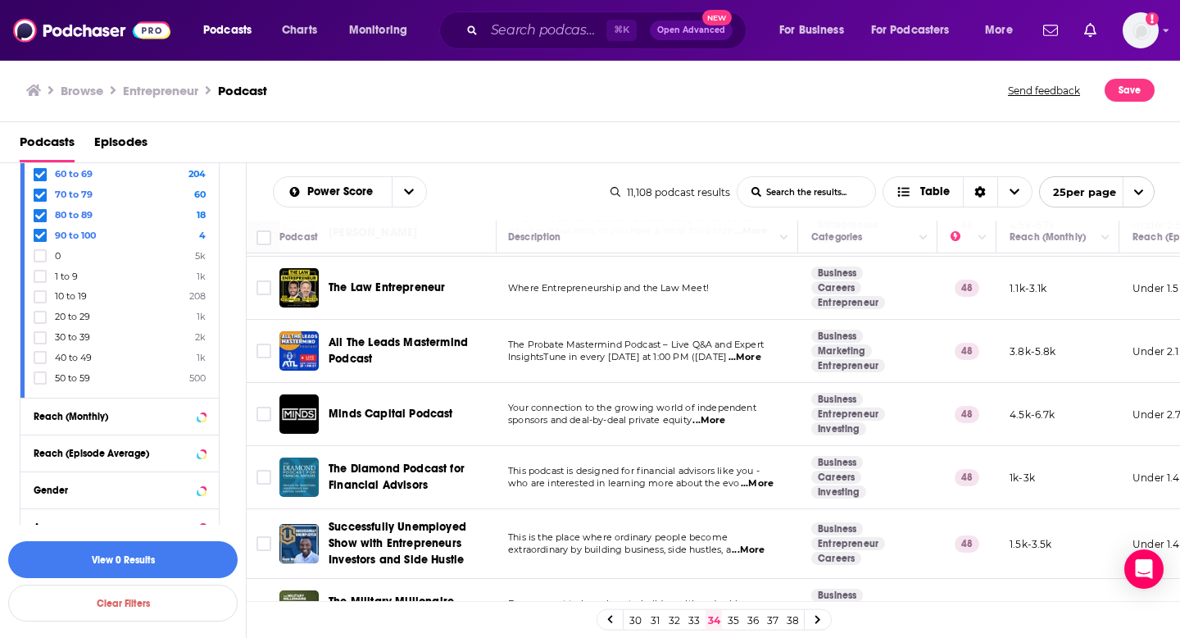
scroll to position [1227, 2]
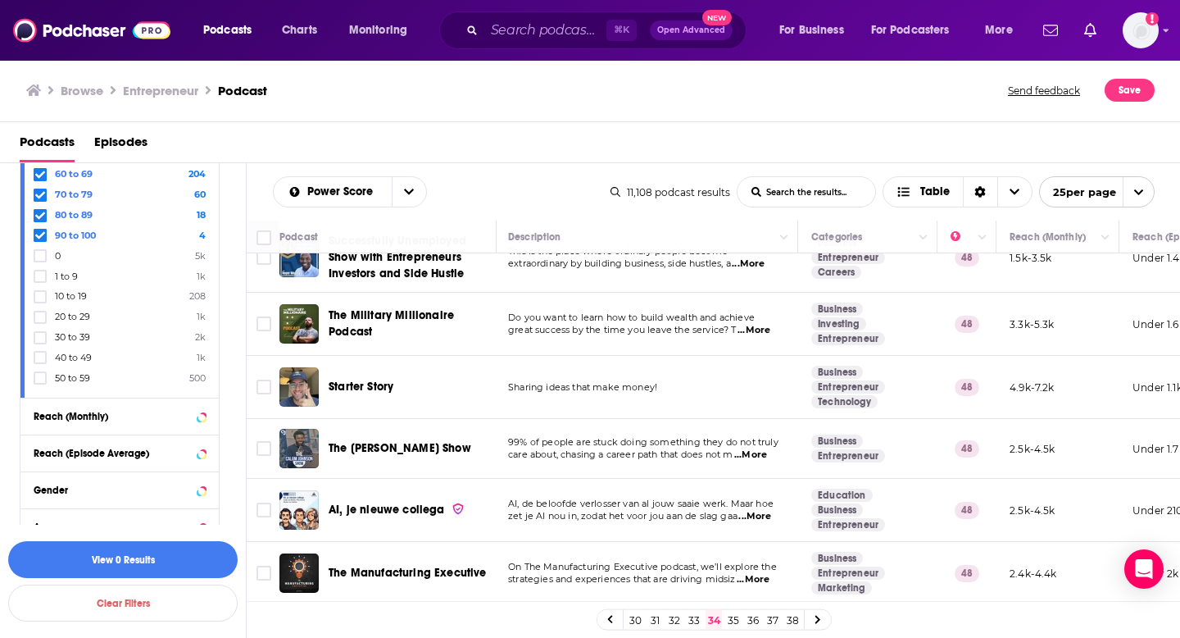
click at [733, 619] on link "35" at bounding box center [733, 620] width 16 height 20
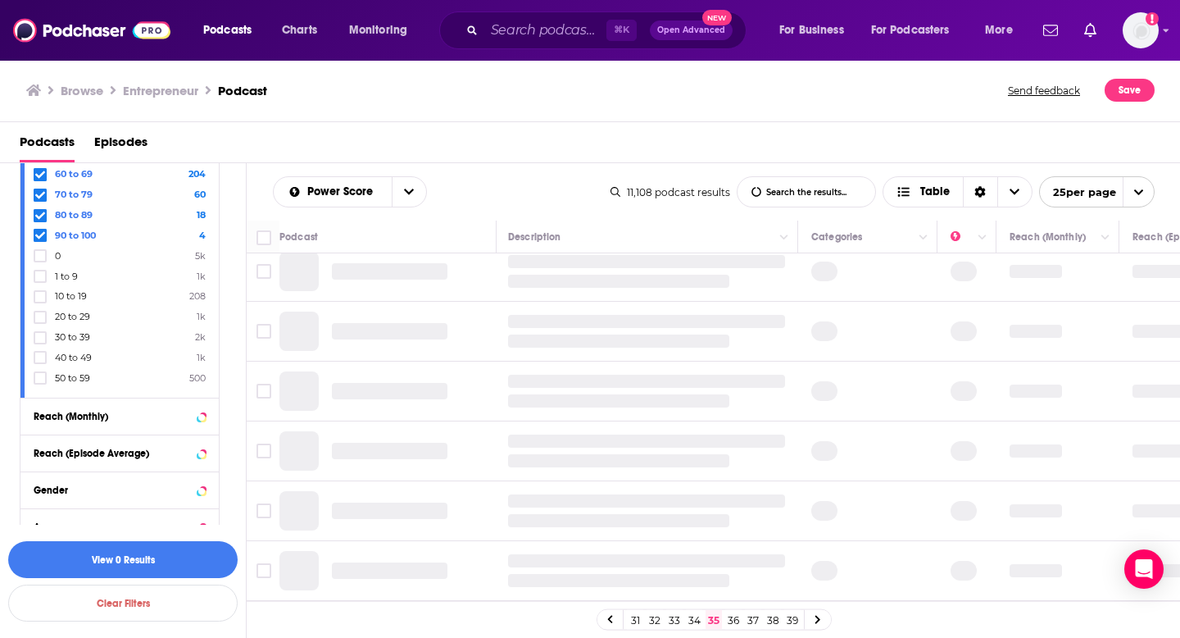
scroll to position [0, 2]
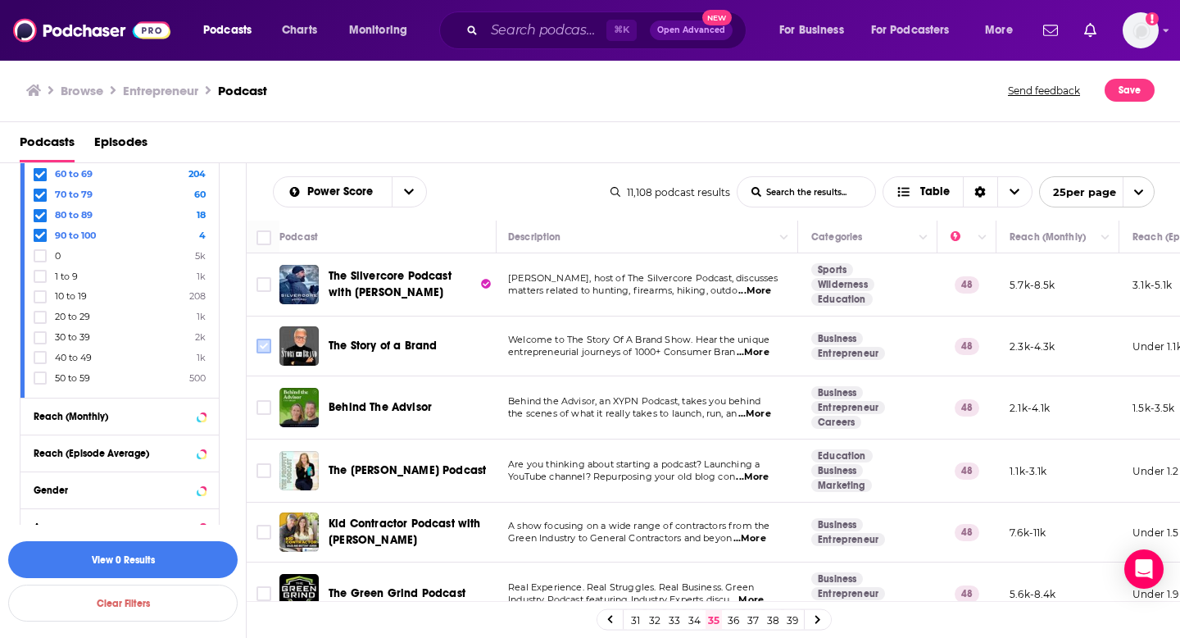
click at [263, 344] on input "Toggle select row" at bounding box center [264, 345] width 15 height 15
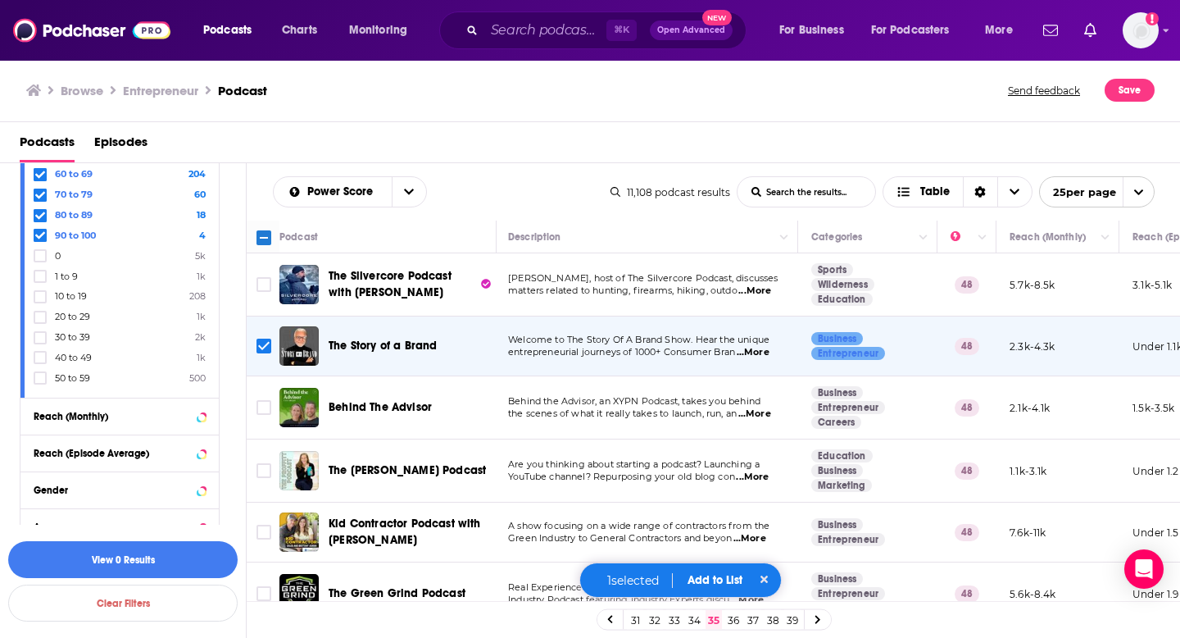
click at [728, 581] on button "Add to List" at bounding box center [714, 580] width 81 height 14
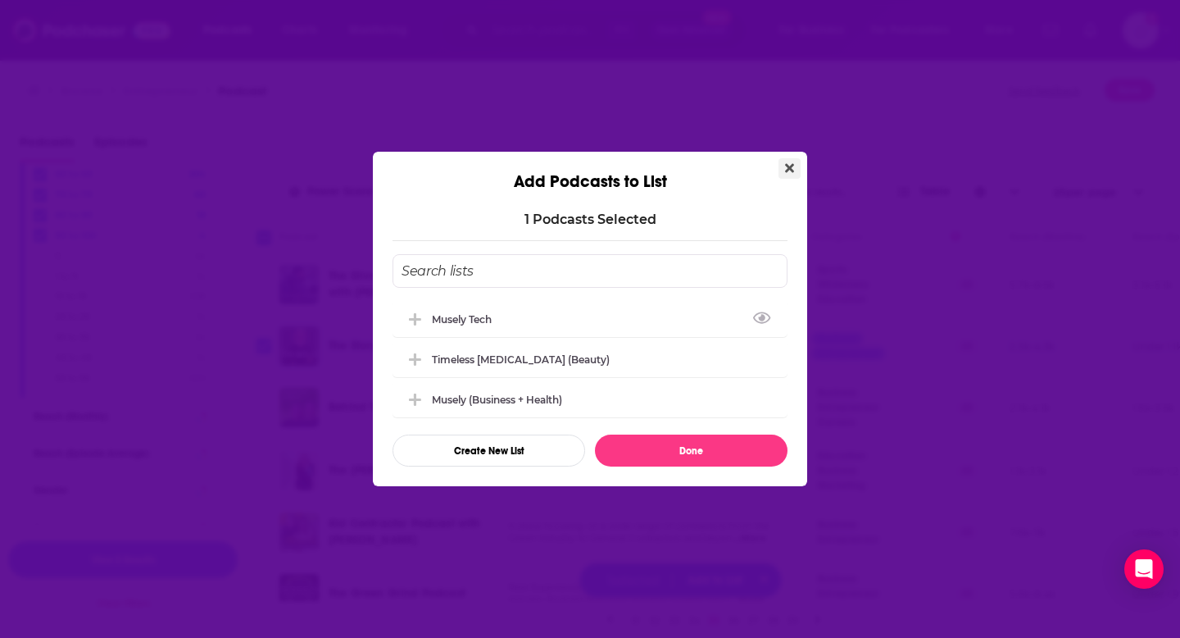
click at [794, 169] on button "Close" at bounding box center [790, 168] width 22 height 20
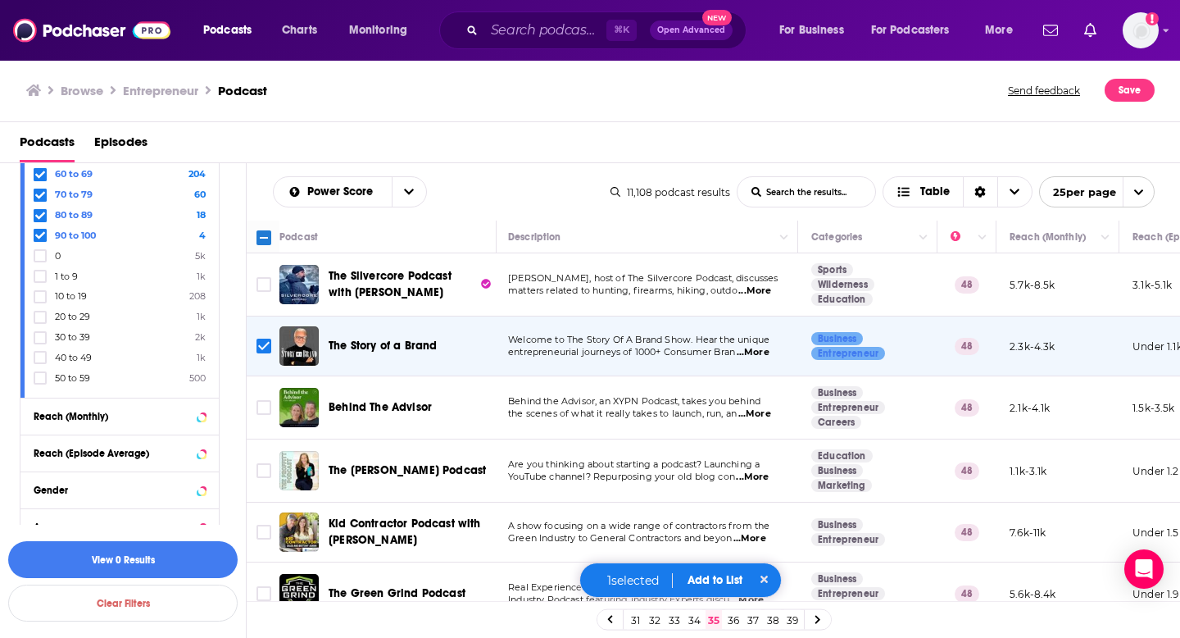
click at [711, 579] on button "Add to List" at bounding box center [714, 580] width 81 height 14
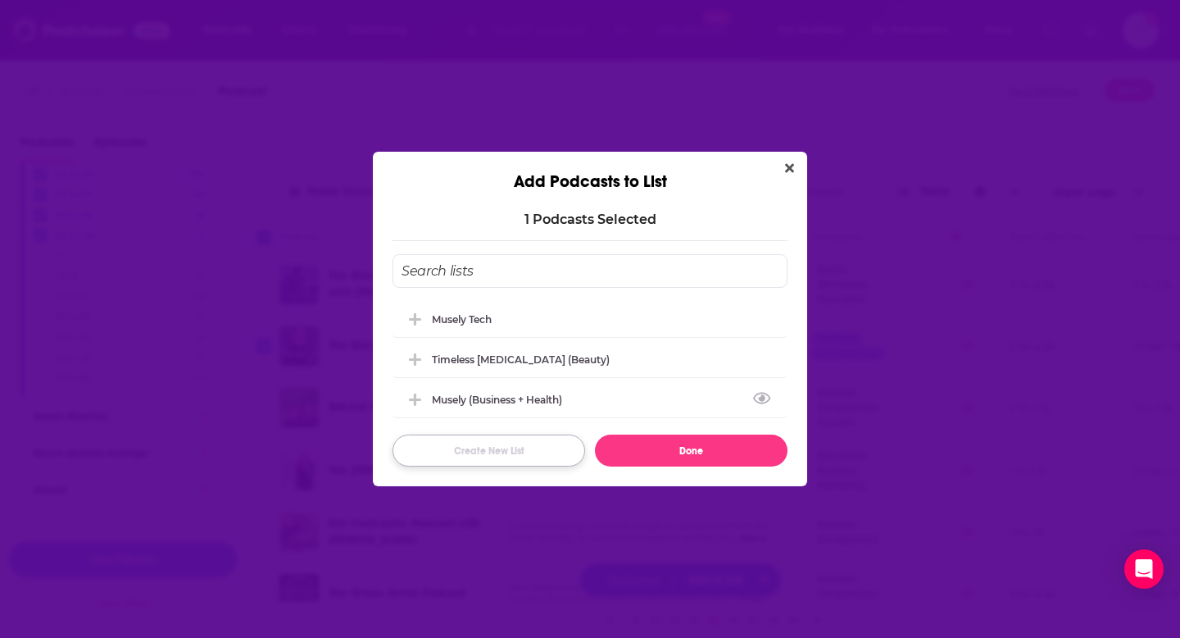
click at [475, 451] on button "Create New List" at bounding box center [489, 450] width 193 height 32
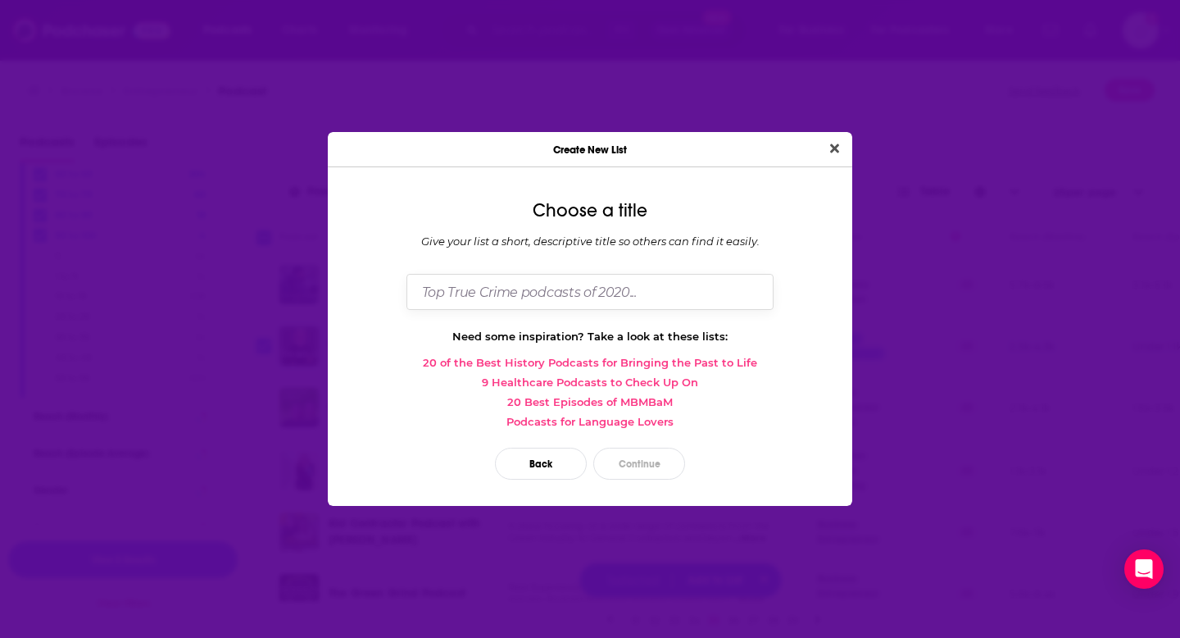
click at [541, 297] on input "Dialog" at bounding box center [589, 291] width 367 height 35
type input "Musely Tech 2"
click at [824, 139] on button "Close" at bounding box center [835, 149] width 22 height 20
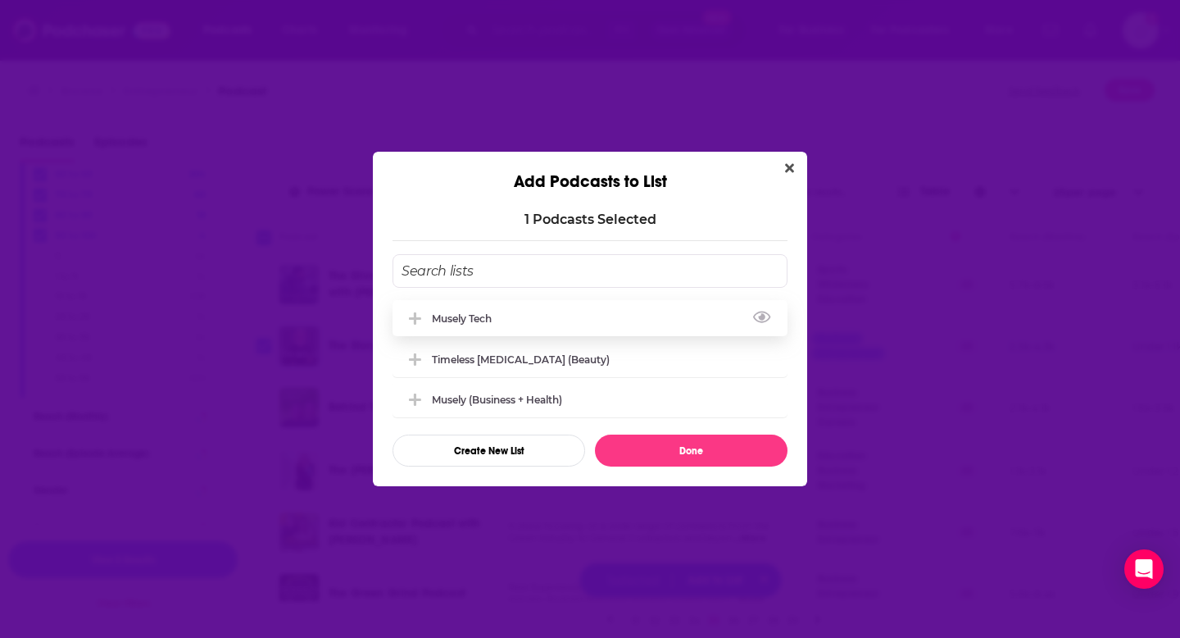
click at [480, 311] on div "Musely Tech" at bounding box center [590, 318] width 395 height 36
click at [655, 435] on button "Done" at bounding box center [691, 450] width 193 height 32
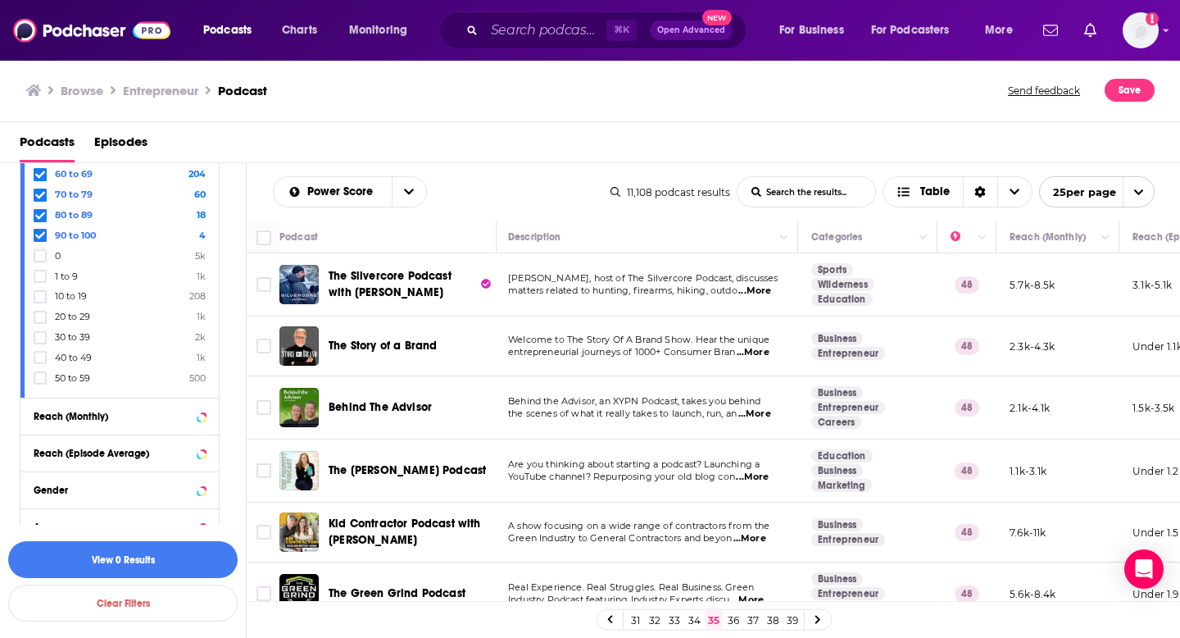
click at [701, 619] on link "34" at bounding box center [694, 620] width 16 height 20
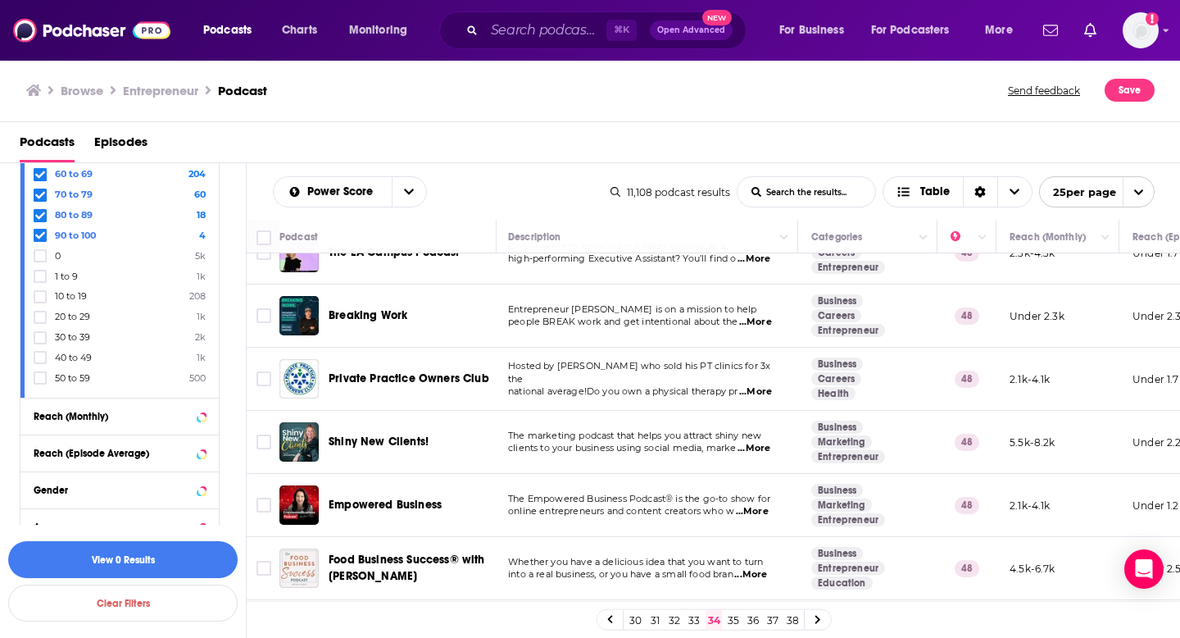
scroll to position [667, 2]
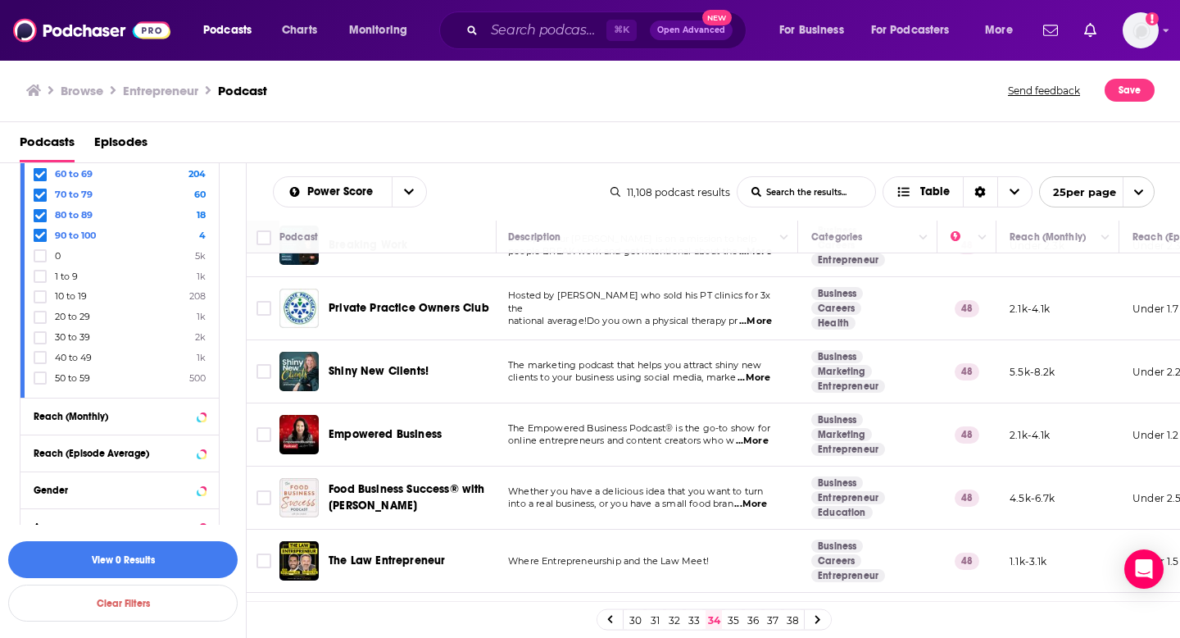
click at [613, 622] on link at bounding box center [610, 619] width 26 height 19
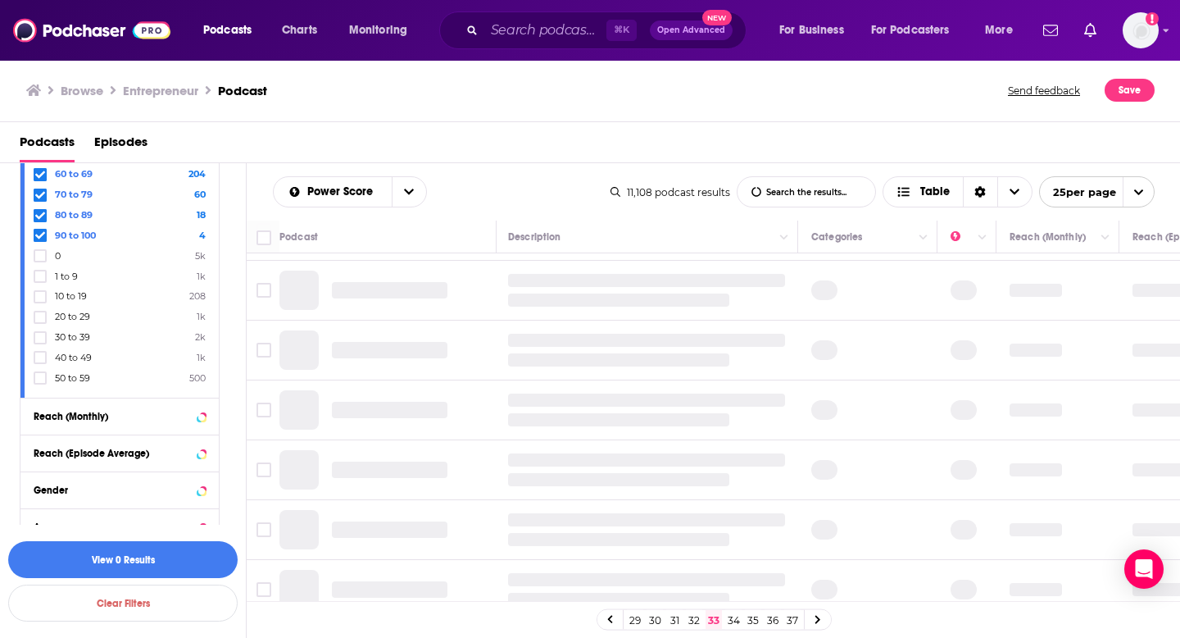
scroll to position [0, 2]
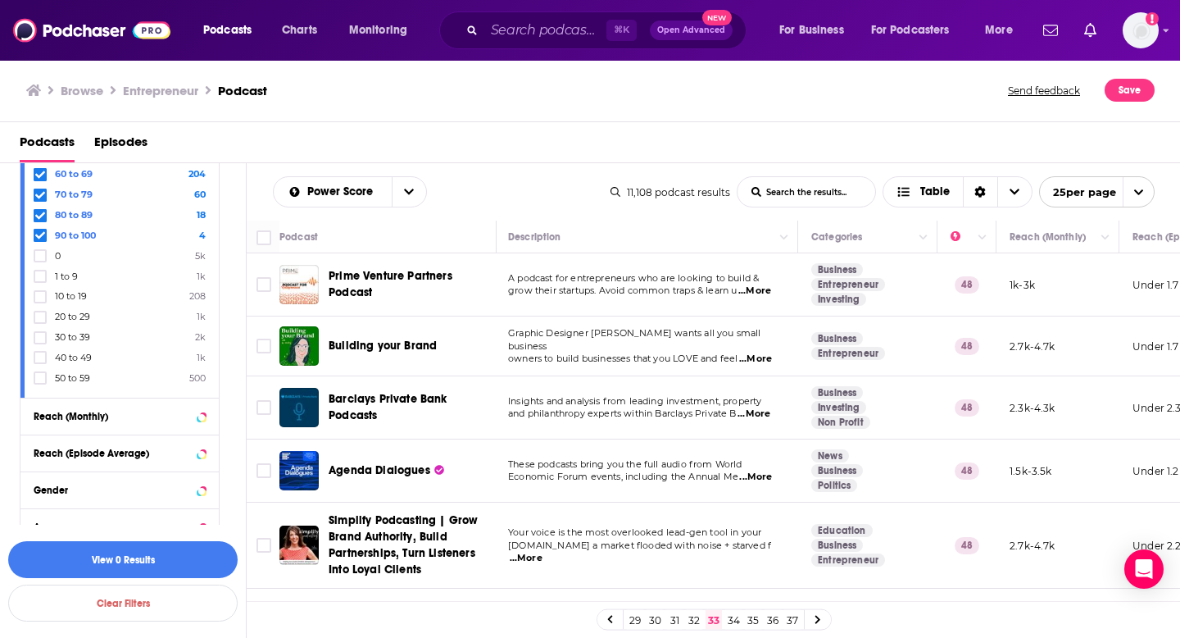
click at [618, 620] on link at bounding box center [610, 619] width 26 height 19
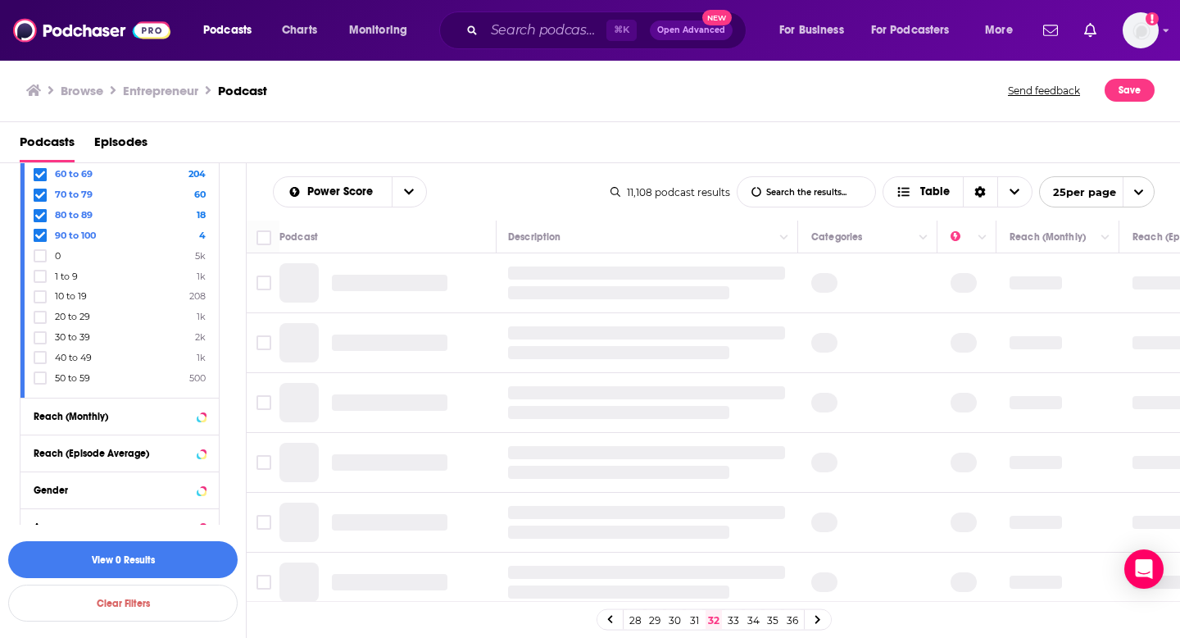
click at [618, 620] on link at bounding box center [610, 619] width 26 height 19
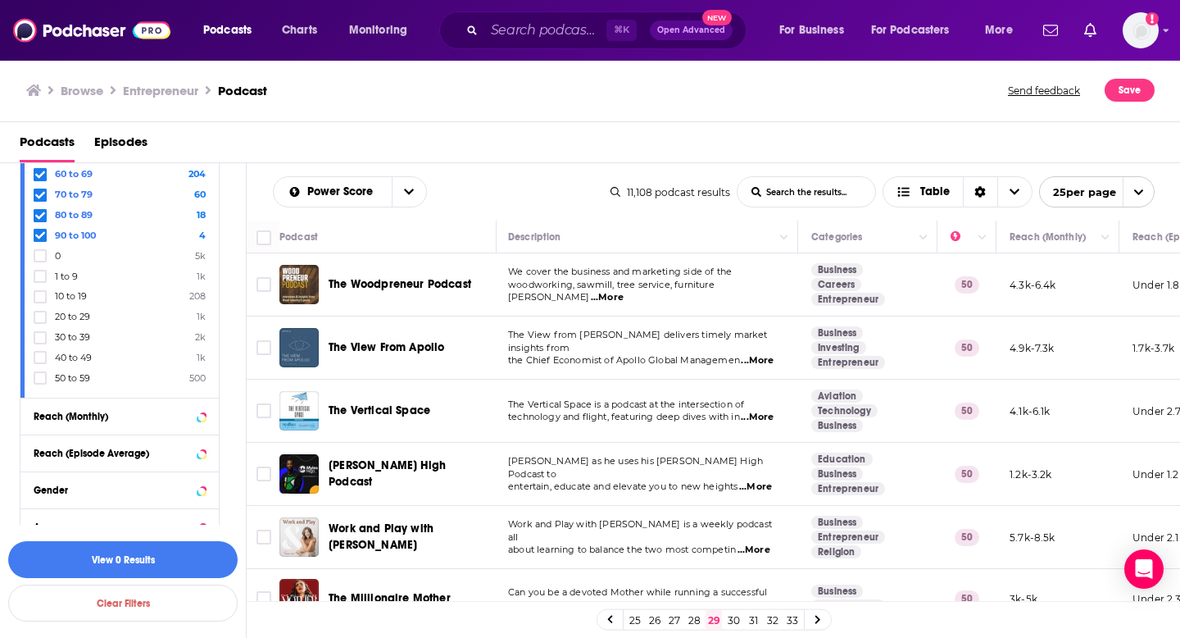
click at [632, 621] on link "25" at bounding box center [635, 620] width 16 height 20
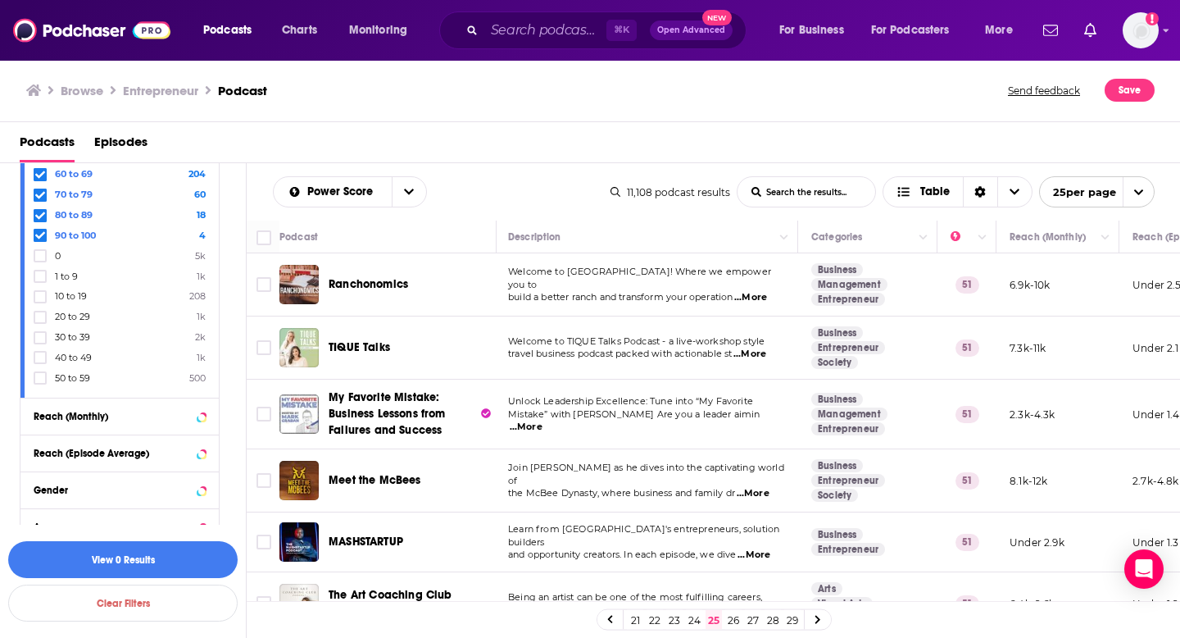
click at [634, 619] on link "21" at bounding box center [635, 620] width 16 height 20
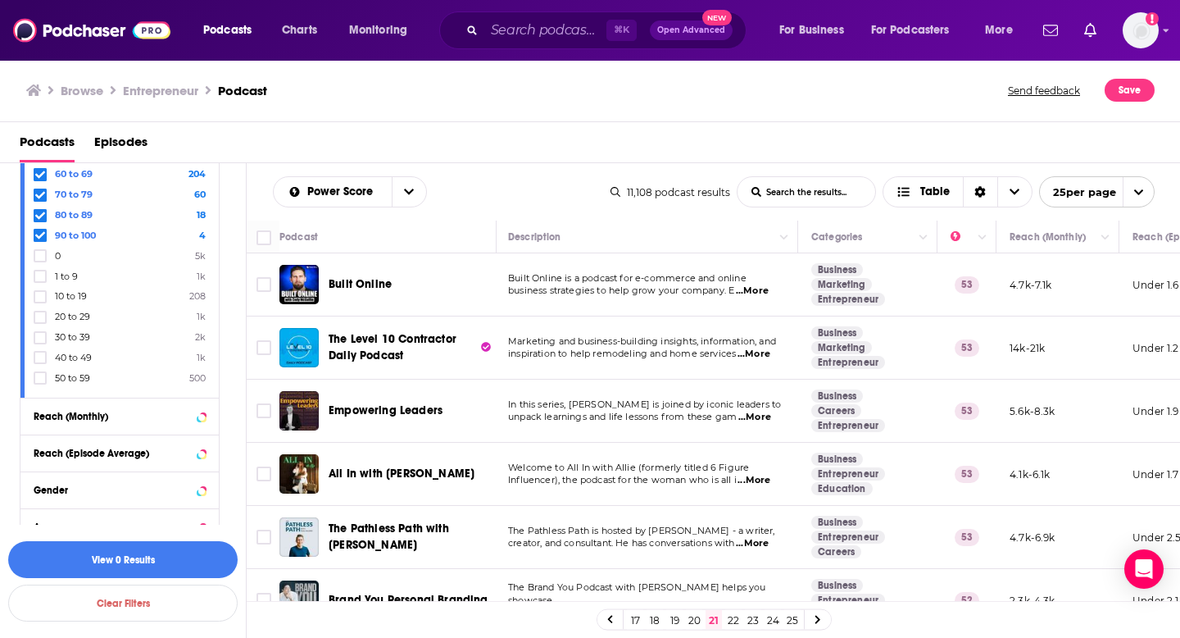
click at [610, 616] on icon at bounding box center [609, 619] width 5 height 8
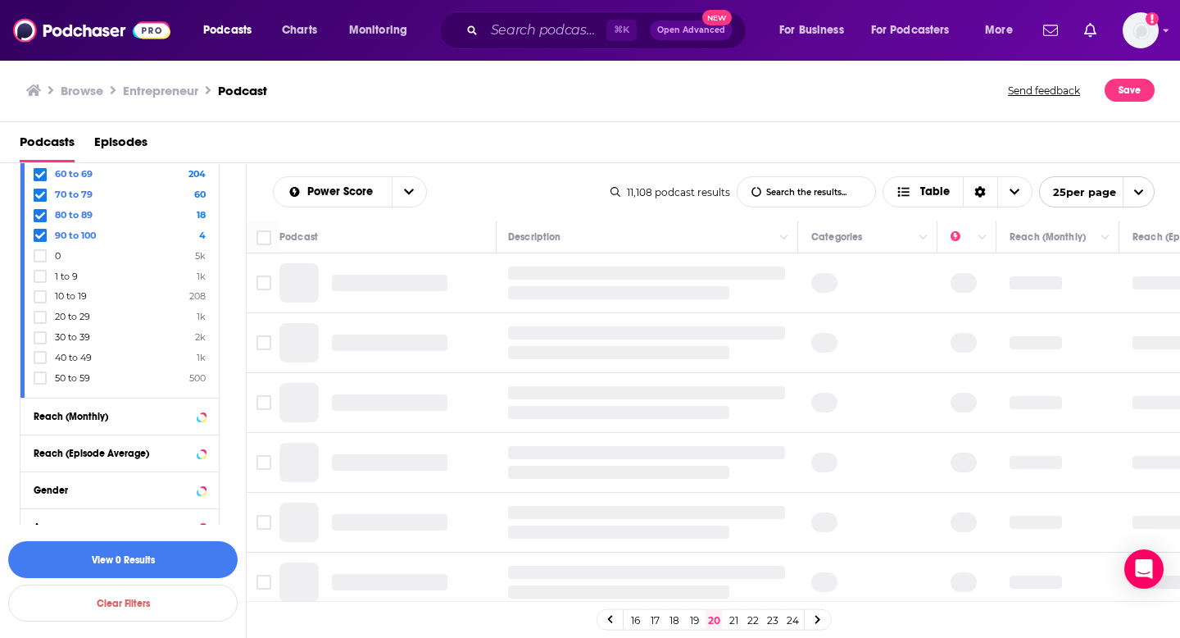
click at [638, 622] on link "16" at bounding box center [635, 620] width 16 height 20
click at [638, 622] on link "12" at bounding box center [635, 620] width 16 height 20
click at [638, 622] on link "8" at bounding box center [635, 620] width 16 height 20
click at [638, 622] on link "4" at bounding box center [635, 620] width 16 height 20
click at [638, 622] on link "1" at bounding box center [635, 620] width 16 height 20
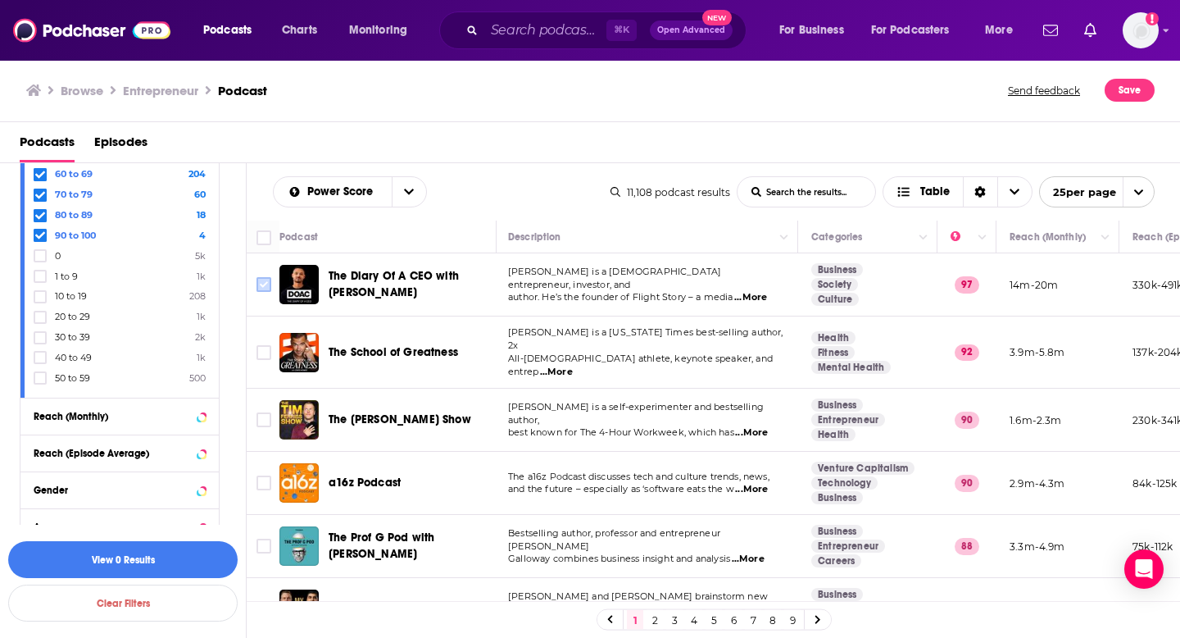
click at [259, 288] on input "Toggle select row" at bounding box center [264, 284] width 15 height 15
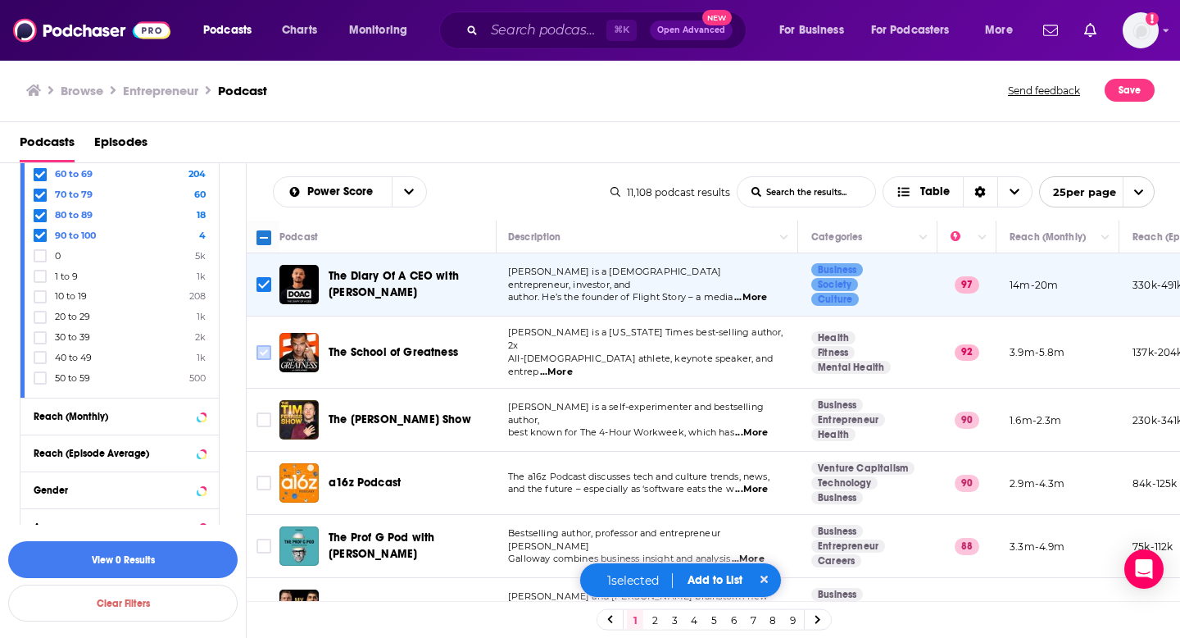
click at [269, 348] on input "Toggle select row" at bounding box center [264, 352] width 15 height 15
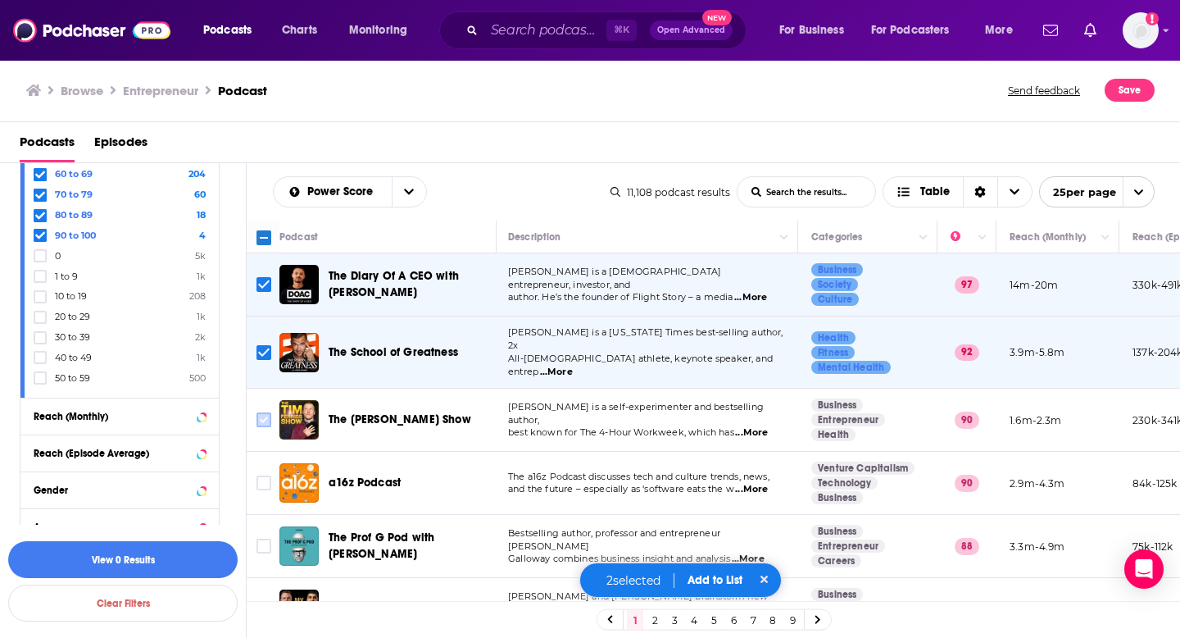
click at [267, 414] on input "Toggle select row" at bounding box center [264, 419] width 15 height 15
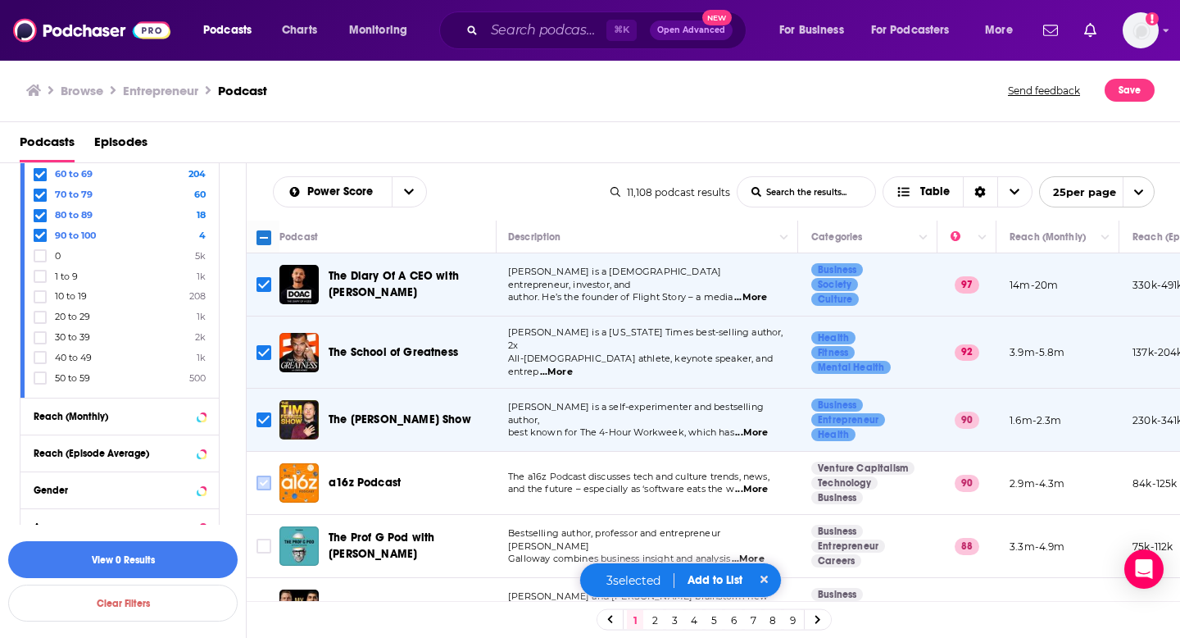
click at [267, 482] on icon "Toggle select row" at bounding box center [264, 483] width 20 height 20
click at [266, 475] on input "Toggle select row" at bounding box center [264, 482] width 15 height 15
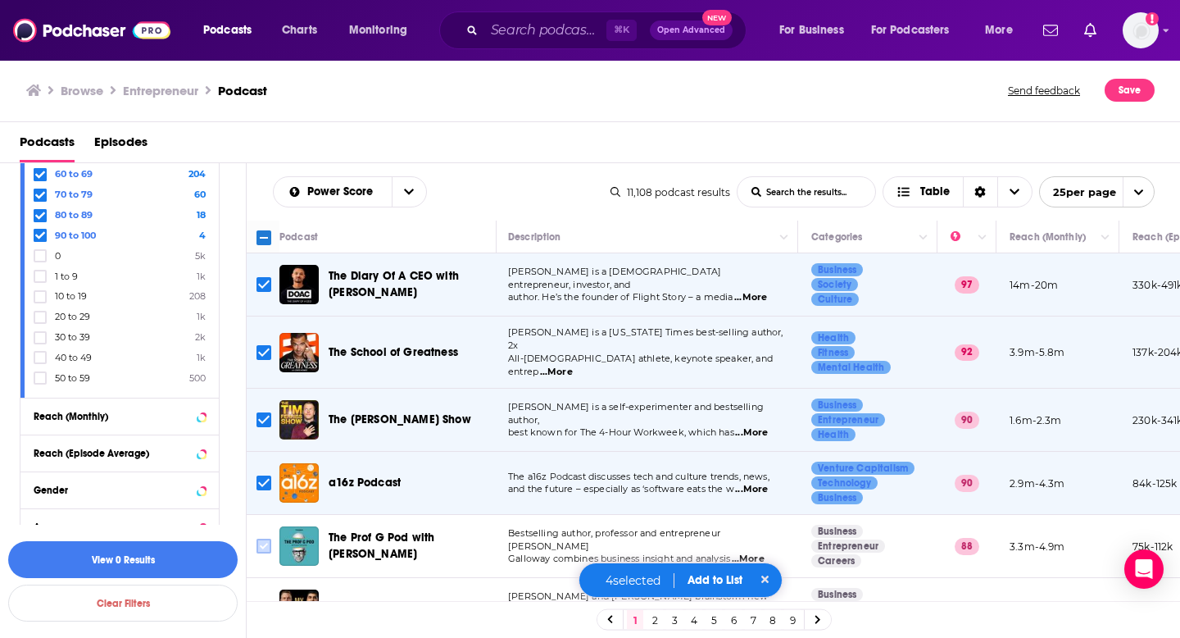
click at [261, 538] on input "Toggle select row" at bounding box center [264, 545] width 15 height 15
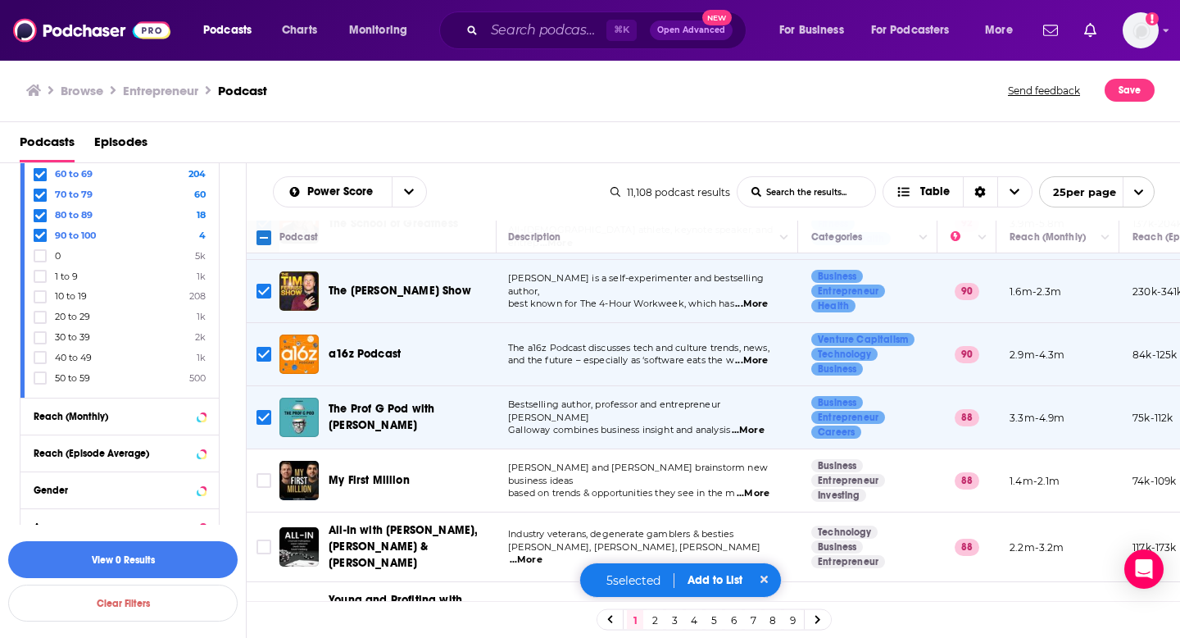
scroll to position [172, 2]
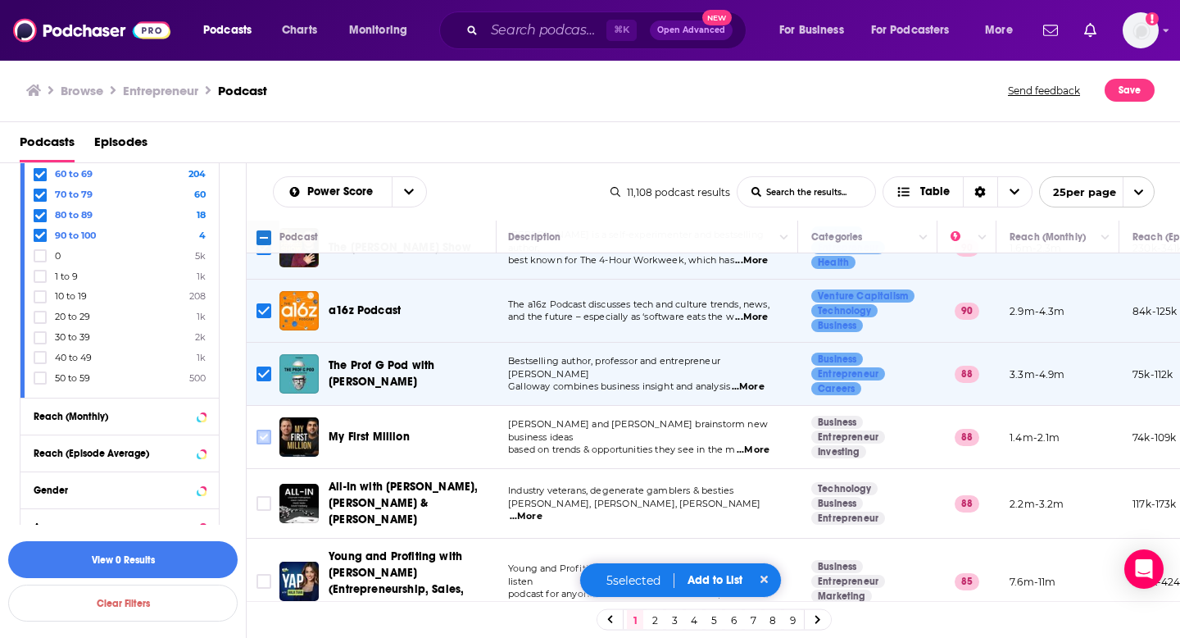
click at [273, 429] on icon "Toggle select row" at bounding box center [264, 437] width 20 height 20
click at [265, 429] on input "Toggle select row" at bounding box center [264, 436] width 15 height 15
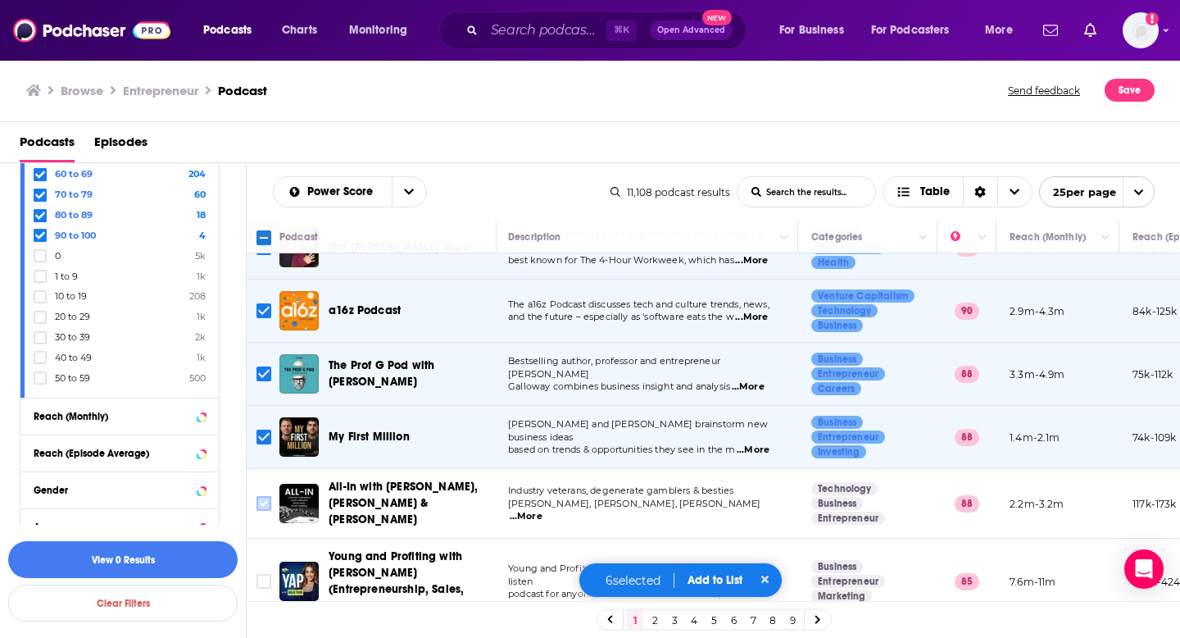
click at [264, 496] on input "Toggle select row" at bounding box center [264, 503] width 15 height 15
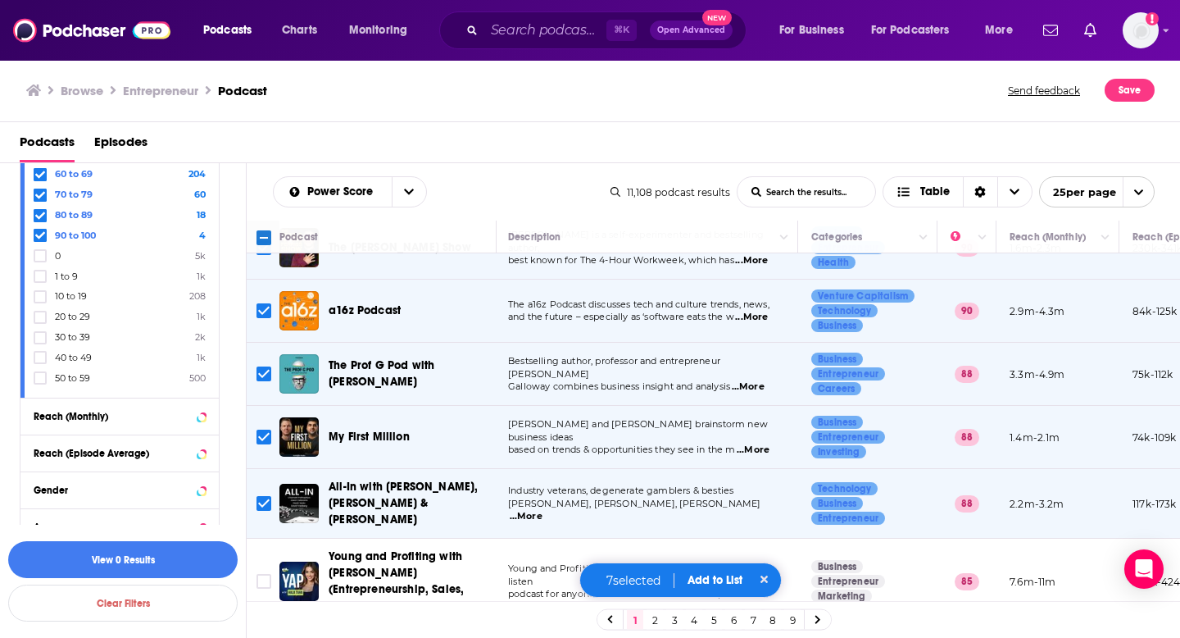
click at [707, 583] on button "Add to List" at bounding box center [714, 580] width 81 height 14
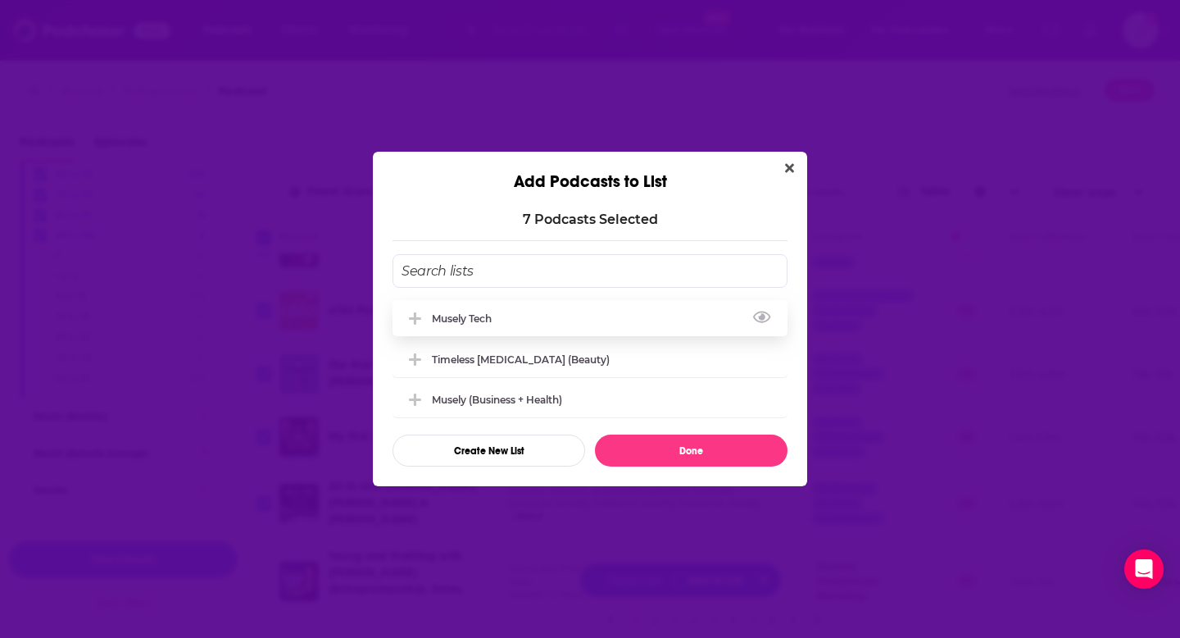
click at [547, 322] on div "Musely Tech" at bounding box center [590, 318] width 395 height 36
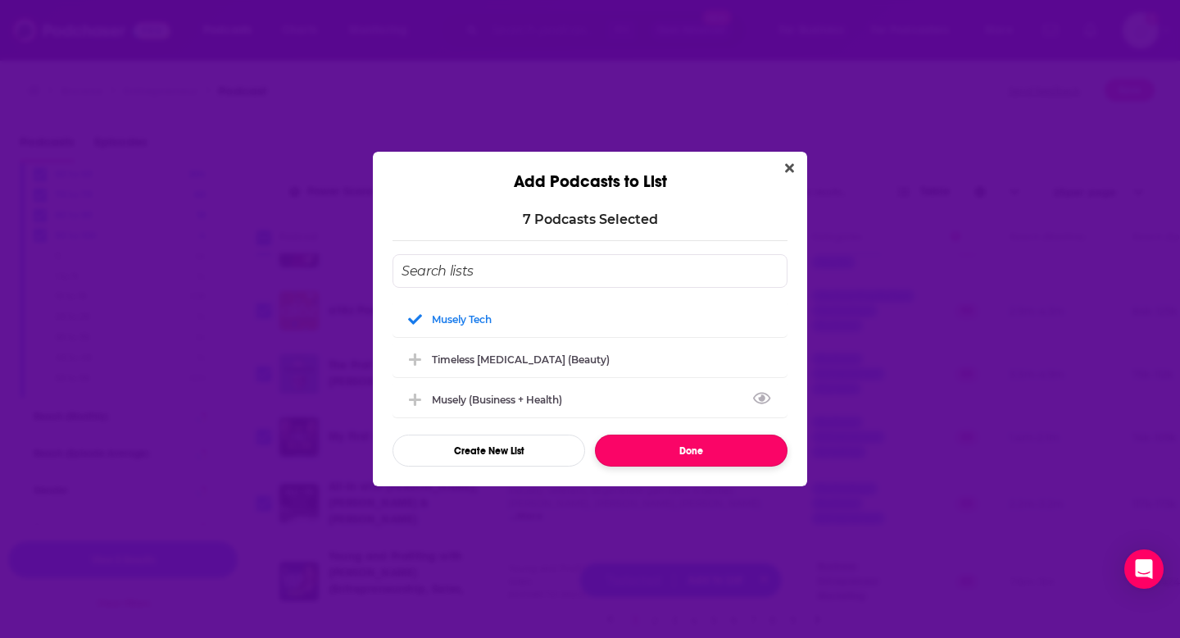
click at [638, 449] on button "Done" at bounding box center [691, 450] width 193 height 32
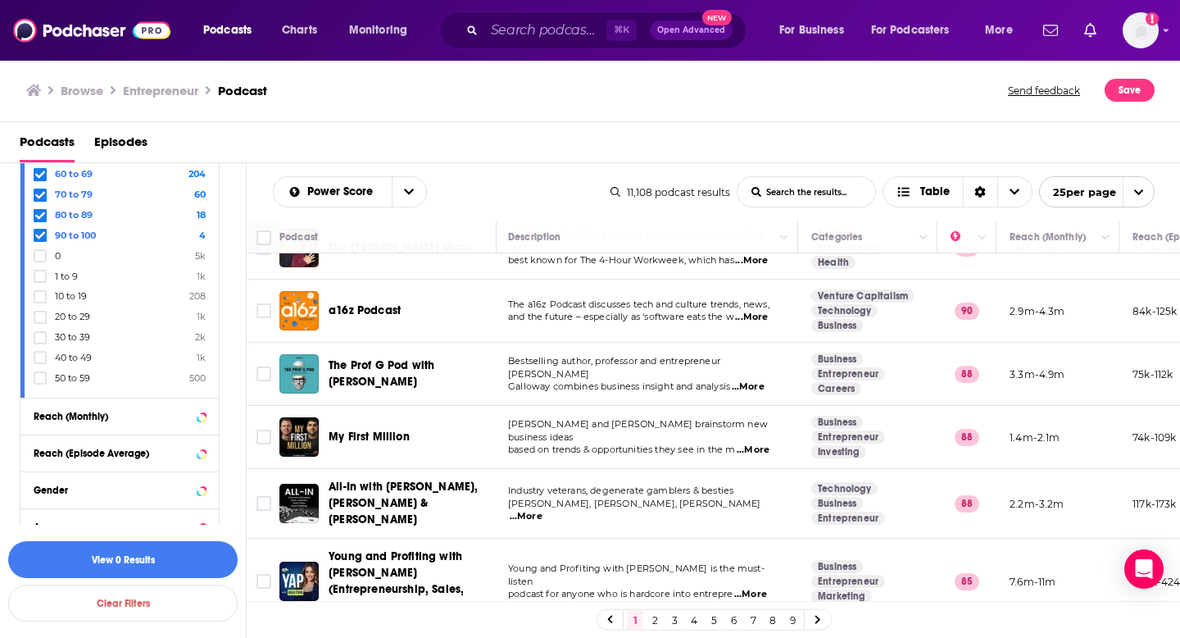
click at [654, 616] on link "2" at bounding box center [655, 620] width 16 height 20
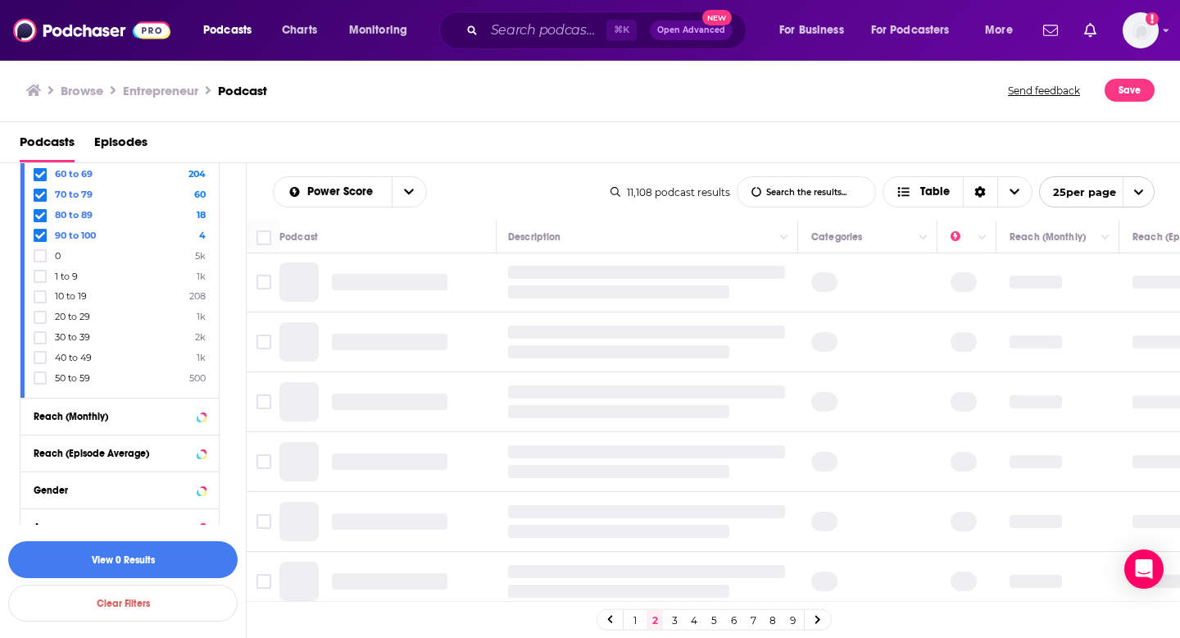
scroll to position [0, 2]
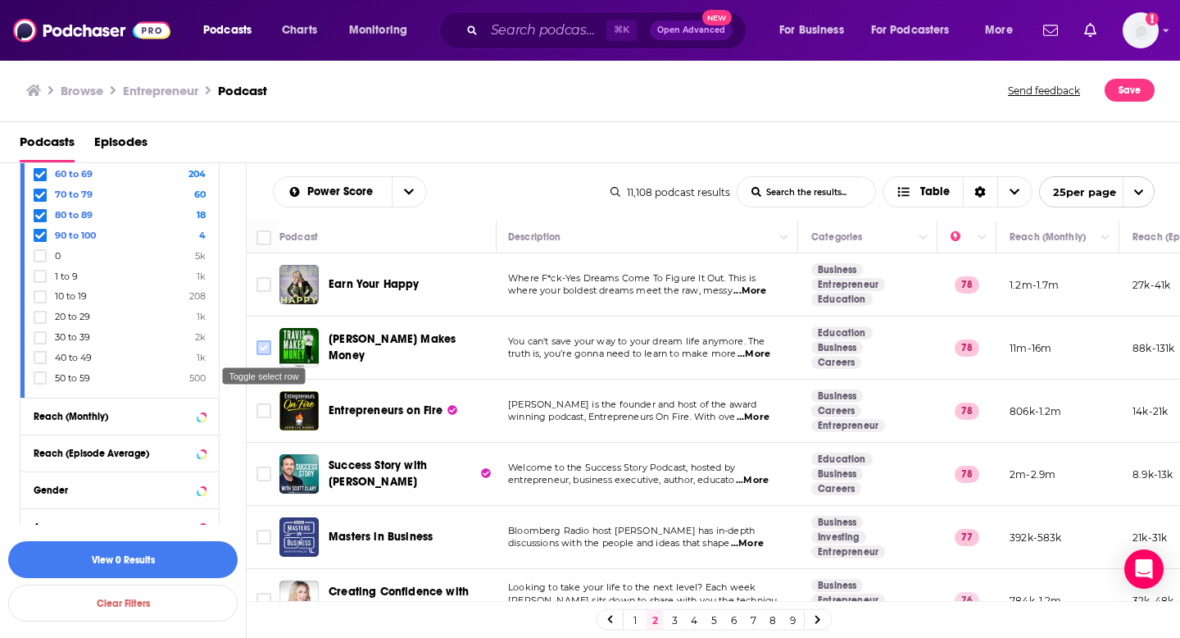
click at [259, 347] on input "Toggle select row" at bounding box center [264, 347] width 15 height 15
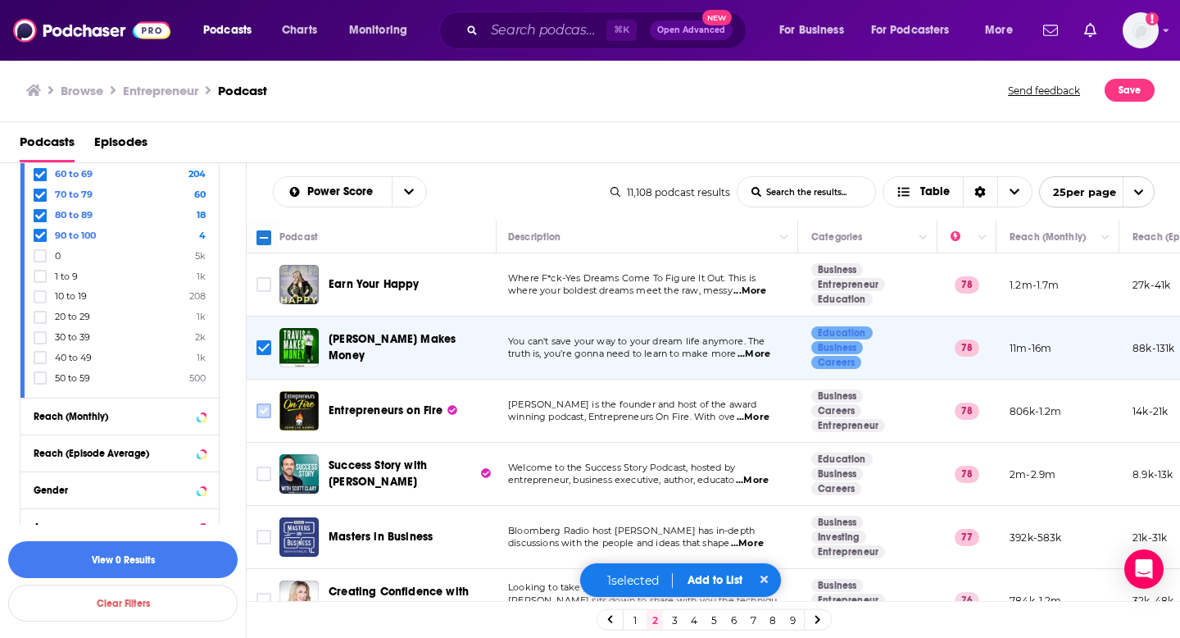
click at [268, 406] on input "Toggle select row" at bounding box center [264, 410] width 15 height 15
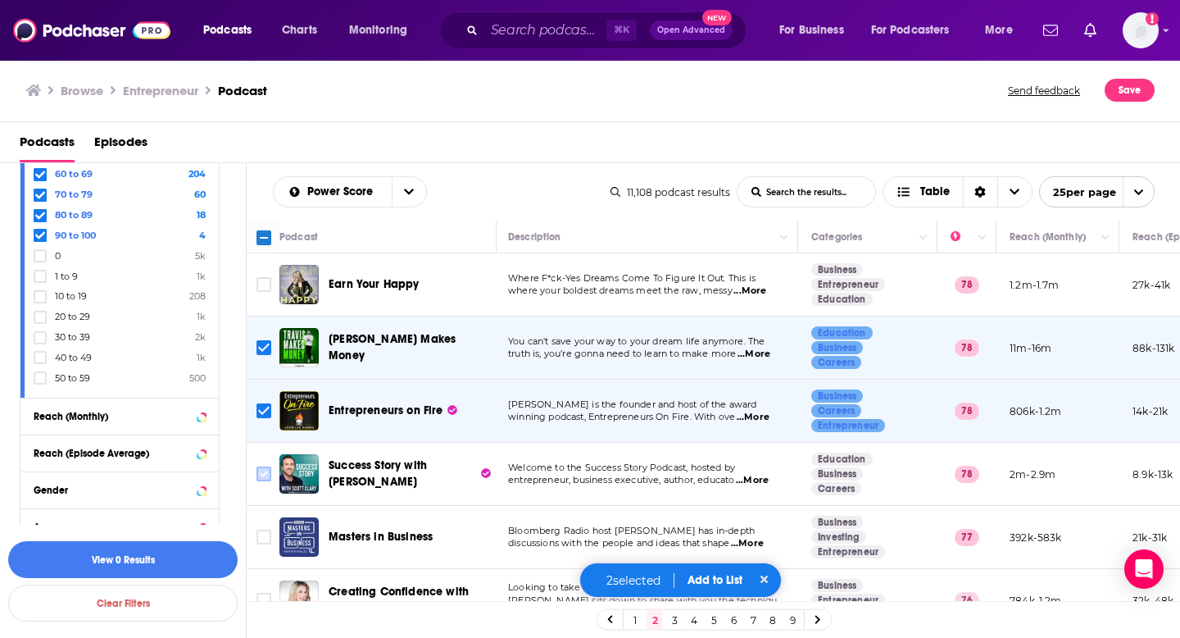
click at [266, 471] on input "Toggle select row" at bounding box center [264, 473] width 15 height 15
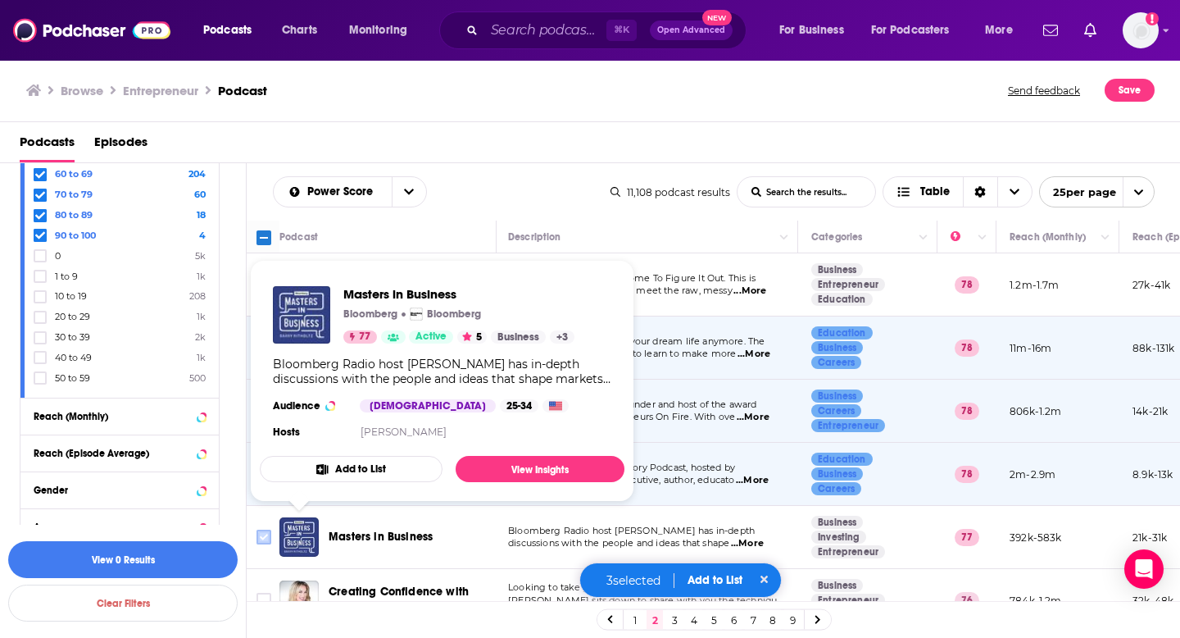
click at [262, 534] on input "Toggle select row" at bounding box center [264, 536] width 15 height 15
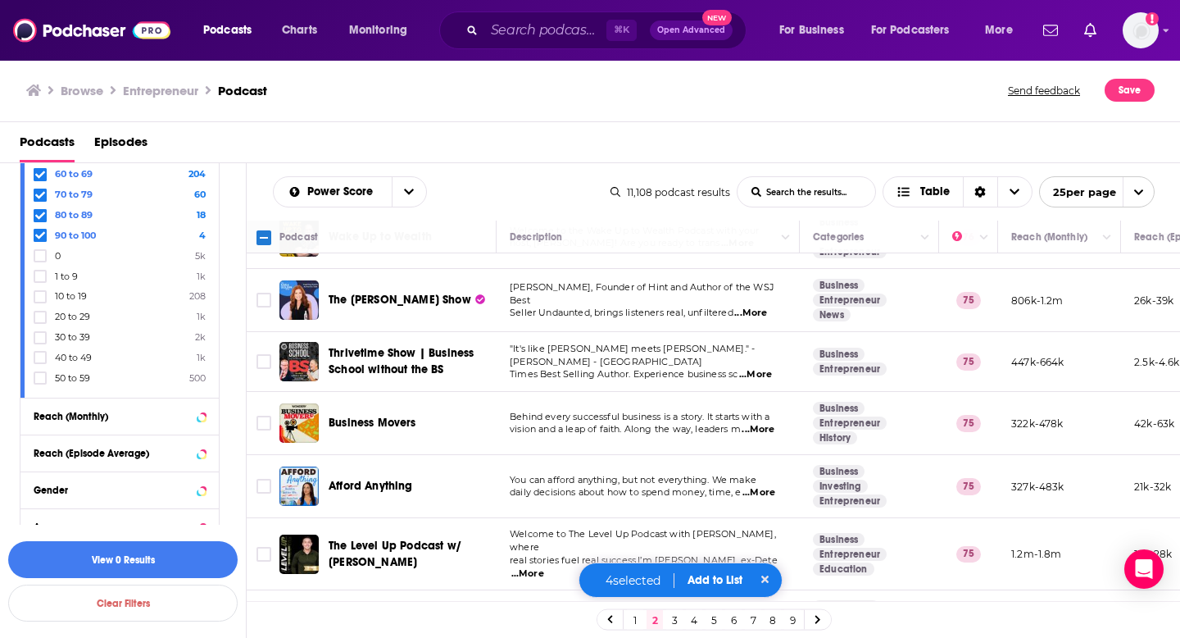
scroll to position [461, 0]
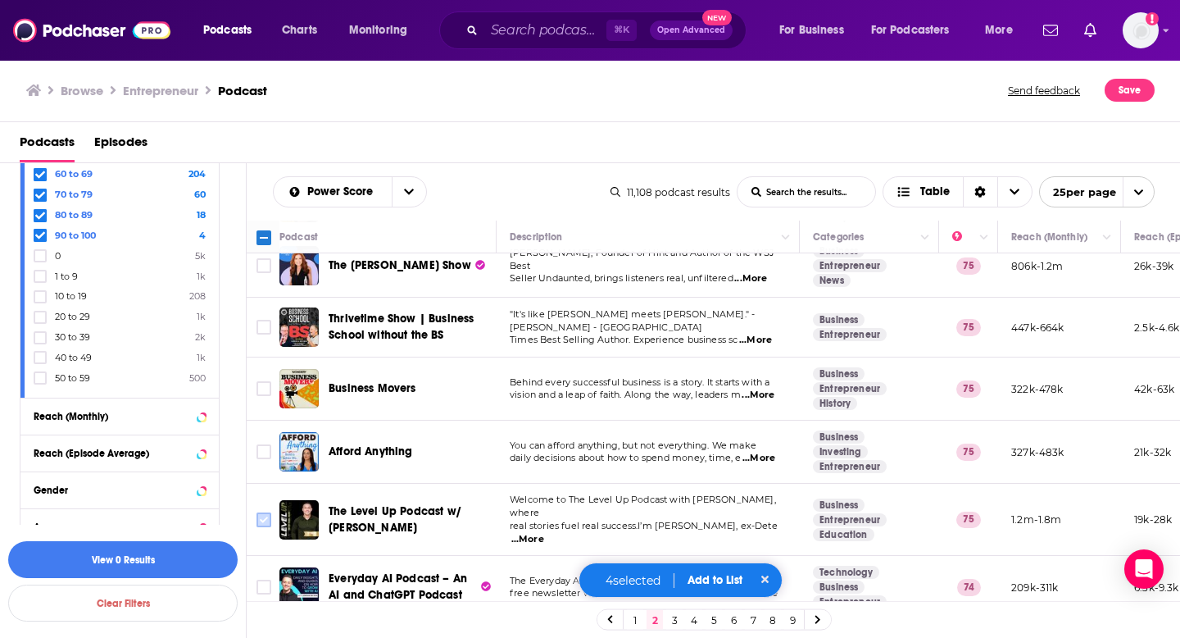
click at [265, 514] on input "Toggle select row" at bounding box center [264, 519] width 15 height 15
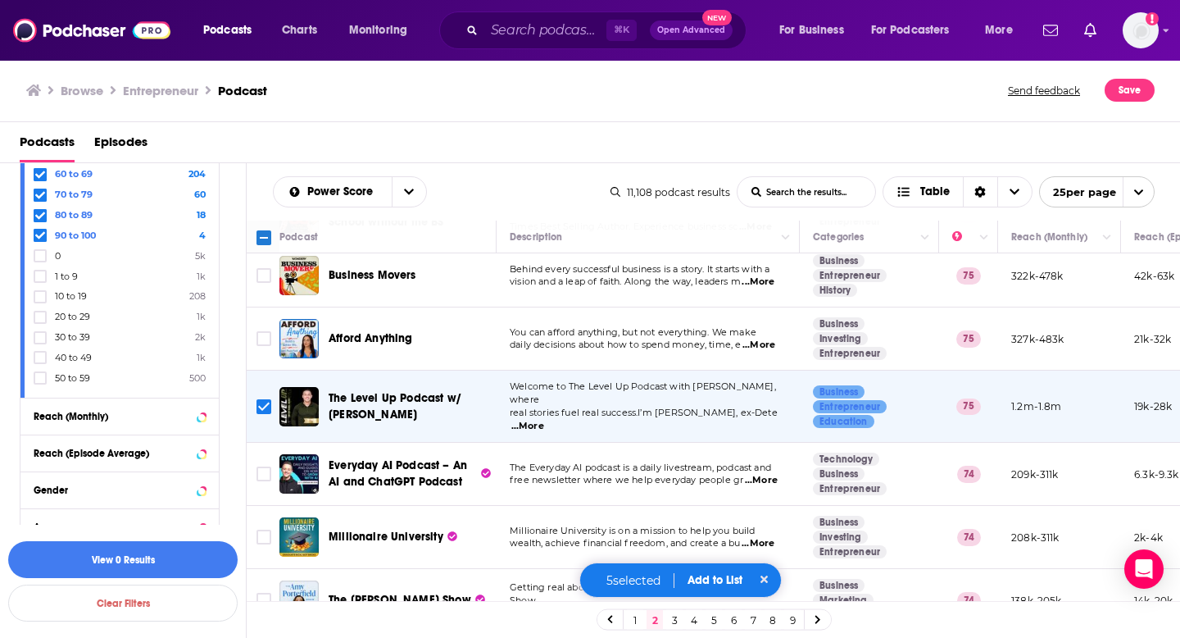
scroll to position [670, 0]
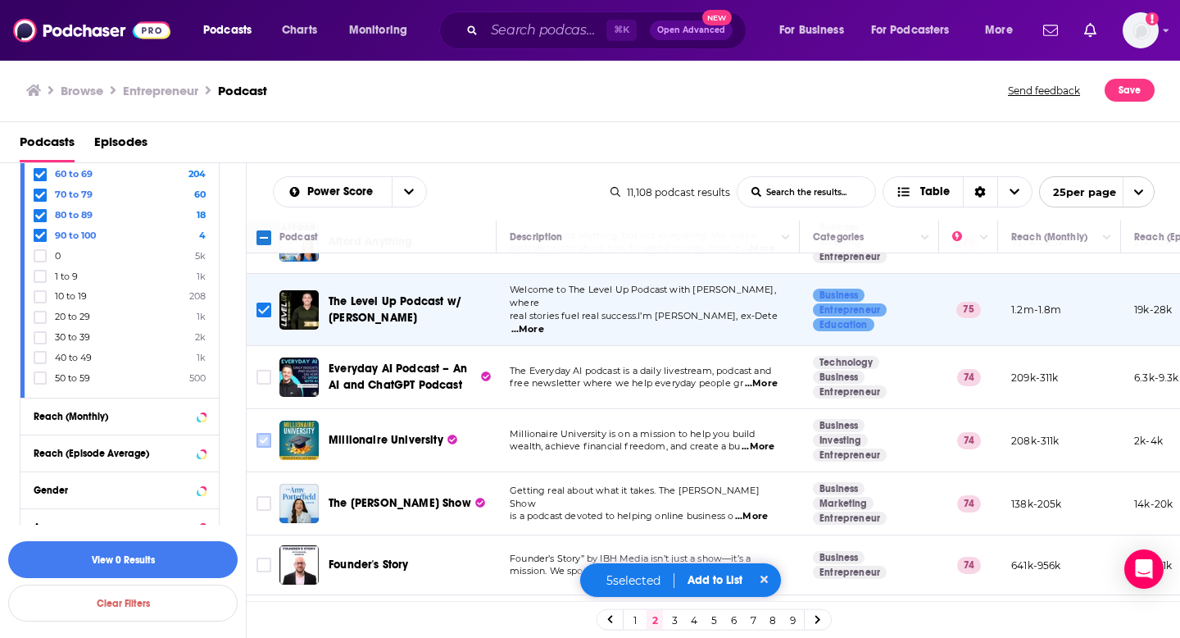
click at [262, 433] on input "Toggle select row" at bounding box center [264, 440] width 15 height 15
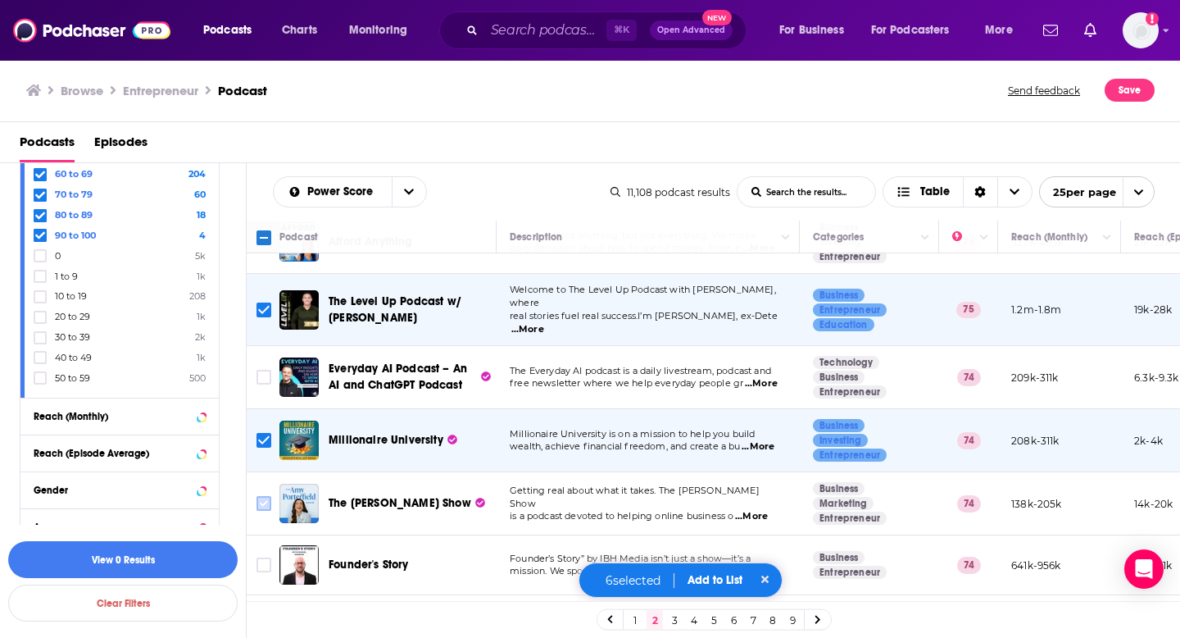
click at [261, 496] on input "Toggle select row" at bounding box center [264, 503] width 15 height 15
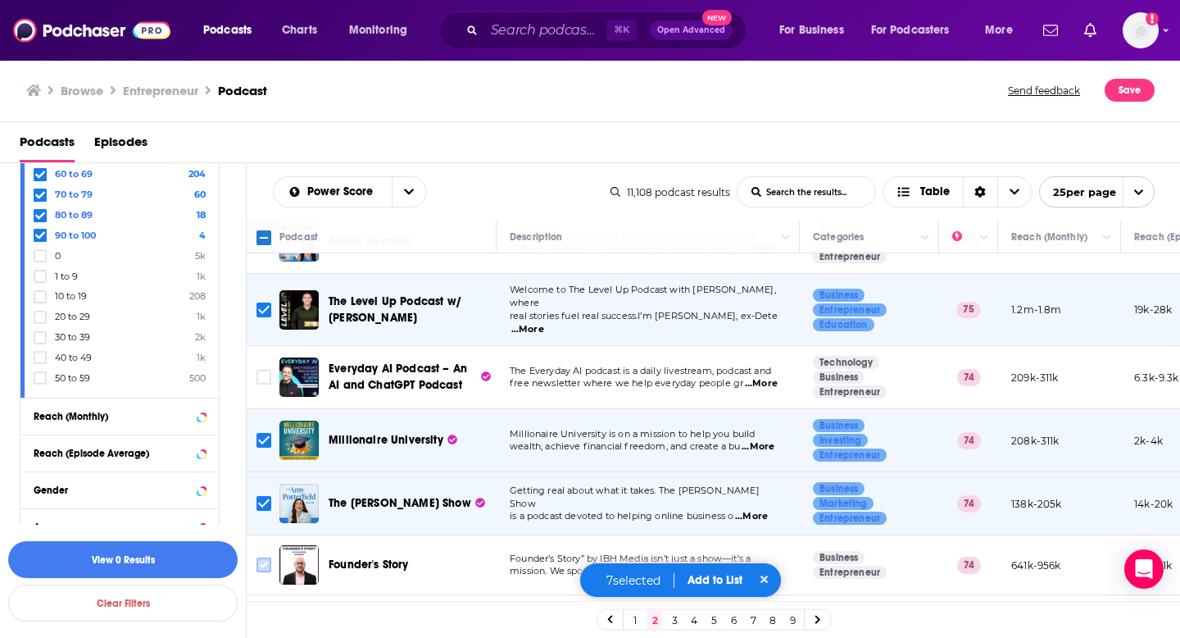
click at [264, 557] on input "Toggle select row" at bounding box center [264, 564] width 15 height 15
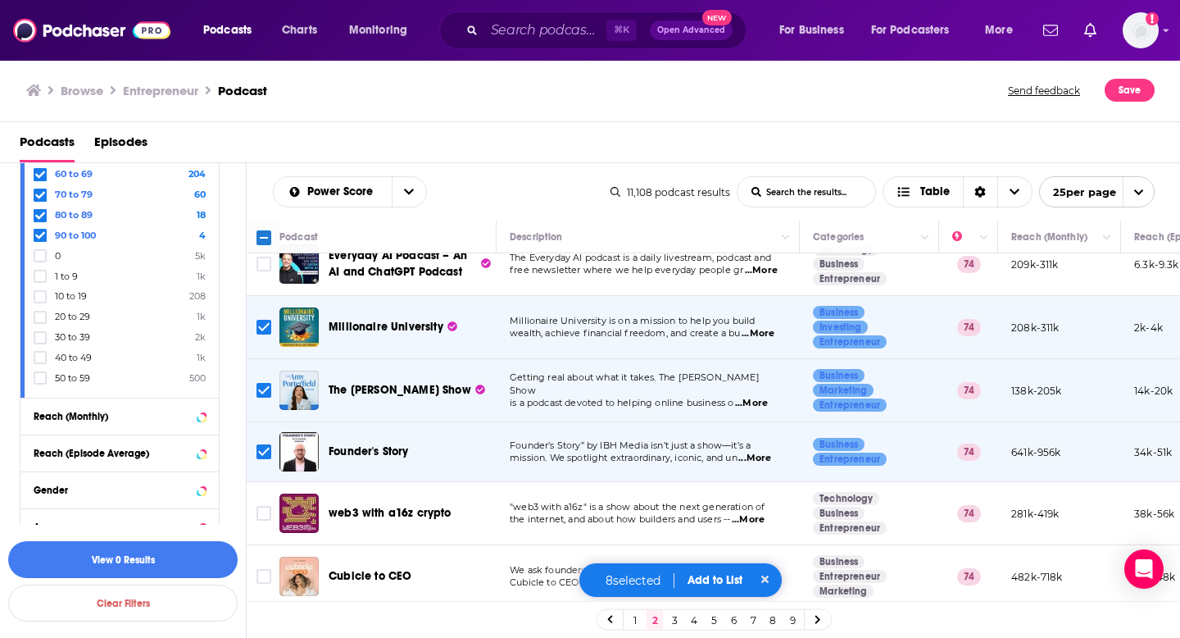
scroll to position [864, 0]
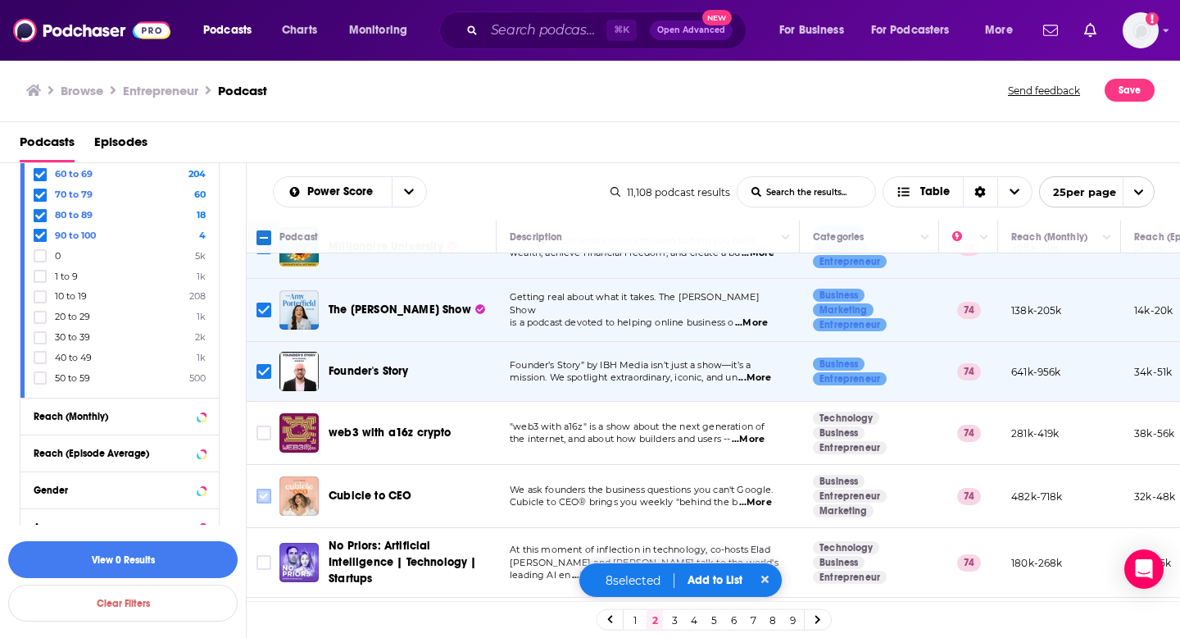
click at [261, 490] on input "Toggle select row" at bounding box center [264, 495] width 15 height 15
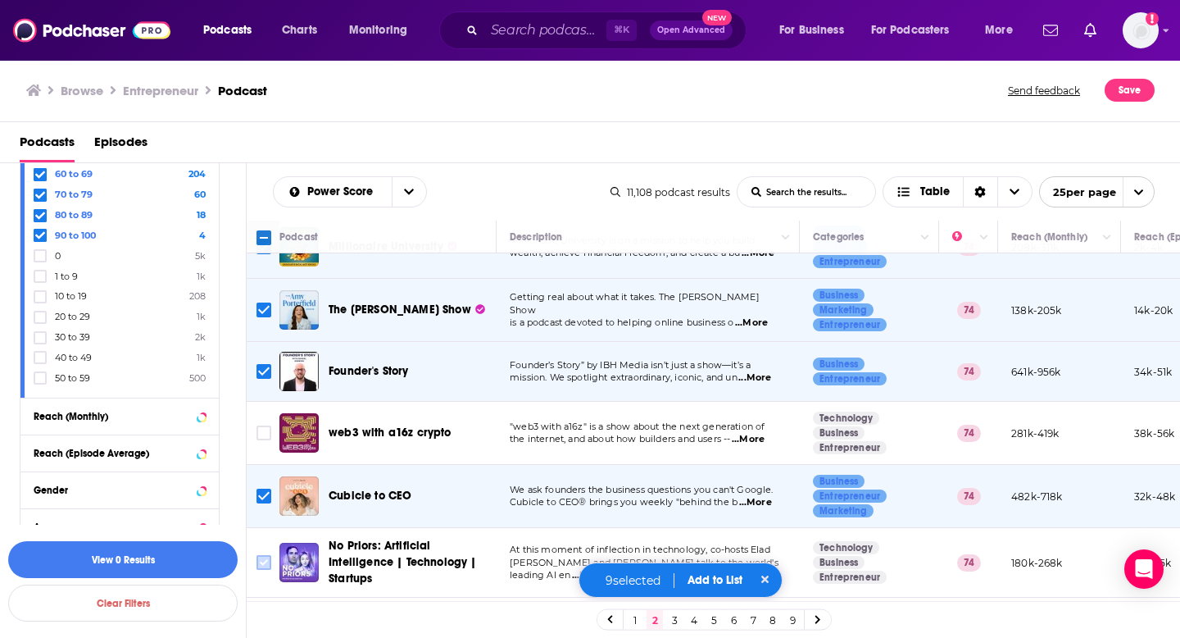
click at [267, 555] on input "Toggle select row" at bounding box center [264, 562] width 15 height 15
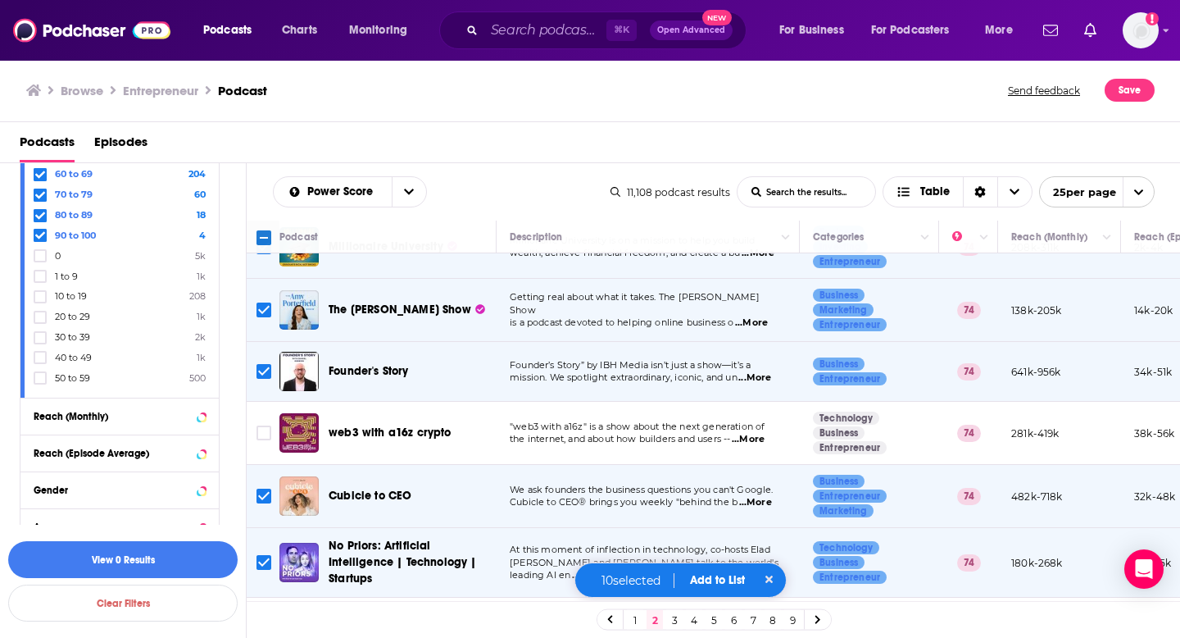
click at [693, 577] on button "Add to List" at bounding box center [717, 580] width 81 height 14
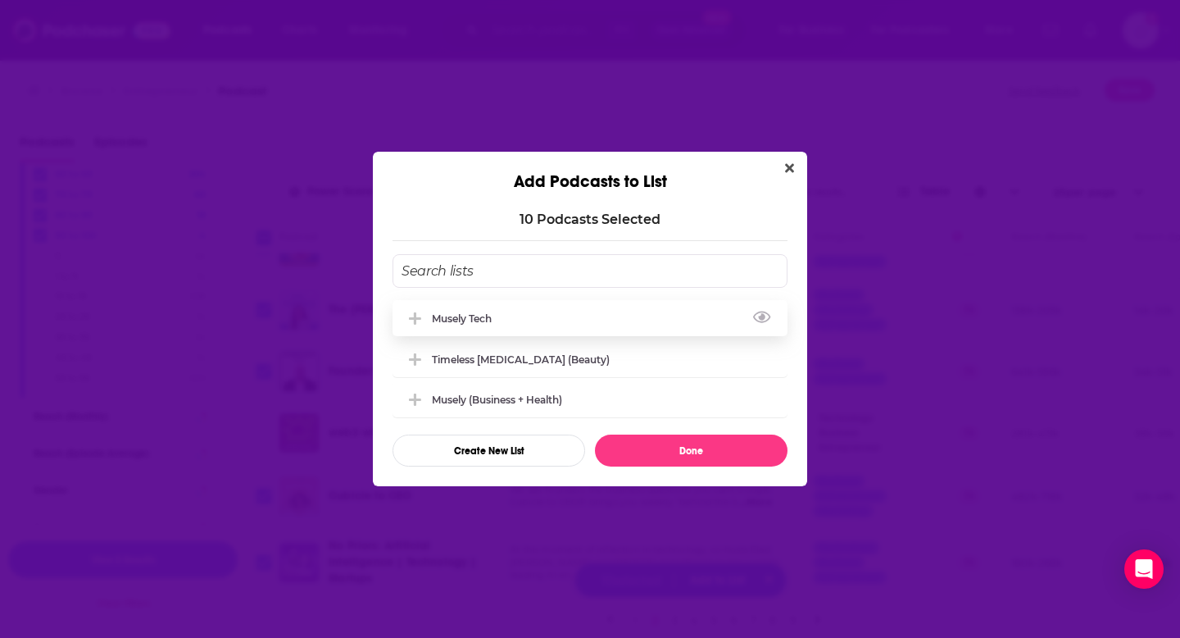
click at [535, 324] on div "Musely Tech" at bounding box center [590, 318] width 395 height 36
click at [650, 462] on button "Done" at bounding box center [691, 450] width 193 height 32
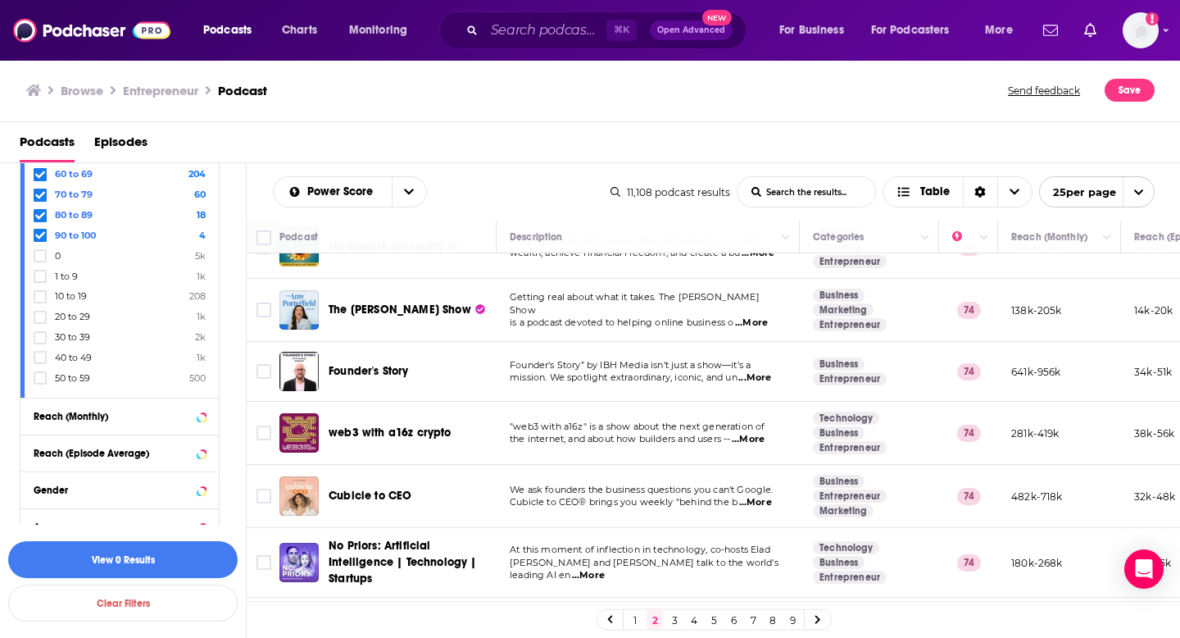
click at [670, 618] on link "3" at bounding box center [674, 620] width 16 height 20
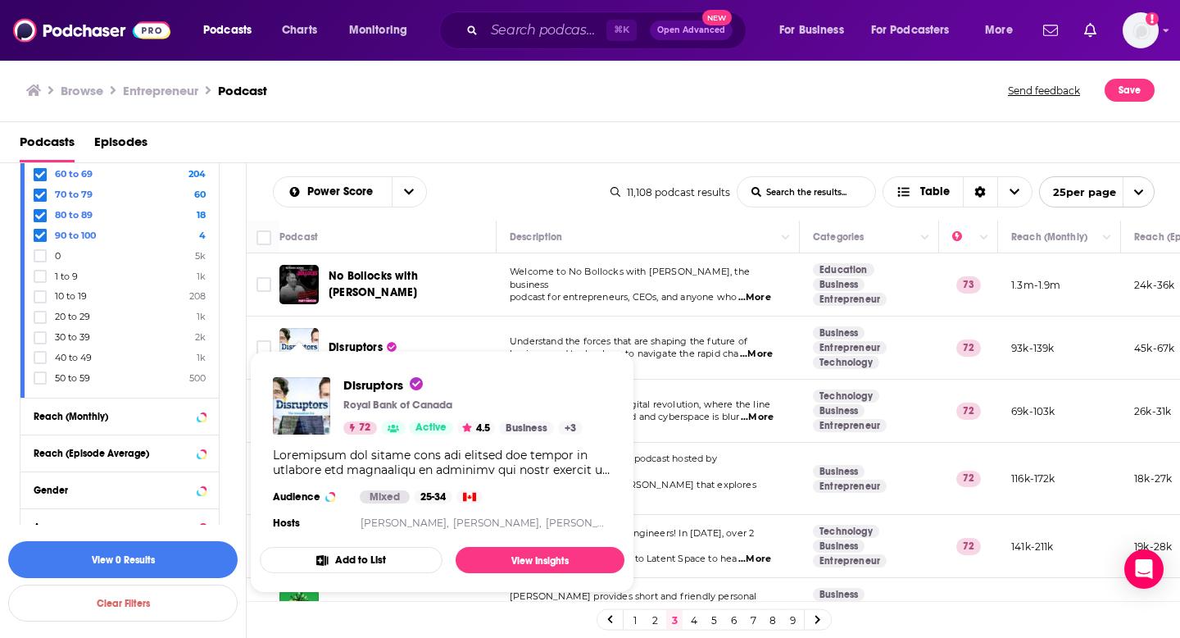
click at [266, 346] on span "Disruptors Royal Bank of Canada 72 Active 4.5 Business + 3 Audience Mixed 25-34…" at bounding box center [442, 471] width 384 height 261
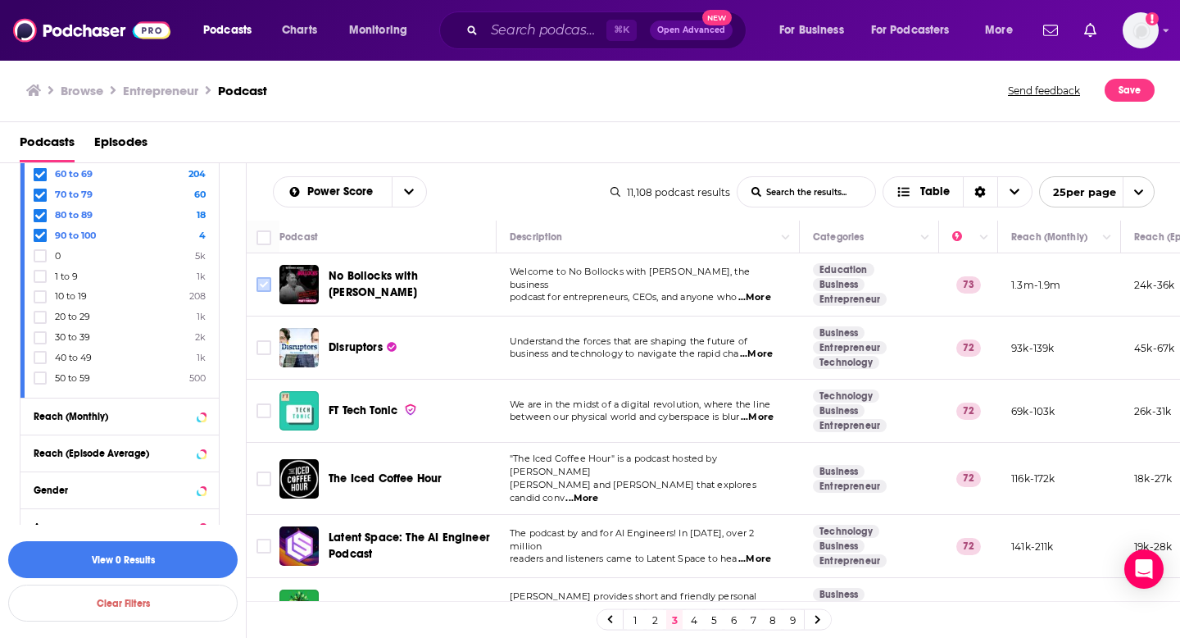
click at [257, 280] on input "Toggle select row" at bounding box center [264, 284] width 15 height 15
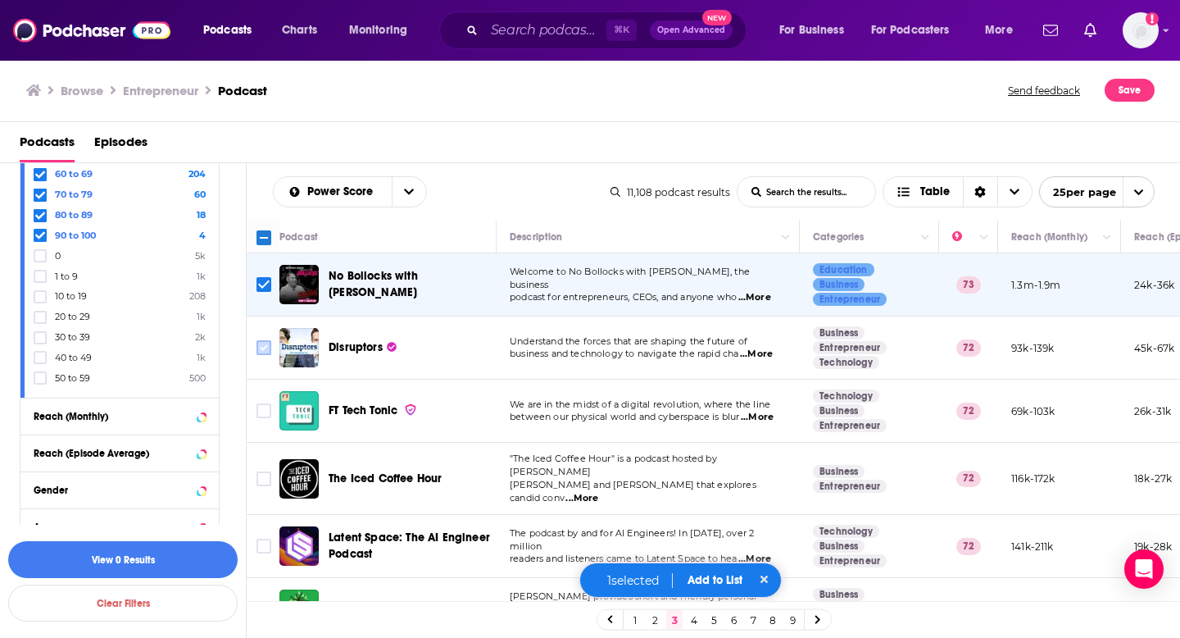
click at [262, 348] on input "Toggle select row" at bounding box center [264, 347] width 15 height 15
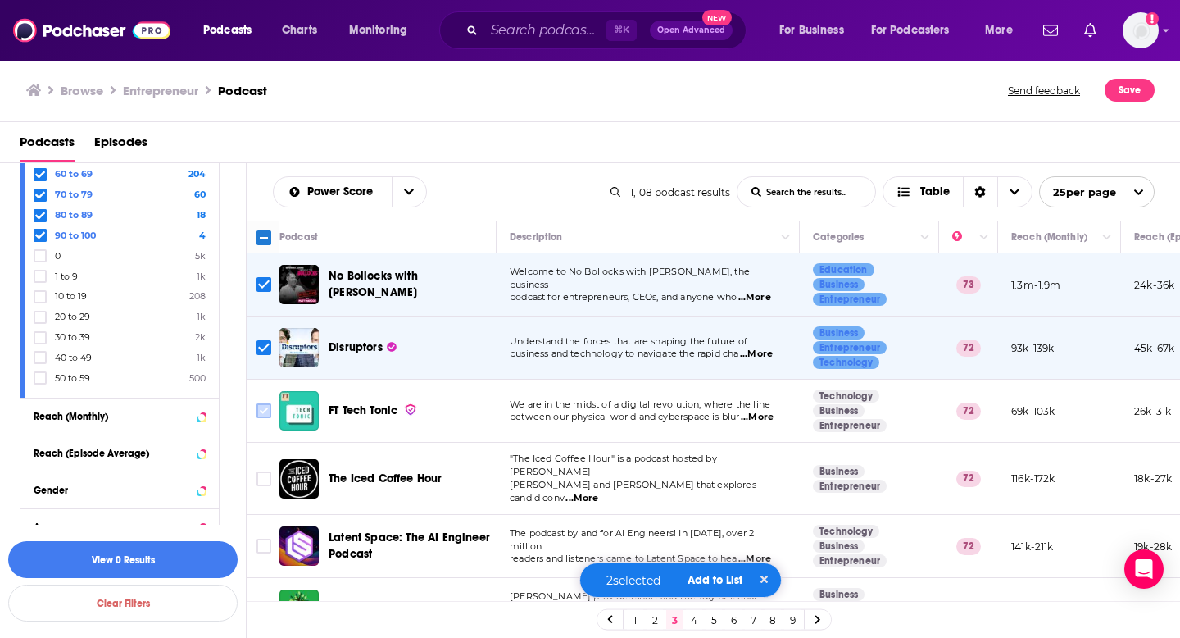
click at [260, 411] on input "Toggle select row" at bounding box center [264, 410] width 15 height 15
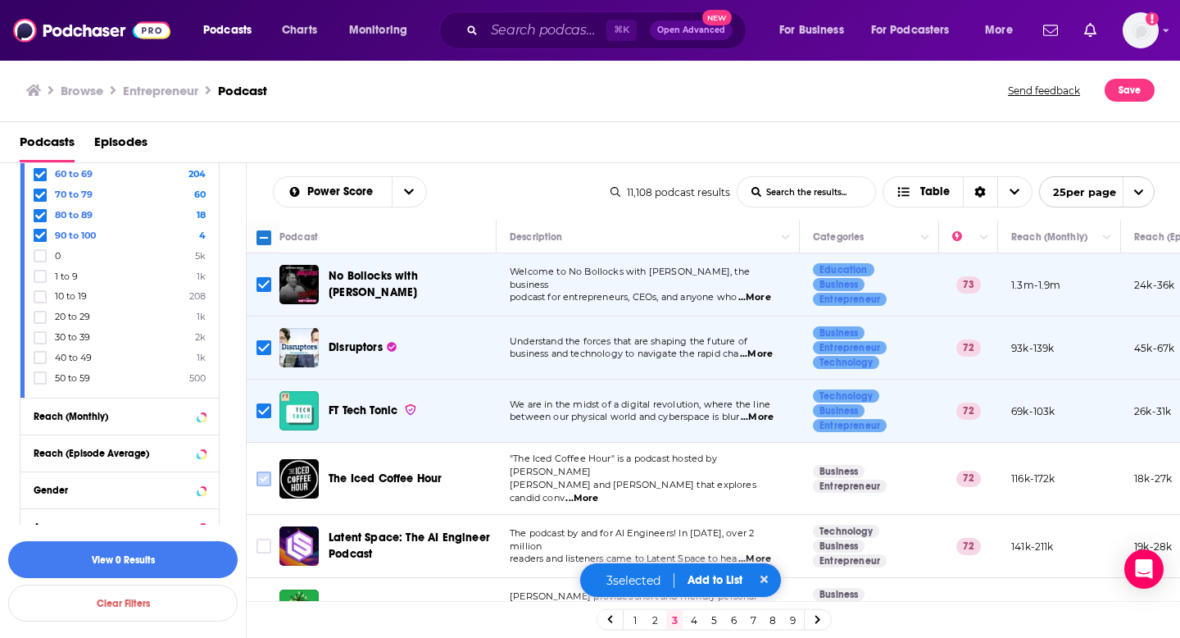
click at [260, 471] on input "Toggle select row" at bounding box center [264, 478] width 15 height 15
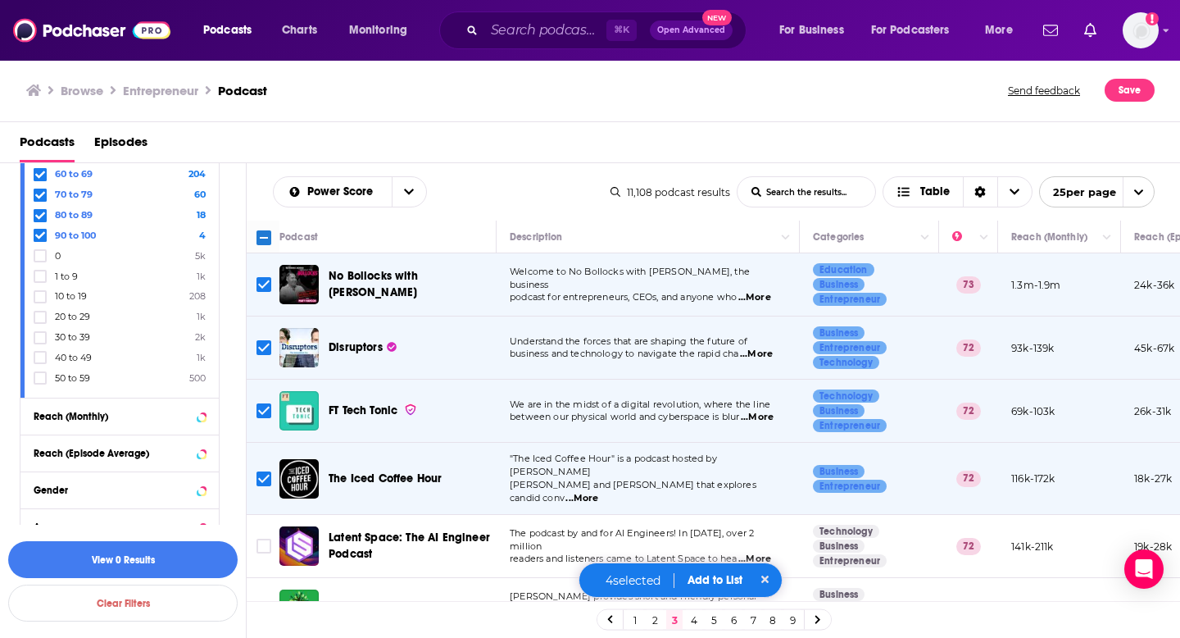
scroll to position [145, 0]
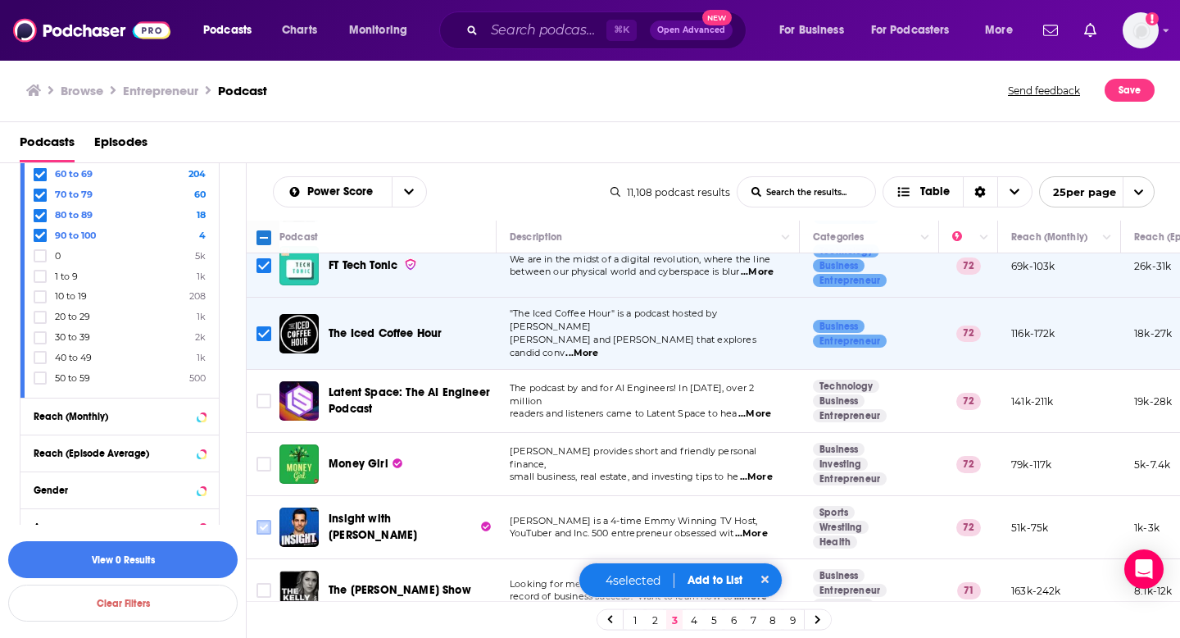
click at [262, 525] on icon "Toggle select row" at bounding box center [264, 527] width 20 height 20
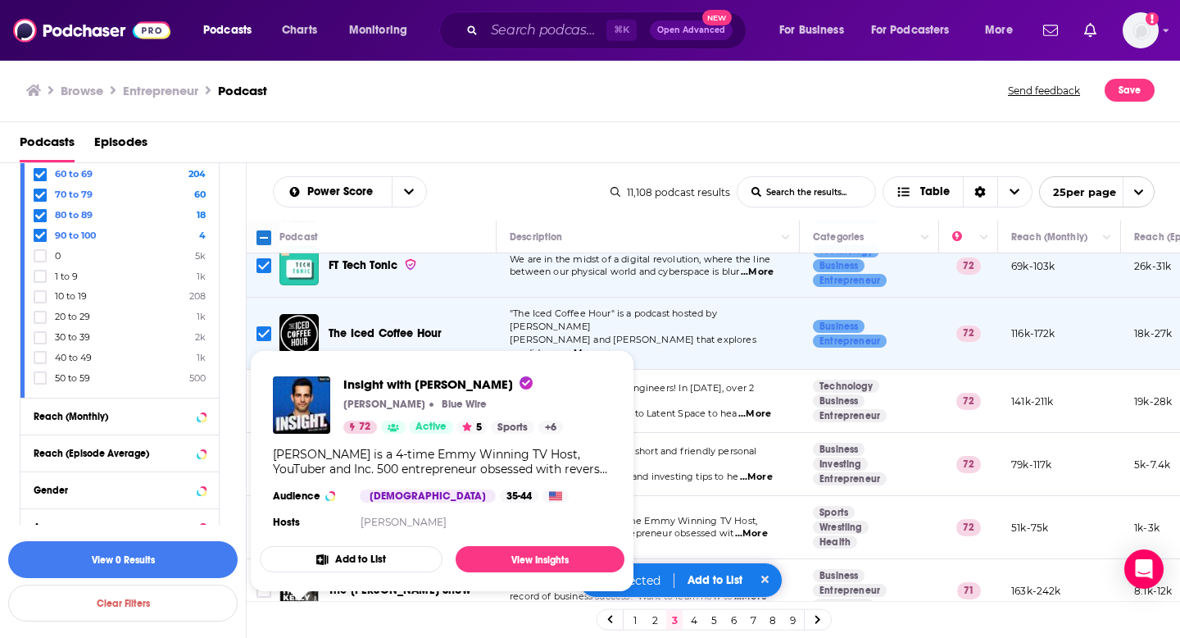
scroll to position [235, 0]
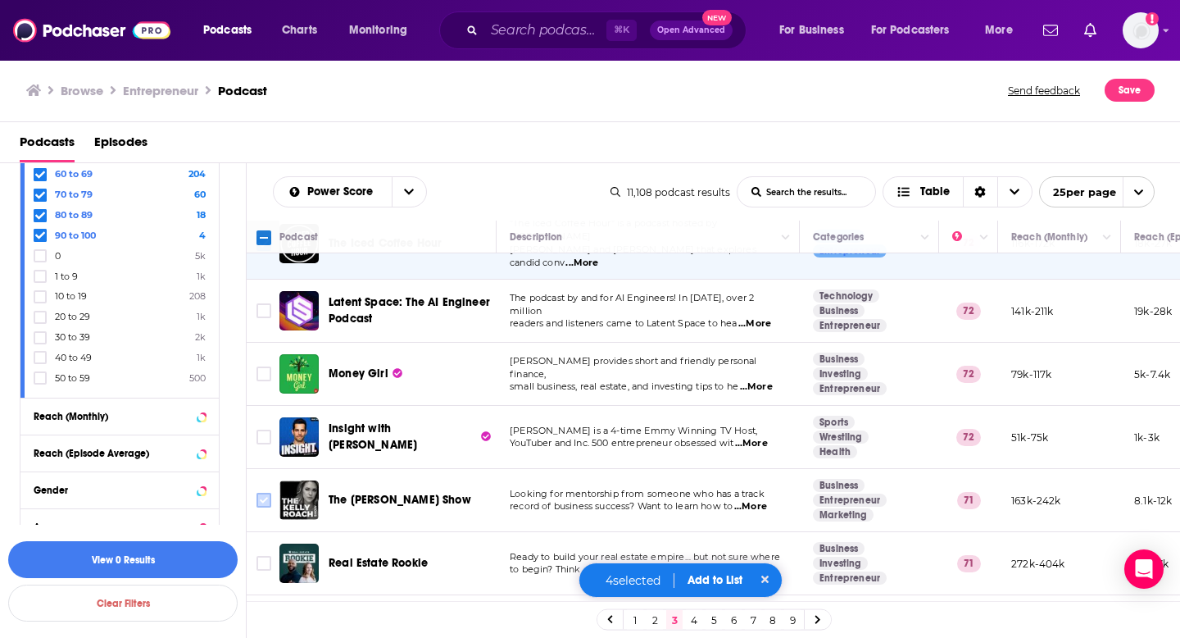
click at [259, 493] on input "Toggle select row" at bounding box center [264, 500] width 15 height 15
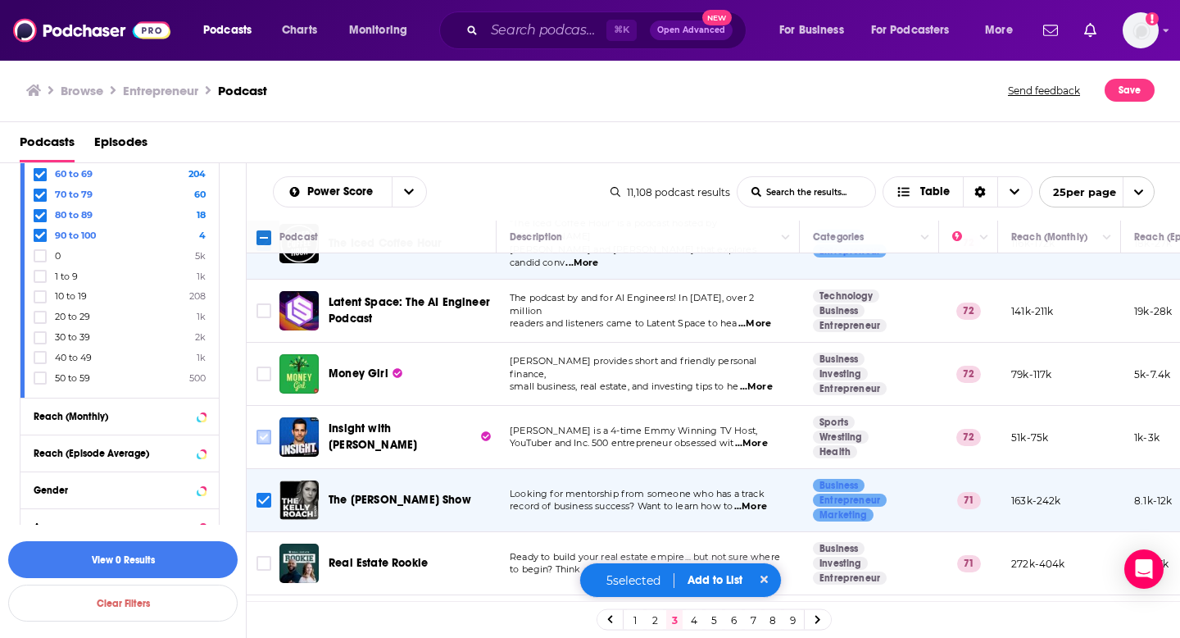
click at [266, 429] on input "Toggle select row" at bounding box center [264, 436] width 15 height 15
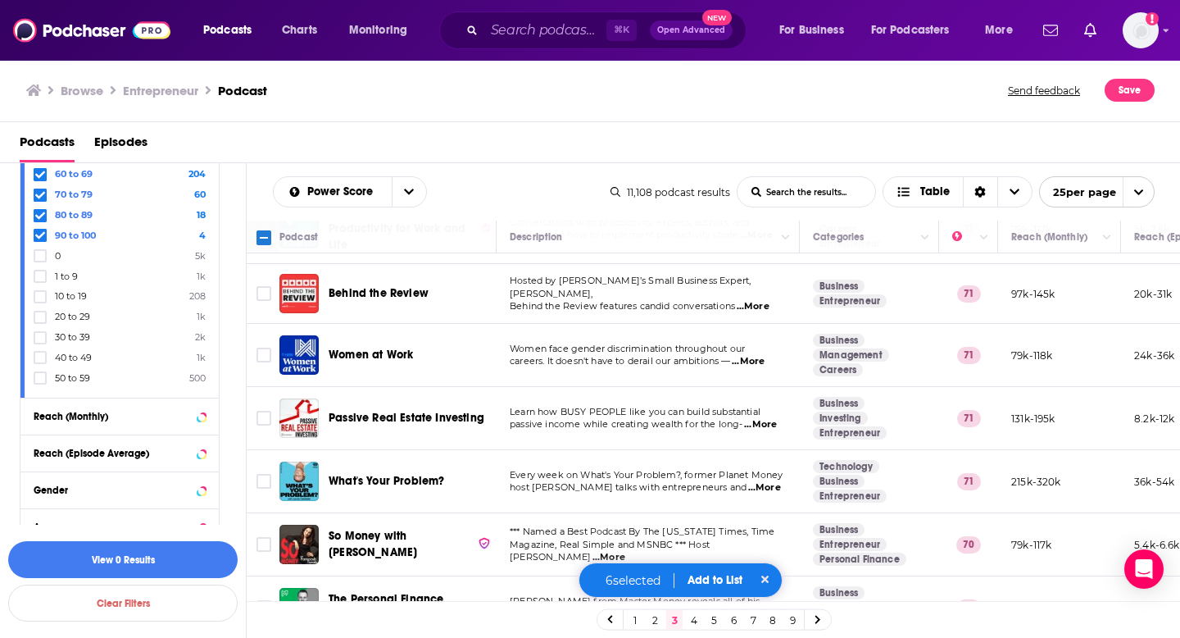
scroll to position [733, 0]
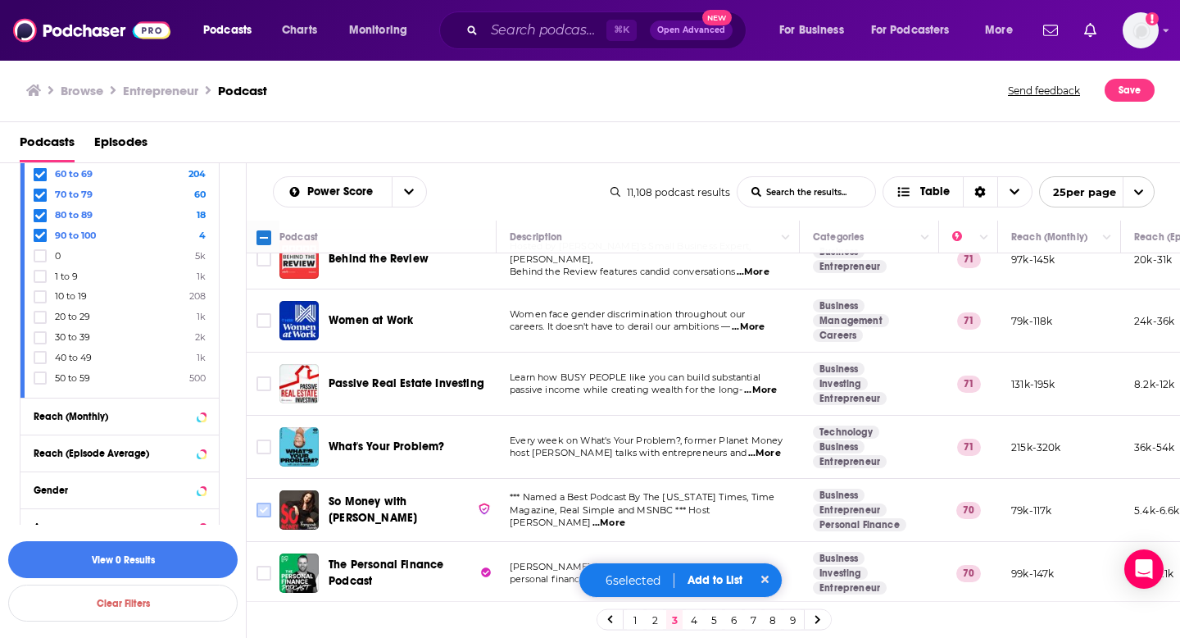
click at [268, 502] on input "Toggle select row" at bounding box center [264, 509] width 15 height 15
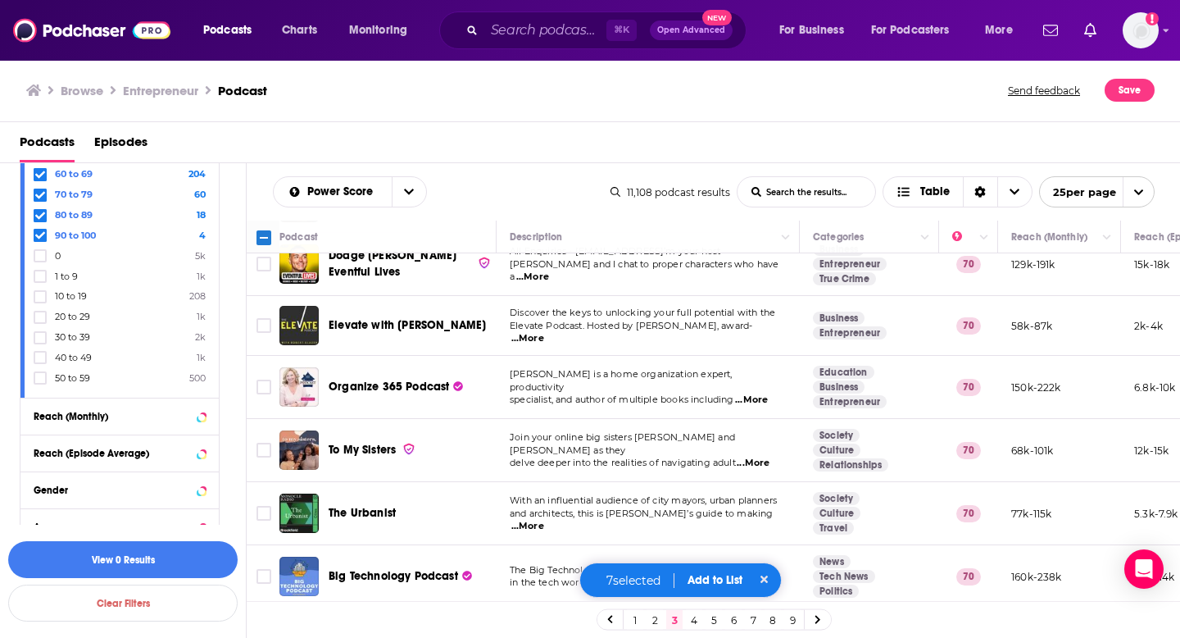
scroll to position [1171, 0]
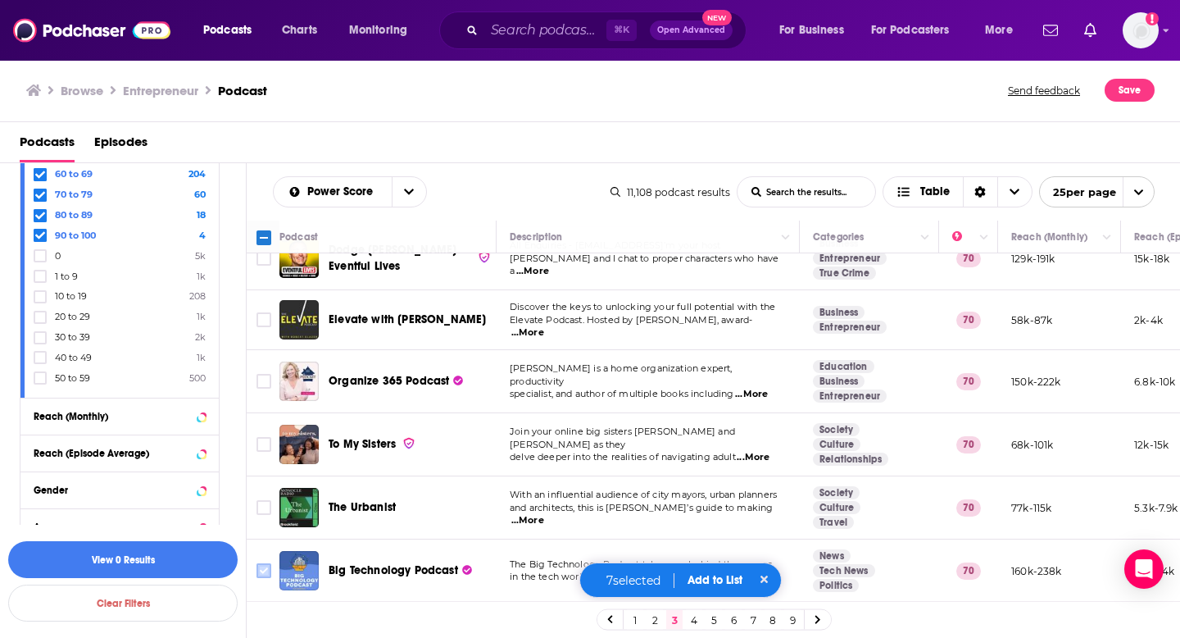
click at [262, 563] on input "Toggle select row" at bounding box center [264, 570] width 15 height 15
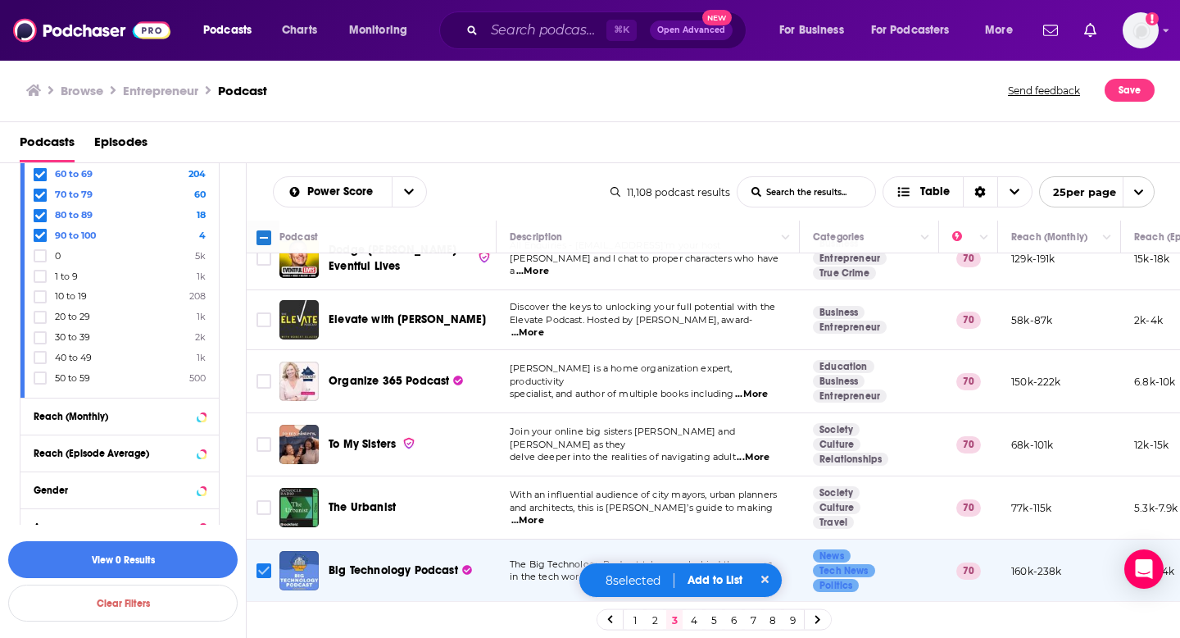
click at [258, 563] on input "Toggle select row" at bounding box center [264, 570] width 15 height 15
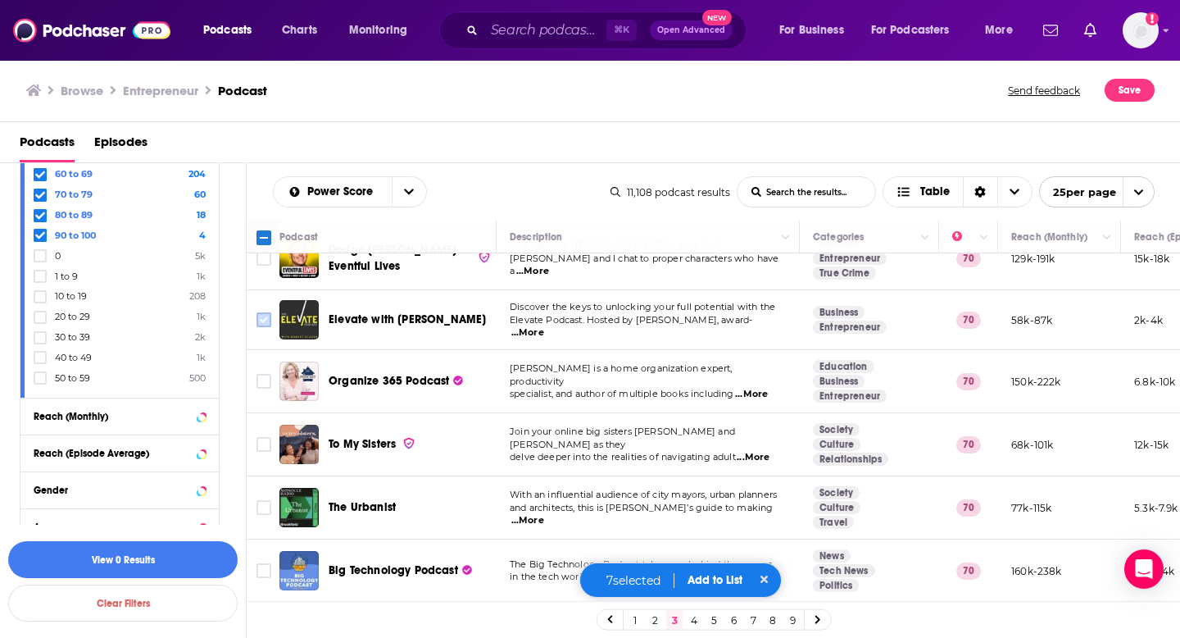
click at [265, 312] on input "Toggle select row" at bounding box center [264, 319] width 15 height 15
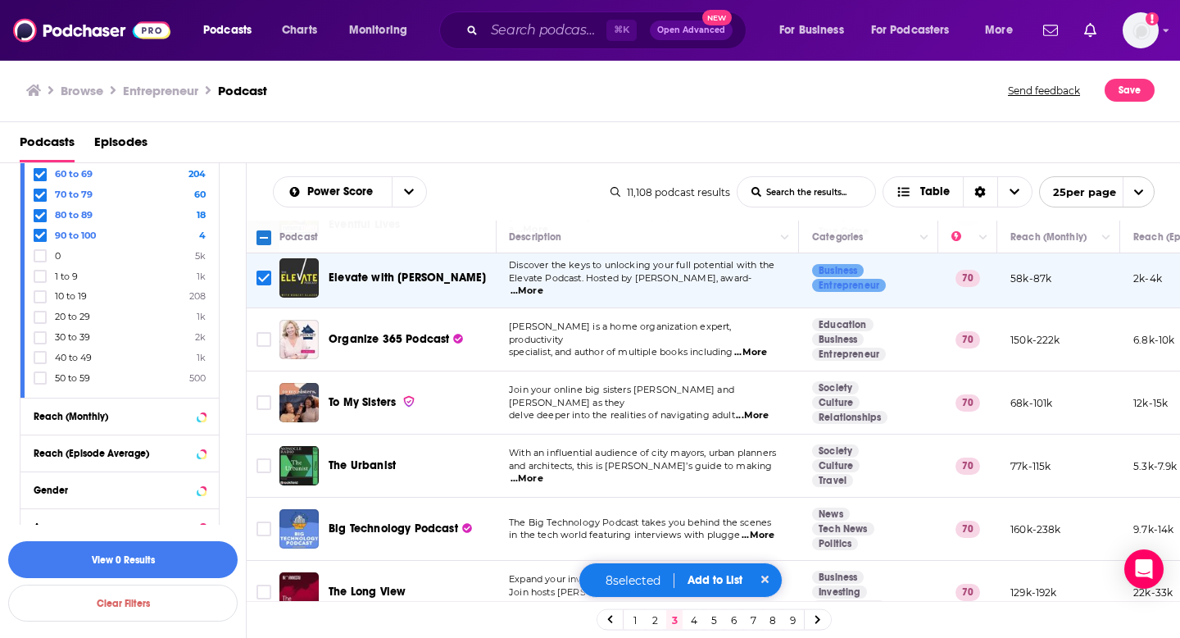
scroll to position [1220, 1]
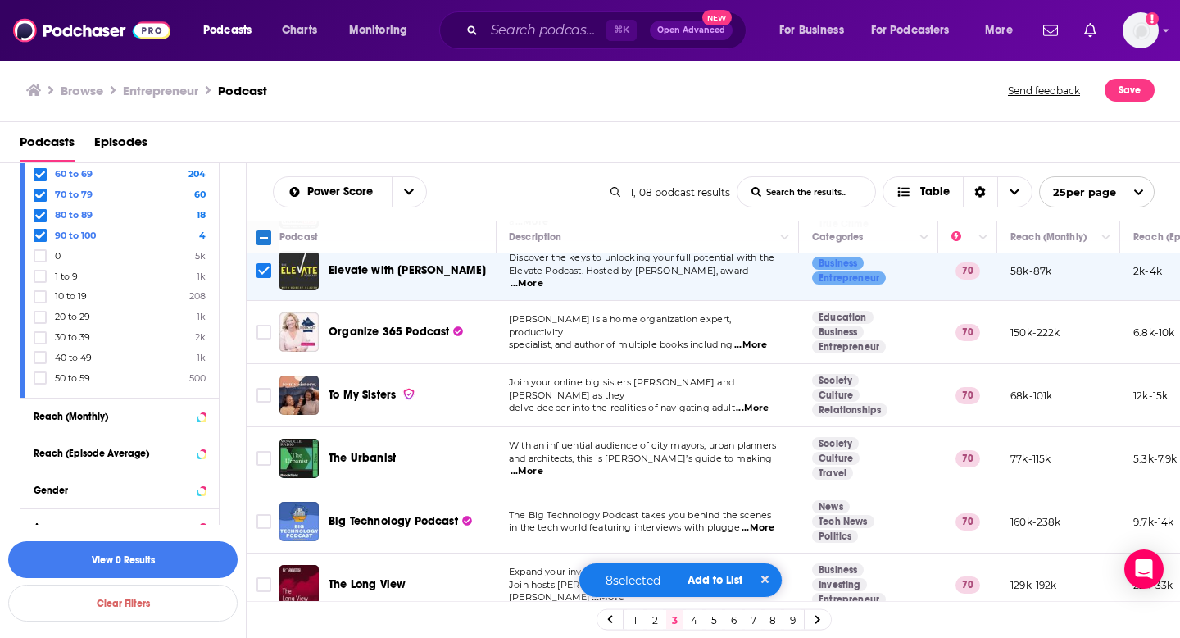
click at [706, 575] on button "Add to List" at bounding box center [714, 580] width 81 height 14
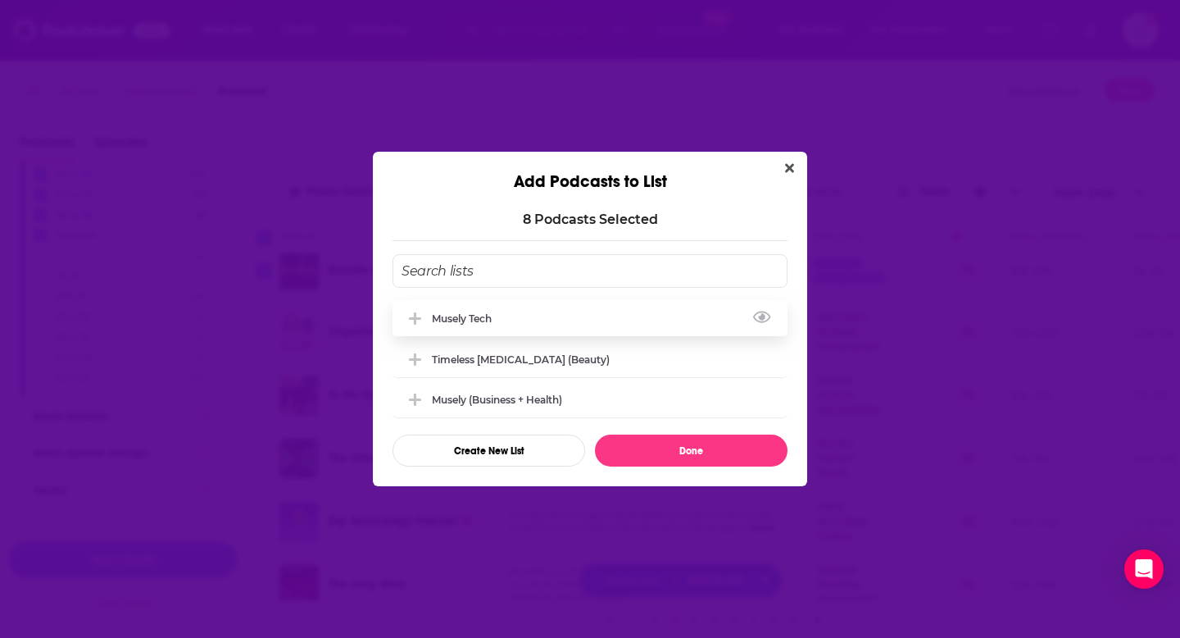
click at [531, 319] on div "Musely Tech" at bounding box center [590, 318] width 395 height 36
click at [791, 170] on icon "Close" at bounding box center [789, 167] width 9 height 13
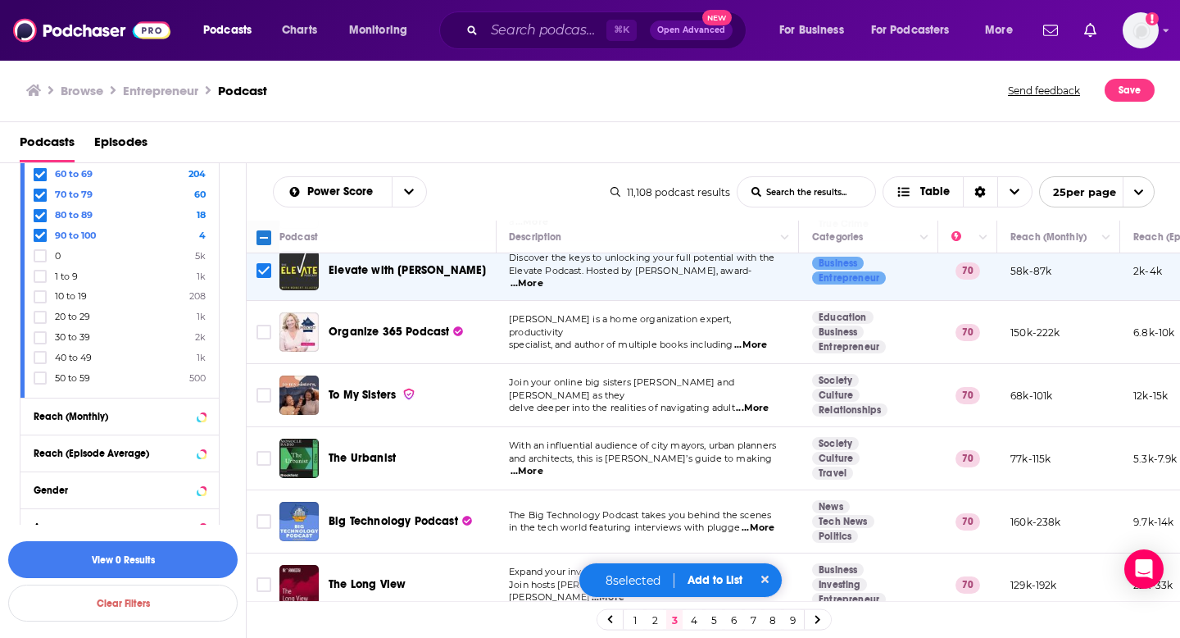
click at [695, 623] on link "4" at bounding box center [694, 620] width 16 height 20
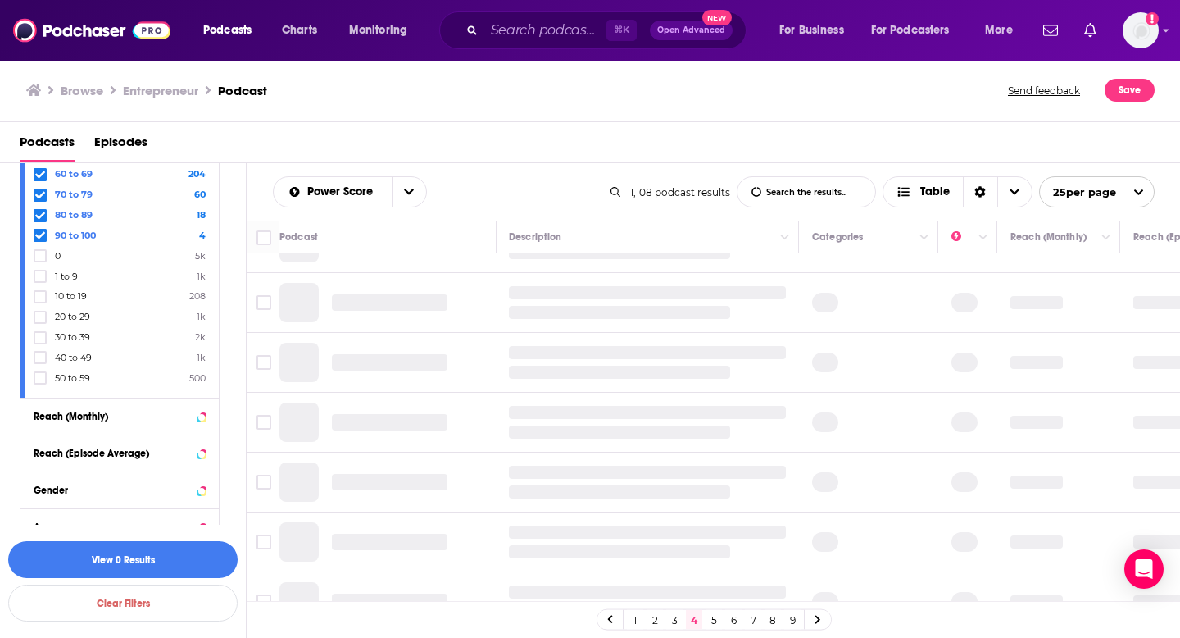
scroll to position [0, 1]
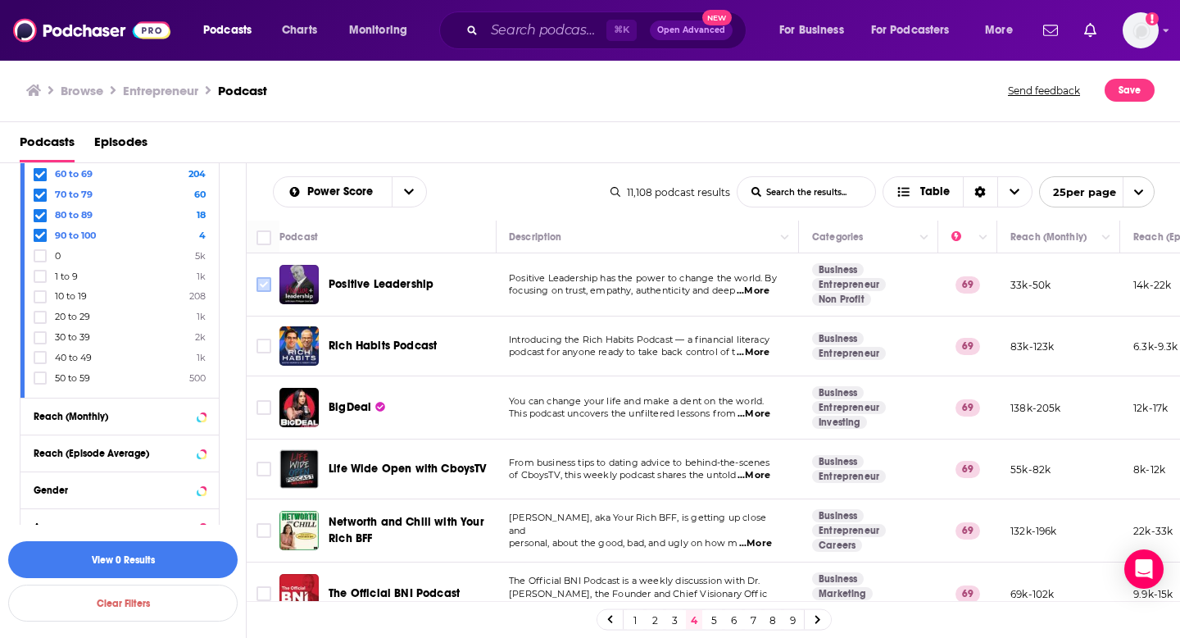
click at [268, 290] on input "Toggle select row" at bounding box center [264, 284] width 15 height 15
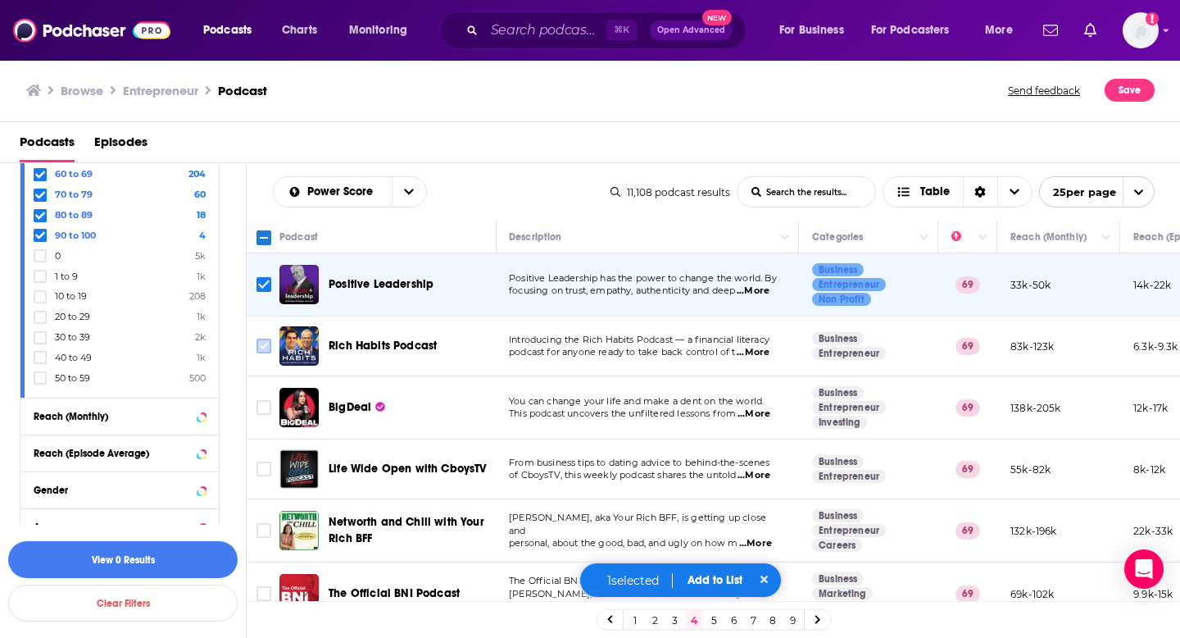
click at [266, 350] on input "Toggle select row" at bounding box center [264, 345] width 15 height 15
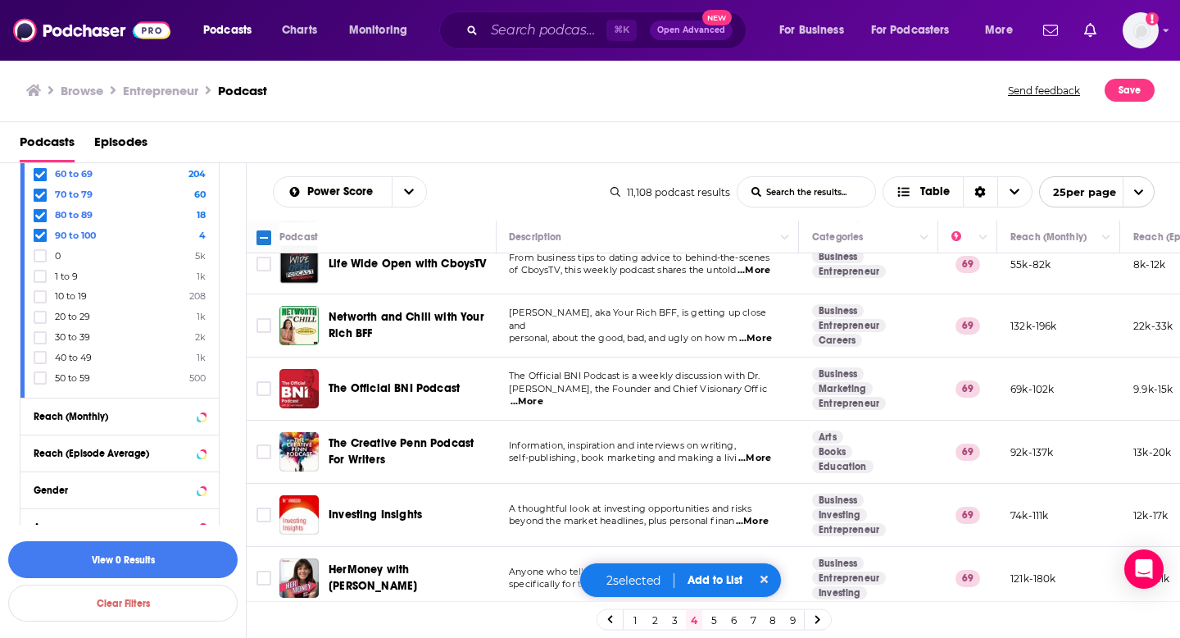
scroll to position [294, 1]
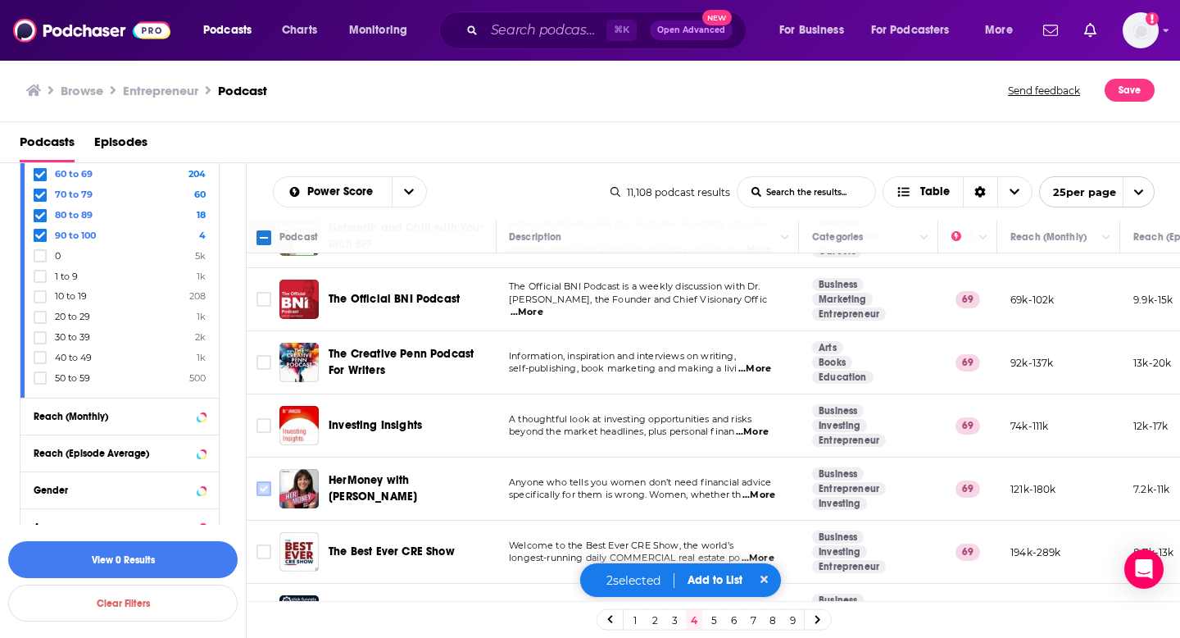
click at [263, 494] on input "Toggle select row" at bounding box center [264, 488] width 15 height 15
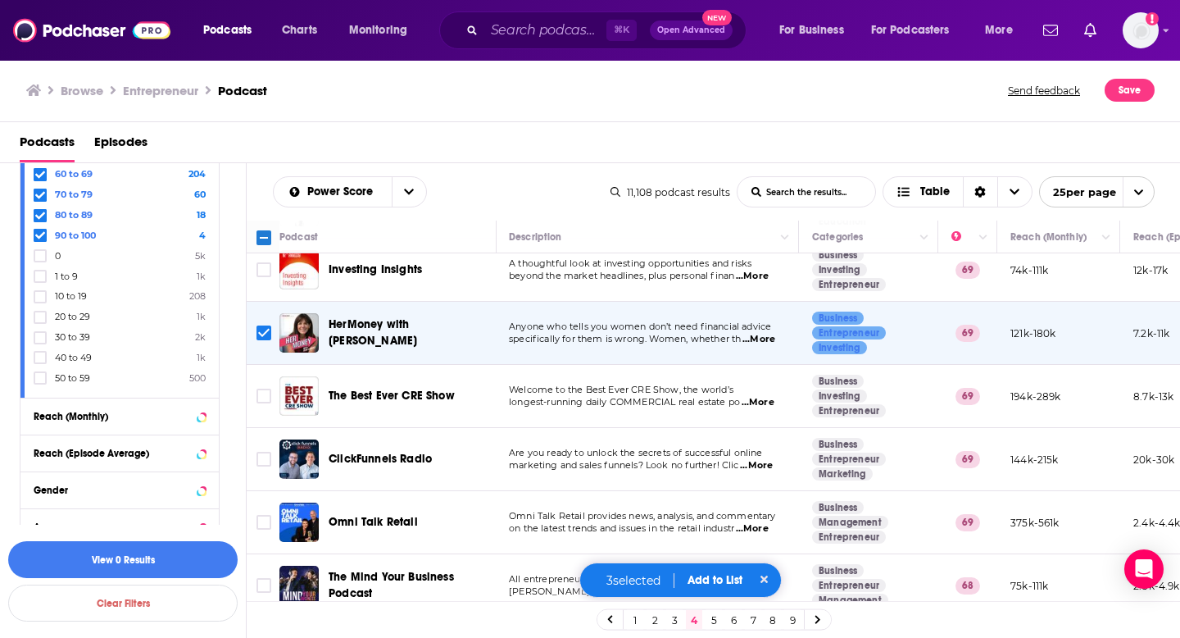
scroll to position [454, 1]
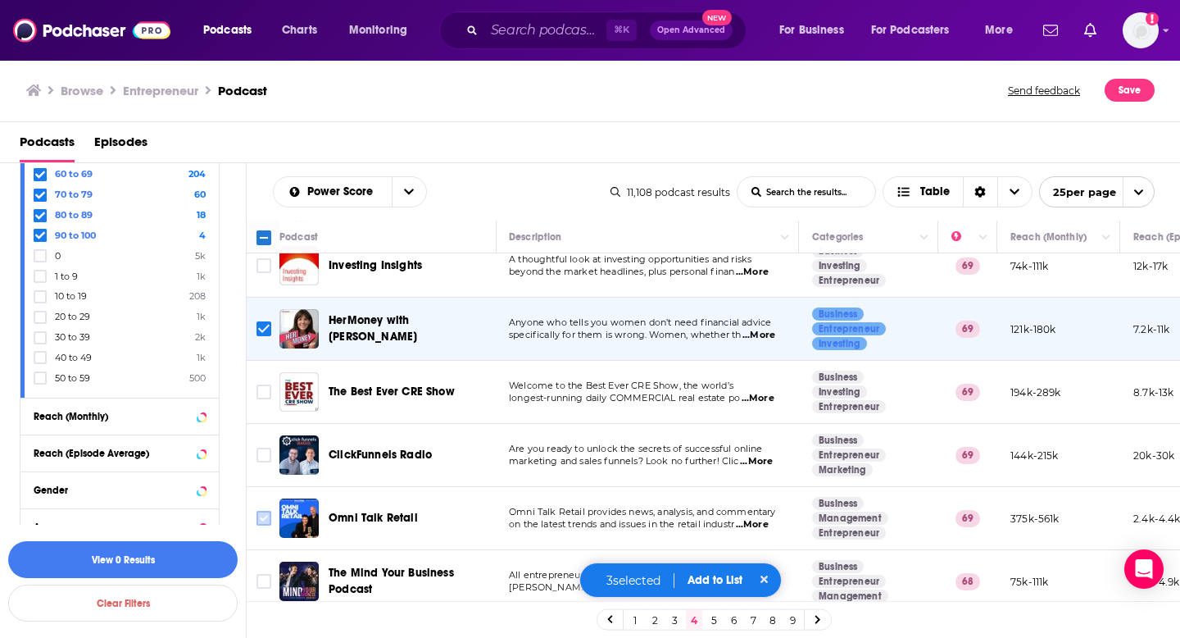
click at [266, 515] on input "Toggle select row" at bounding box center [264, 518] width 15 height 15
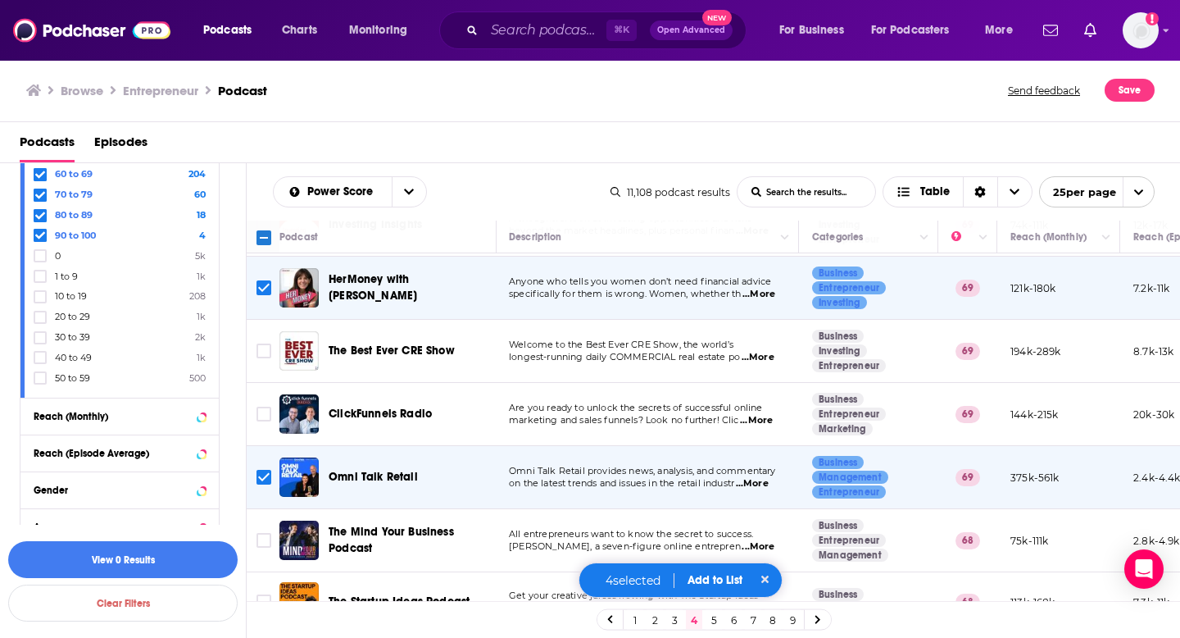
scroll to position [511, 1]
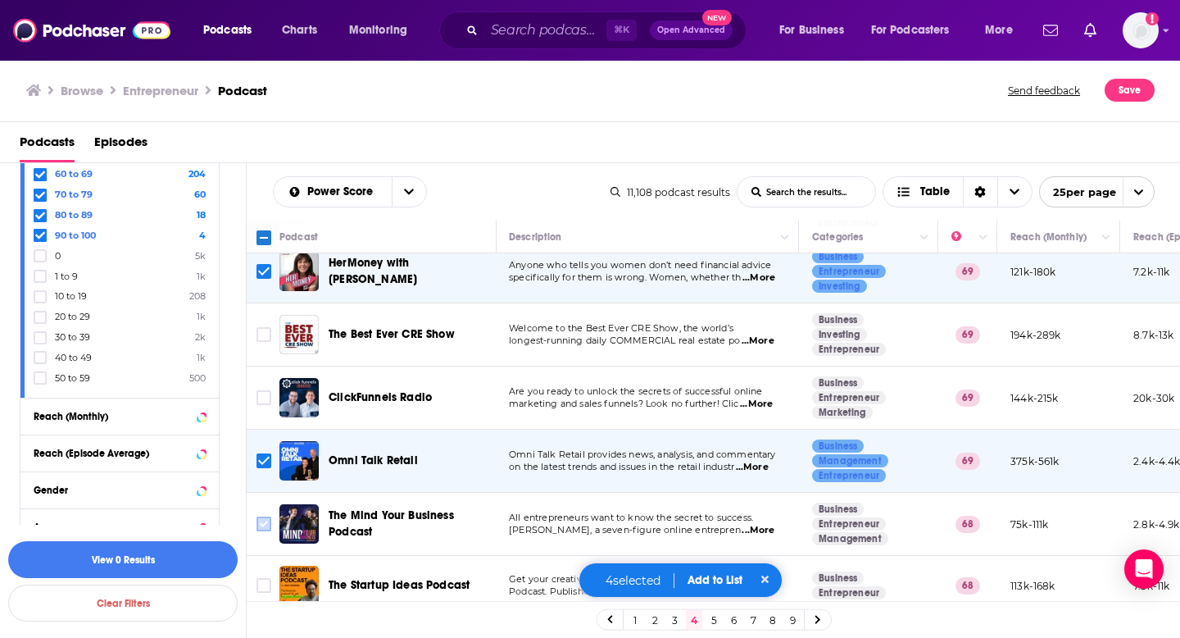
click at [265, 527] on input "Toggle select row" at bounding box center [264, 523] width 15 height 15
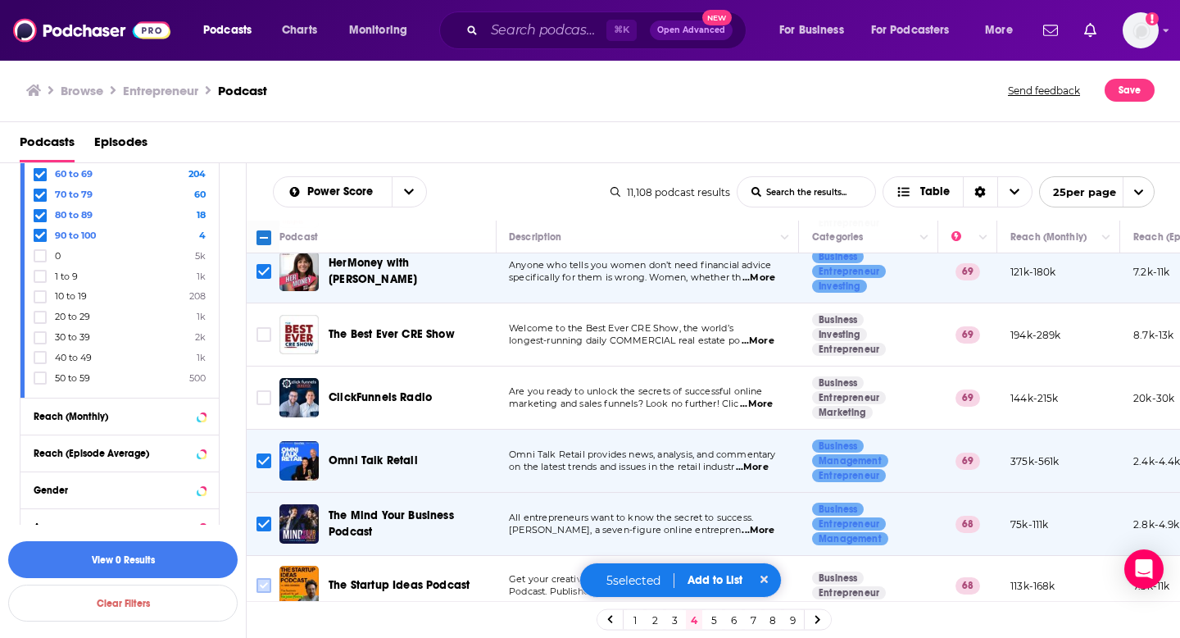
click at [266, 582] on input "Toggle select row" at bounding box center [264, 585] width 15 height 15
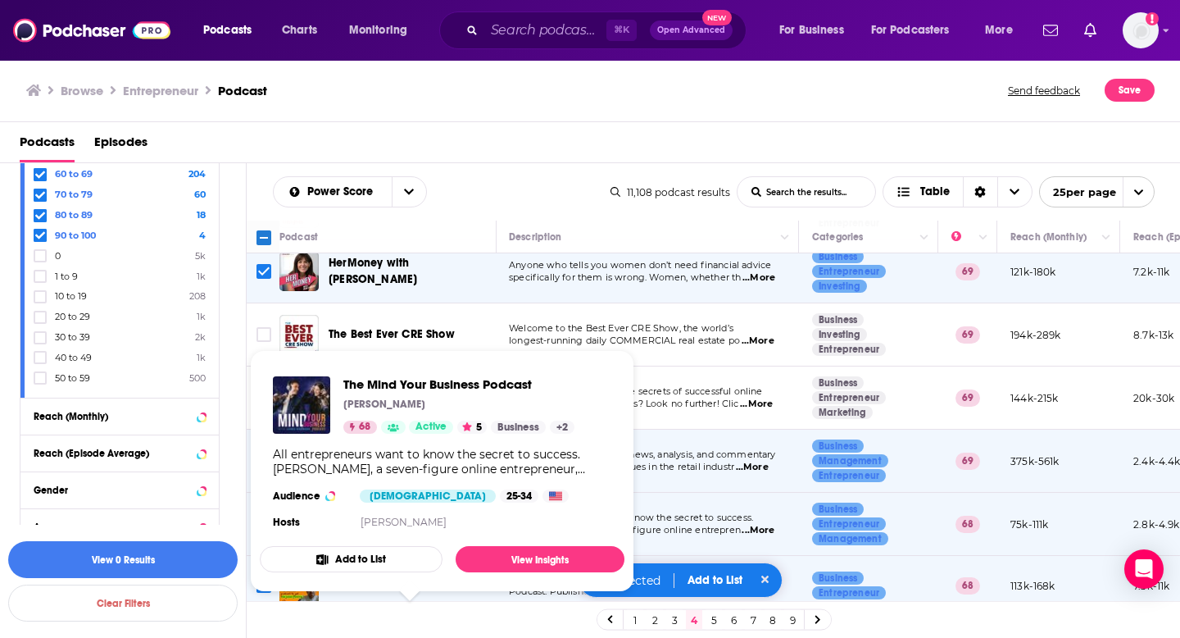
scroll to position [683, 1]
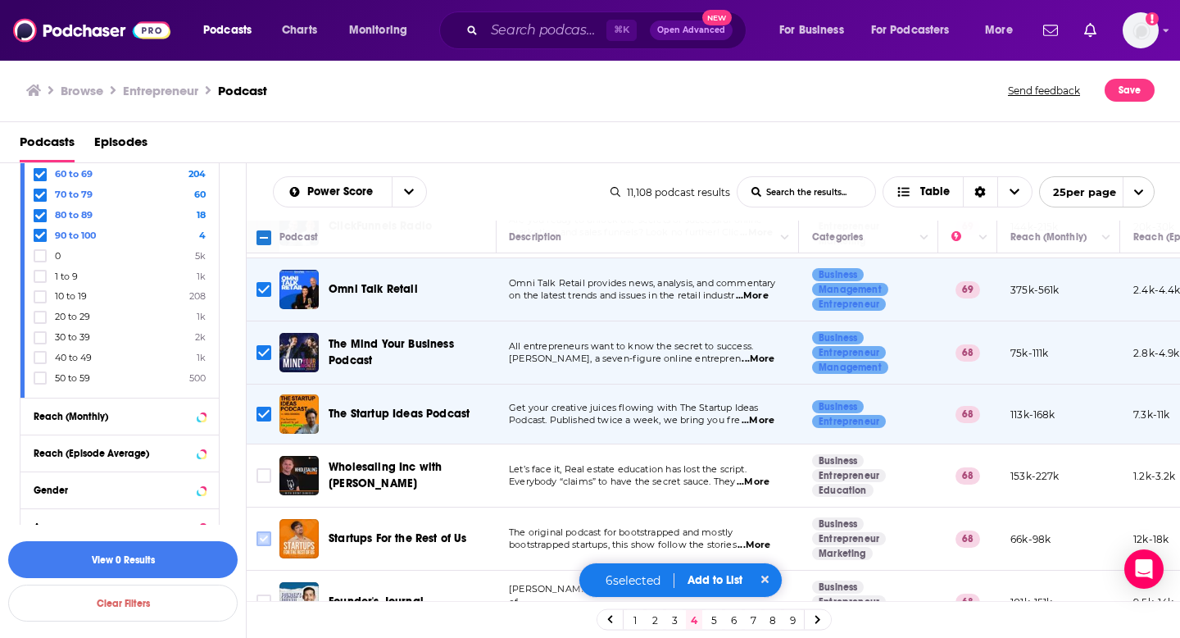
click at [269, 538] on input "Toggle select row" at bounding box center [264, 538] width 15 height 15
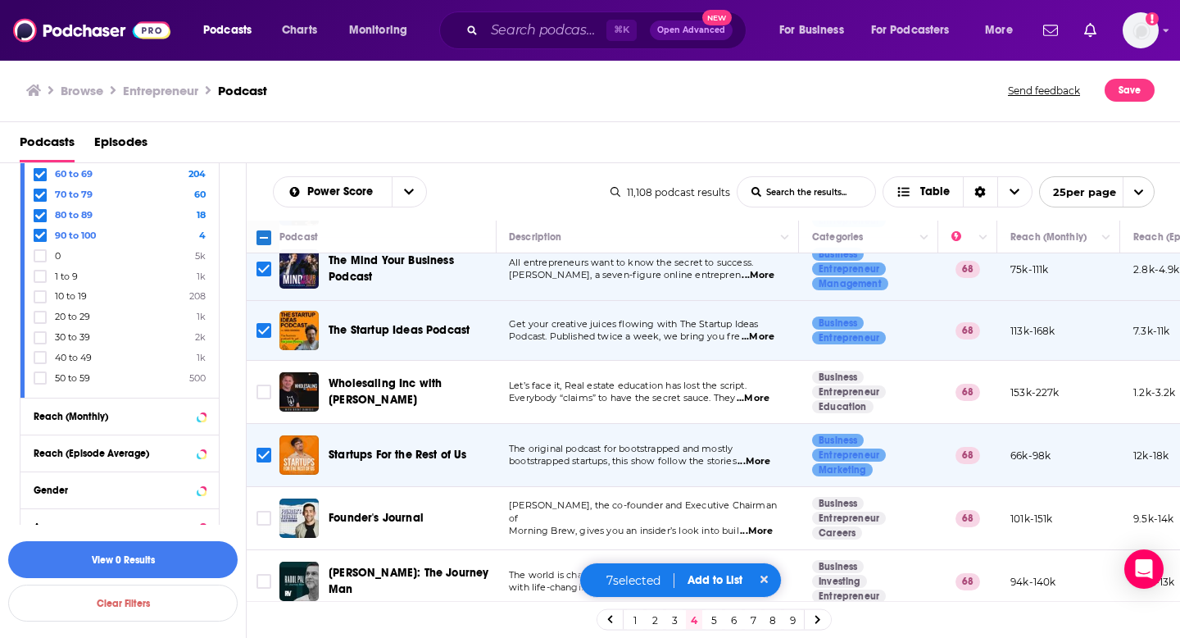
scroll to position [772, 1]
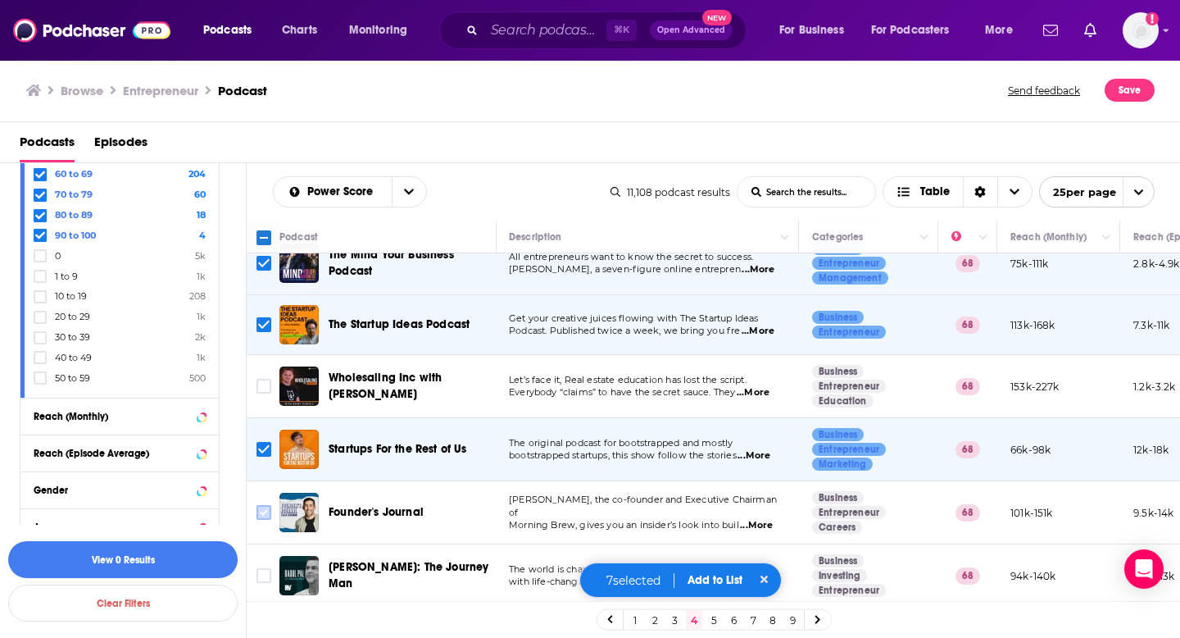
click at [270, 512] on input "Toggle select row" at bounding box center [264, 512] width 15 height 15
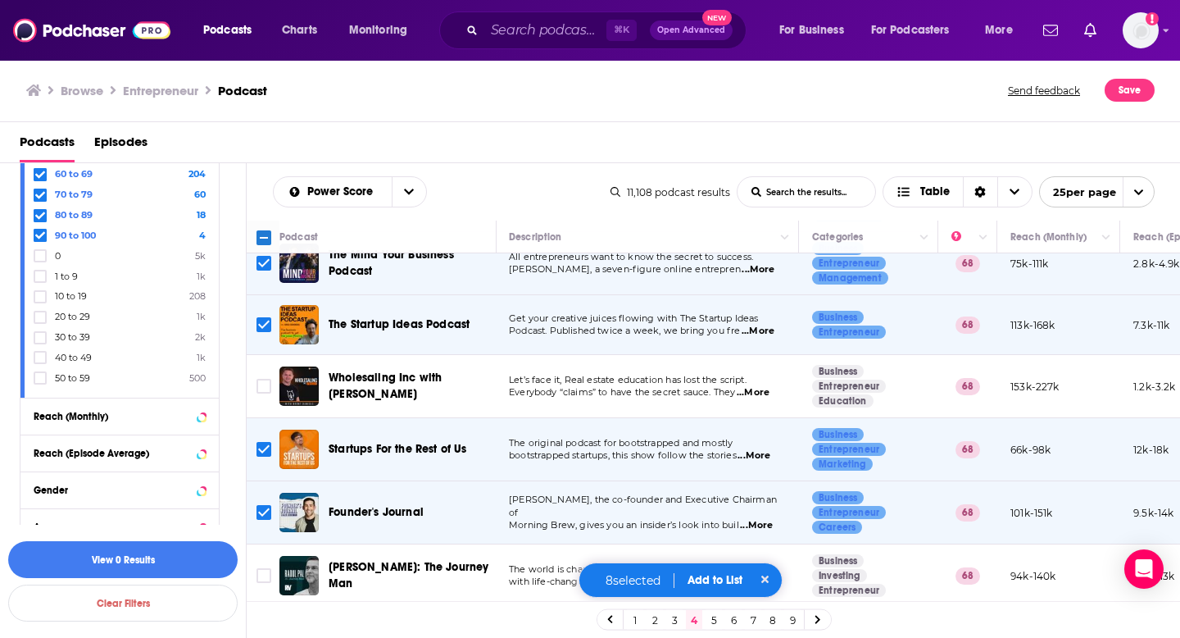
scroll to position [848, 1]
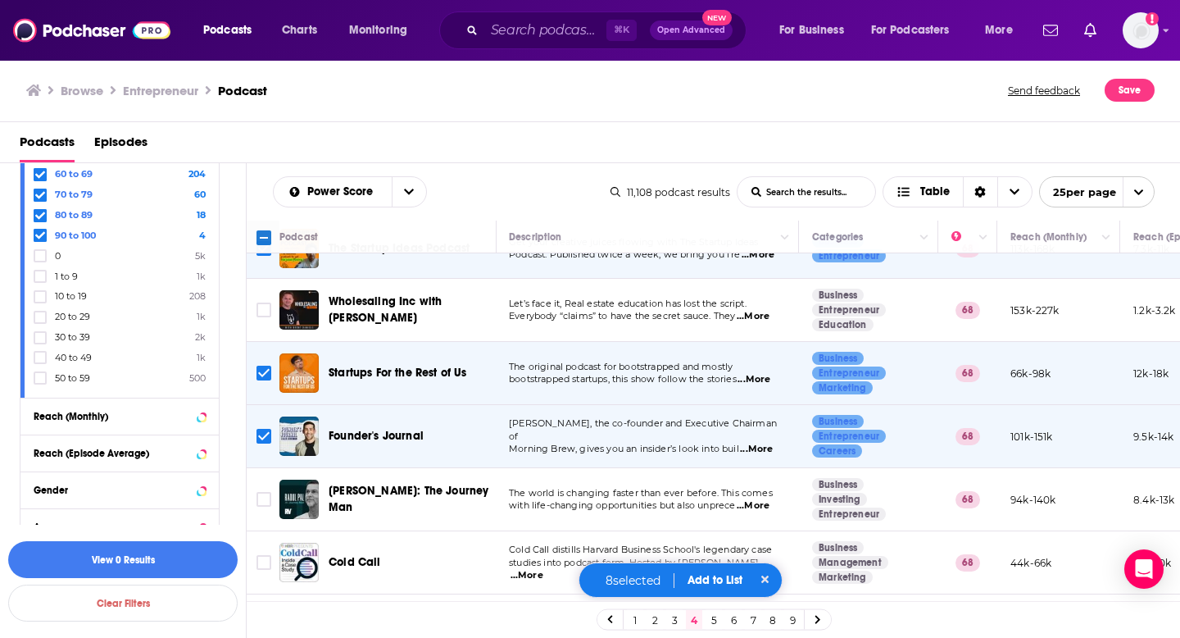
click at [711, 581] on button "Add to List" at bounding box center [714, 580] width 81 height 14
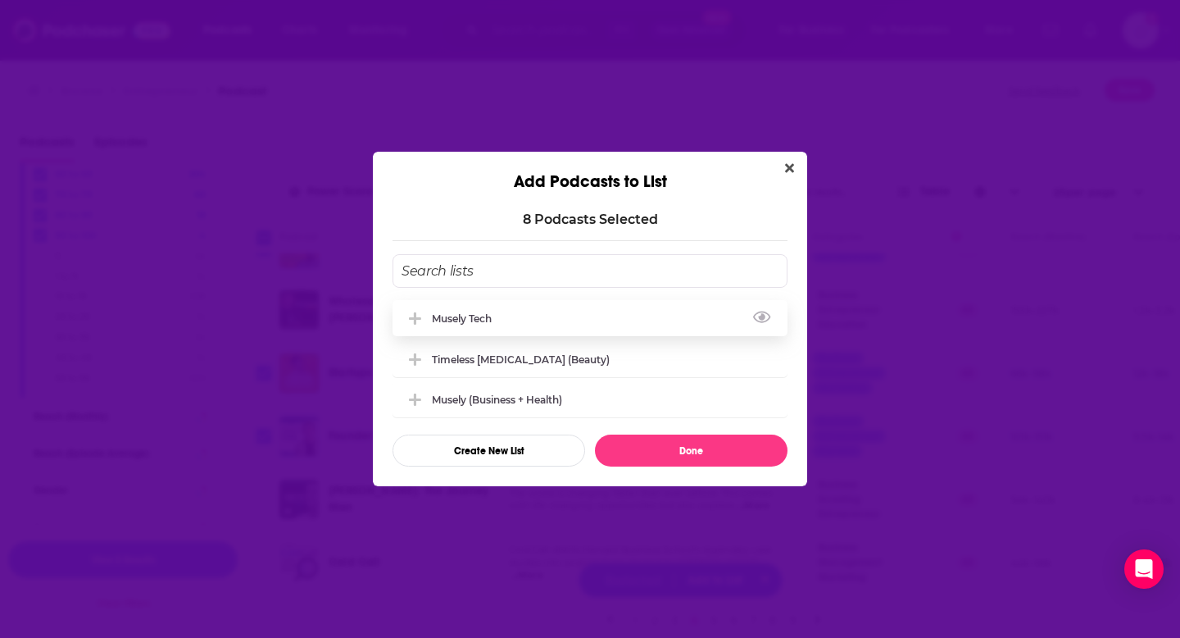
click at [542, 329] on div "Musely Tech" at bounding box center [590, 318] width 395 height 36
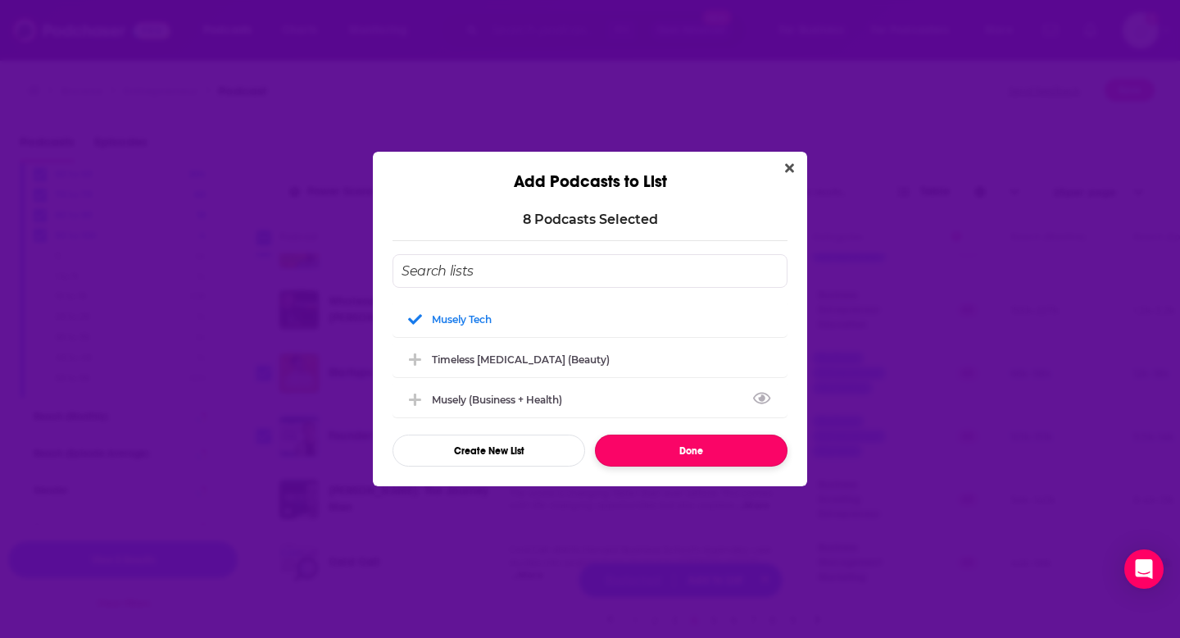
click at [637, 443] on button "Done" at bounding box center [691, 450] width 193 height 32
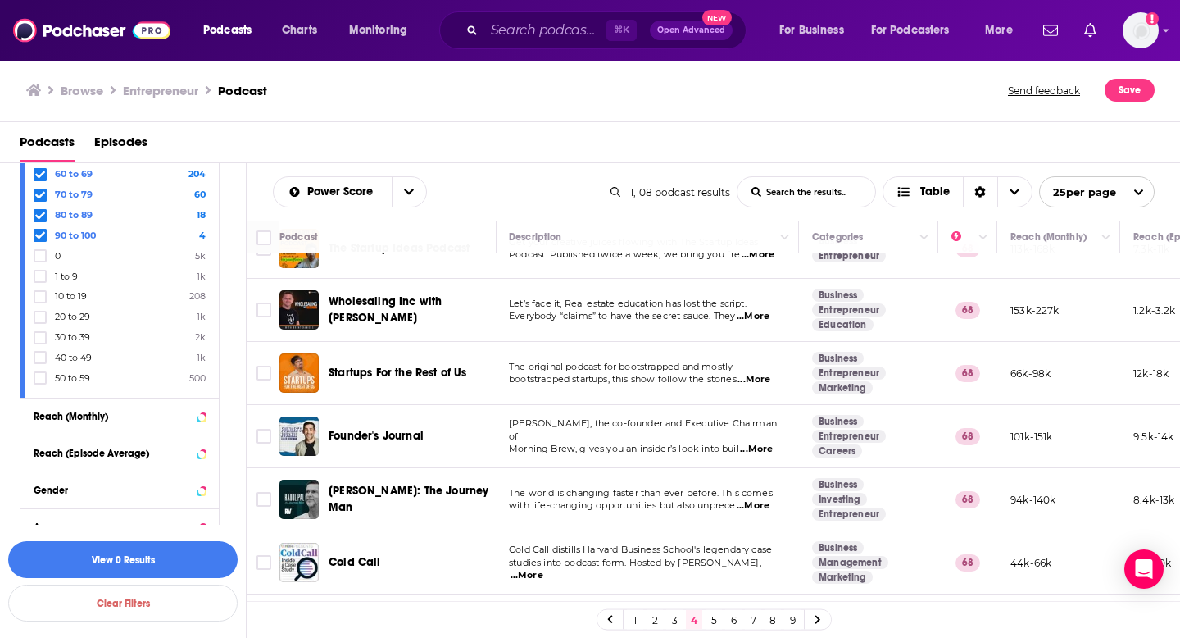
click at [714, 617] on link "5" at bounding box center [714, 620] width 16 height 20
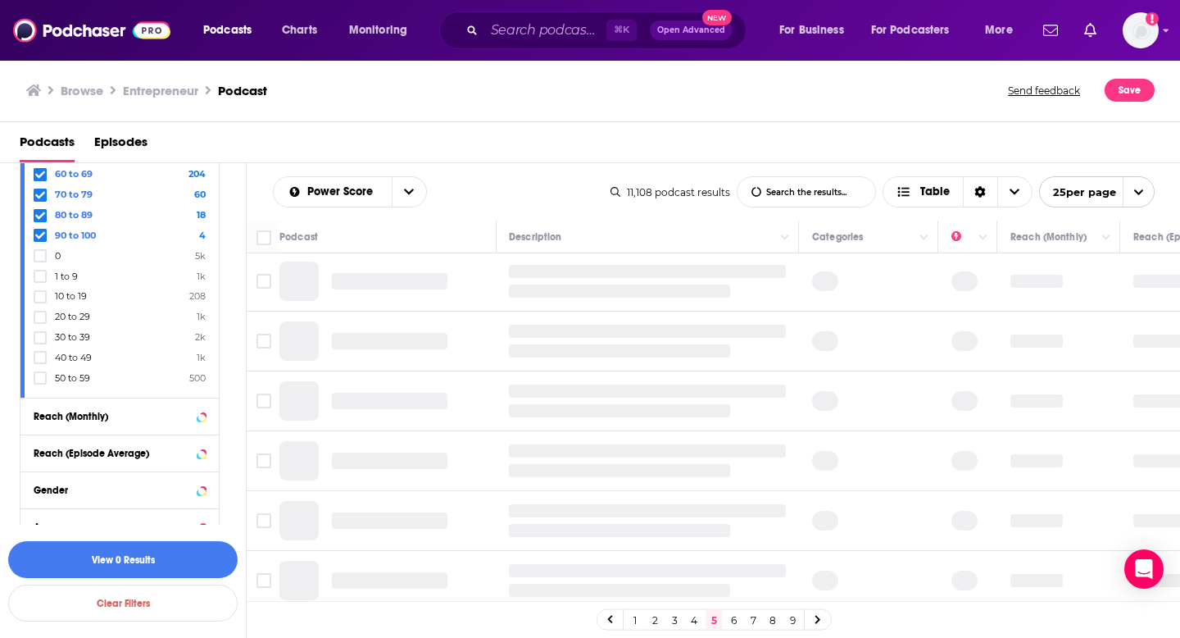
scroll to position [0, 1]
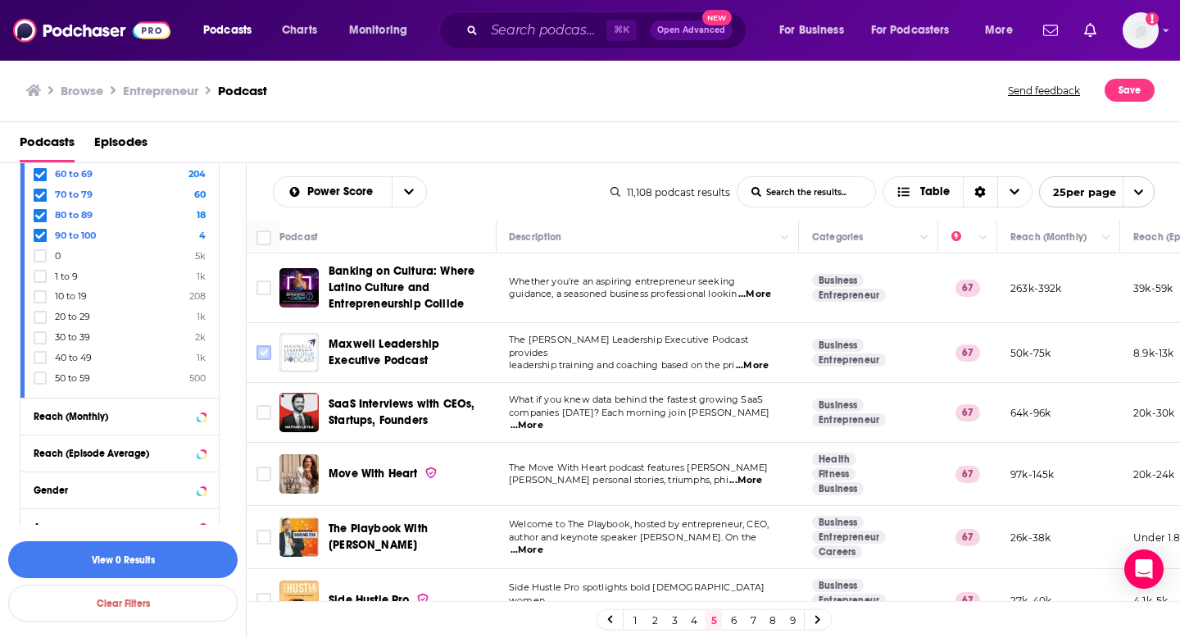
click at [266, 357] on input "Toggle select row" at bounding box center [264, 352] width 15 height 15
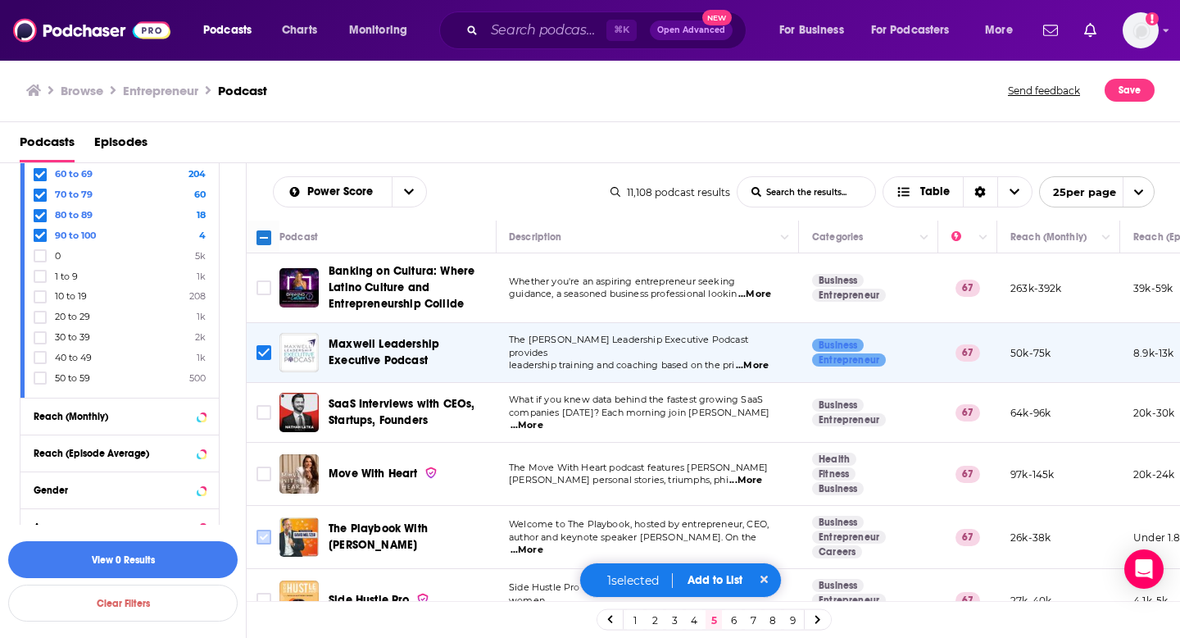
click at [265, 532] on input "Toggle select row" at bounding box center [264, 536] width 15 height 15
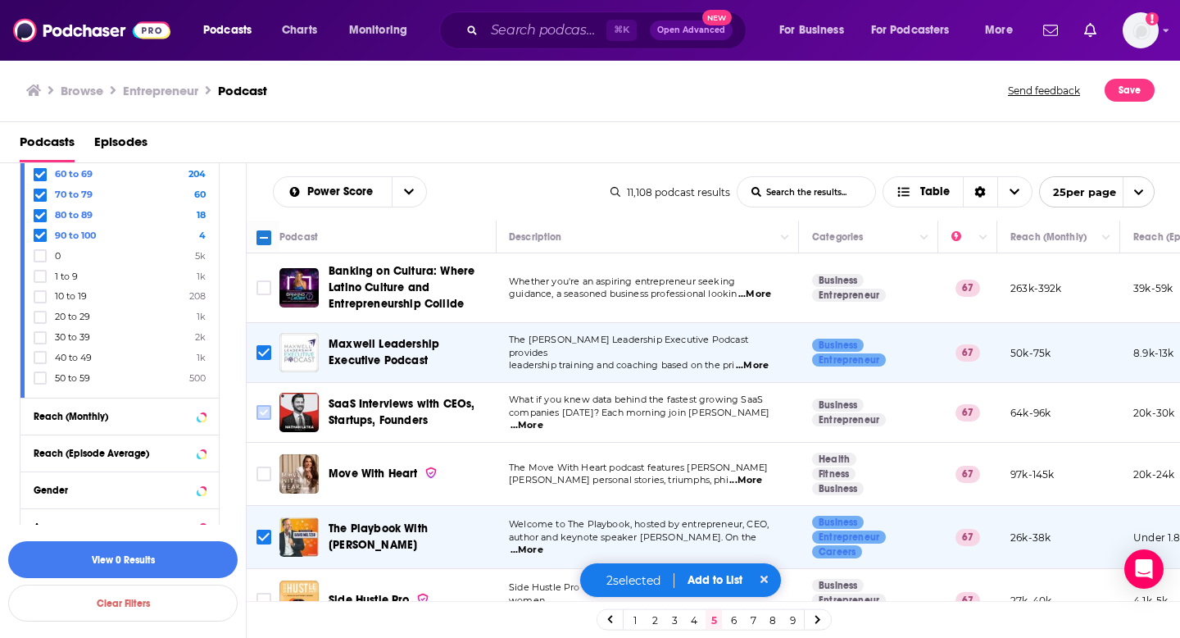
click at [266, 417] on input "Toggle select row" at bounding box center [264, 412] width 15 height 15
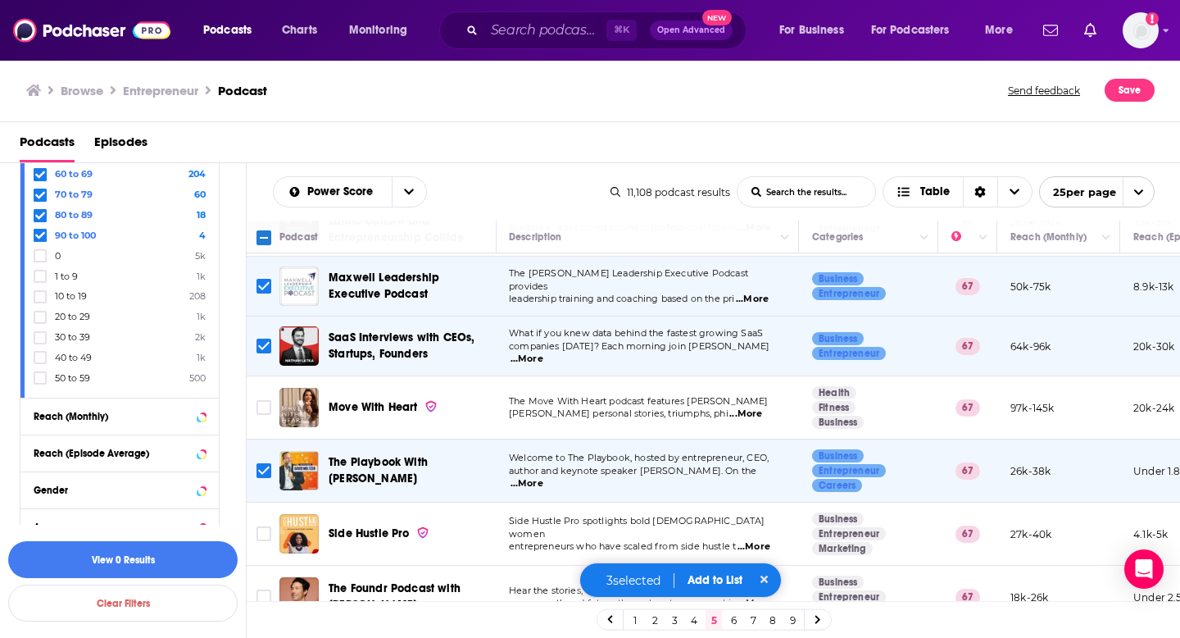
scroll to position [192, 1]
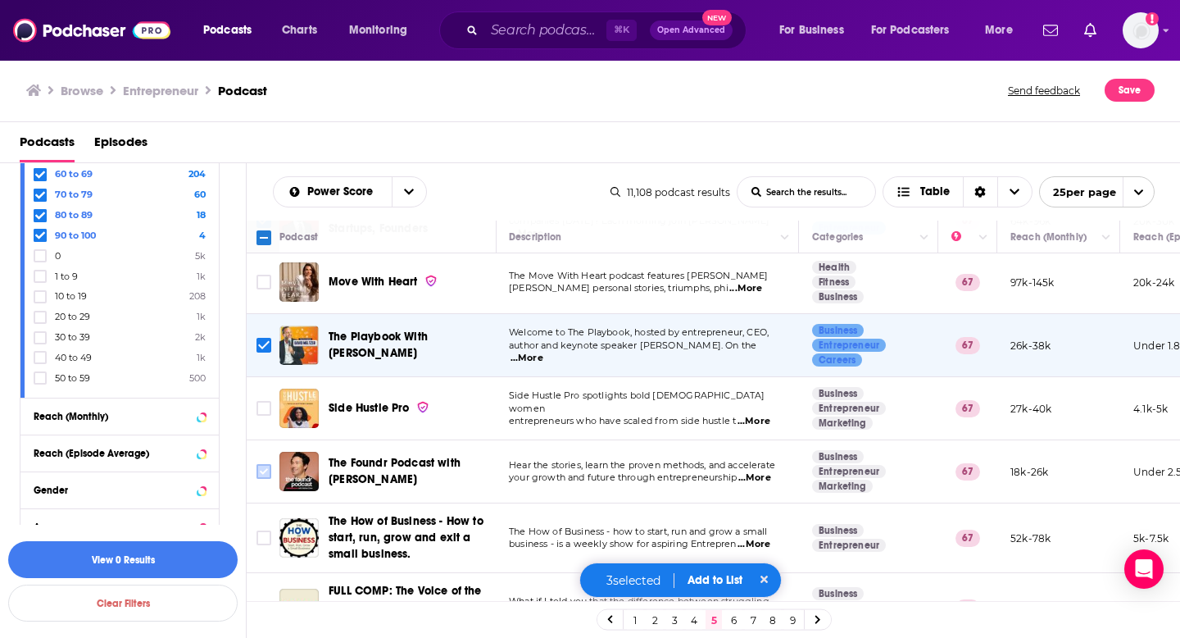
click at [270, 475] on input "Toggle select row" at bounding box center [264, 471] width 15 height 15
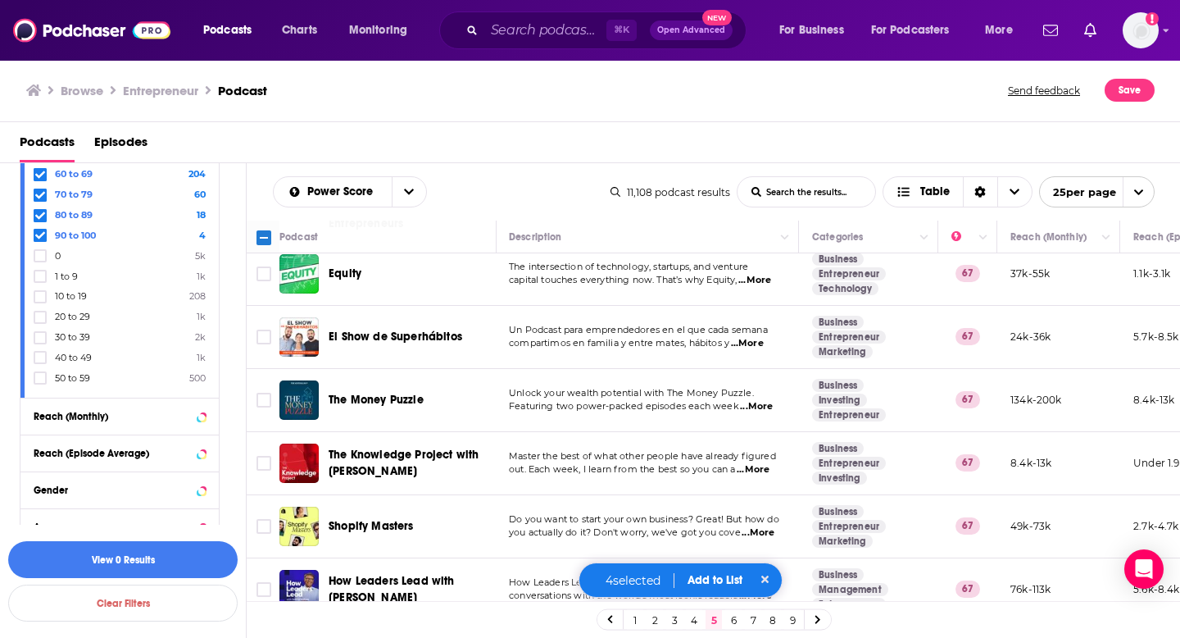
scroll to position [738, 1]
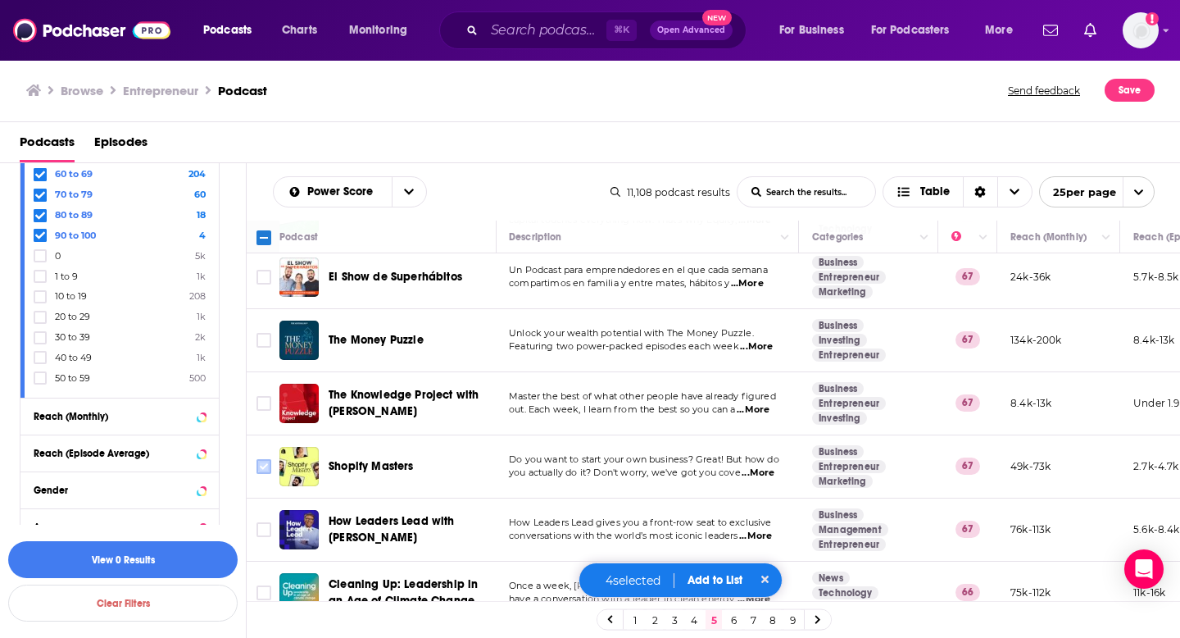
click at [262, 466] on input "Toggle select row" at bounding box center [264, 466] width 15 height 15
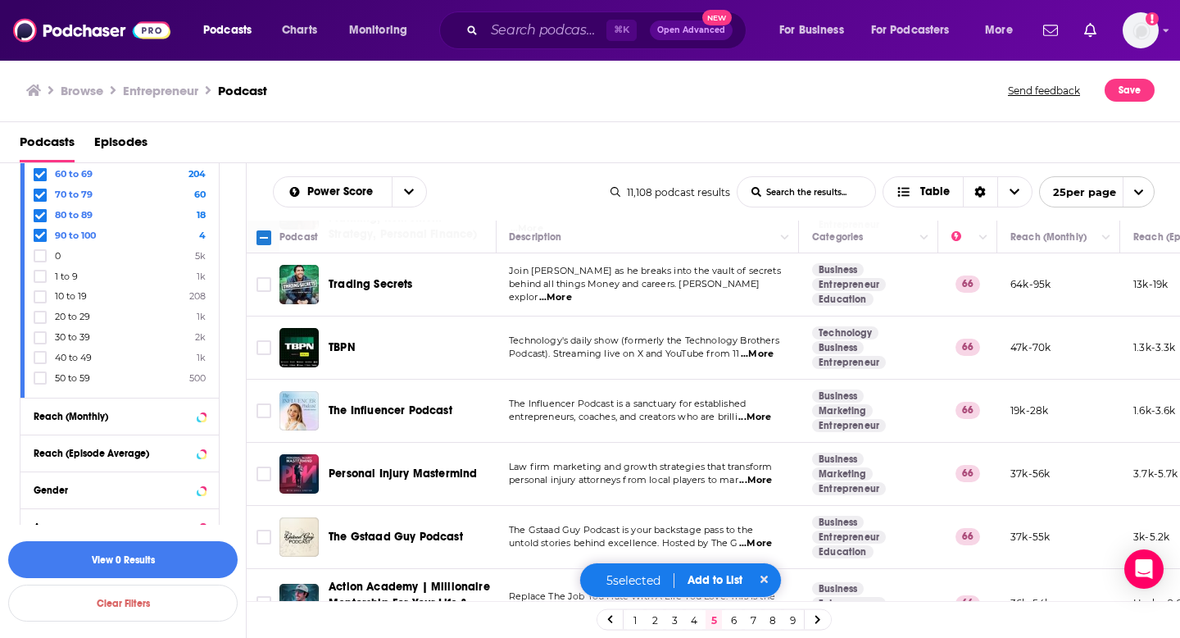
scroll to position [1292, 1]
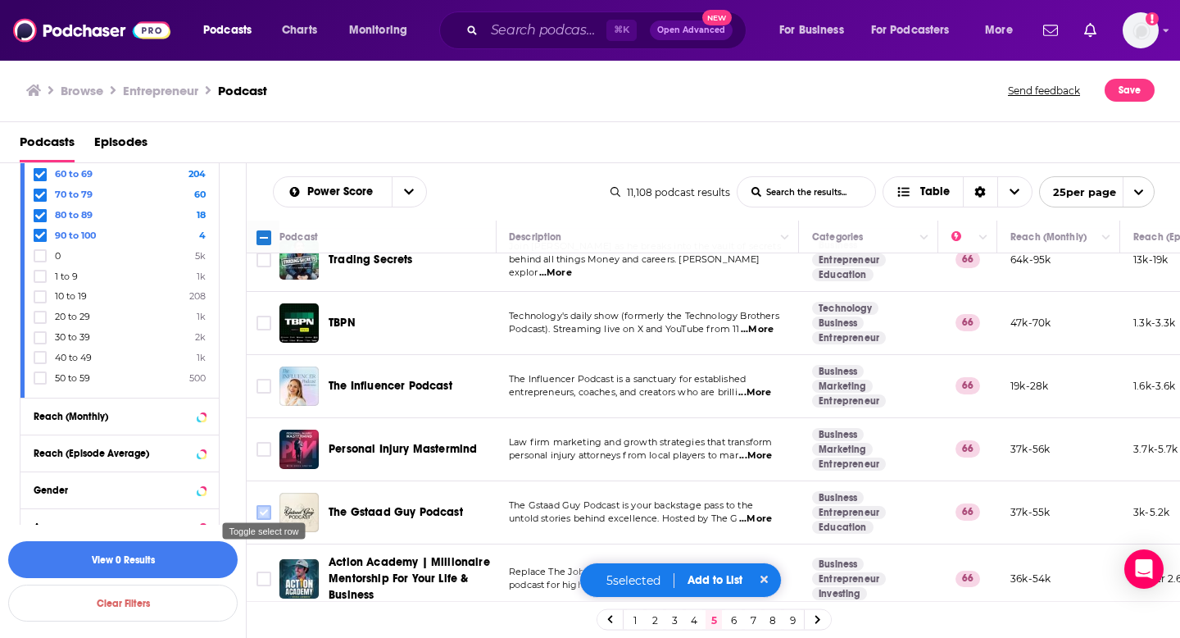
click at [261, 505] on input "Toggle select row" at bounding box center [264, 512] width 15 height 15
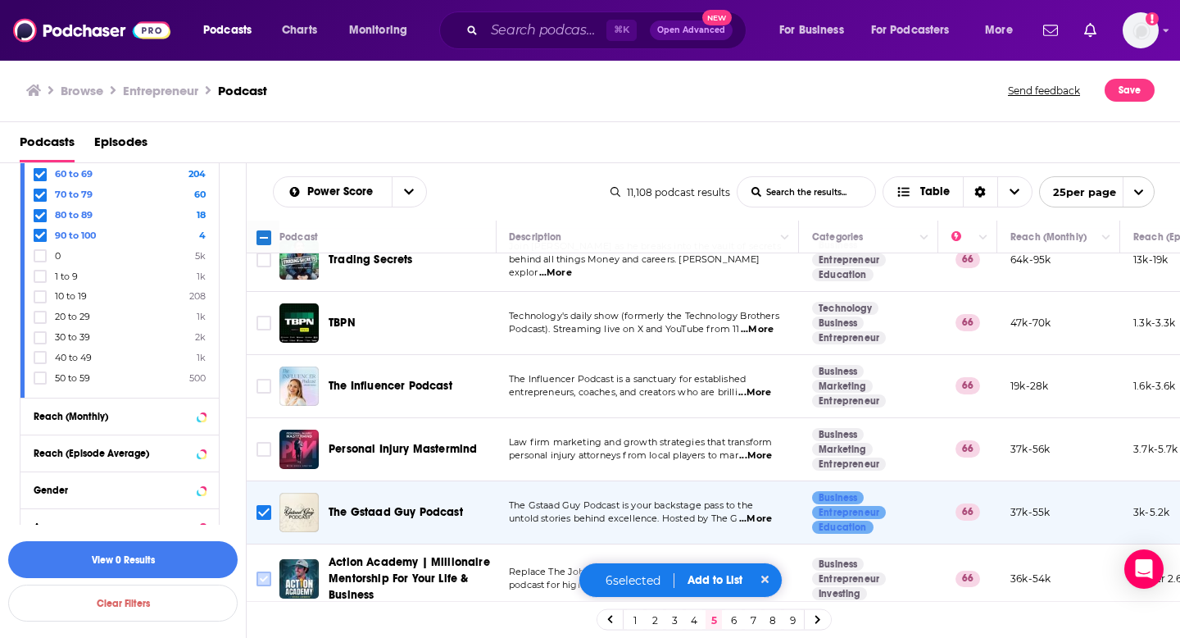
click at [266, 572] on input "Toggle select row" at bounding box center [264, 578] width 15 height 15
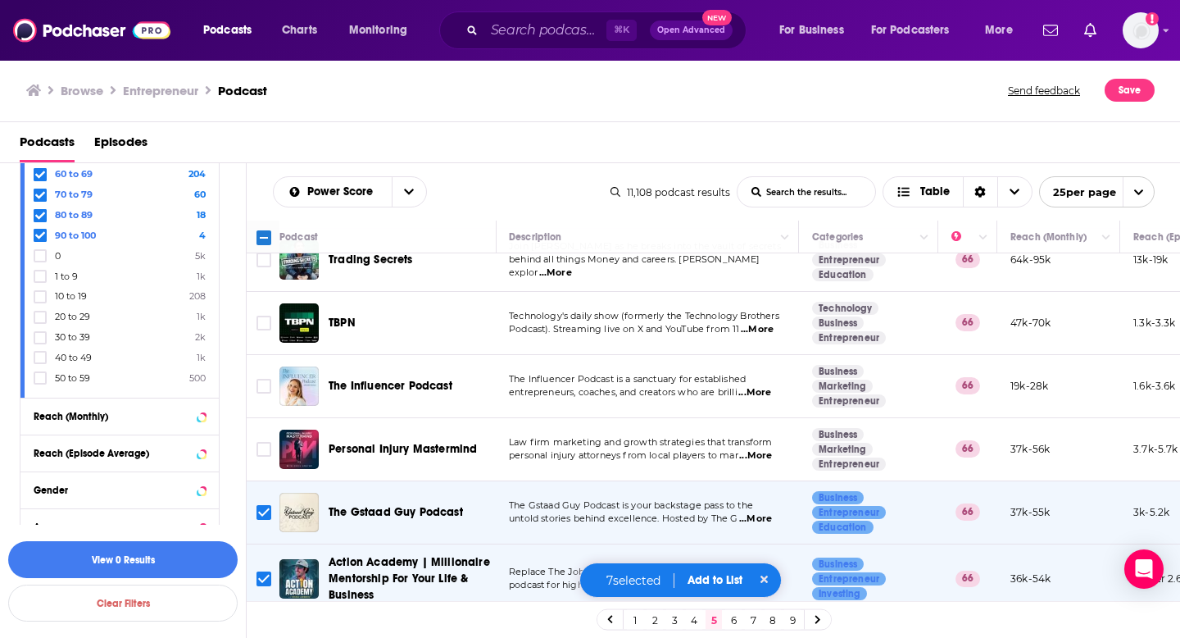
click at [736, 626] on link "6" at bounding box center [733, 620] width 16 height 20
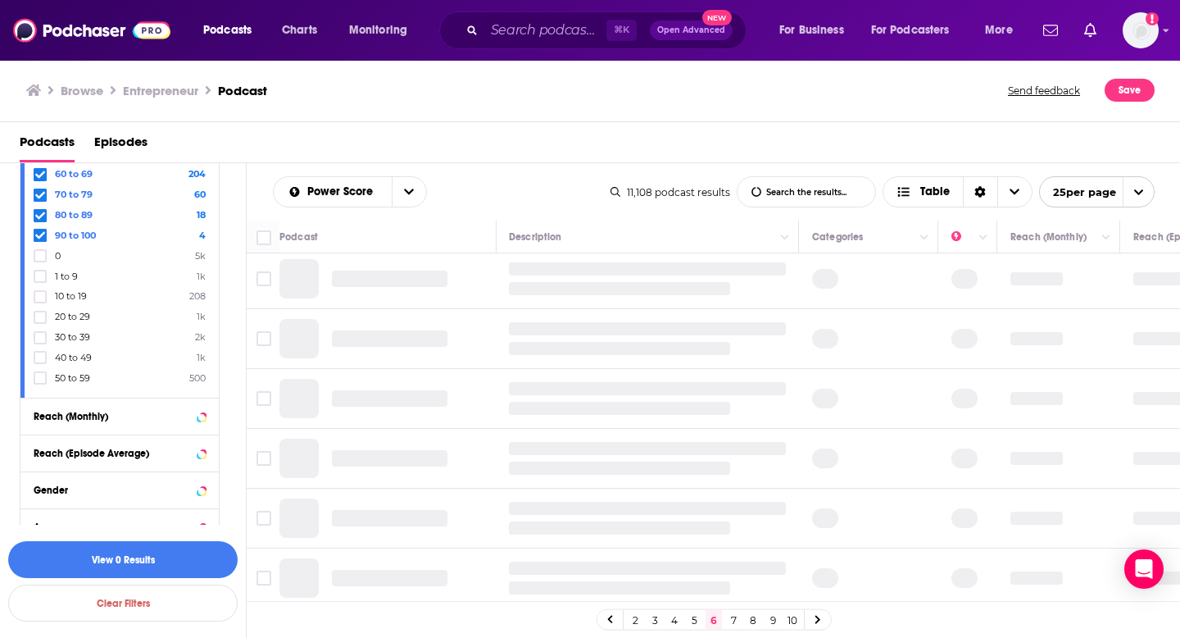
scroll to position [0, 1]
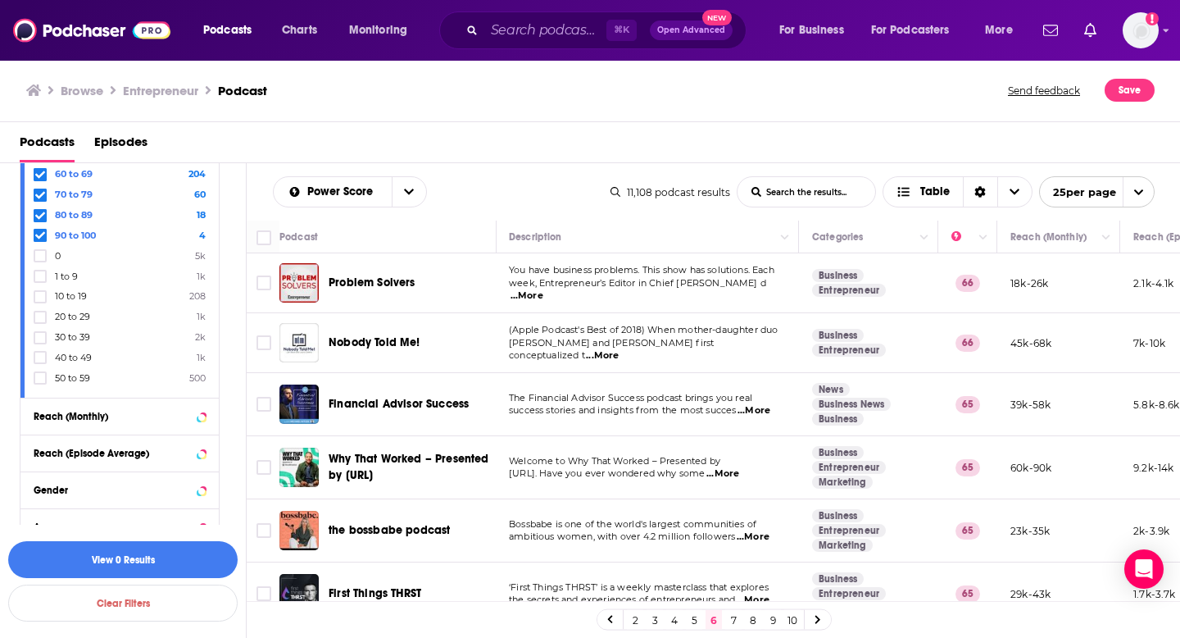
click at [697, 615] on link "5" at bounding box center [694, 620] width 16 height 20
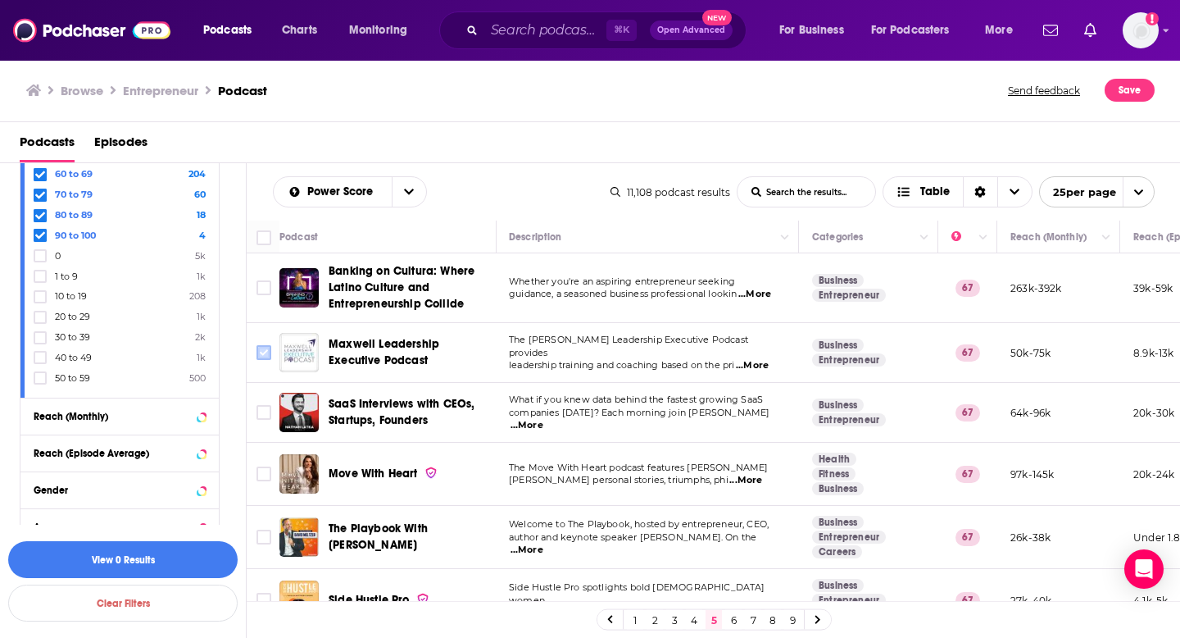
click at [264, 353] on input "Toggle select row" at bounding box center [264, 352] width 15 height 15
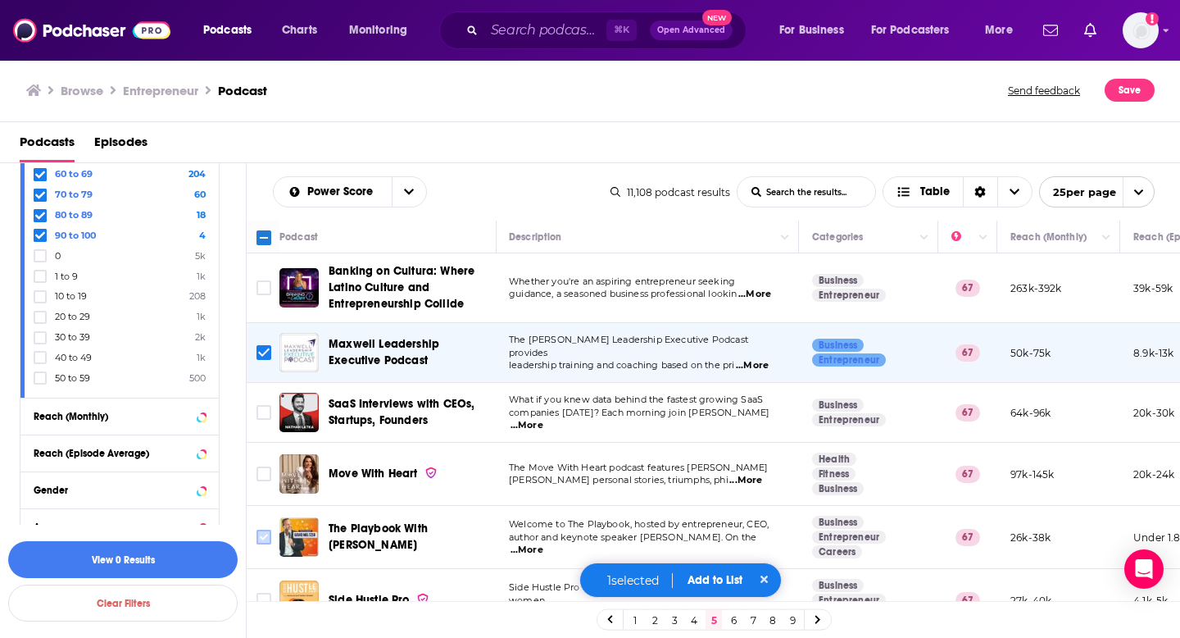
click at [265, 539] on input "Toggle select row" at bounding box center [264, 536] width 15 height 15
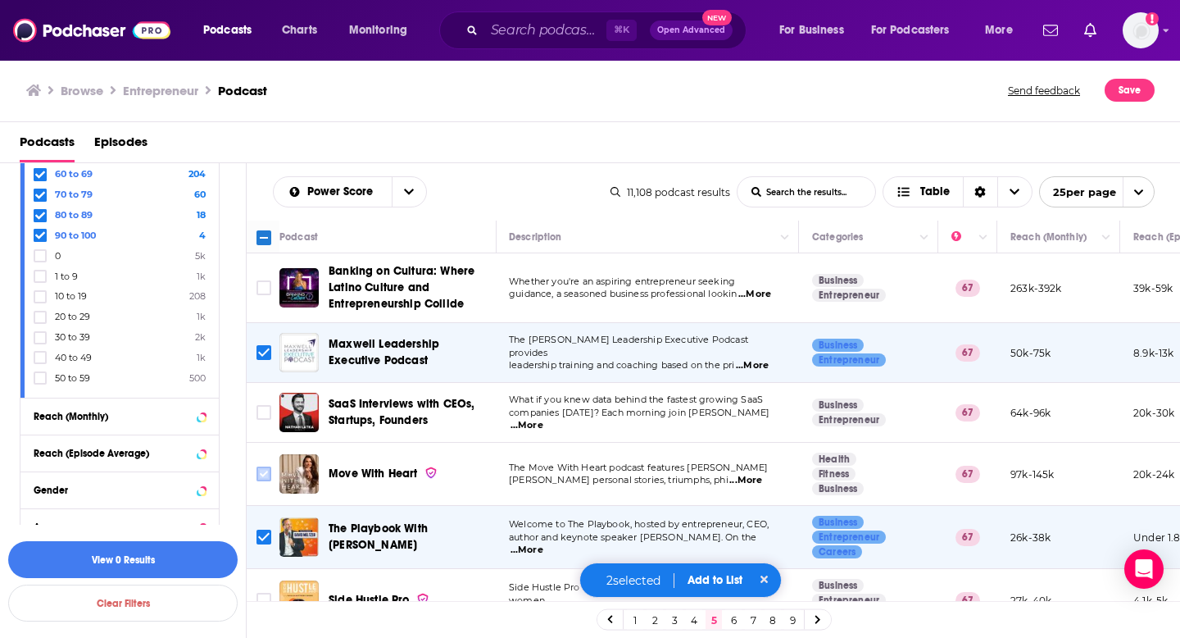
click at [266, 476] on input "Toggle select row" at bounding box center [264, 473] width 15 height 15
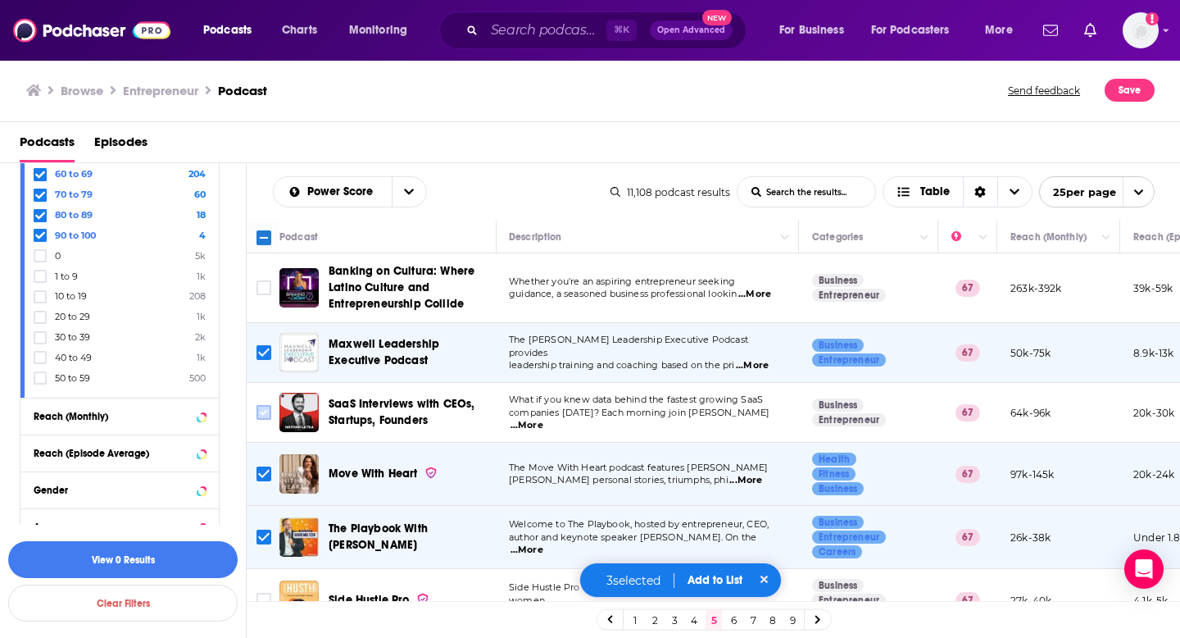
click at [263, 409] on input "Toggle select row" at bounding box center [264, 412] width 15 height 15
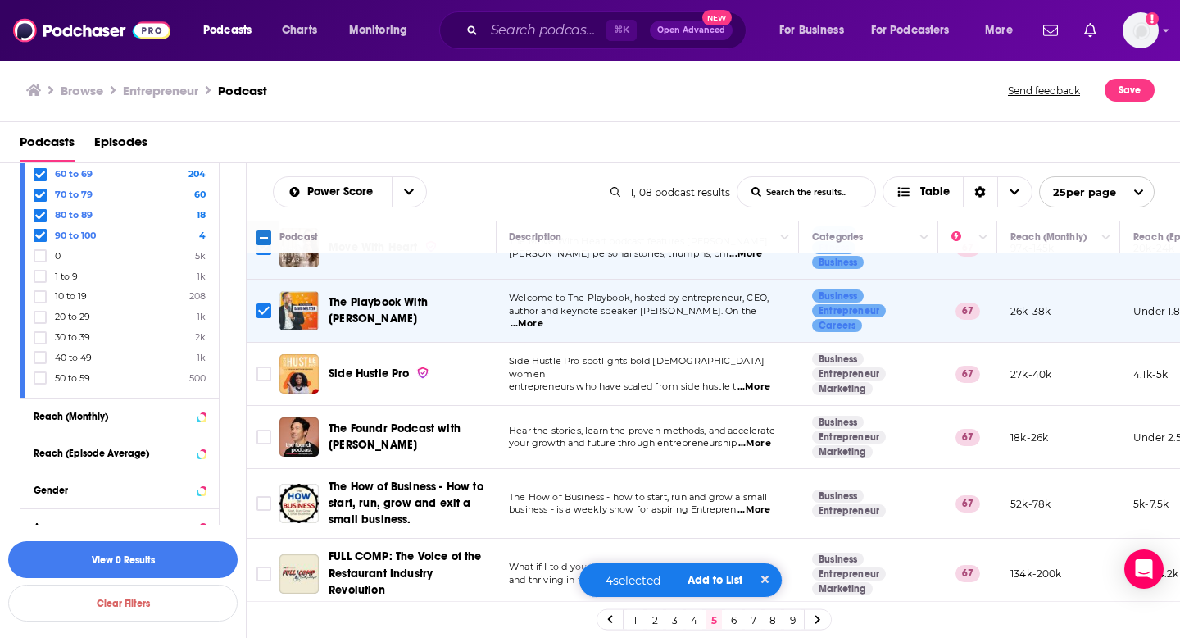
scroll to position [251, 1]
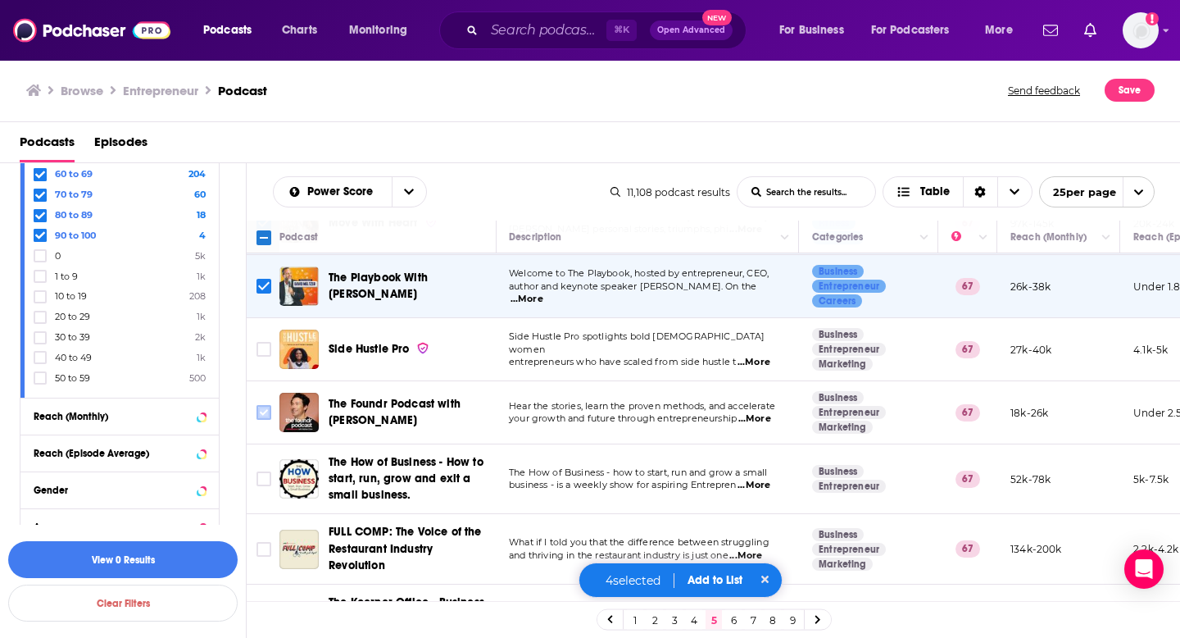
click at [267, 414] on input "Toggle select row" at bounding box center [264, 412] width 15 height 15
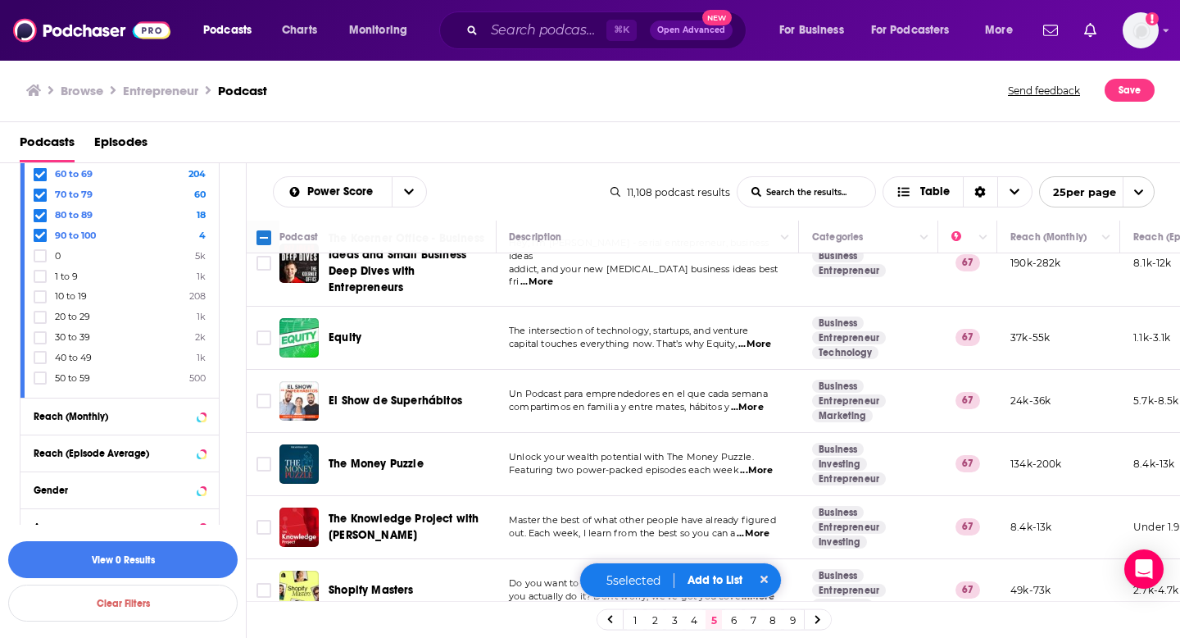
scroll to position [689, 1]
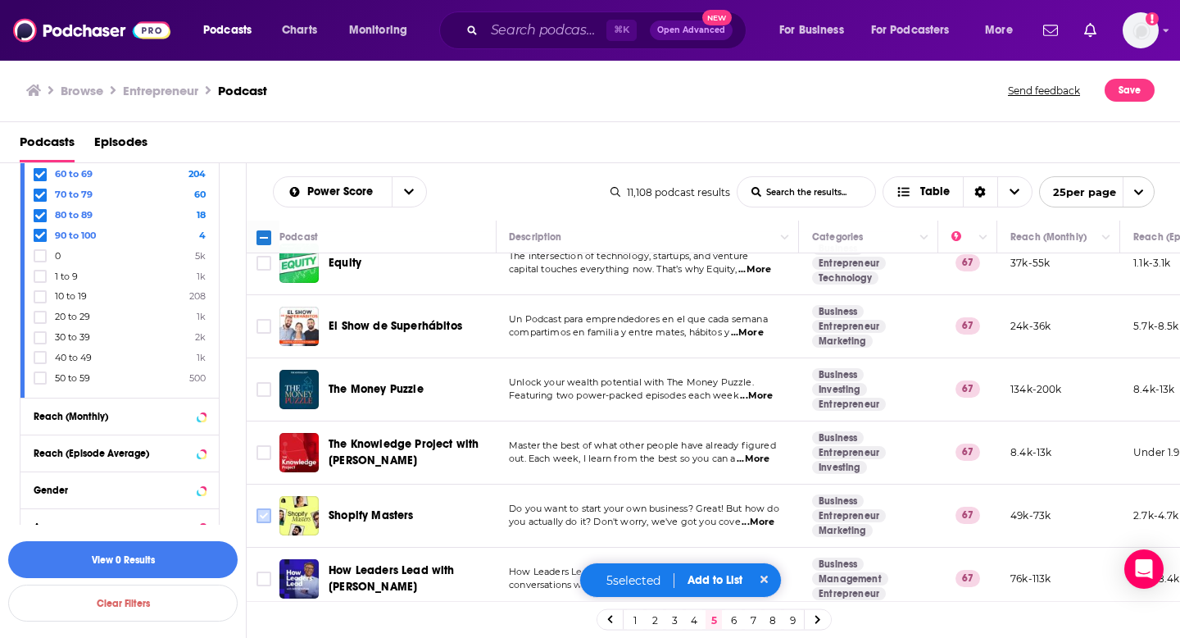
click at [265, 522] on input "Toggle select row" at bounding box center [264, 515] width 15 height 15
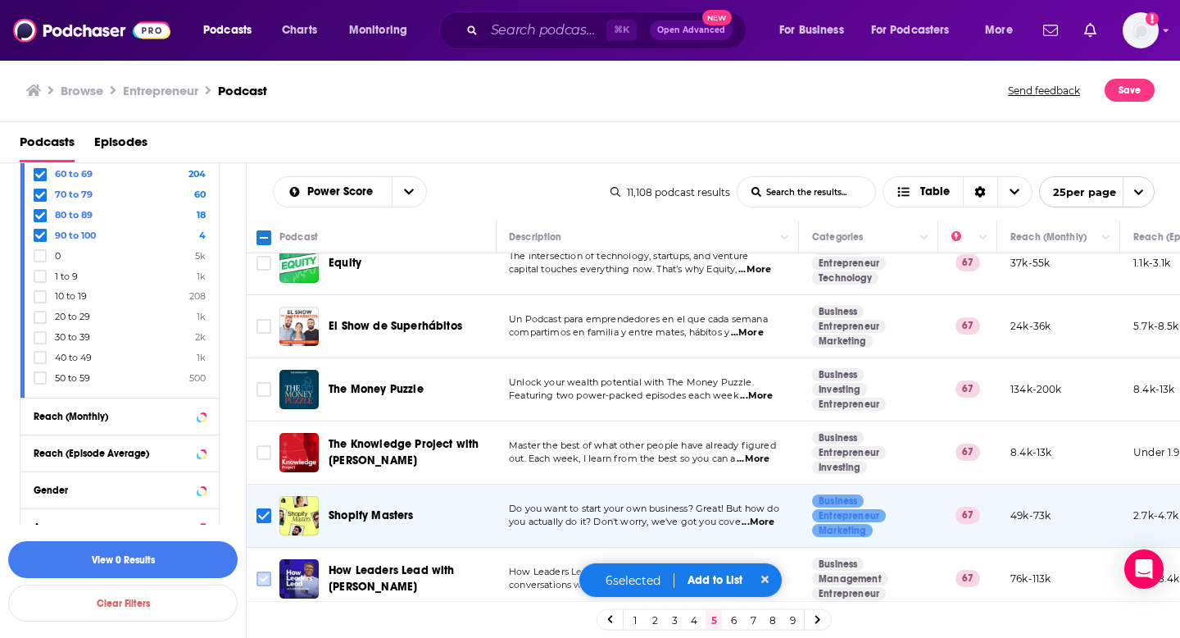
click at [268, 578] on input "Toggle select row" at bounding box center [264, 578] width 15 height 15
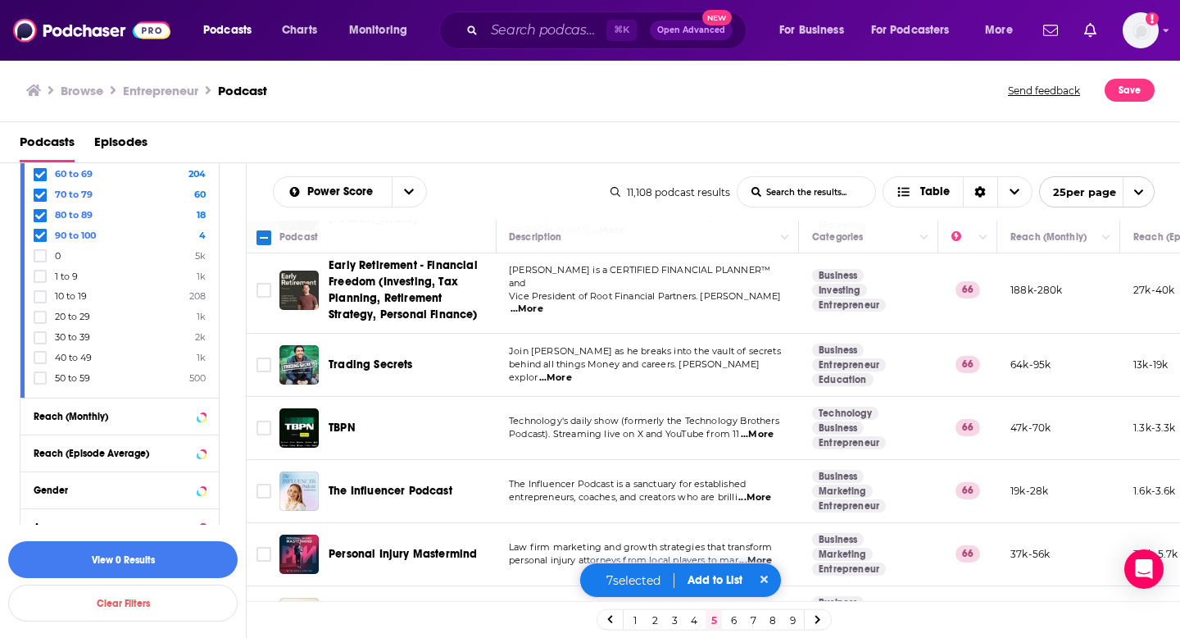
scroll to position [1292, 1]
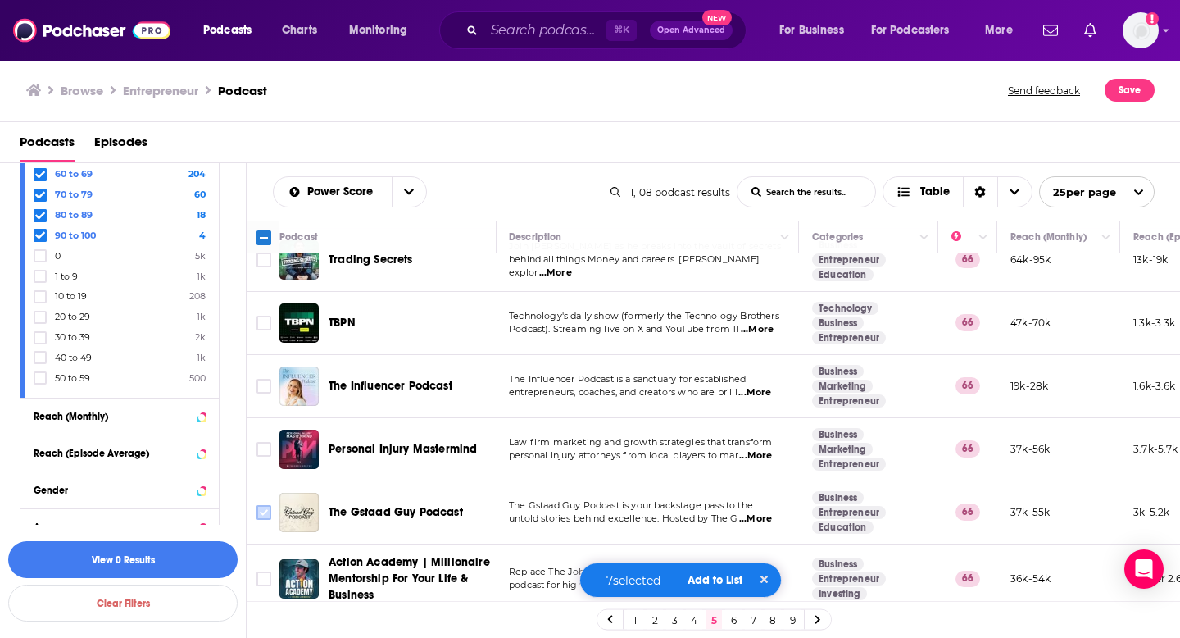
click at [262, 505] on input "Toggle select row" at bounding box center [264, 512] width 15 height 15
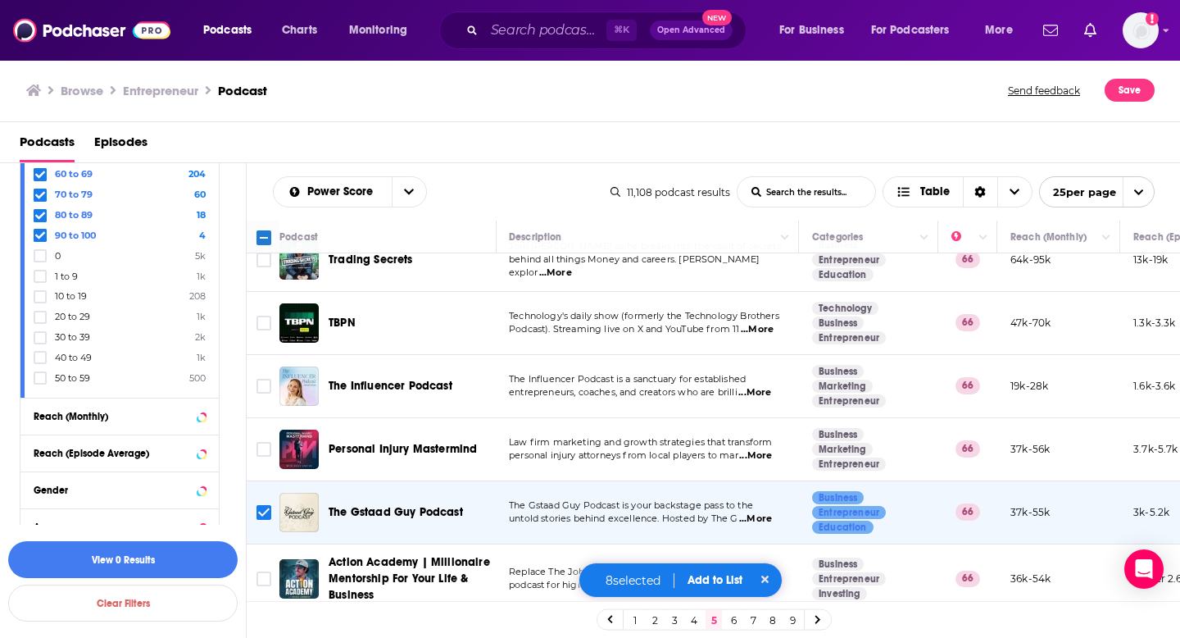
click at [702, 575] on button "Add to List" at bounding box center [714, 580] width 81 height 14
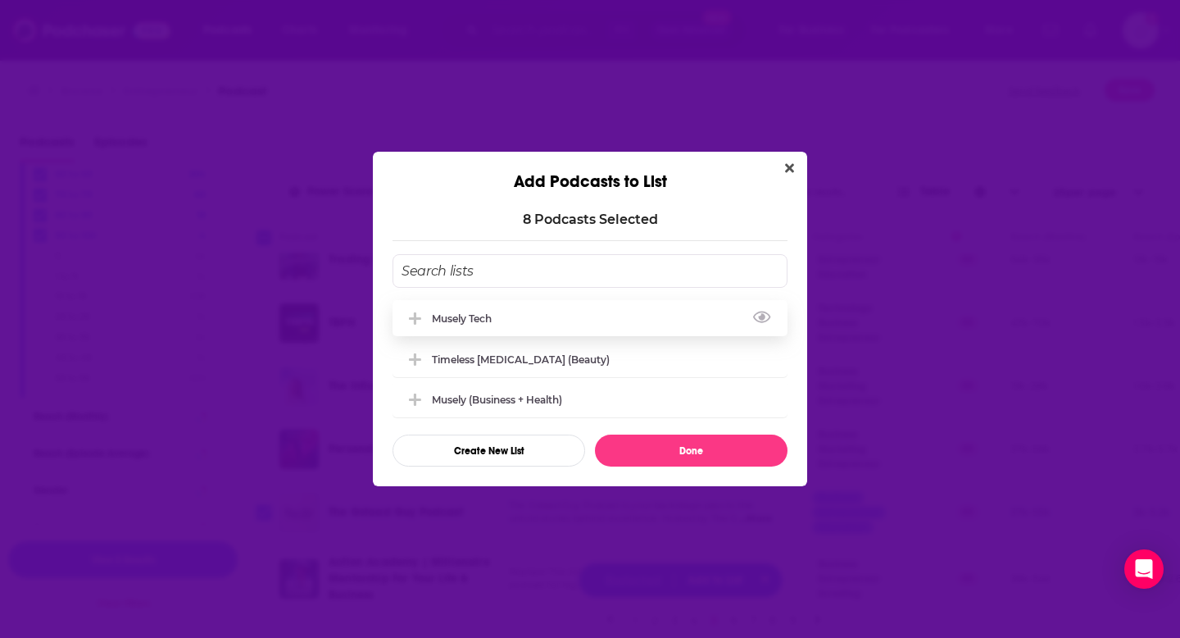
click at [505, 308] on div "Musely Tech" at bounding box center [590, 318] width 395 height 36
click at [630, 448] on button "Done" at bounding box center [691, 450] width 193 height 32
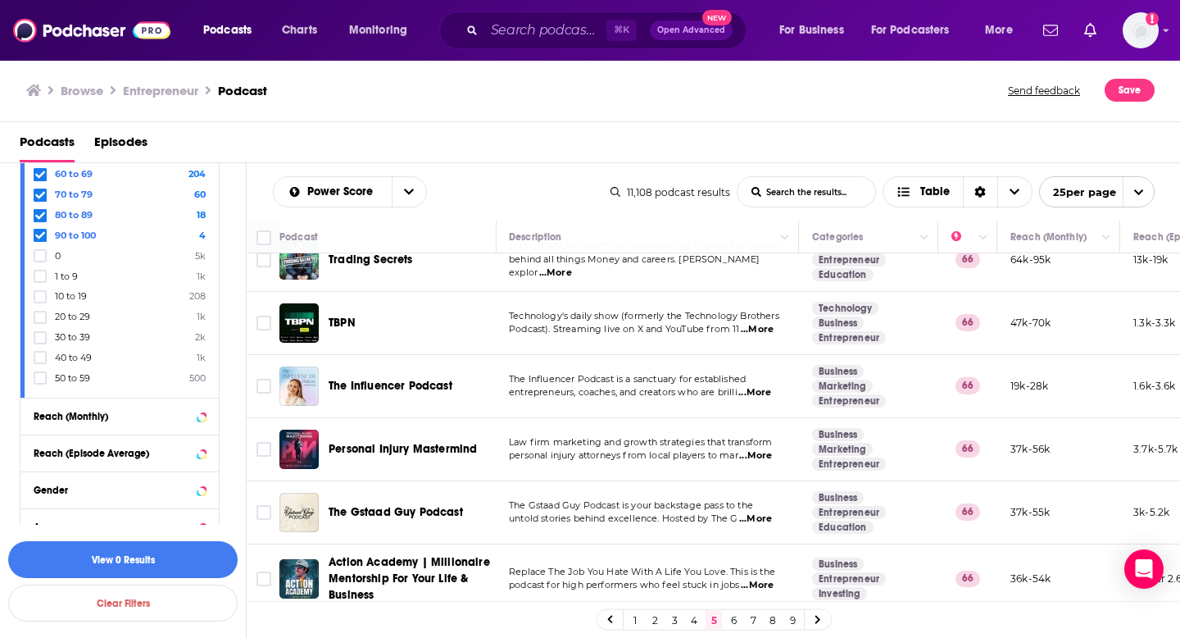
click at [734, 624] on link "6" at bounding box center [733, 620] width 16 height 20
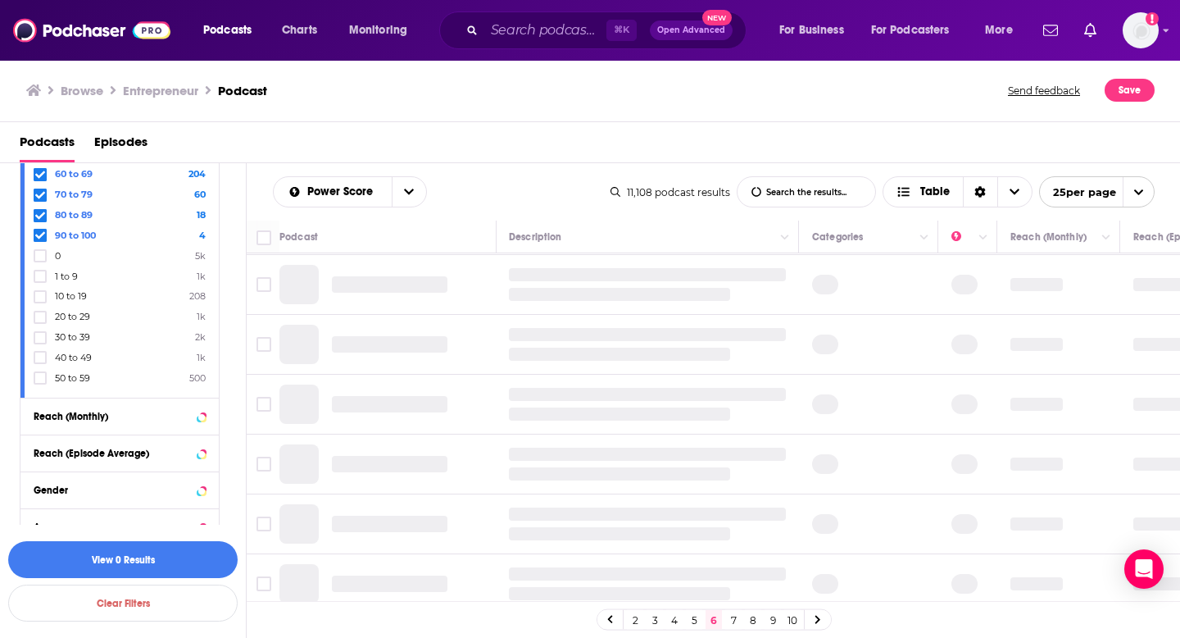
scroll to position [0, 1]
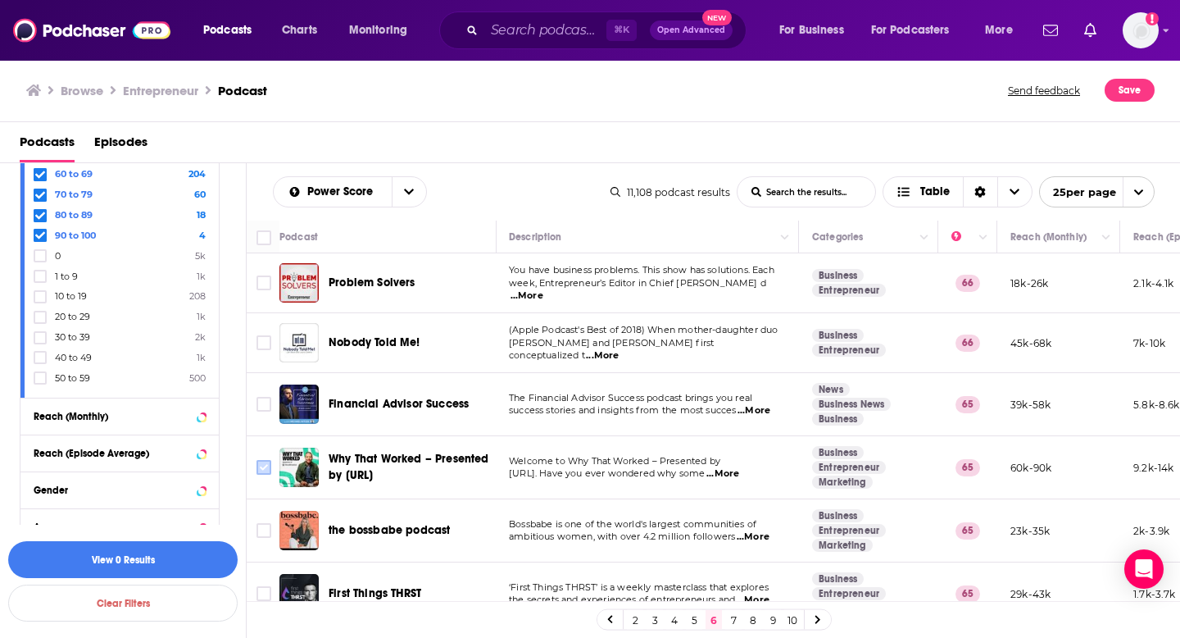
click at [272, 464] on icon "Toggle select row" at bounding box center [264, 467] width 20 height 20
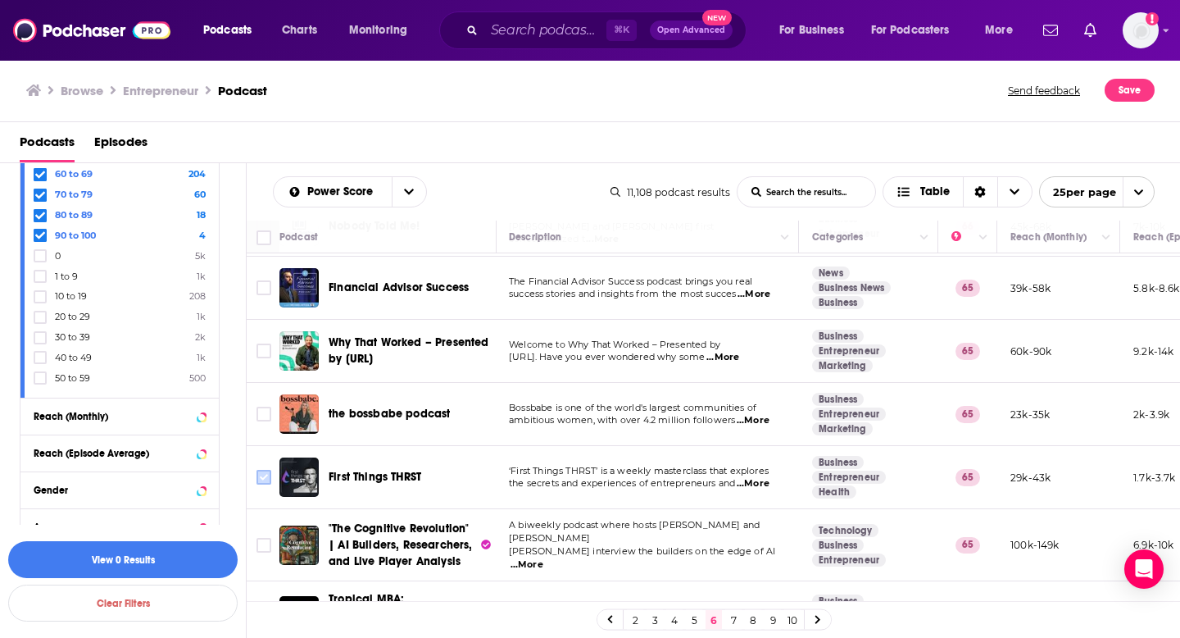
click at [270, 478] on input "Toggle select row" at bounding box center [264, 477] width 15 height 15
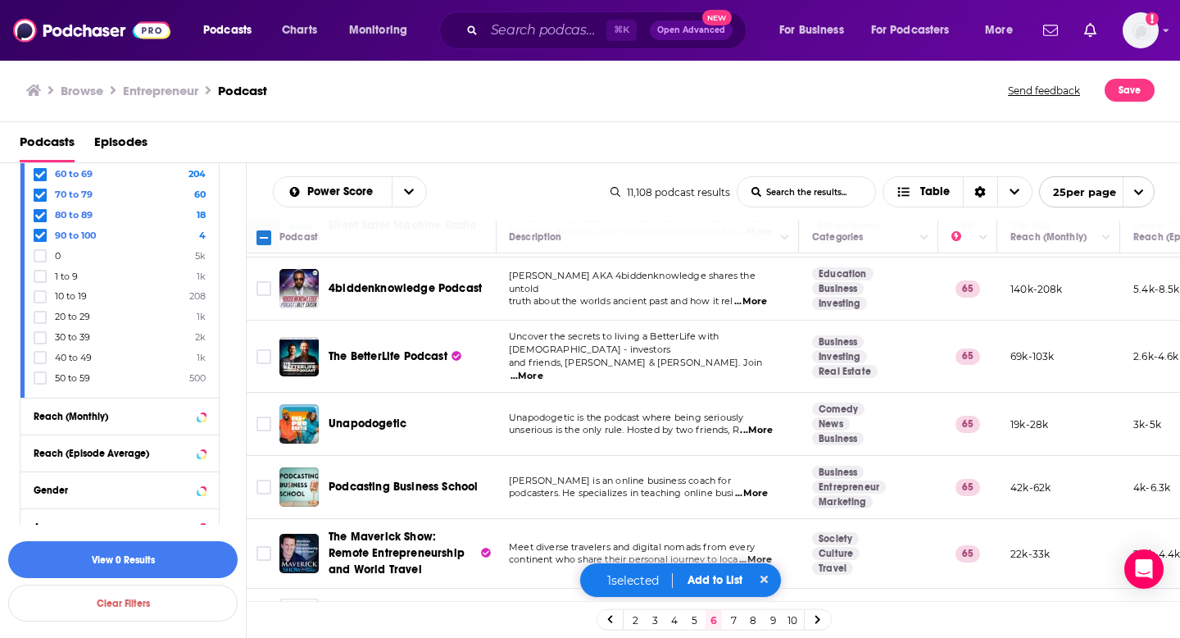
scroll to position [671, 1]
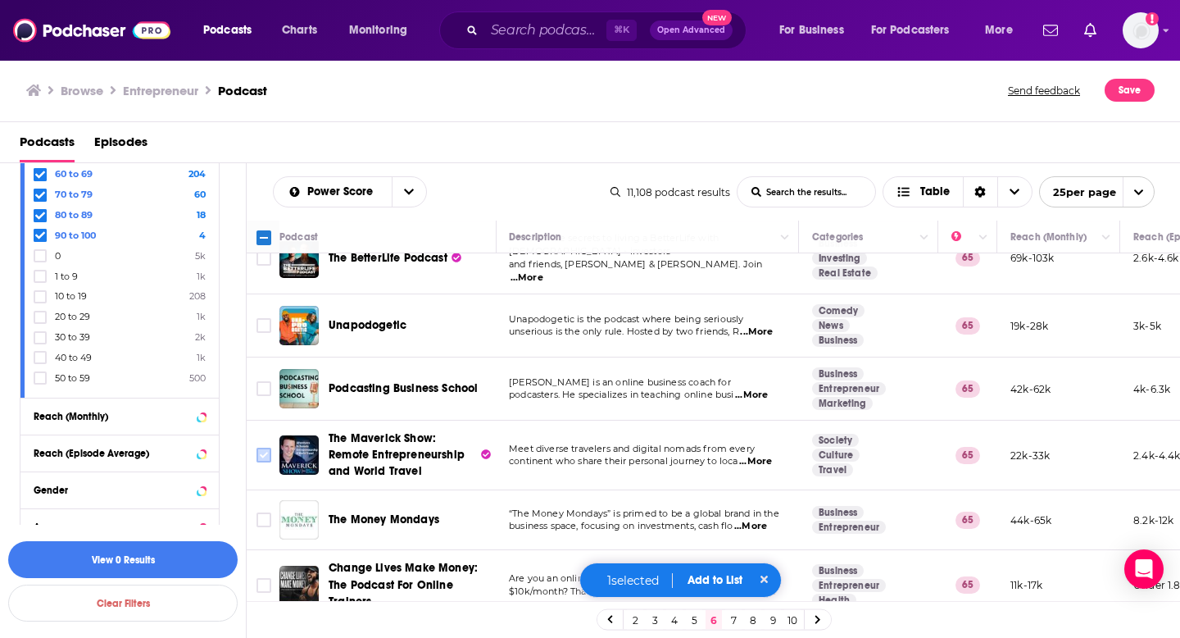
click at [263, 447] on input "Toggle select row" at bounding box center [264, 454] width 15 height 15
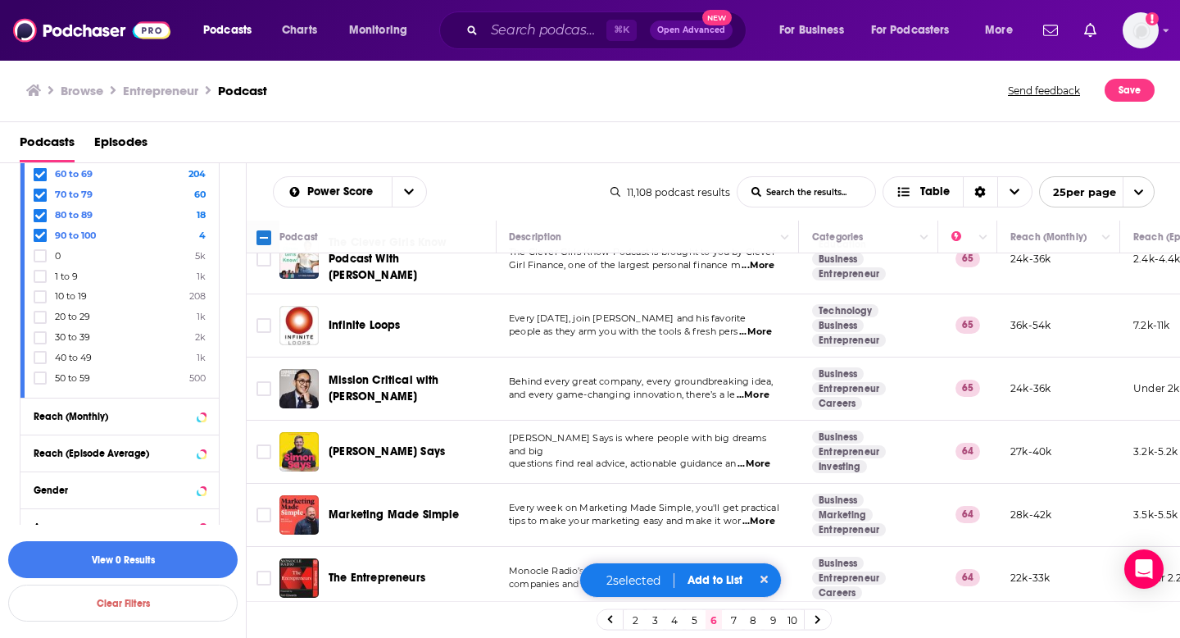
scroll to position [1155, 1]
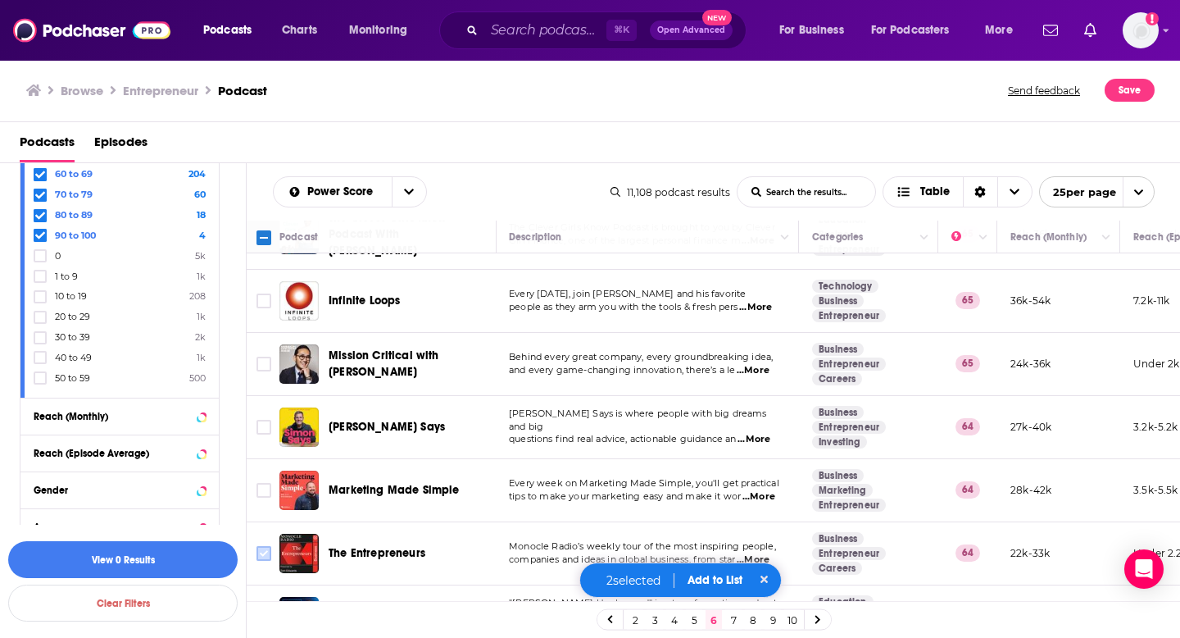
click at [266, 546] on input "Toggle select row" at bounding box center [264, 553] width 15 height 15
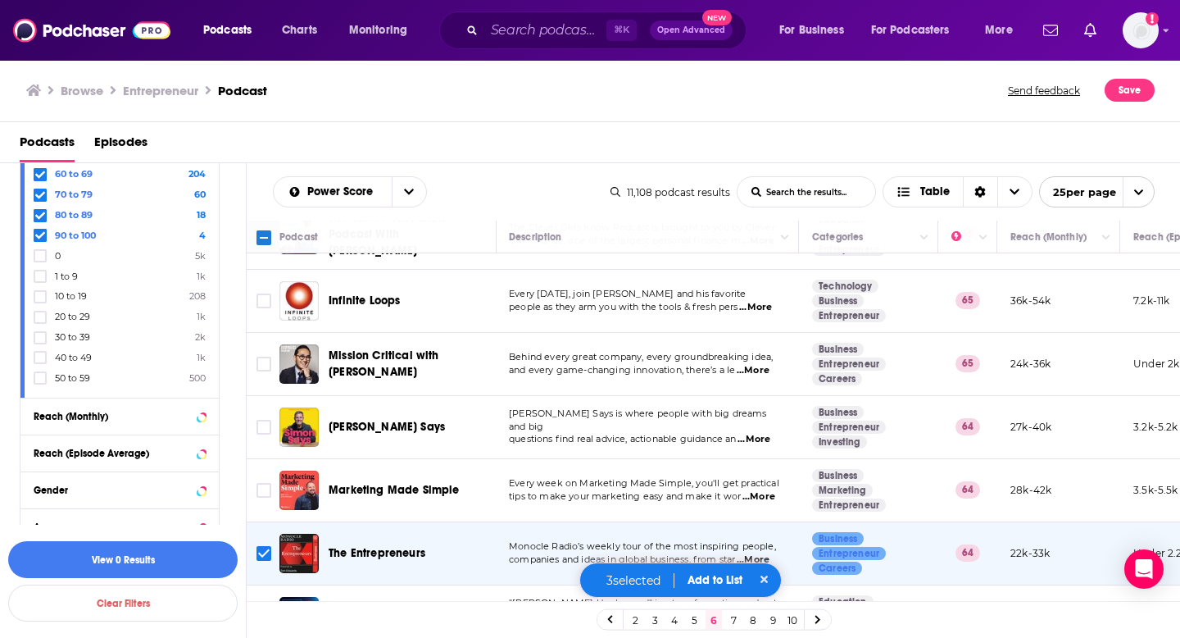
scroll to position [1207, 1]
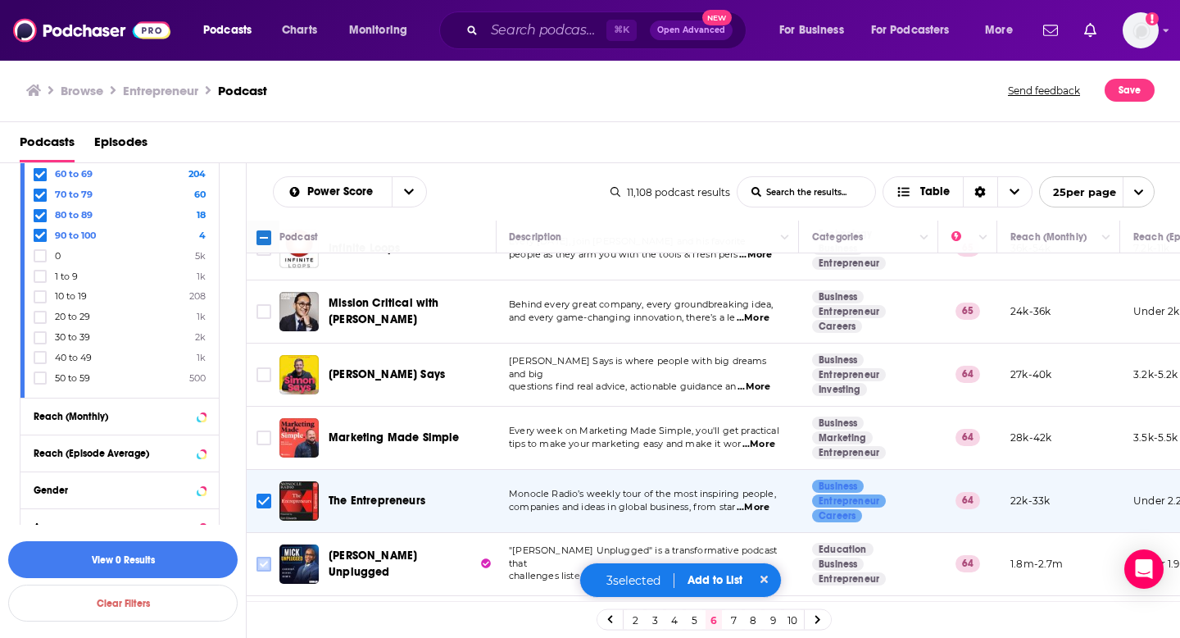
click at [266, 556] on input "Toggle select row" at bounding box center [264, 563] width 15 height 15
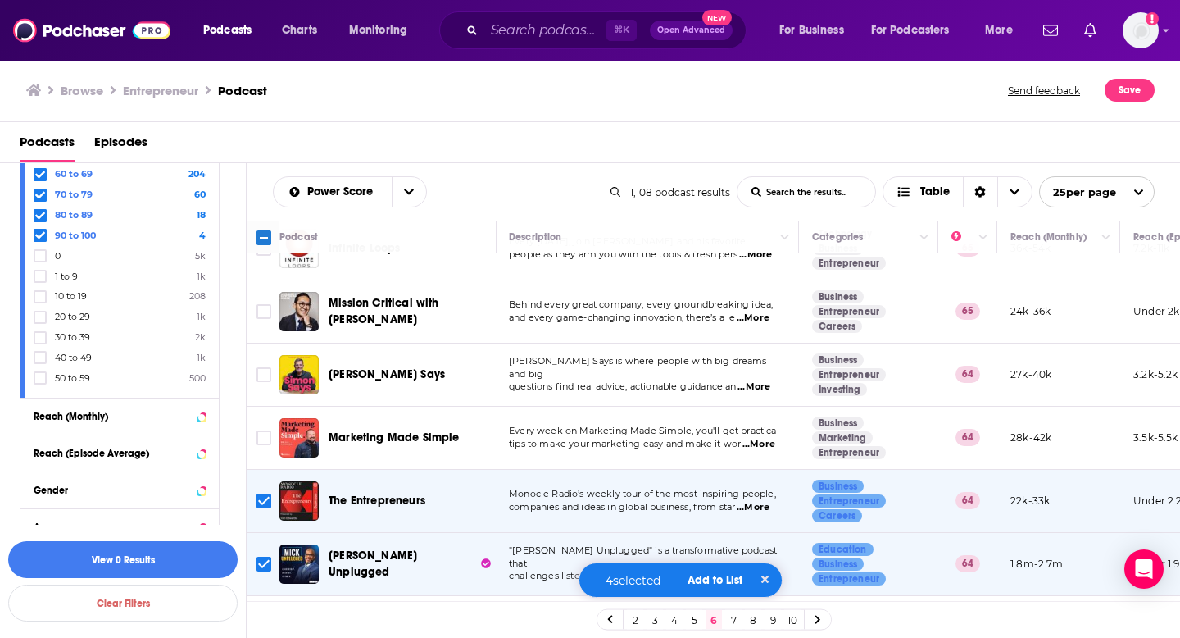
scroll to position [1250, 1]
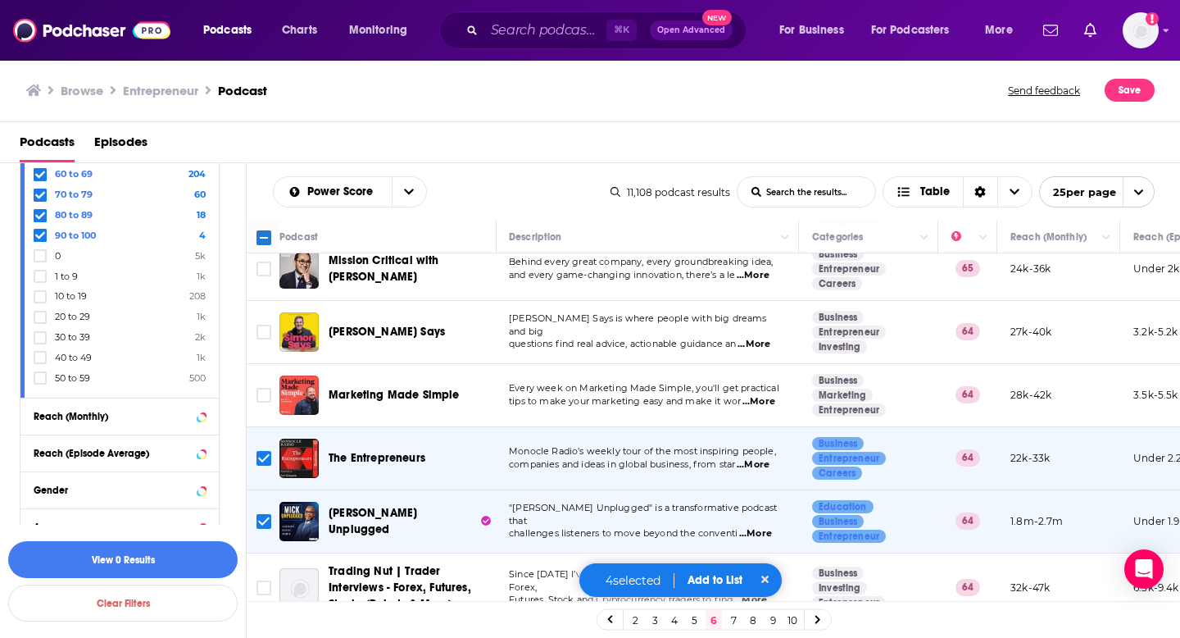
click at [702, 587] on div "4 selected Add to List" at bounding box center [681, 579] width 205 height 35
click at [705, 583] on button "Add to List" at bounding box center [714, 580] width 81 height 14
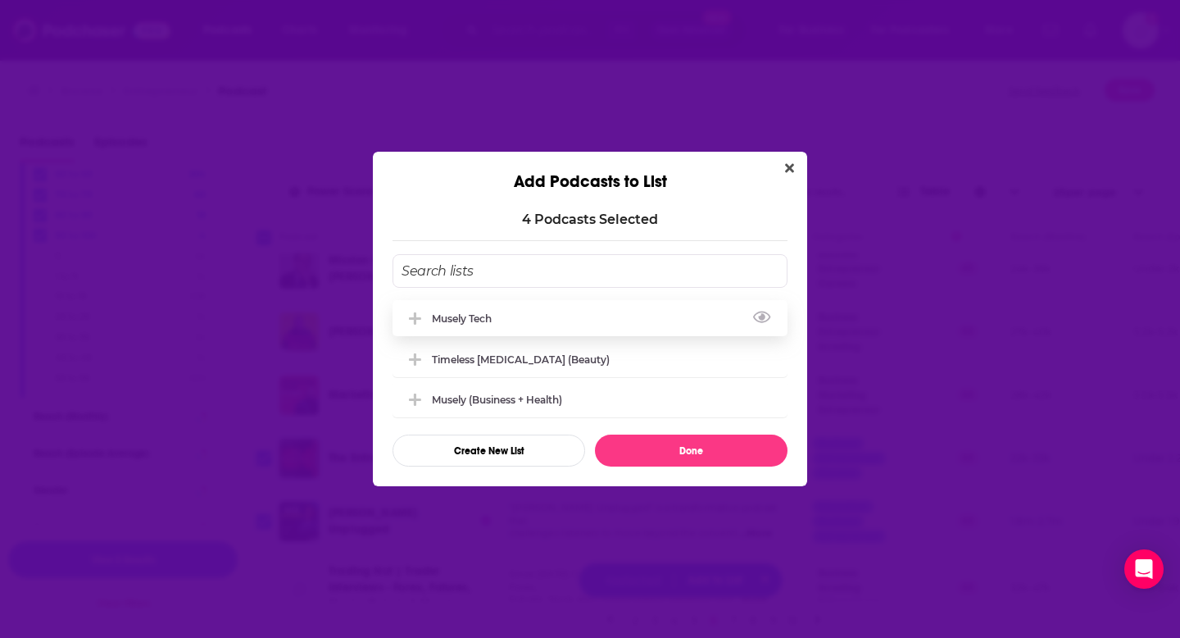
click at [564, 329] on div "Musely Tech" at bounding box center [590, 318] width 395 height 36
click at [648, 457] on button "Done" at bounding box center [691, 450] width 193 height 32
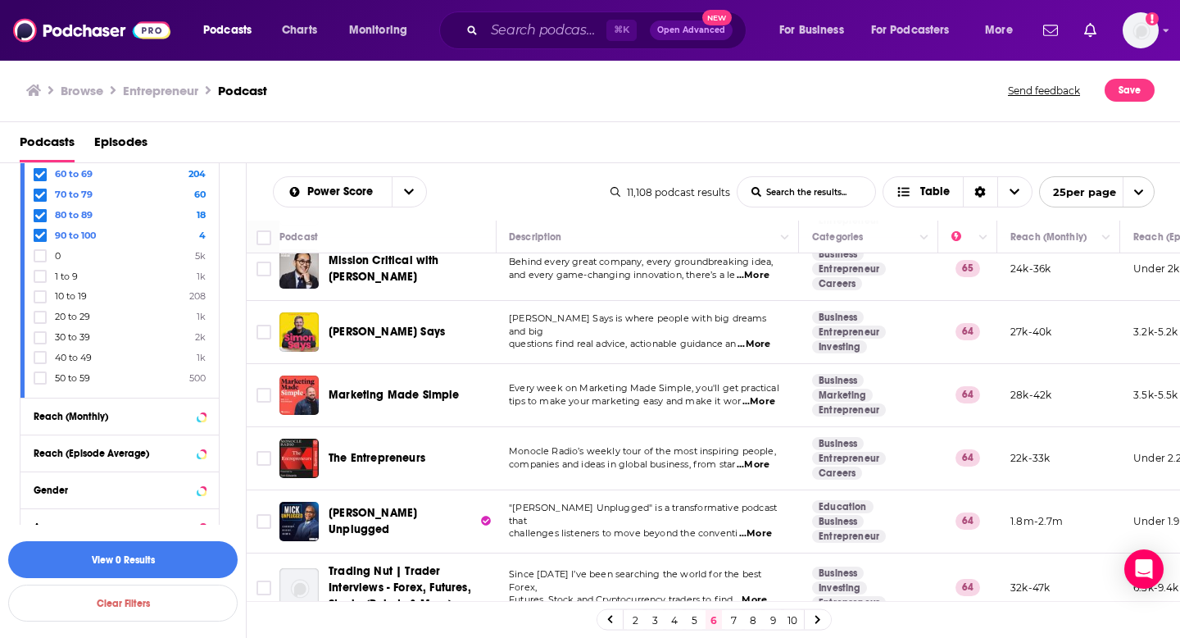
click at [736, 624] on link "7" at bounding box center [733, 620] width 16 height 20
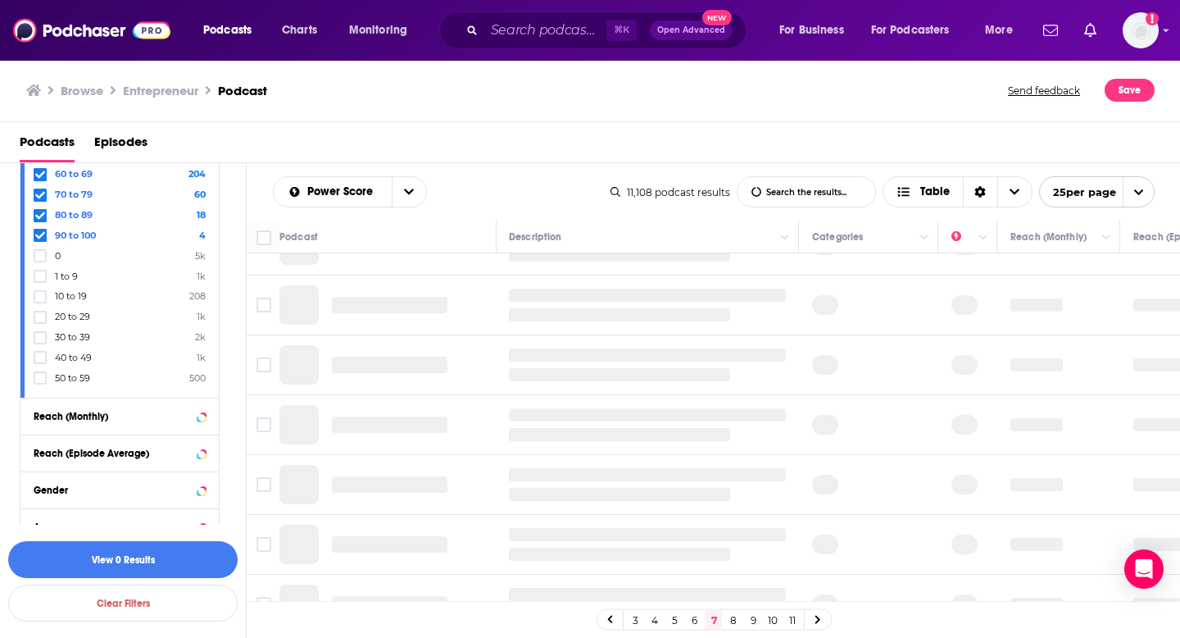
scroll to position [0, 1]
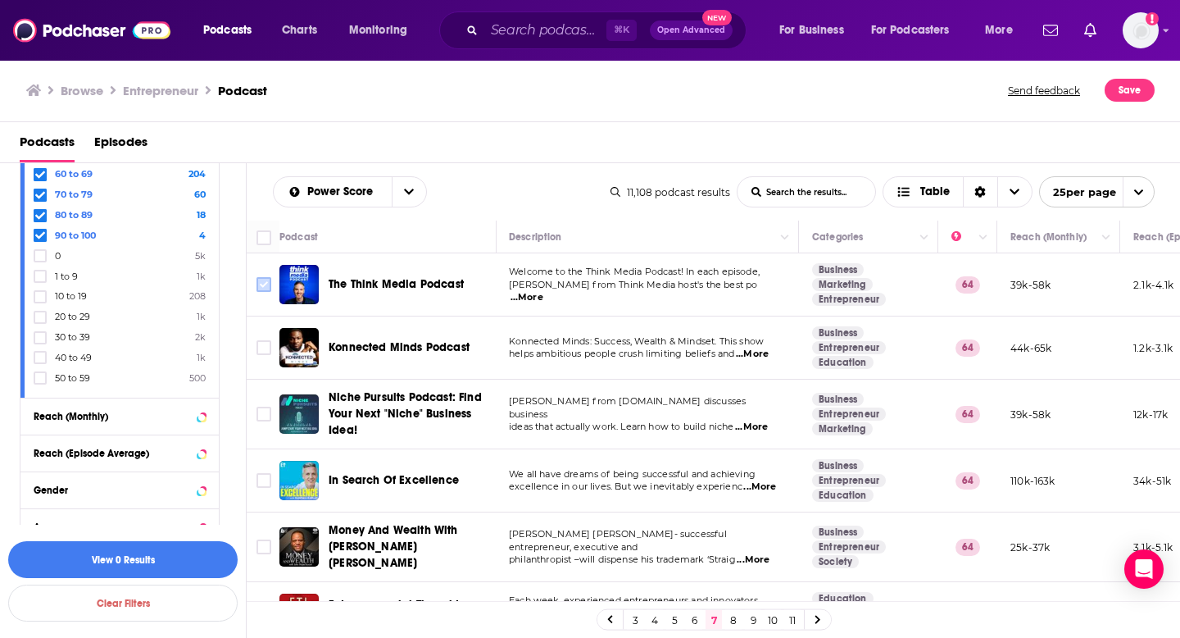
click at [266, 288] on input "Toggle select row" at bounding box center [264, 284] width 15 height 15
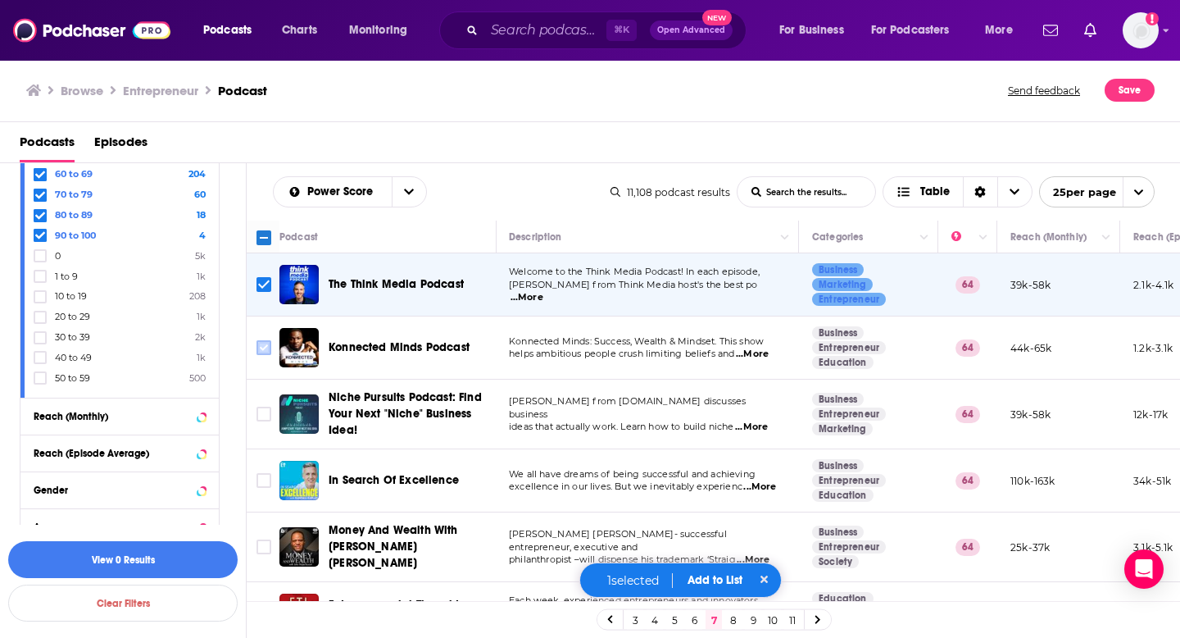
click at [266, 344] on input "Toggle select row" at bounding box center [264, 347] width 15 height 15
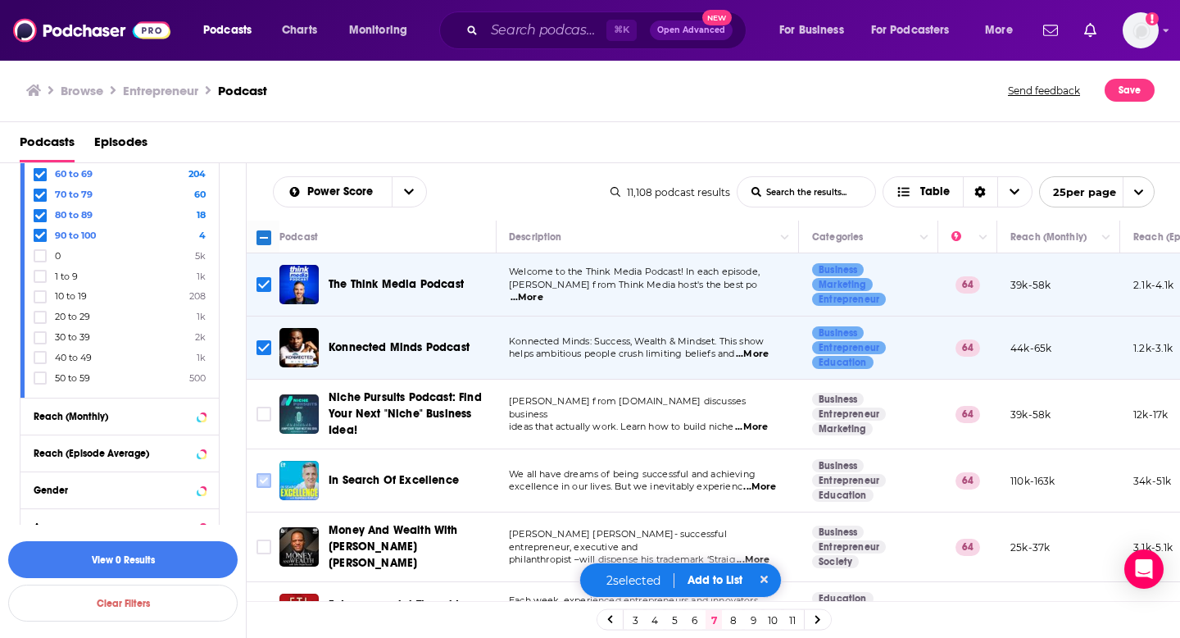
click at [261, 487] on input "Toggle select row" at bounding box center [264, 480] width 15 height 15
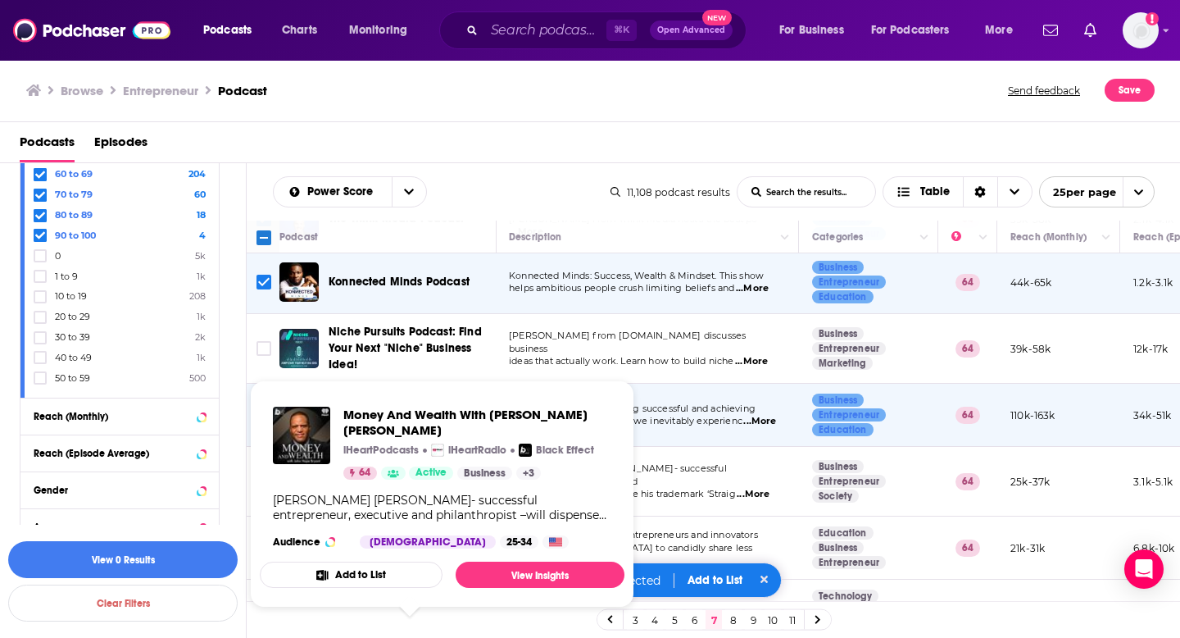
scroll to position [80, 1]
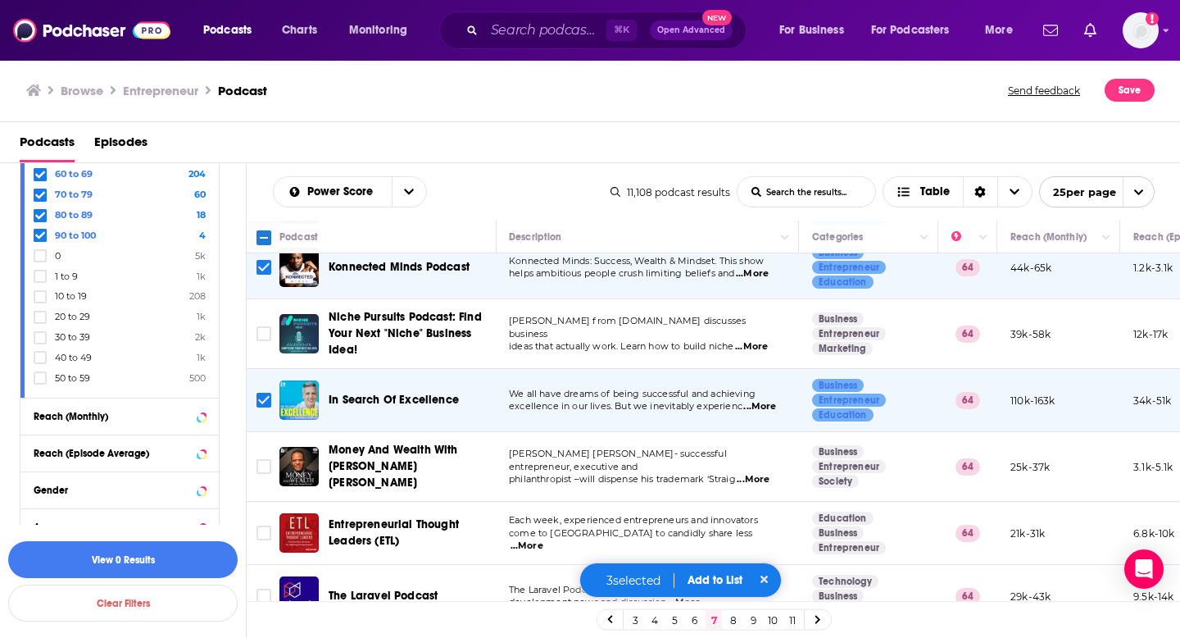
click at [275, 532] on td at bounding box center [263, 533] width 33 height 63
click at [270, 529] on input "Toggle select row" at bounding box center [264, 532] width 15 height 15
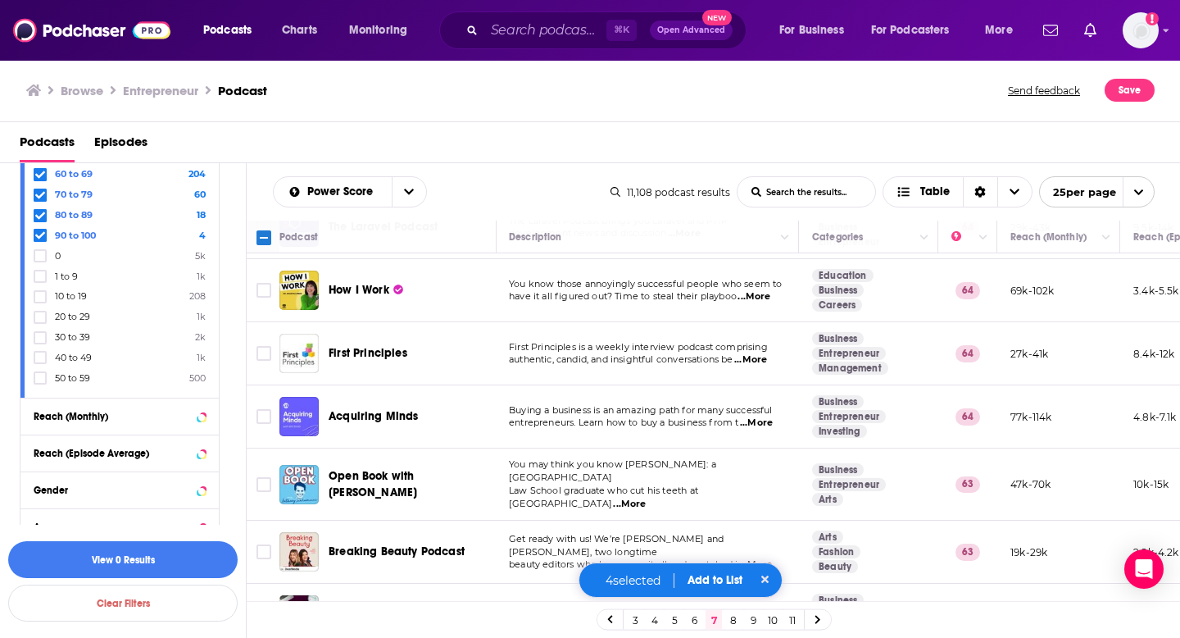
scroll to position [508, 1]
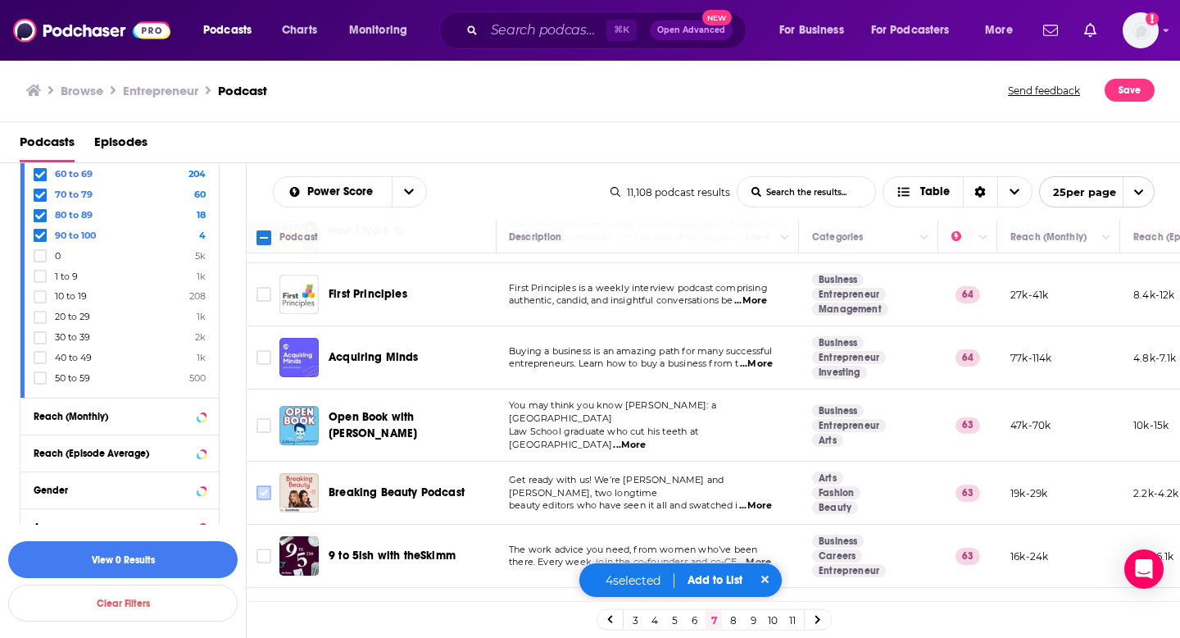
click at [266, 485] on input "Toggle select row" at bounding box center [264, 492] width 15 height 15
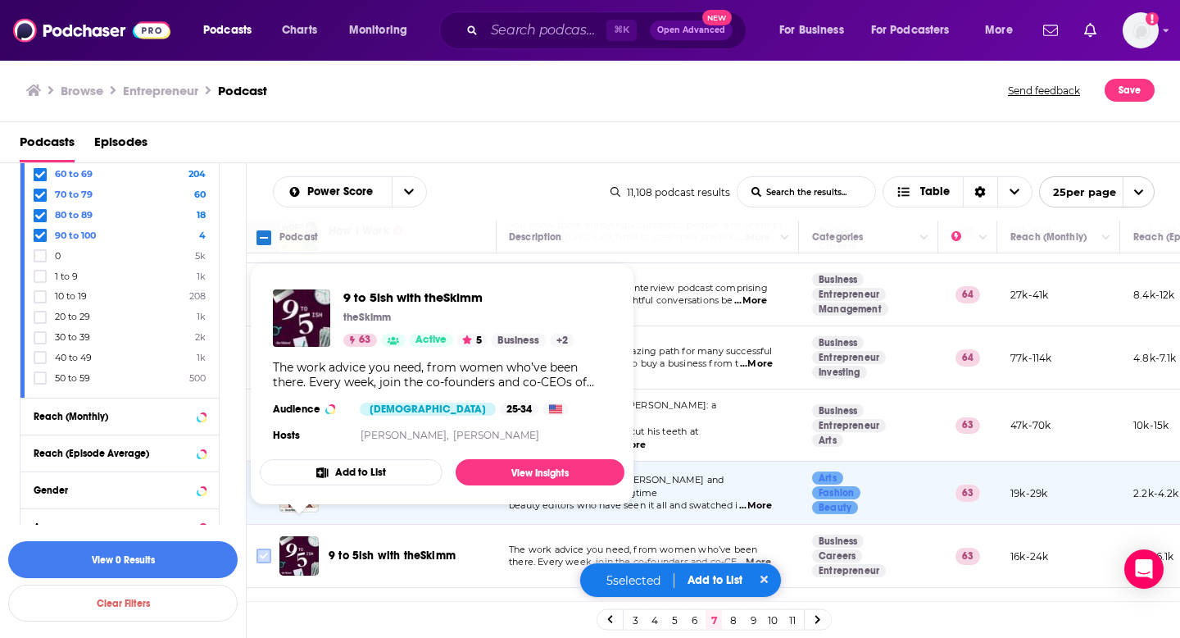
click at [263, 548] on input "Toggle select row" at bounding box center [264, 555] width 15 height 15
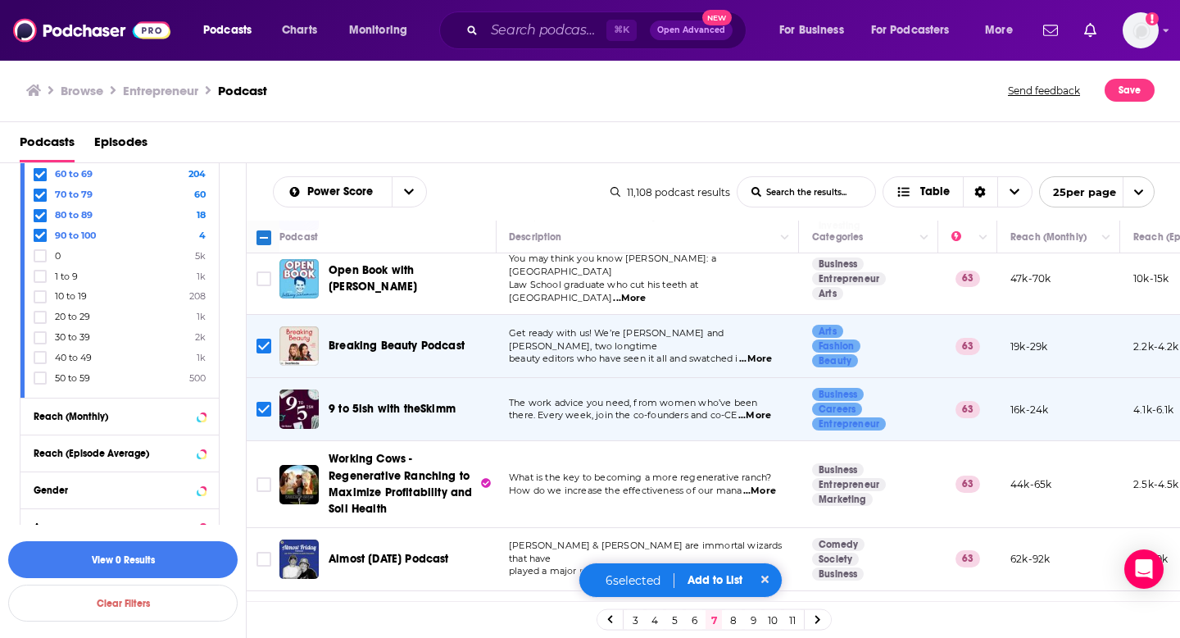
scroll to position [686, 1]
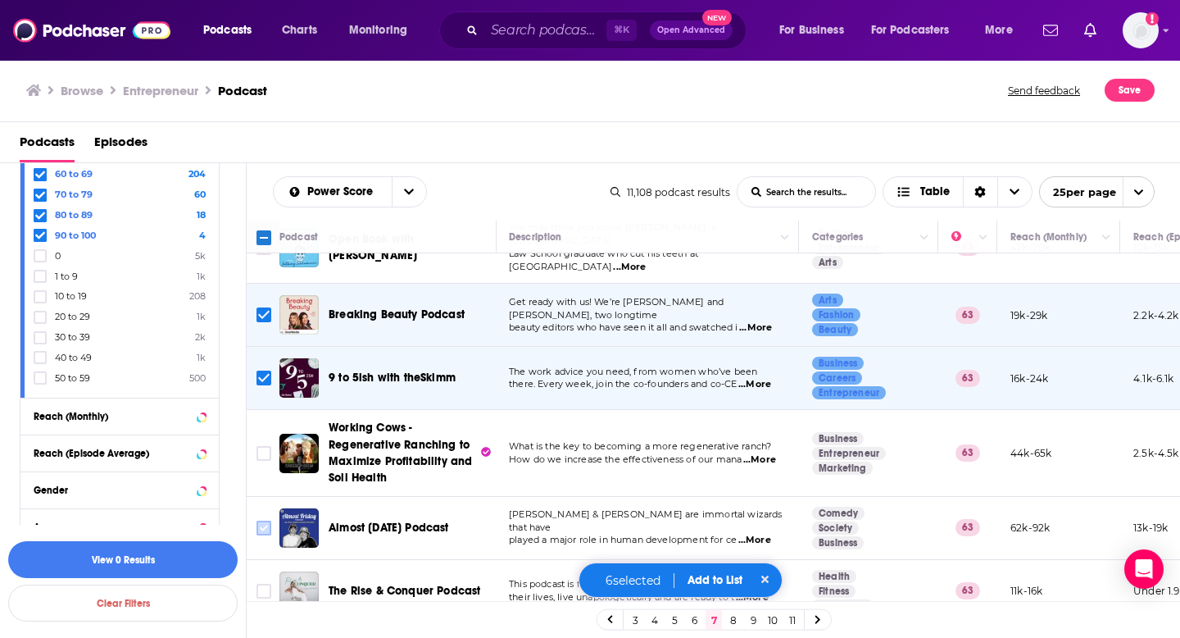
click at [263, 520] on input "Toggle select row" at bounding box center [264, 527] width 15 height 15
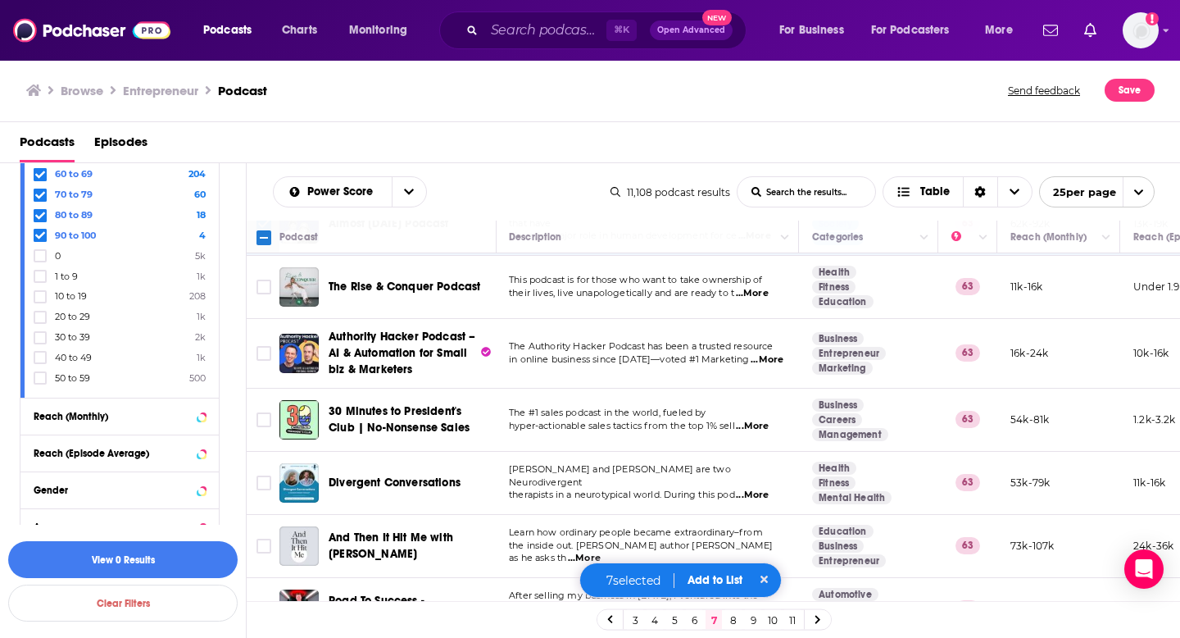
scroll to position [1075, 1]
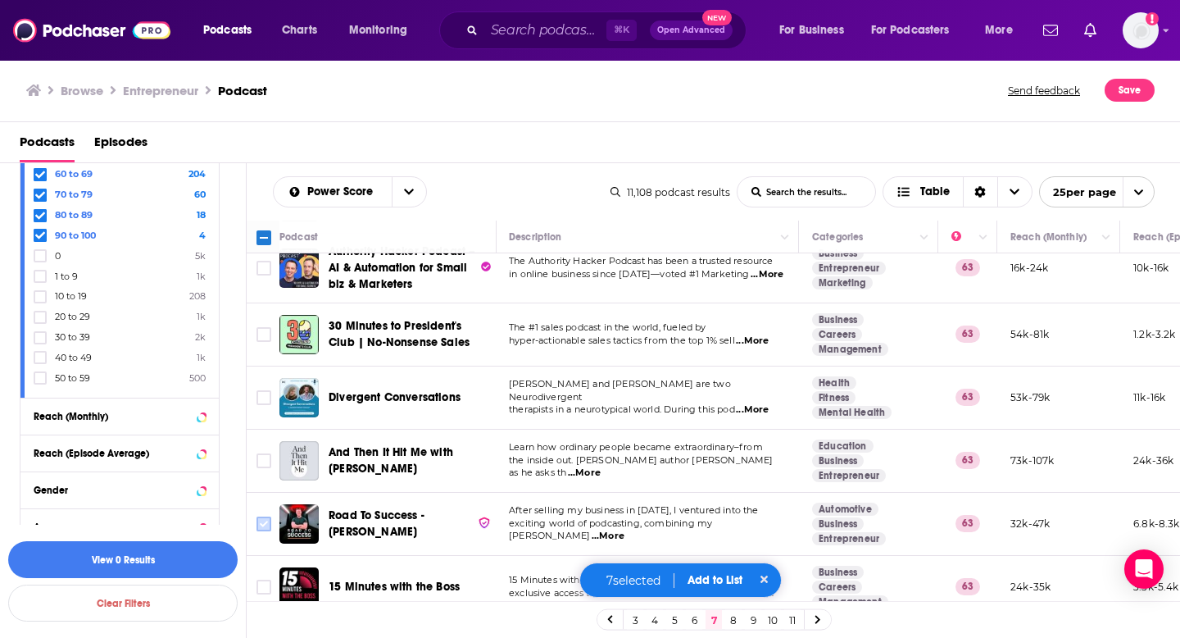
click at [264, 516] on input "Toggle select row" at bounding box center [264, 523] width 15 height 15
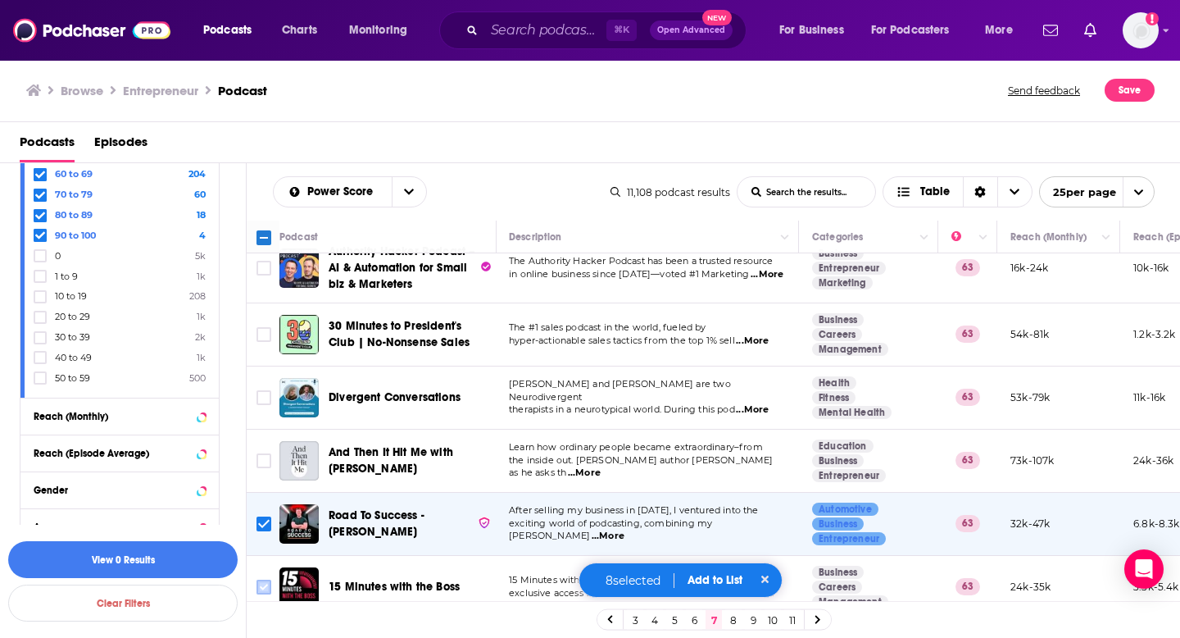
click at [265, 579] on input "Toggle select row" at bounding box center [264, 586] width 15 height 15
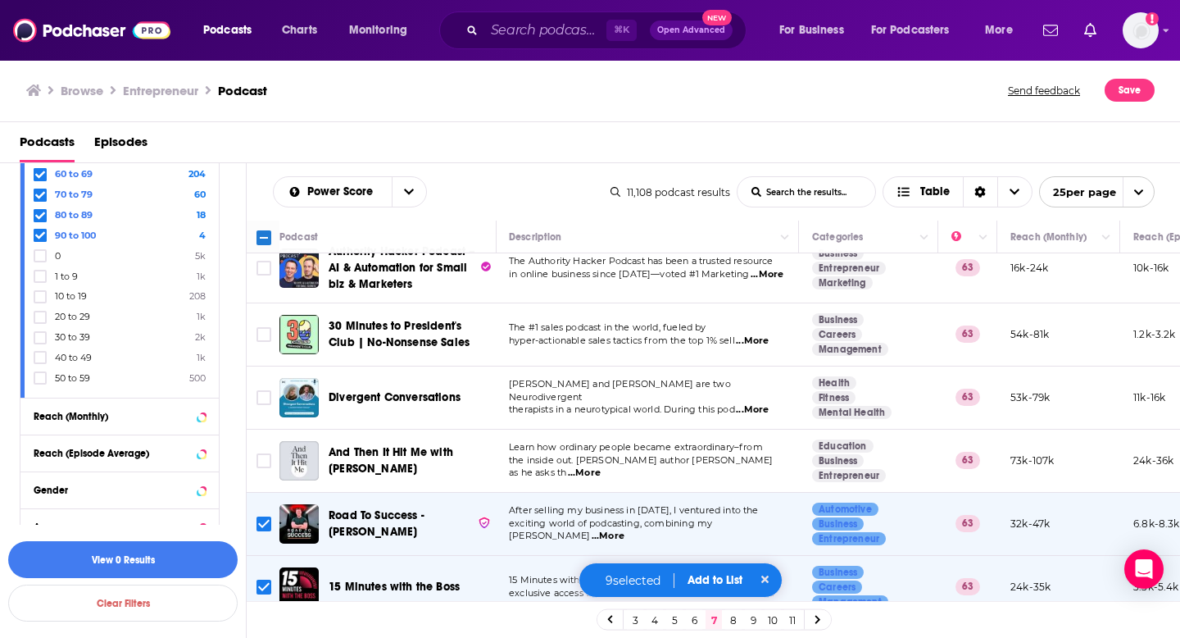
click at [714, 582] on button "Add to List" at bounding box center [714, 580] width 81 height 14
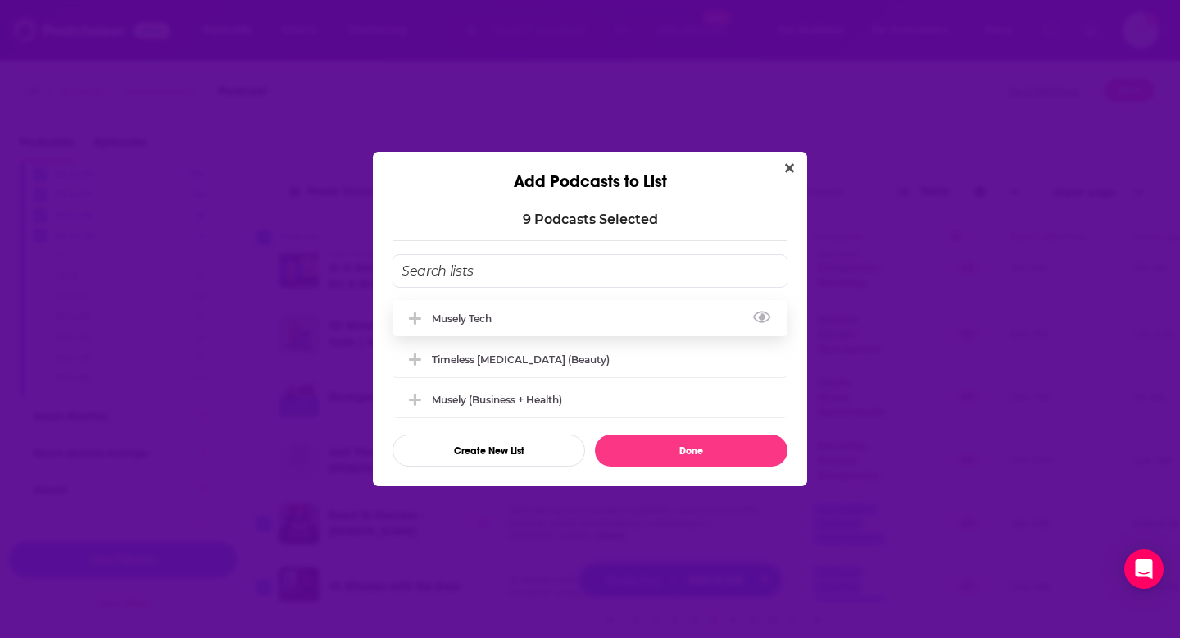
click at [523, 325] on div "Musely Tech" at bounding box center [590, 318] width 395 height 36
click at [641, 449] on button "Done" at bounding box center [691, 450] width 193 height 32
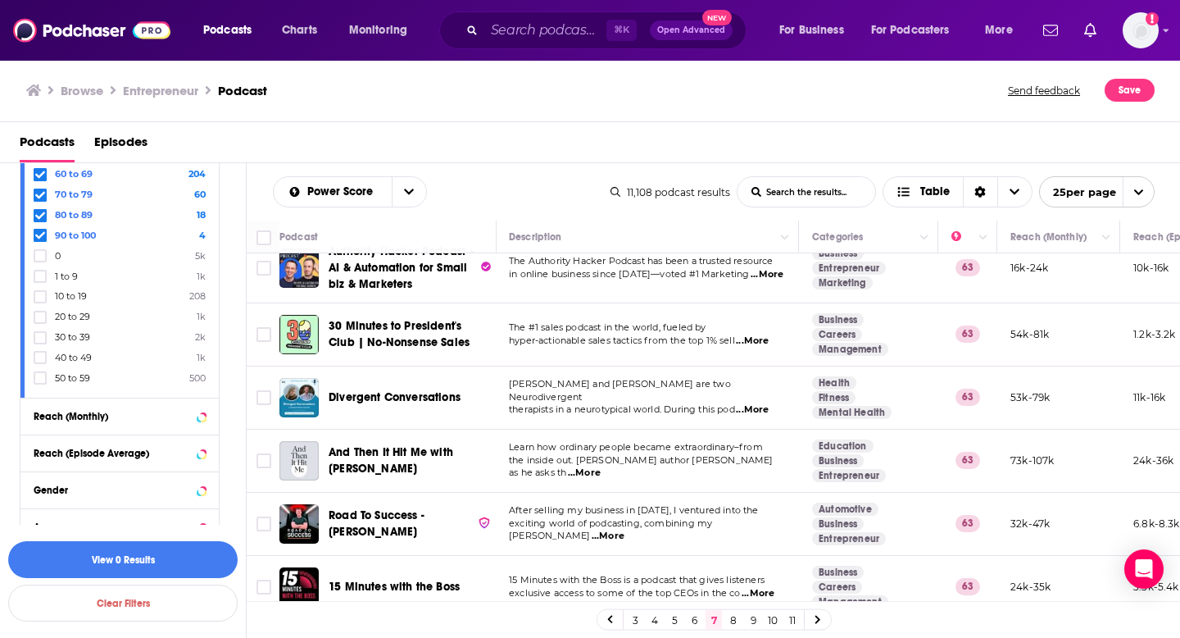
click at [733, 620] on link "8" at bounding box center [733, 620] width 16 height 20
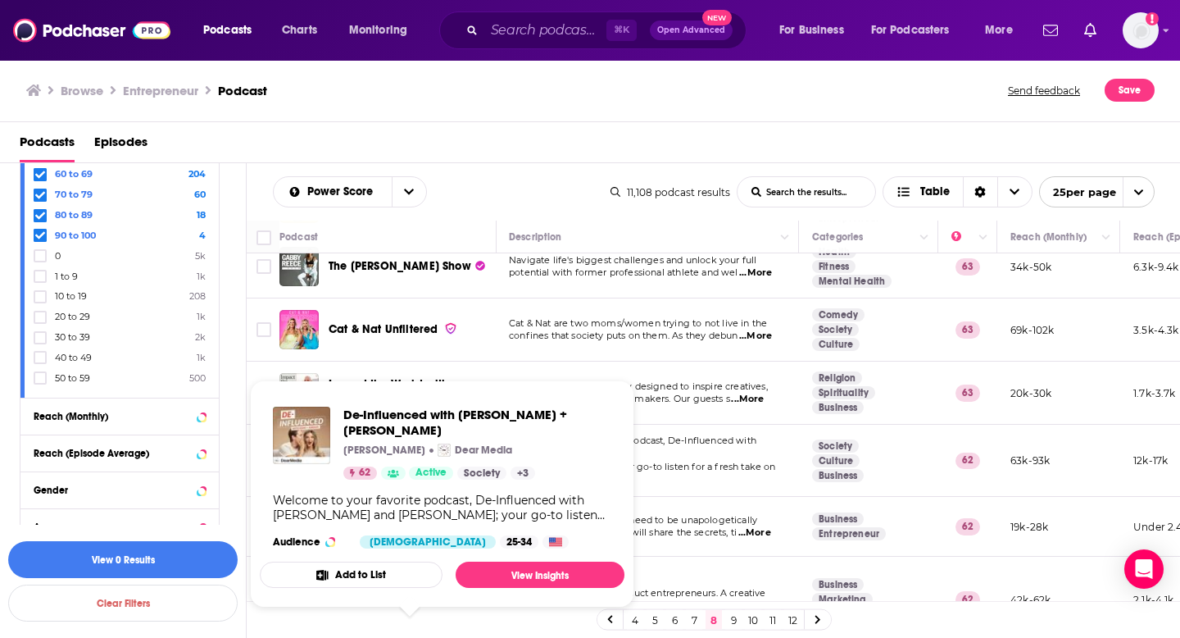
scroll to position [276, 1]
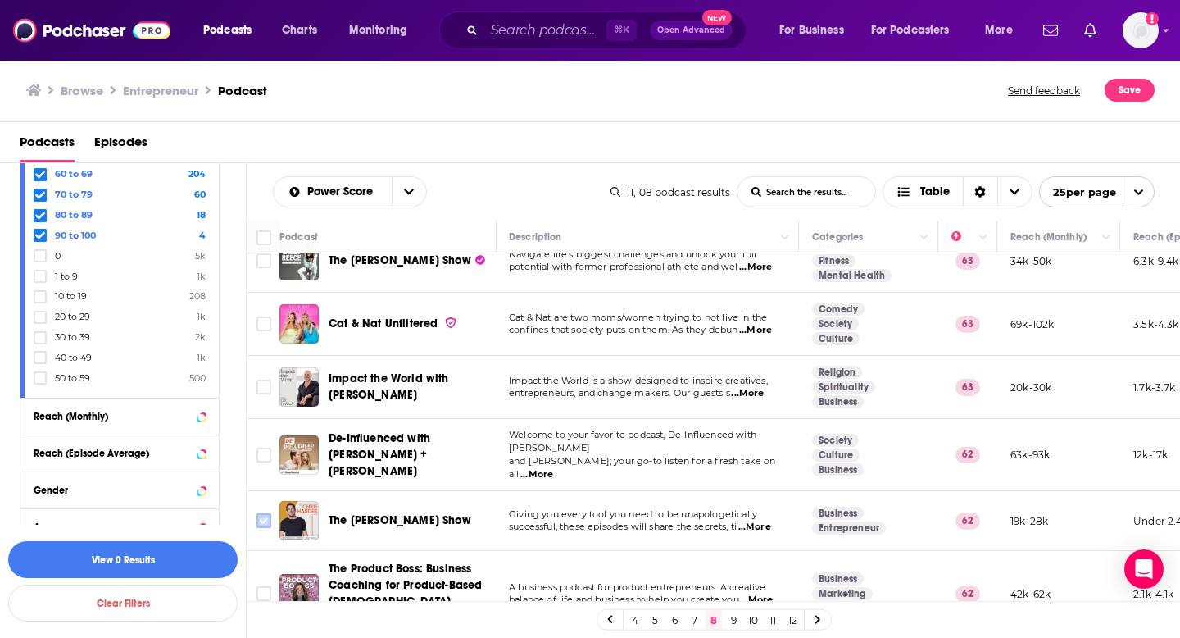
click at [266, 513] on input "Toggle select row" at bounding box center [264, 520] width 15 height 15
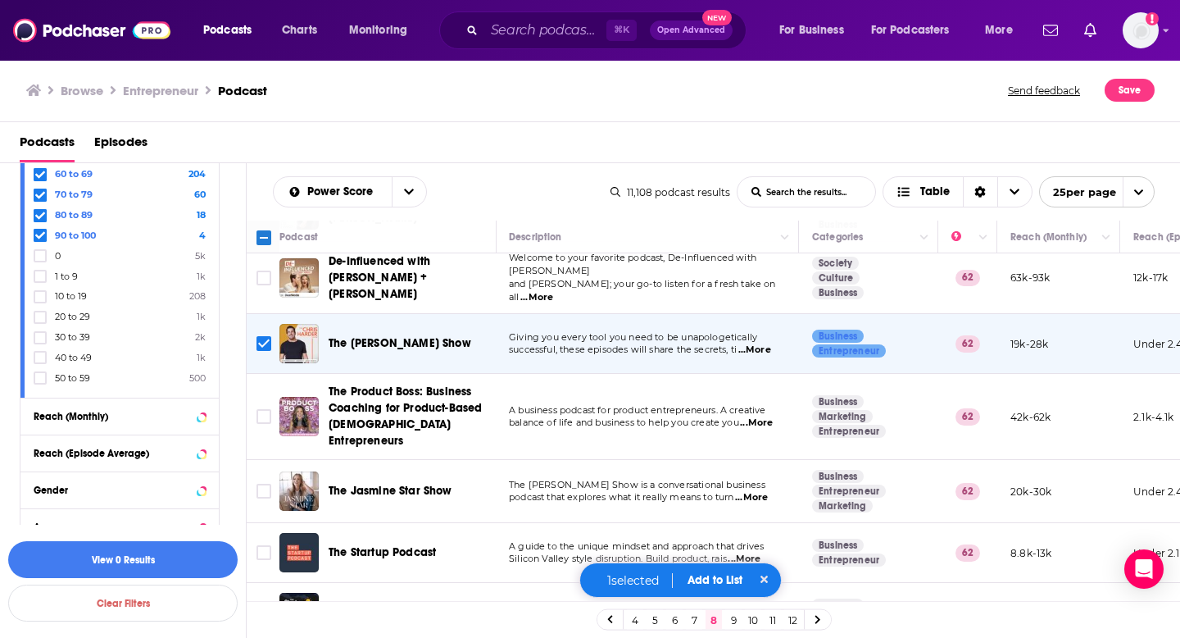
scroll to position [457, 1]
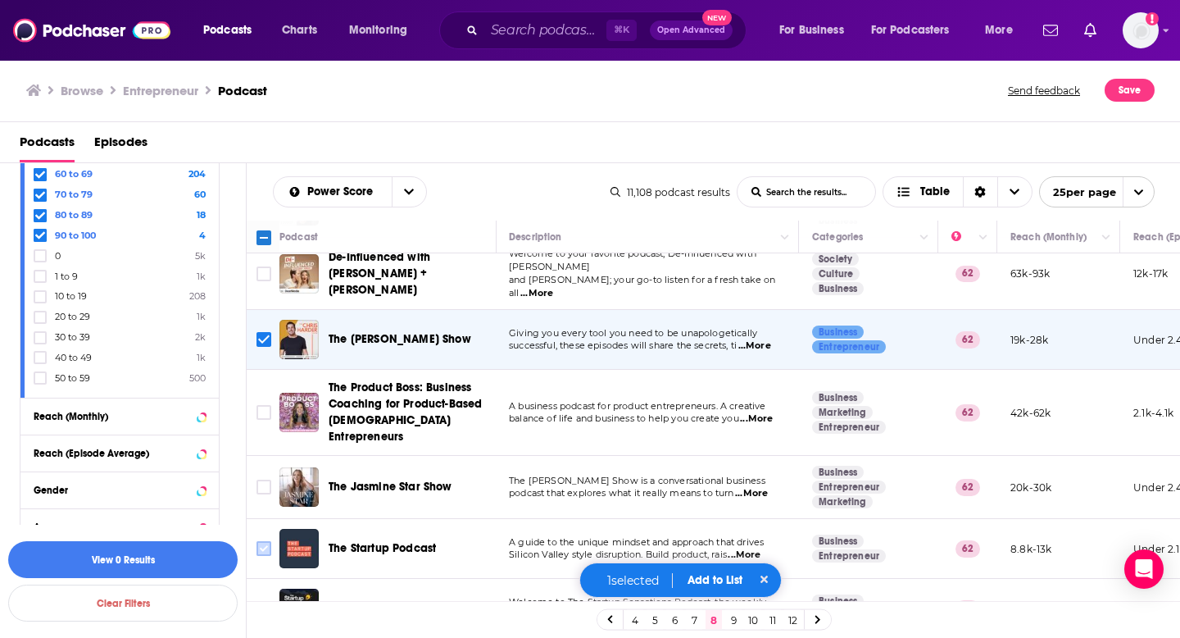
click at [270, 541] on input "Toggle select row" at bounding box center [264, 548] width 15 height 15
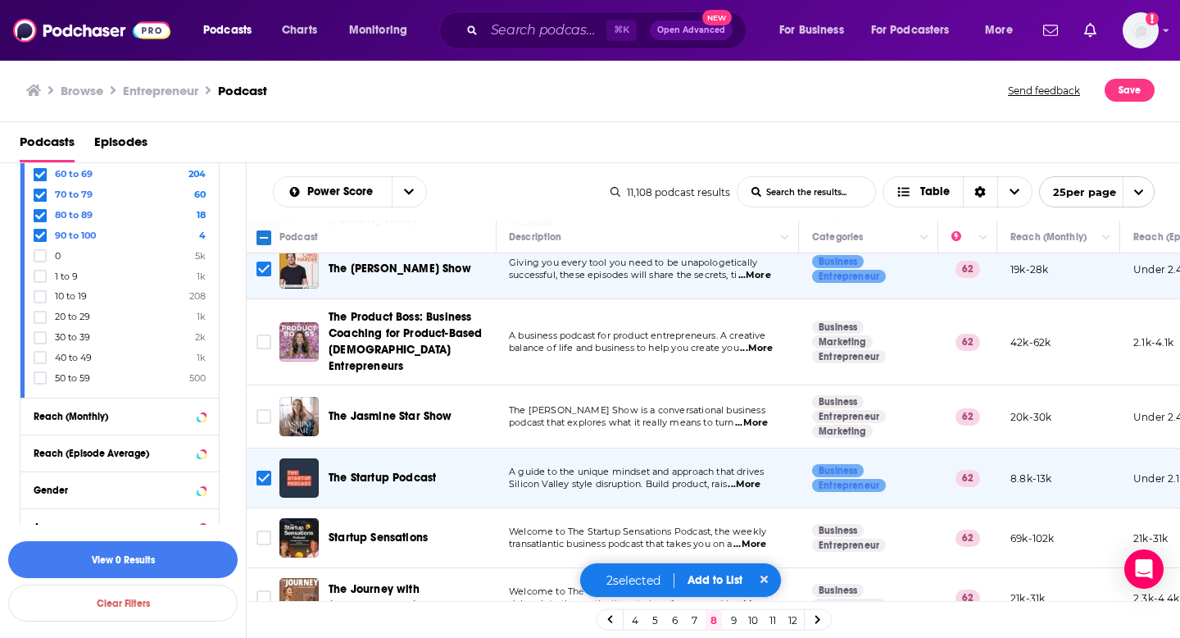
scroll to position [568, 1]
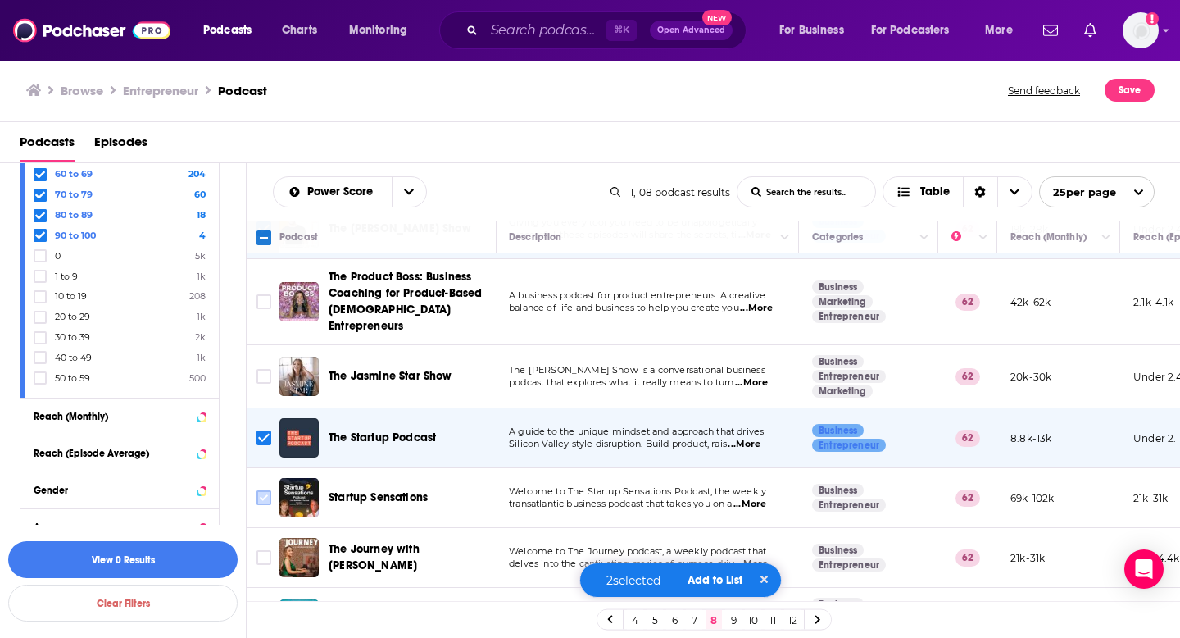
click at [266, 490] on input "Toggle select row" at bounding box center [264, 497] width 15 height 15
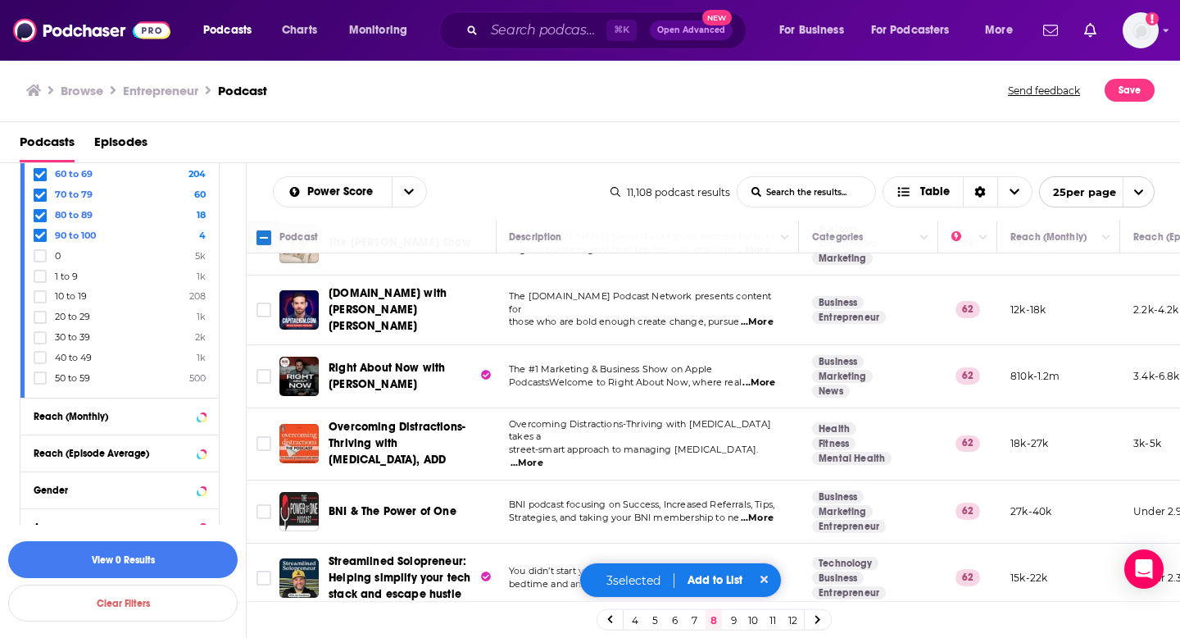
scroll to position [1227, 1]
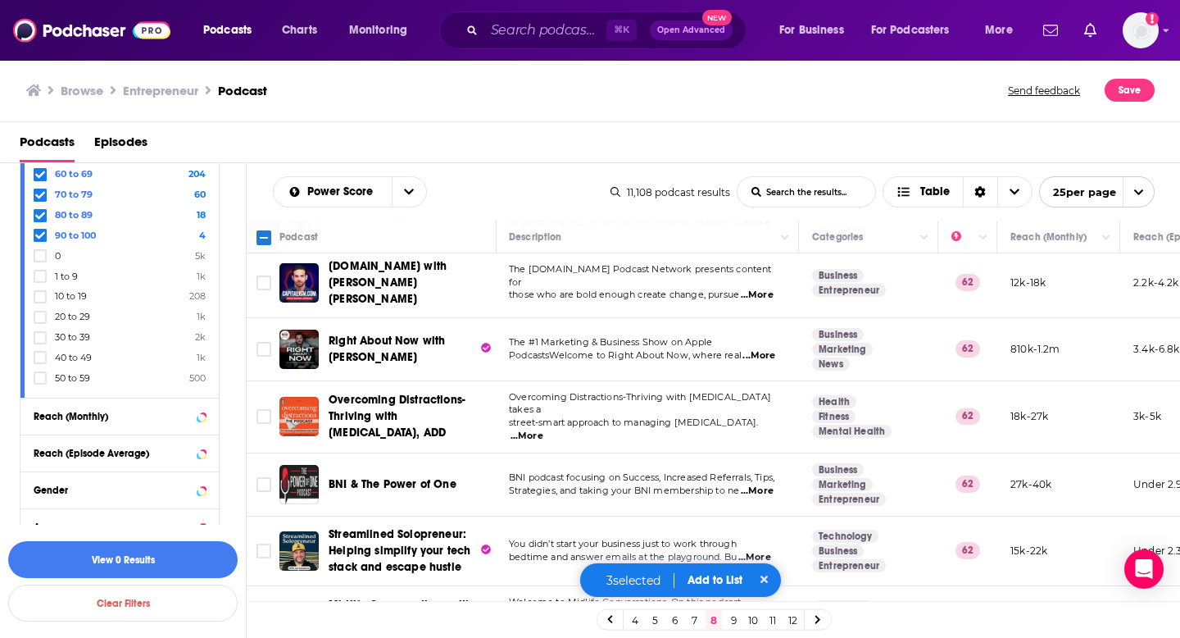
click at [722, 581] on button "Add to List" at bounding box center [714, 580] width 81 height 14
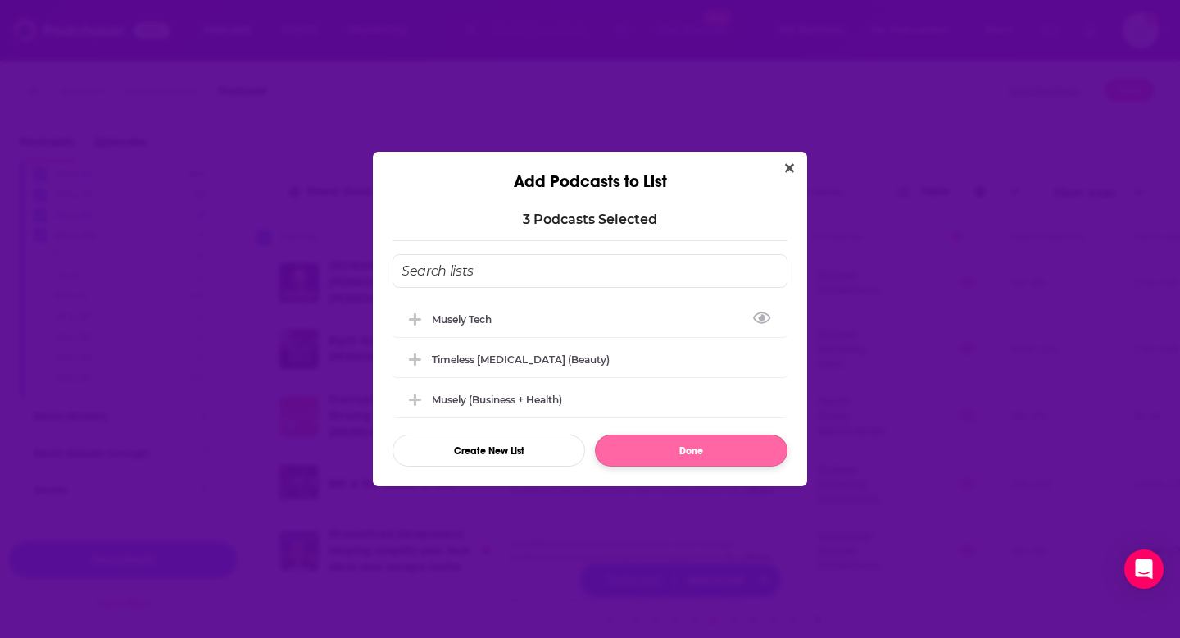
click at [560, 319] on div "Musely Tech" at bounding box center [590, 319] width 395 height 36
click at [665, 458] on button "Done" at bounding box center [691, 450] width 193 height 32
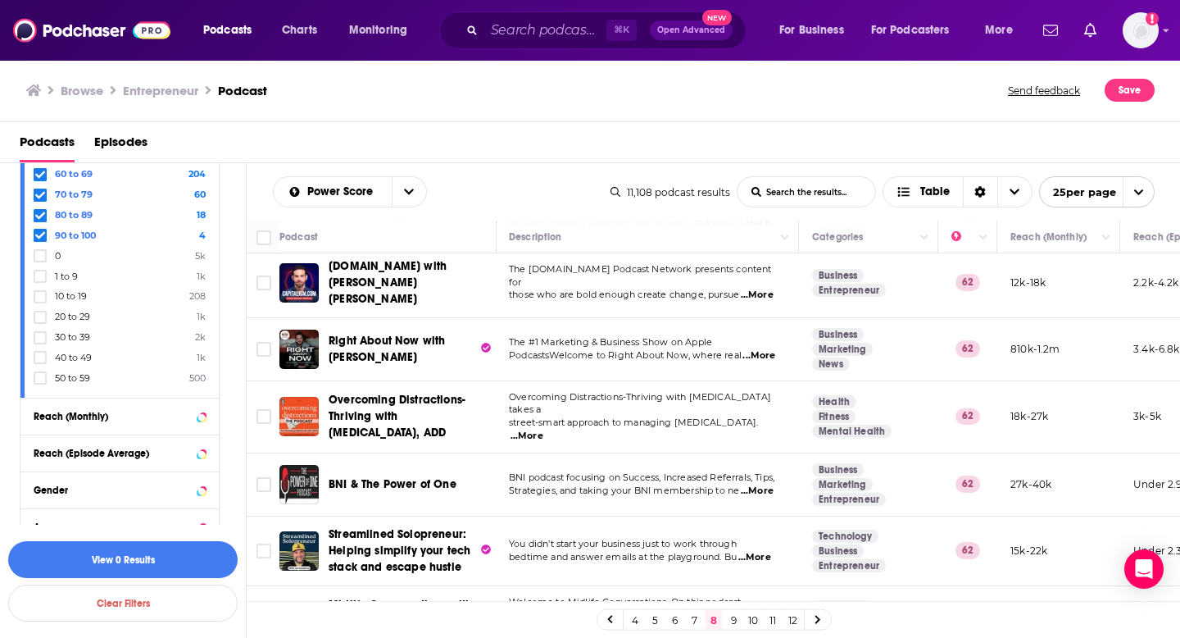
click at [737, 624] on link "9" at bounding box center [733, 620] width 16 height 20
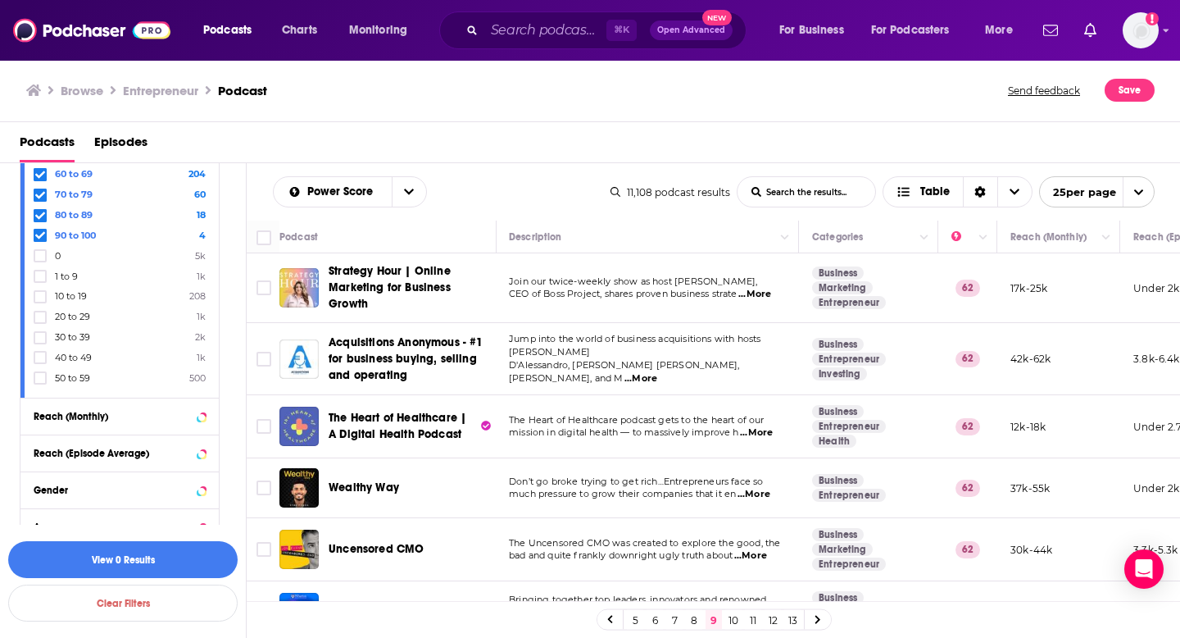
scroll to position [55, 1]
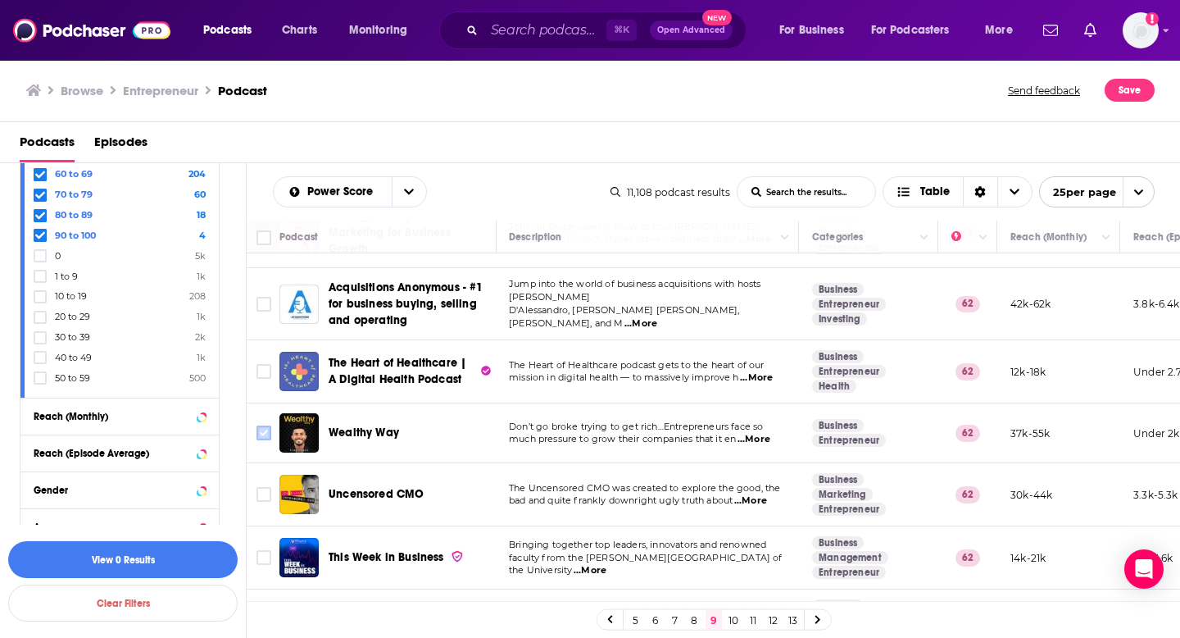
click at [272, 437] on icon "Toggle select row" at bounding box center [264, 433] width 20 height 20
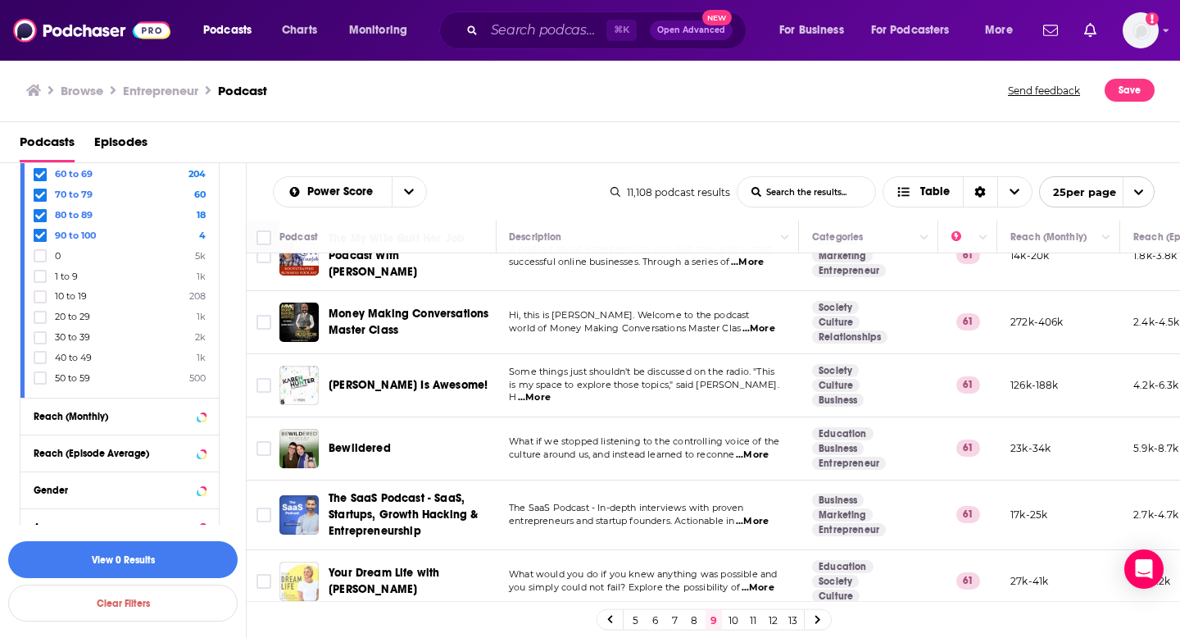
scroll to position [811, 1]
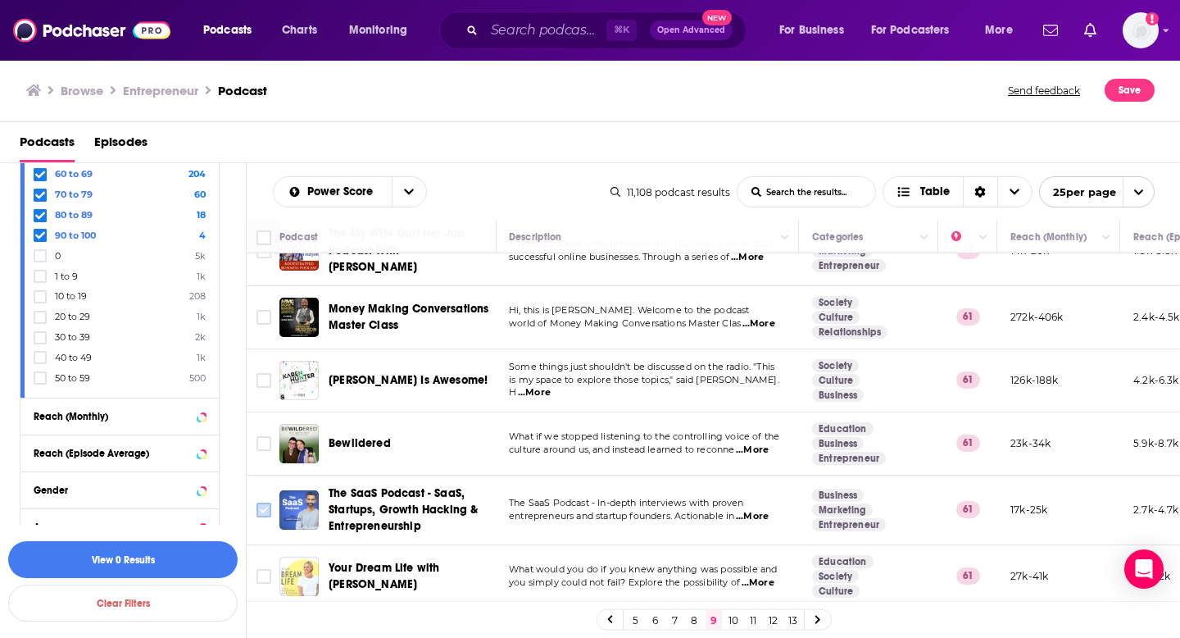
click at [262, 504] on input "Toggle select row" at bounding box center [264, 509] width 15 height 15
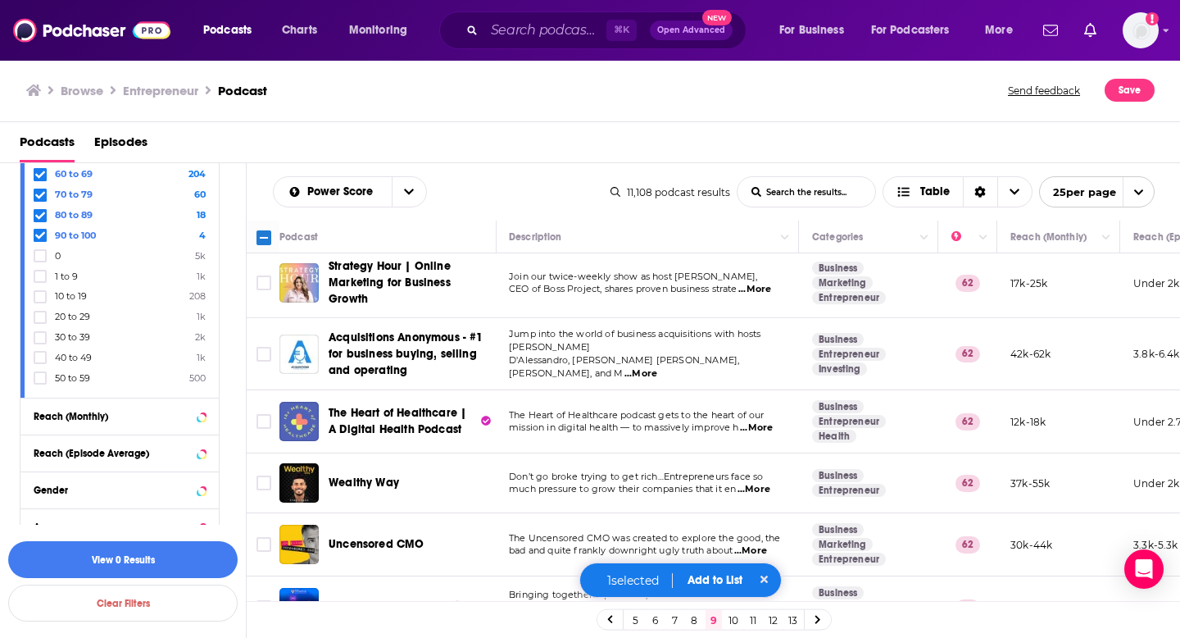
scroll to position [2, 1]
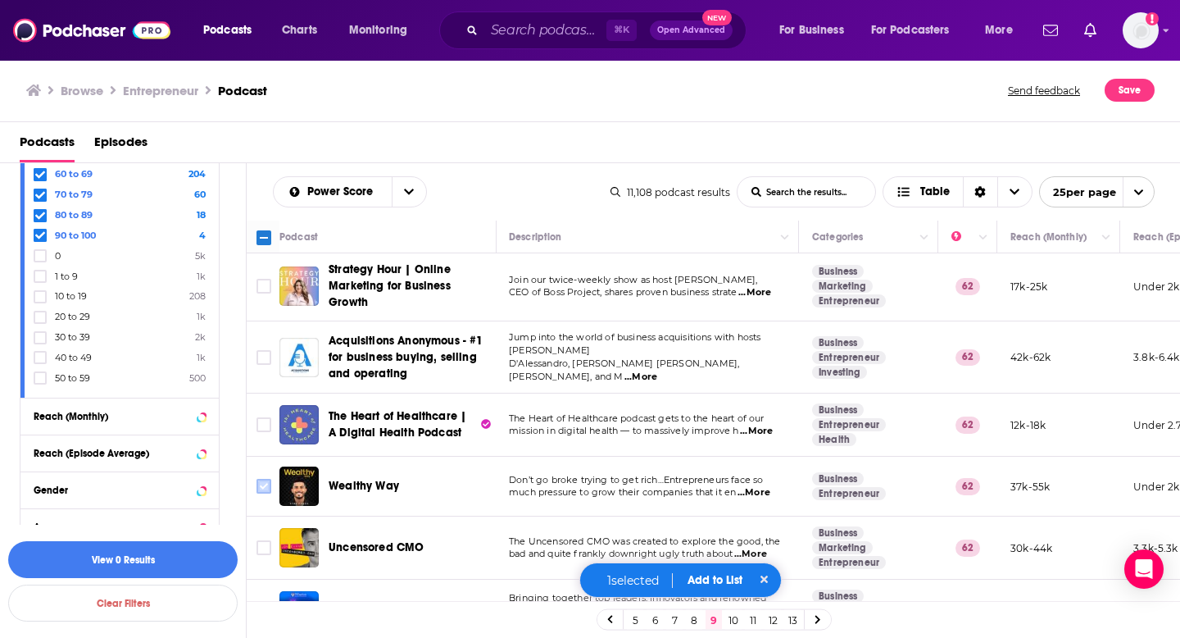
click at [264, 484] on input "Toggle select row" at bounding box center [264, 486] width 15 height 15
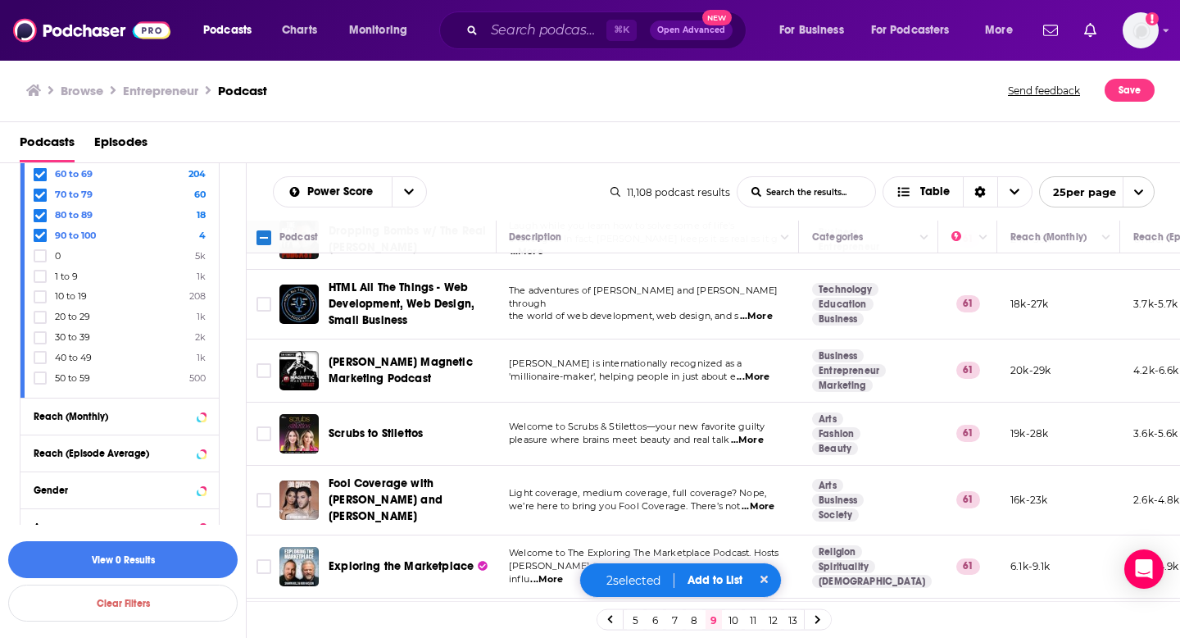
scroll to position [1250, 1]
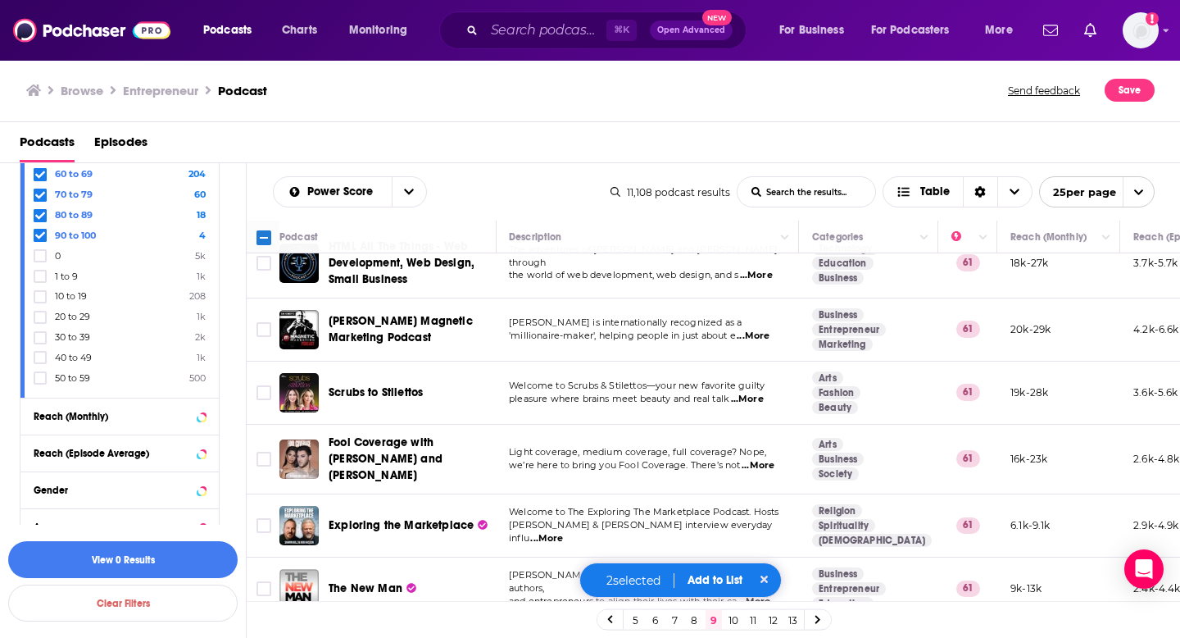
click at [698, 576] on button "Add to List" at bounding box center [714, 580] width 81 height 14
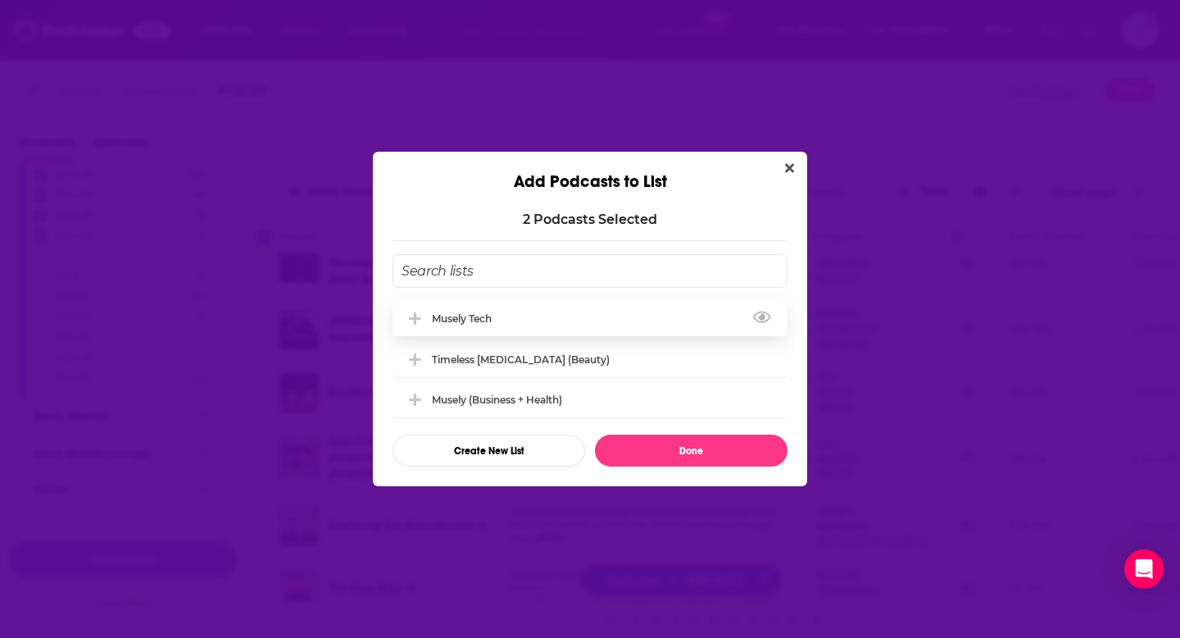
click at [517, 329] on div "Musely Tech" at bounding box center [590, 318] width 395 height 36
click at [658, 447] on button "Done" at bounding box center [691, 450] width 193 height 32
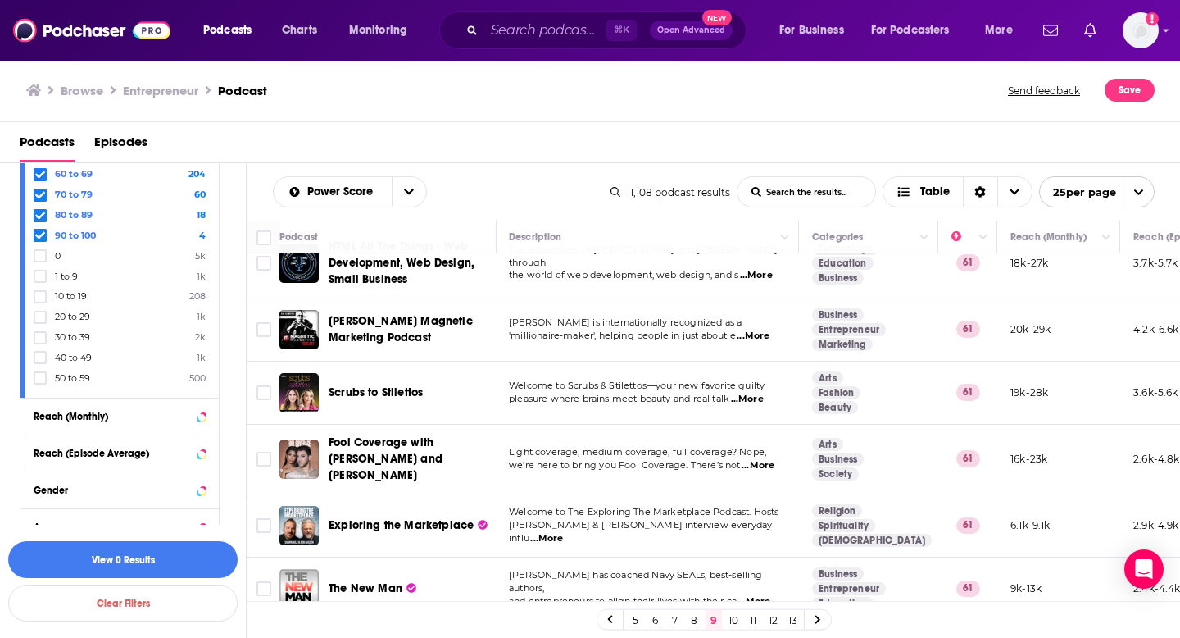
click at [733, 617] on link "10" at bounding box center [733, 620] width 16 height 20
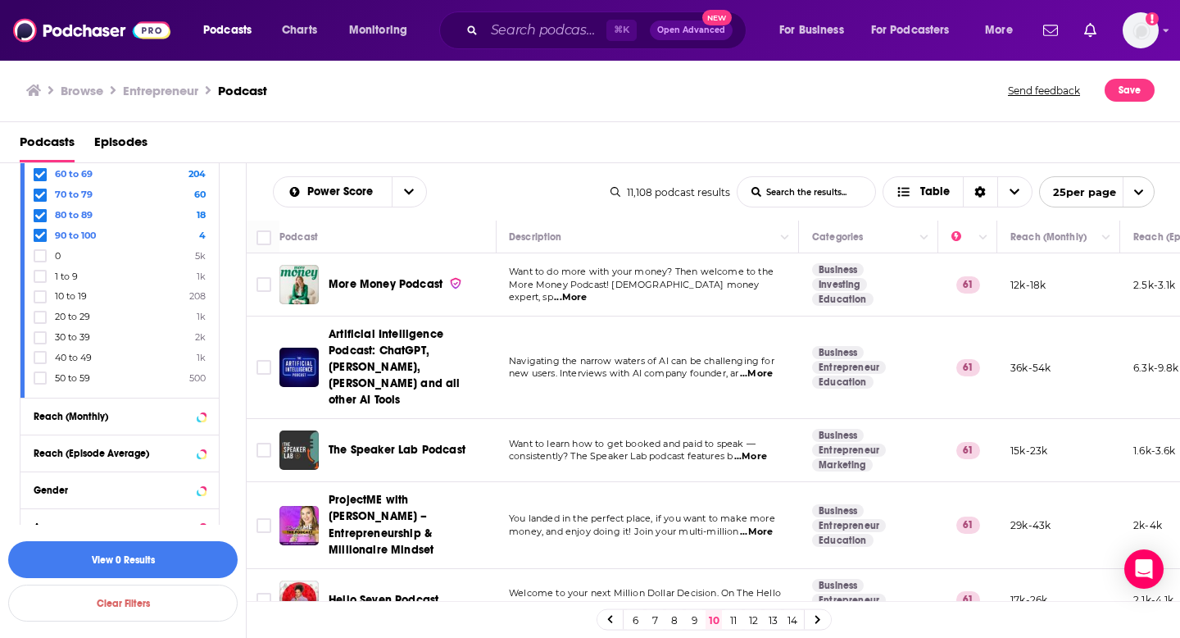
scroll to position [121, 1]
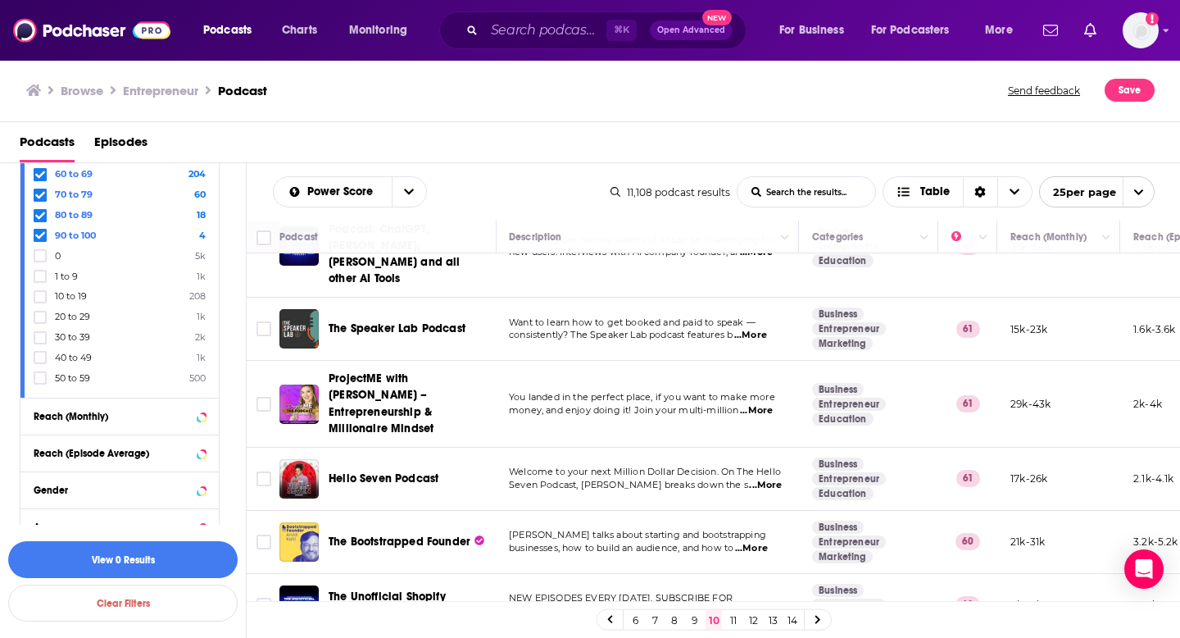
click at [756, 479] on span "...More" at bounding box center [765, 485] width 33 height 13
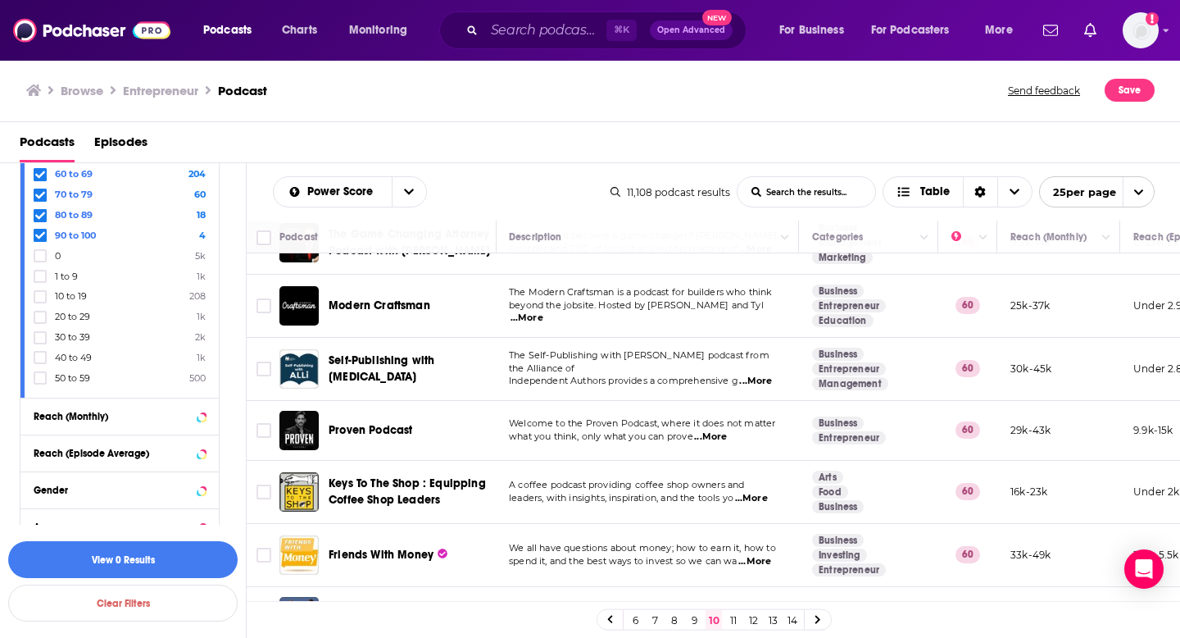
scroll to position [1242, 1]
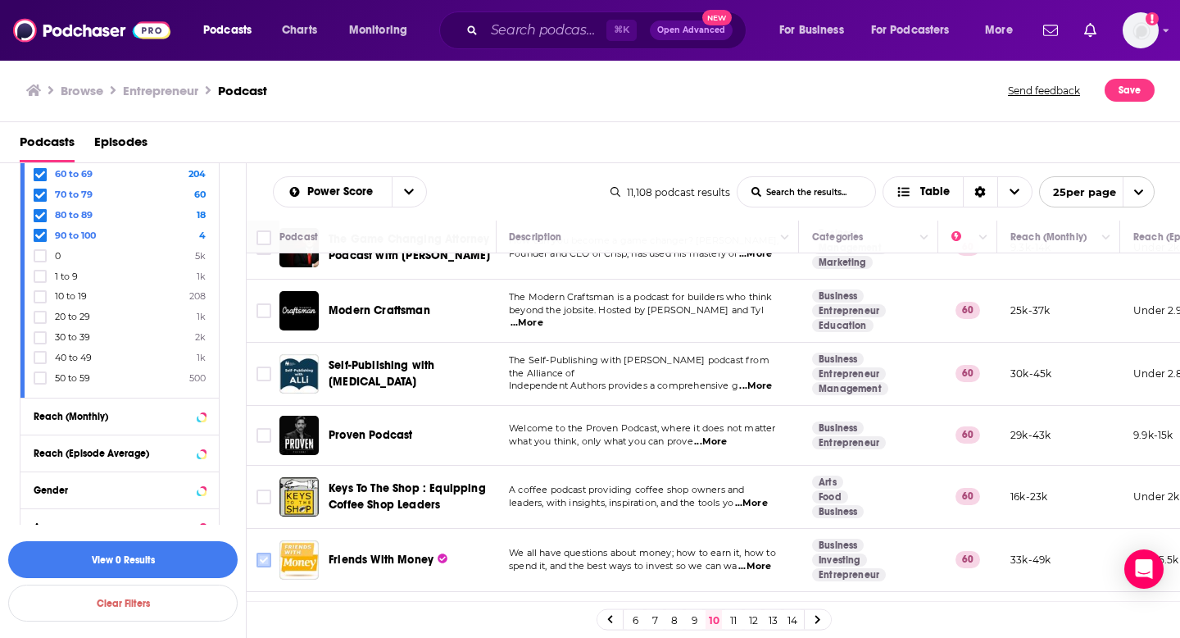
click at [258, 552] on input "Toggle select row" at bounding box center [264, 559] width 15 height 15
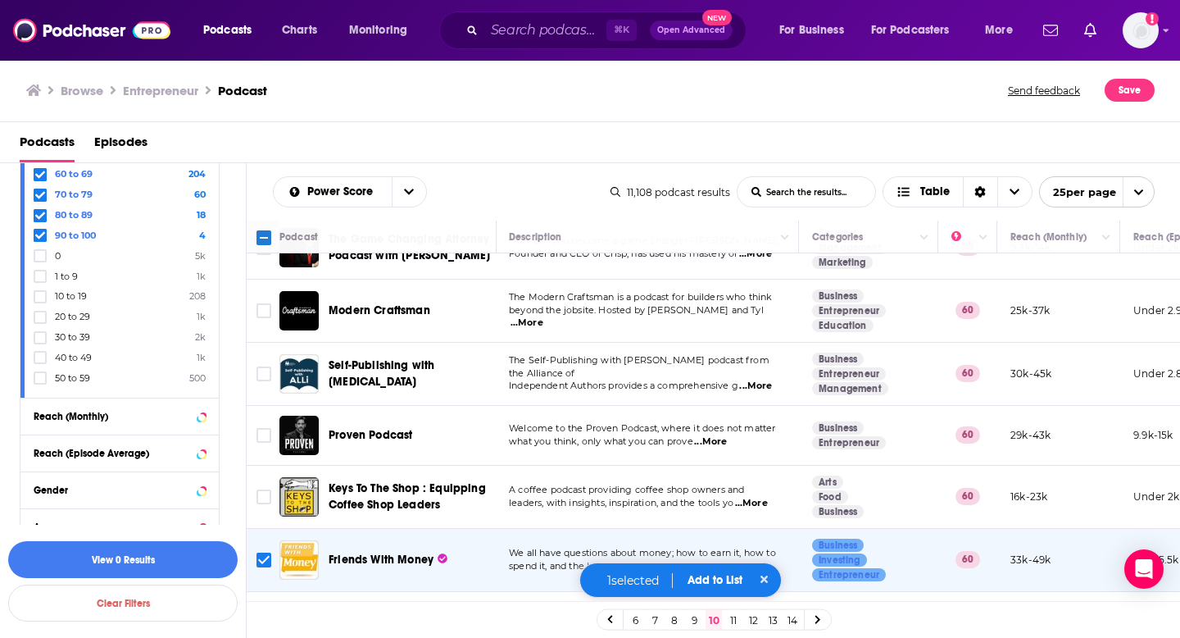
click at [720, 572] on div "1 selected Add to List" at bounding box center [680, 579] width 203 height 35
click at [266, 552] on input "Toggle select row" at bounding box center [264, 559] width 15 height 15
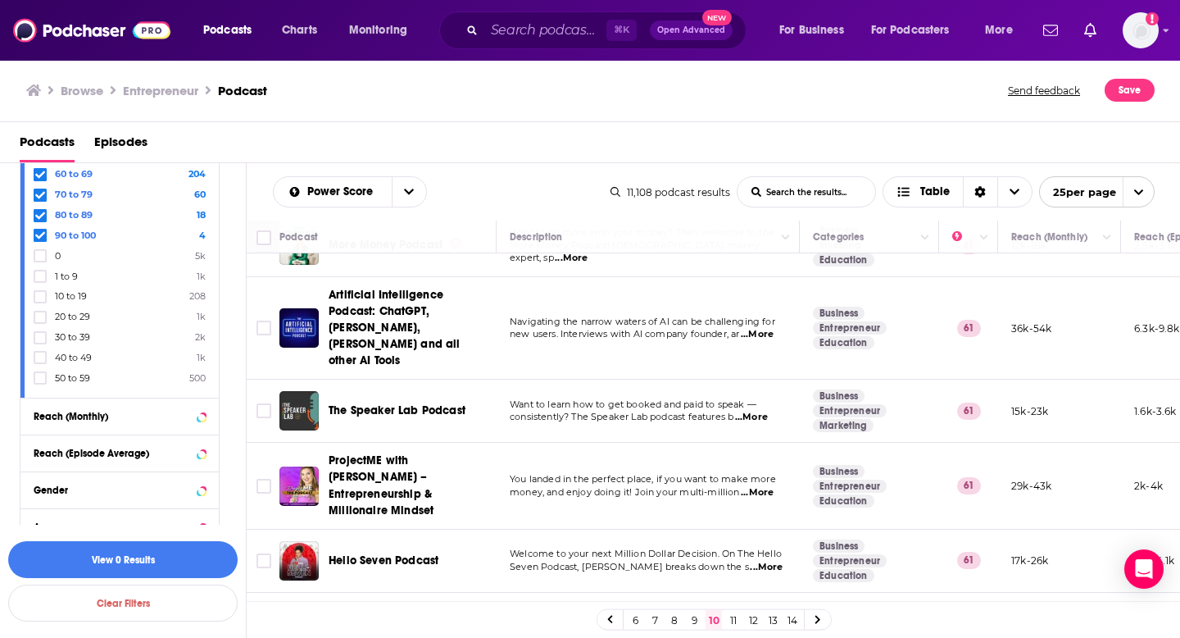
scroll to position [0, 0]
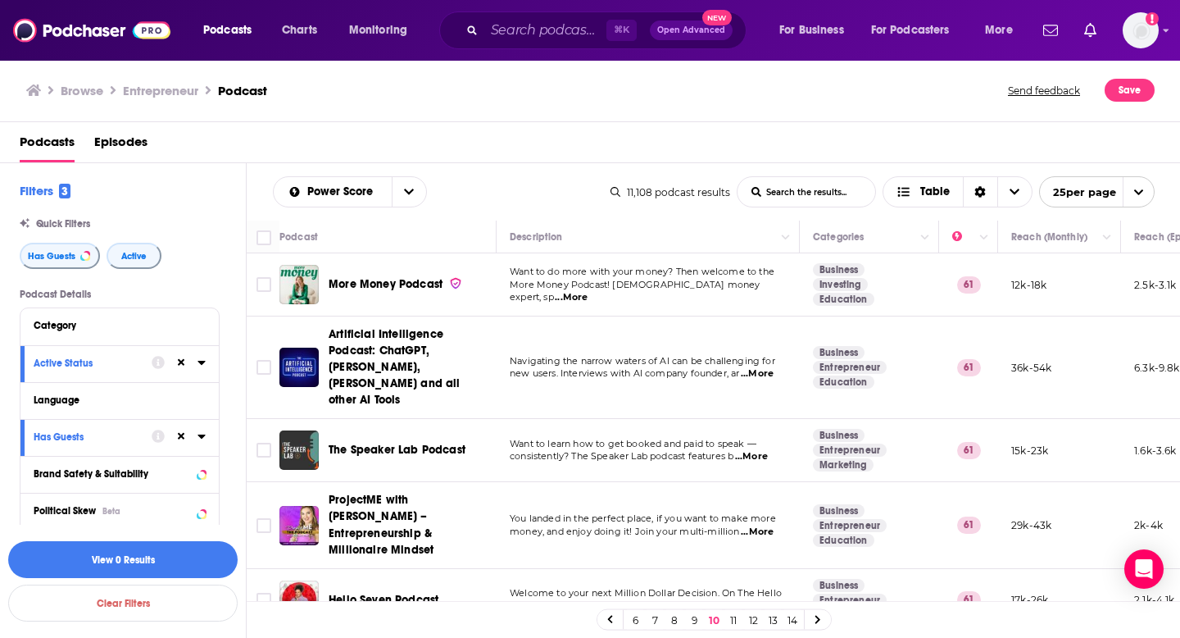
scroll to position [480, 0]
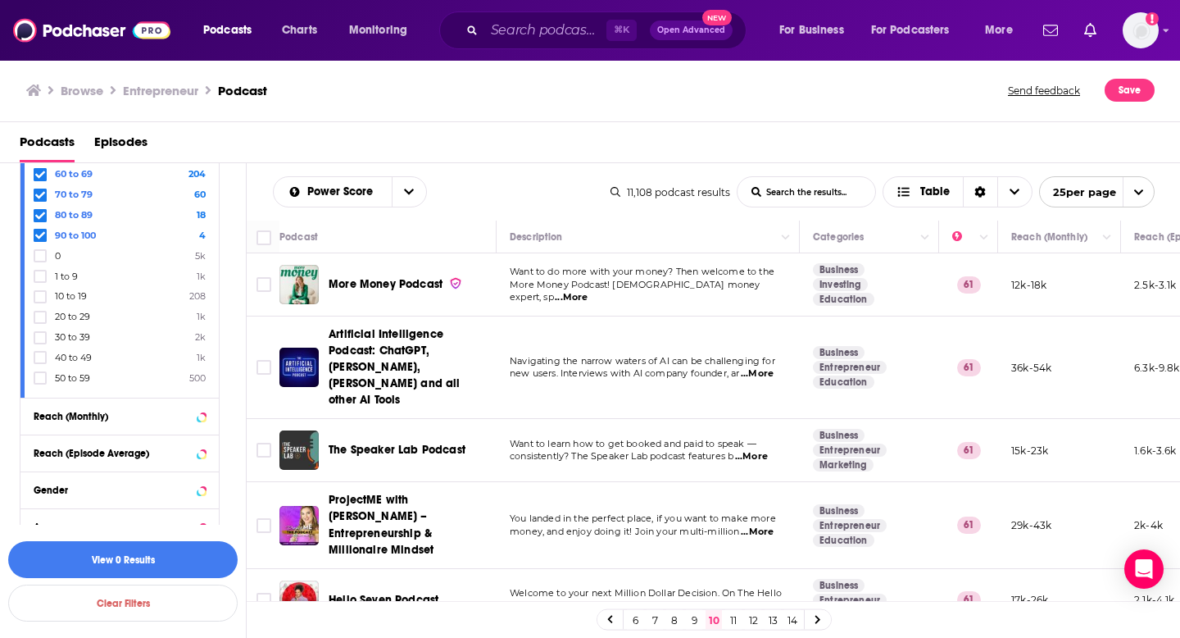
click at [734, 621] on link "11" at bounding box center [733, 620] width 16 height 20
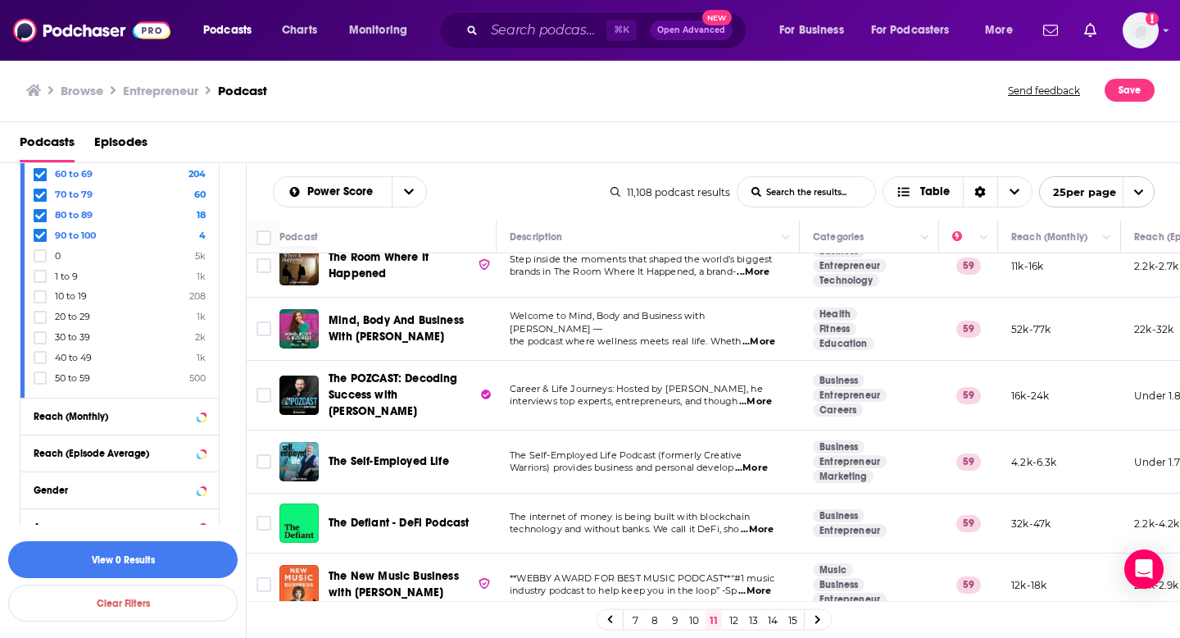
scroll to position [746, 0]
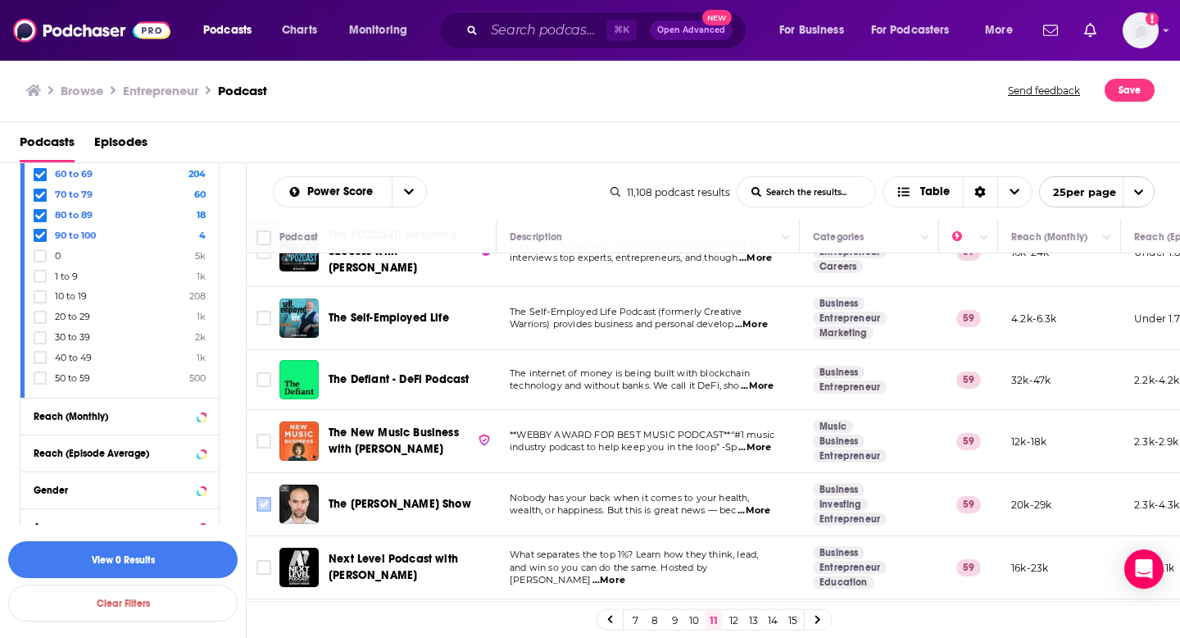
click at [261, 497] on input "Toggle select row" at bounding box center [264, 504] width 15 height 15
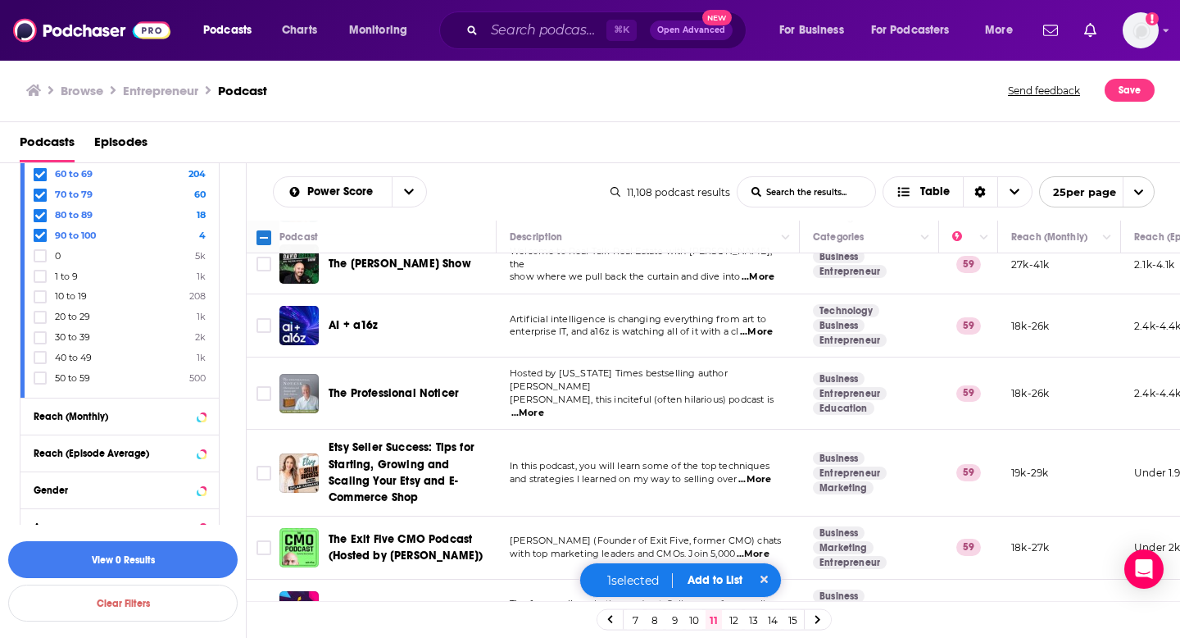
scroll to position [1250, 0]
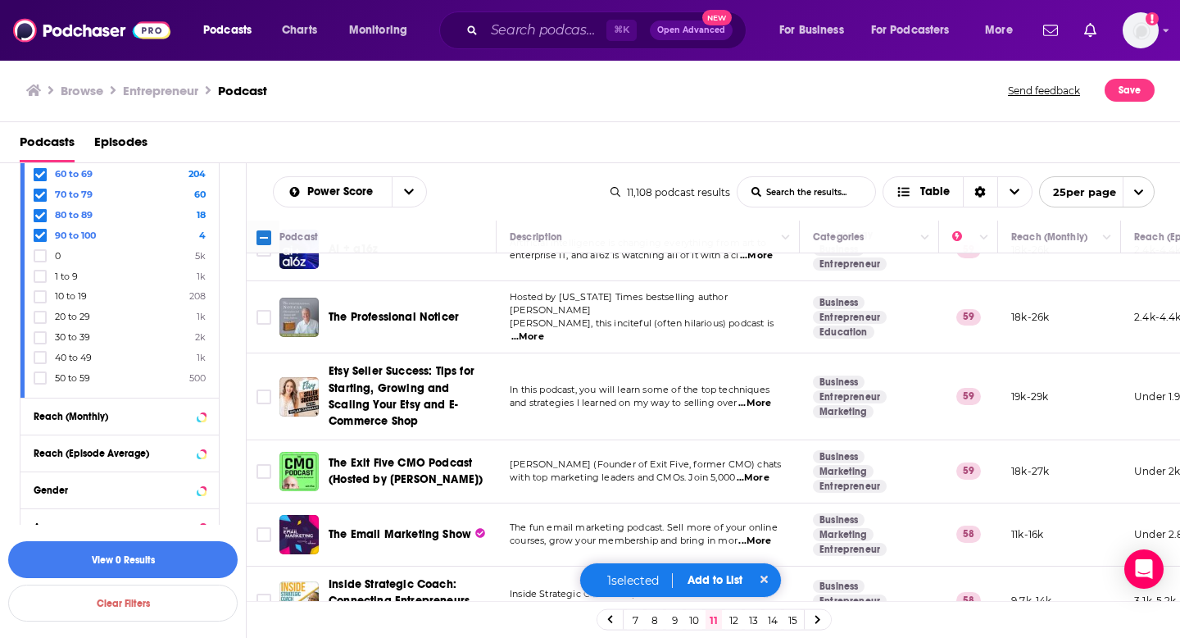
click at [709, 583] on button "Add to List" at bounding box center [714, 580] width 81 height 14
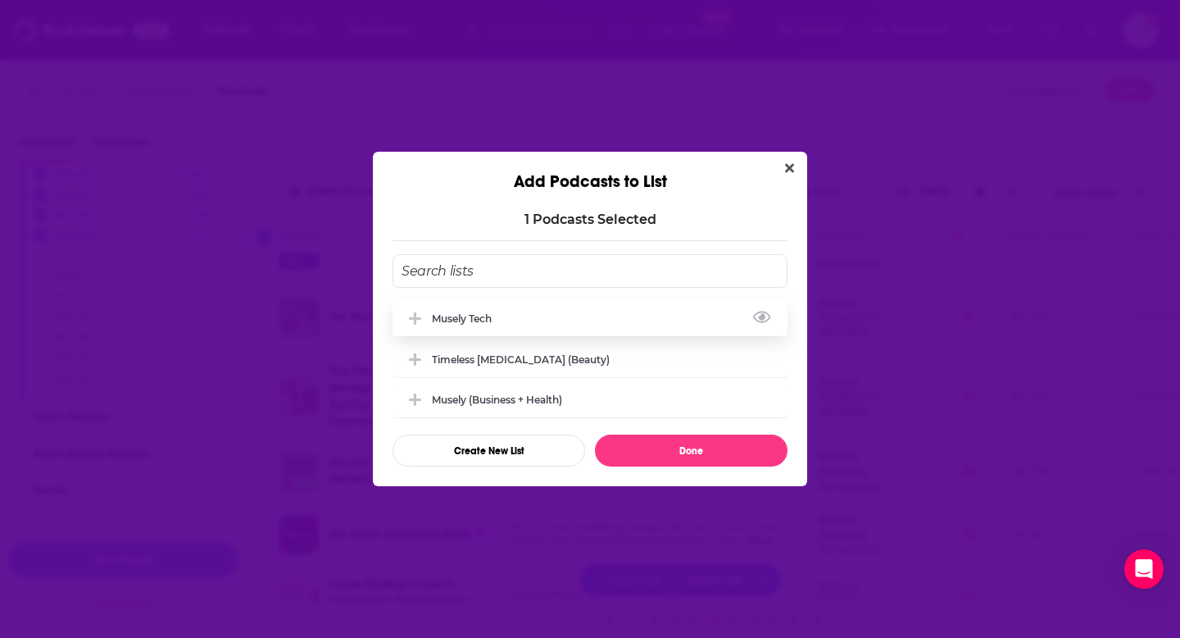
click at [611, 331] on div "Musely Tech" at bounding box center [590, 318] width 395 height 36
click at [661, 449] on button "Done" at bounding box center [691, 450] width 193 height 32
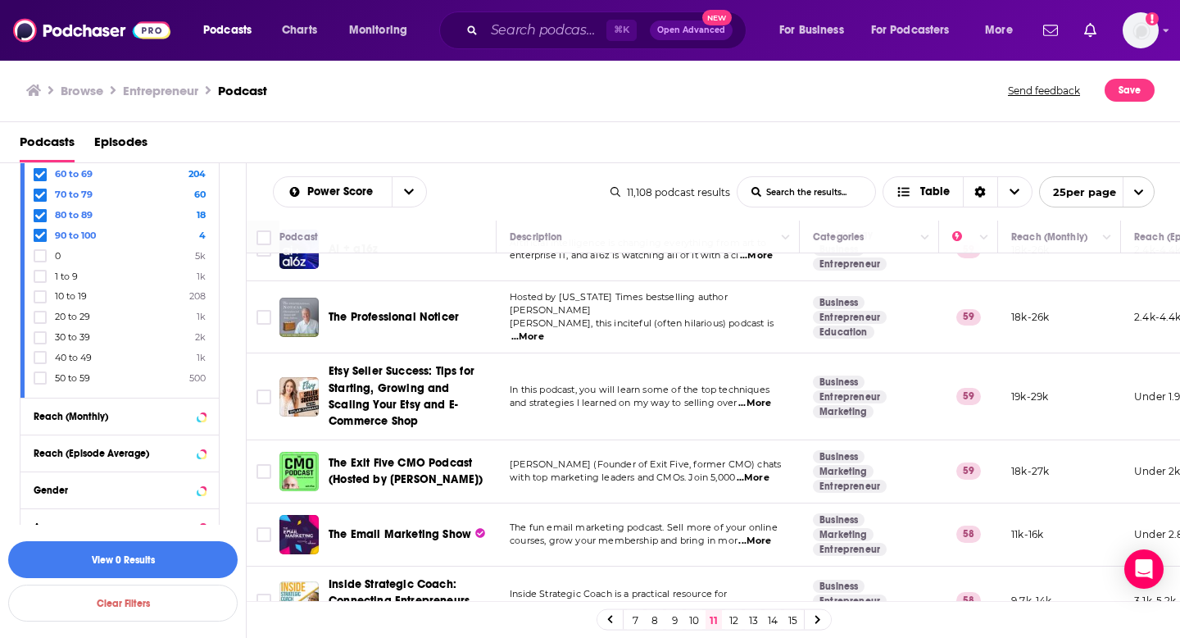
click at [734, 624] on link "12" at bounding box center [733, 620] width 16 height 20
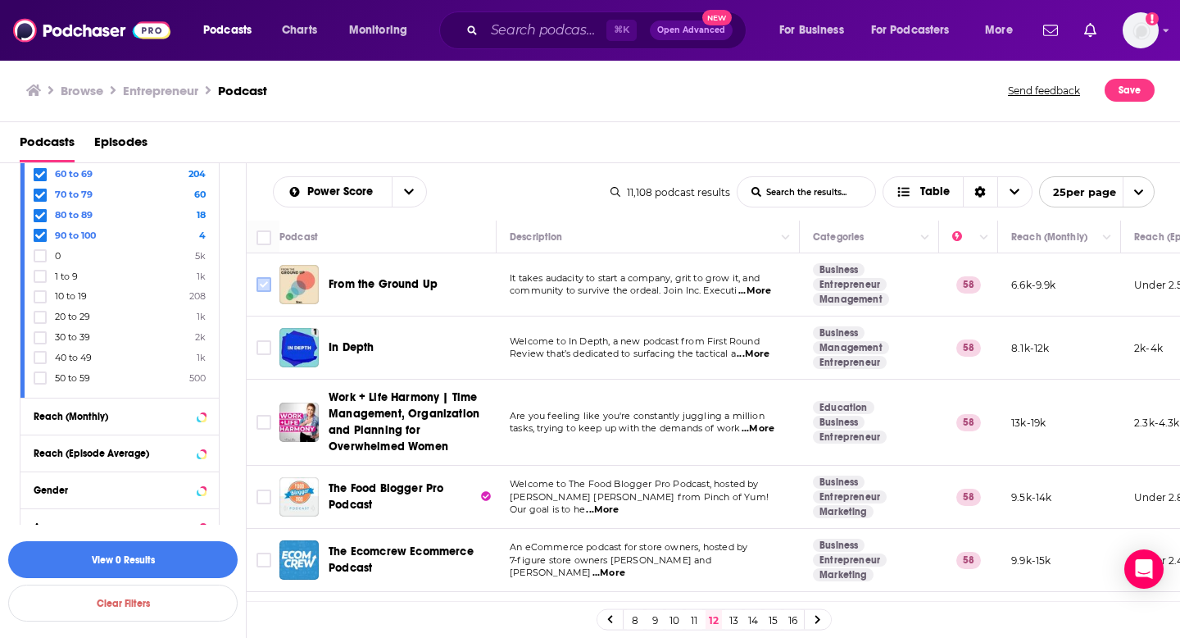
click at [262, 289] on input "Toggle select row" at bounding box center [264, 284] width 15 height 15
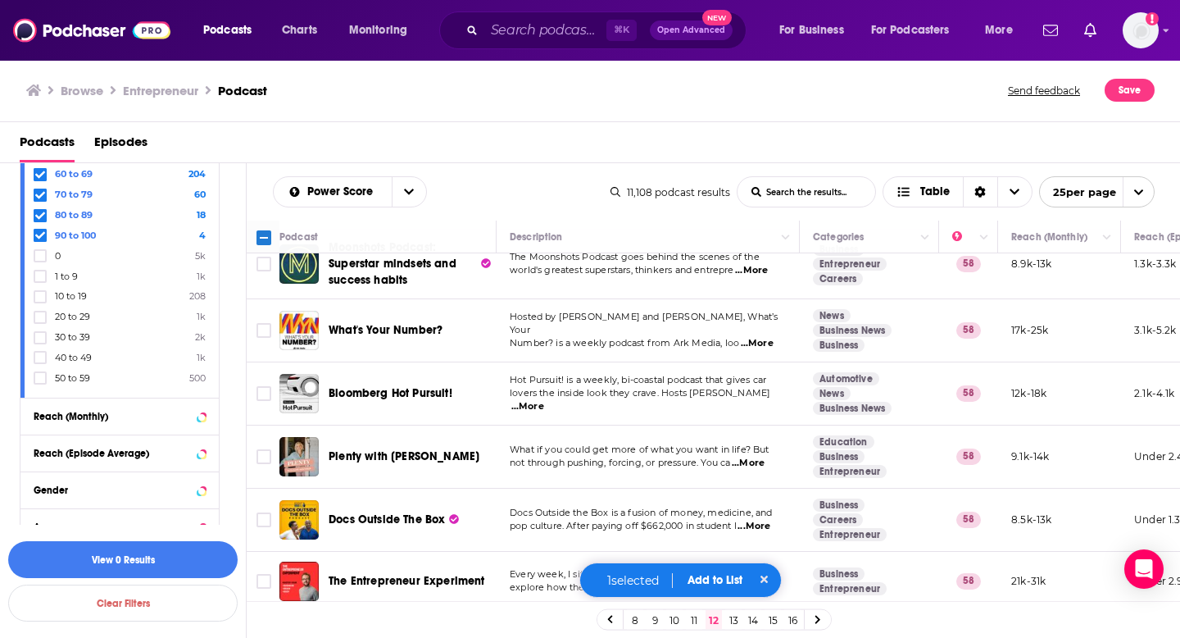
scroll to position [1294, 0]
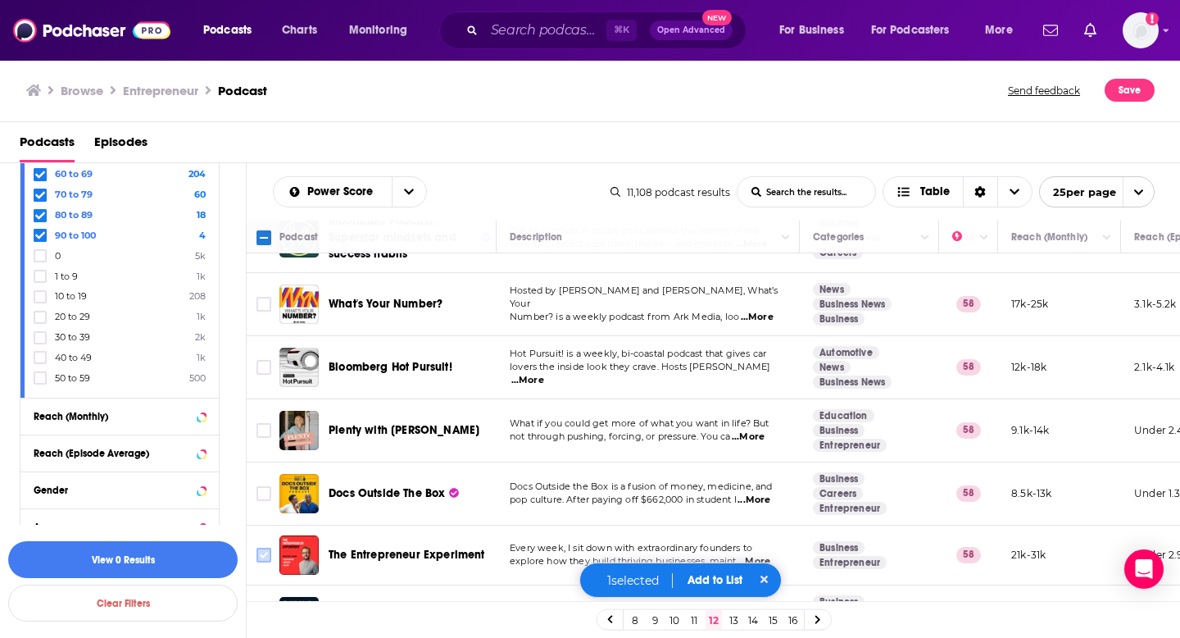
click at [271, 545] on icon "Toggle select row" at bounding box center [264, 555] width 20 height 20
click at [265, 547] on input "Toggle select row" at bounding box center [264, 554] width 15 height 15
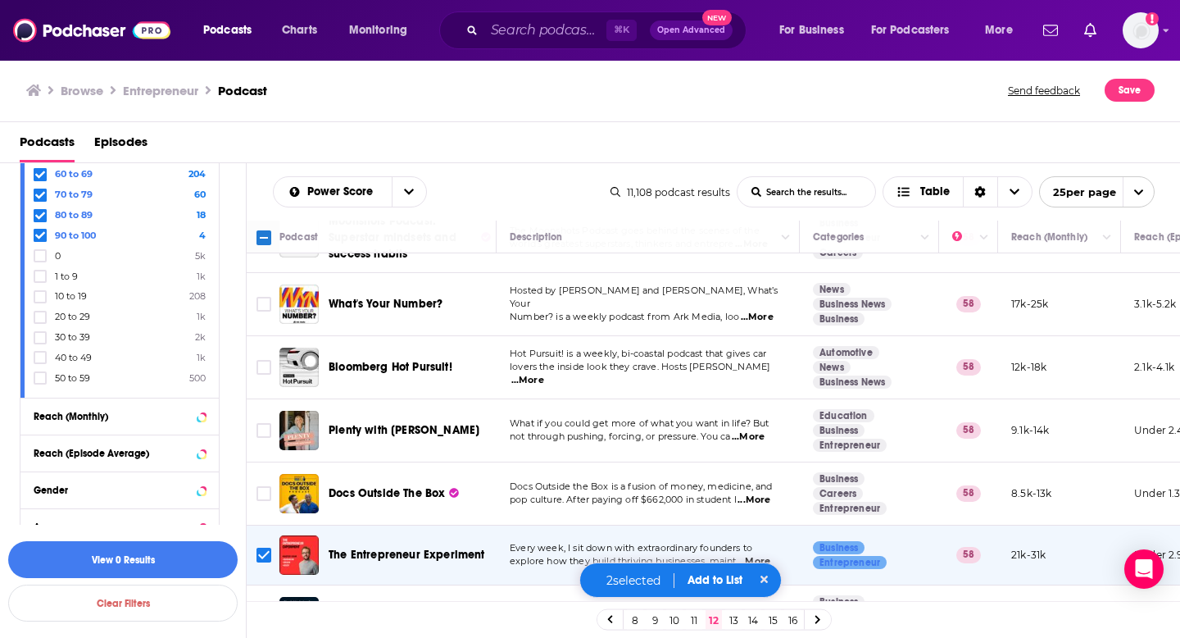
click at [711, 583] on button "Add to List" at bounding box center [714, 580] width 81 height 14
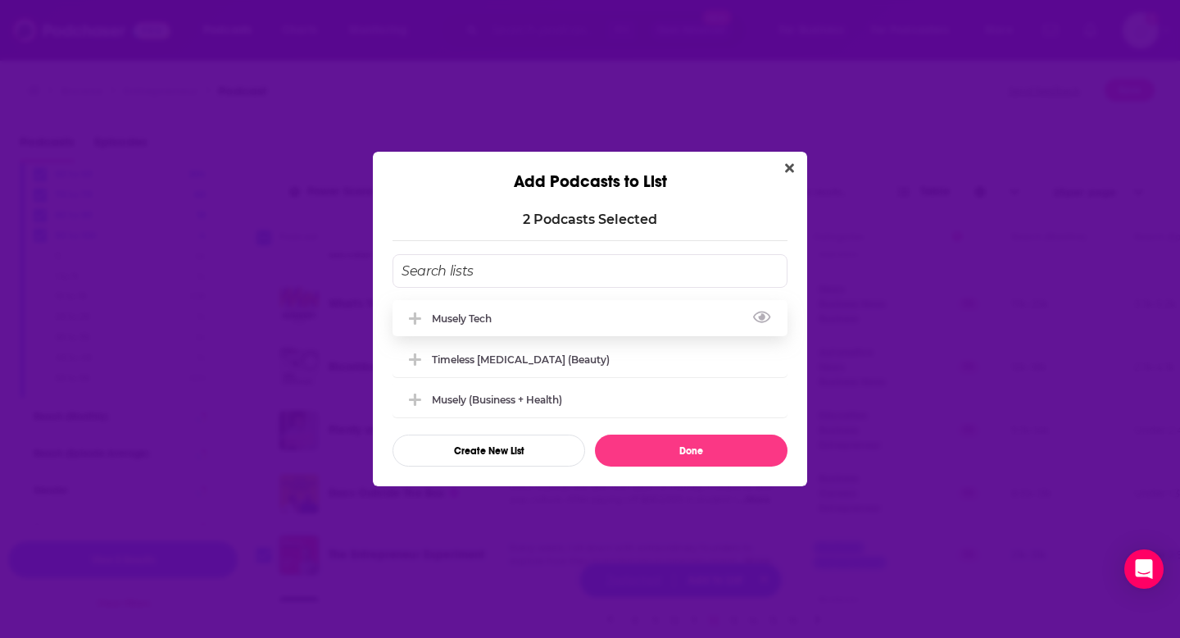
click at [634, 323] on div "Musely Tech" at bounding box center [590, 318] width 395 height 36
click at [652, 448] on button "Done" at bounding box center [691, 450] width 193 height 32
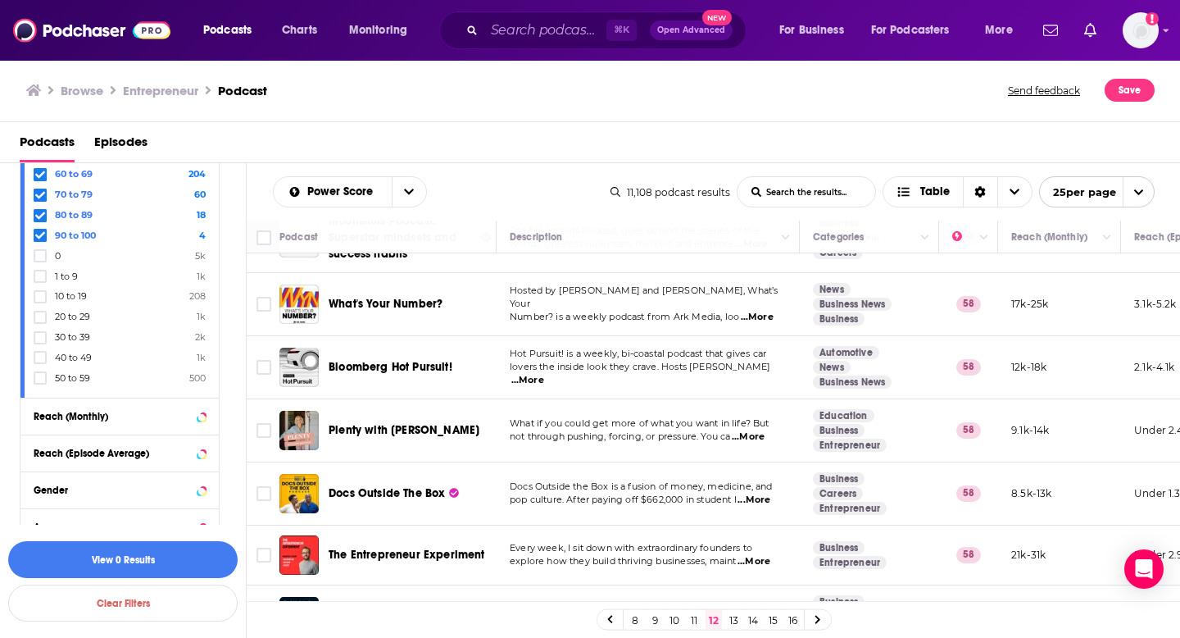
click at [738, 623] on link "13" at bounding box center [733, 620] width 16 height 20
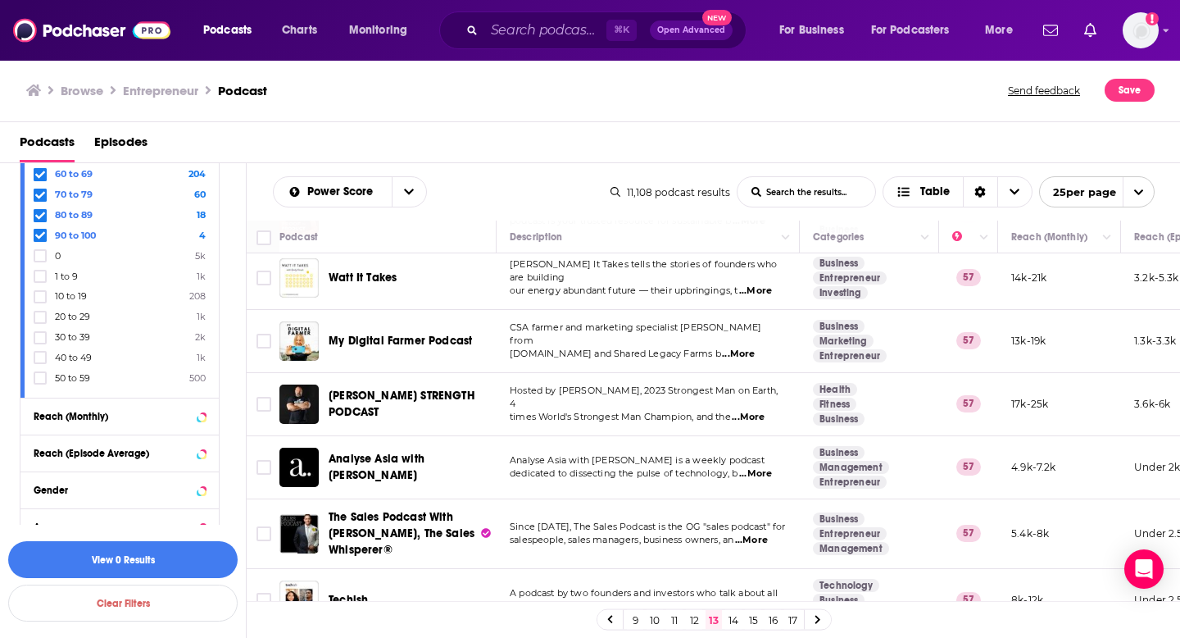
scroll to position [1306, 0]
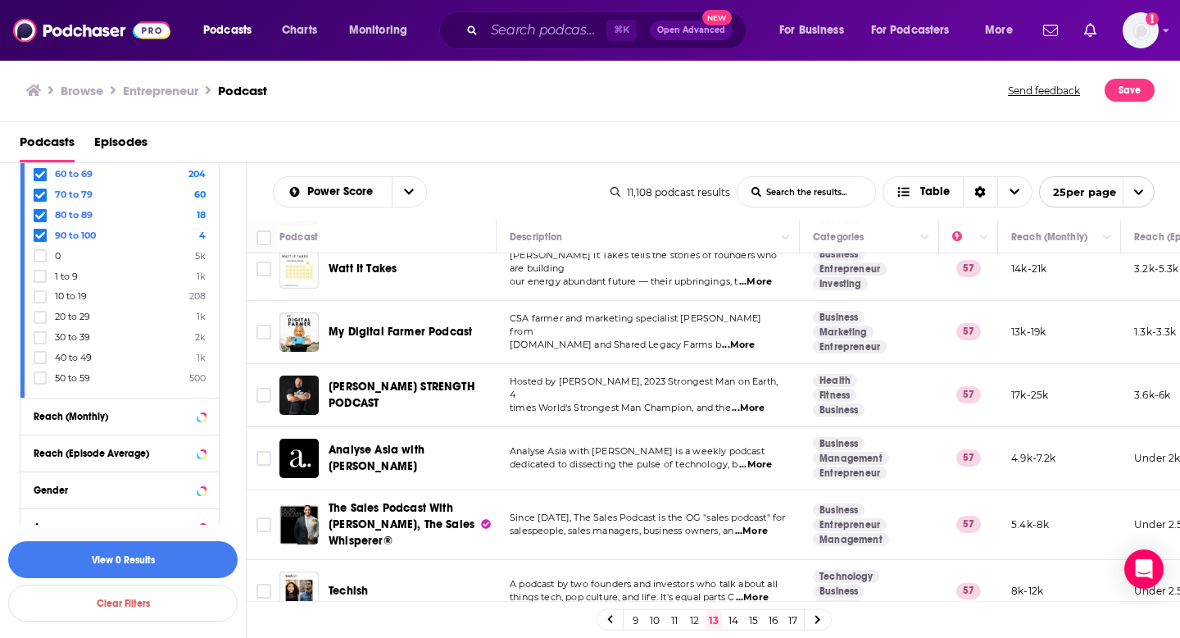
click at [737, 618] on link "14" at bounding box center [733, 620] width 16 height 20
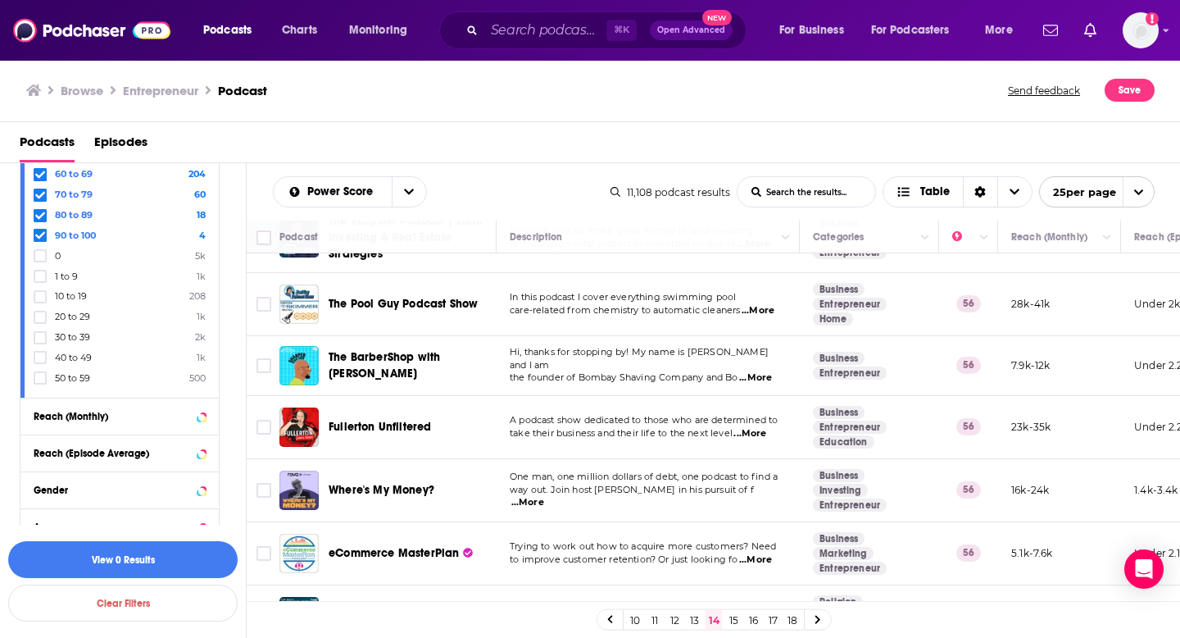
scroll to position [1253, 0]
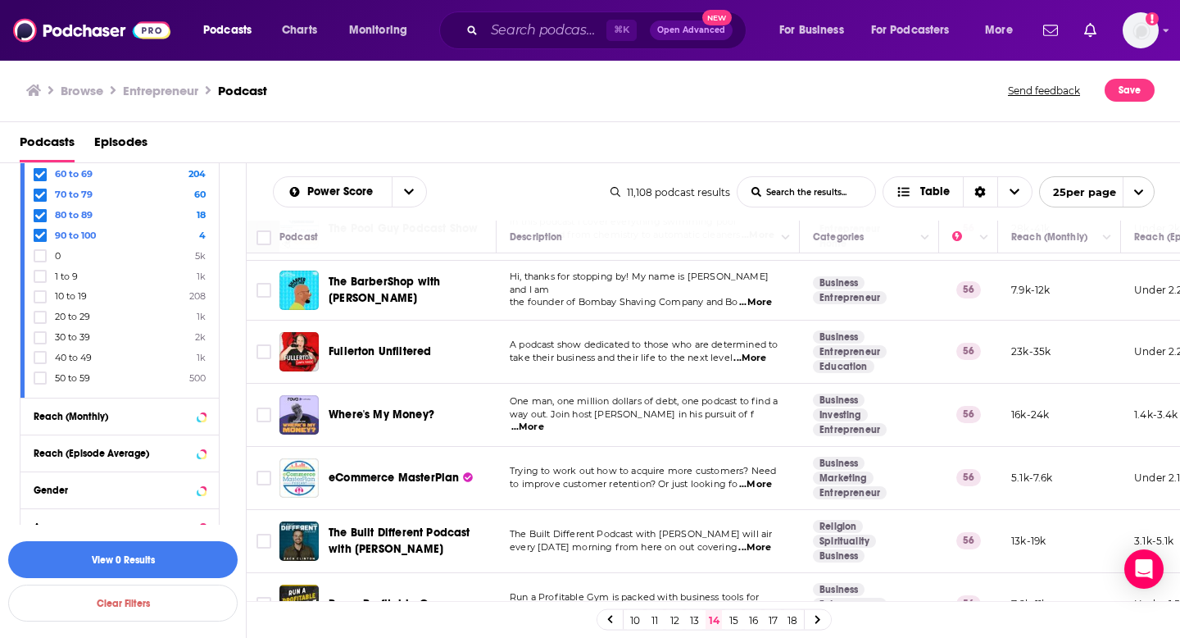
click at [738, 621] on link "15" at bounding box center [733, 620] width 16 height 20
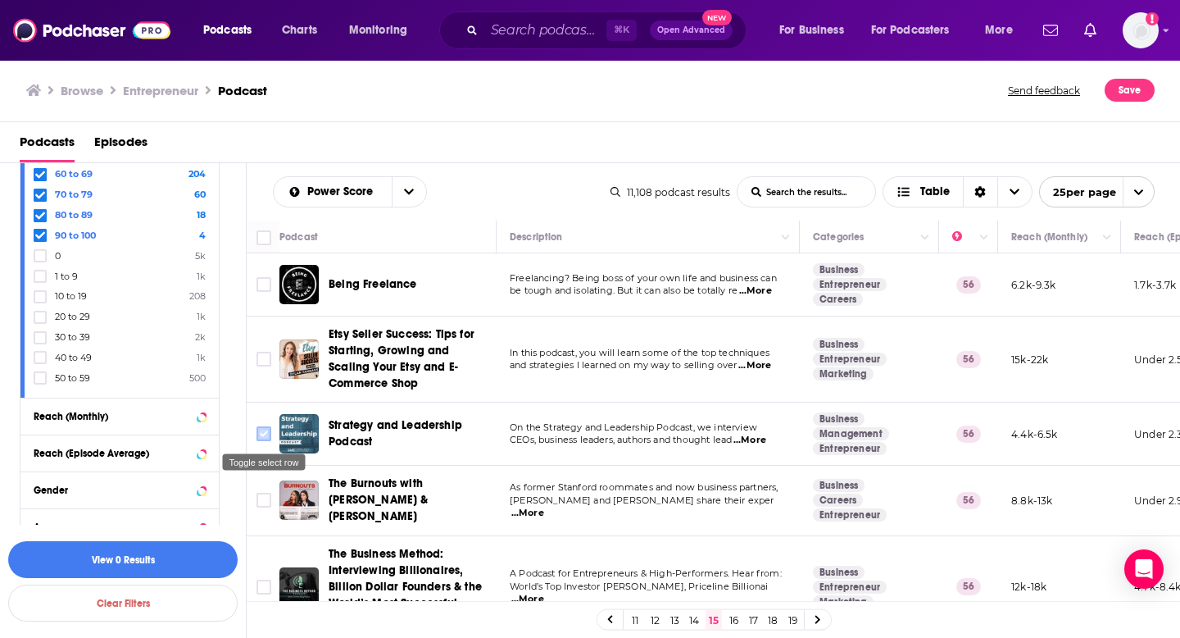
click at [260, 434] on input "Toggle select row" at bounding box center [264, 433] width 15 height 15
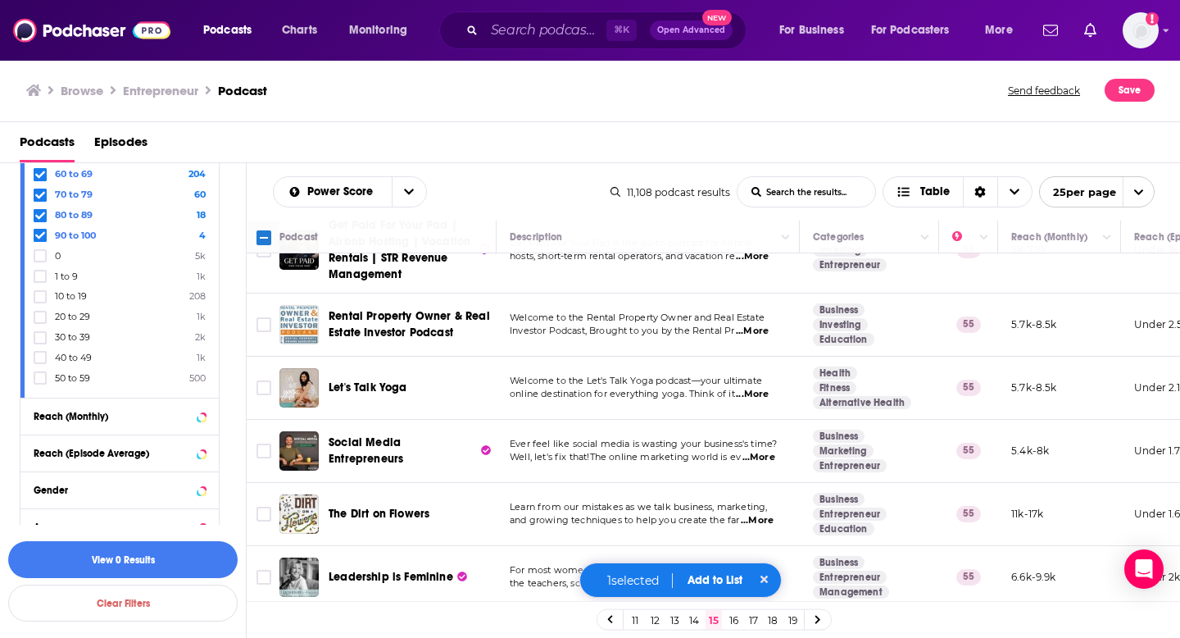
scroll to position [1355, 0]
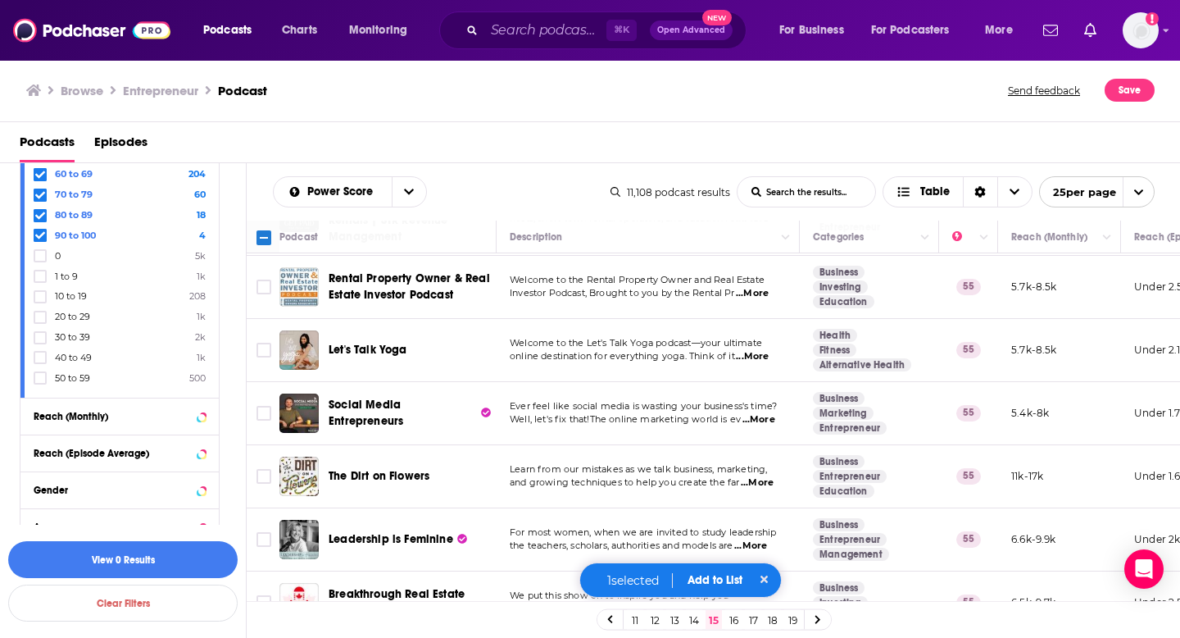
click at [733, 614] on link "16" at bounding box center [733, 620] width 16 height 20
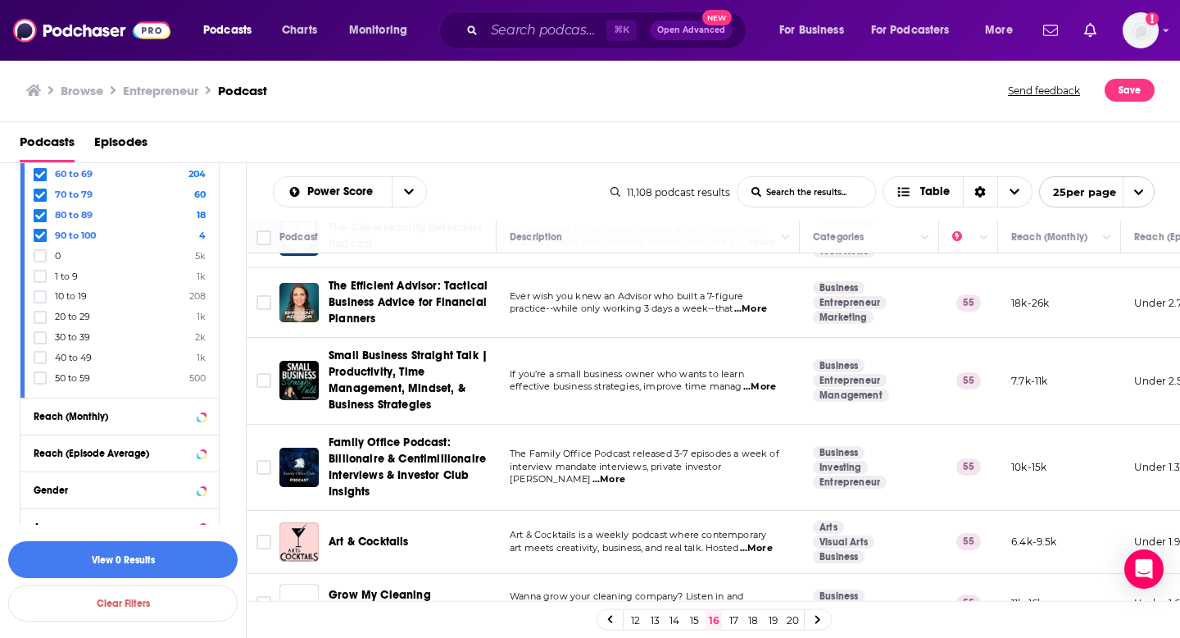
scroll to position [160, 0]
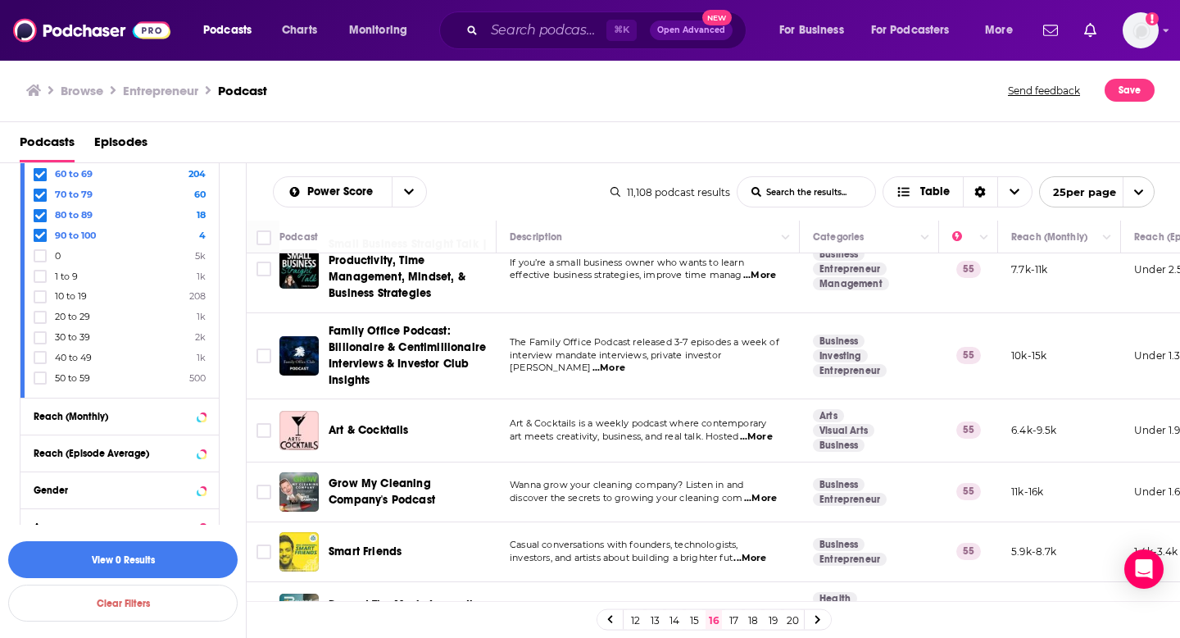
click at [696, 617] on link "15" at bounding box center [694, 620] width 16 height 20
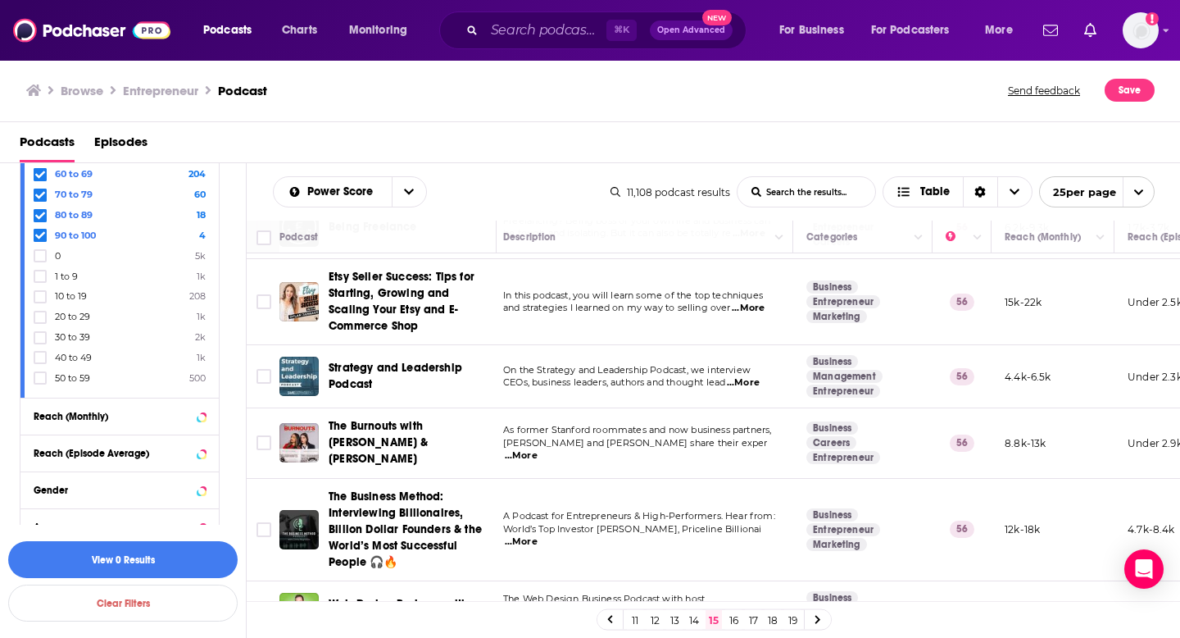
scroll to position [57, 8]
click at [268, 374] on input "Toggle select row" at bounding box center [264, 376] width 15 height 15
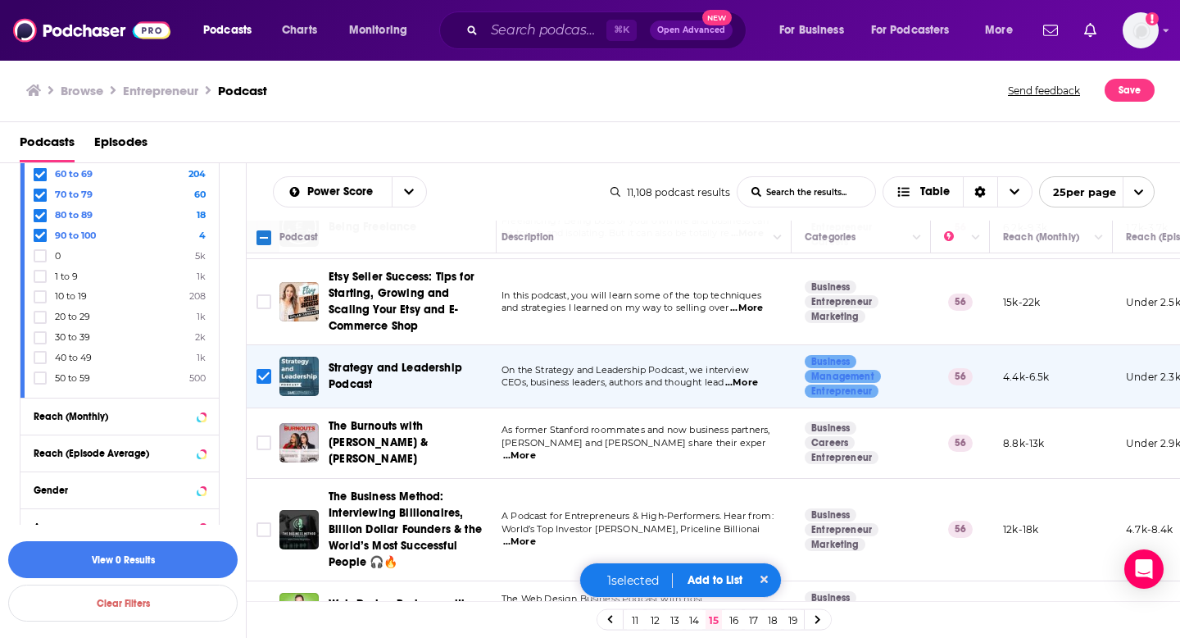
click at [738, 574] on button "Add to List" at bounding box center [714, 580] width 81 height 14
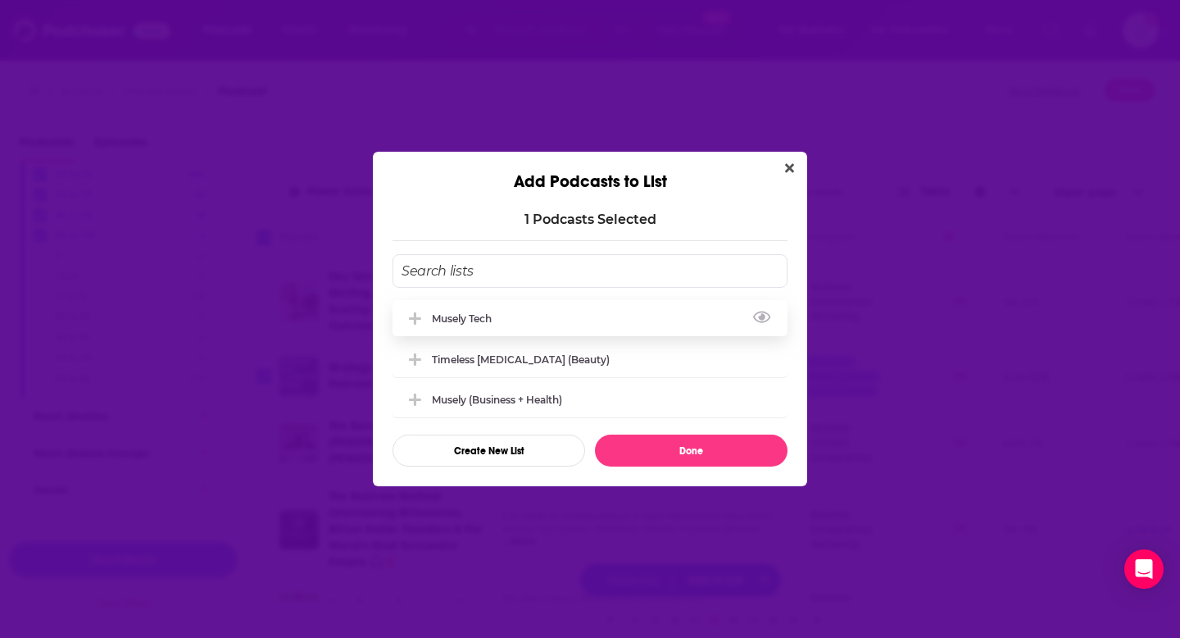
click at [544, 311] on div "Musely Tech" at bounding box center [590, 318] width 395 height 36
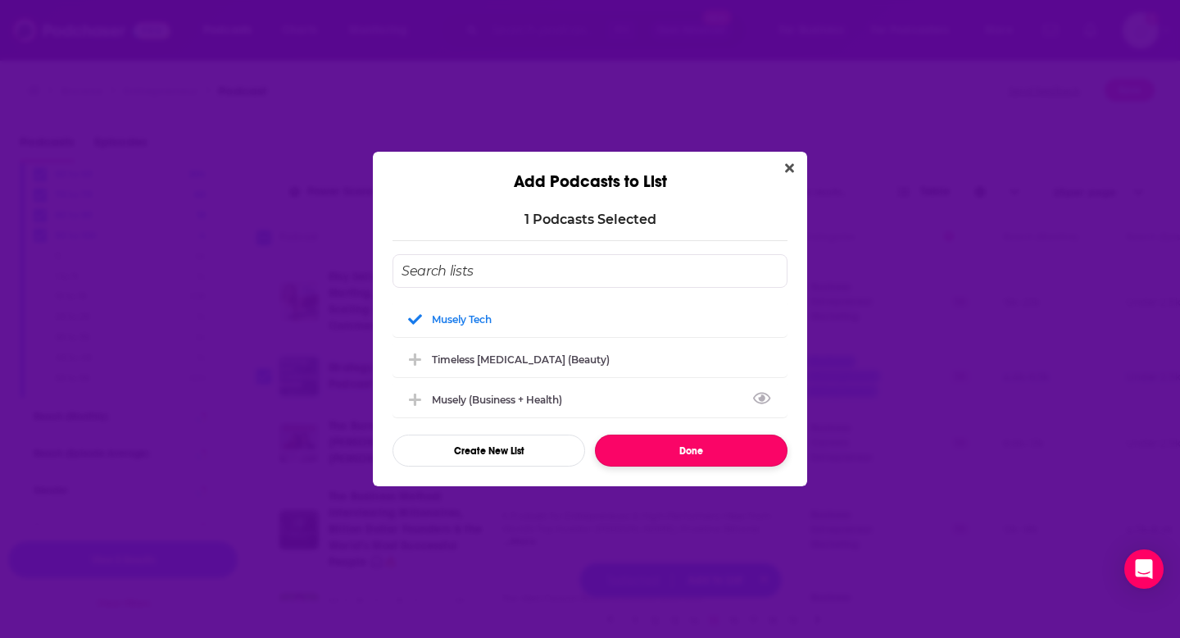
click at [655, 440] on button "Done" at bounding box center [691, 450] width 193 height 32
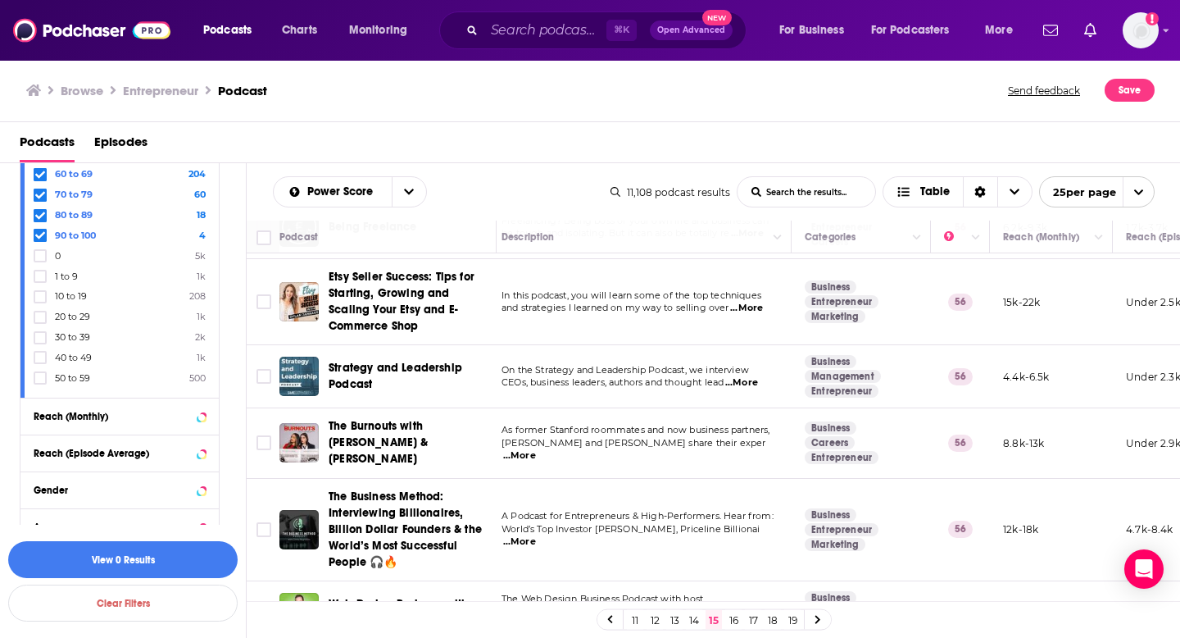
click at [738, 622] on link "16" at bounding box center [733, 620] width 16 height 20
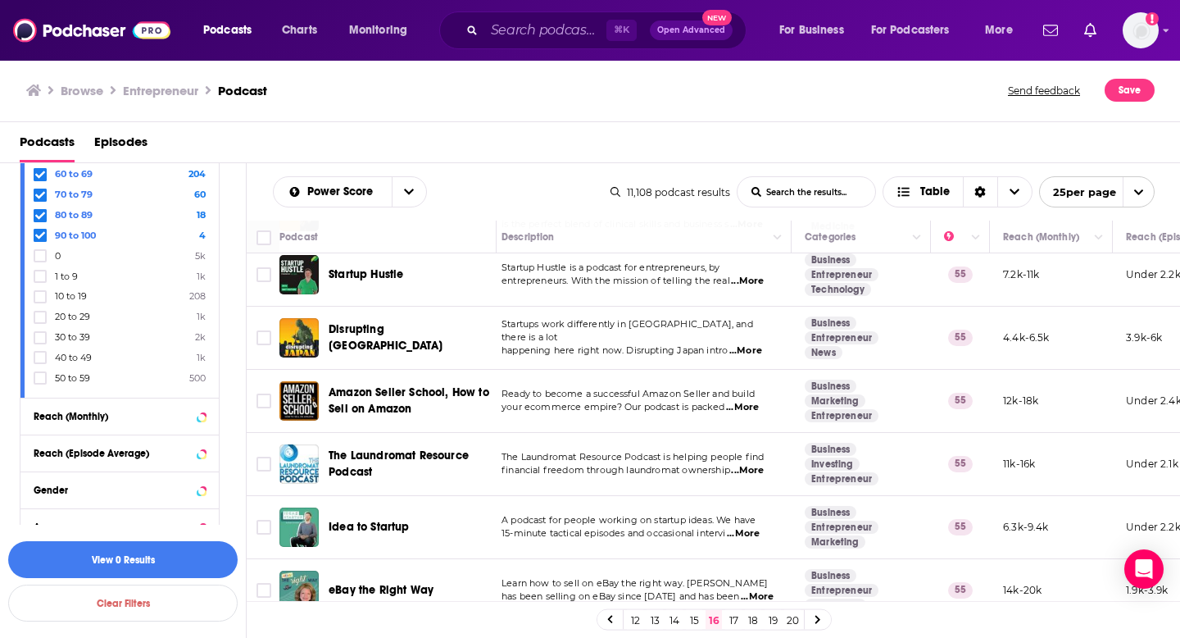
scroll to position [1252, 8]
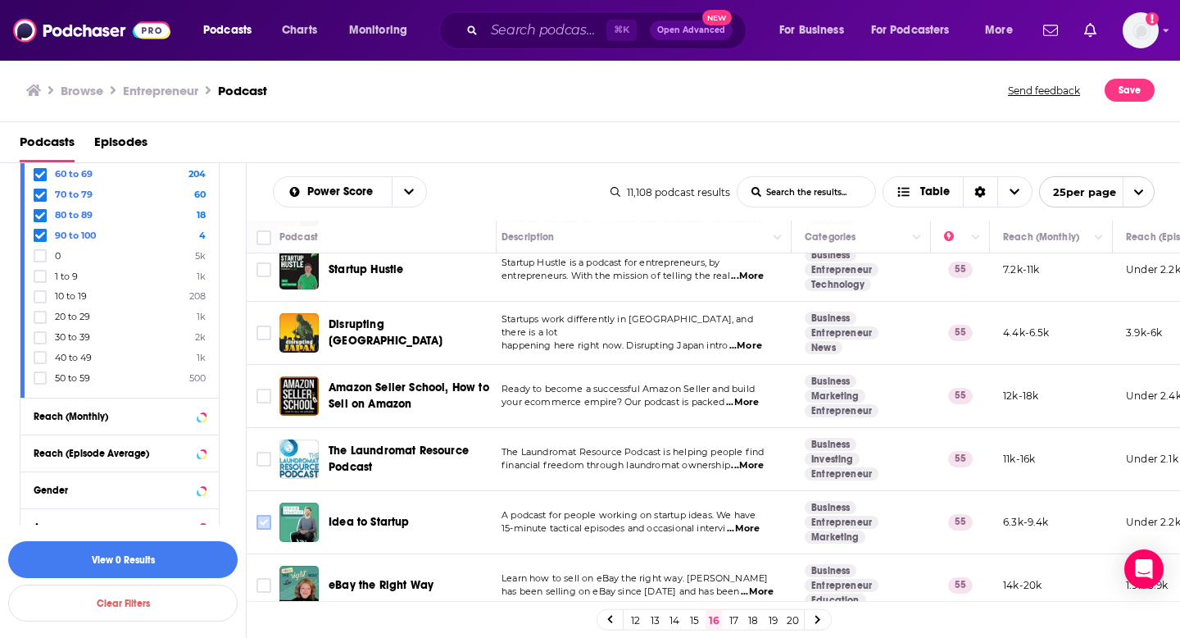
click at [254, 512] on icon "Toggle select row" at bounding box center [264, 522] width 20 height 20
click at [264, 518] on input "Toggle select row" at bounding box center [264, 522] width 15 height 15
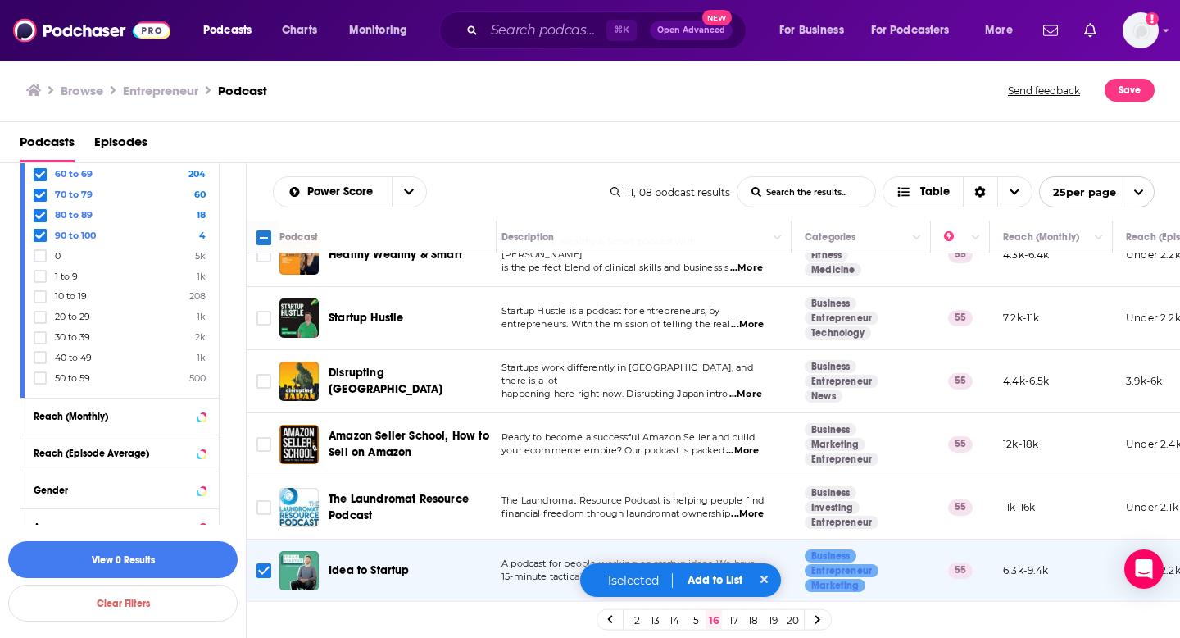
scroll to position [1162, 8]
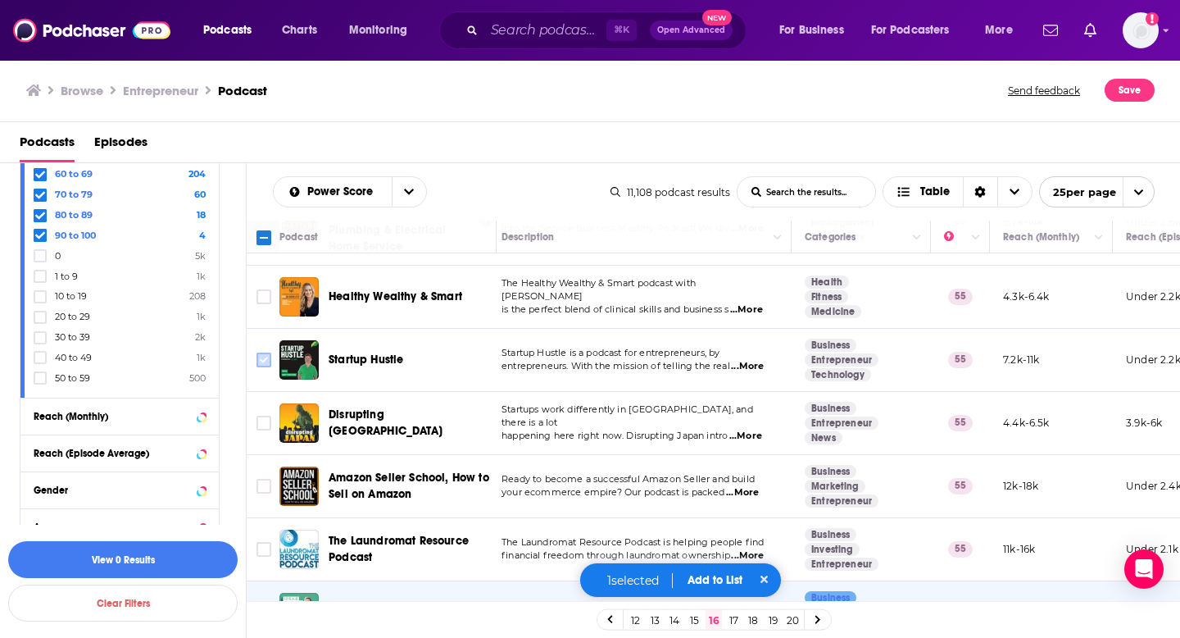
click at [266, 353] on input "Toggle select row" at bounding box center [264, 359] width 15 height 15
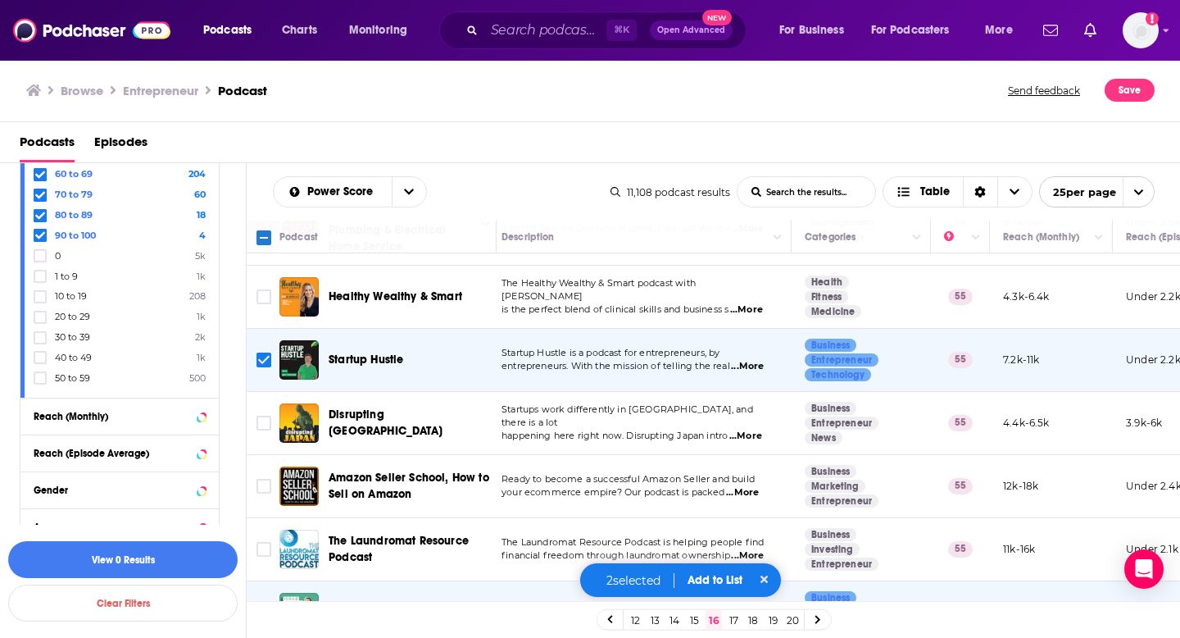
click at [709, 576] on button "Add to List" at bounding box center [714, 580] width 81 height 14
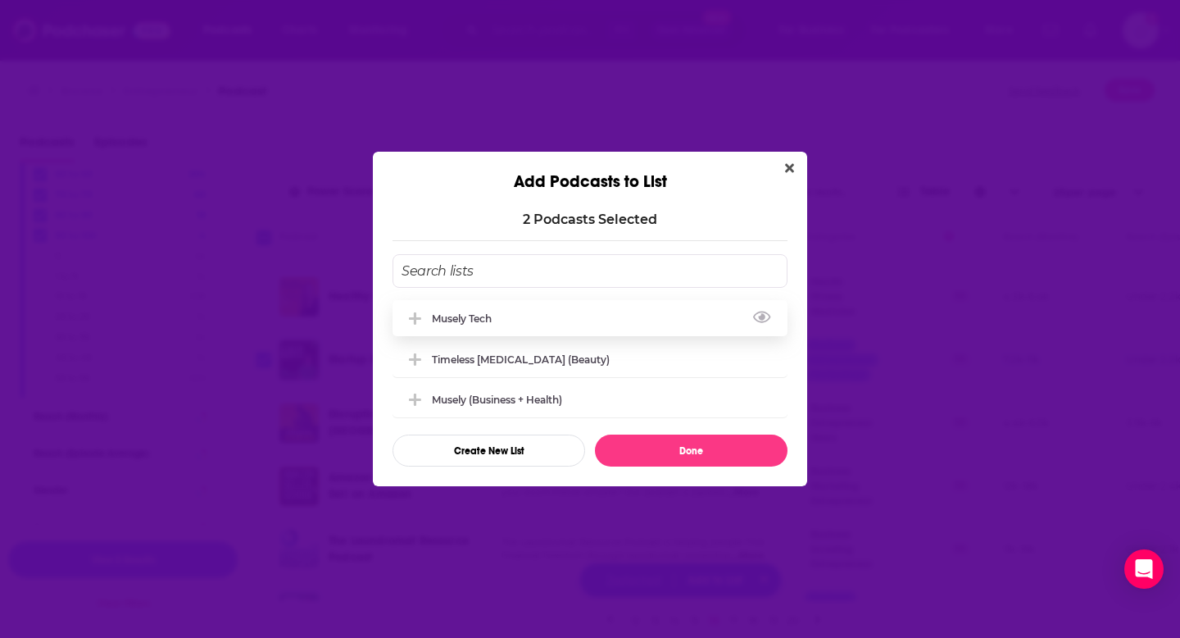
click at [548, 315] on div "Musely Tech" at bounding box center [590, 318] width 395 height 36
click at [652, 447] on button "Done" at bounding box center [691, 450] width 193 height 32
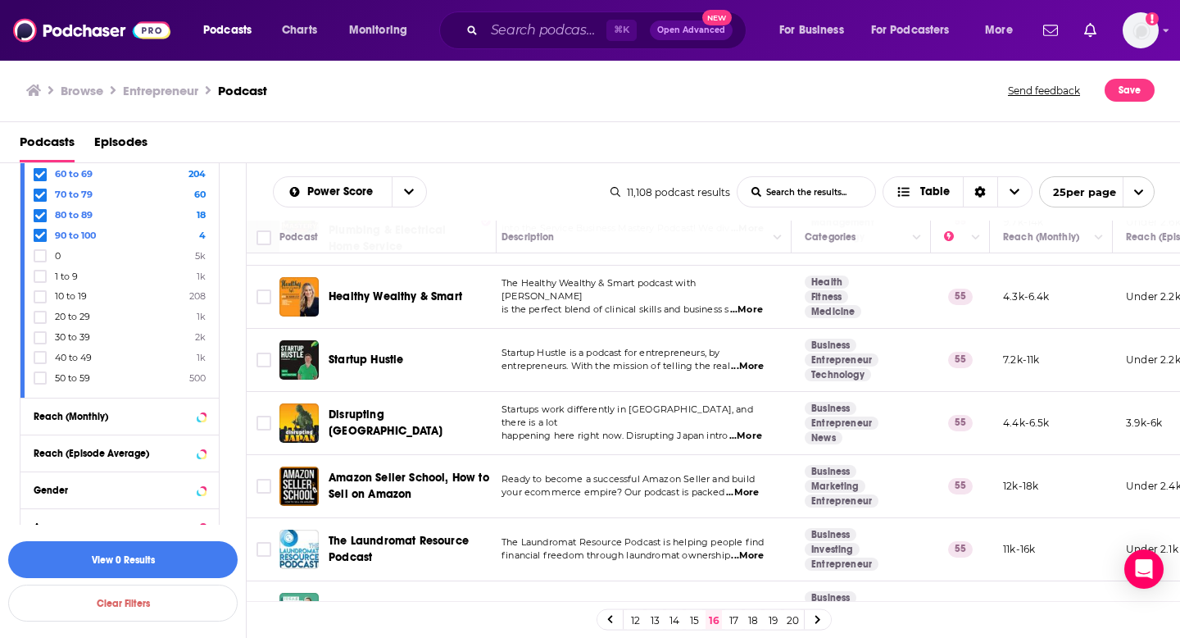
click at [738, 623] on link "17" at bounding box center [733, 620] width 16 height 20
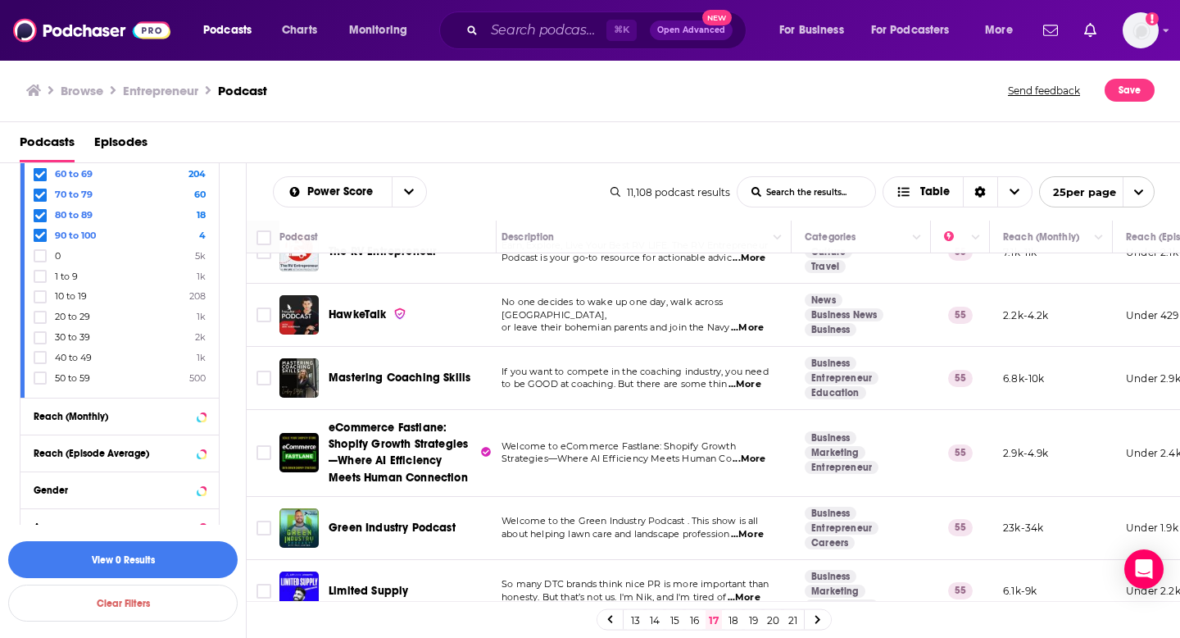
scroll to position [576, 8]
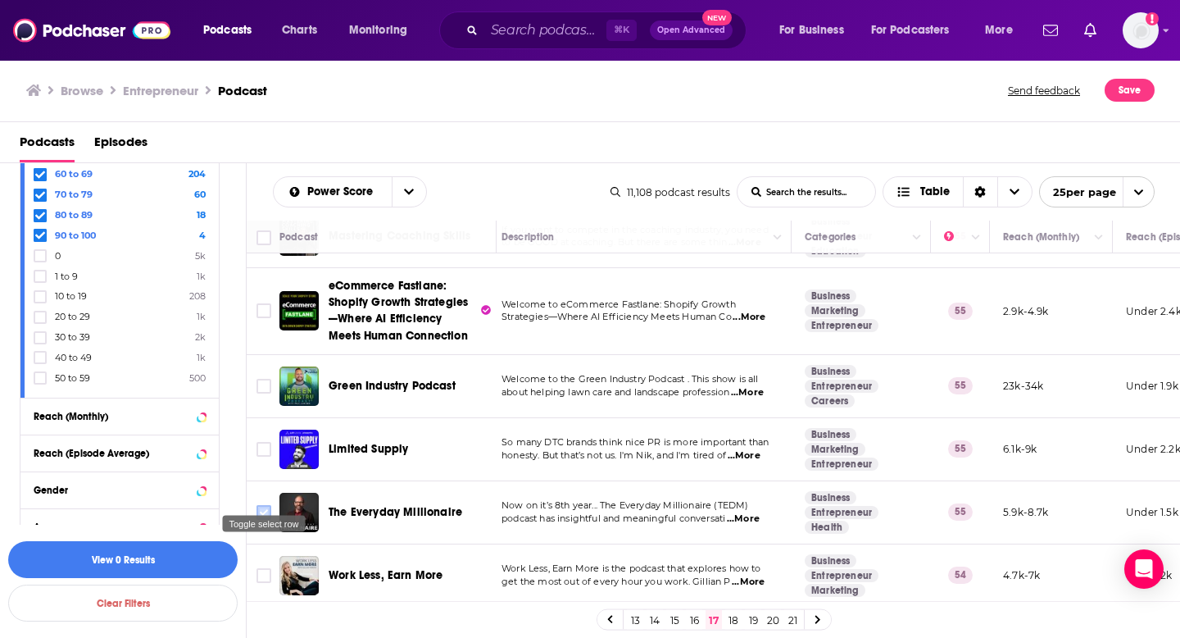
click at [265, 505] on input "Toggle select row" at bounding box center [264, 512] width 15 height 15
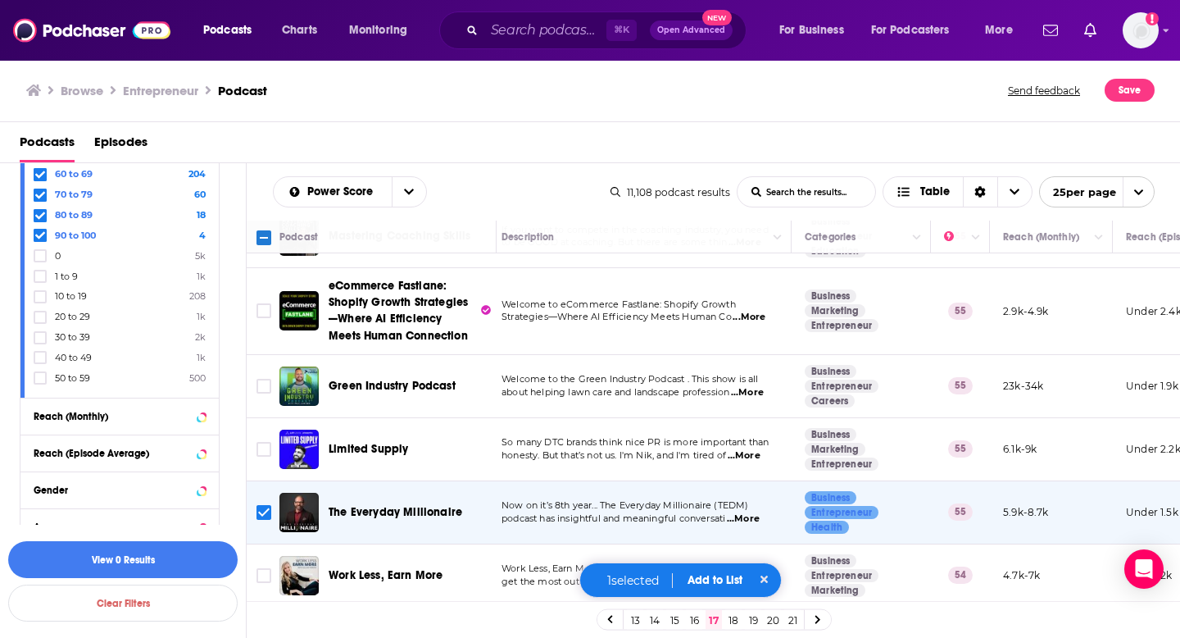
click at [720, 582] on button "Add to List" at bounding box center [714, 580] width 81 height 14
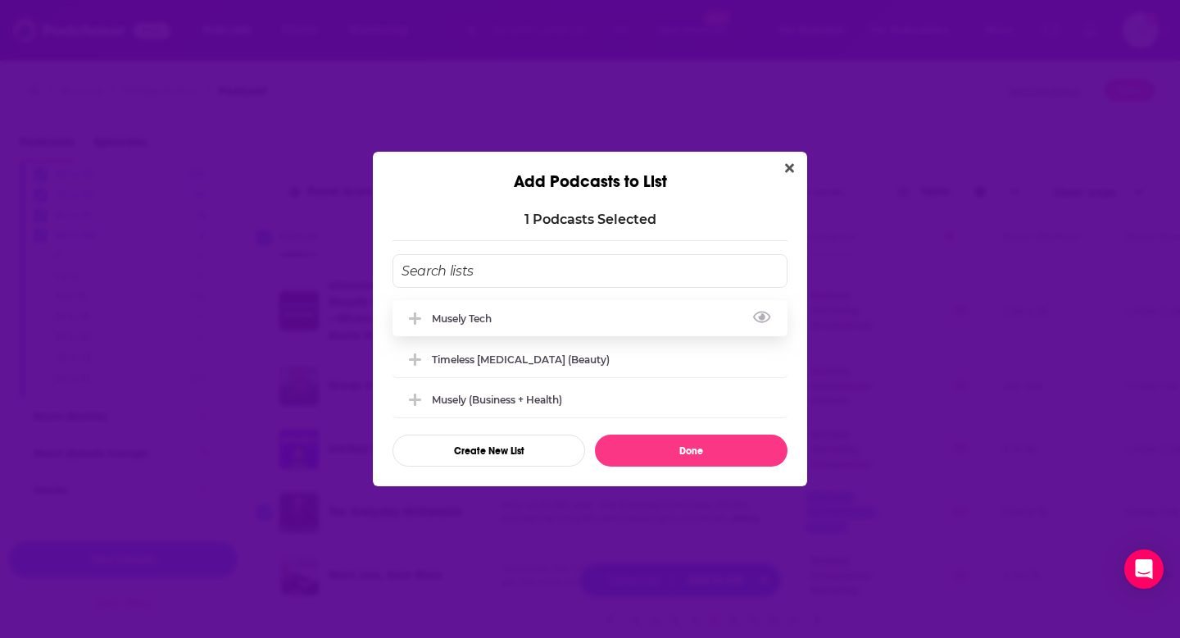
click at [546, 317] on div "Musely Tech" at bounding box center [590, 318] width 395 height 36
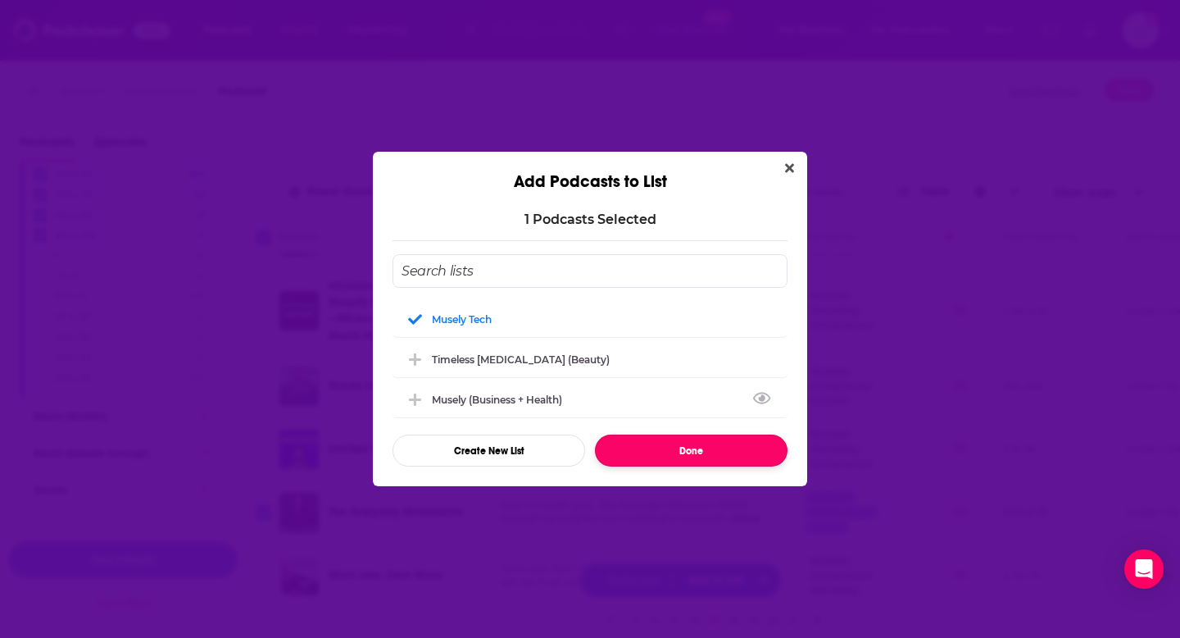
click at [645, 442] on button "Done" at bounding box center [691, 450] width 193 height 32
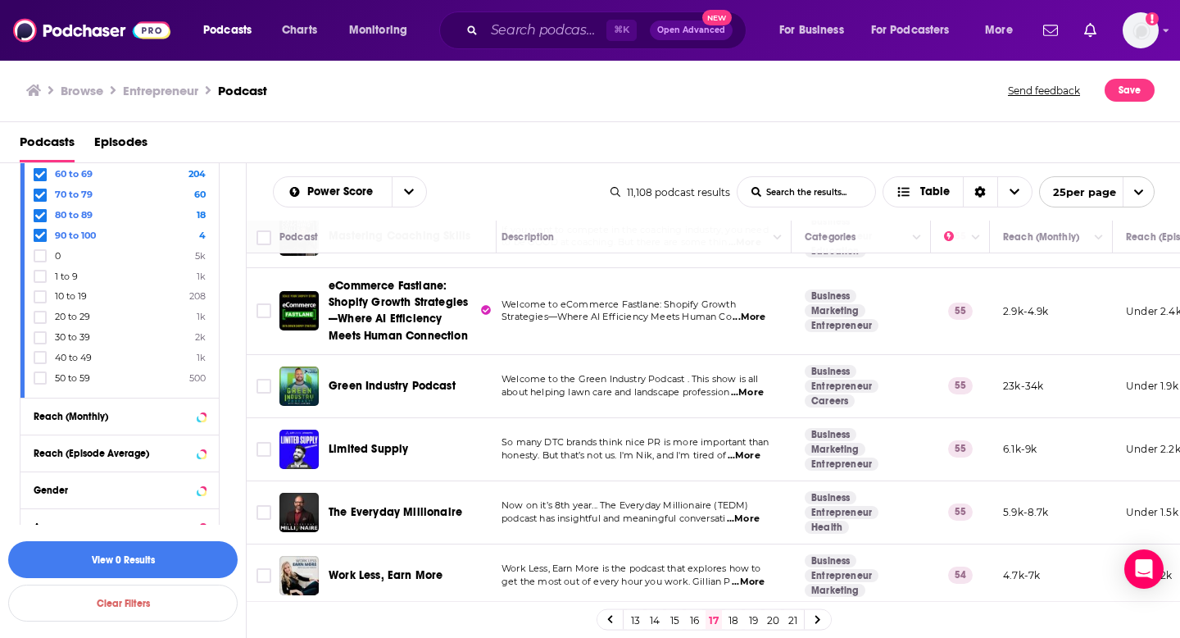
click at [731, 616] on link "18" at bounding box center [733, 620] width 16 height 20
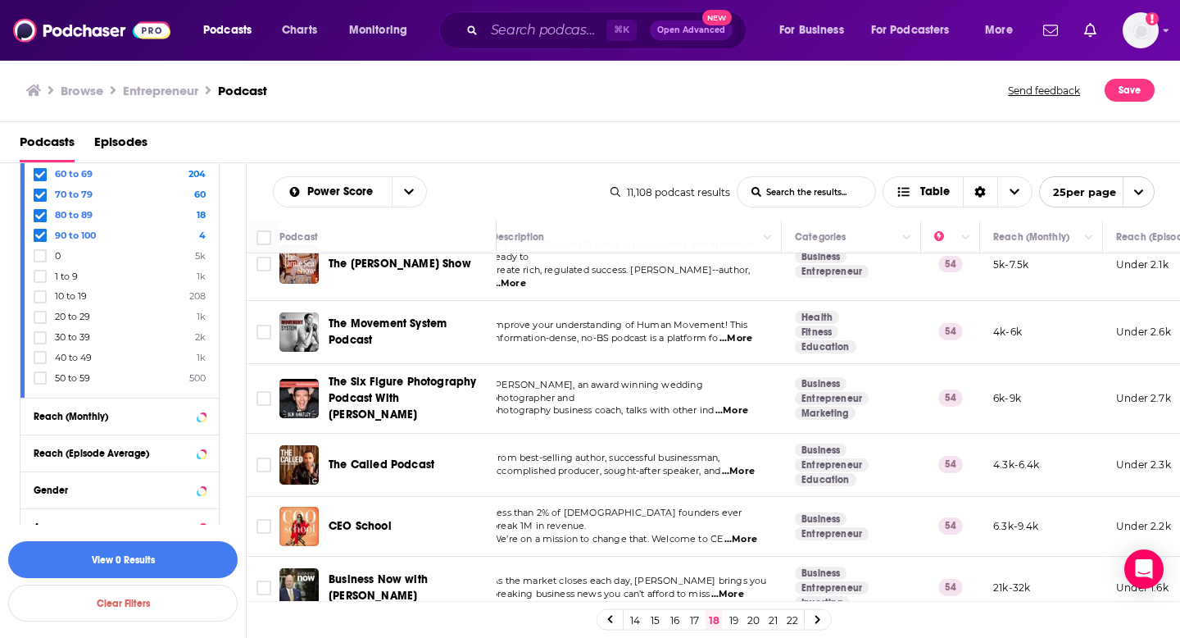
scroll to position [1152, 18]
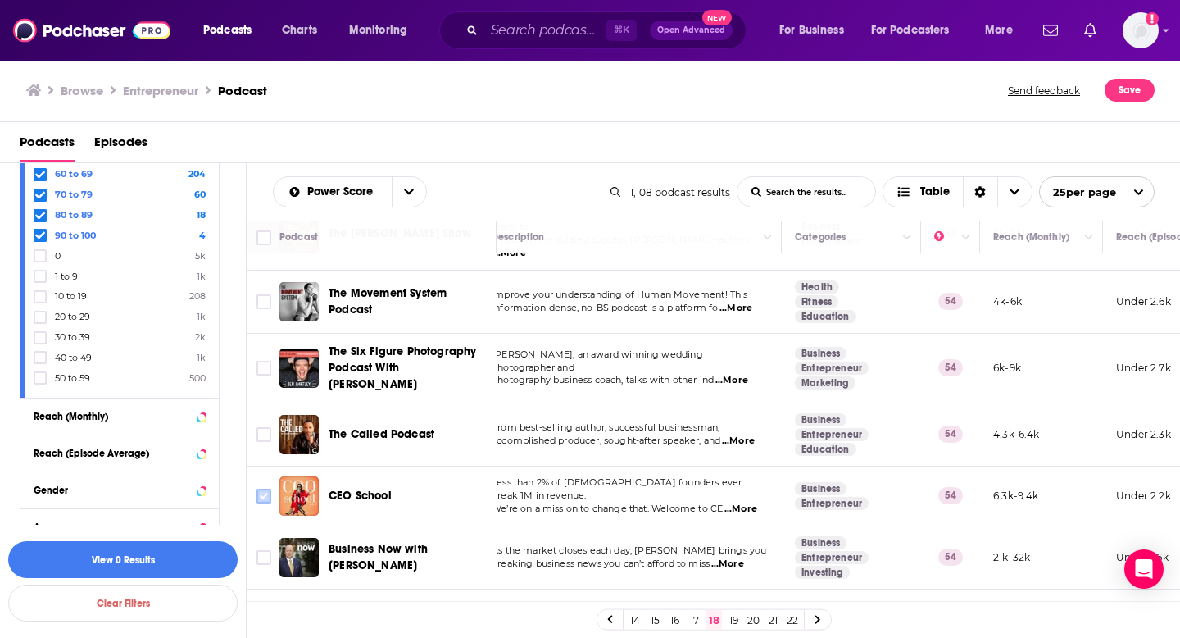
click at [264, 488] on input "Toggle select row" at bounding box center [264, 495] width 15 height 15
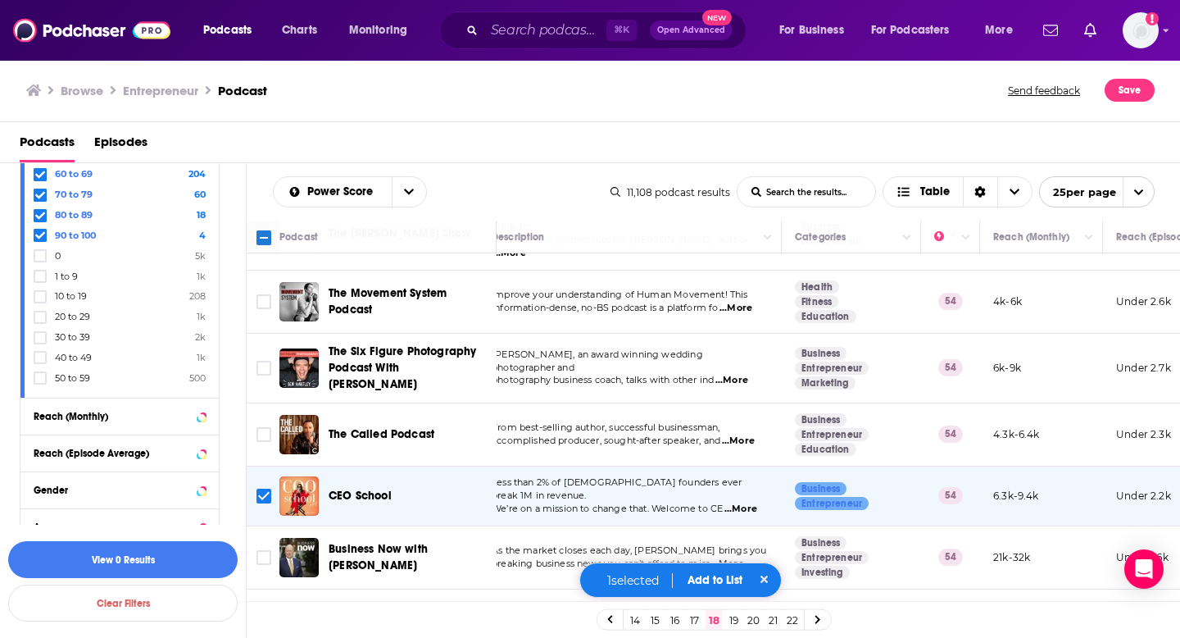
click at [711, 581] on button "Add to List" at bounding box center [714, 580] width 81 height 14
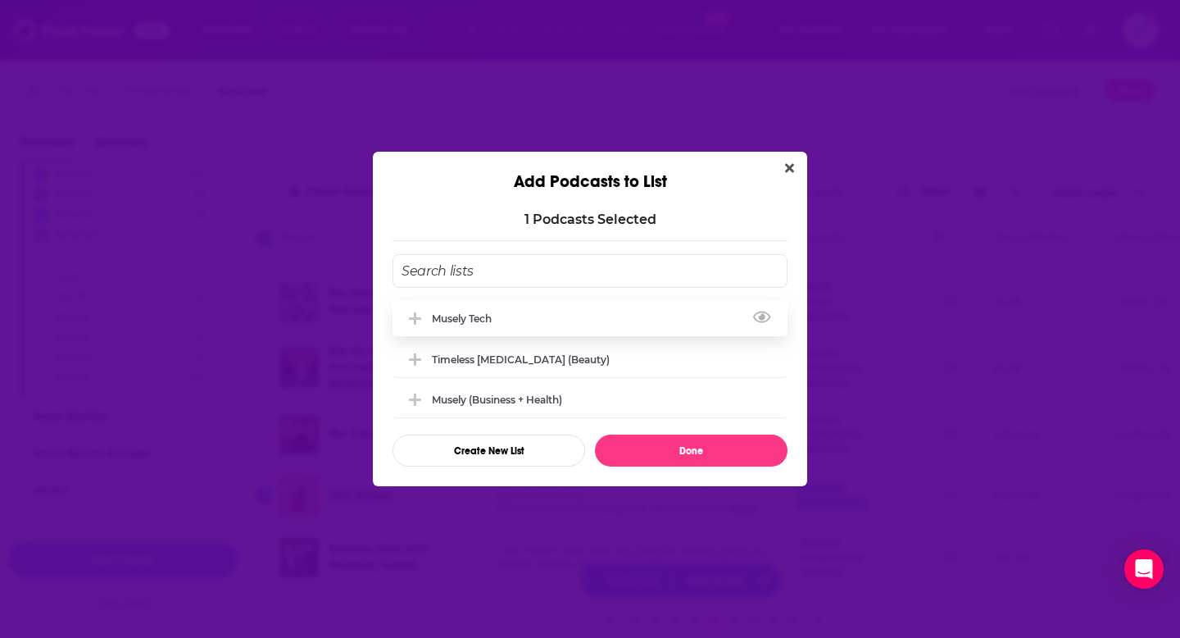
click at [561, 317] on div "Musely Tech" at bounding box center [590, 318] width 395 height 36
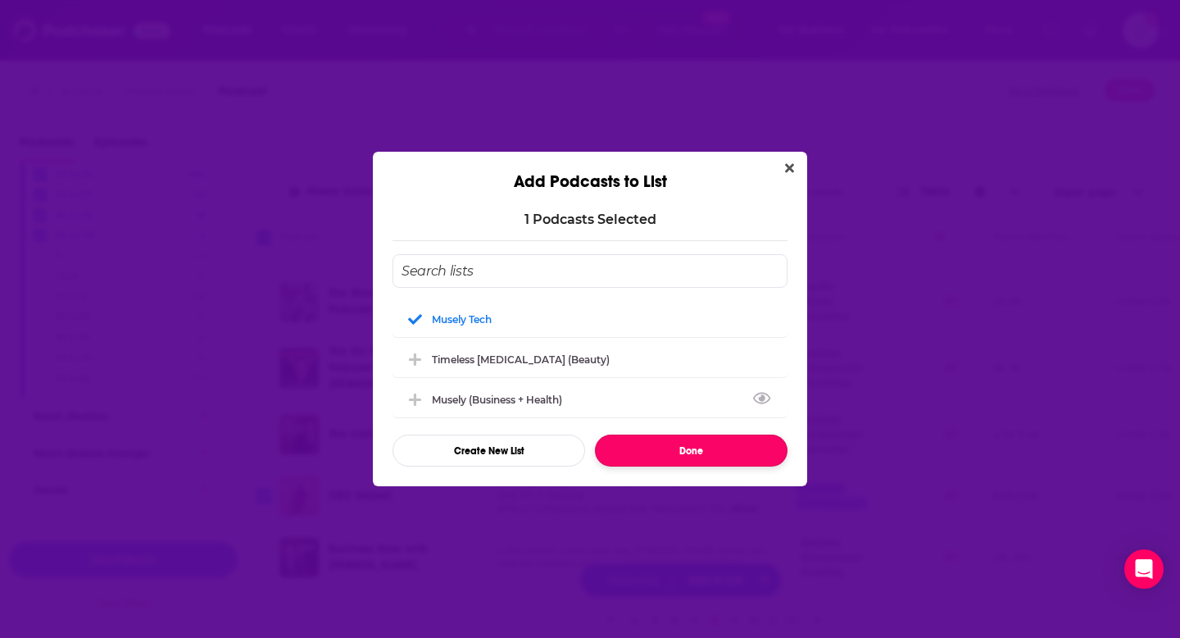
click at [644, 445] on button "Done" at bounding box center [691, 450] width 193 height 32
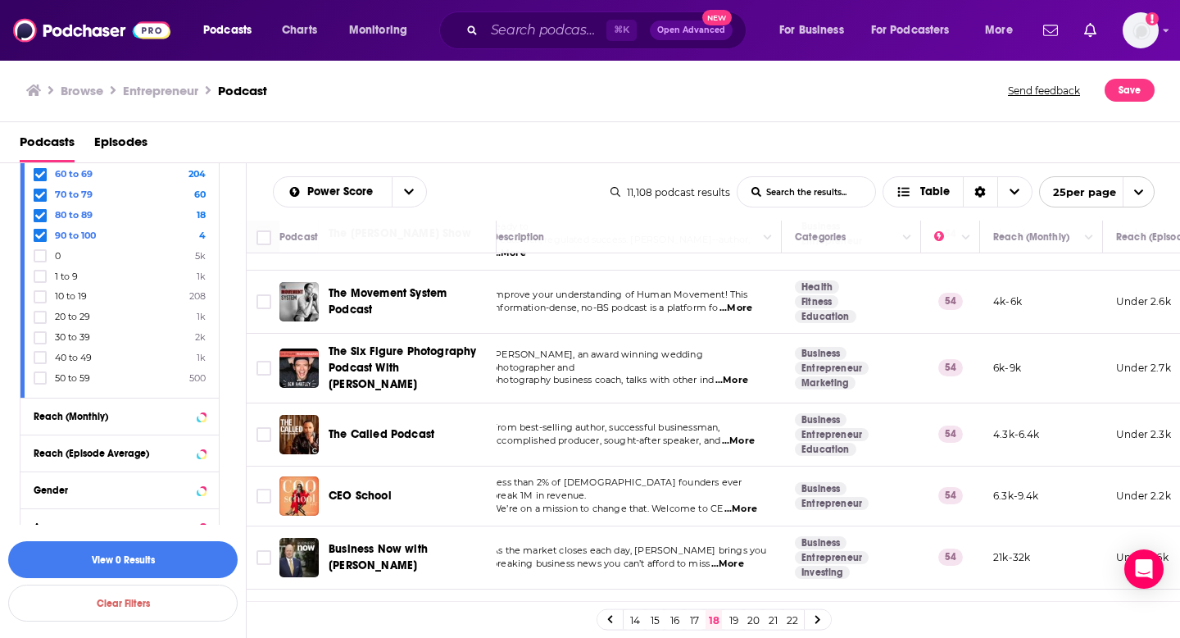
click at [733, 619] on link "19" at bounding box center [733, 620] width 16 height 20
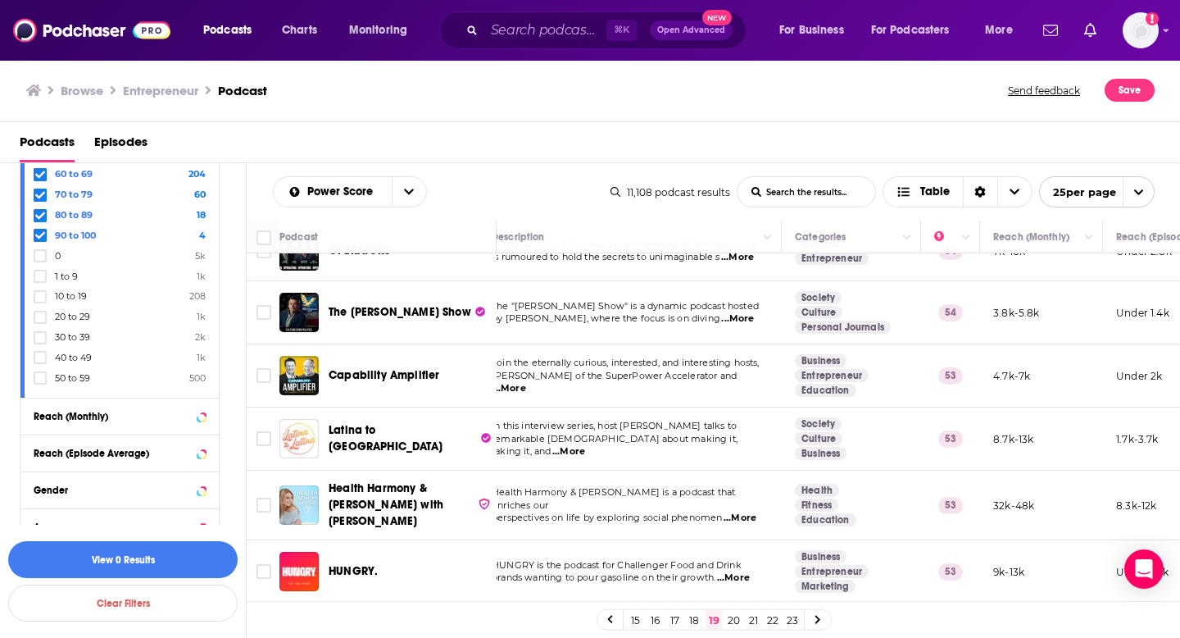
scroll to position [275, 18]
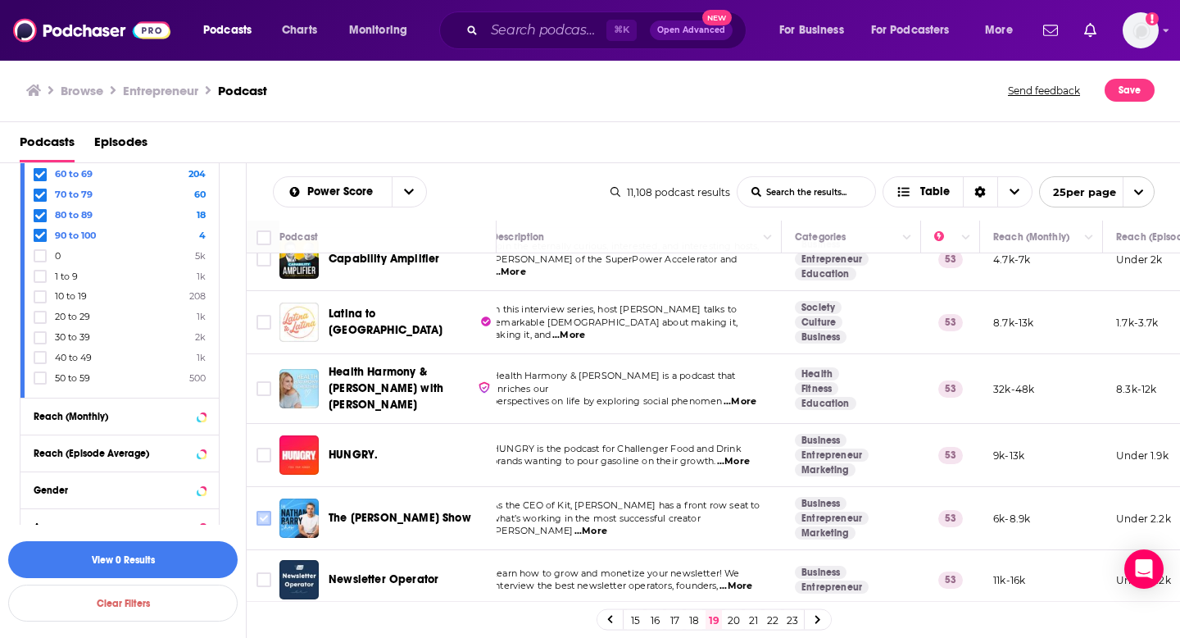
click at [267, 519] on input "Toggle select row" at bounding box center [264, 518] width 15 height 15
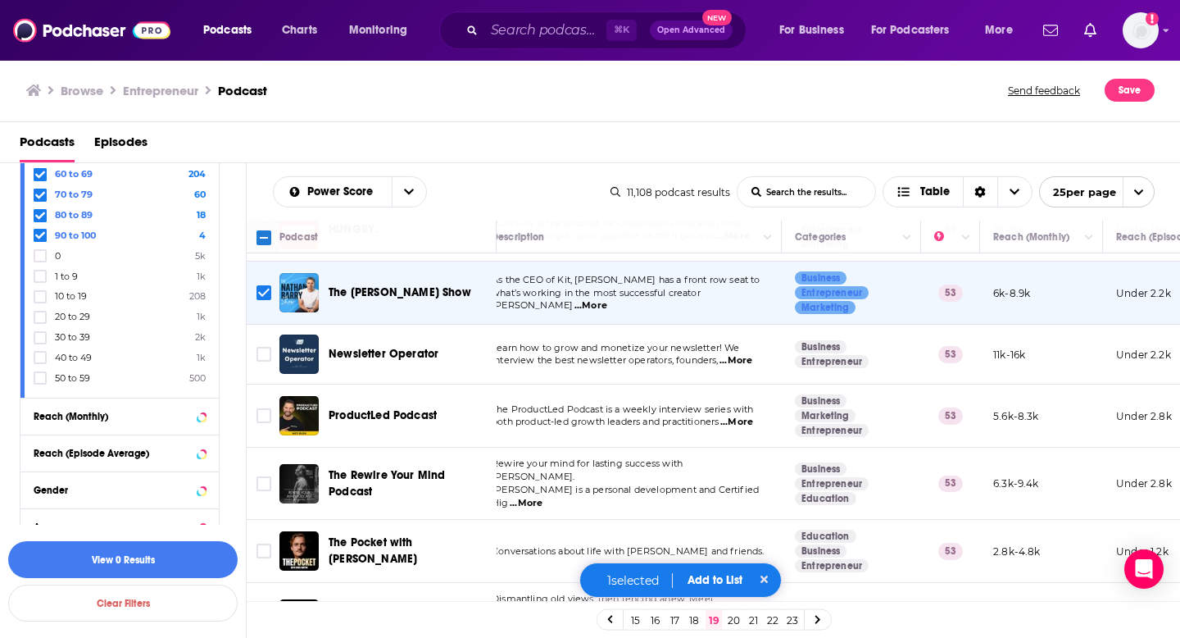
scroll to position [501, 18]
click at [259, 543] on input "Toggle select row" at bounding box center [264, 550] width 15 height 15
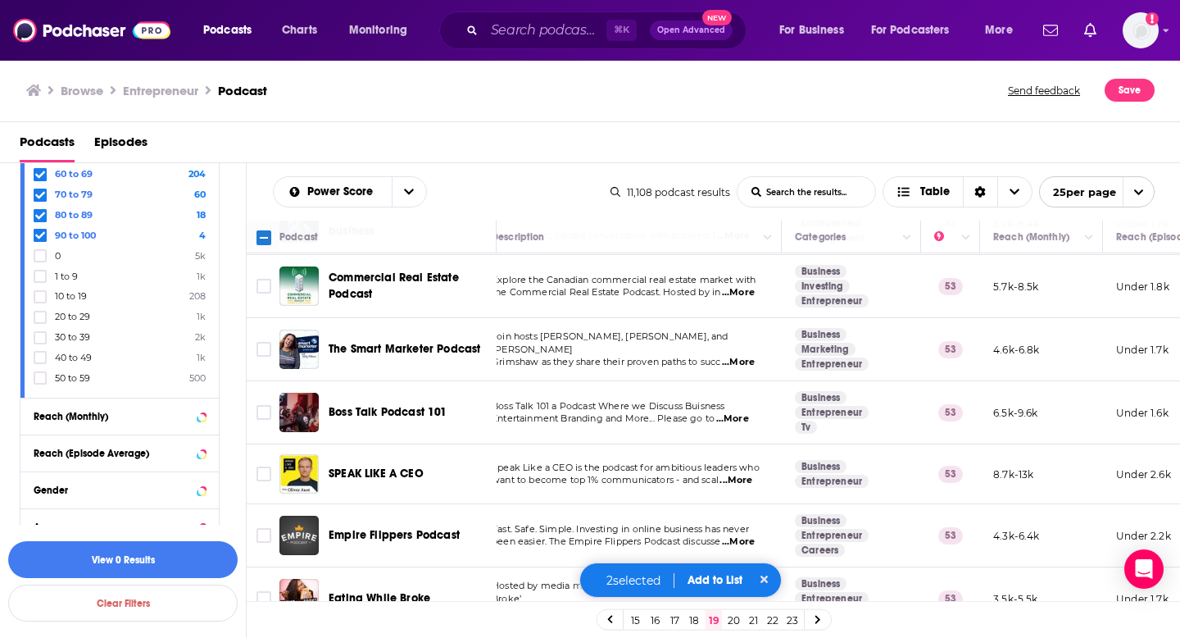
scroll to position [1220, 18]
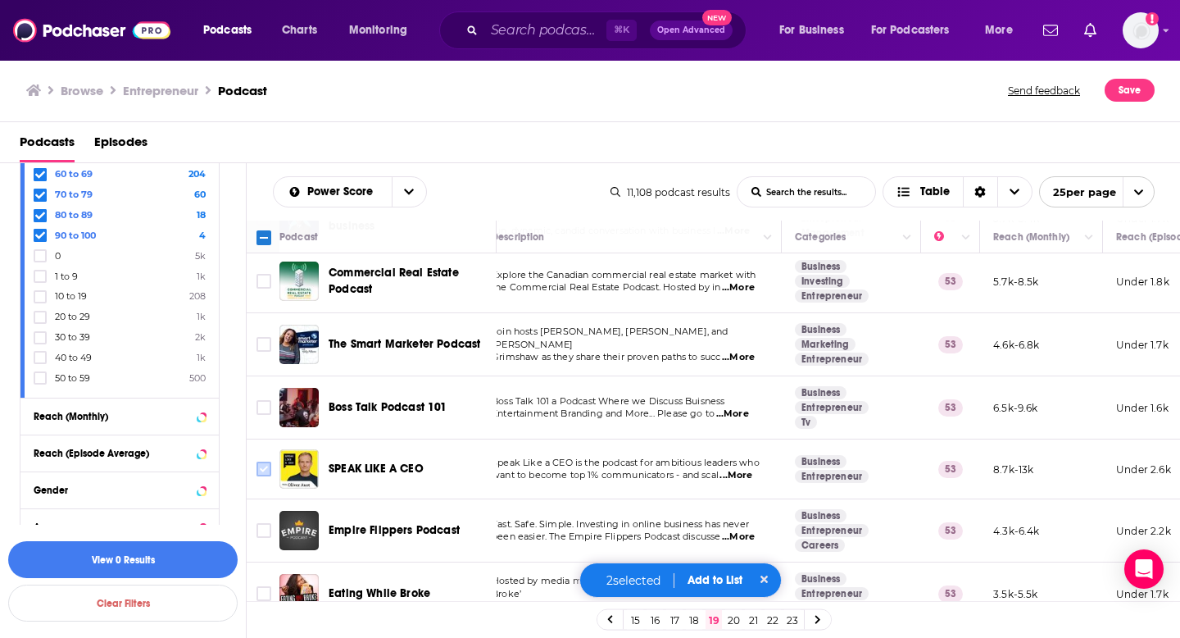
click at [255, 459] on icon "Toggle select row" at bounding box center [264, 469] width 20 height 20
click at [264, 461] on input "Toggle select row" at bounding box center [264, 468] width 15 height 15
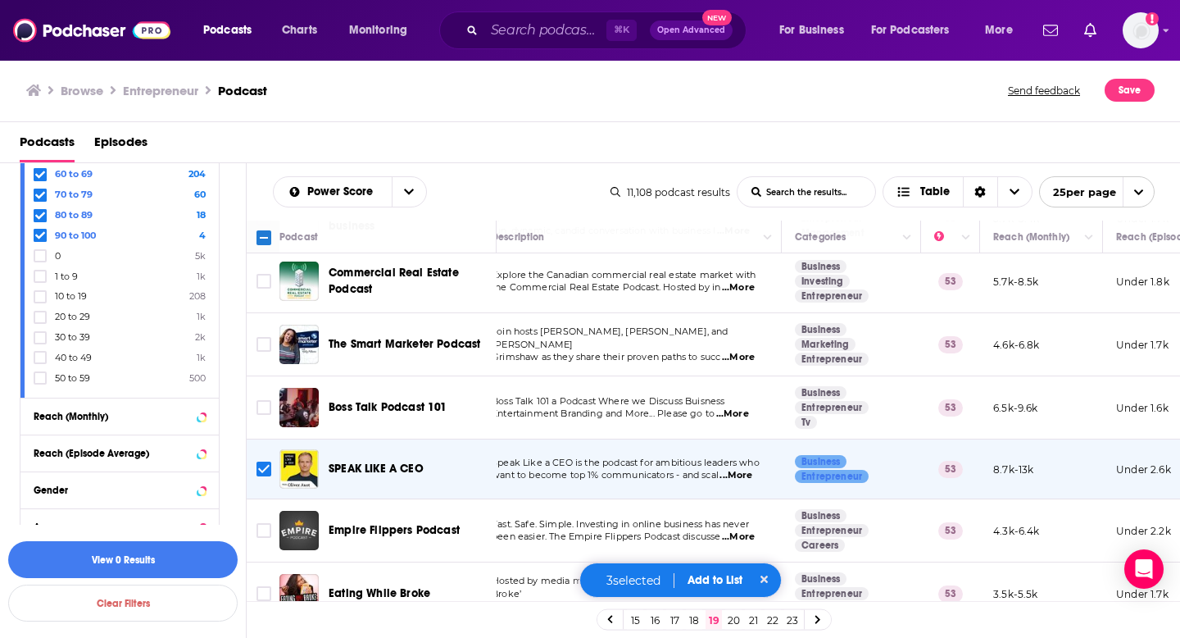
click at [717, 579] on button "Add to List" at bounding box center [714, 580] width 81 height 14
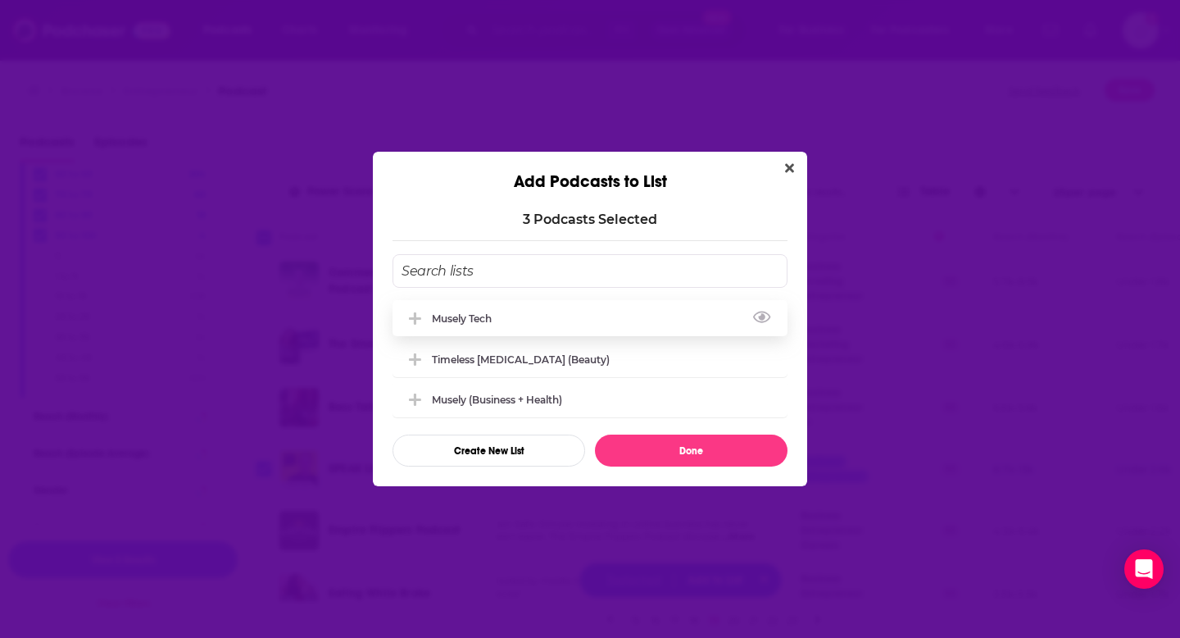
click at [507, 335] on div "Musely Tech" at bounding box center [590, 318] width 395 height 36
click at [694, 461] on button "Done" at bounding box center [691, 450] width 193 height 32
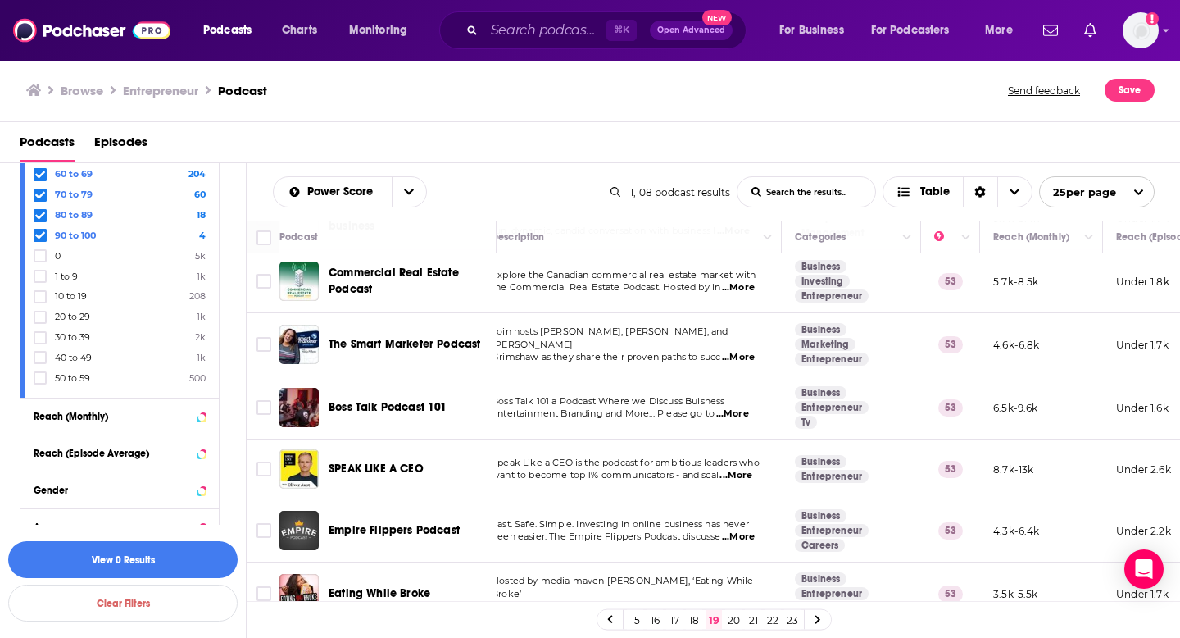
click at [736, 620] on link "20" at bounding box center [733, 620] width 16 height 20
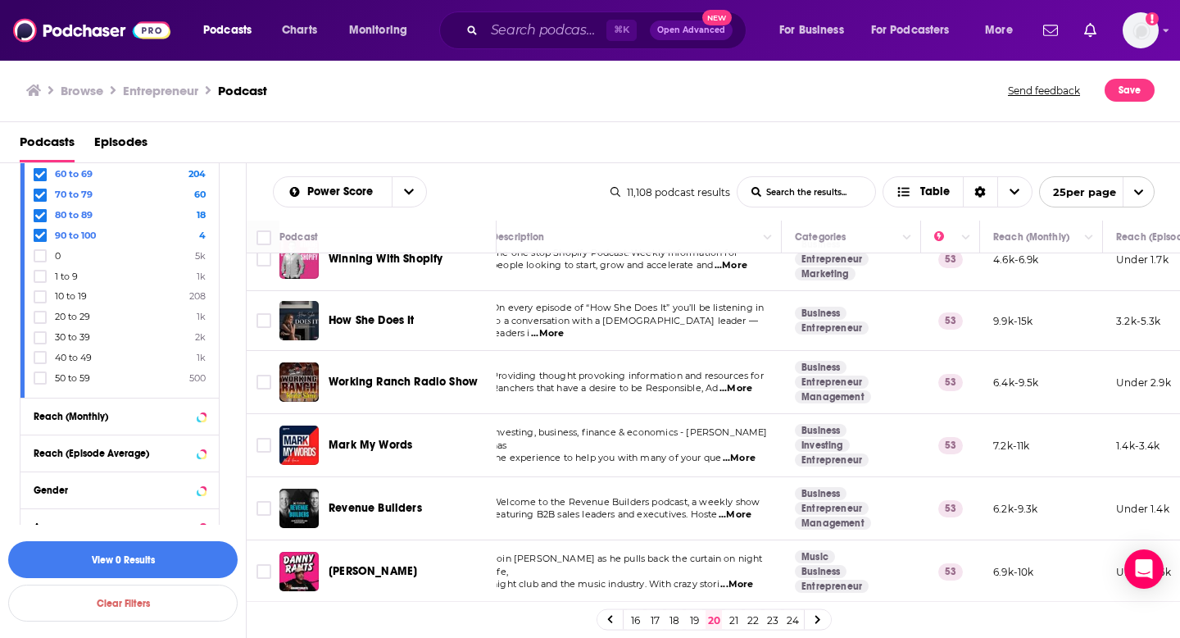
scroll to position [119, 18]
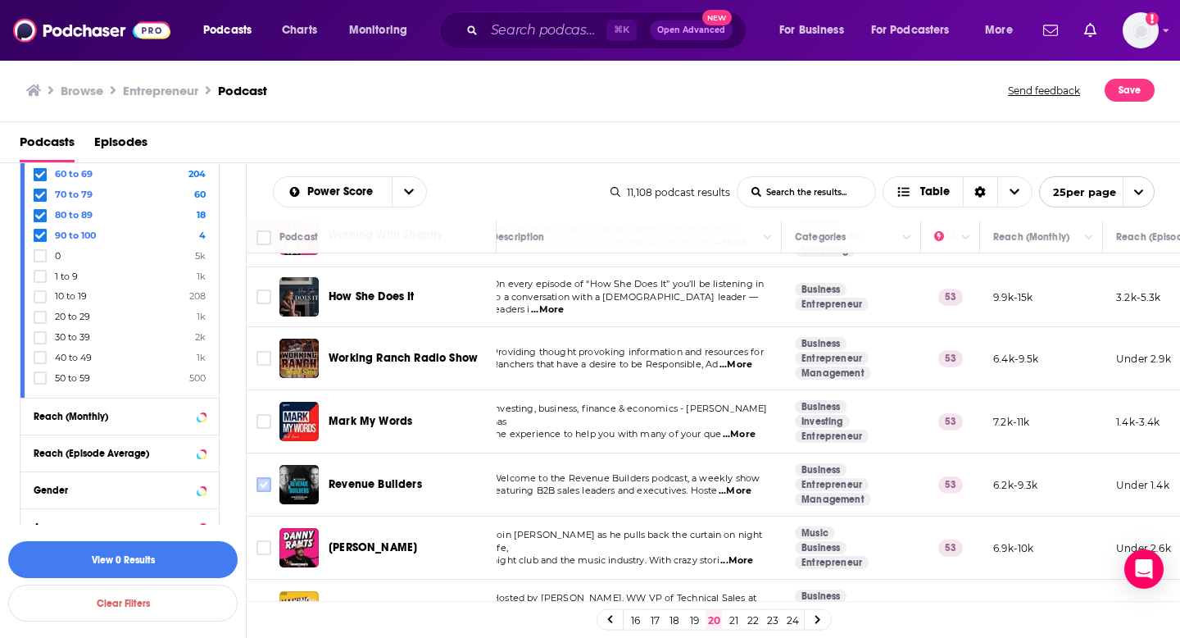
click at [268, 487] on icon "Toggle select row" at bounding box center [264, 485] width 20 height 20
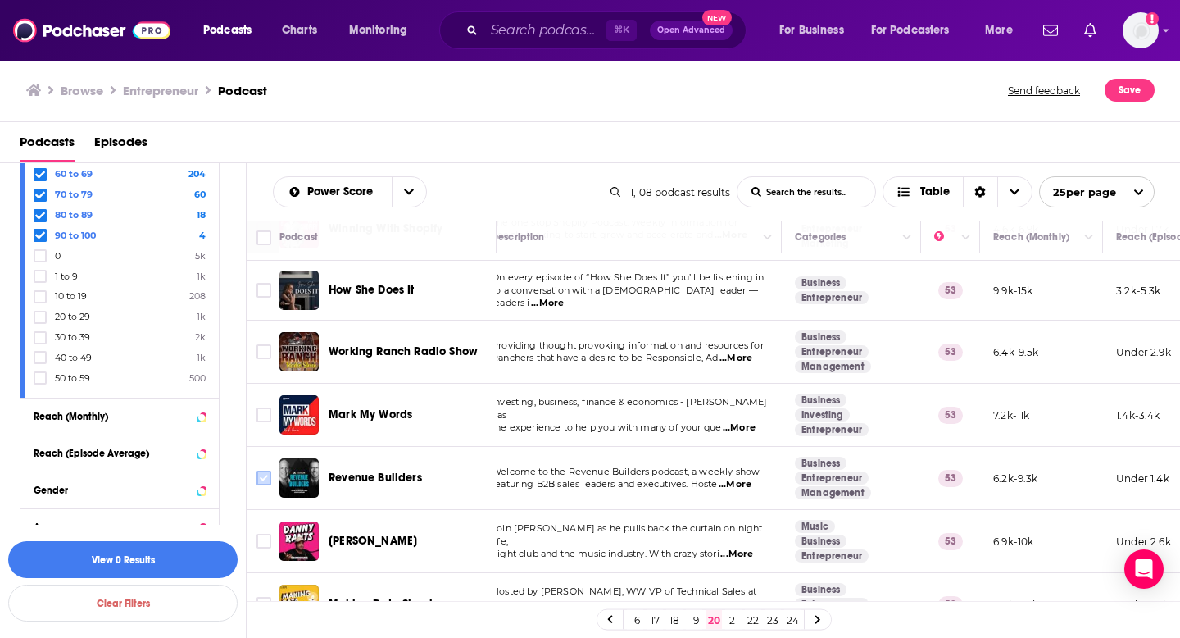
click at [269, 470] on input "Toggle select row" at bounding box center [264, 477] width 15 height 15
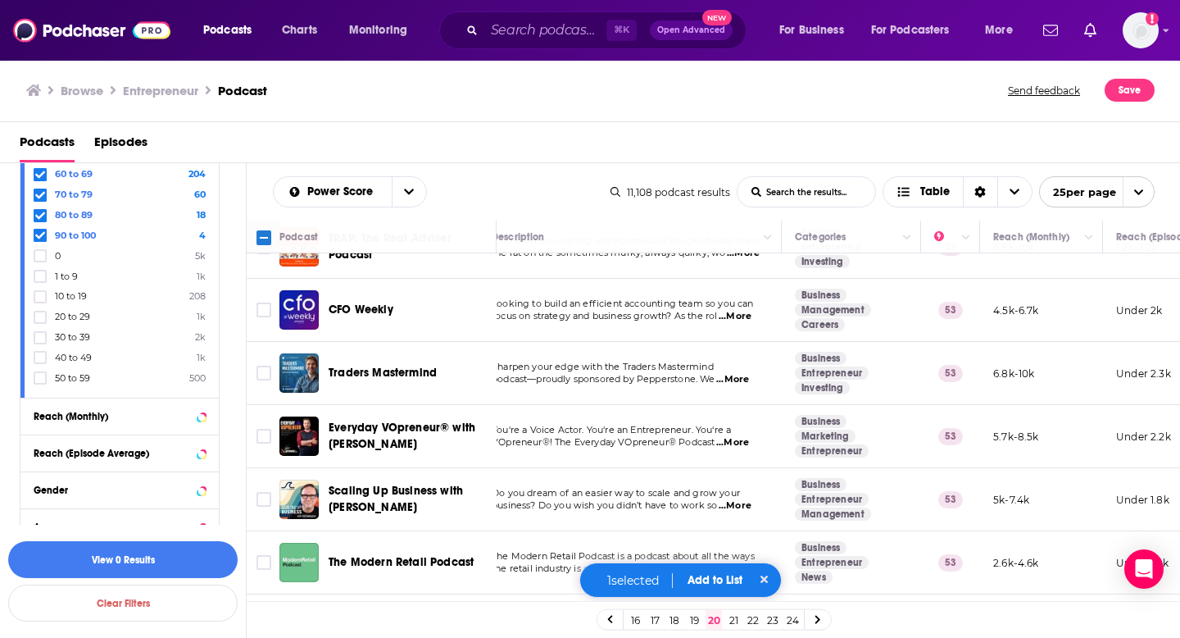
scroll to position [1224, 18]
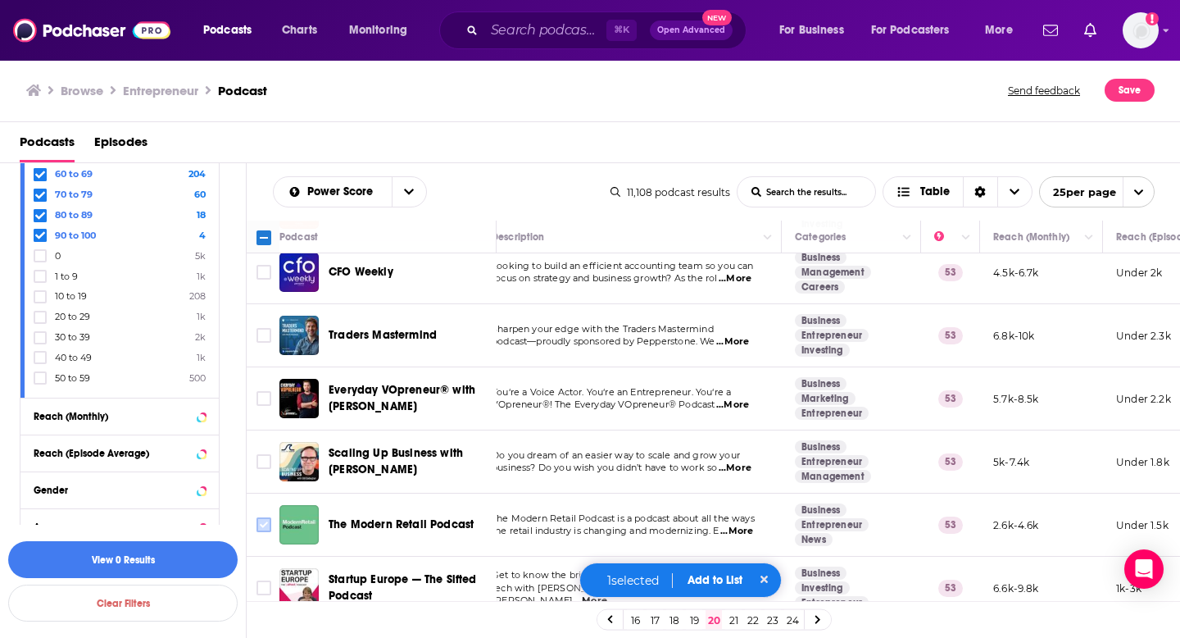
click at [268, 517] on input "Toggle select row" at bounding box center [264, 524] width 15 height 15
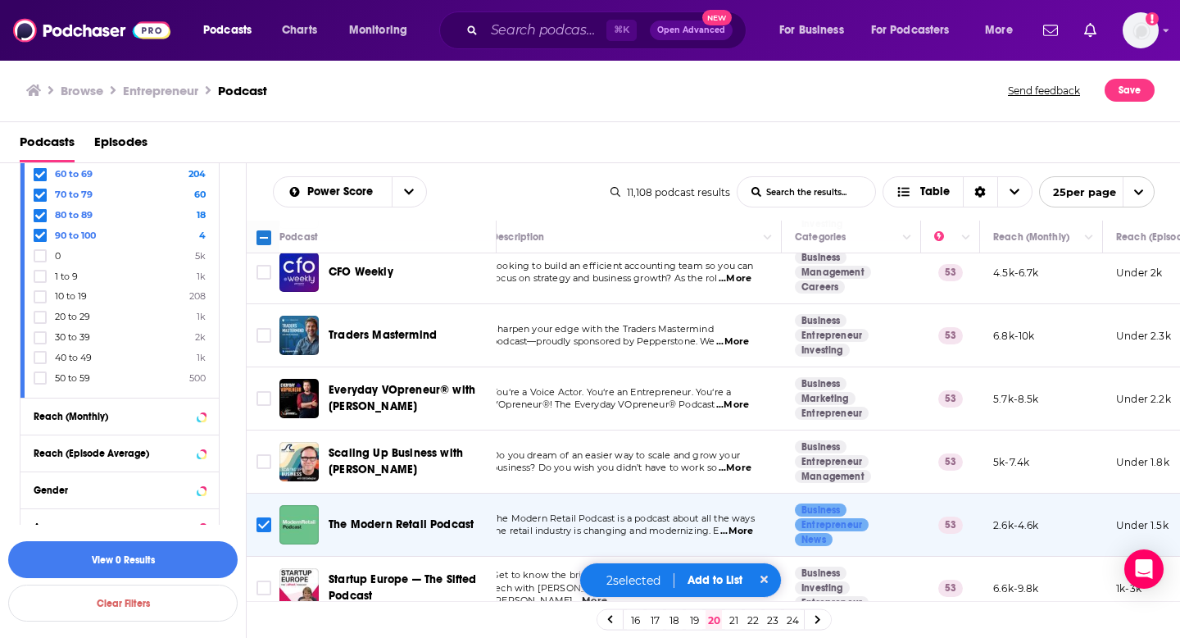
click at [710, 582] on button "Add to List" at bounding box center [714, 580] width 81 height 14
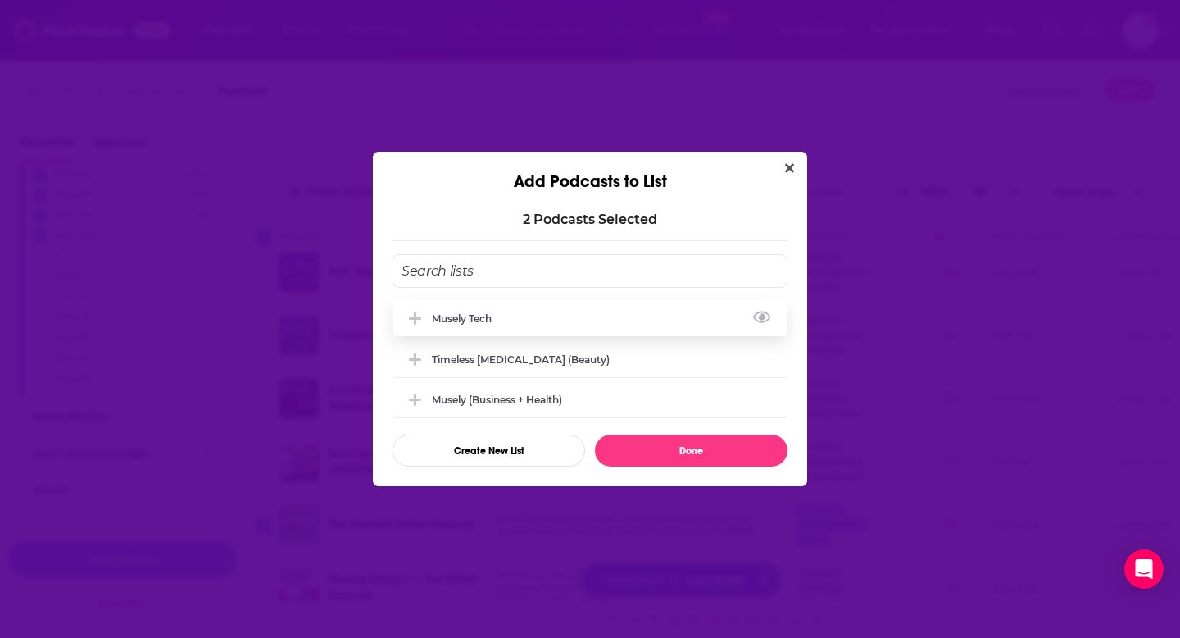
click at [570, 315] on div "Musely Tech" at bounding box center [590, 318] width 395 height 36
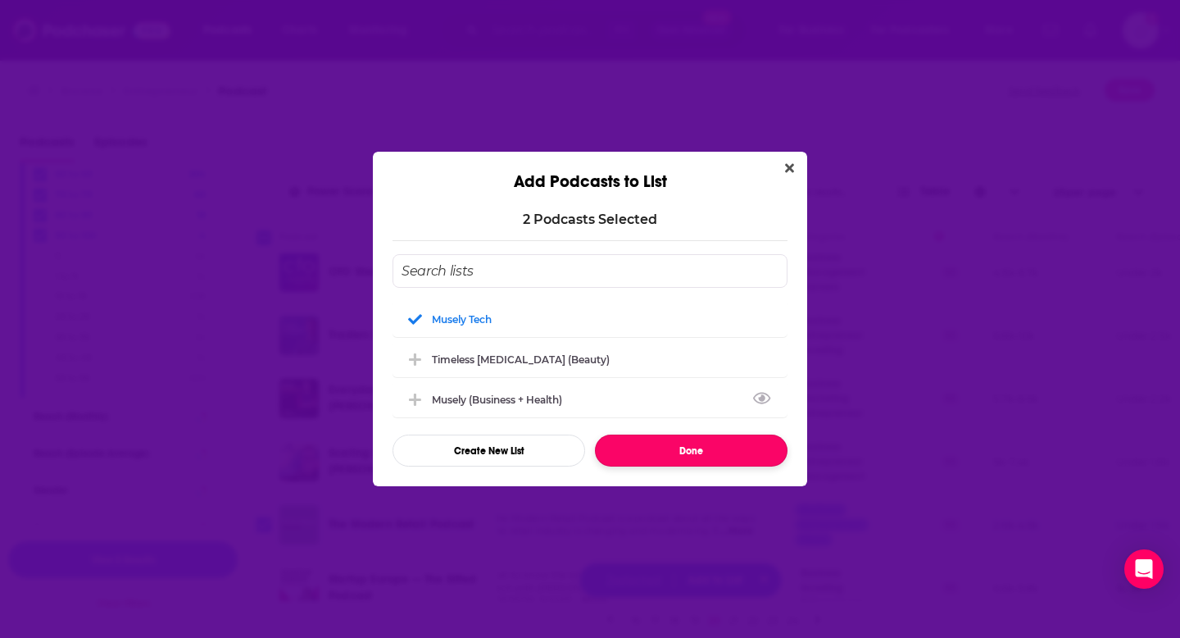
click at [665, 444] on button "Done" at bounding box center [691, 450] width 193 height 32
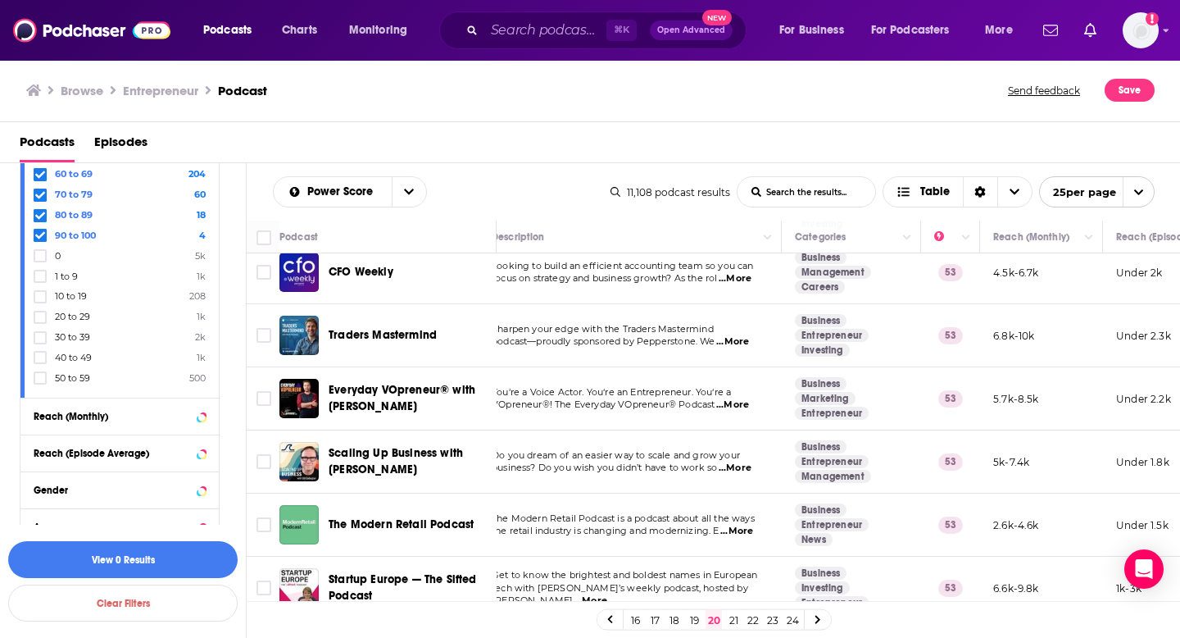
click at [737, 616] on link "21" at bounding box center [733, 620] width 16 height 20
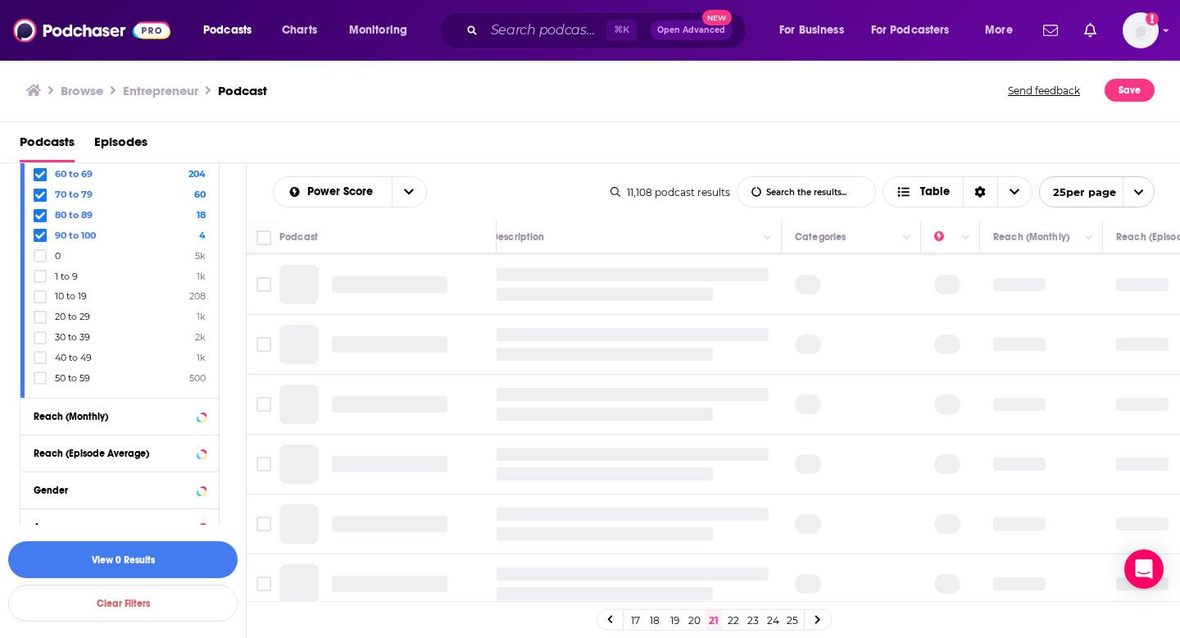
scroll to position [0, 18]
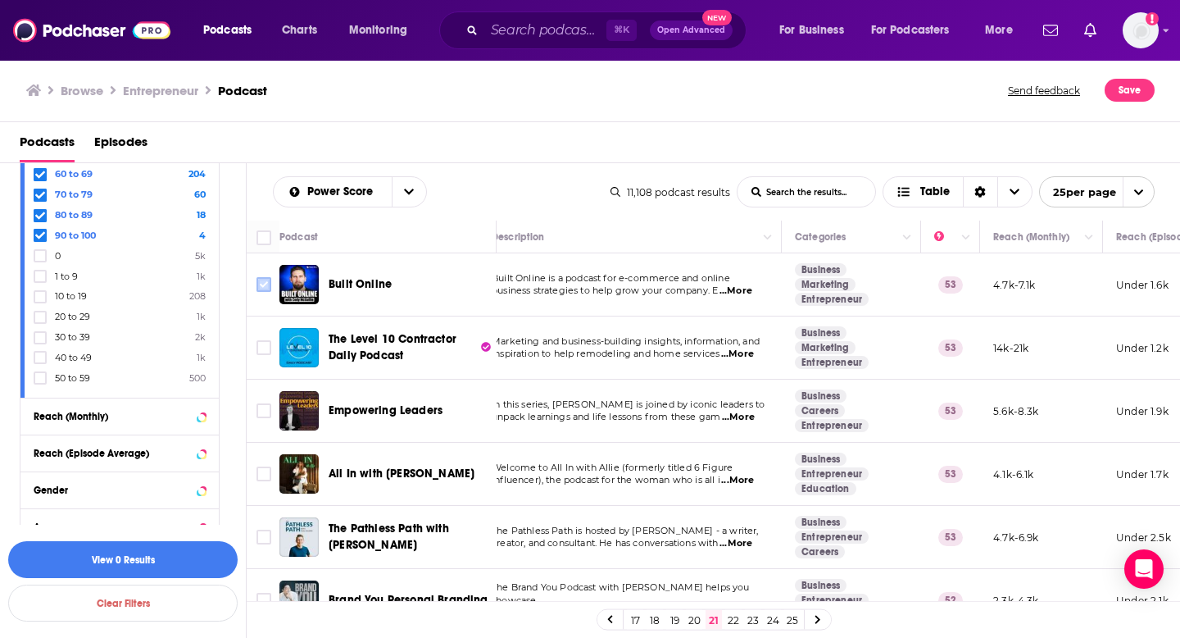
click at [261, 284] on input "Toggle select row" at bounding box center [264, 284] width 15 height 15
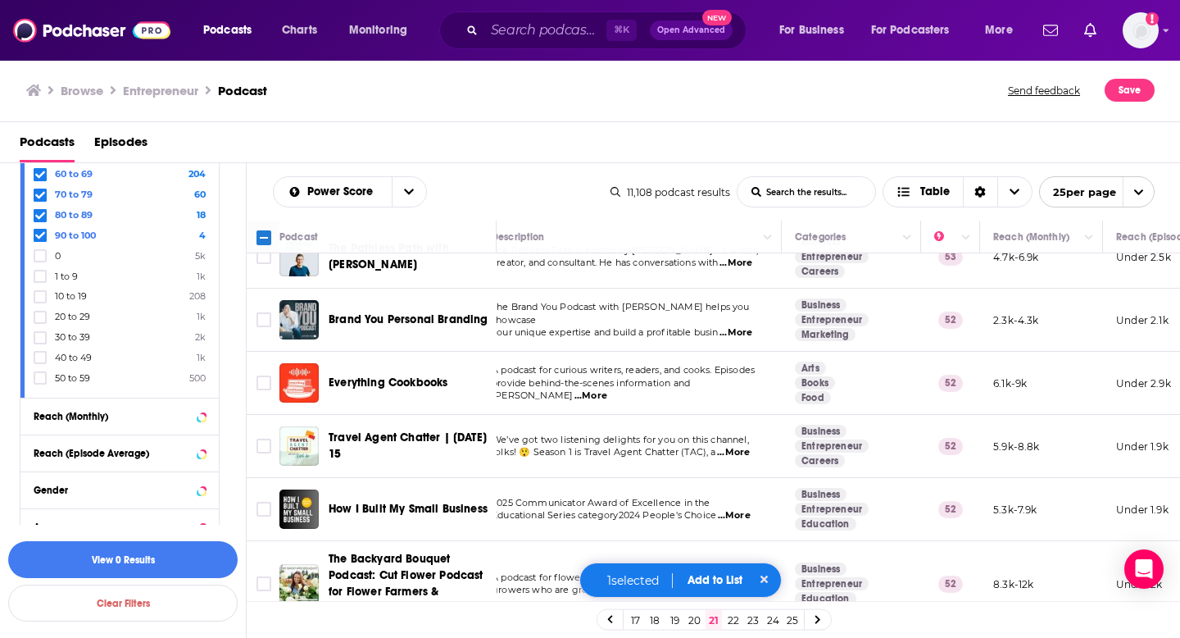
scroll to position [285, 18]
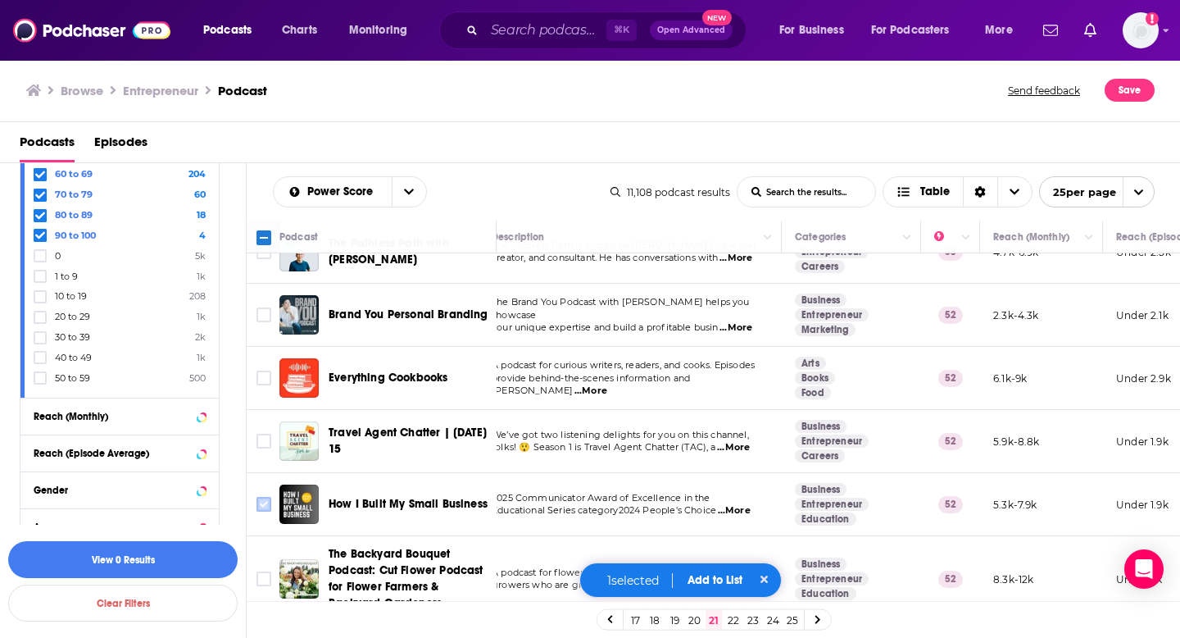
click at [265, 502] on input "Toggle select row" at bounding box center [264, 504] width 15 height 15
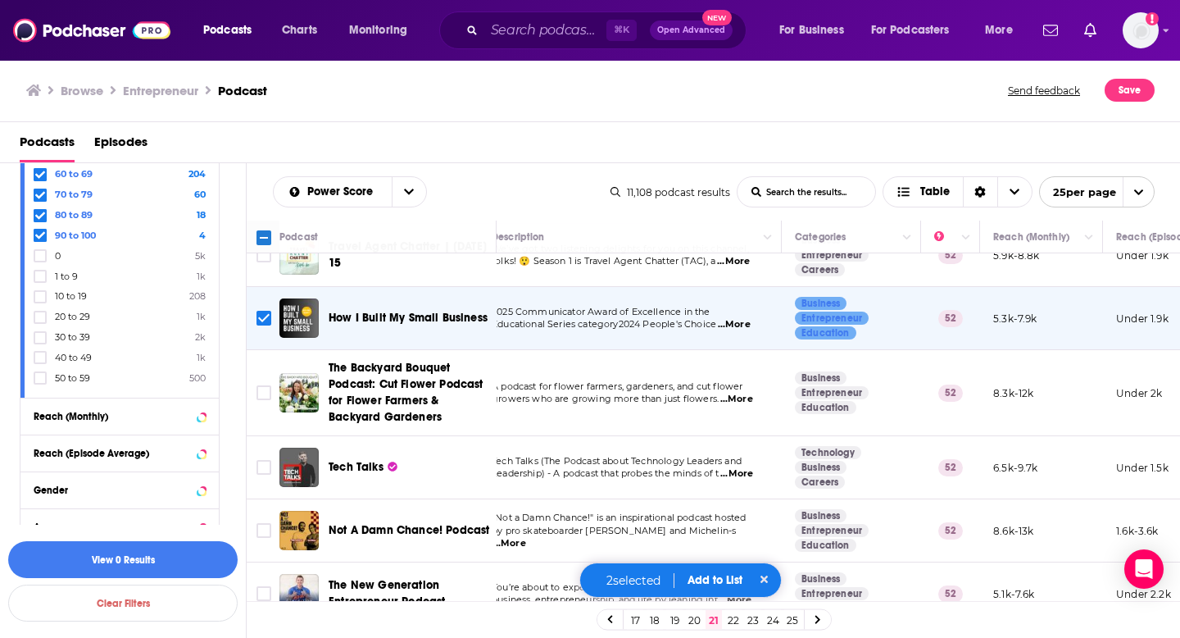
scroll to position [481, 18]
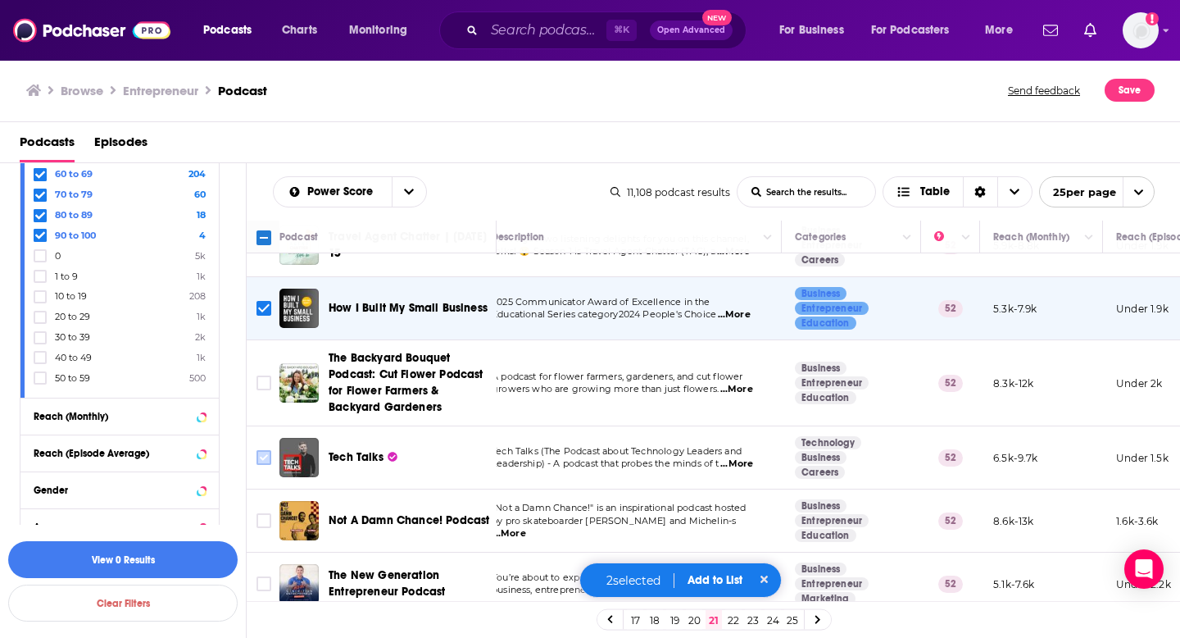
click at [259, 463] on input "Toggle select row" at bounding box center [264, 457] width 15 height 15
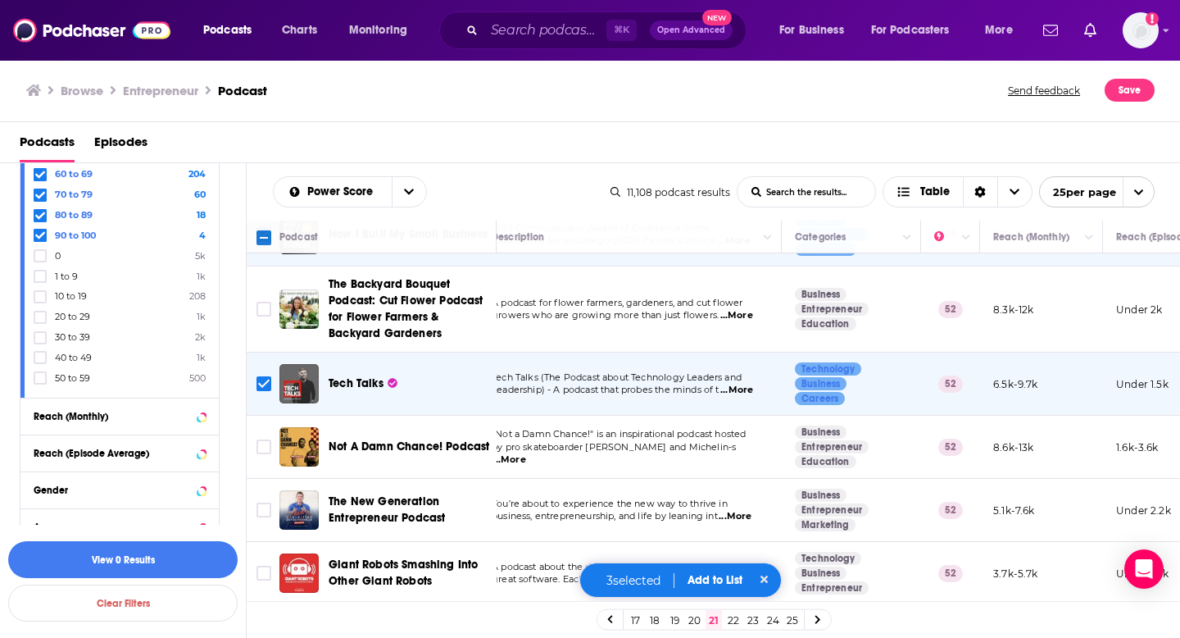
scroll to position [565, 18]
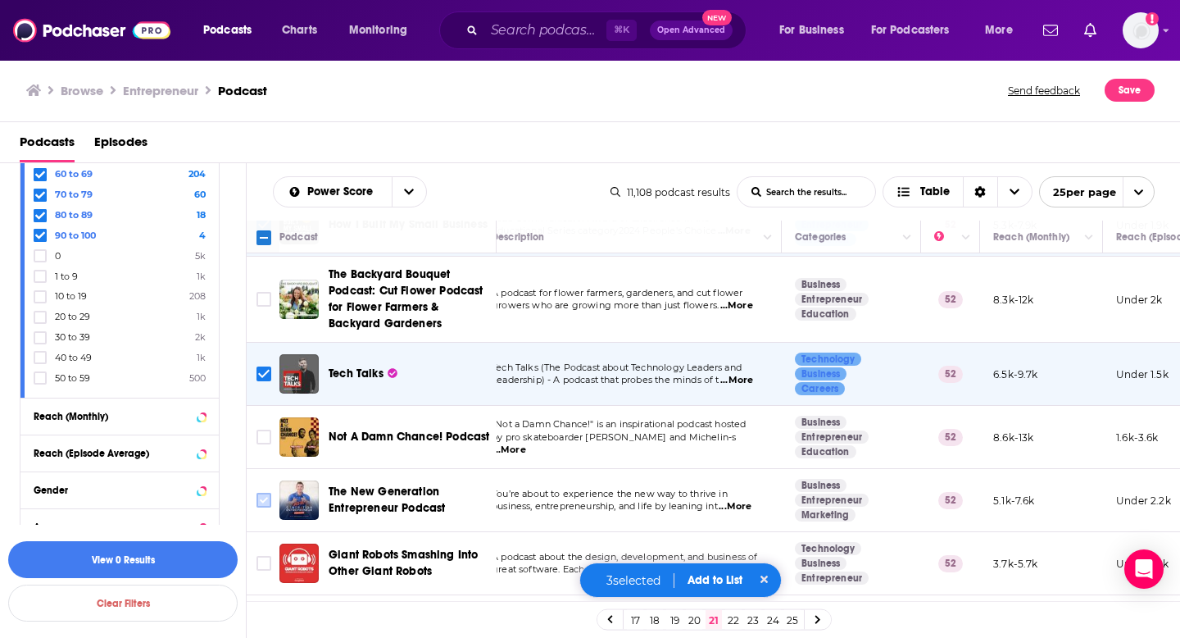
click at [265, 504] on input "Toggle select row" at bounding box center [264, 500] width 15 height 15
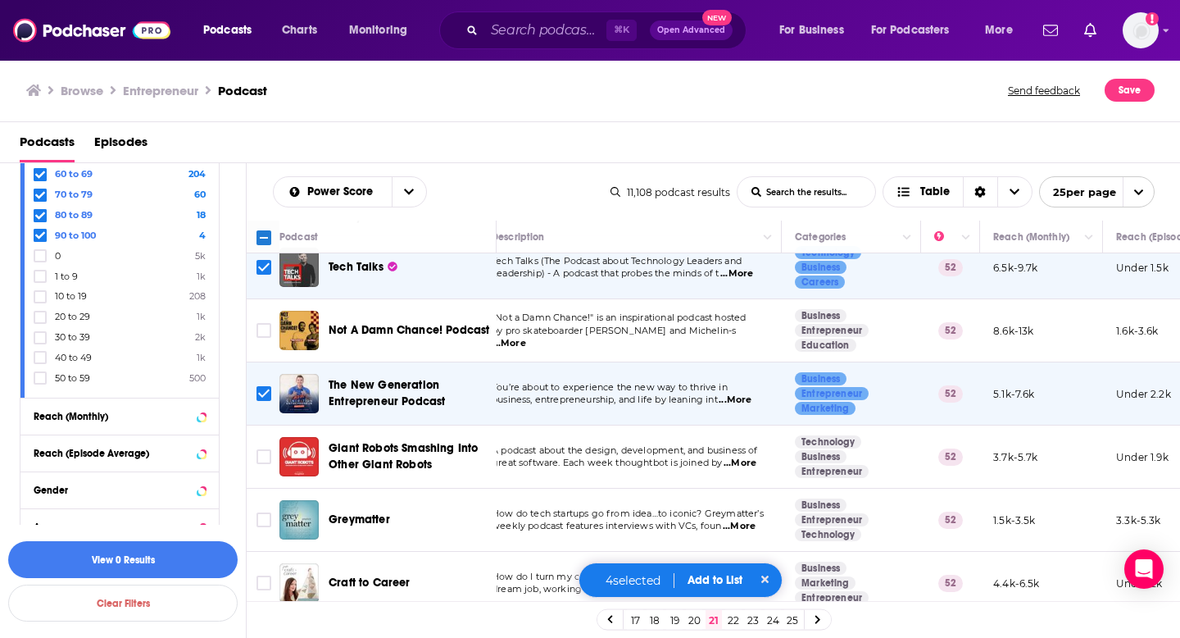
scroll to position [711, 18]
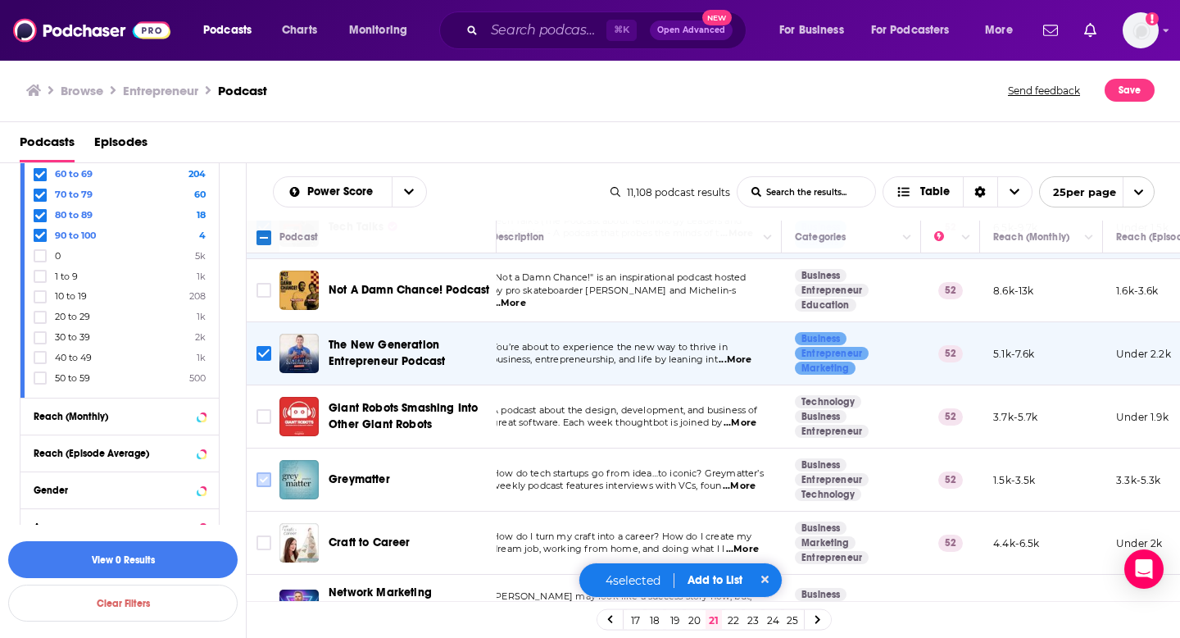
click at [260, 479] on input "Toggle select row" at bounding box center [264, 479] width 15 height 15
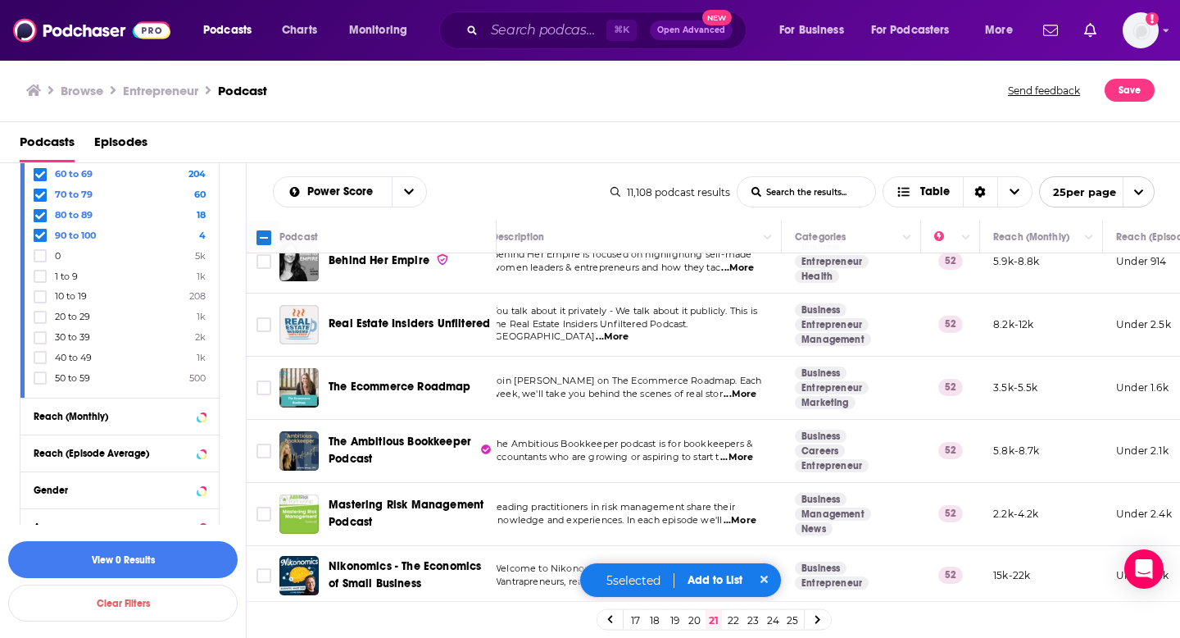
scroll to position [1250, 18]
click at [709, 582] on button "Add to List" at bounding box center [714, 580] width 81 height 14
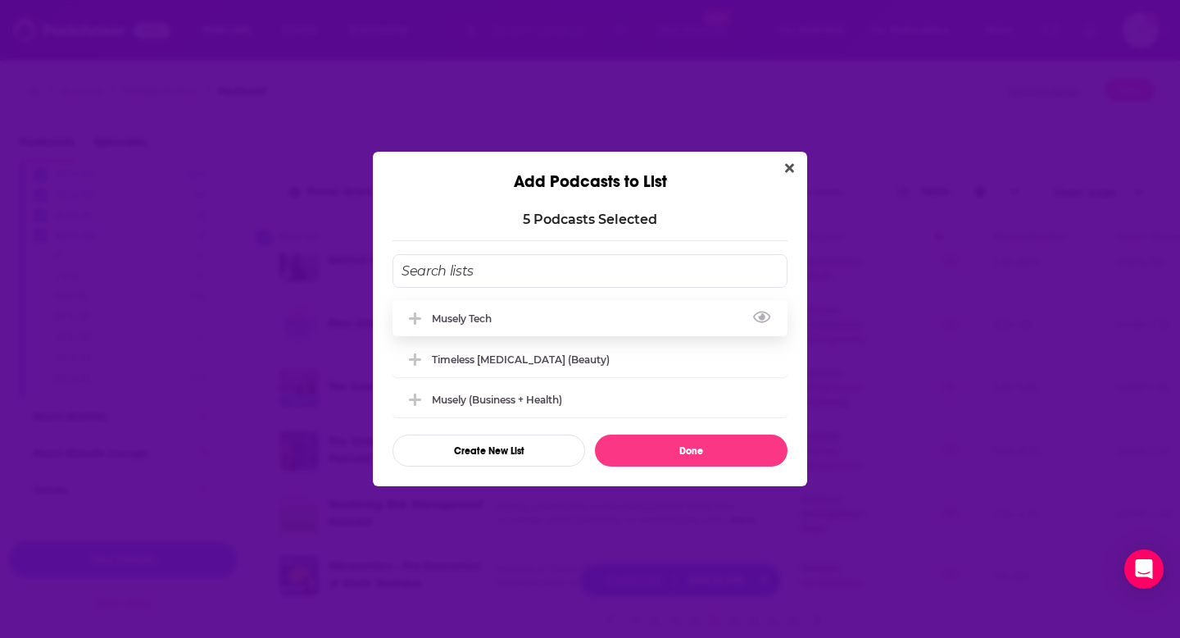
click at [497, 319] on div "Musely Tech" at bounding box center [467, 318] width 70 height 12
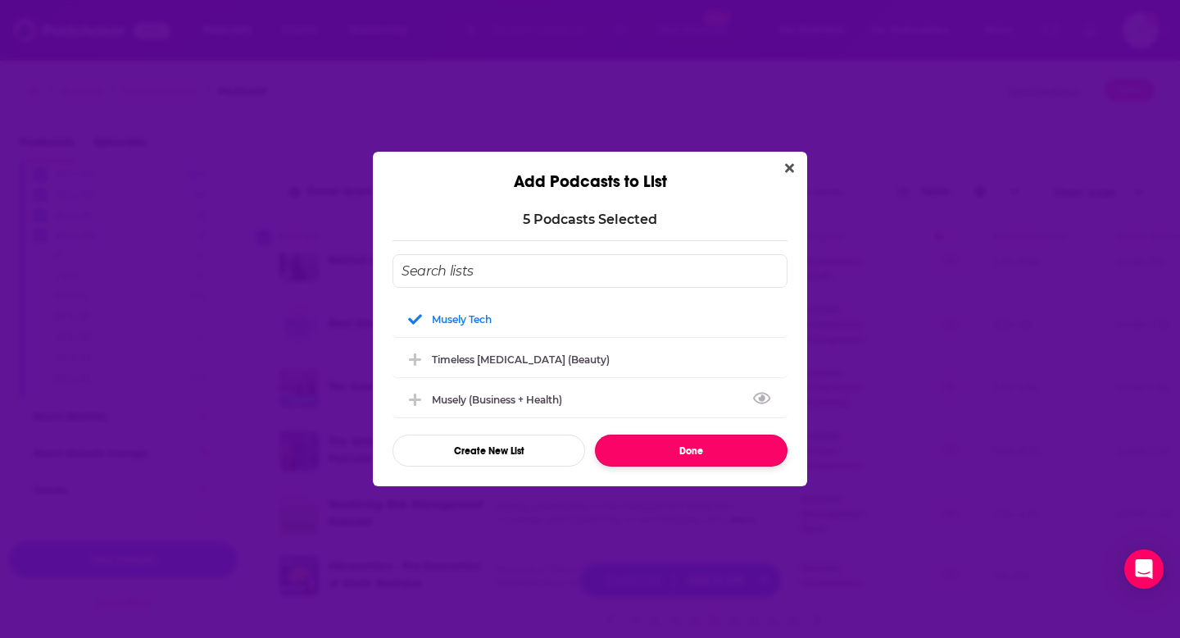
click at [648, 447] on button "Done" at bounding box center [691, 450] width 193 height 32
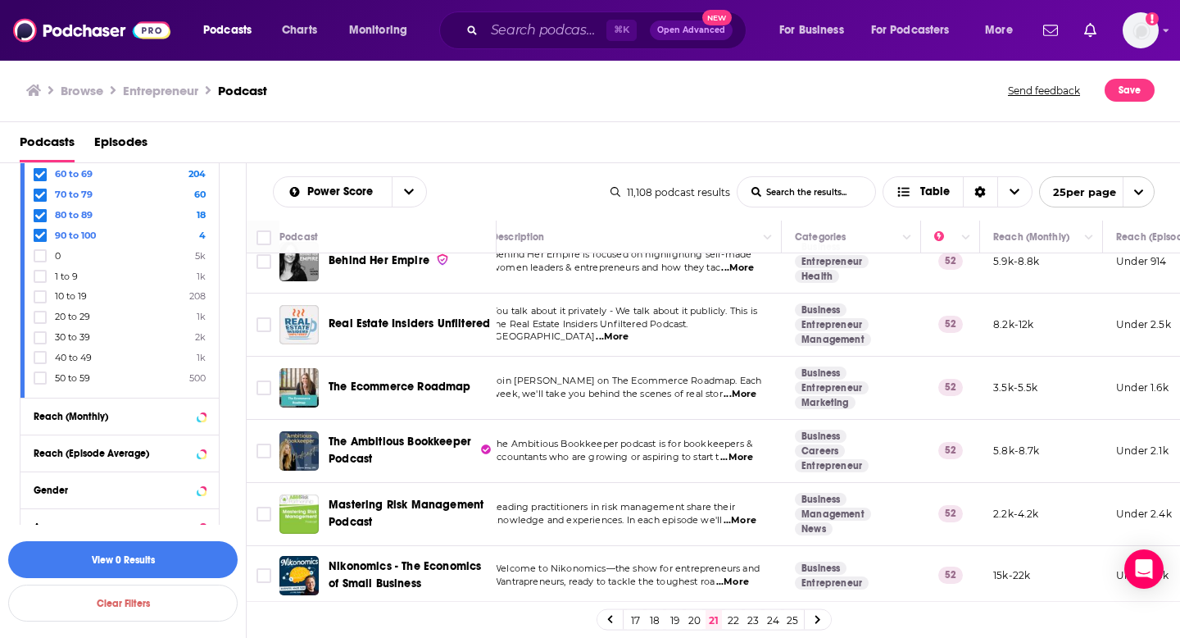
click at [733, 619] on link "22" at bounding box center [733, 620] width 16 height 20
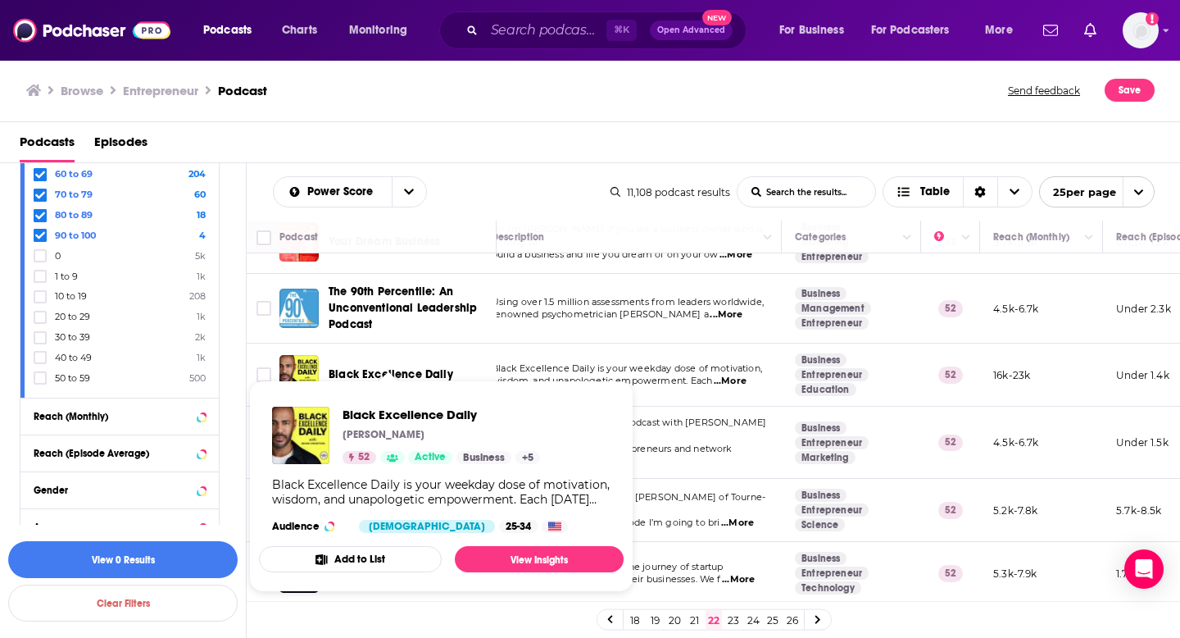
scroll to position [236, 18]
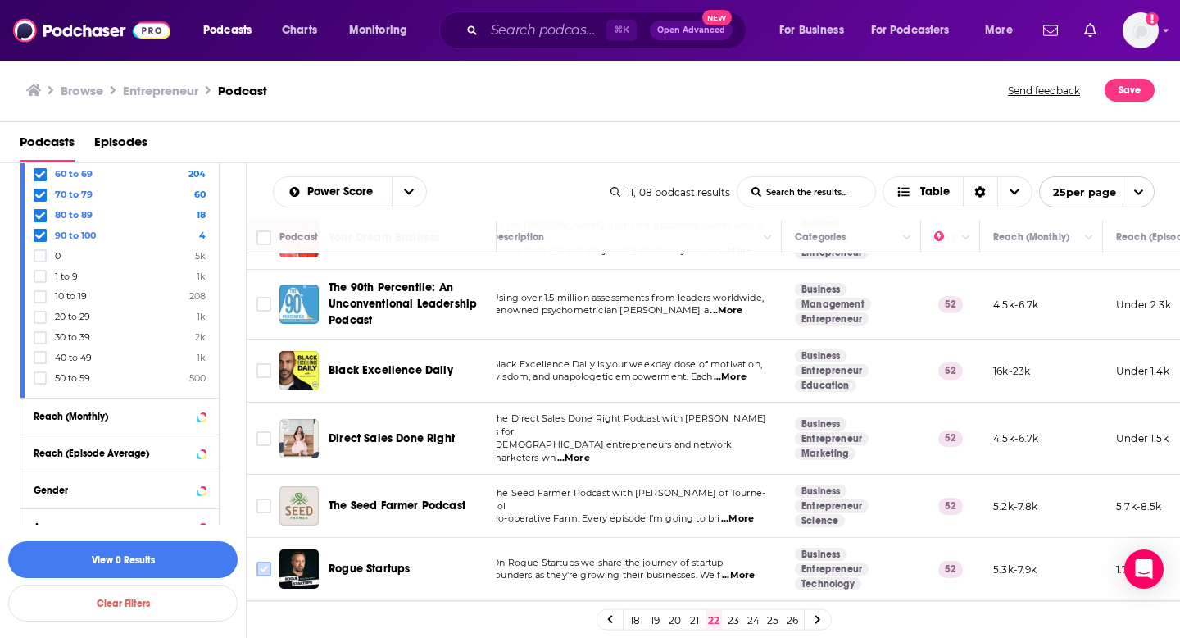
click at [261, 561] on input "Toggle select row" at bounding box center [264, 568] width 15 height 15
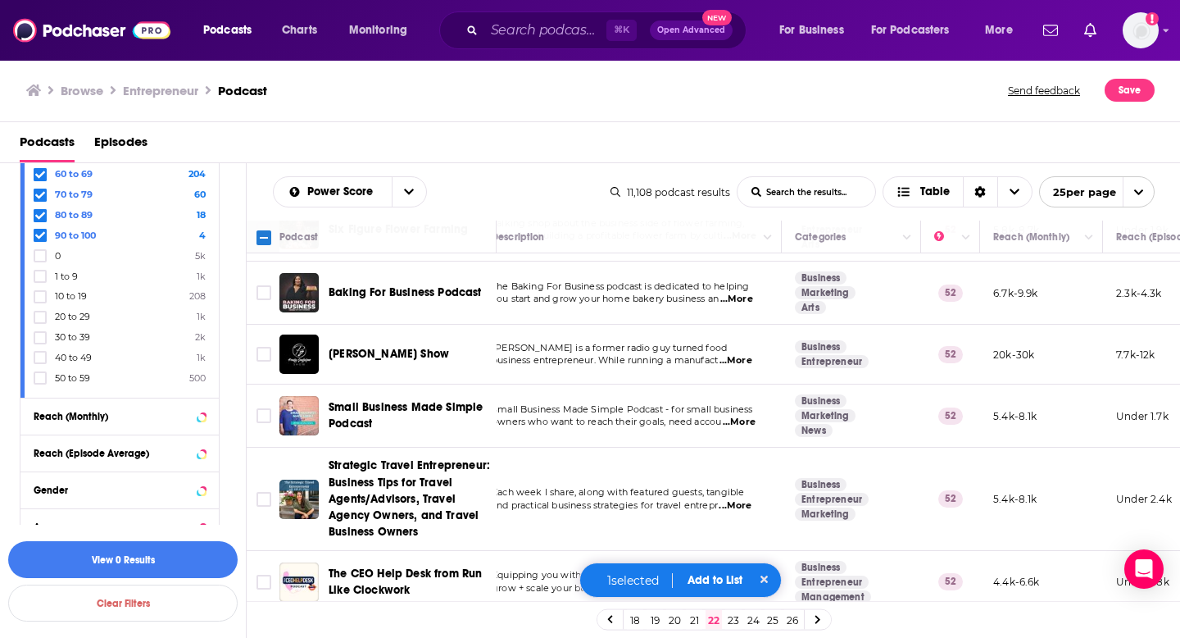
scroll to position [1269, 138]
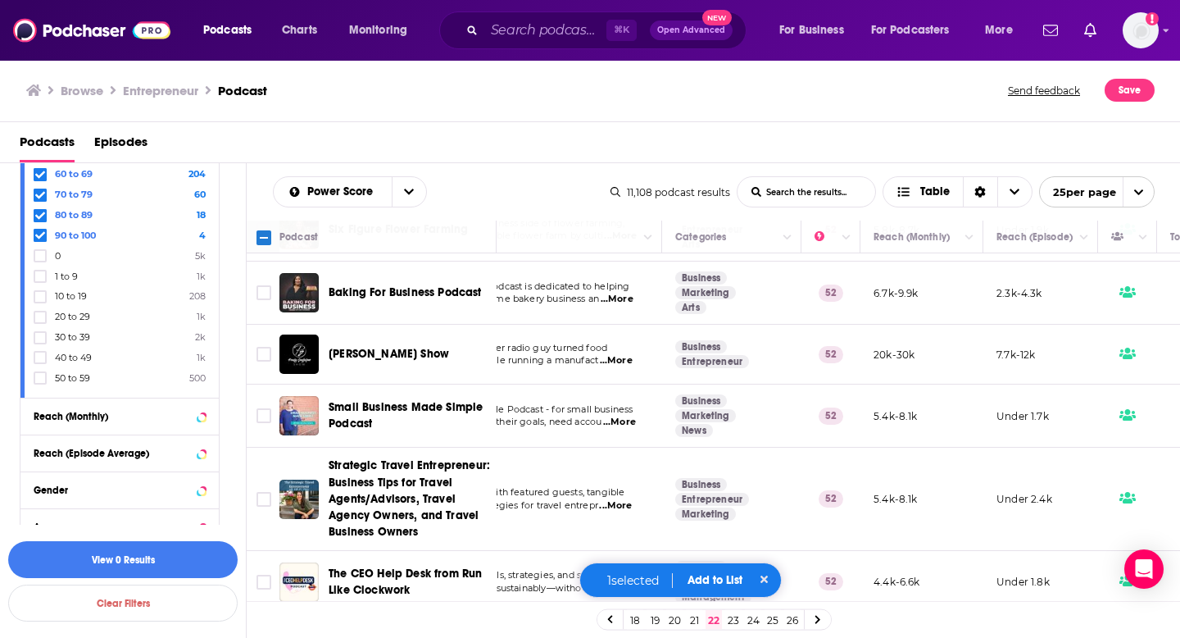
click at [696, 579] on button "Add to List" at bounding box center [714, 580] width 81 height 14
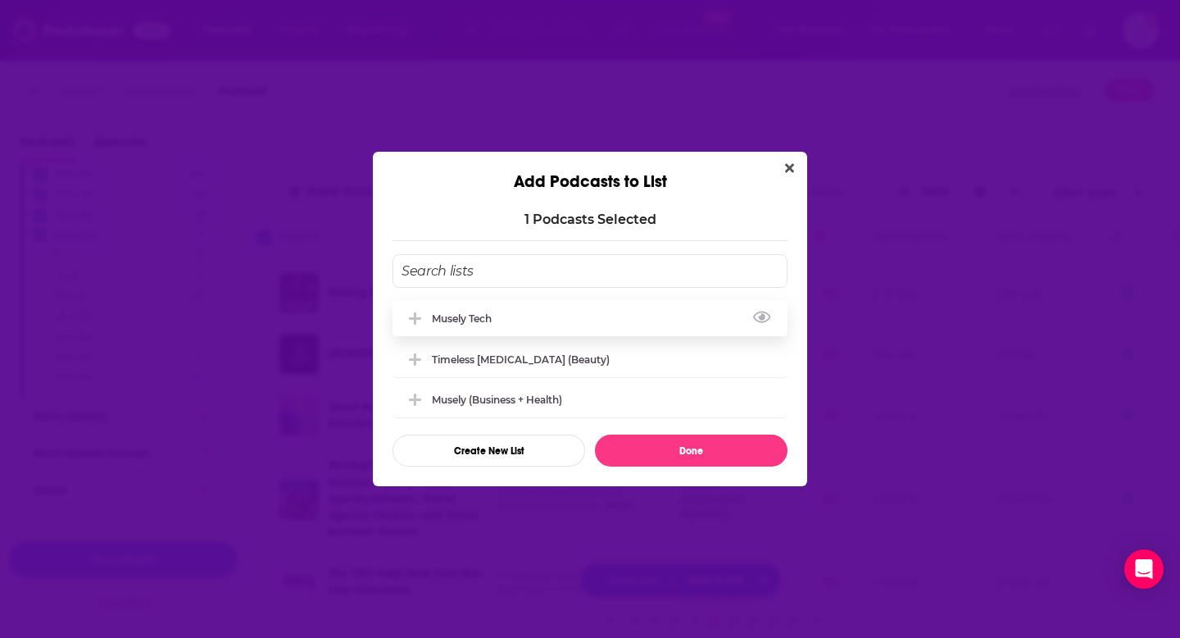
click at [518, 334] on div "Musely Tech" at bounding box center [590, 318] width 395 height 36
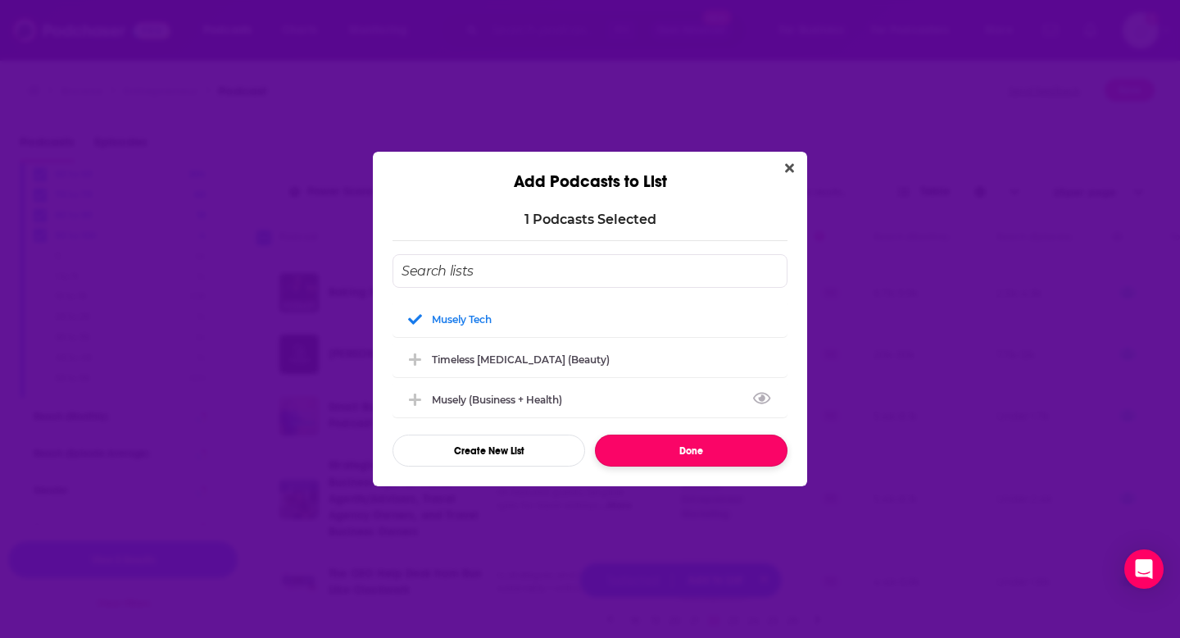
click at [647, 452] on button "Done" at bounding box center [691, 450] width 193 height 32
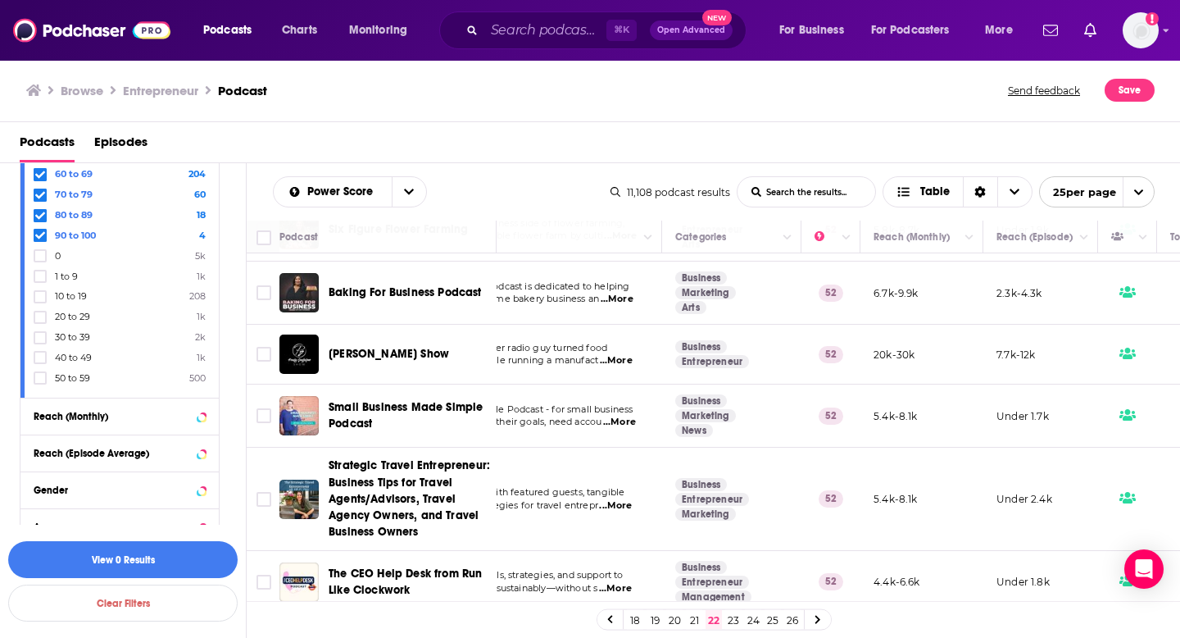
click at [738, 623] on link "23" at bounding box center [733, 620] width 16 height 20
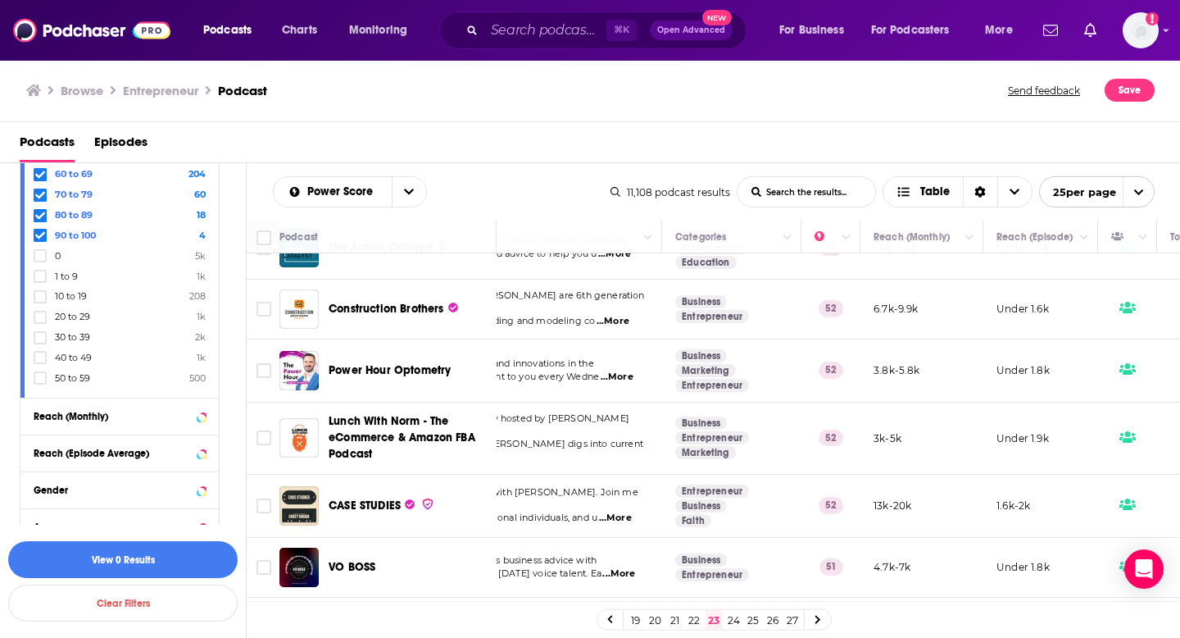
scroll to position [1107, 138]
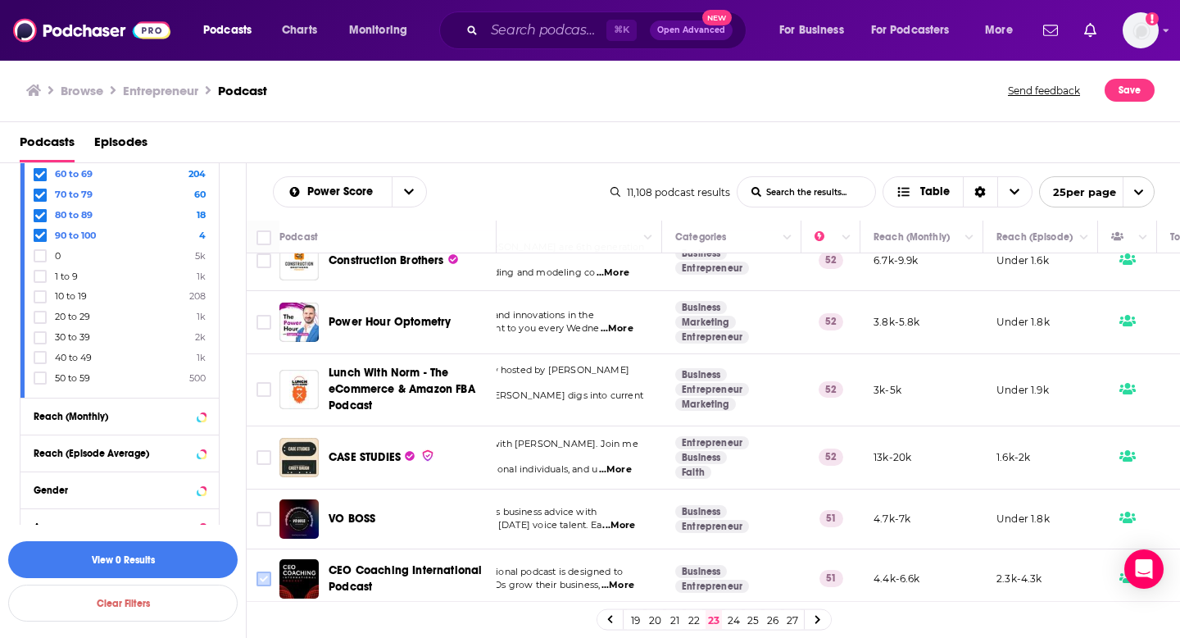
click at [266, 571] on input "Toggle select row" at bounding box center [264, 578] width 15 height 15
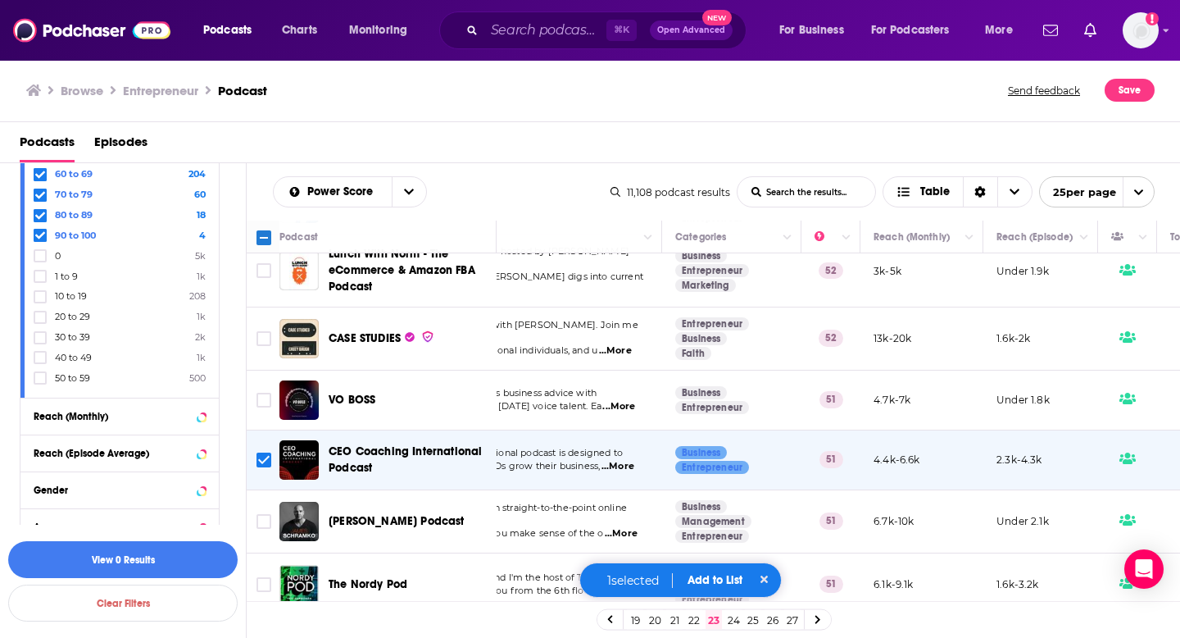
scroll to position [1312, 138]
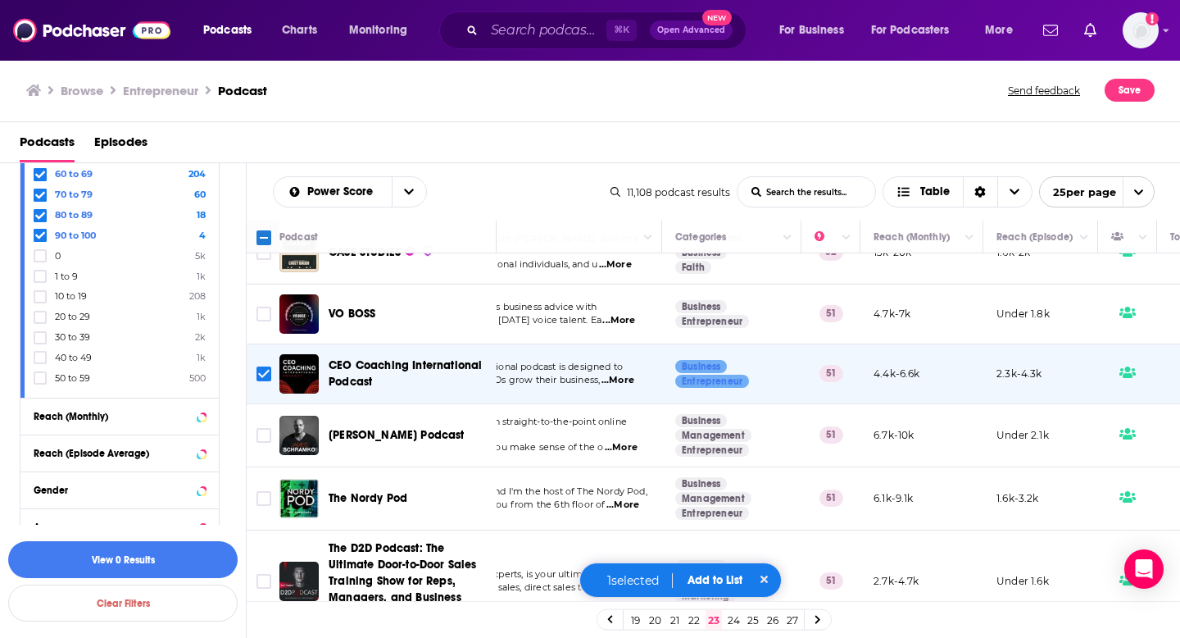
click at [723, 588] on div "1 selected Add to List" at bounding box center [680, 579] width 203 height 35
click at [720, 585] on button "Add to List" at bounding box center [714, 580] width 81 height 14
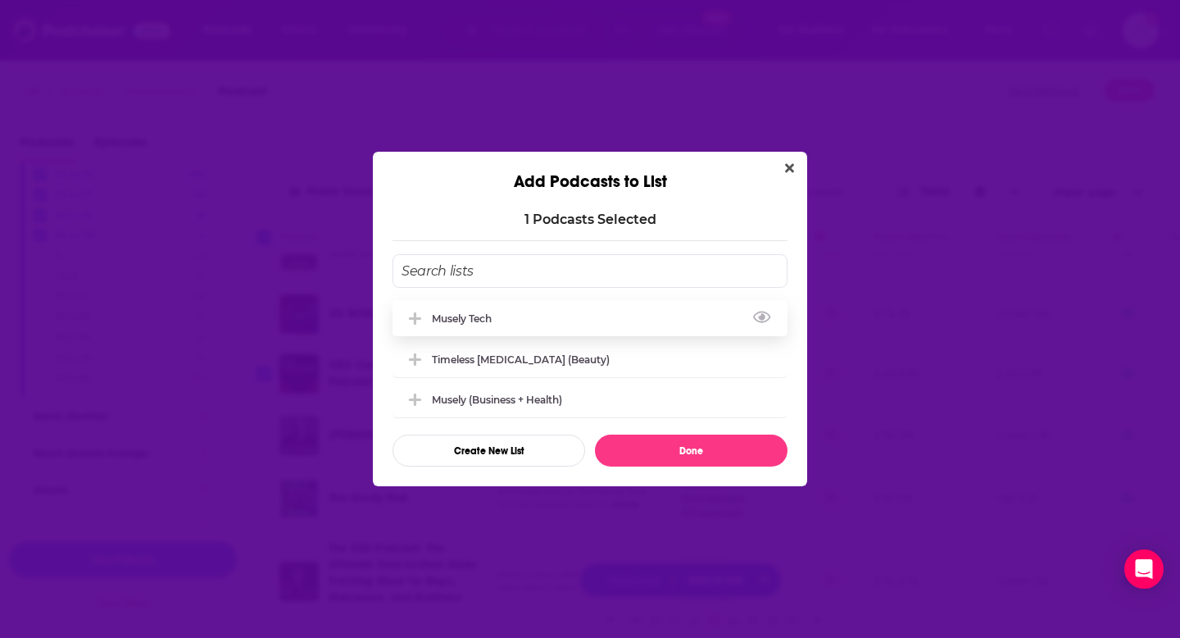
click at [557, 326] on div "Musely Tech" at bounding box center [590, 318] width 395 height 36
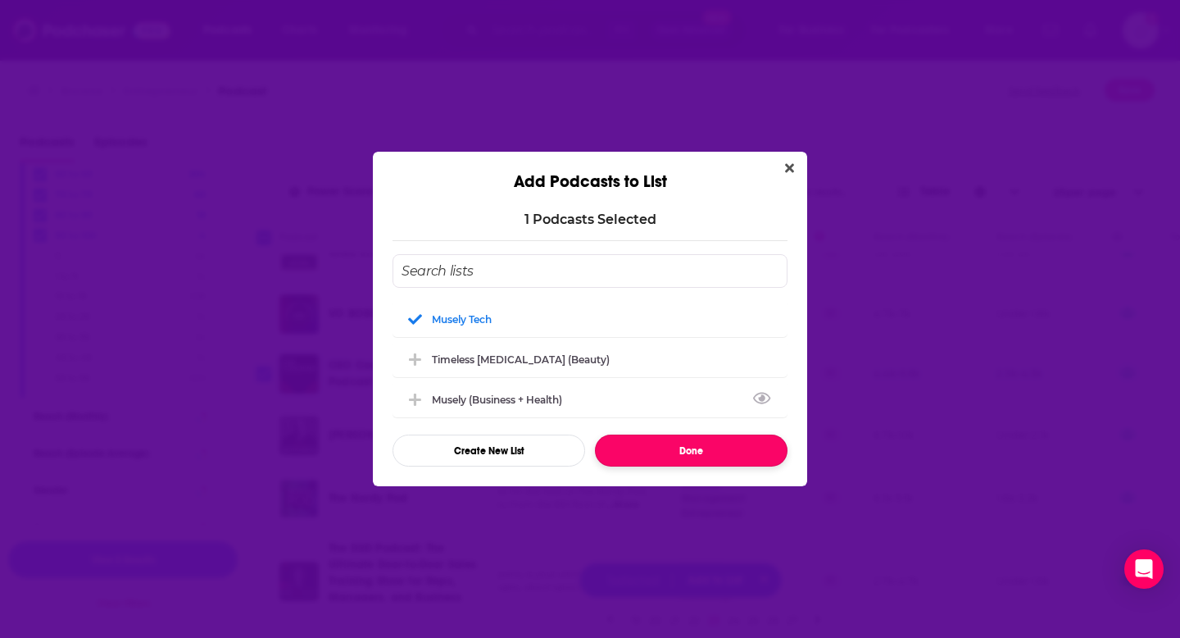
click at [634, 439] on button "Done" at bounding box center [691, 450] width 193 height 32
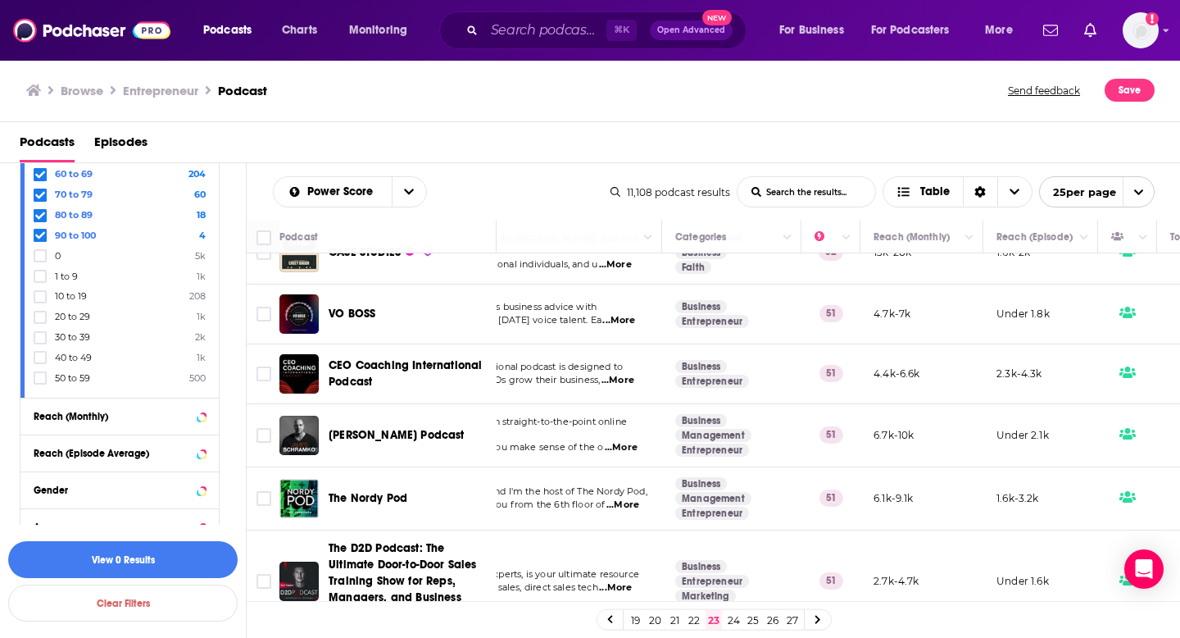
click at [733, 618] on link "24" at bounding box center [733, 620] width 16 height 20
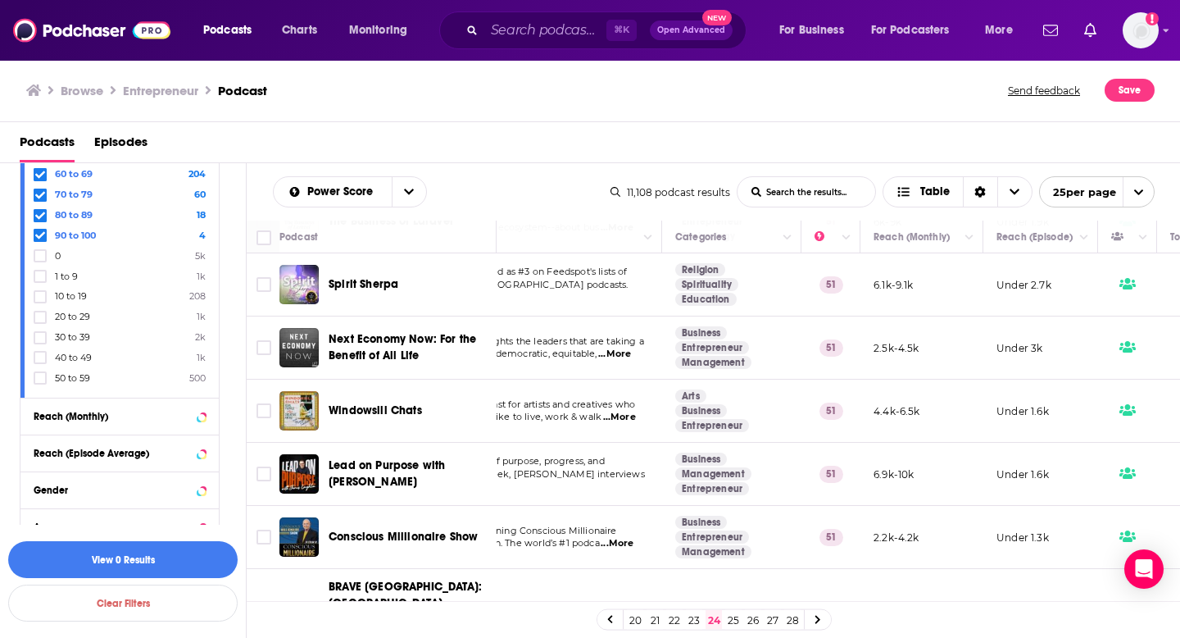
scroll to position [333, 138]
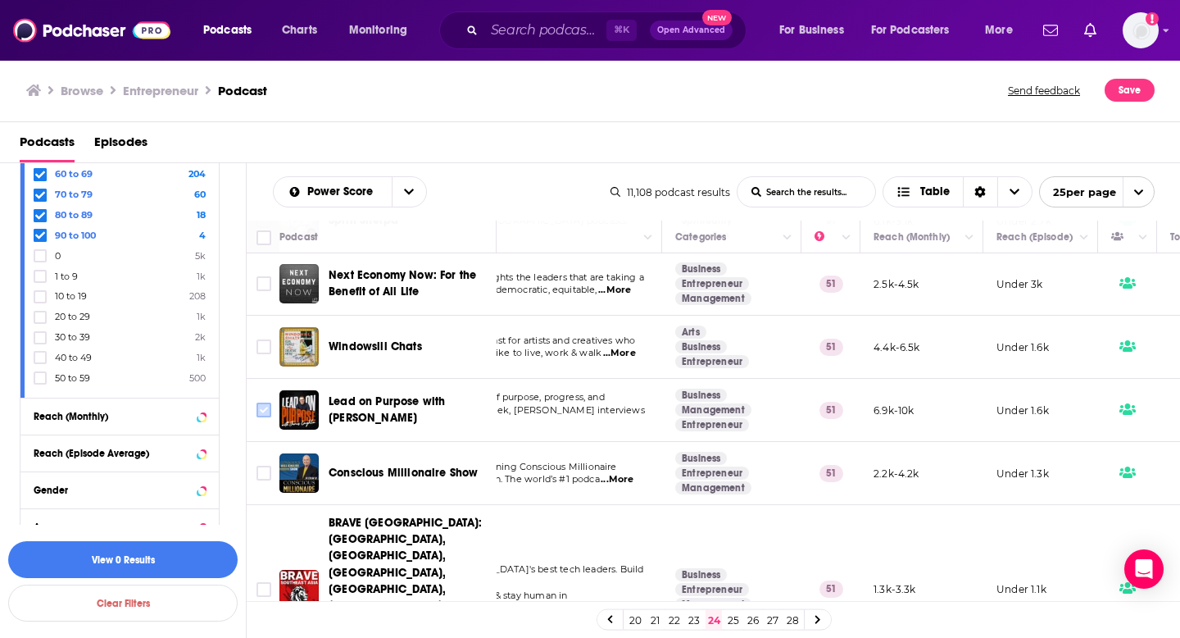
click at [266, 409] on input "Toggle select row" at bounding box center [264, 409] width 15 height 15
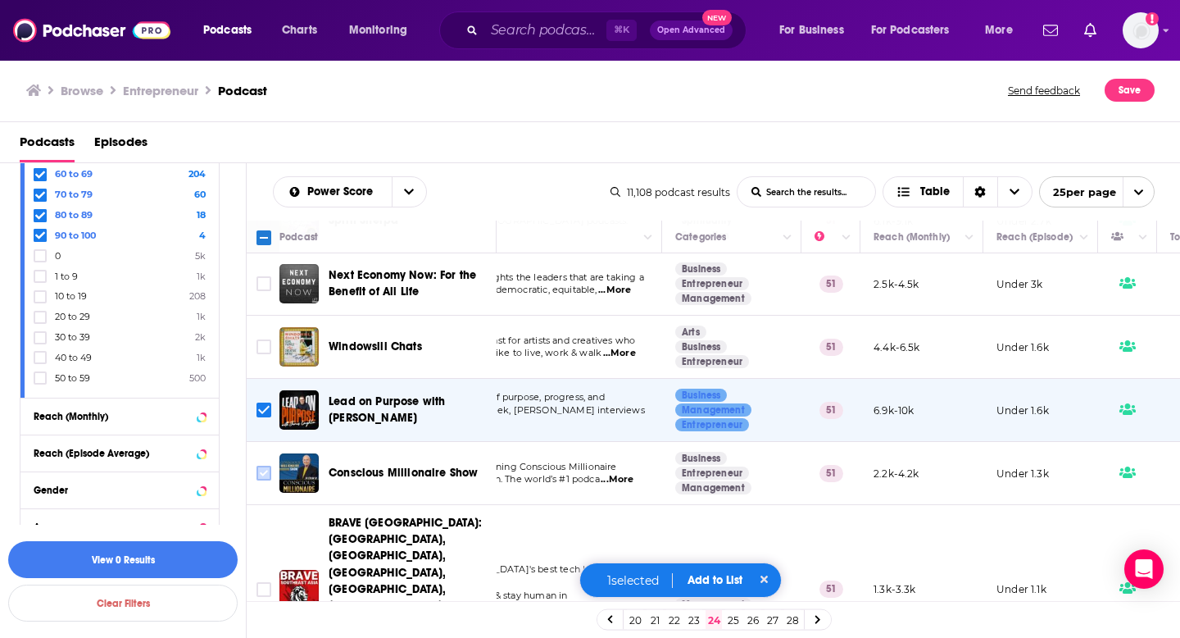
click at [264, 475] on input "Toggle select row" at bounding box center [264, 473] width 15 height 15
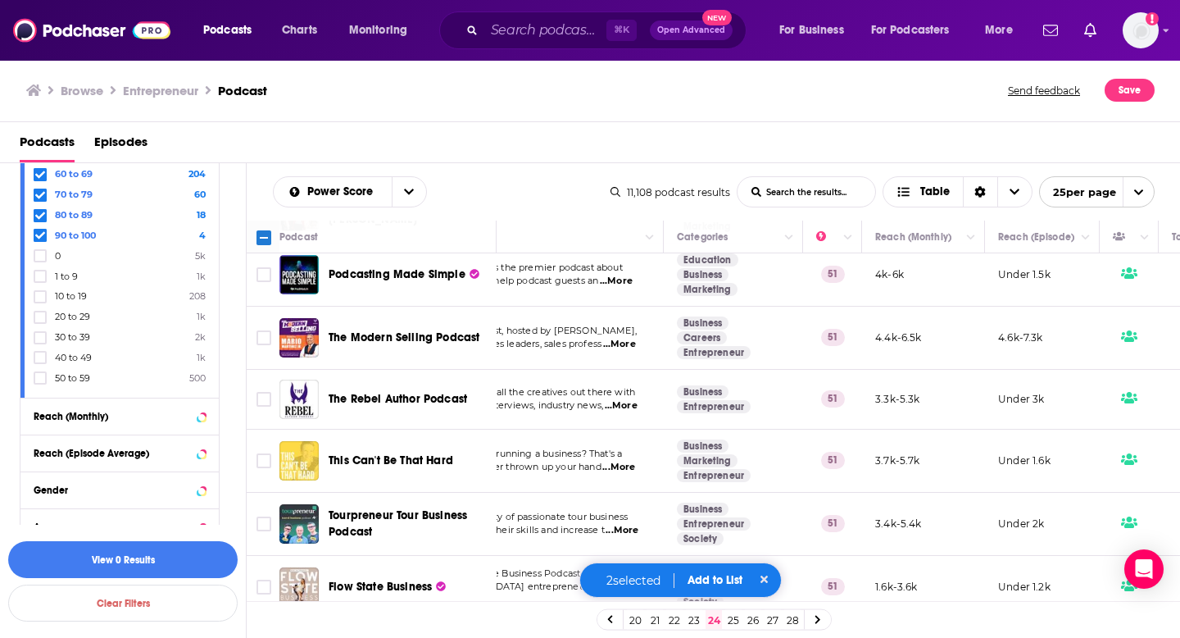
scroll to position [1302, 136]
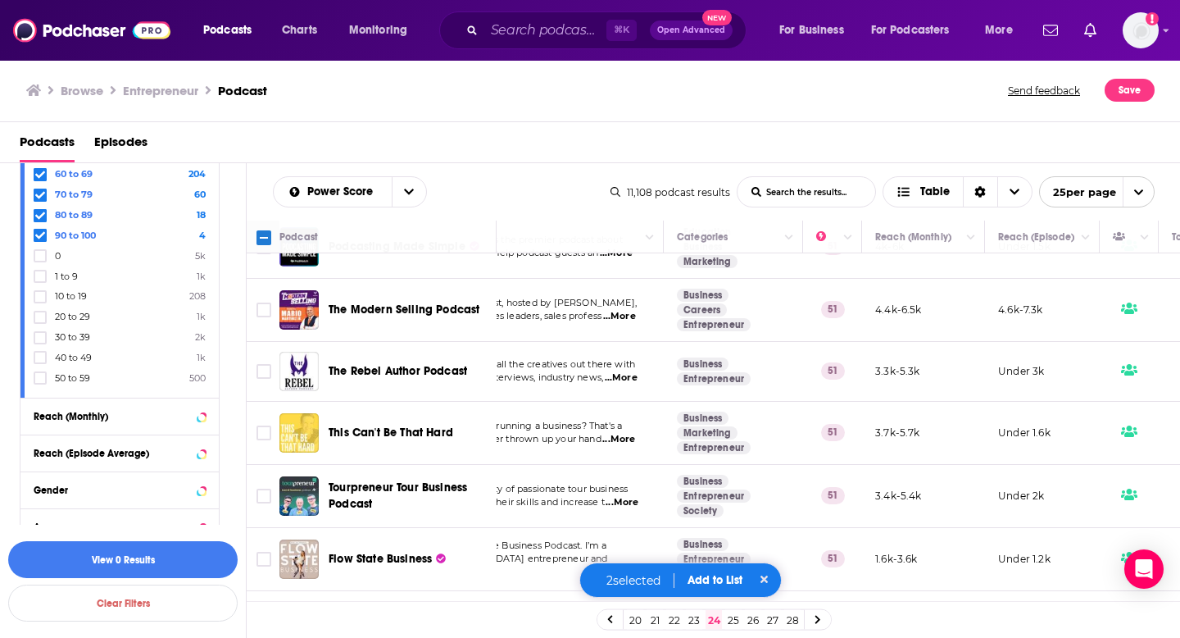
click at [713, 582] on button "Add to List" at bounding box center [714, 580] width 81 height 14
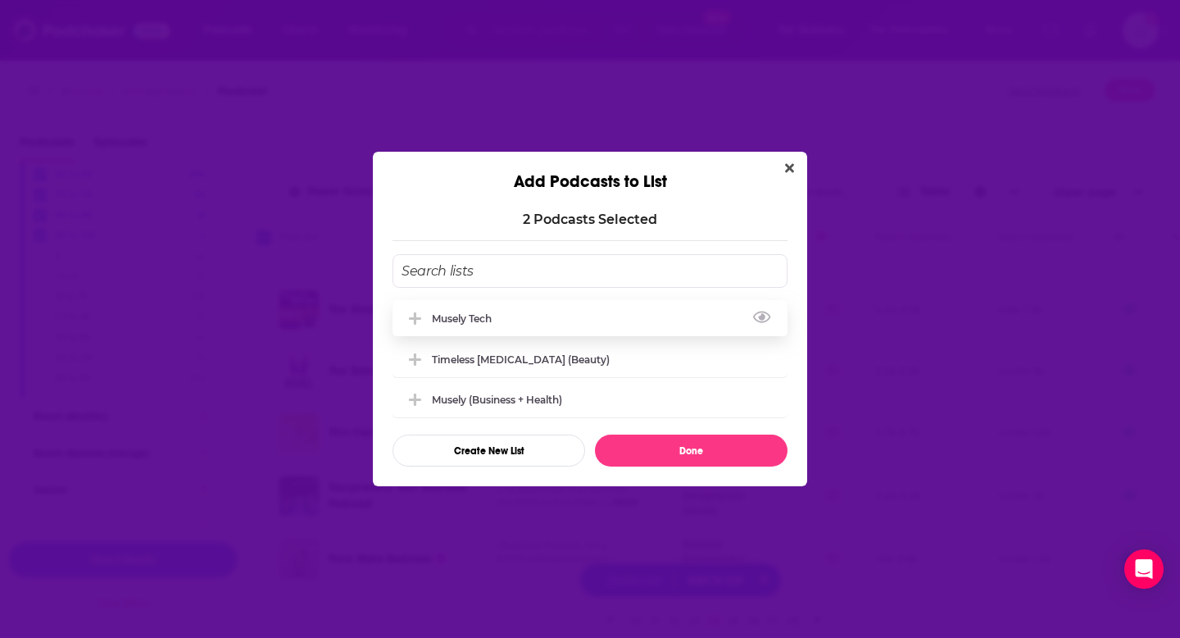
click at [554, 316] on div "Musely Tech" at bounding box center [590, 318] width 395 height 36
click at [643, 446] on button "Done" at bounding box center [691, 450] width 193 height 32
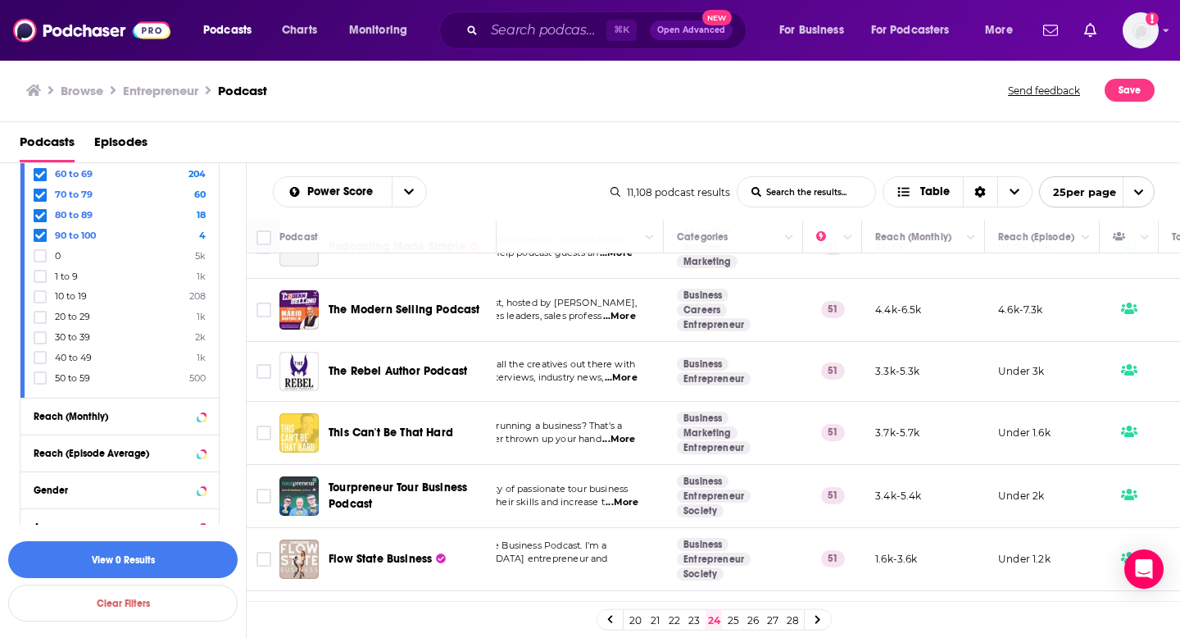
click at [731, 616] on link "25" at bounding box center [733, 620] width 16 height 20
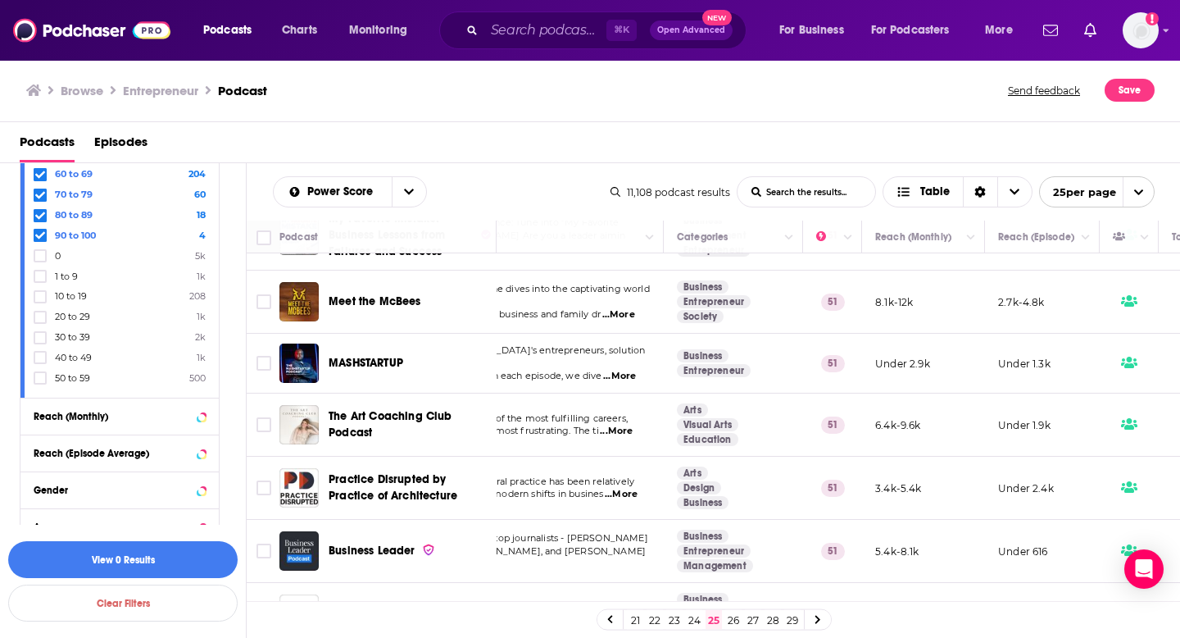
scroll to position [206, 136]
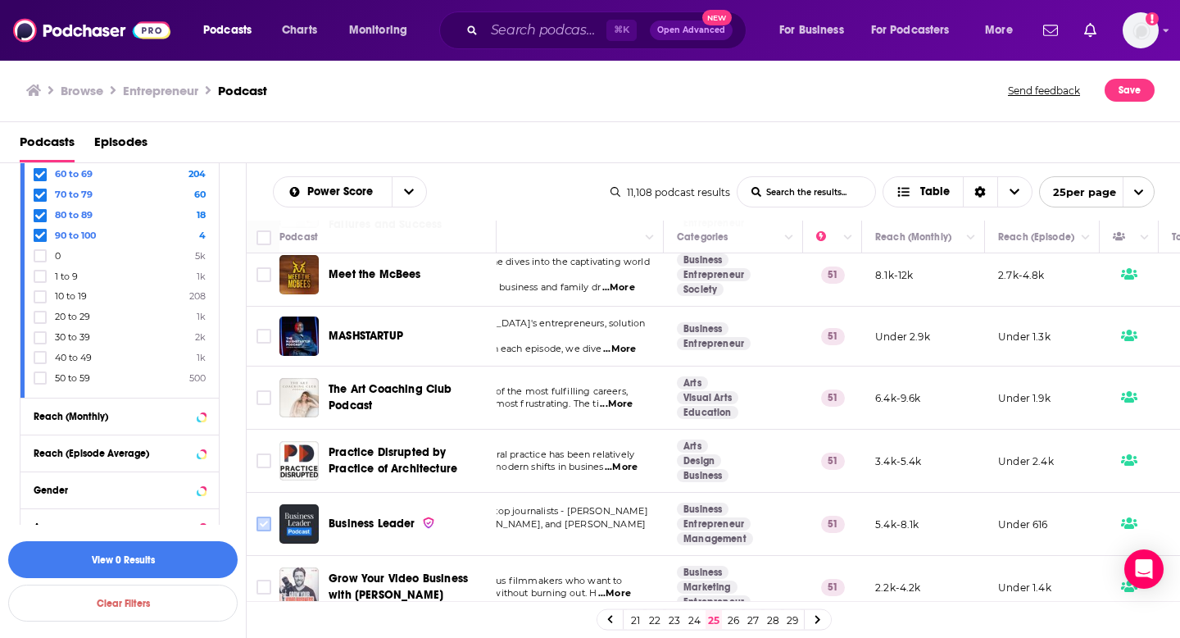
click at [264, 525] on input "Toggle select row" at bounding box center [264, 523] width 15 height 15
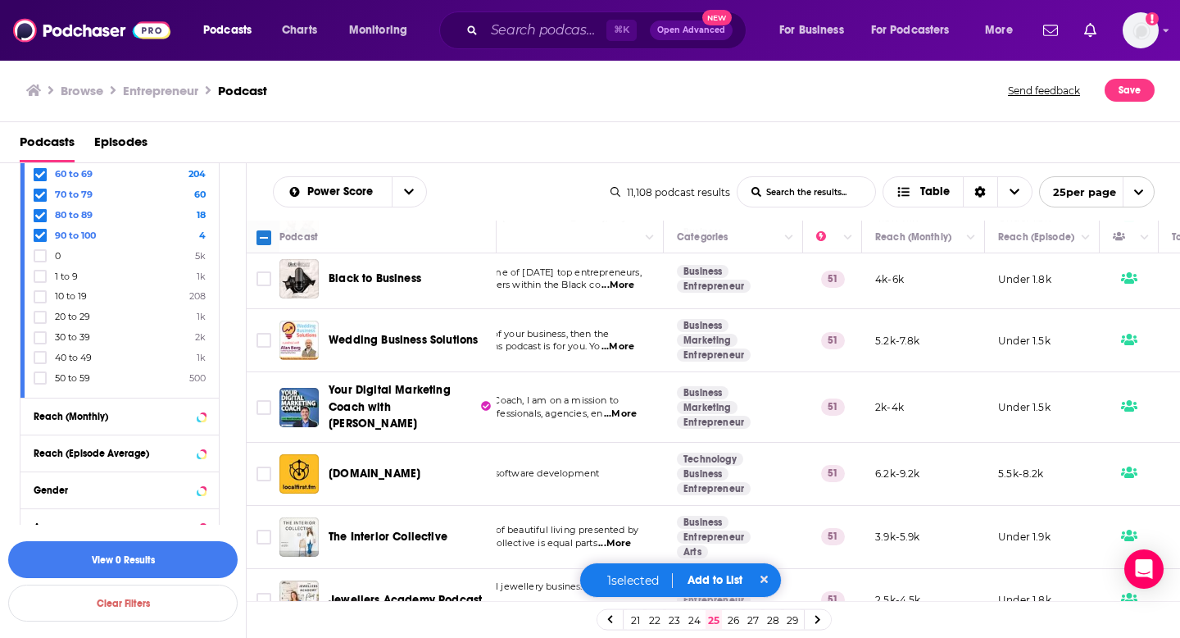
scroll to position [1233, 136]
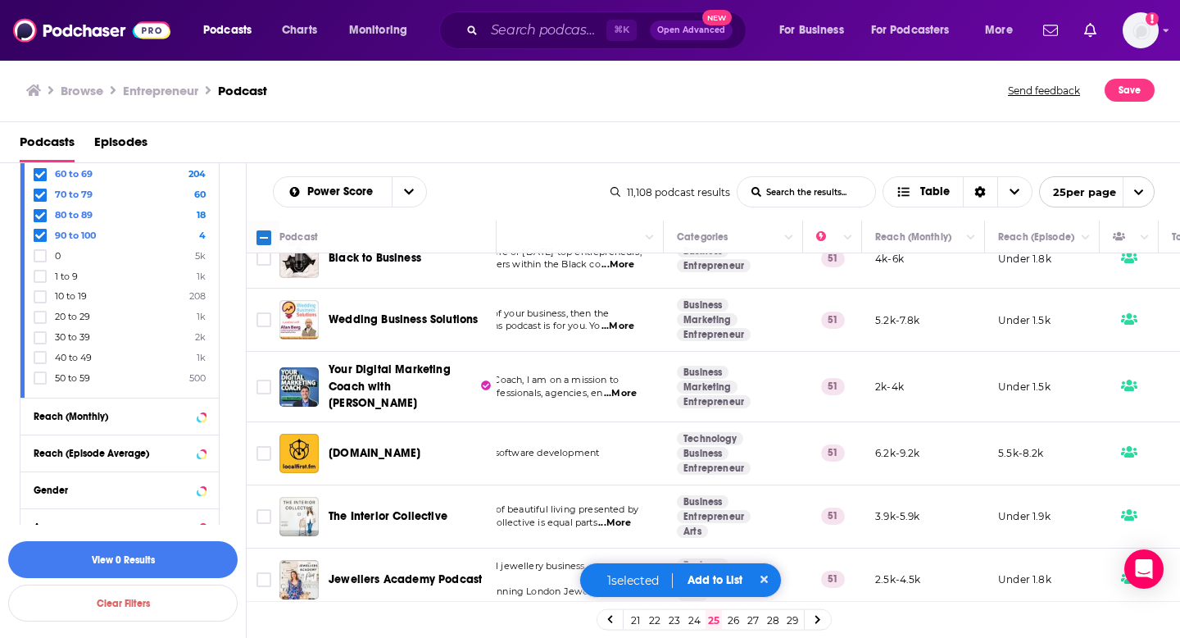
click at [724, 578] on button "Add to List" at bounding box center [714, 580] width 81 height 14
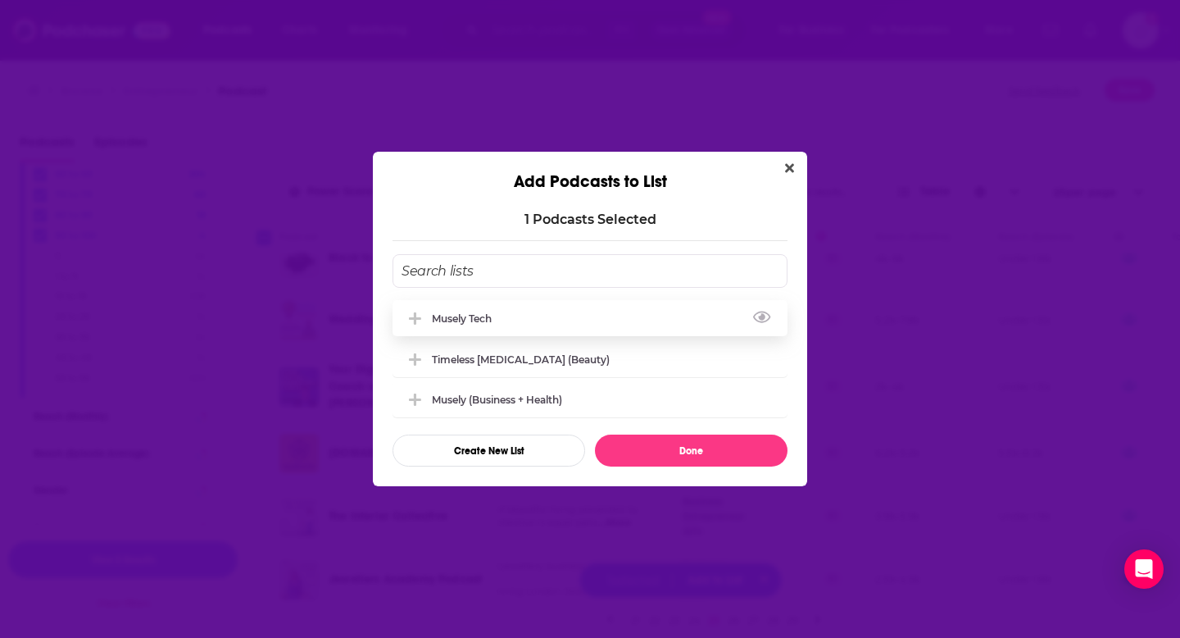
click at [486, 327] on div "Musely Tech" at bounding box center [590, 318] width 395 height 36
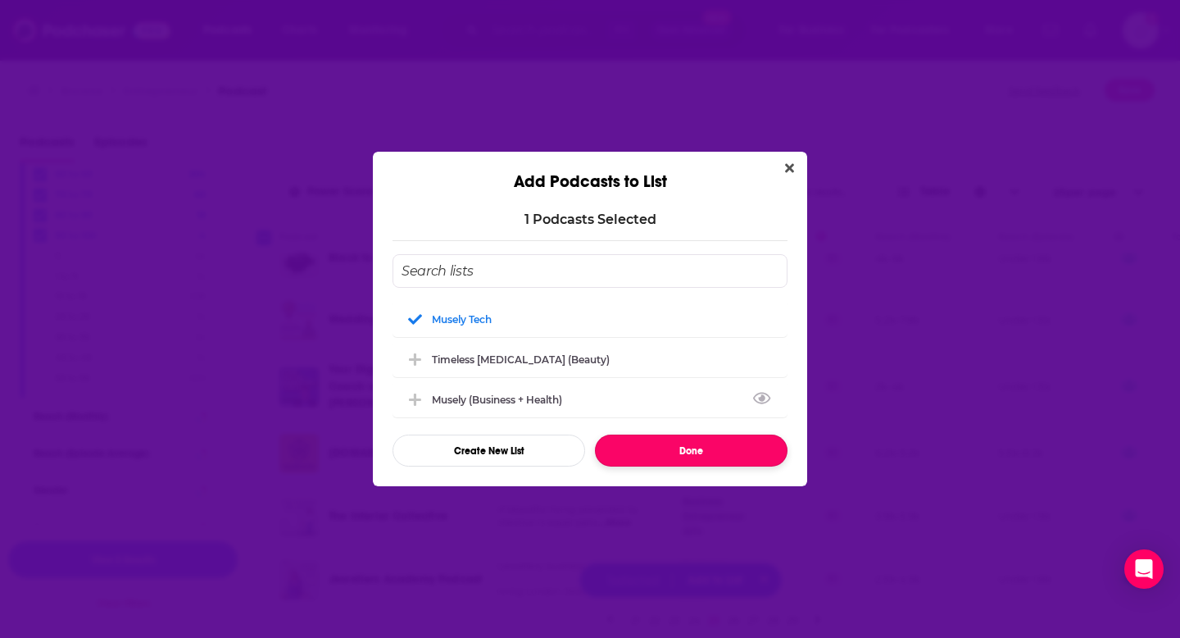
click at [673, 454] on button "Done" at bounding box center [691, 450] width 193 height 32
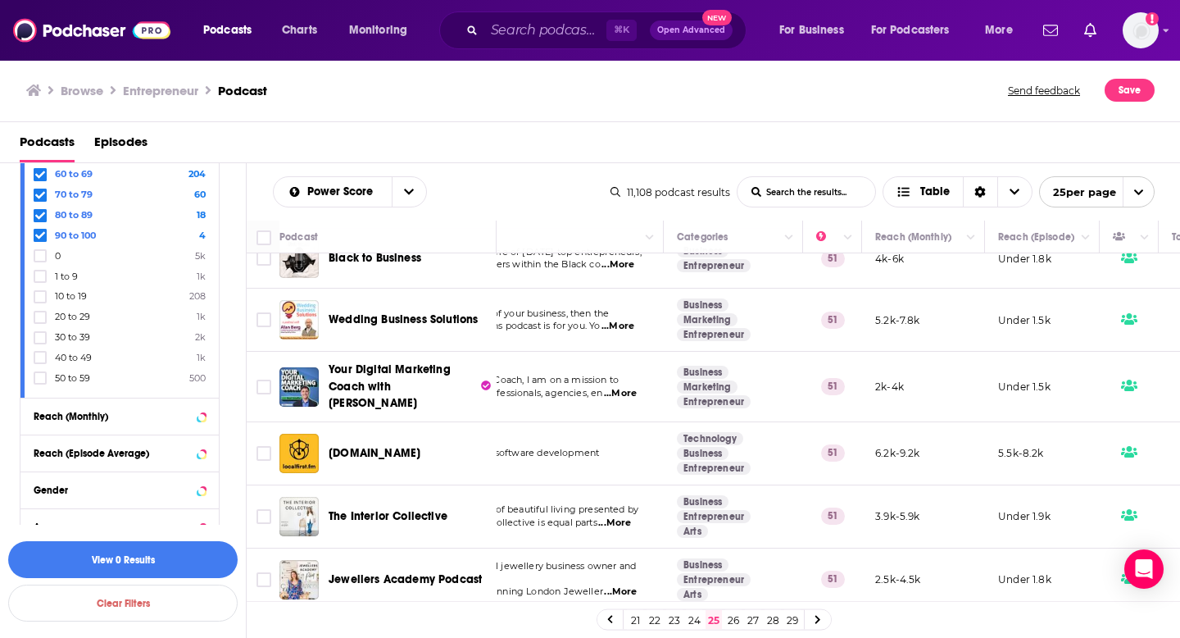
click at [730, 618] on link "26" at bounding box center [733, 620] width 16 height 20
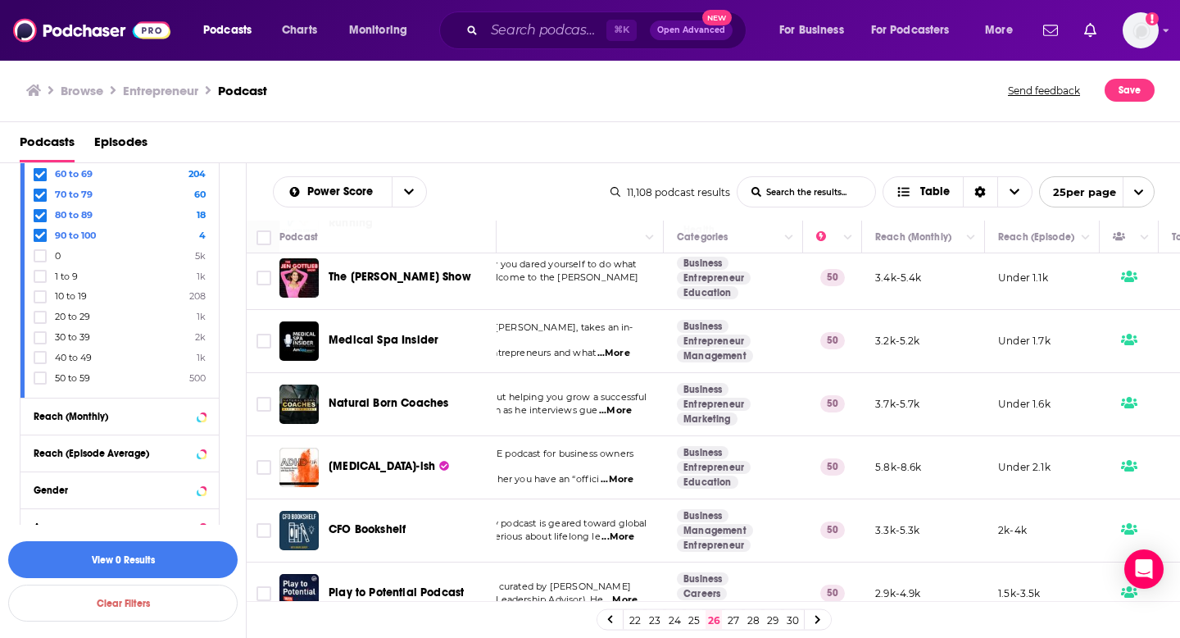
scroll to position [1237, 136]
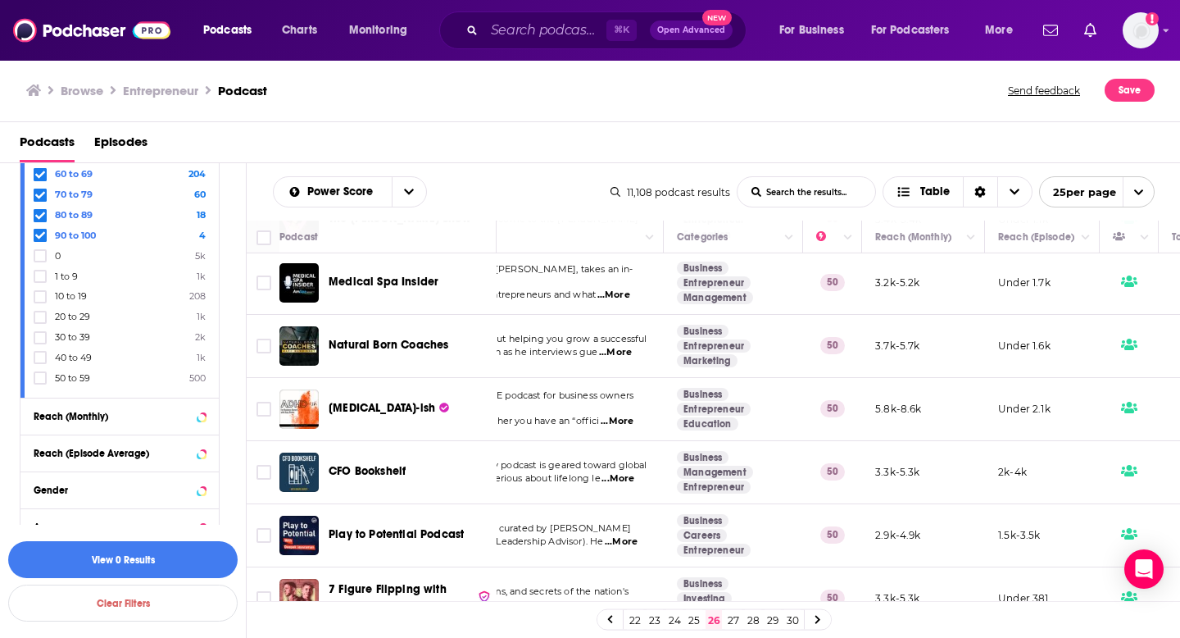
click at [733, 617] on link "27" at bounding box center [733, 620] width 16 height 20
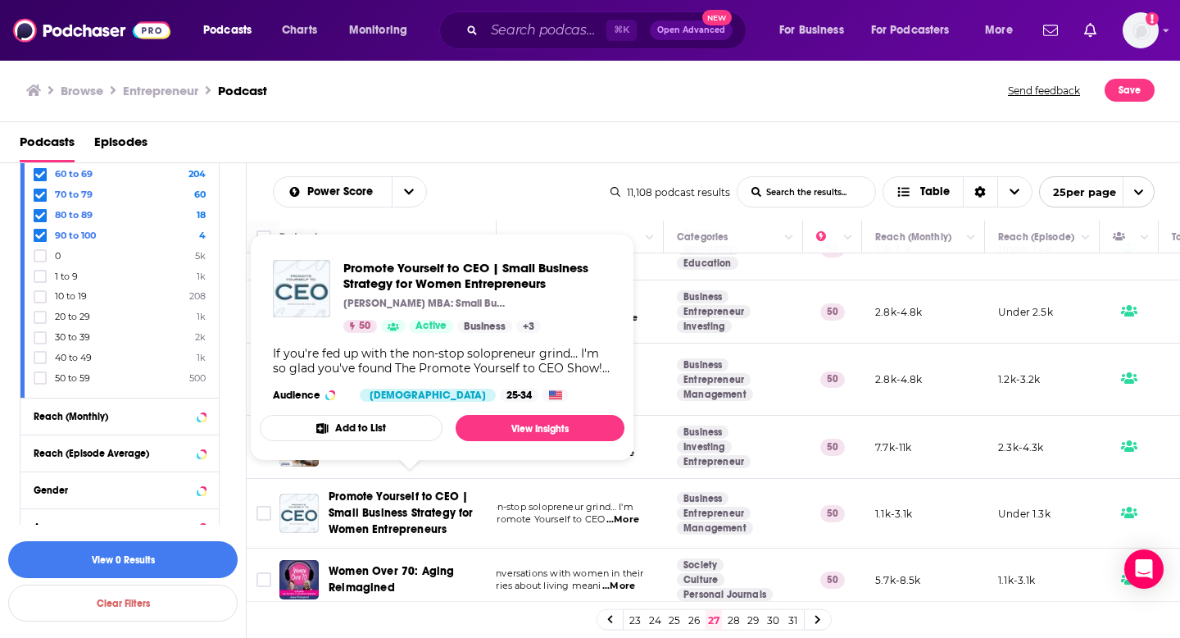
scroll to position [238, 135]
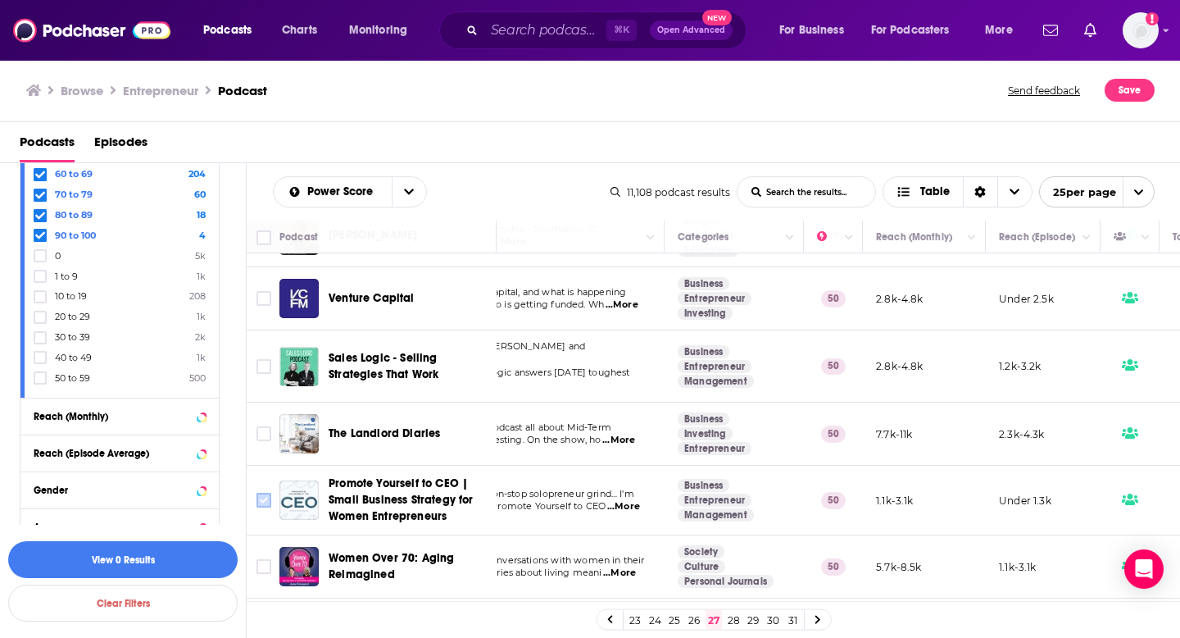
click at [260, 494] on input "Toggle select row" at bounding box center [264, 500] width 15 height 15
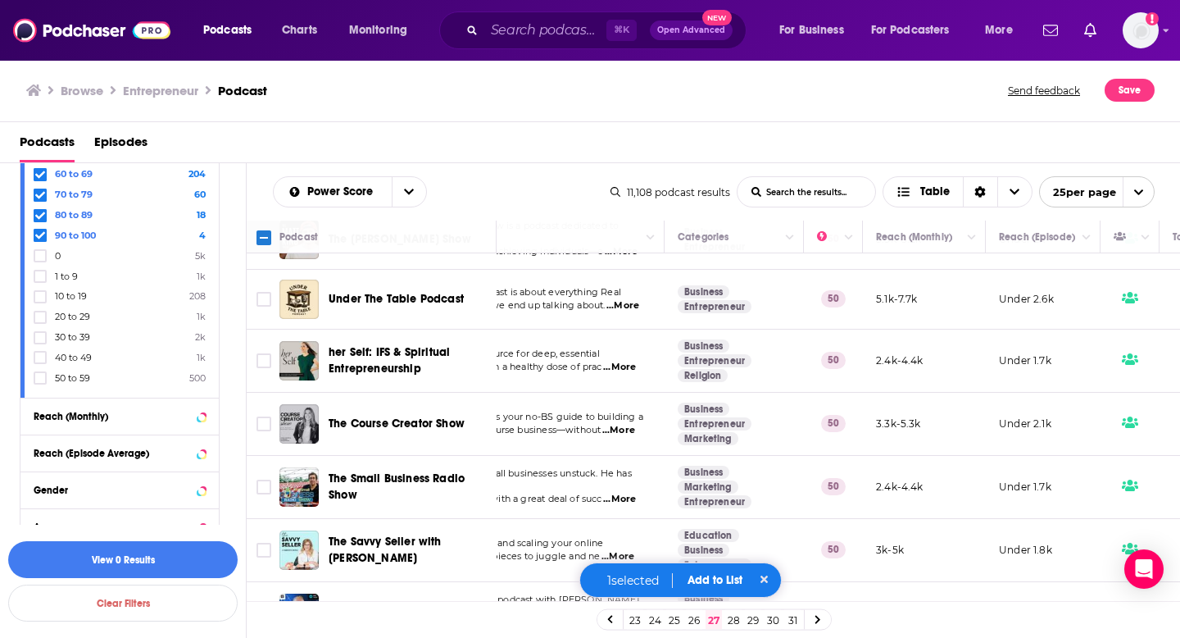
scroll to position [1273, 135]
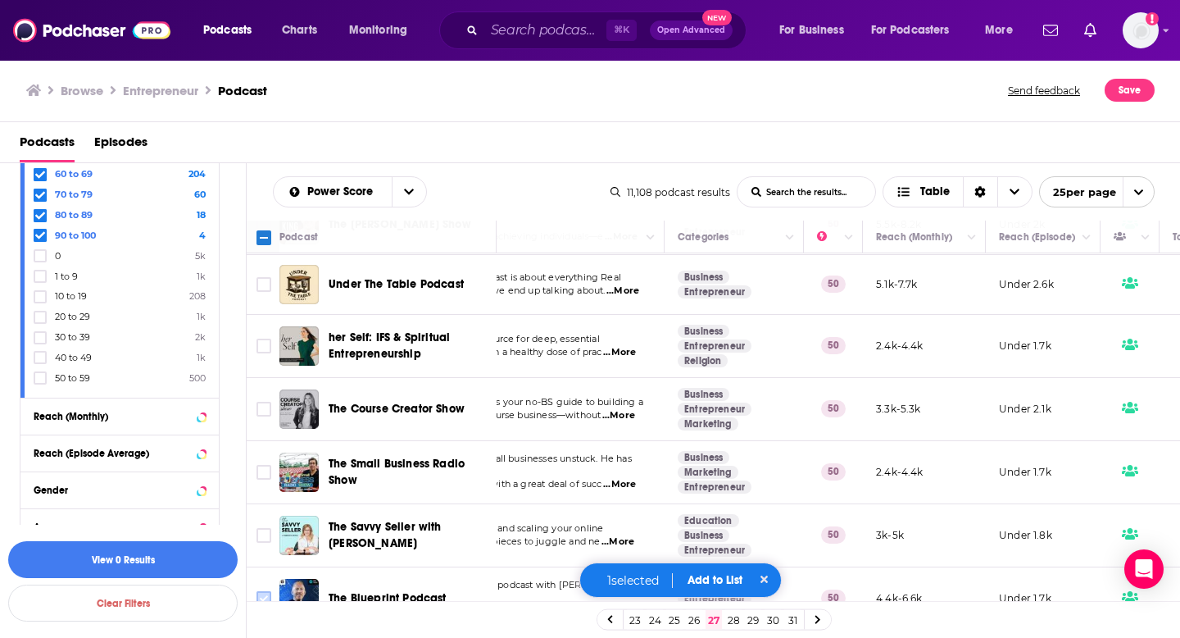
click at [260, 591] on input "Toggle select row" at bounding box center [264, 598] width 15 height 15
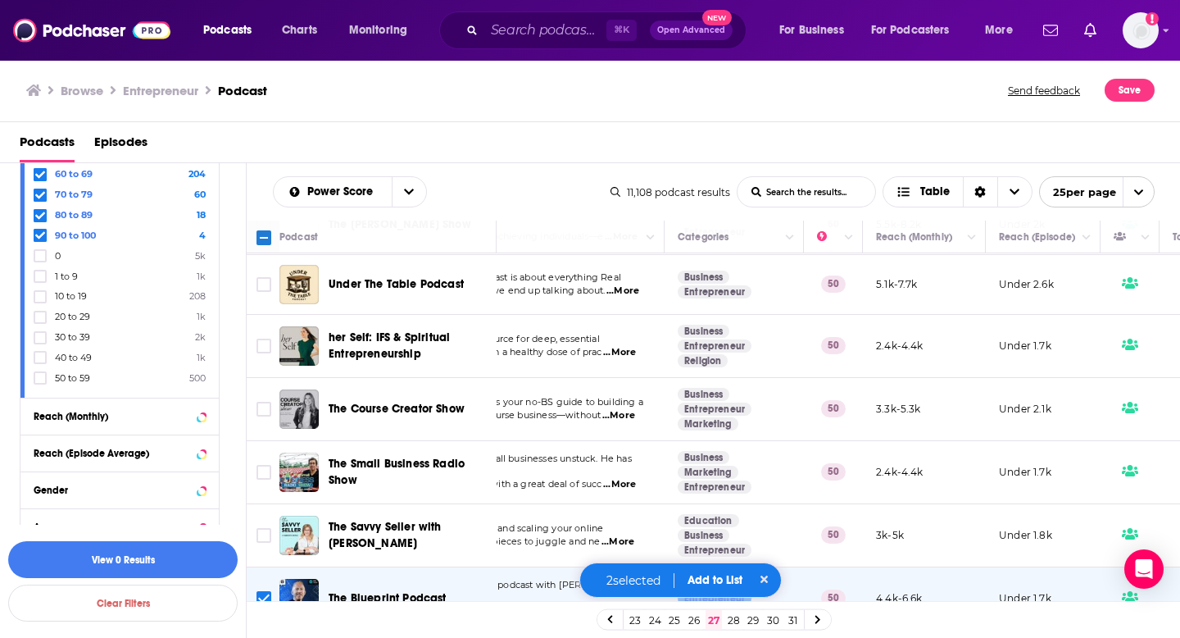
click at [739, 579] on button "Add to List" at bounding box center [714, 580] width 81 height 14
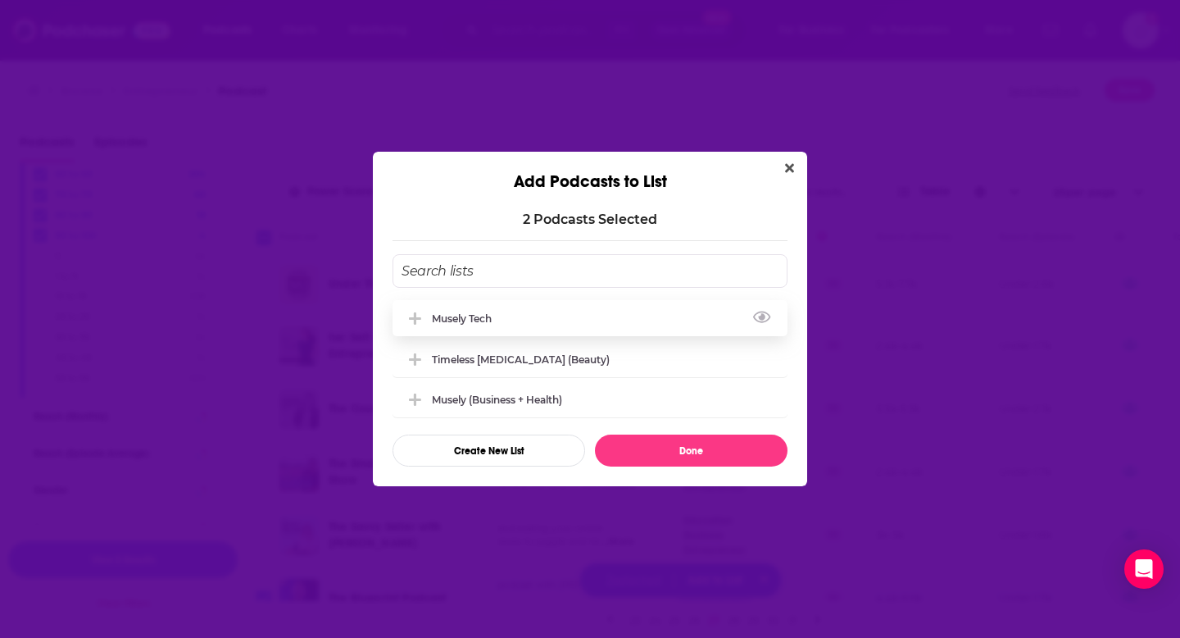
click at [621, 324] on div "Musely Tech" at bounding box center [590, 318] width 395 height 36
click at [670, 443] on button "Done" at bounding box center [691, 450] width 193 height 32
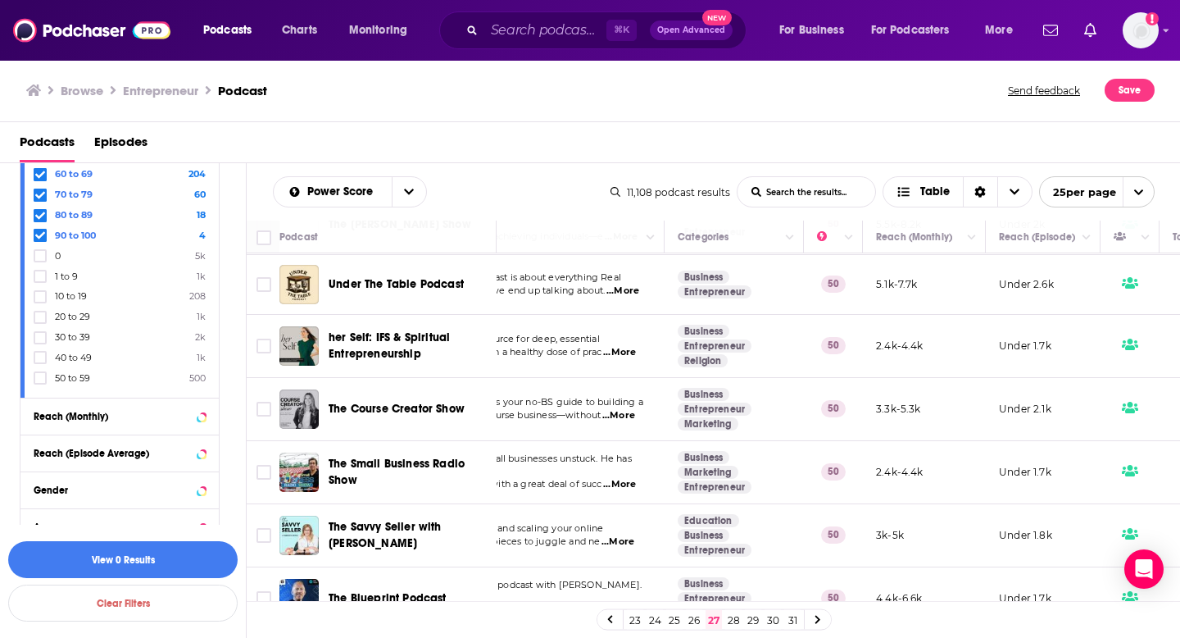
click at [732, 617] on link "28" at bounding box center [733, 620] width 16 height 20
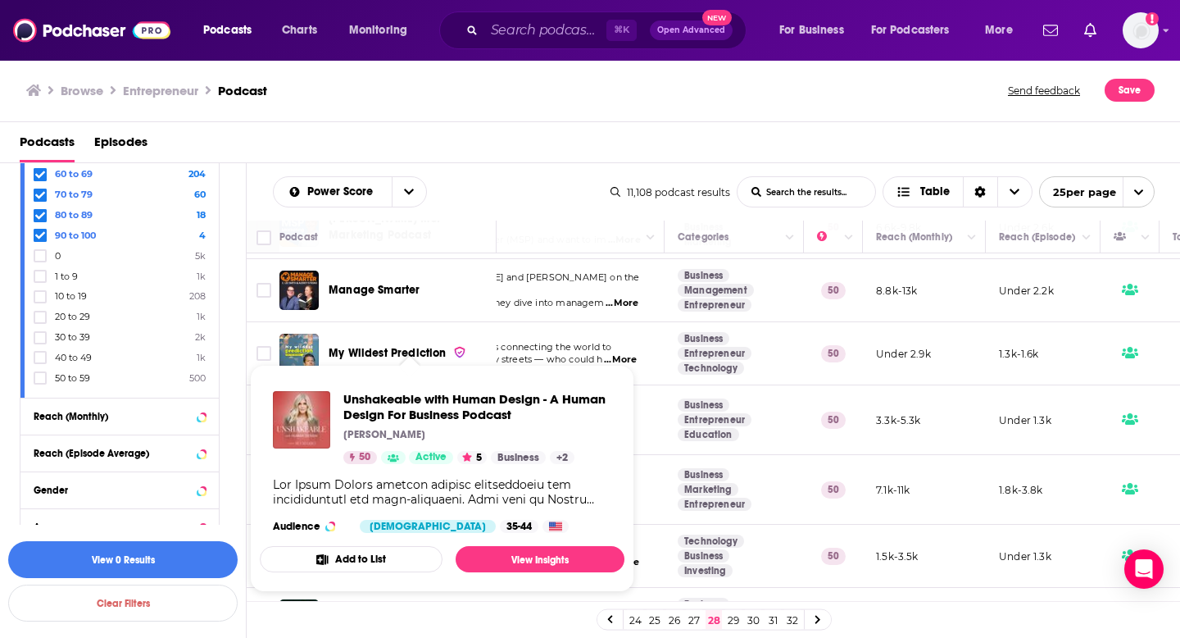
scroll to position [384, 135]
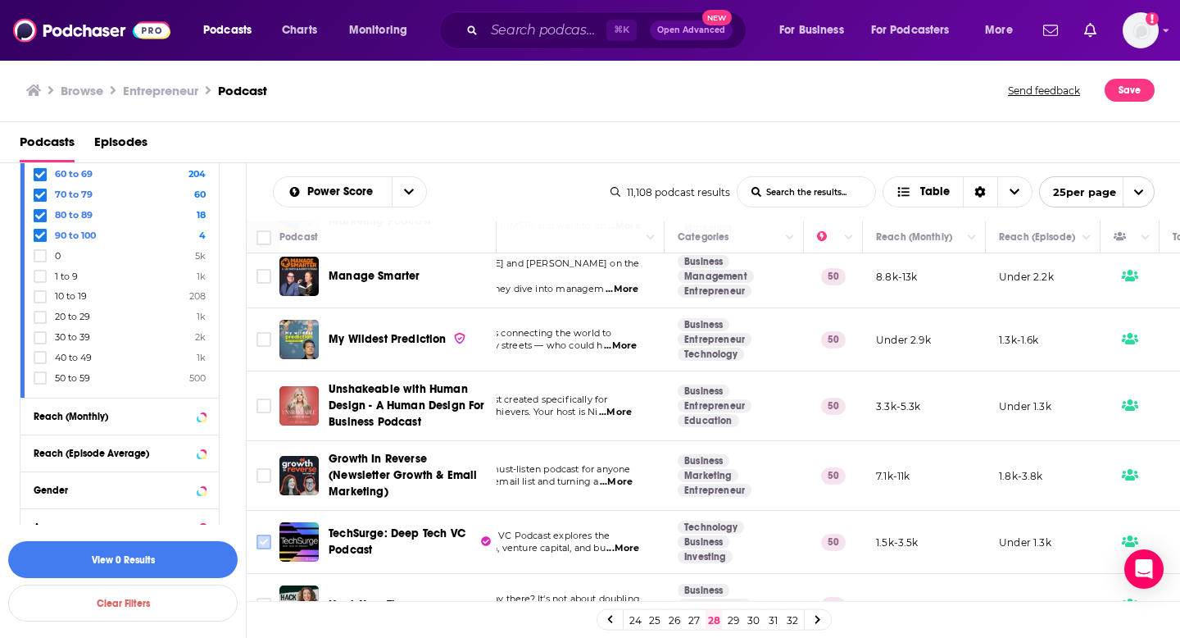
click at [261, 534] on input "Toggle select row" at bounding box center [264, 541] width 15 height 15
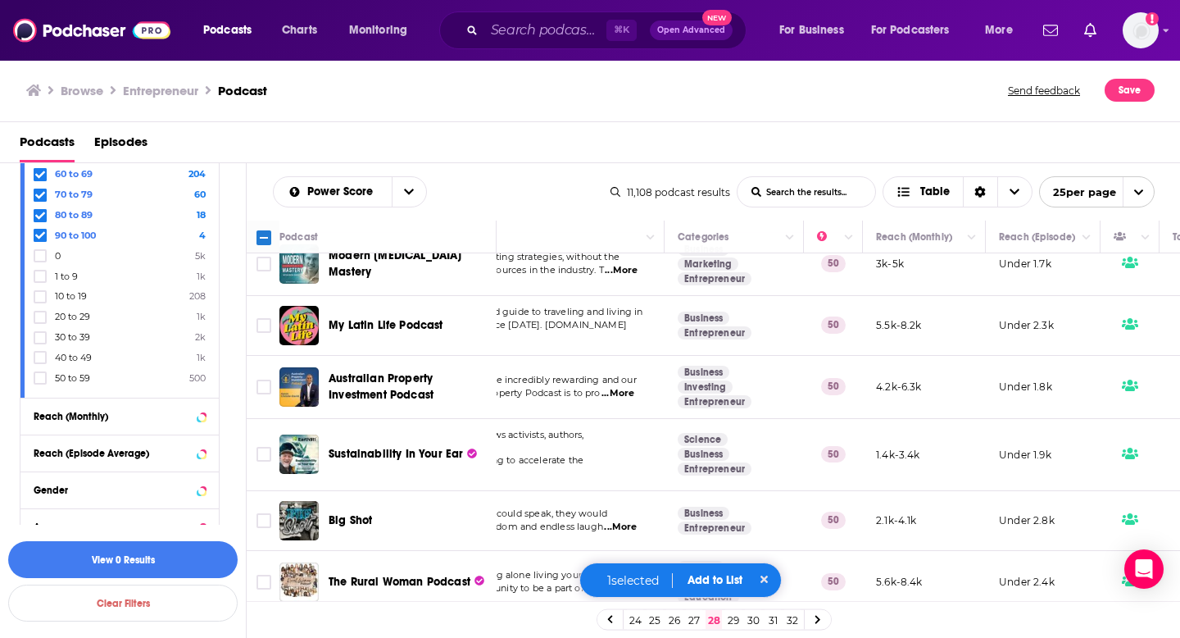
scroll to position [1160, 135]
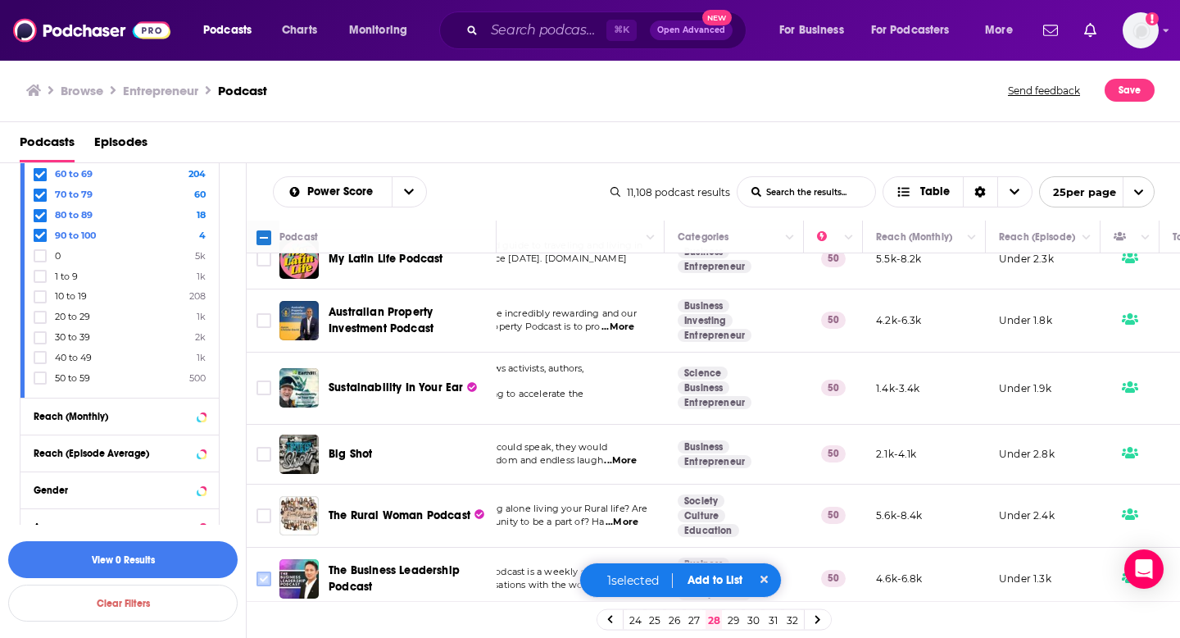
click at [257, 571] on input "Toggle select row" at bounding box center [264, 578] width 15 height 15
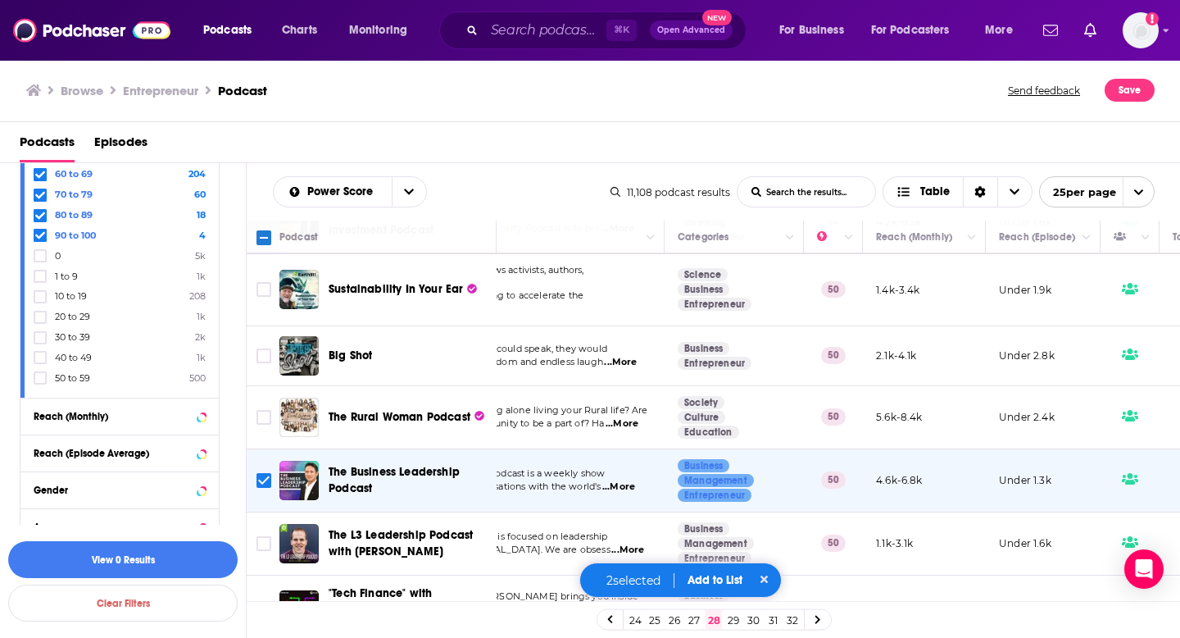
scroll to position [1266, 135]
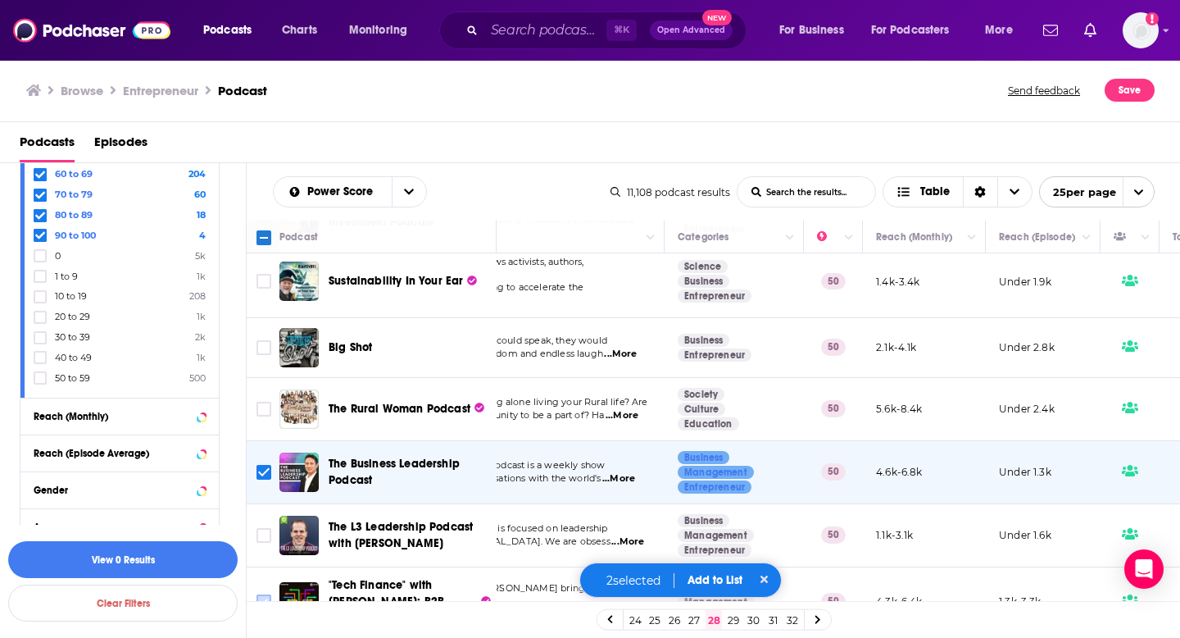
click at [267, 594] on input "Toggle select row" at bounding box center [264, 601] width 15 height 15
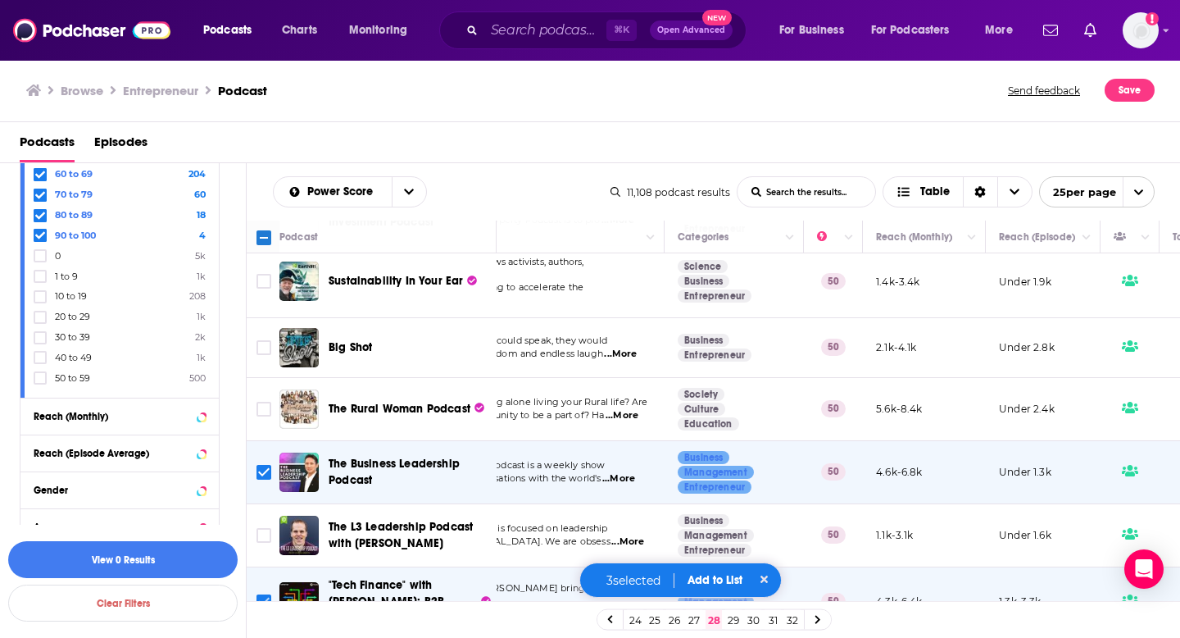
click at [267, 594] on input "Toggle select row" at bounding box center [264, 601] width 15 height 15
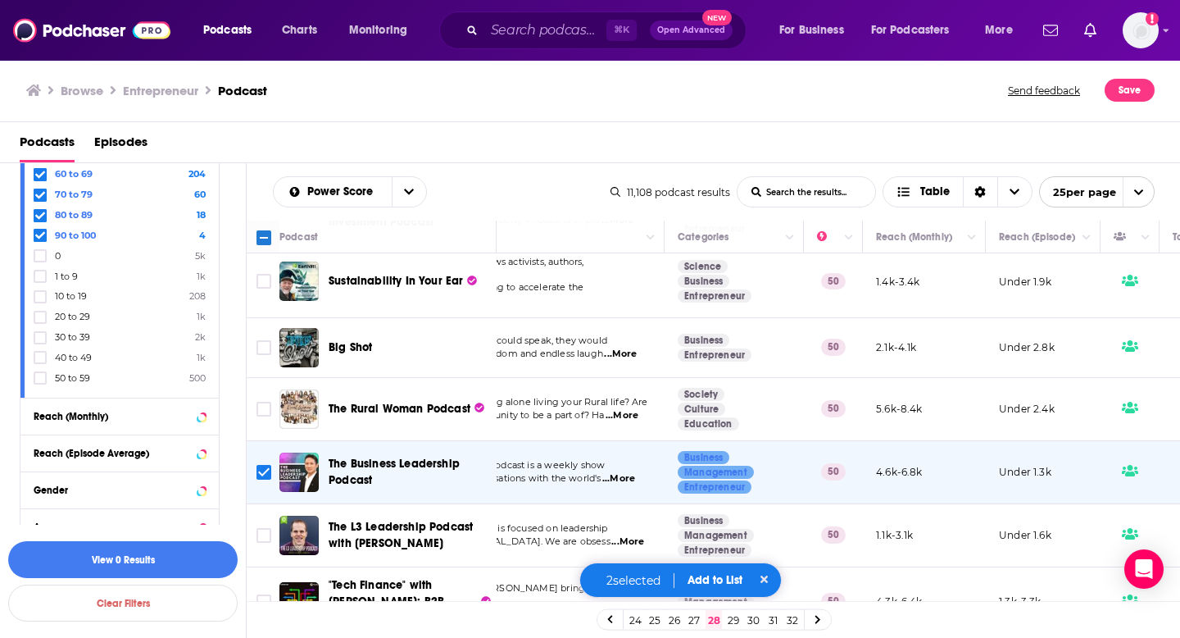
click at [686, 580] on button "Add to List" at bounding box center [714, 580] width 81 height 14
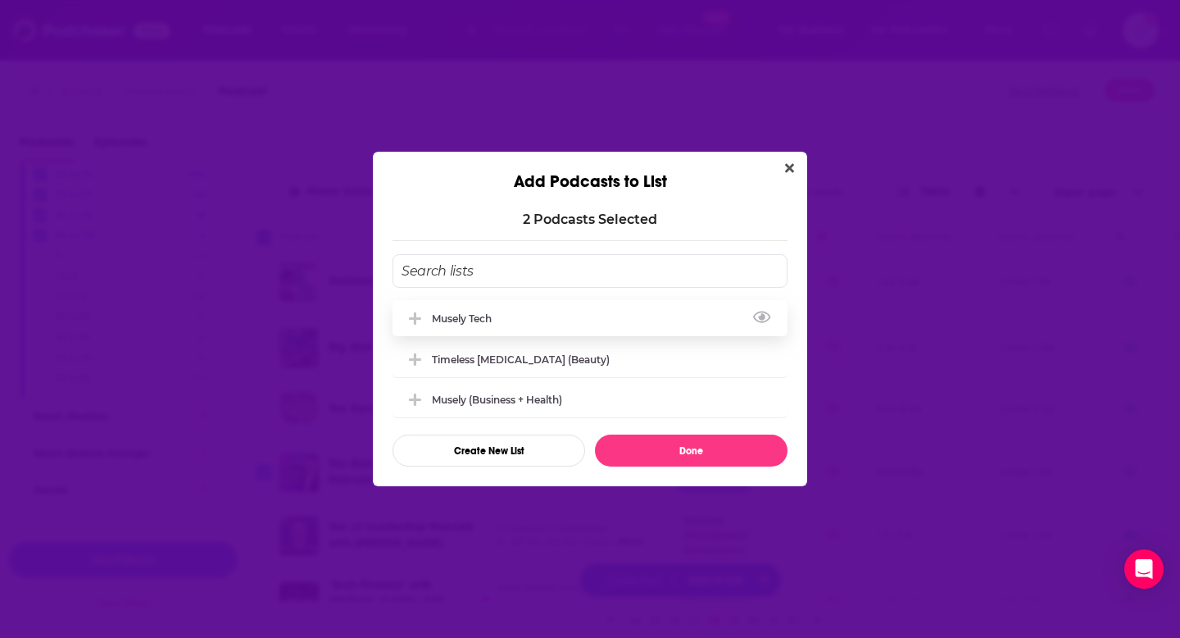
click at [533, 321] on div "Musely Tech" at bounding box center [590, 318] width 395 height 36
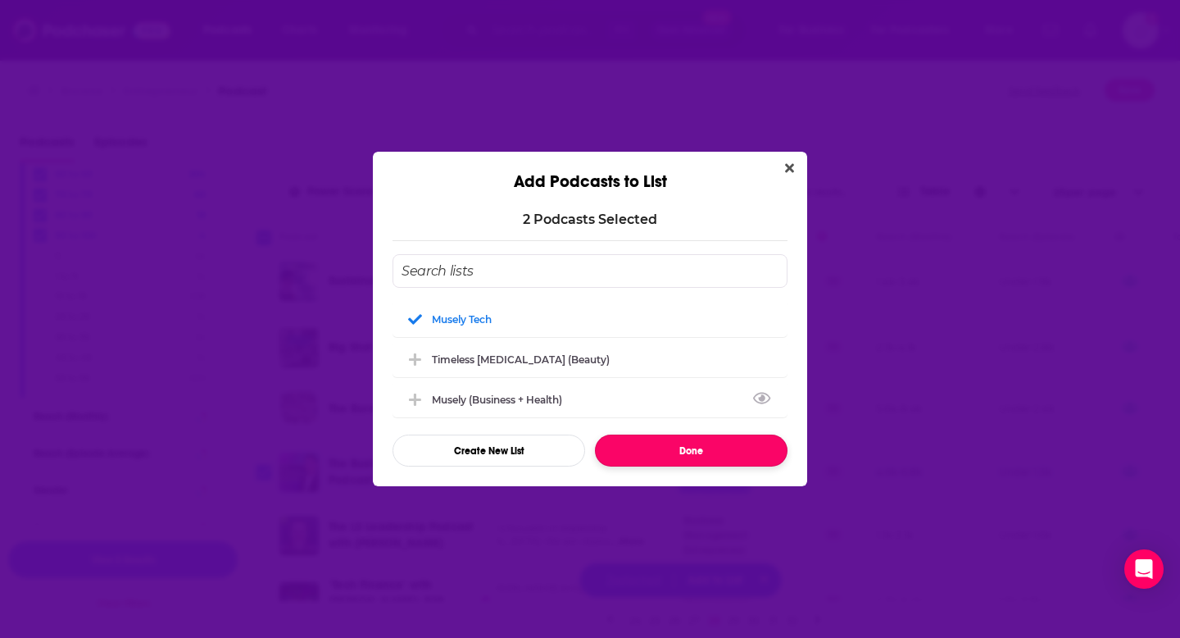
click at [661, 451] on button "Done" at bounding box center [691, 450] width 193 height 32
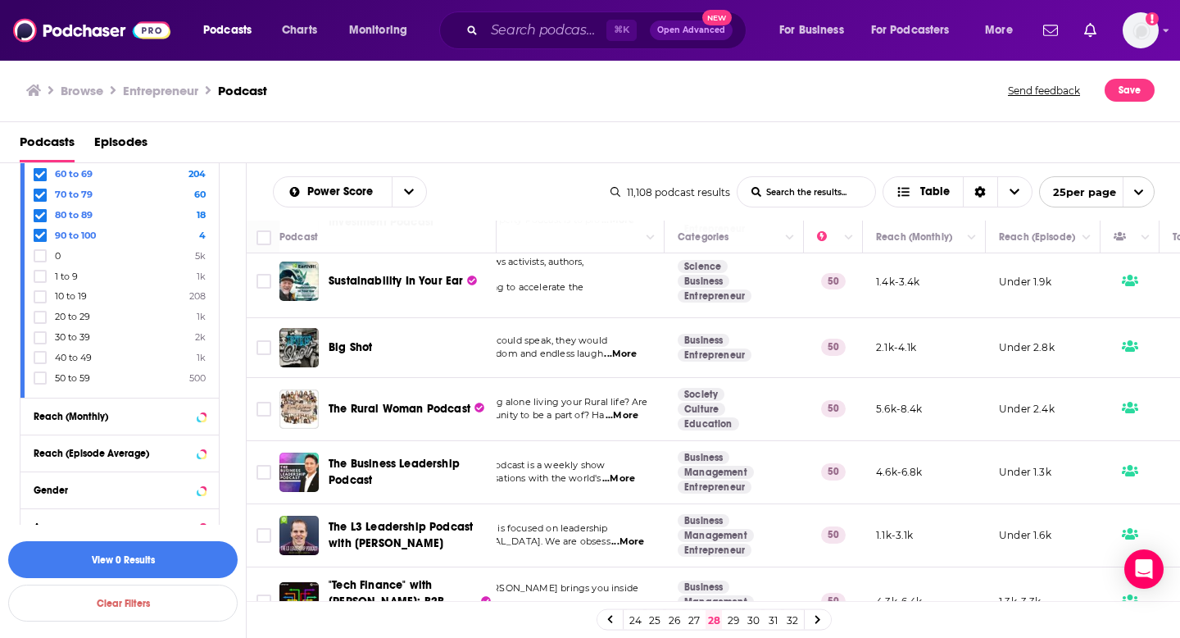
click at [730, 618] on link "29" at bounding box center [733, 620] width 16 height 20
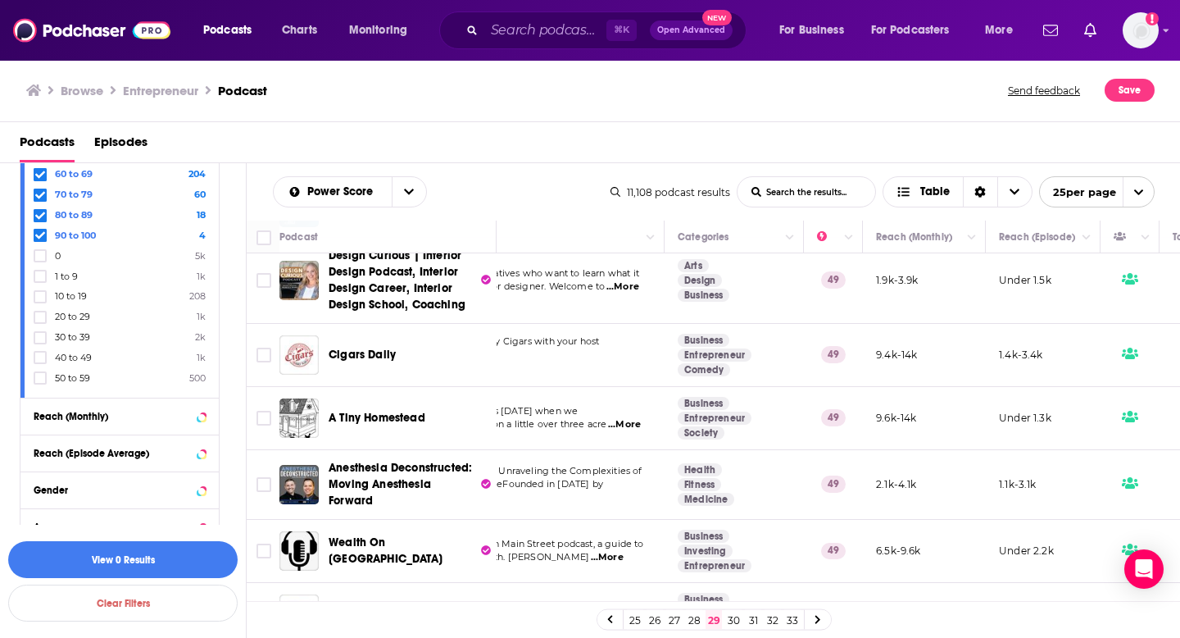
scroll to position [1292, 135]
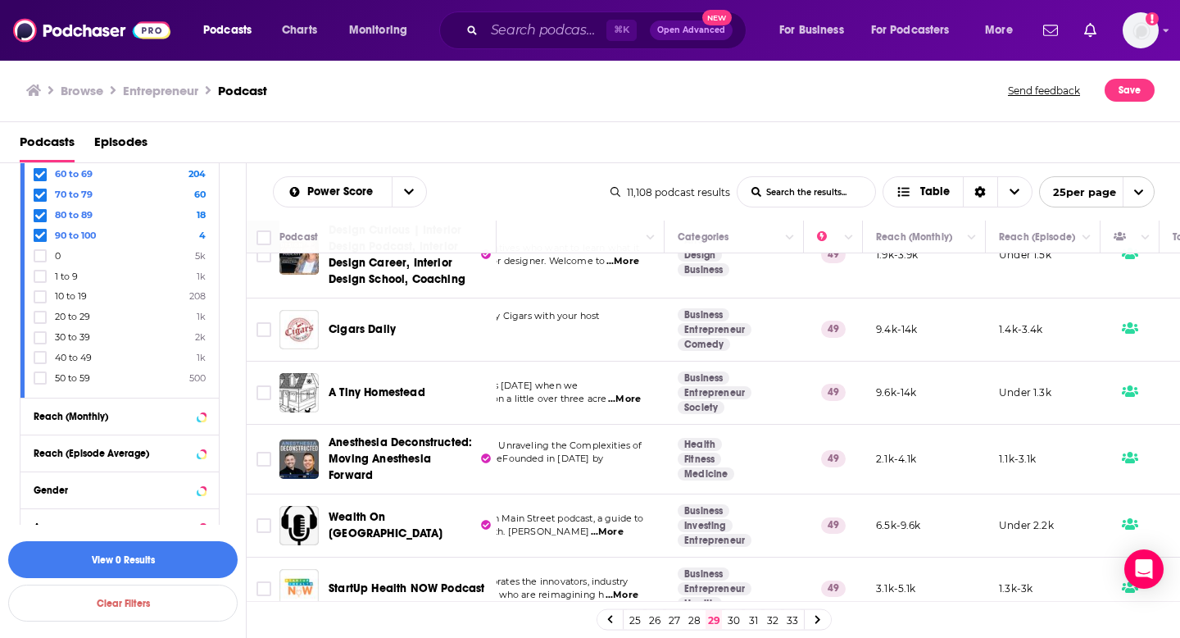
click at [736, 614] on link "30" at bounding box center [733, 620] width 16 height 20
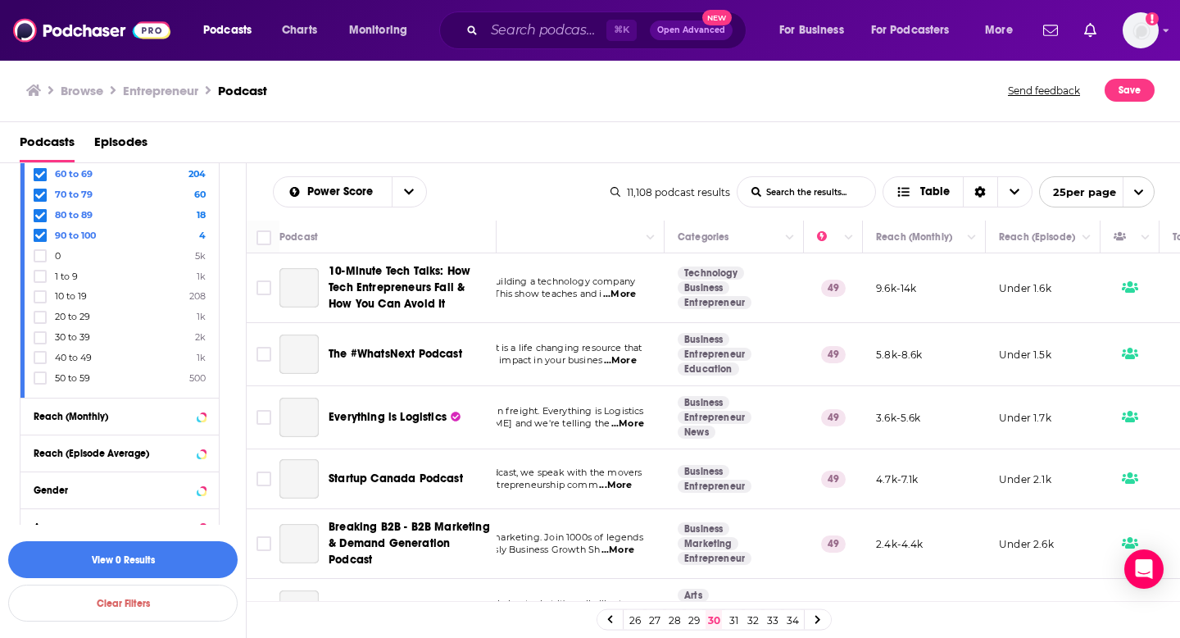
scroll to position [0, 135]
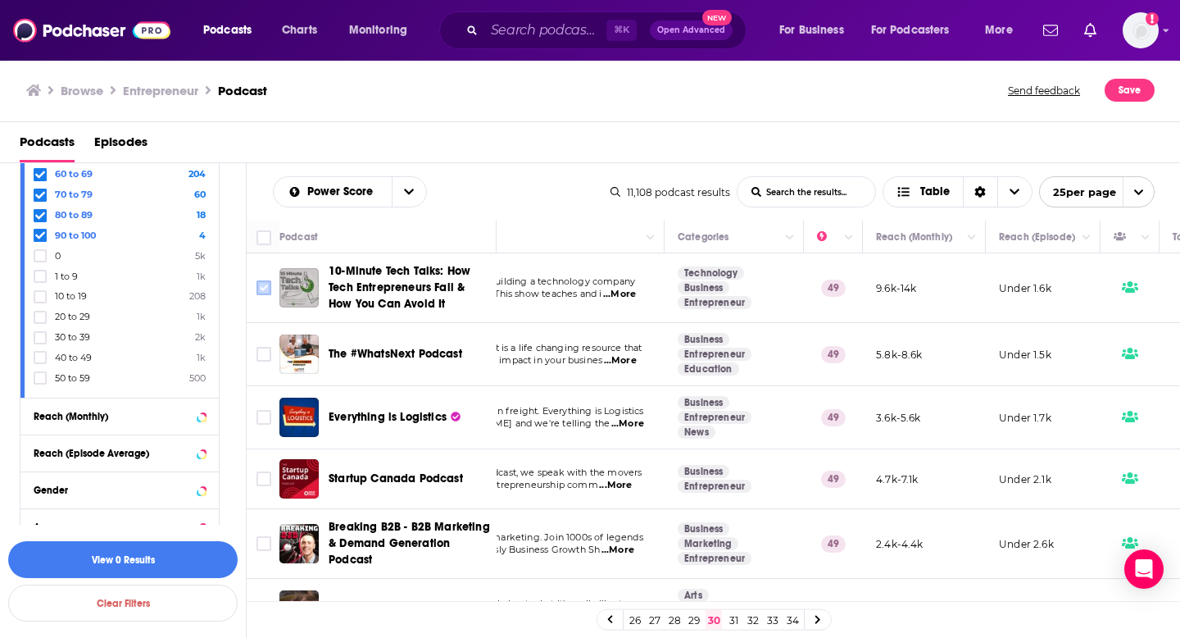
click at [266, 287] on input "Toggle select row" at bounding box center [264, 287] width 15 height 15
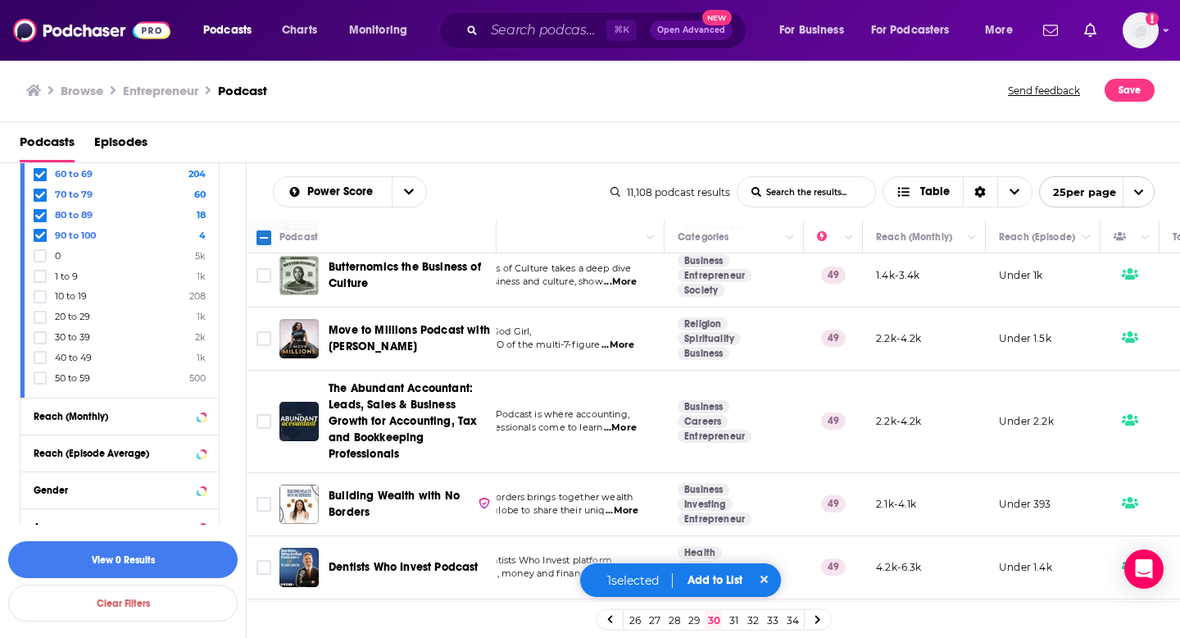
scroll to position [1292, 135]
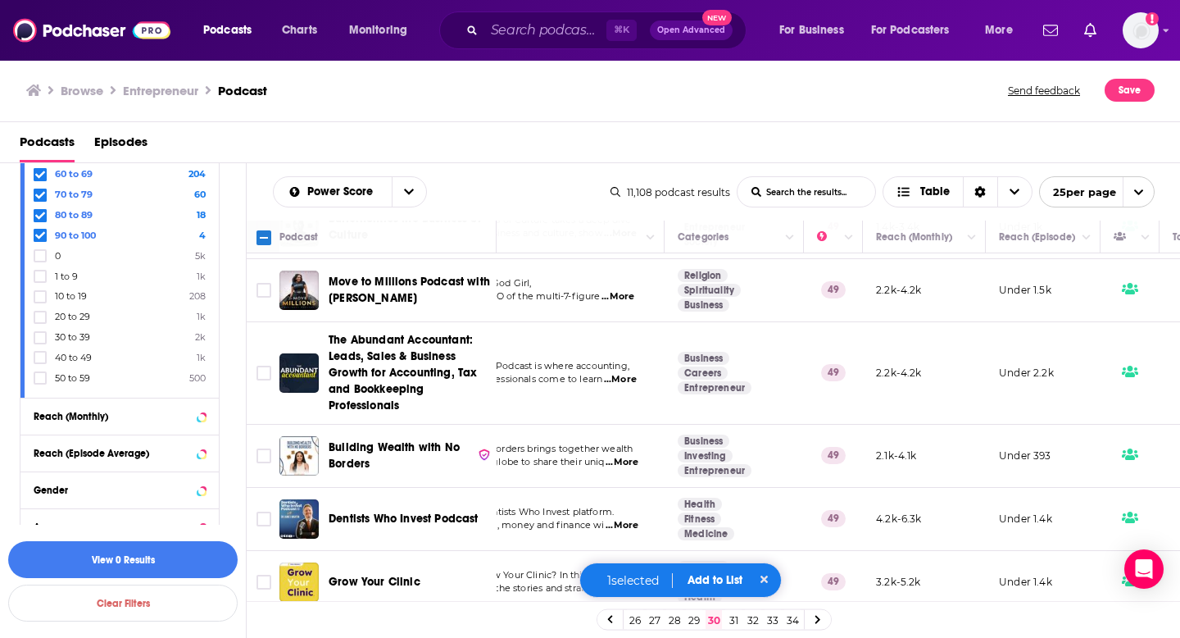
click at [744, 570] on div "1 selected Add to List" at bounding box center [680, 579] width 203 height 35
click at [733, 579] on button "Add to List" at bounding box center [714, 580] width 81 height 14
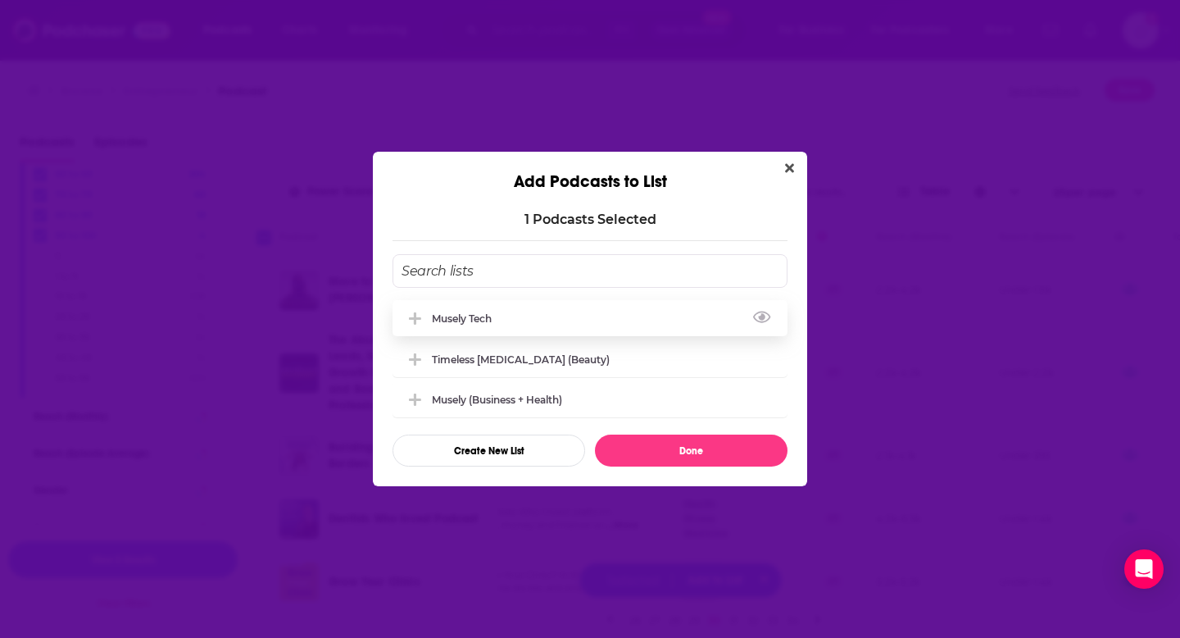
click at [528, 312] on div "Musely Tech" at bounding box center [590, 318] width 395 height 36
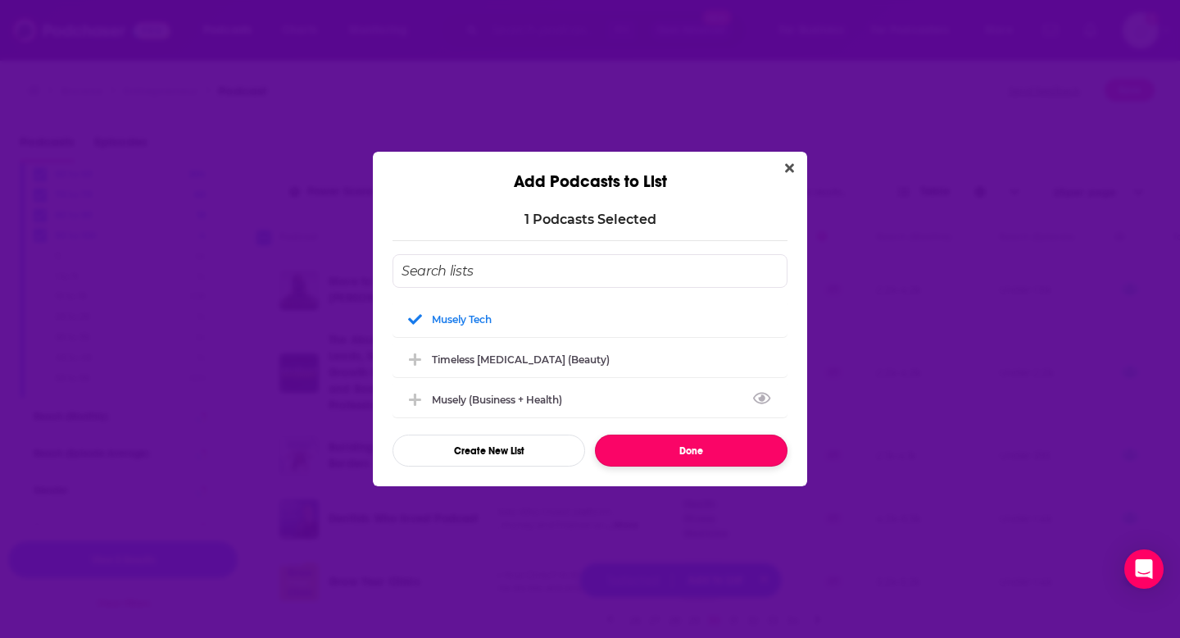
click at [629, 442] on button "Done" at bounding box center [691, 450] width 193 height 32
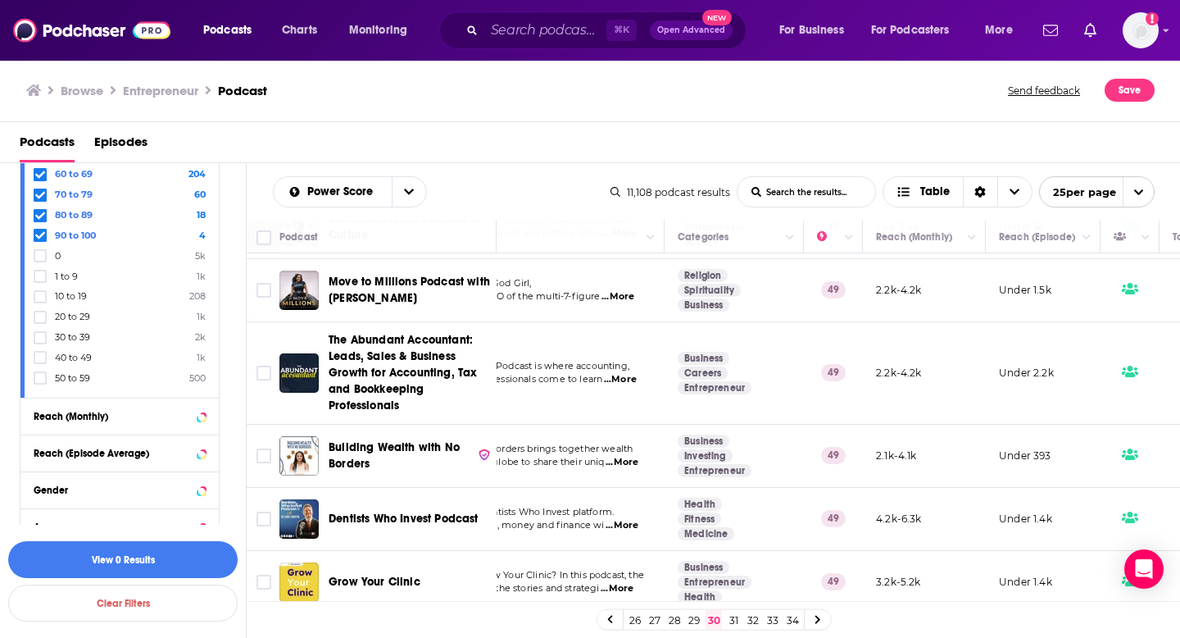
click at [735, 620] on link "31" at bounding box center [733, 620] width 16 height 20
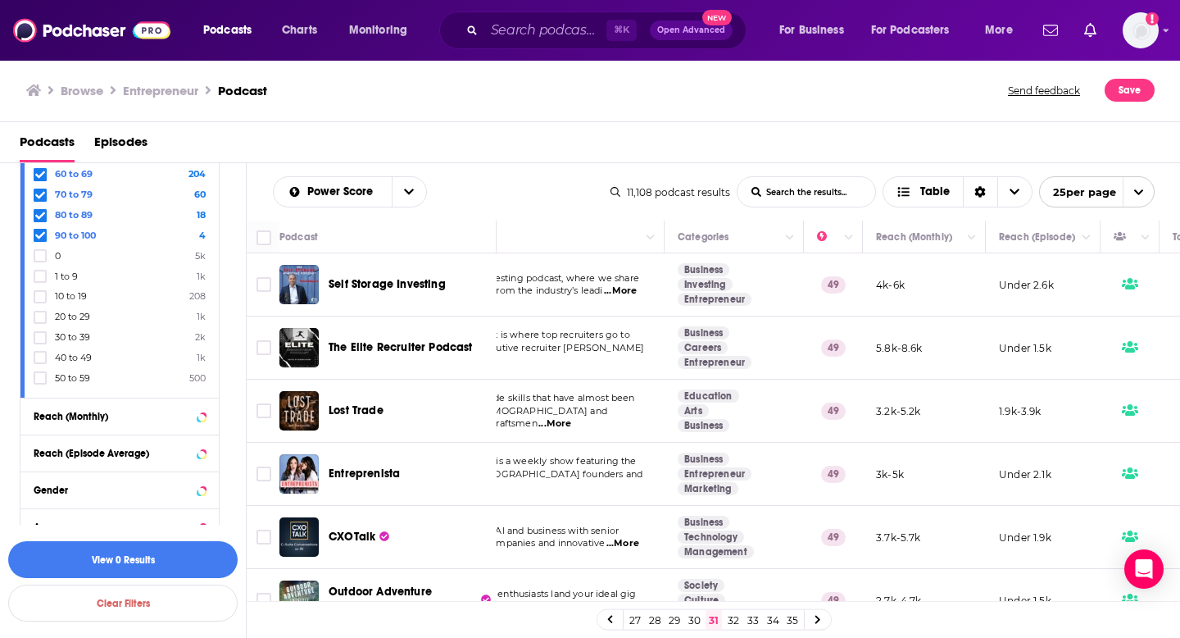
scroll to position [8, 135]
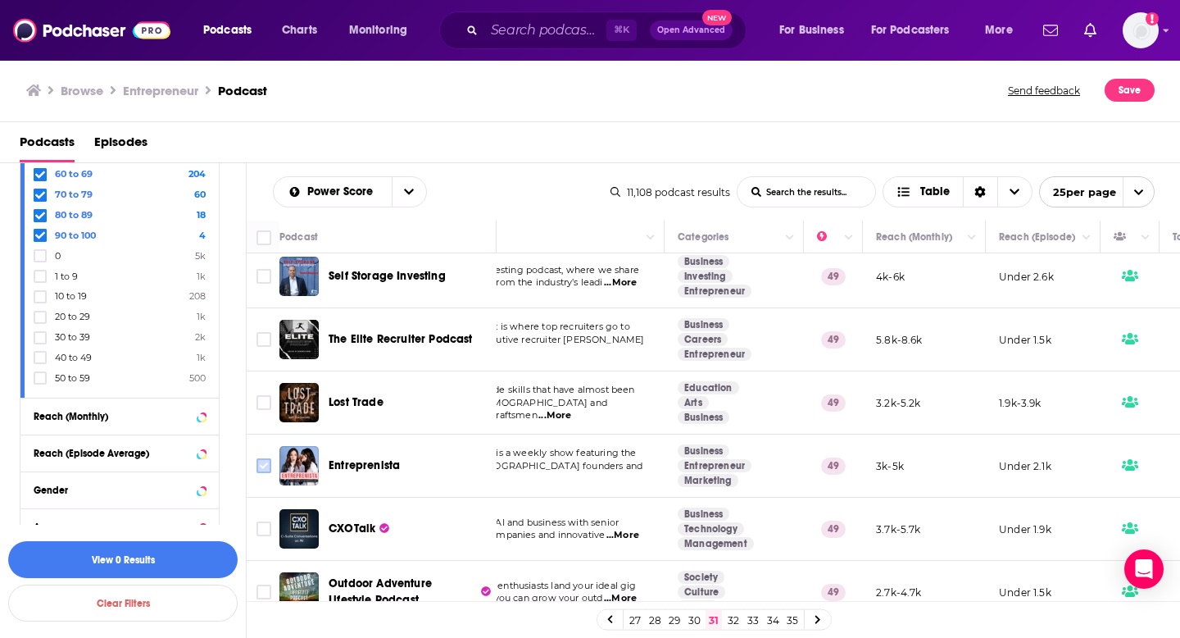
click at [265, 464] on input "Toggle select row" at bounding box center [264, 465] width 15 height 15
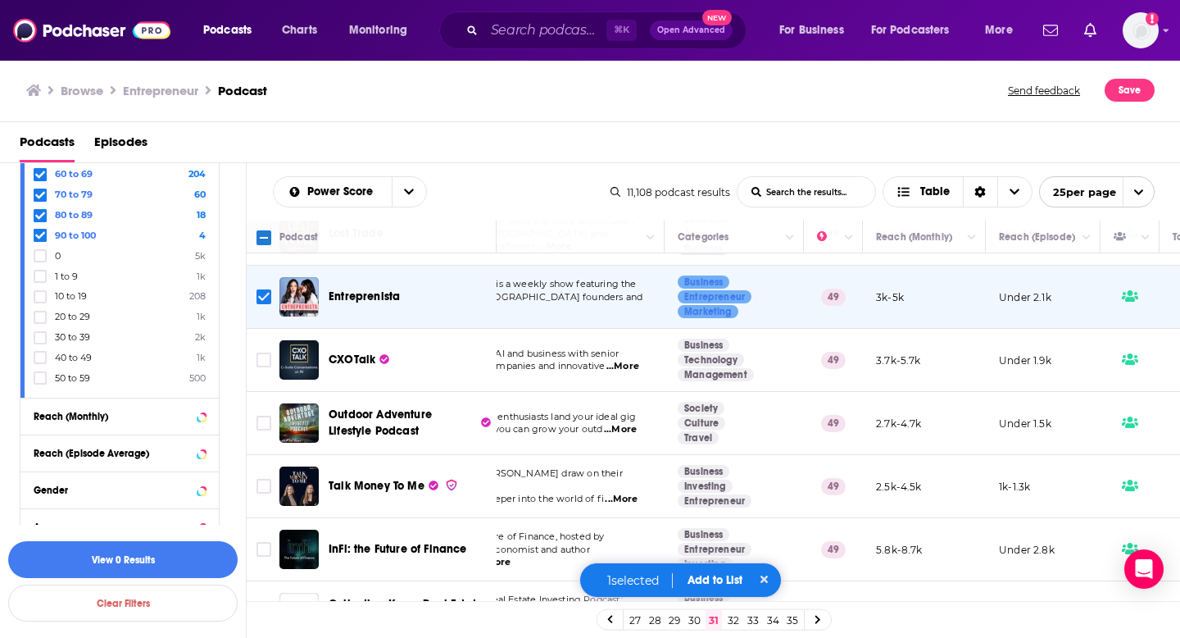
scroll to position [184, 135]
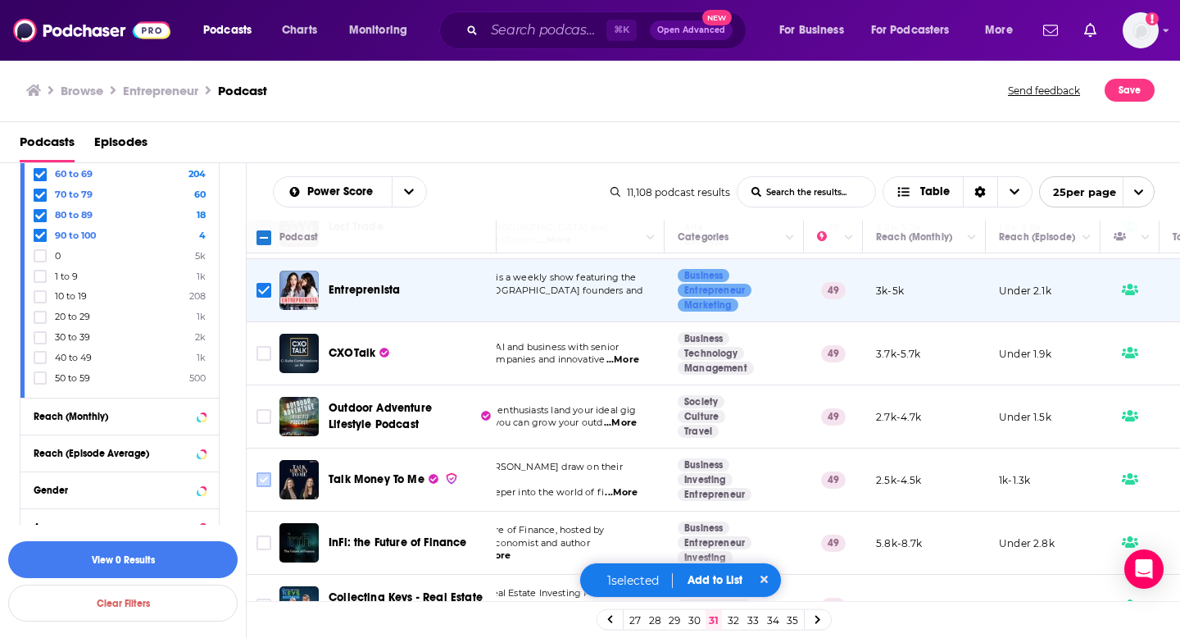
click at [267, 484] on input "Toggle select row" at bounding box center [264, 479] width 15 height 15
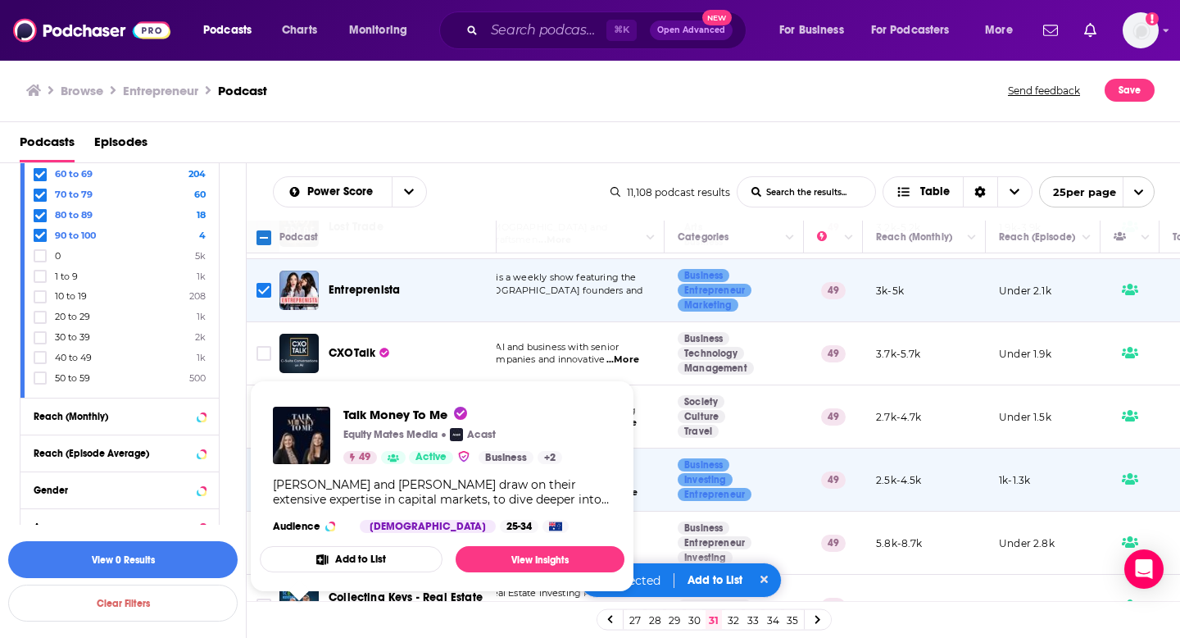
scroll to position [287, 135]
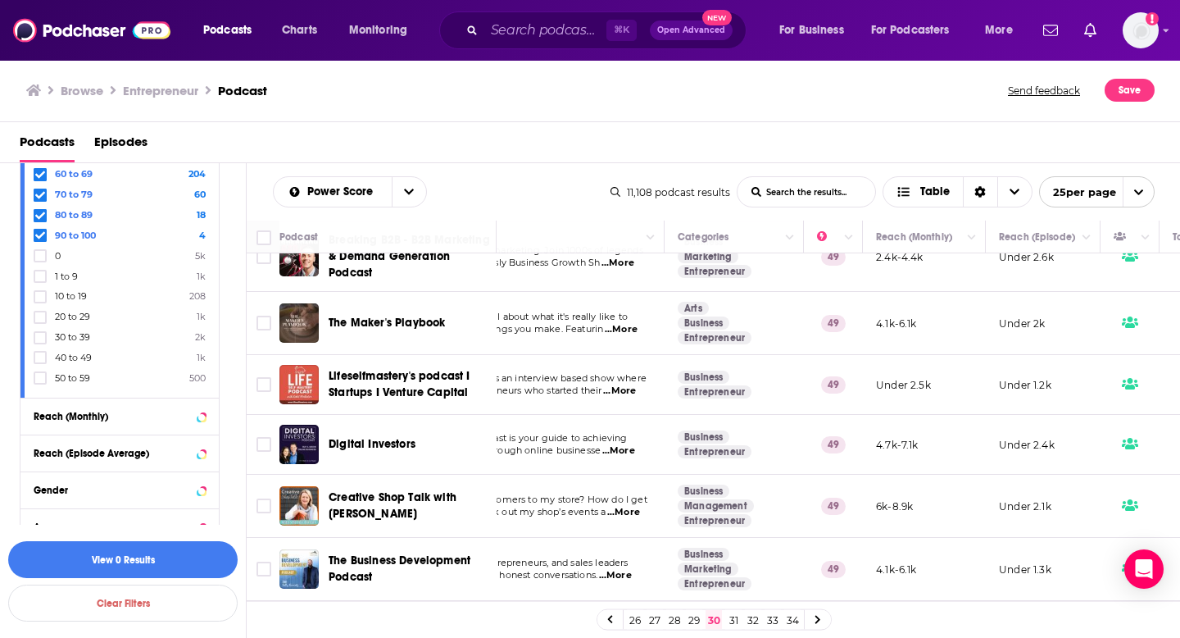
scroll to position [0, 135]
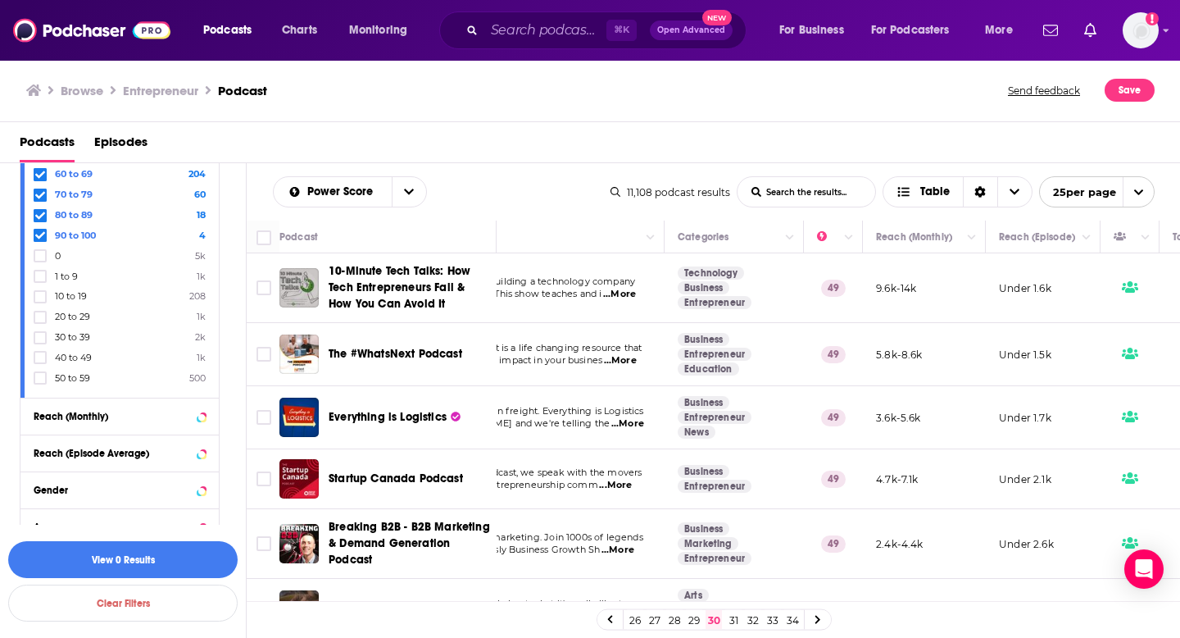
click at [732, 620] on link "31" at bounding box center [733, 620] width 16 height 20
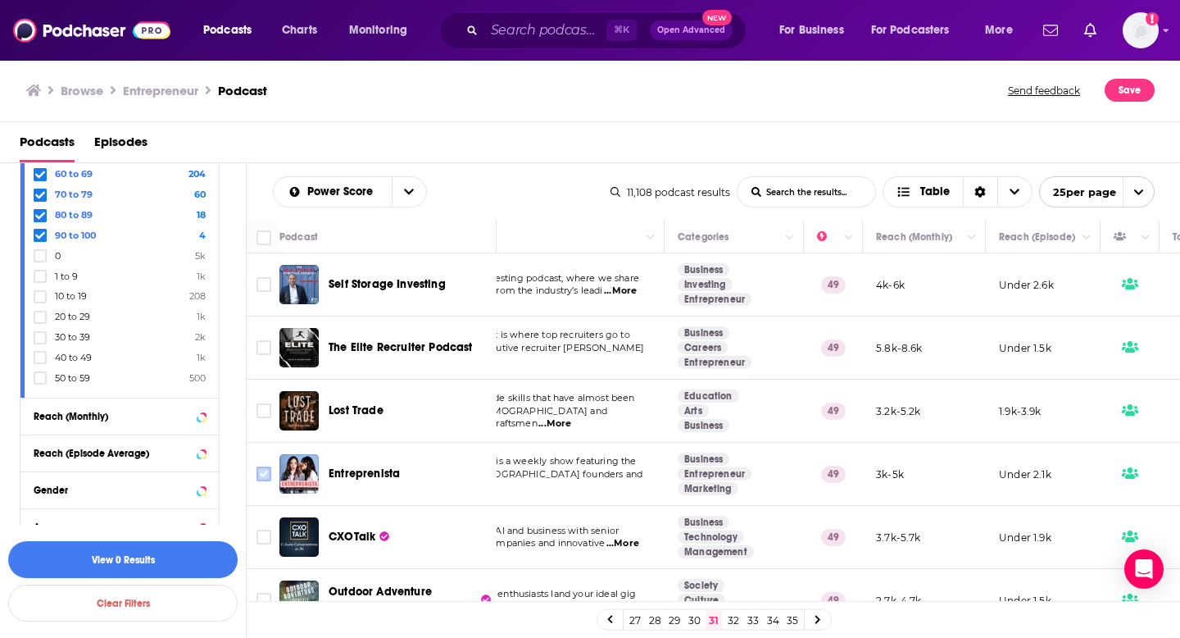
click at [257, 472] on input "Toggle select row" at bounding box center [264, 473] width 15 height 15
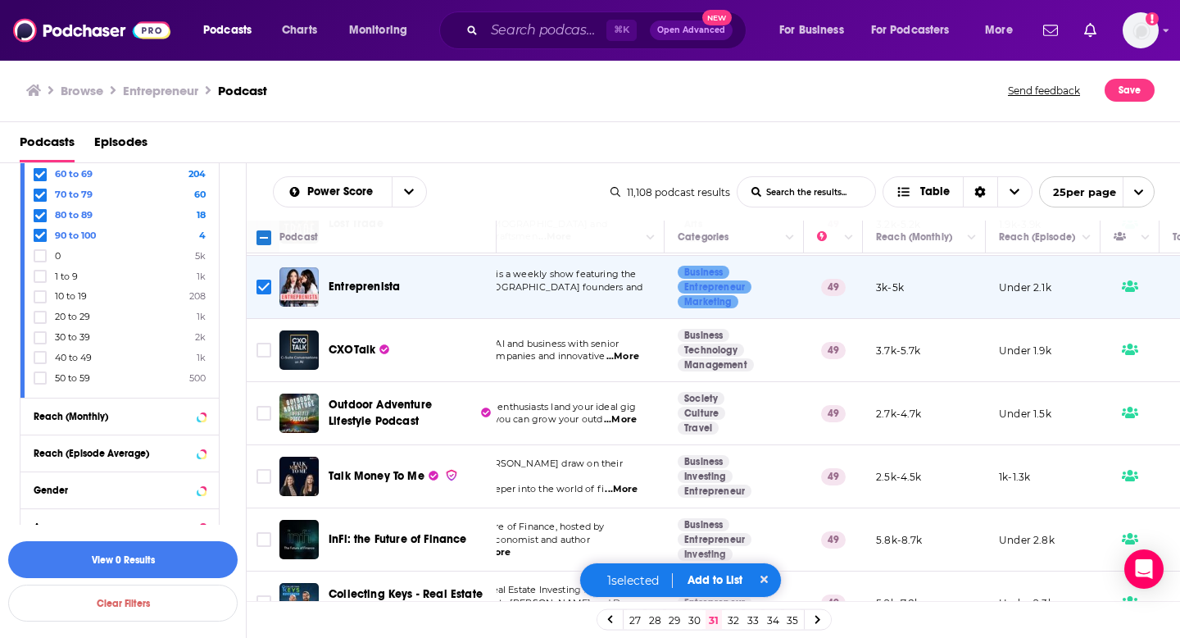
scroll to position [211, 135]
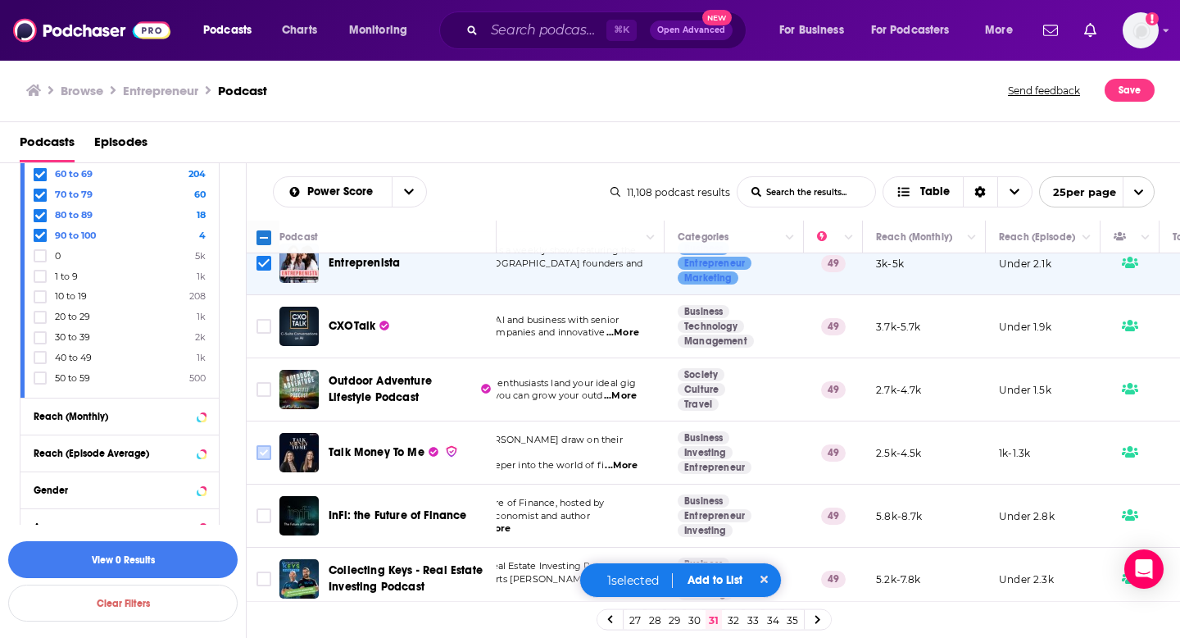
click at [257, 455] on input "Toggle select row" at bounding box center [264, 452] width 15 height 15
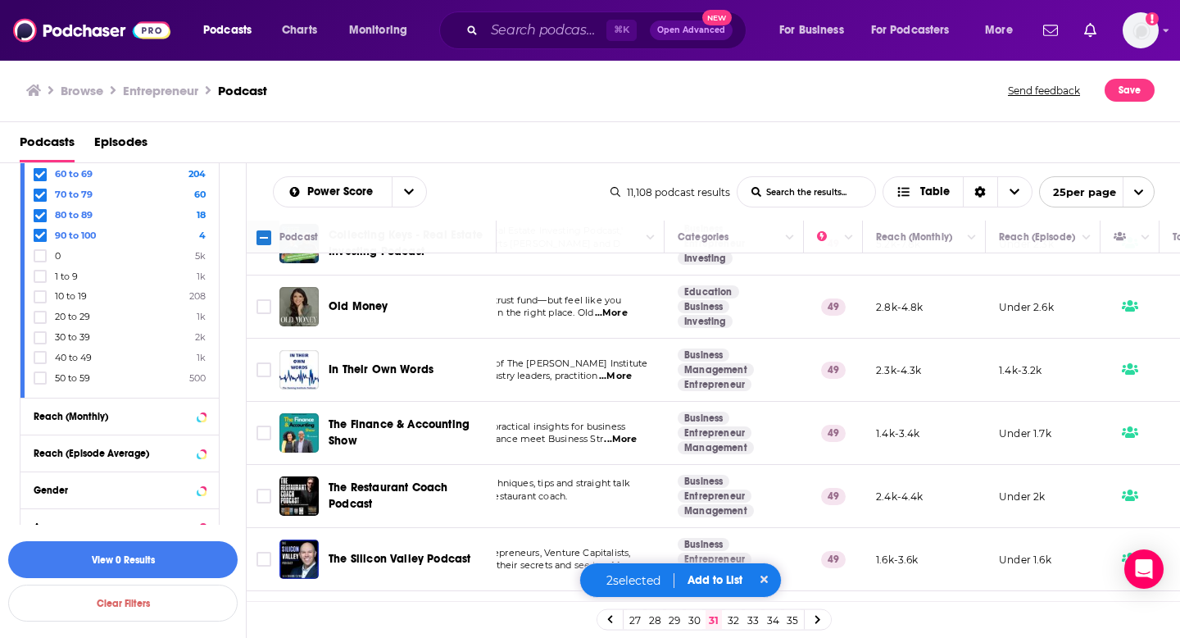
scroll to position [634, 135]
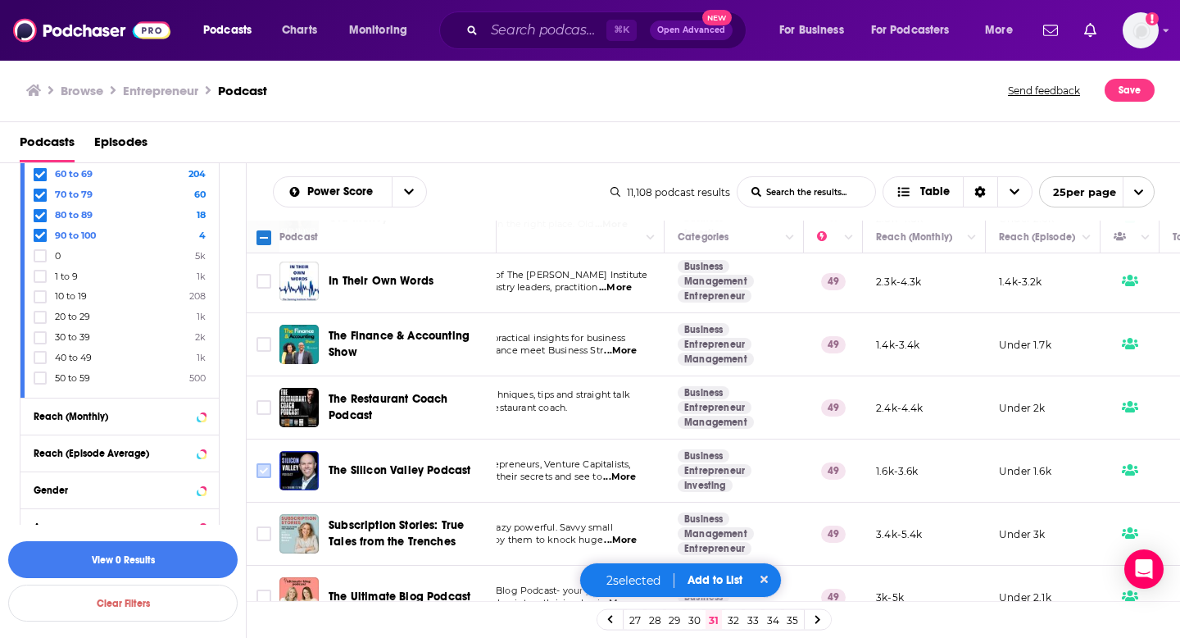
click at [268, 468] on input "Toggle select row" at bounding box center [264, 470] width 15 height 15
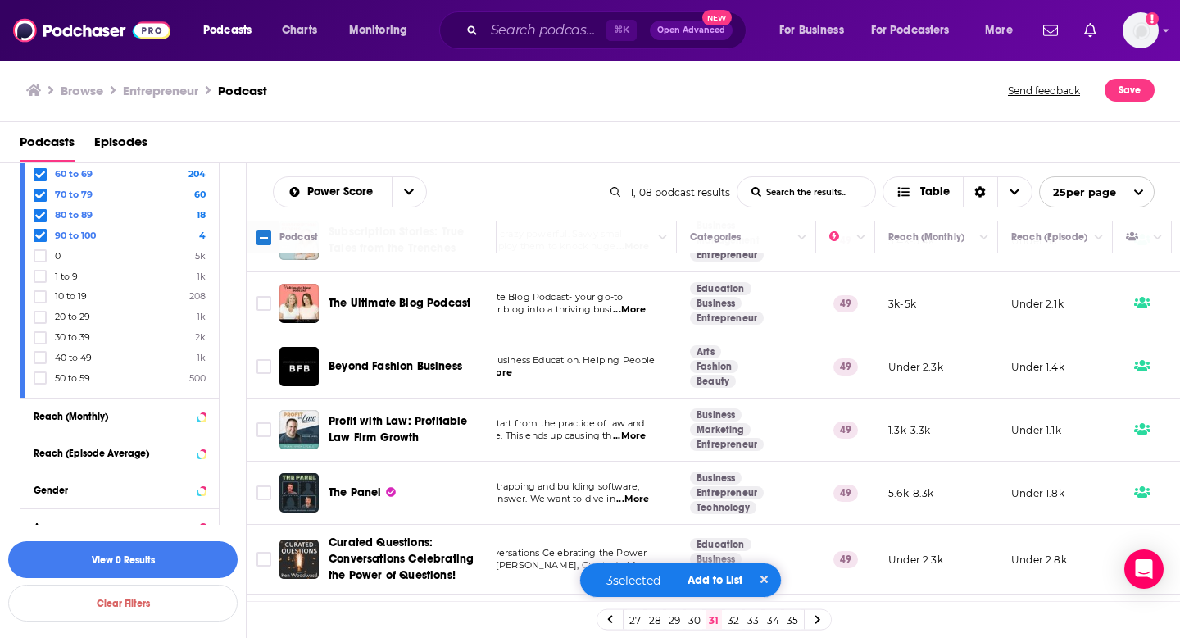
scroll to position [1022, 123]
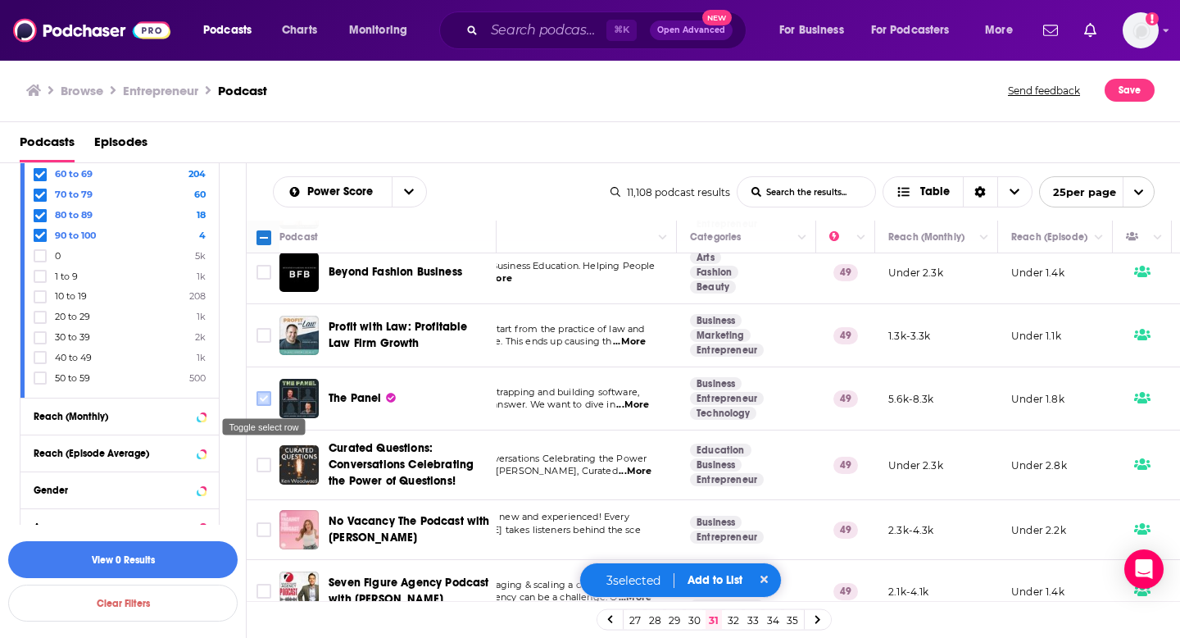
click at [268, 393] on input "Toggle select row" at bounding box center [264, 398] width 15 height 15
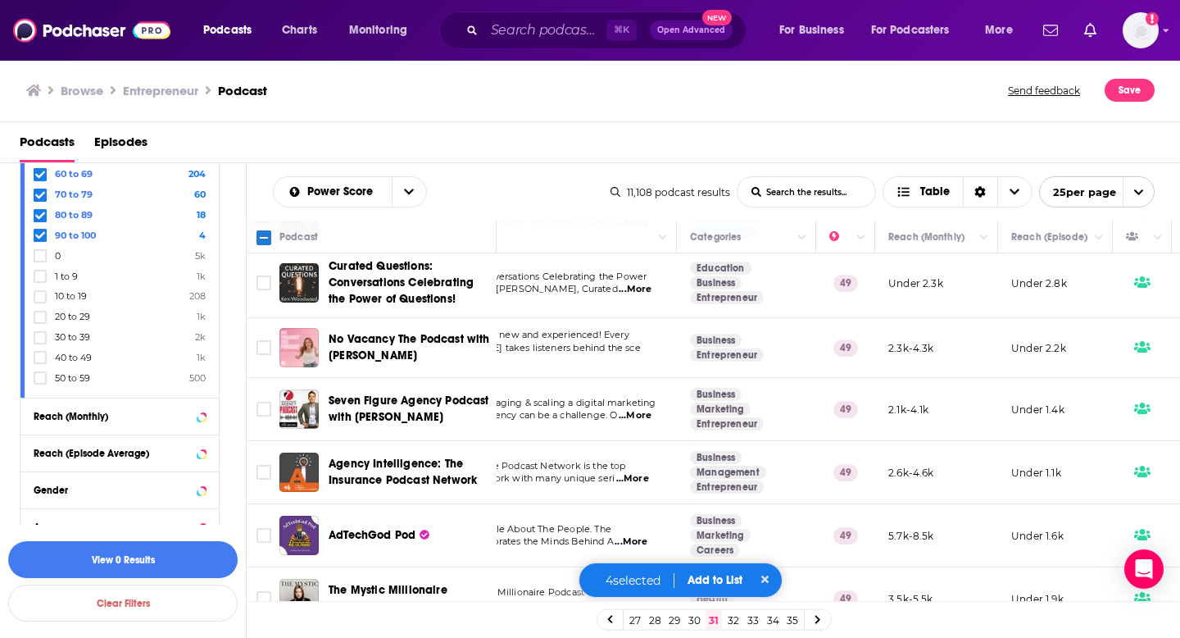
scroll to position [1230, 123]
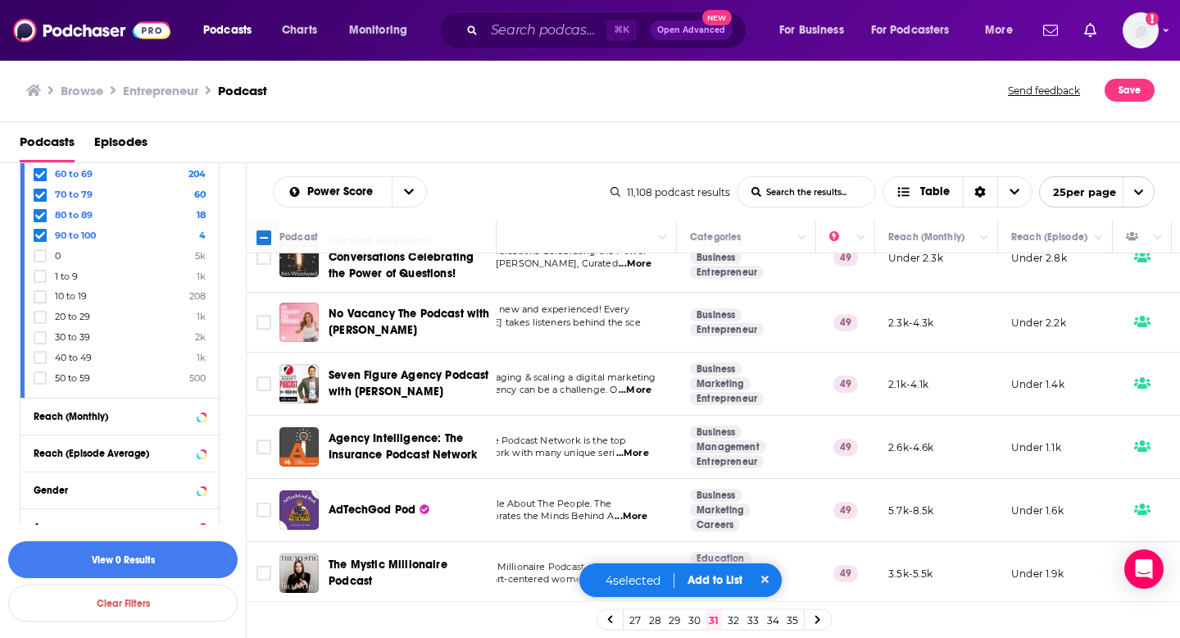
click at [707, 583] on button "Add to List" at bounding box center [714, 580] width 81 height 14
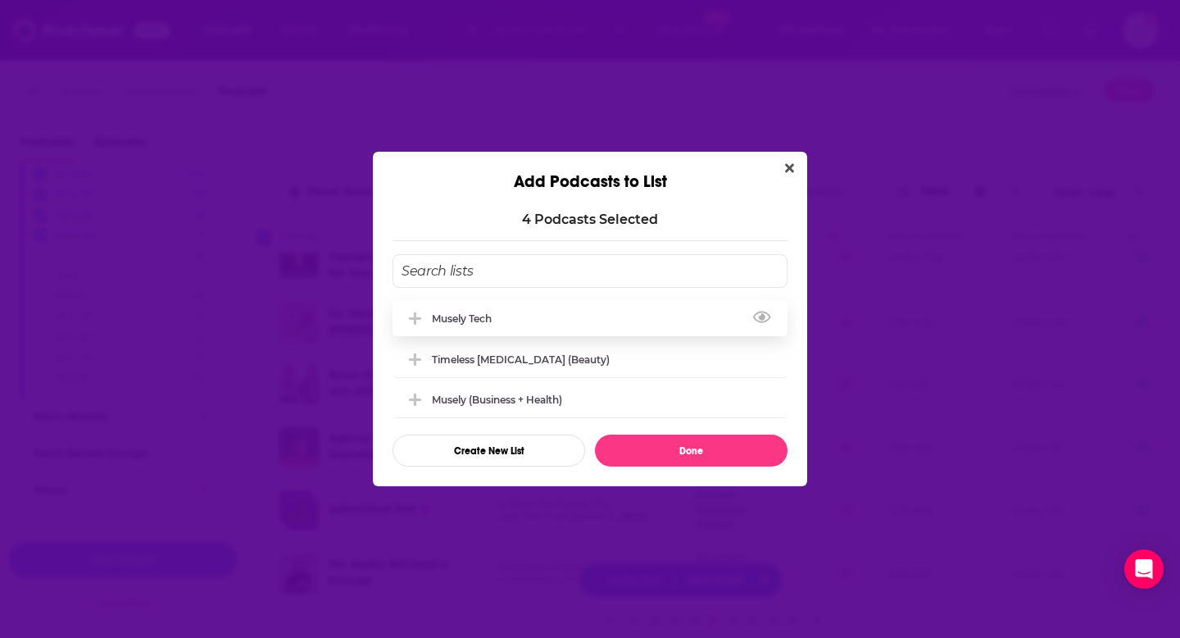
click at [510, 332] on div "Musely Tech" at bounding box center [590, 318] width 395 height 36
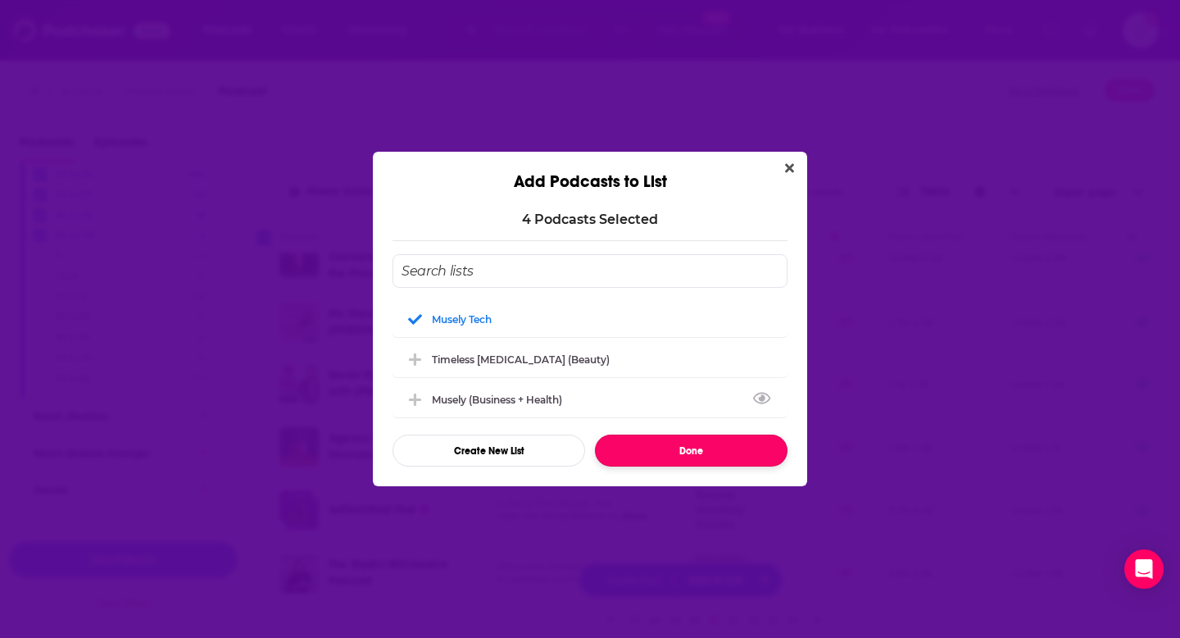
click at [661, 454] on button "Done" at bounding box center [691, 450] width 193 height 32
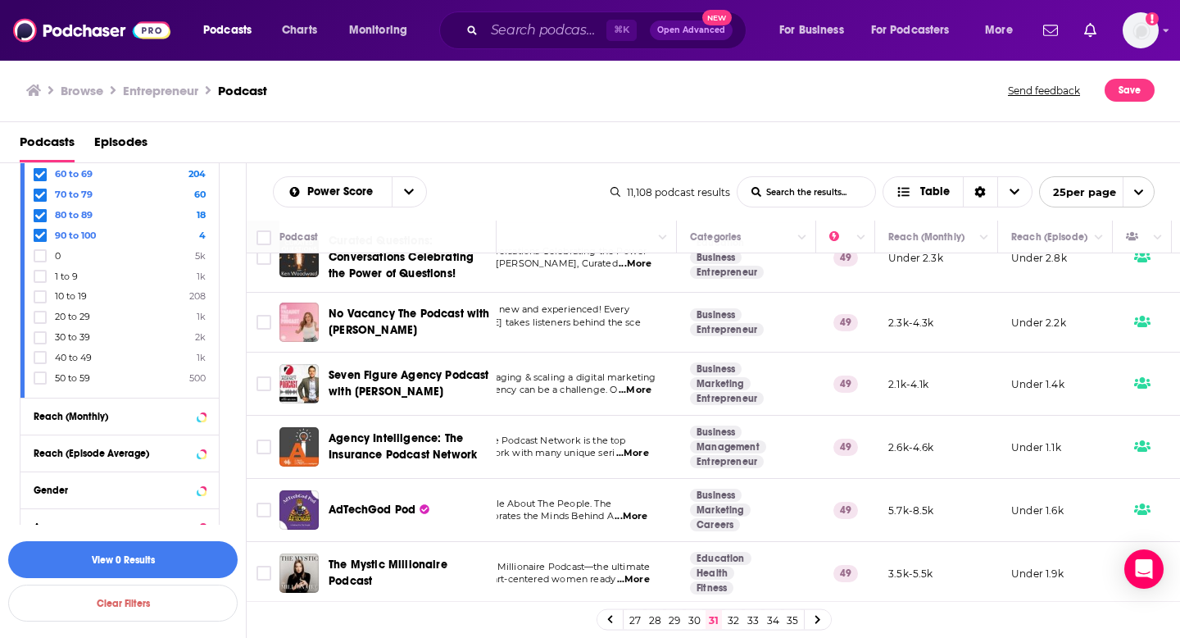
click at [735, 625] on link "32" at bounding box center [733, 620] width 16 height 20
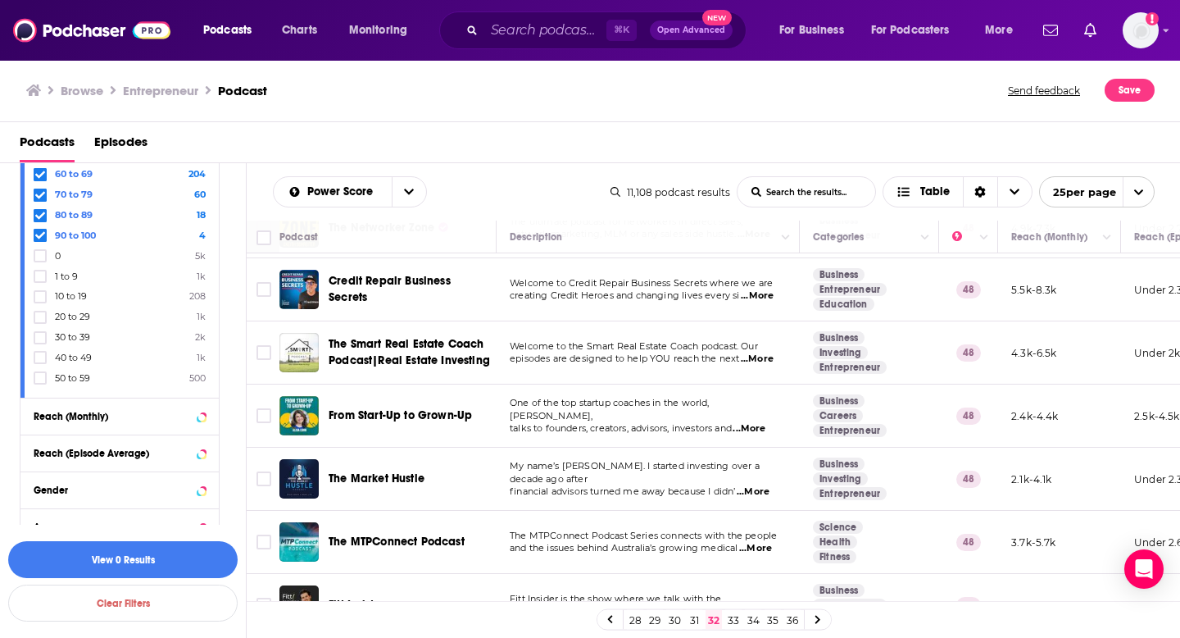
scroll to position [1210, 0]
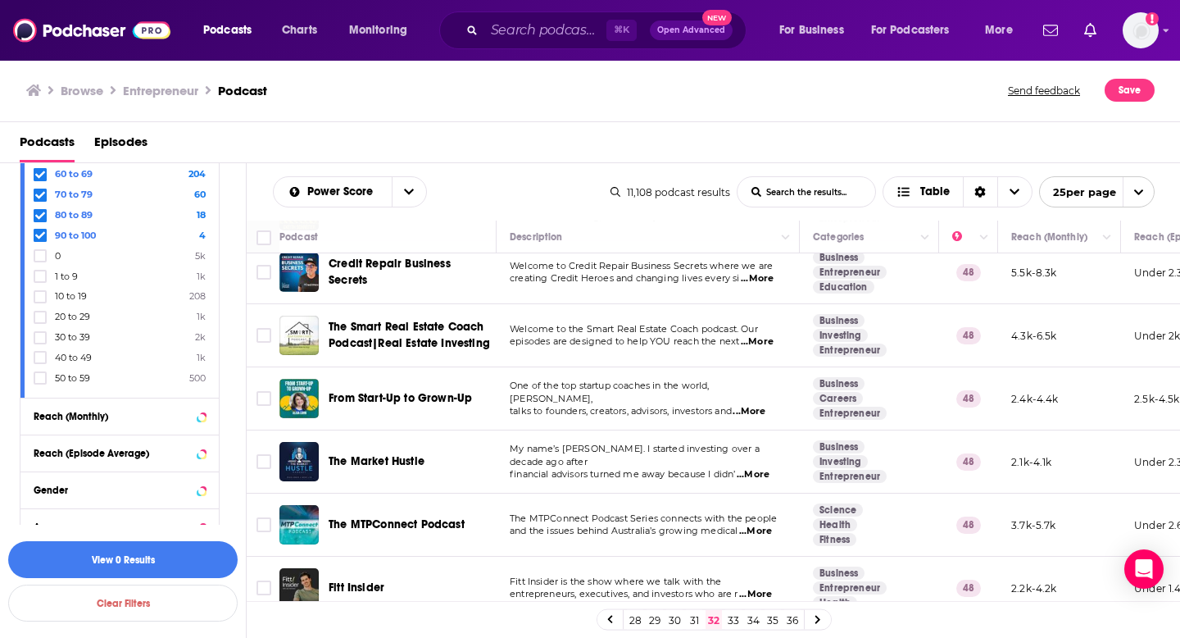
click at [735, 618] on link "33" at bounding box center [733, 620] width 16 height 20
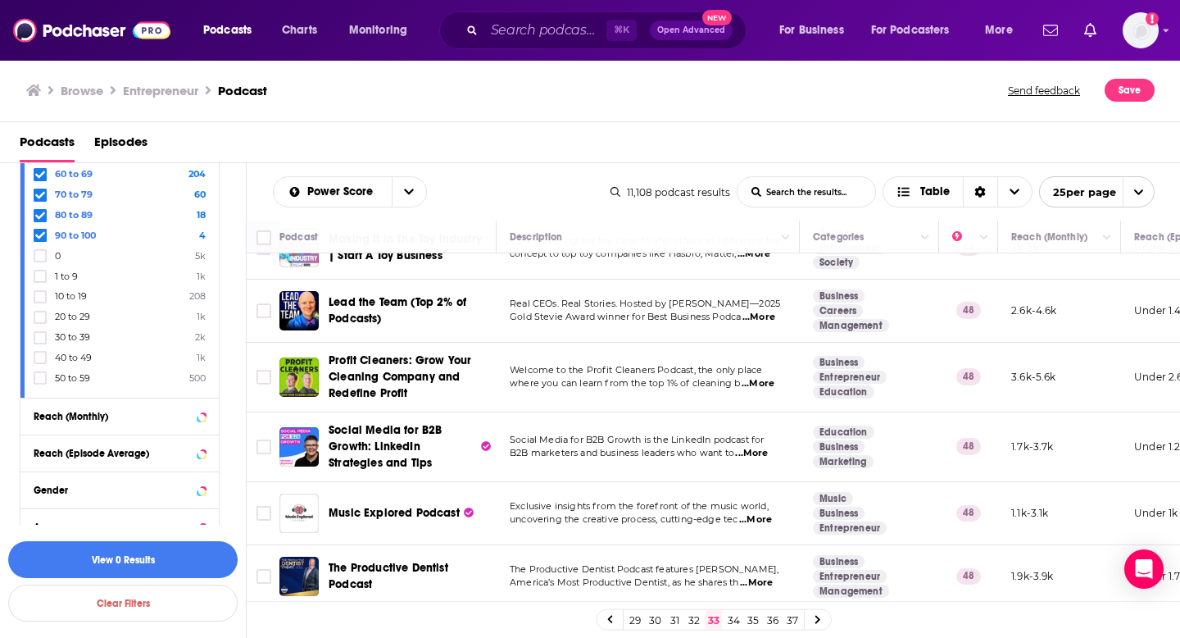
scroll to position [1296, 0]
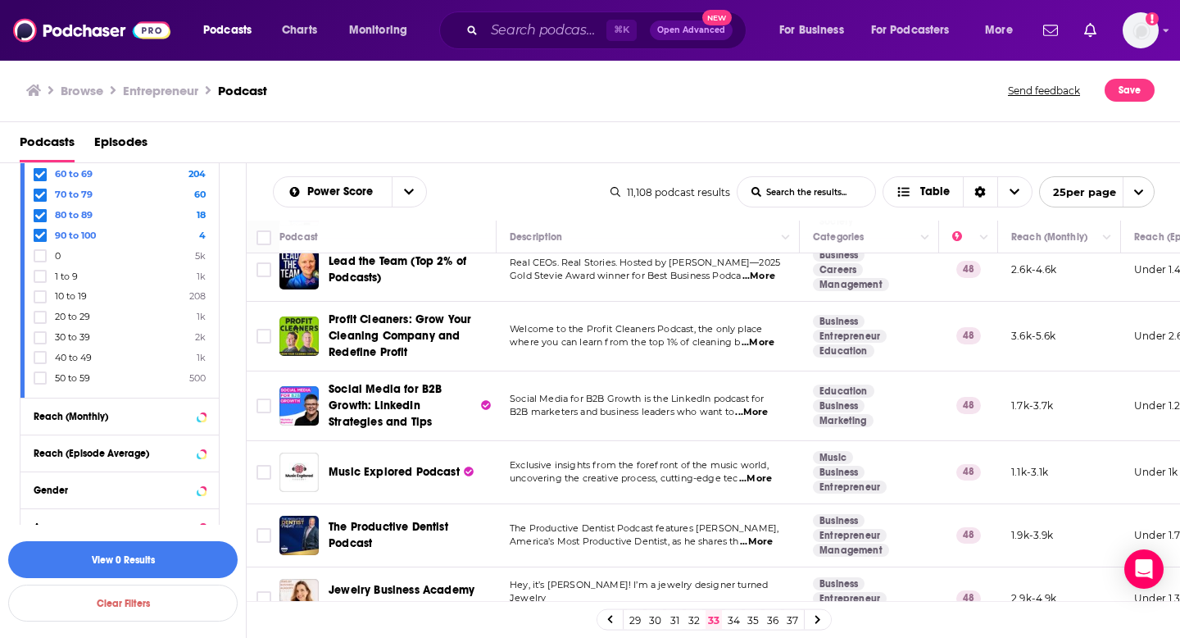
click at [733, 620] on link "34" at bounding box center [733, 620] width 16 height 20
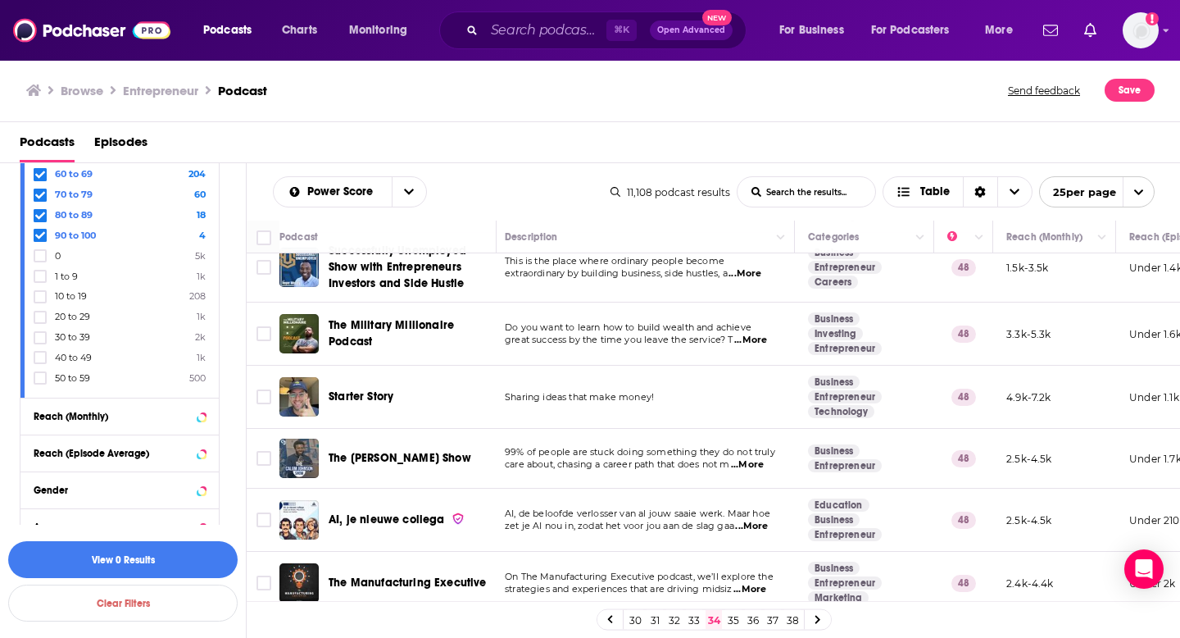
scroll to position [1227, 5]
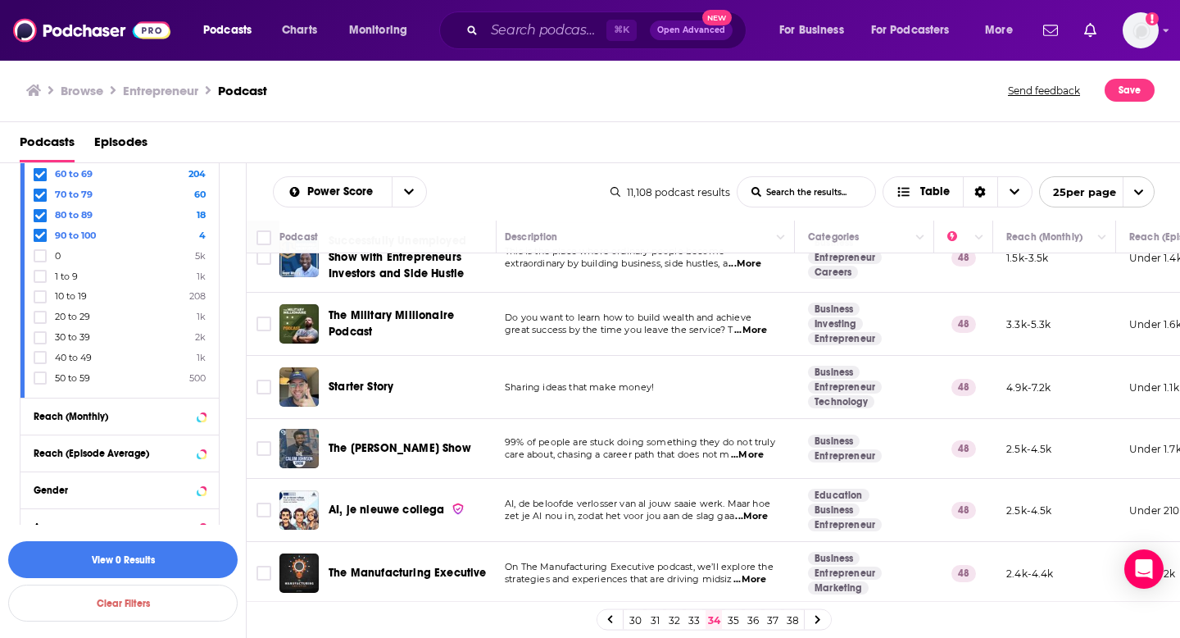
click at [735, 624] on link "35" at bounding box center [733, 620] width 16 height 20
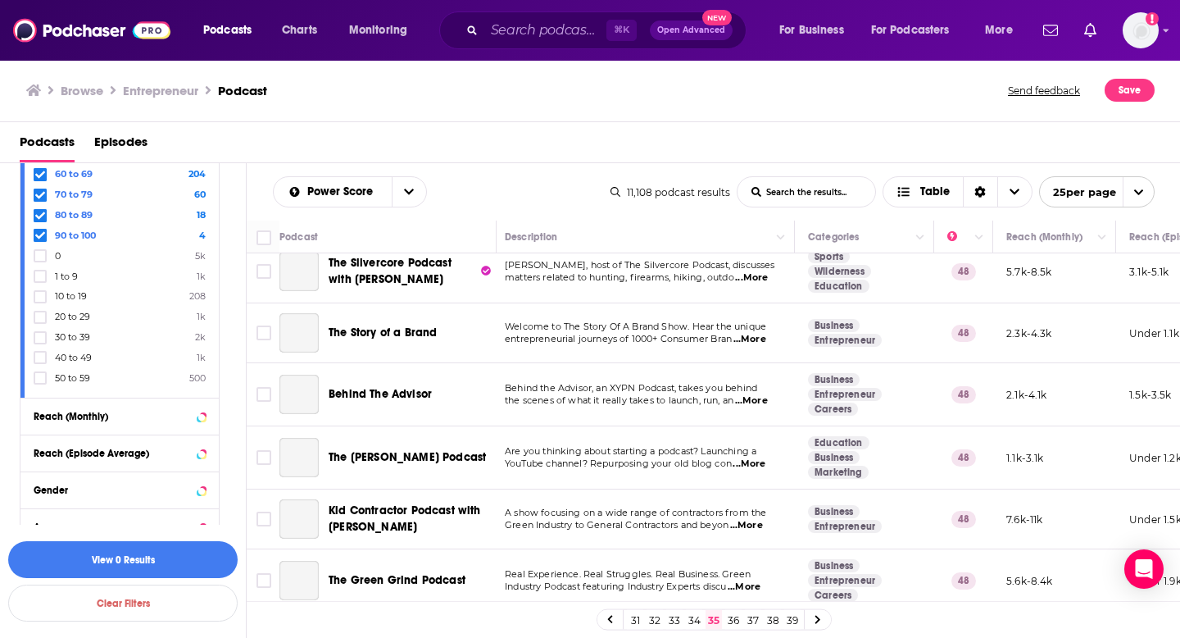
scroll to position [0, 5]
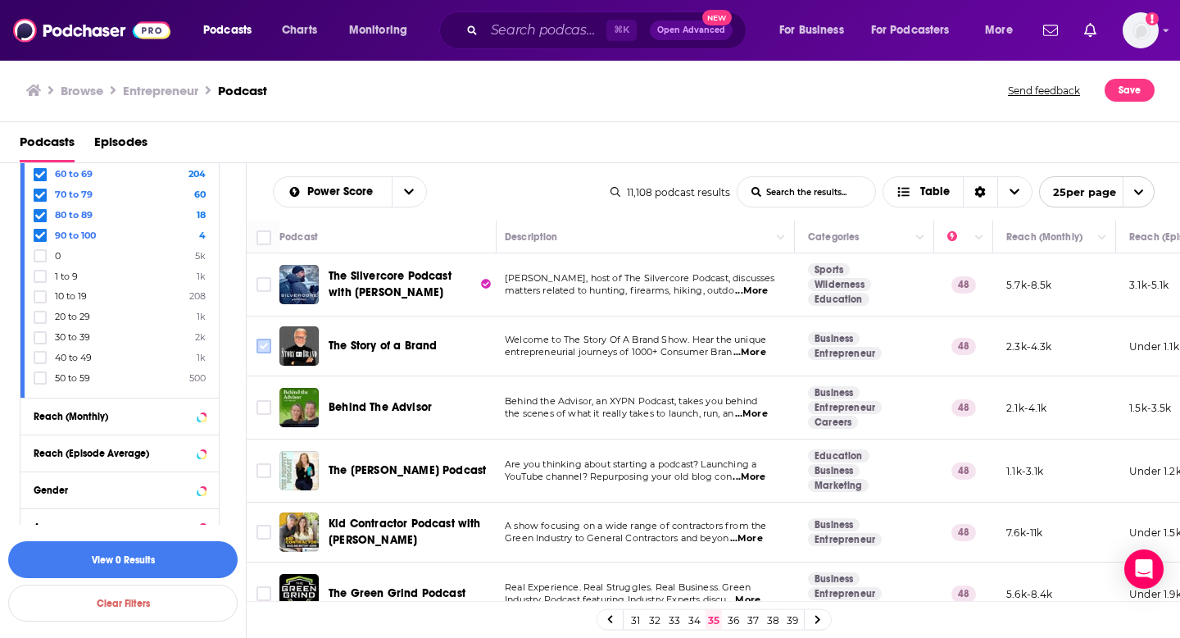
click at [265, 344] on input "Toggle select row" at bounding box center [264, 345] width 15 height 15
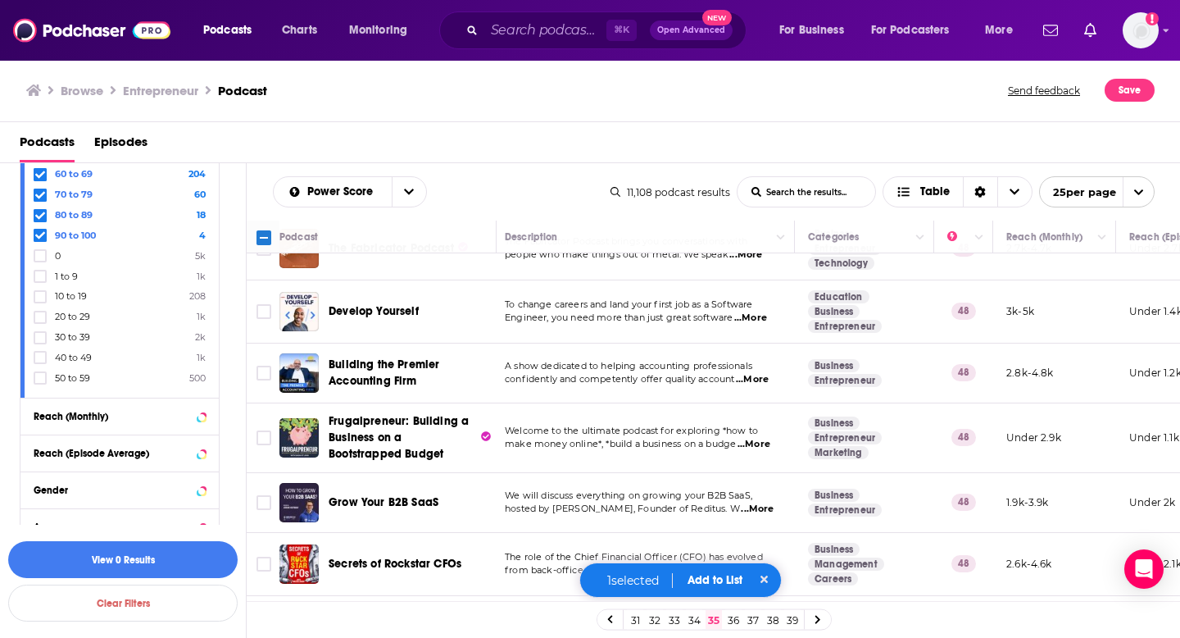
scroll to position [1266, 5]
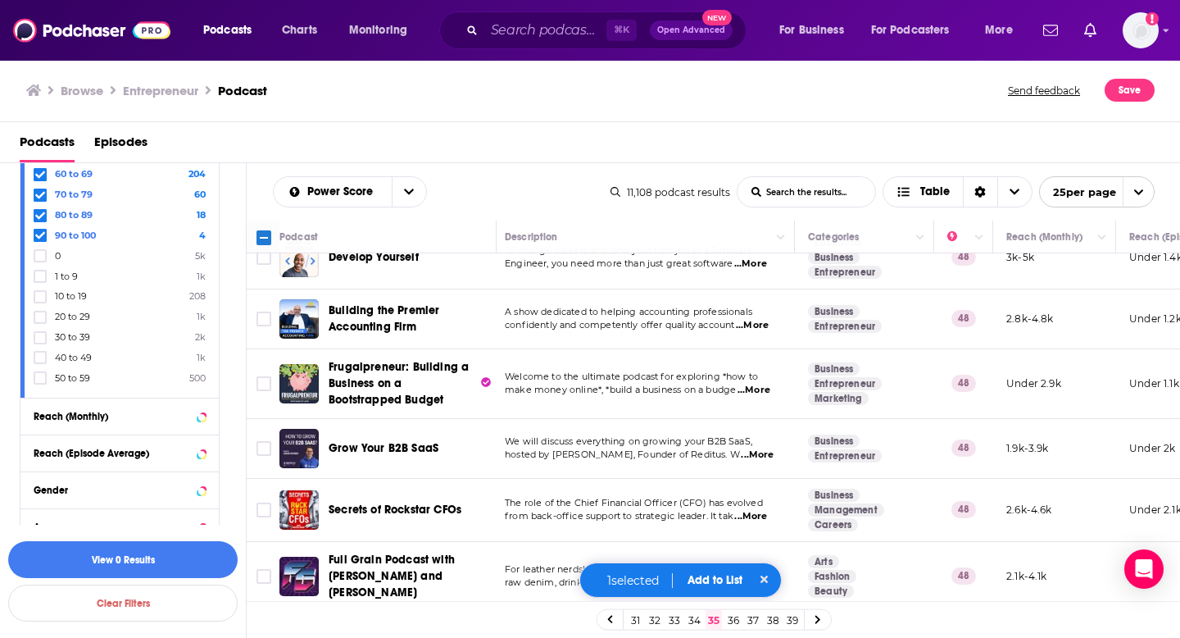
click at [723, 575] on button "Add to List" at bounding box center [714, 580] width 81 height 14
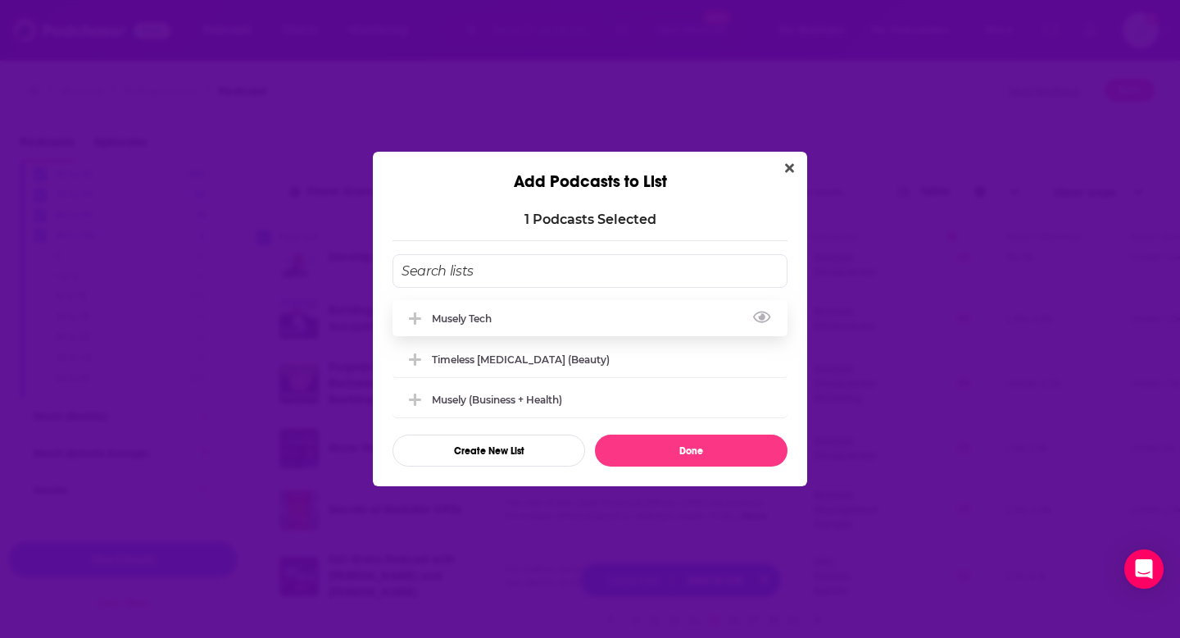
click at [583, 312] on div "Musely Tech" at bounding box center [590, 318] width 395 height 36
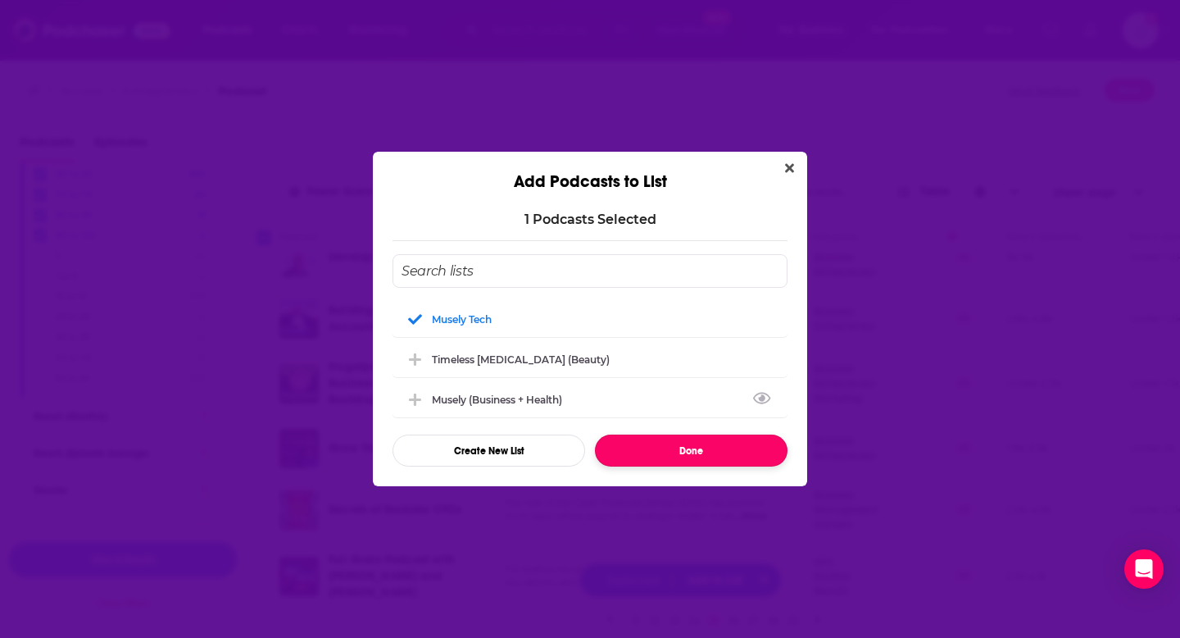
click at [650, 448] on button "Done" at bounding box center [691, 450] width 193 height 32
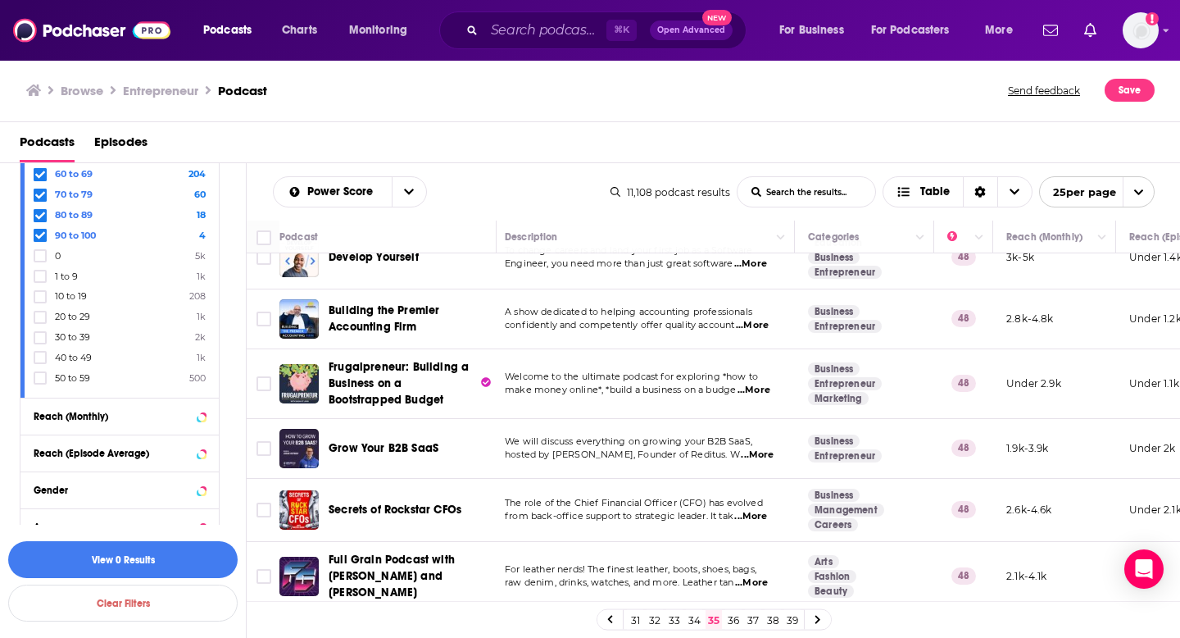
click at [733, 618] on link "36" at bounding box center [733, 620] width 16 height 20
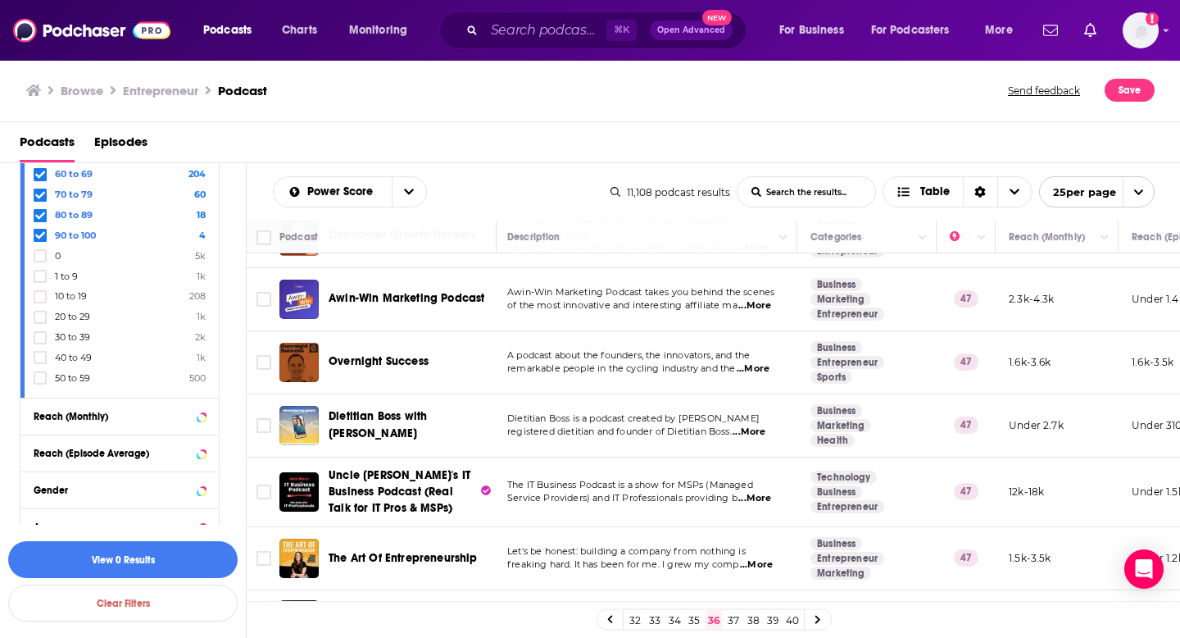
scroll to position [651, 2]
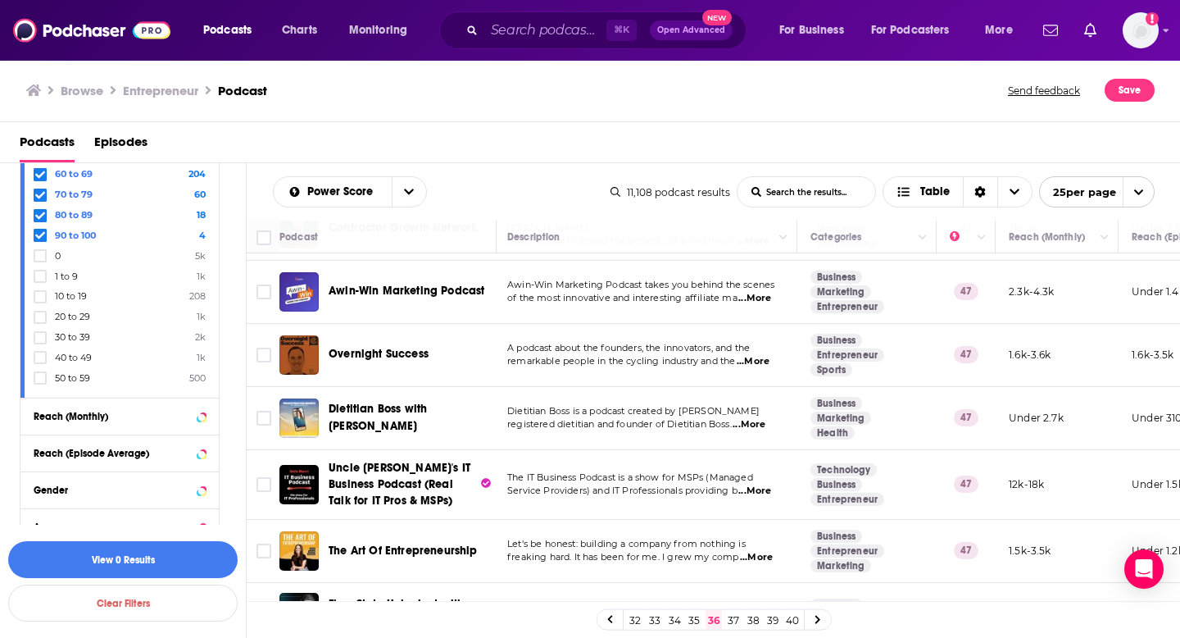
click at [764, 558] on span "...More" at bounding box center [756, 557] width 33 height 13
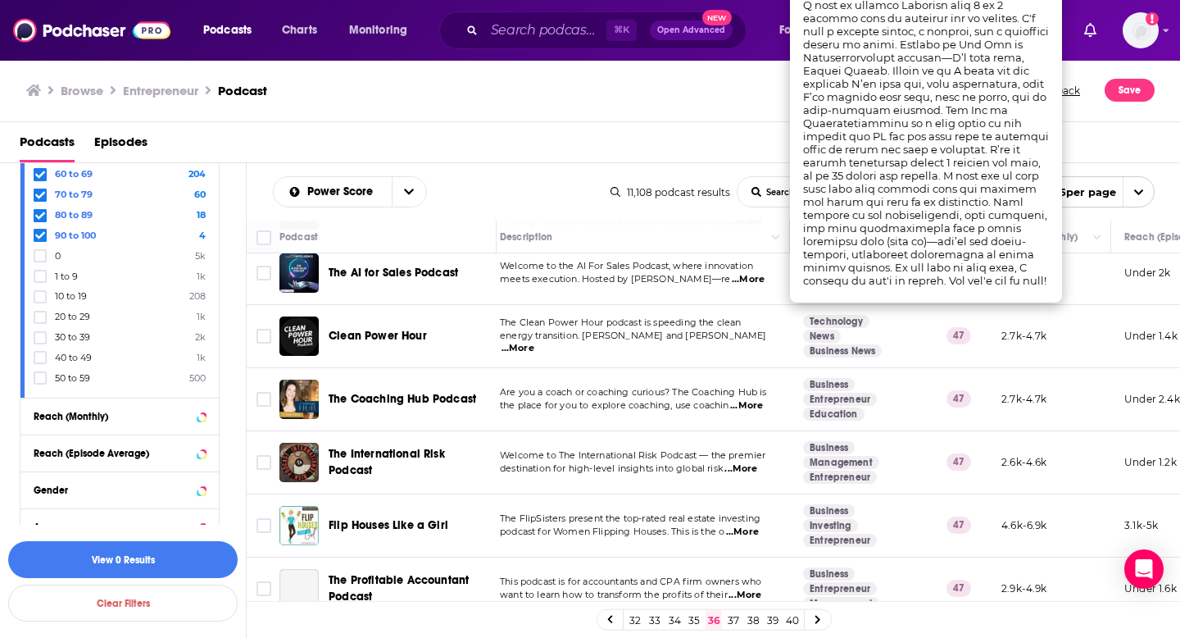
scroll to position [1256, 10]
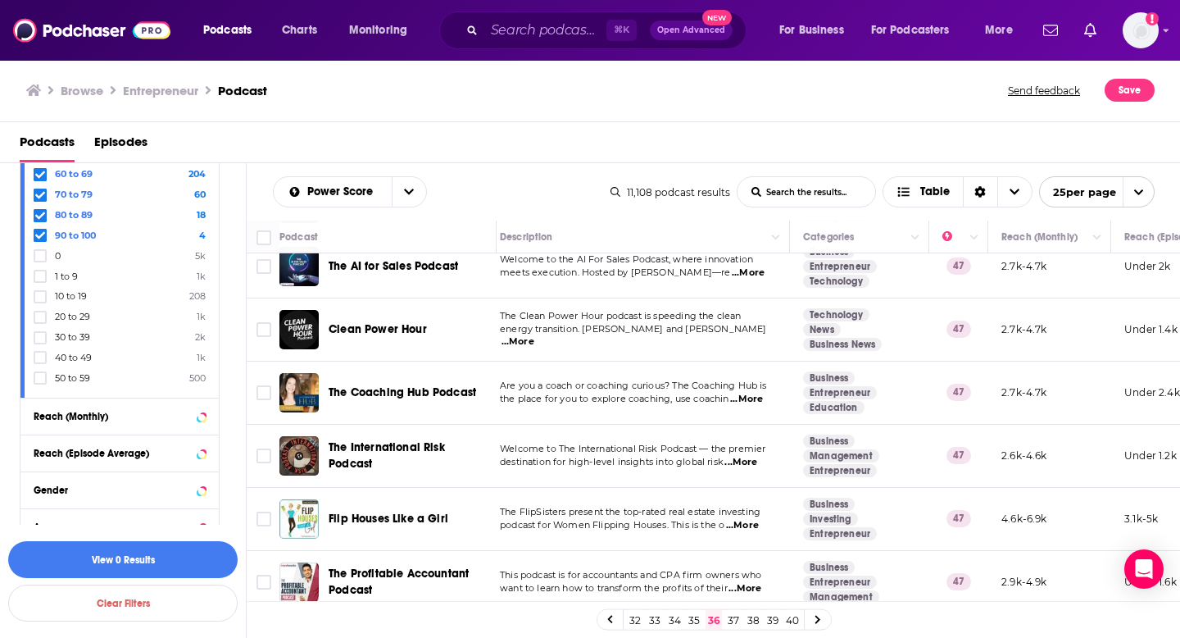
click at [732, 617] on link "37" at bounding box center [733, 620] width 16 height 20
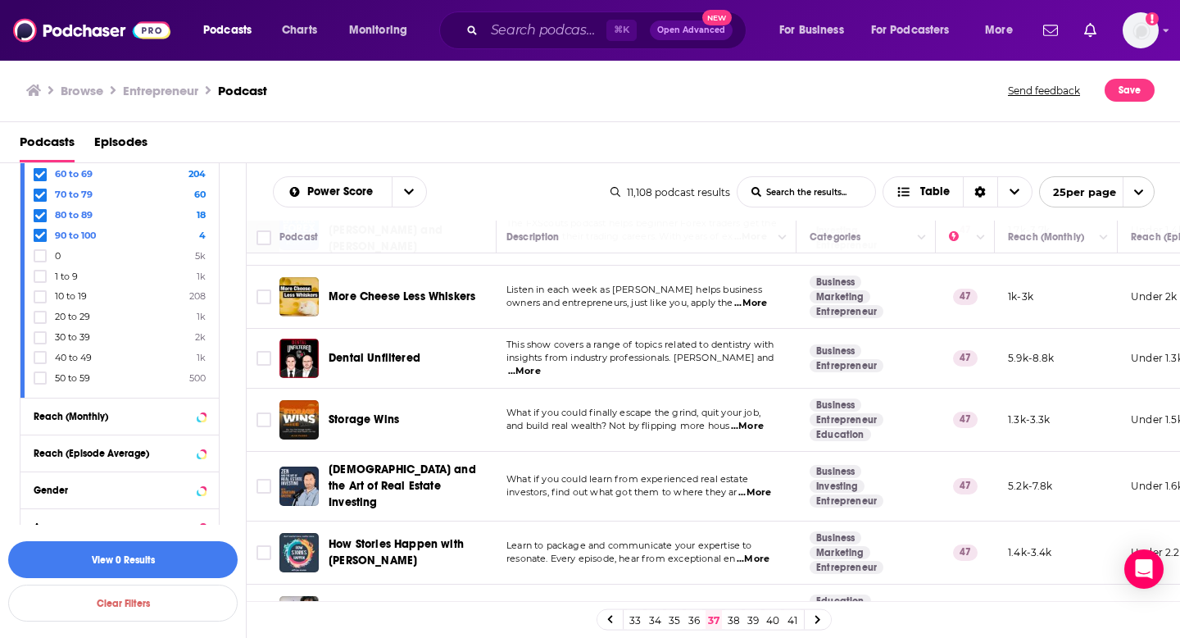
scroll to position [1315, 3]
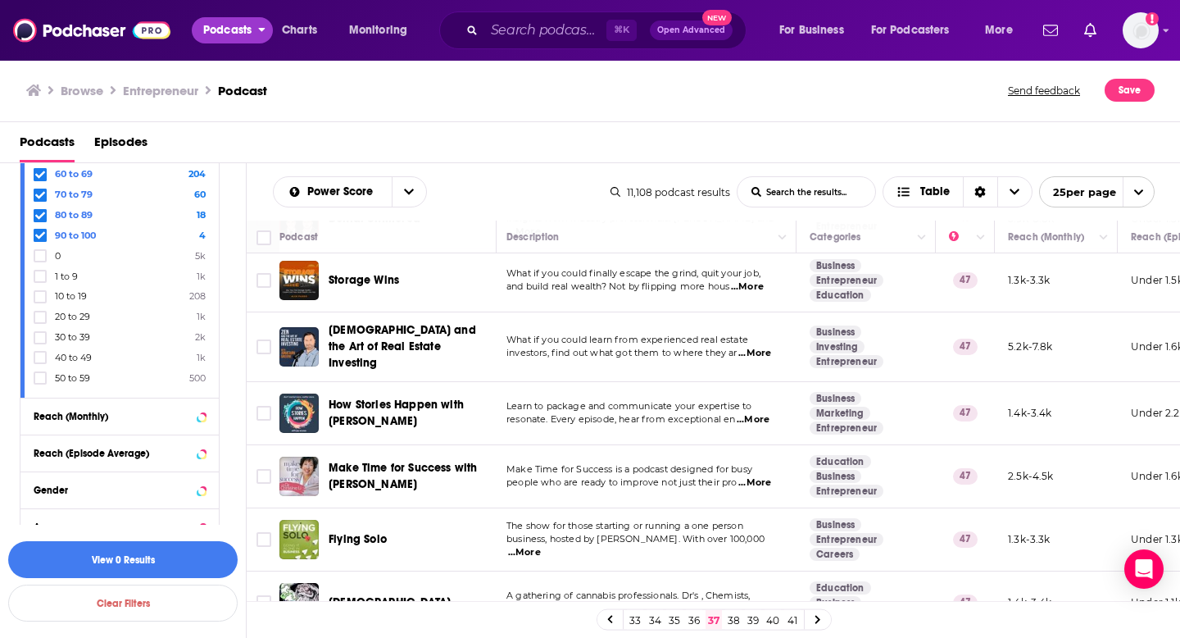
click at [253, 30] on button "Podcasts" at bounding box center [232, 30] width 81 height 26
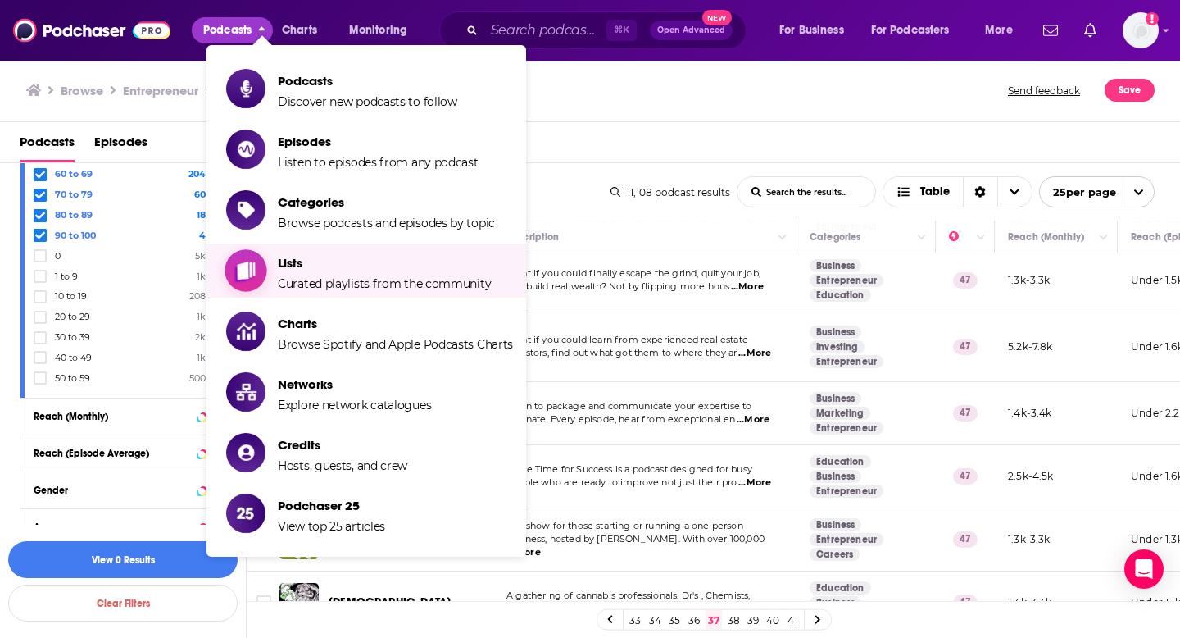
click at [325, 284] on span "Curated playlists from the community" at bounding box center [384, 283] width 213 height 15
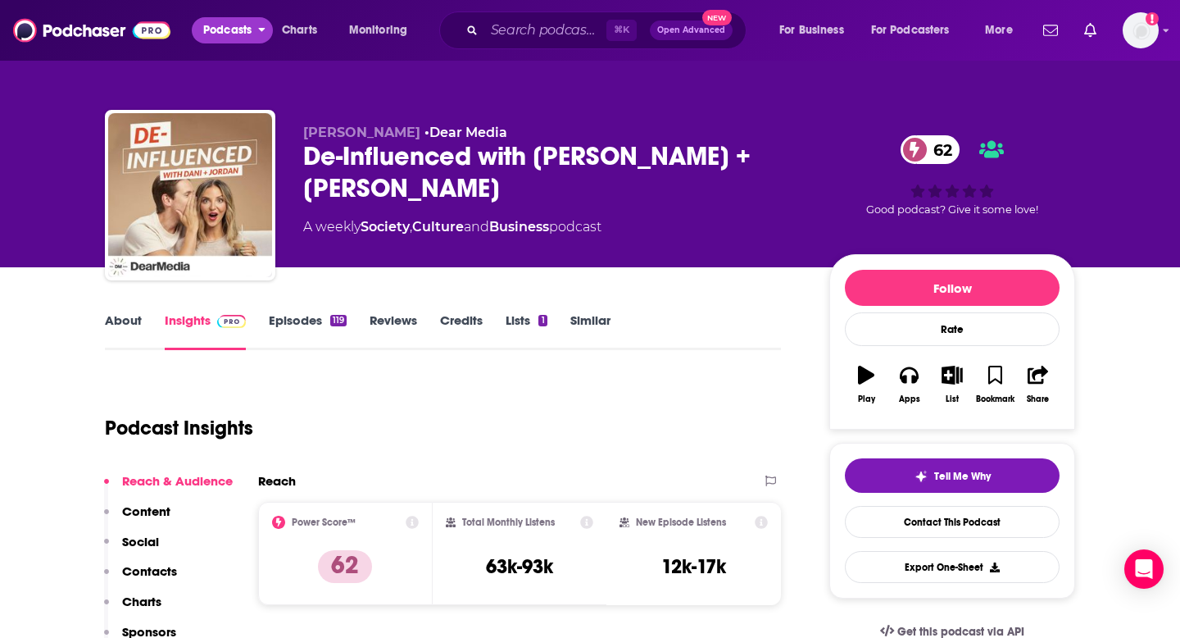
click at [232, 26] on span "Podcasts" at bounding box center [227, 30] width 48 height 23
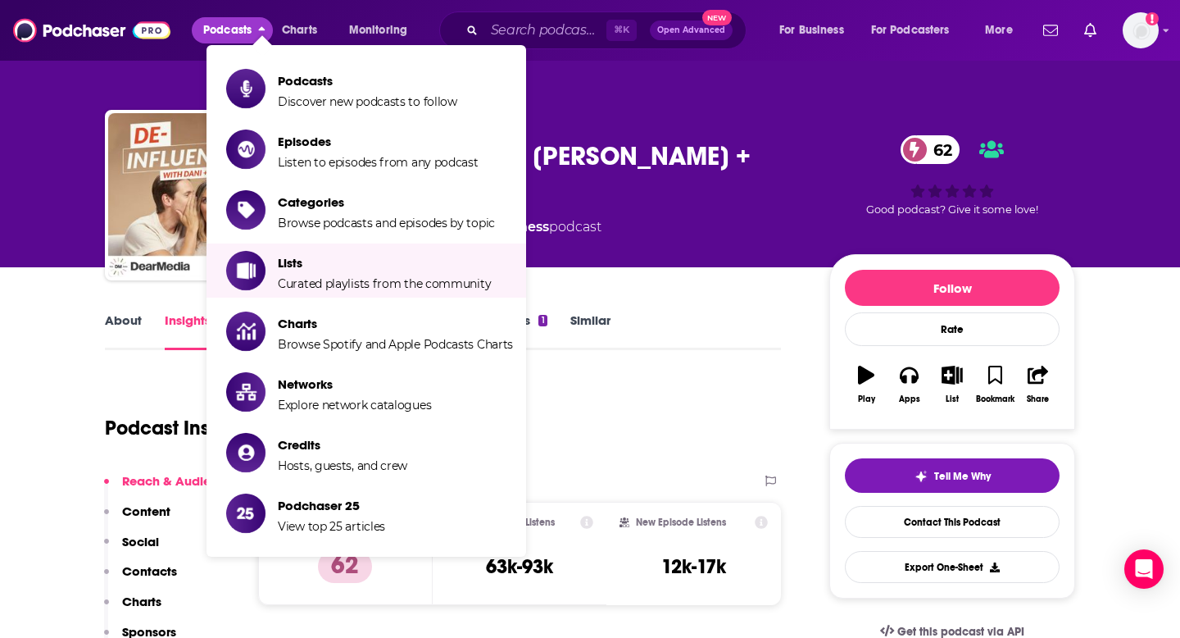
click at [783, 111] on div "[PERSON_NAME] • Dear Media De-Influenced with [PERSON_NAME] + Jordan 62 A weekl…" at bounding box center [590, 198] width 970 height 177
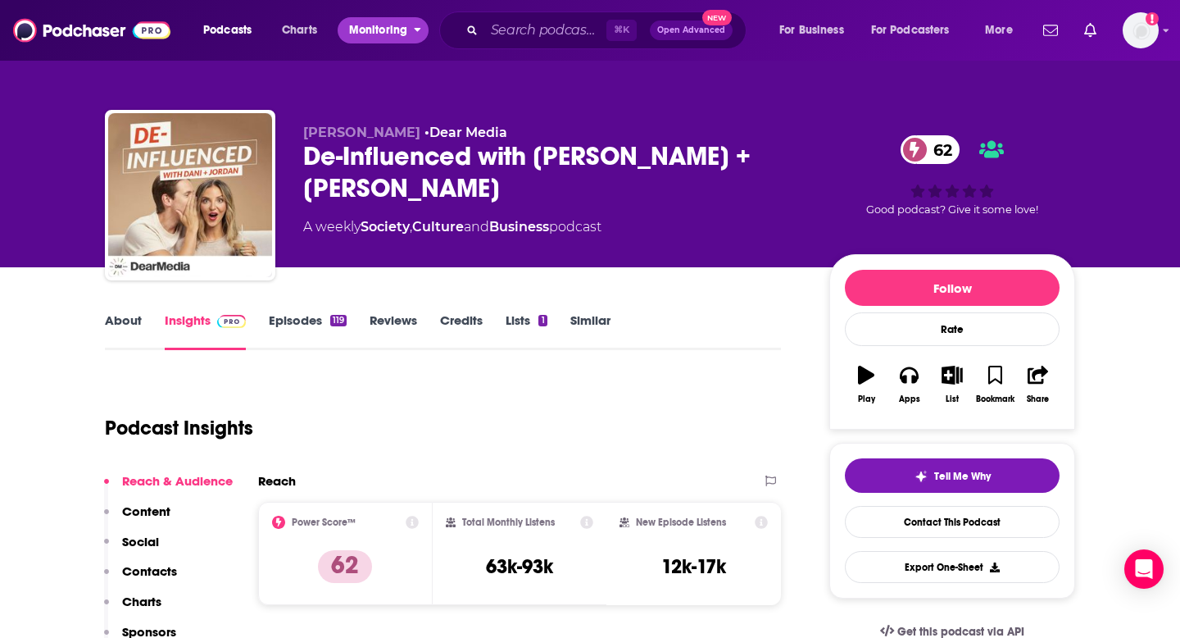
click at [421, 30] on button "Monitoring" at bounding box center [383, 30] width 91 height 26
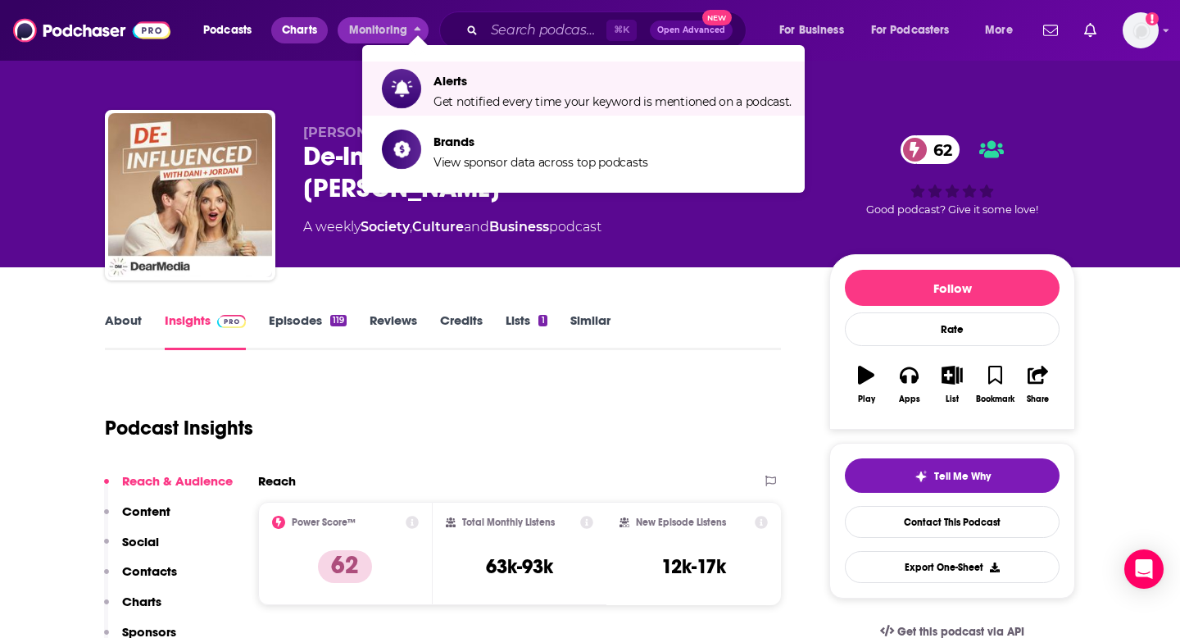
click at [301, 26] on span "Charts" at bounding box center [299, 30] width 35 height 23
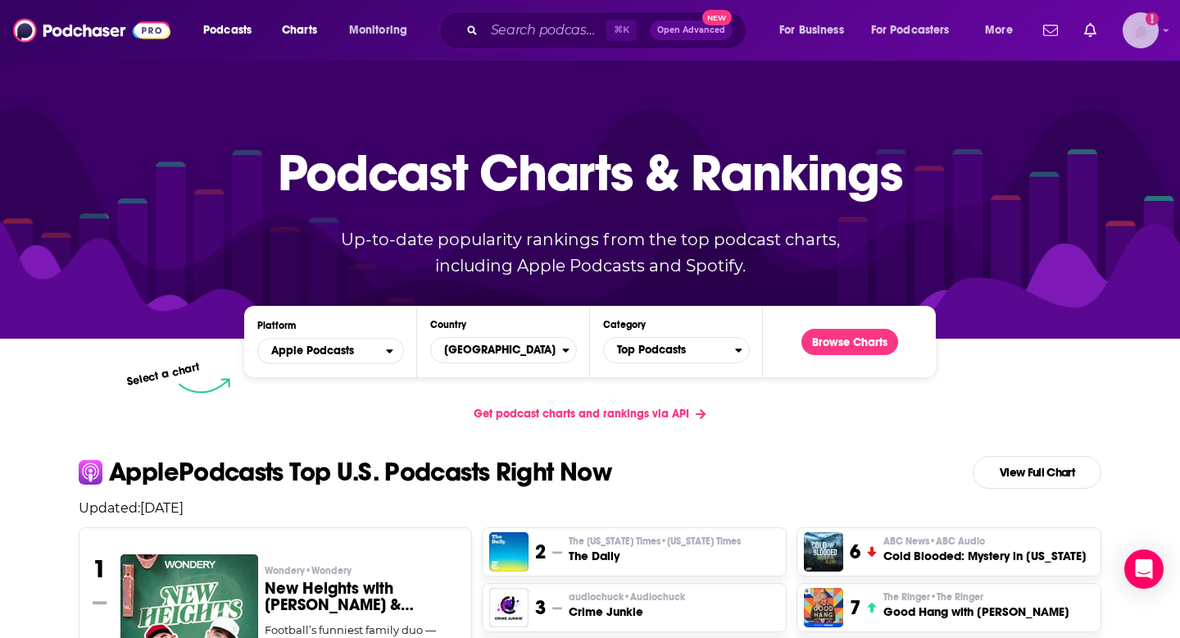
click at [1145, 34] on img "Logged in as PTEPR25" at bounding box center [1141, 30] width 36 height 36
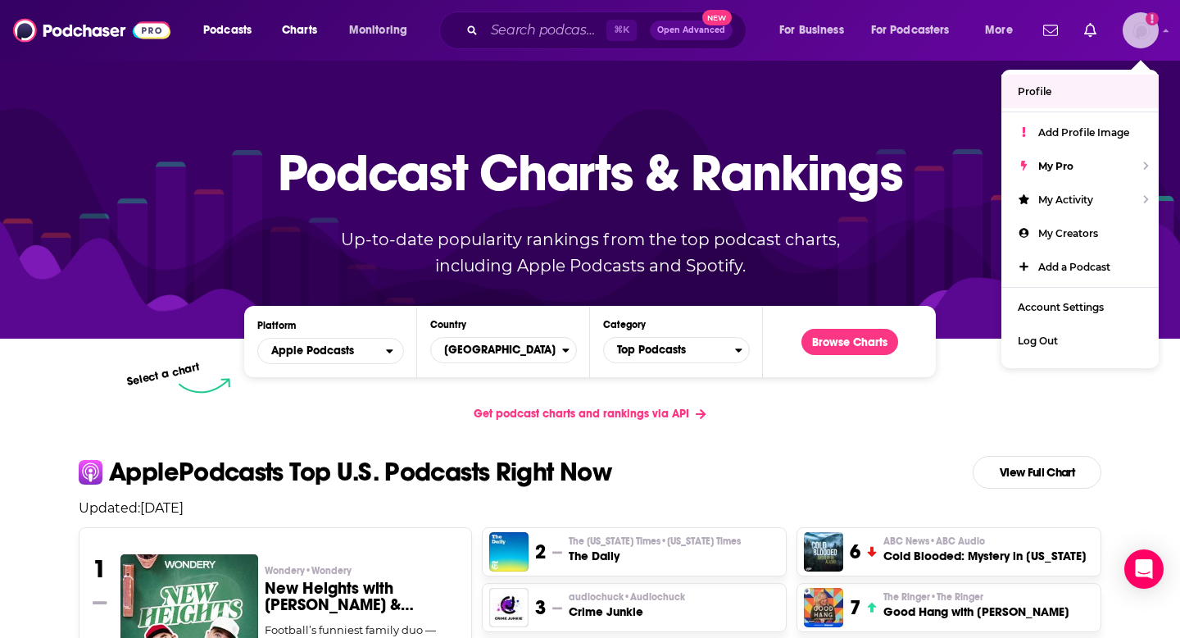
click at [1091, 84] on link "Profile" at bounding box center [1079, 92] width 157 height 34
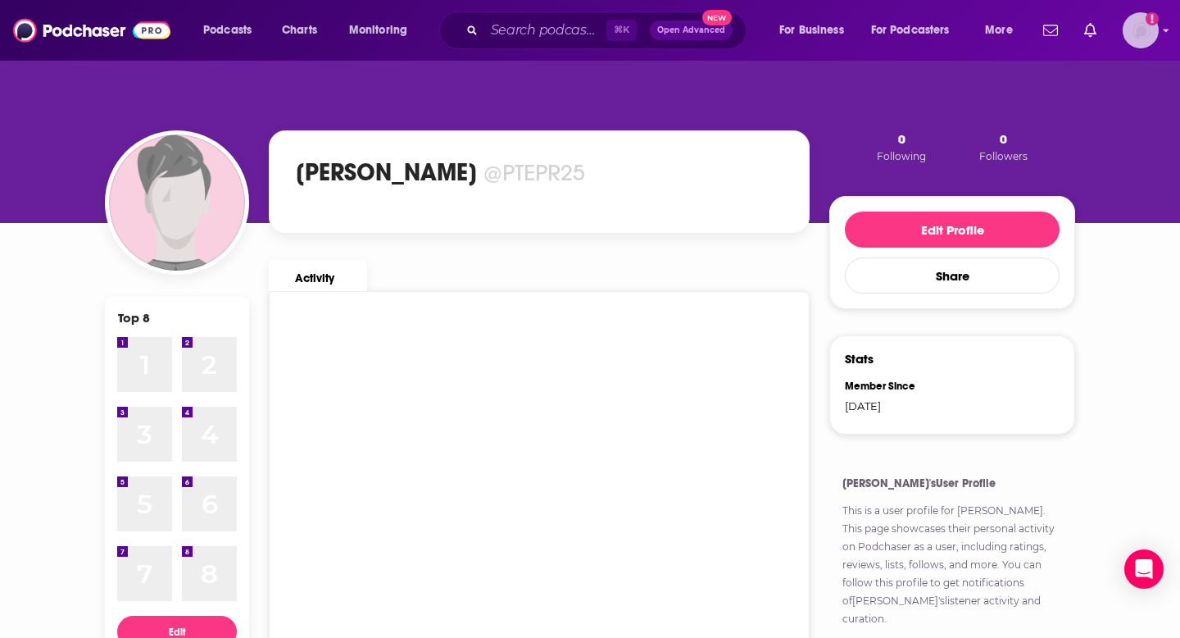
click at [1131, 32] on img "Logged in as PTEPR25" at bounding box center [1141, 30] width 36 height 36
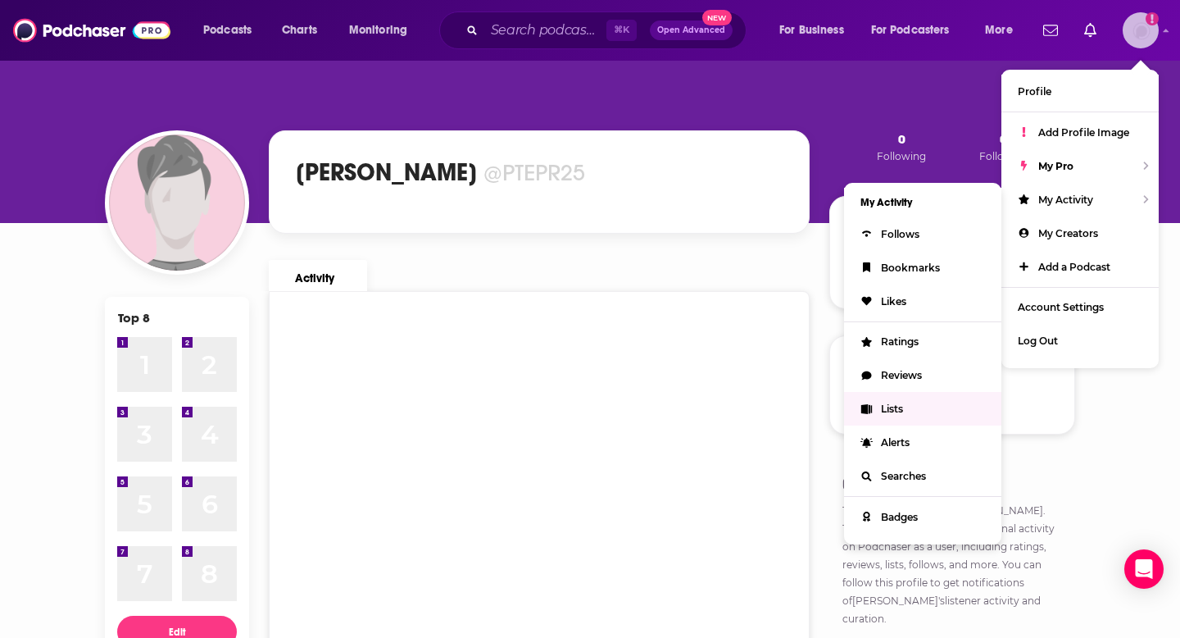
click at [892, 402] on span "Lists" at bounding box center [892, 408] width 22 height 12
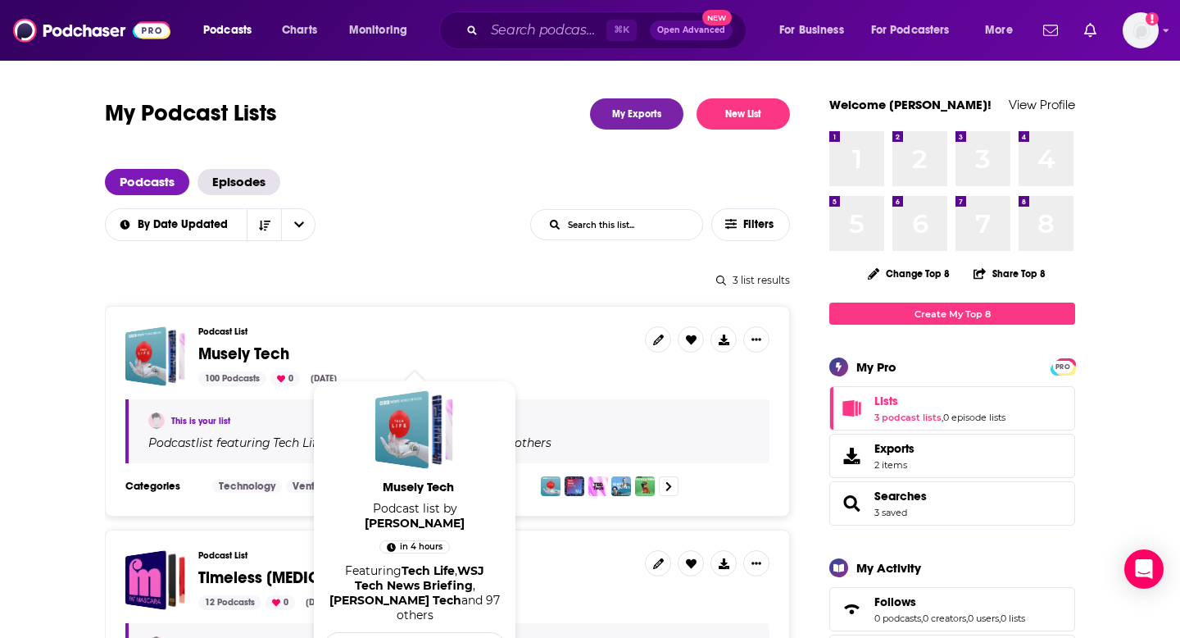
click at [263, 350] on span "Musely Tech" at bounding box center [243, 353] width 91 height 20
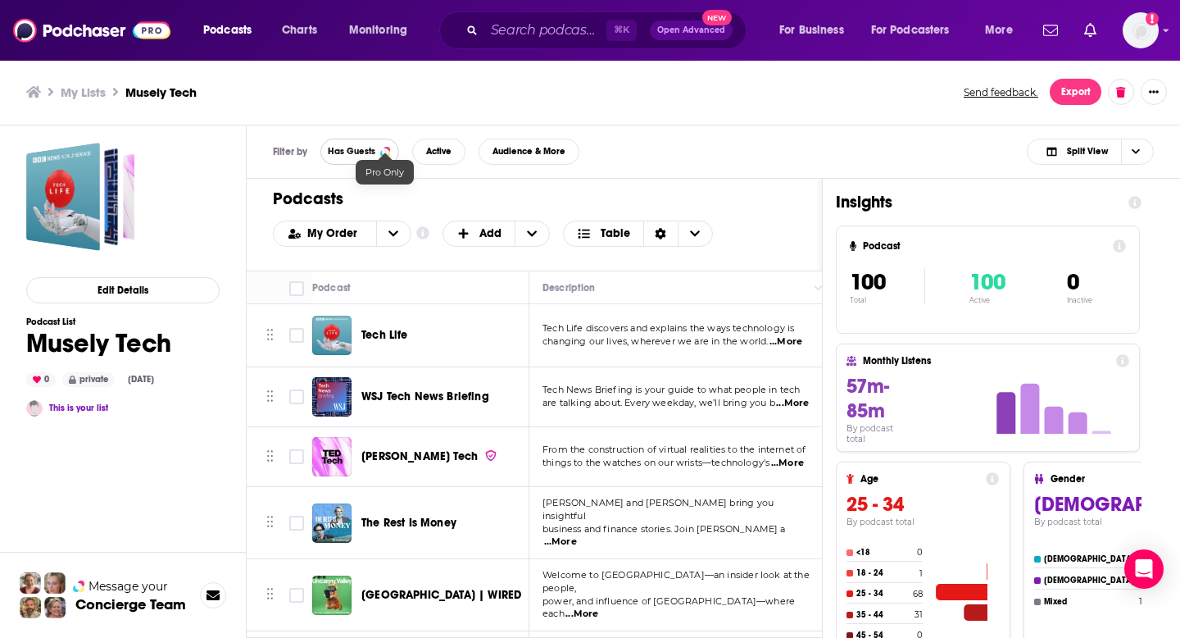
click at [385, 148] on div at bounding box center [385, 151] width 7 height 7
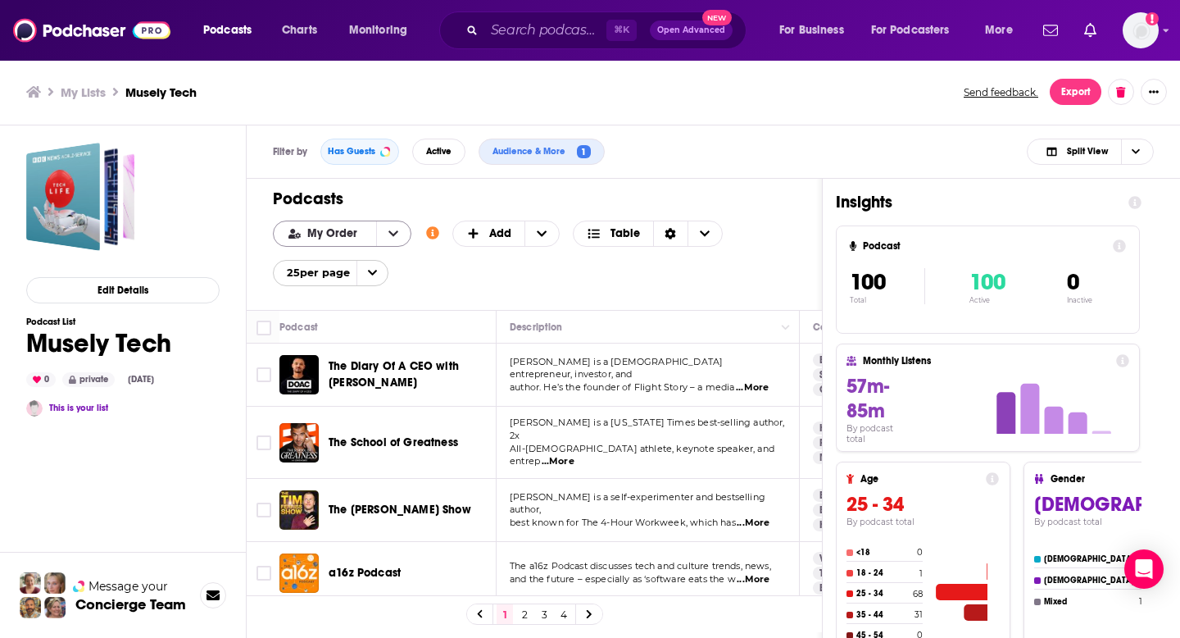
click at [384, 238] on button "open menu" at bounding box center [393, 233] width 34 height 25
click at [430, 212] on div "Podcasts Add My Order My Order Alphabetical Power Score Customize Your List Ord…" at bounding box center [534, 244] width 575 height 131
click at [1070, 93] on button "Export" at bounding box center [1076, 92] width 52 height 26
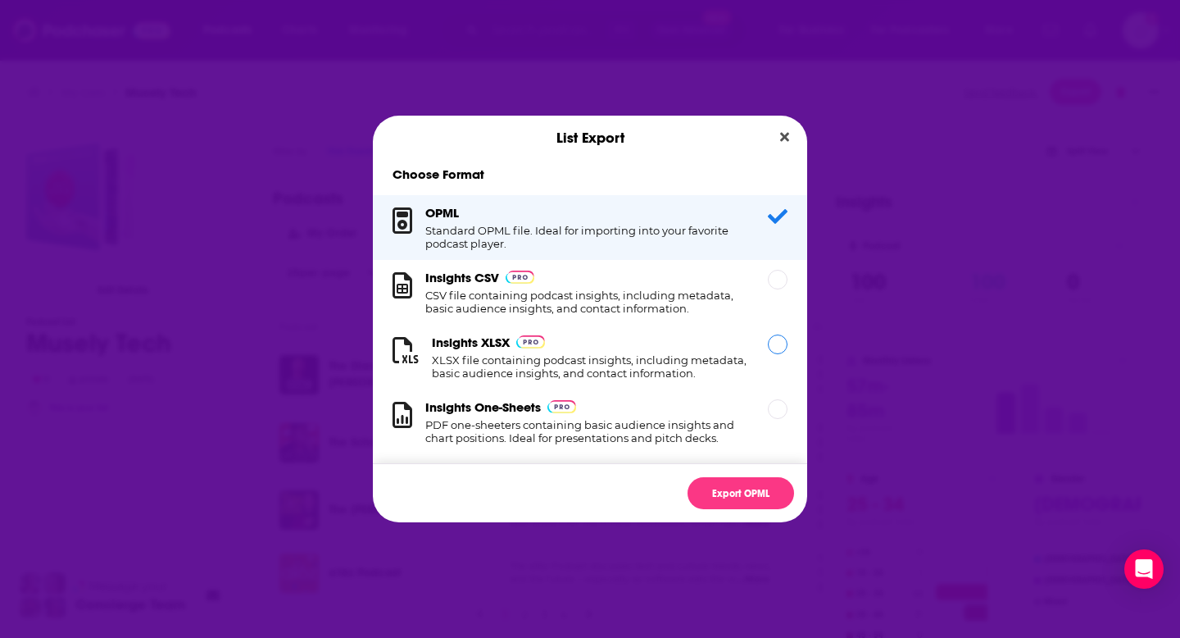
click at [534, 361] on h1 "XLSX file containing podcast insights, including metadata, basic audience insig…" at bounding box center [590, 366] width 316 height 26
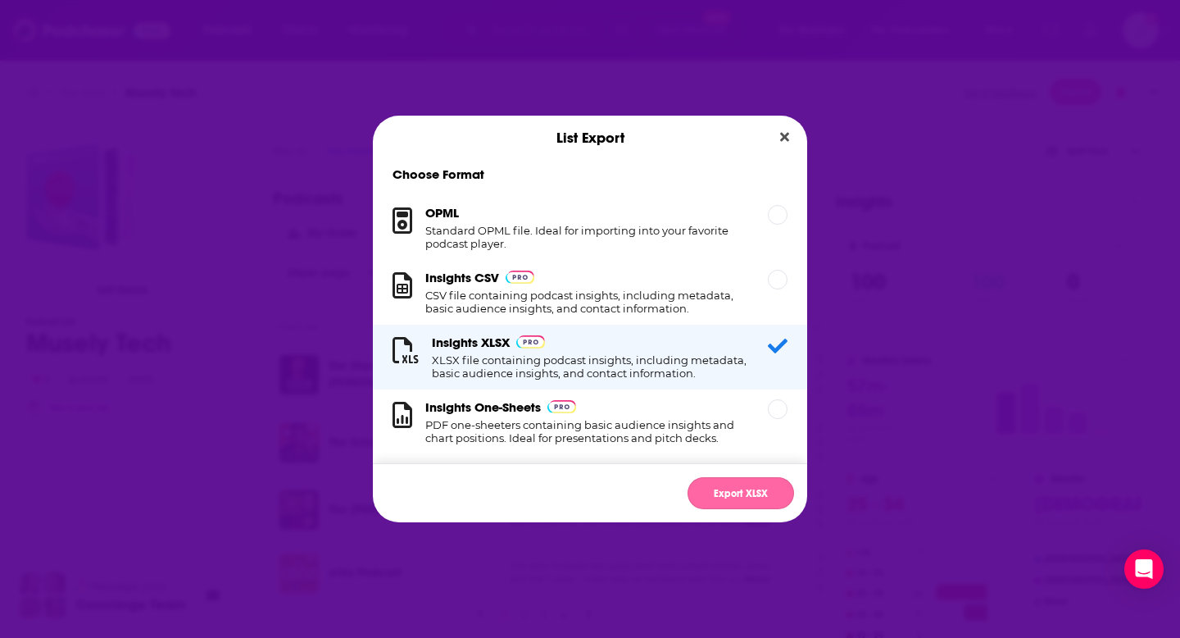
click at [713, 489] on button "Export XLSX" at bounding box center [741, 493] width 107 height 32
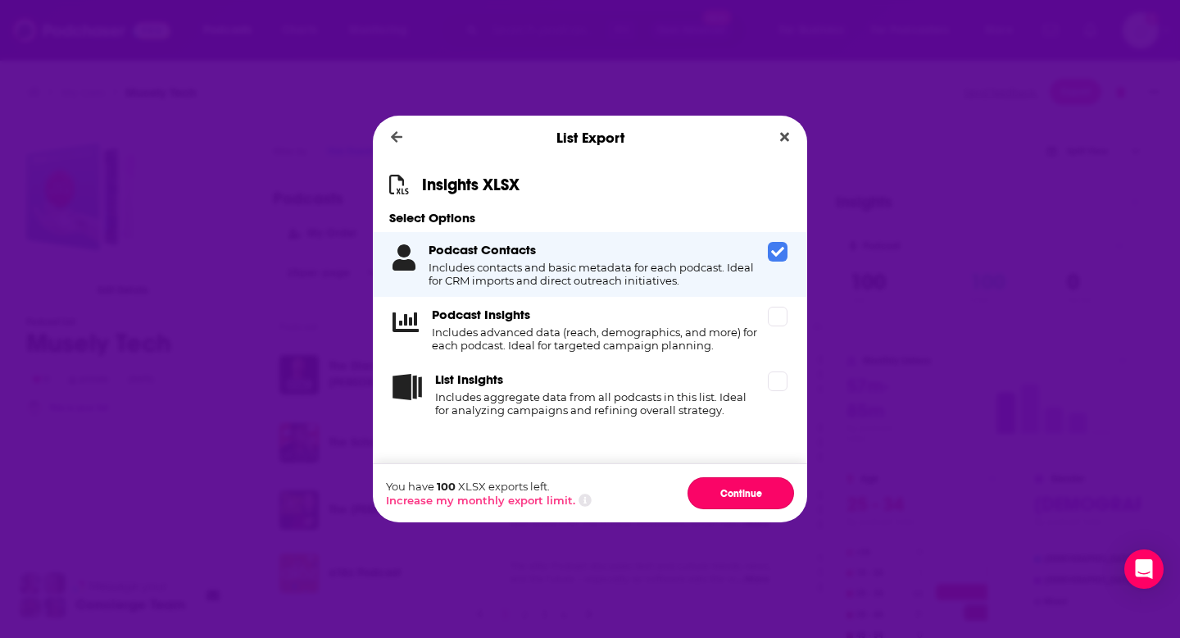
click at [713, 489] on button "Continue" at bounding box center [741, 493] width 107 height 32
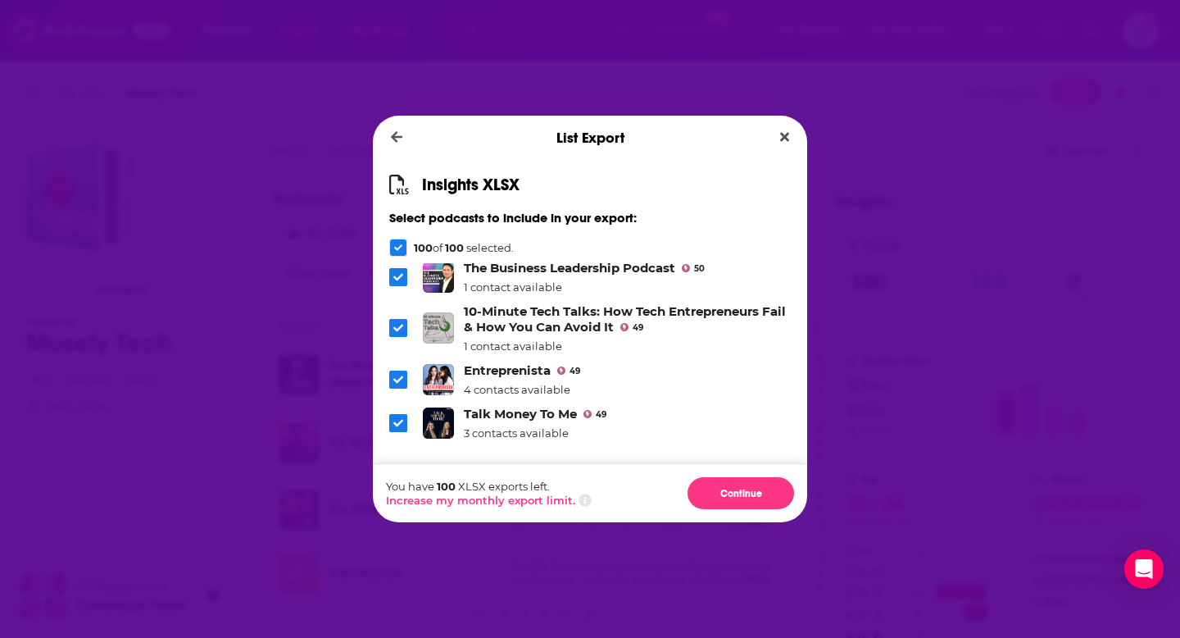
scroll to position [4208, 0]
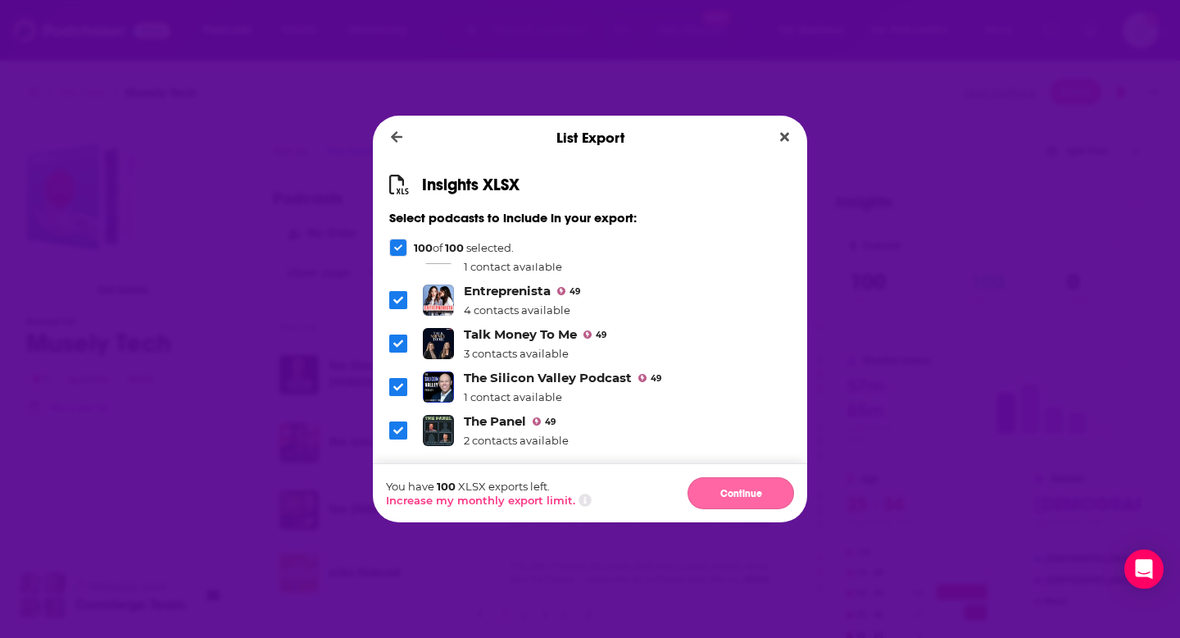
click at [724, 498] on button "Continue" at bounding box center [741, 493] width 107 height 32
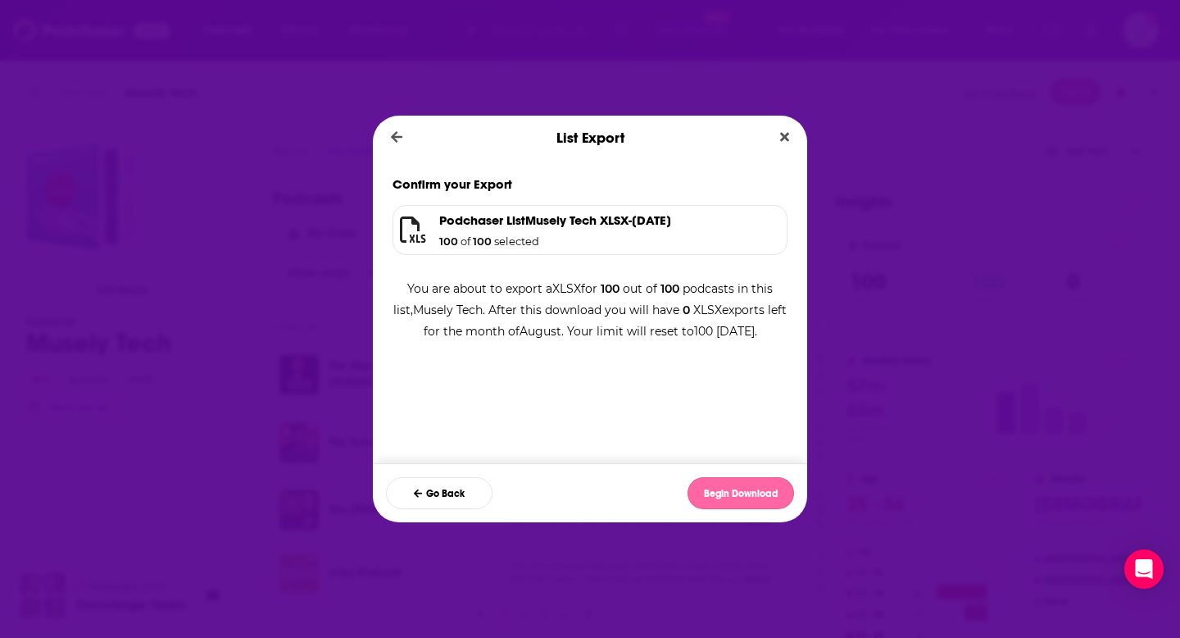
click at [728, 489] on button "Begin Download" at bounding box center [741, 493] width 107 height 32
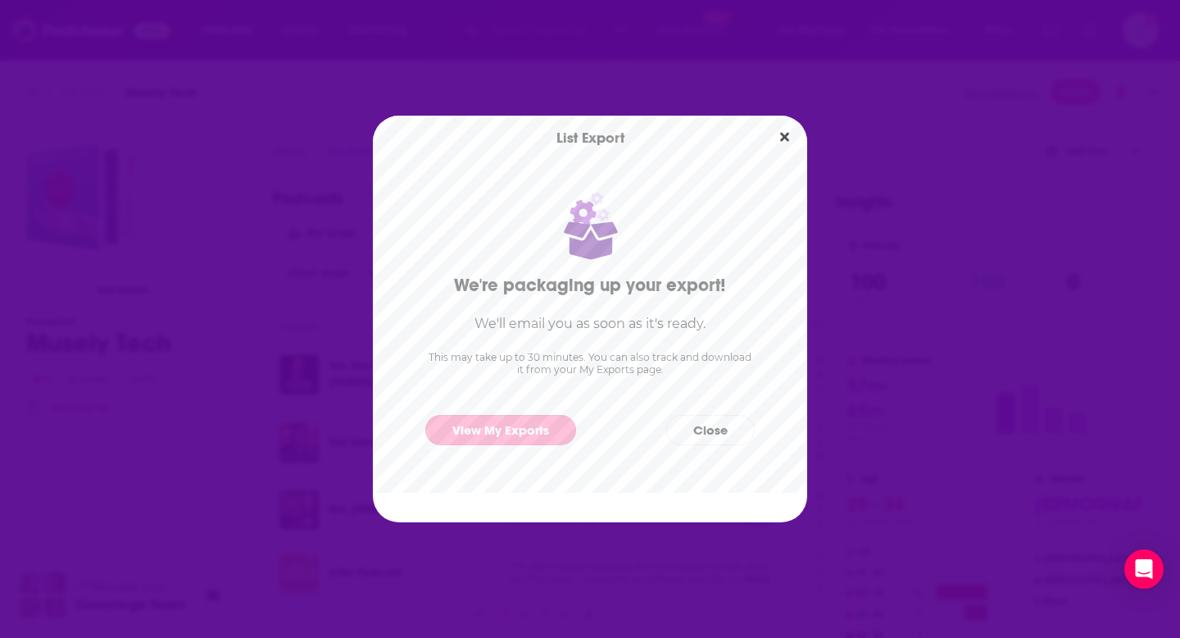
click at [496, 435] on link "View My Exports" at bounding box center [500, 430] width 151 height 30
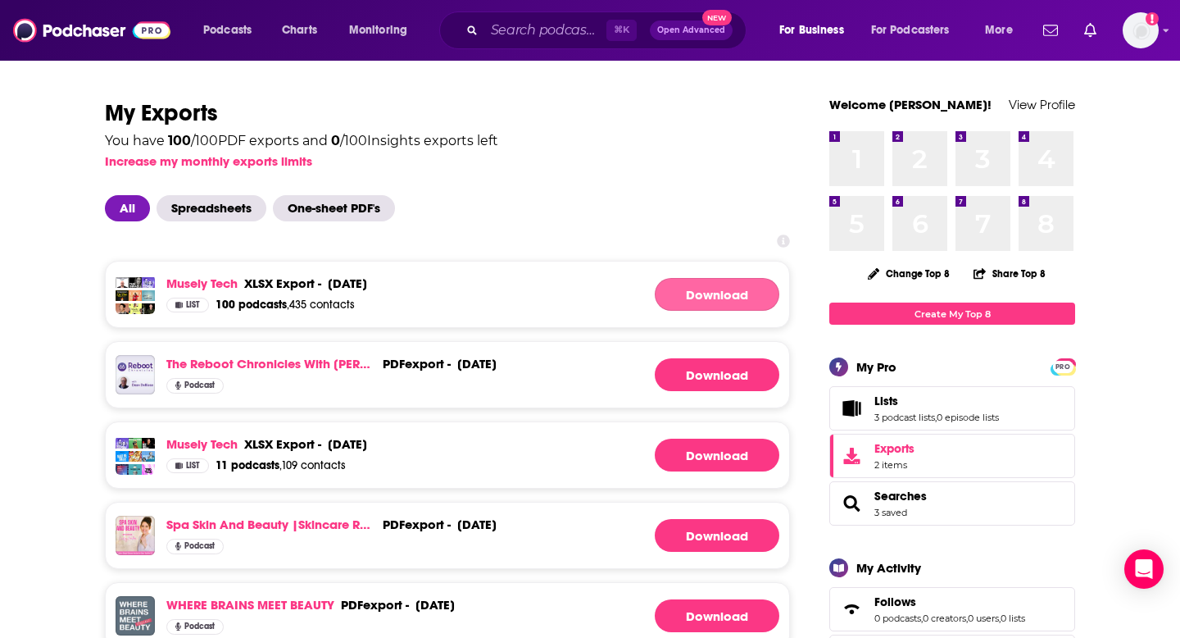
click at [705, 297] on link "Download" at bounding box center [717, 294] width 125 height 33
